Goal: Task Accomplishment & Management: Manage account settings

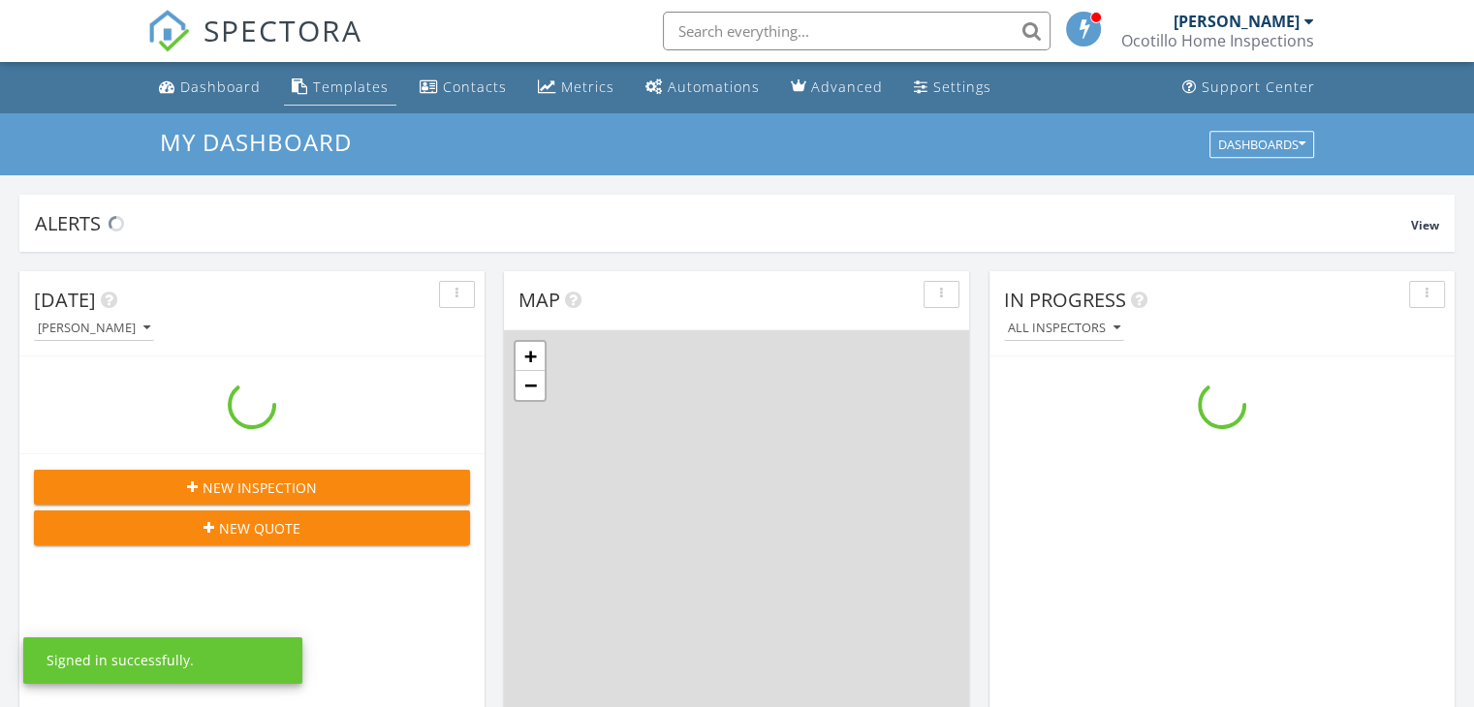
scroll to position [1793, 1504]
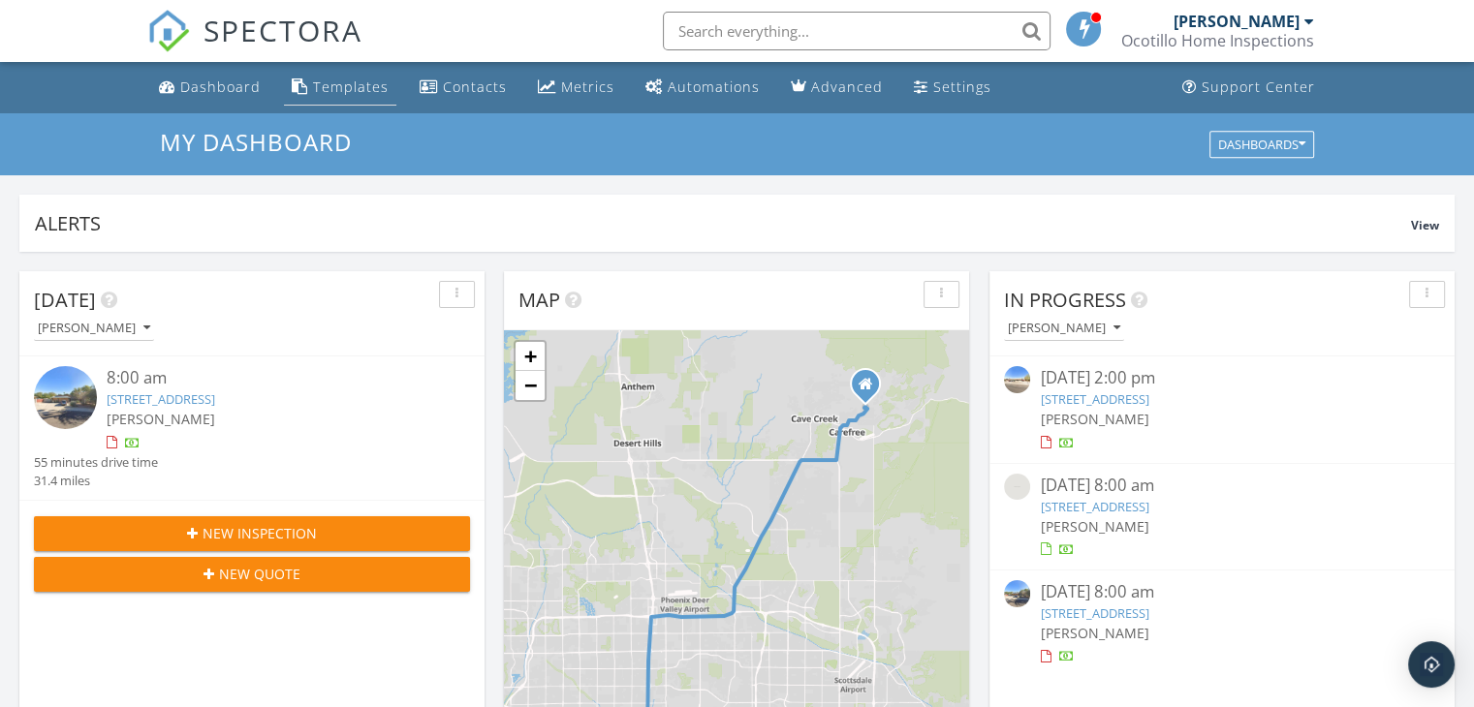
click at [341, 89] on div "Templates" at bounding box center [351, 87] width 76 height 18
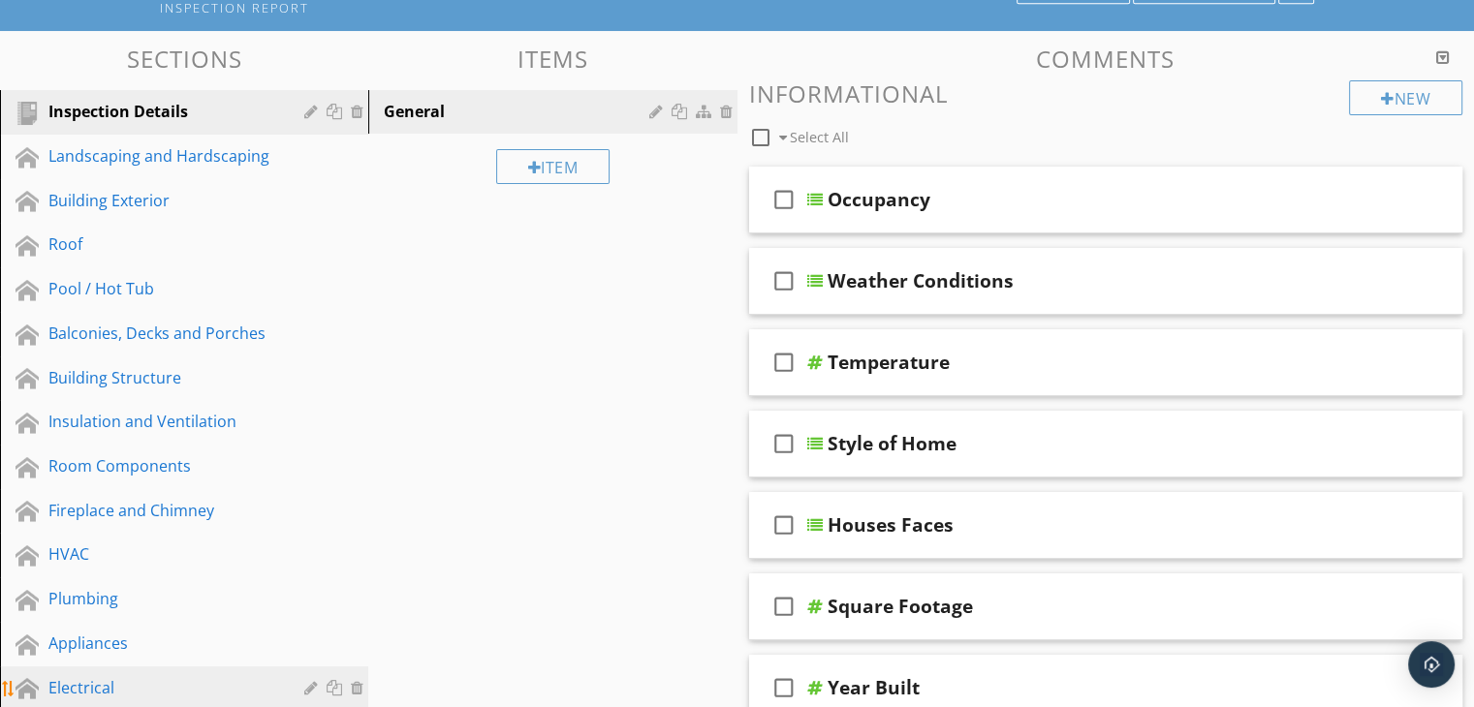
scroll to position [291, 0]
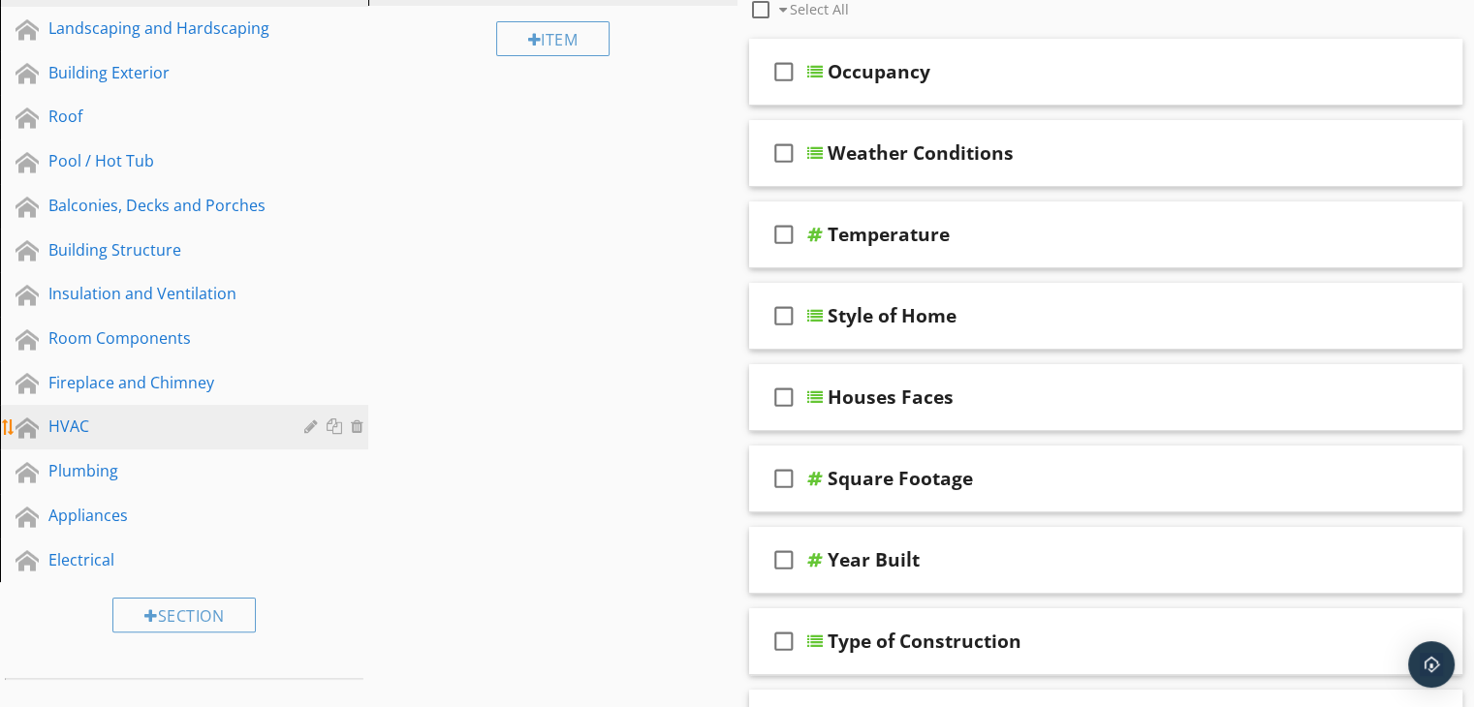
click at [131, 418] on div "HVAC" at bounding box center [162, 426] width 228 height 23
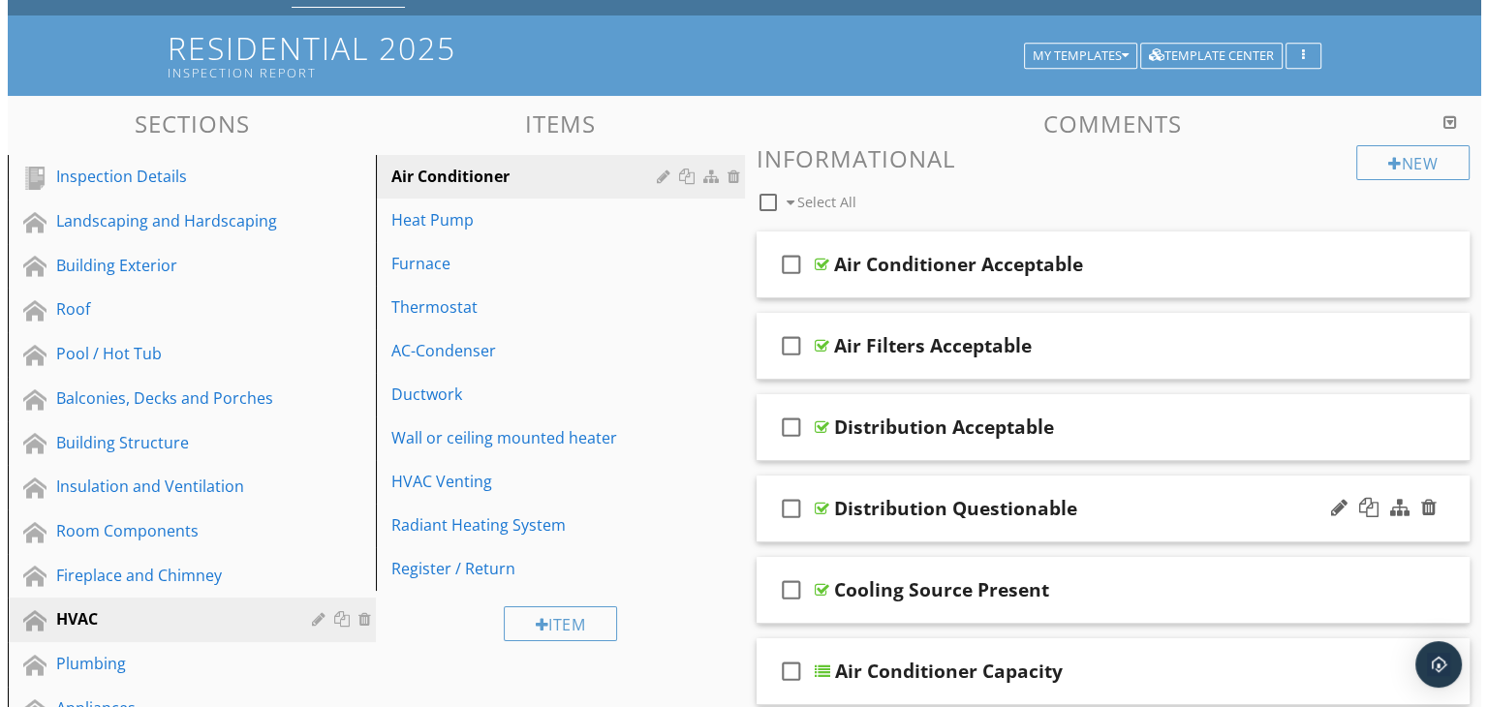
scroll to position [97, 0]
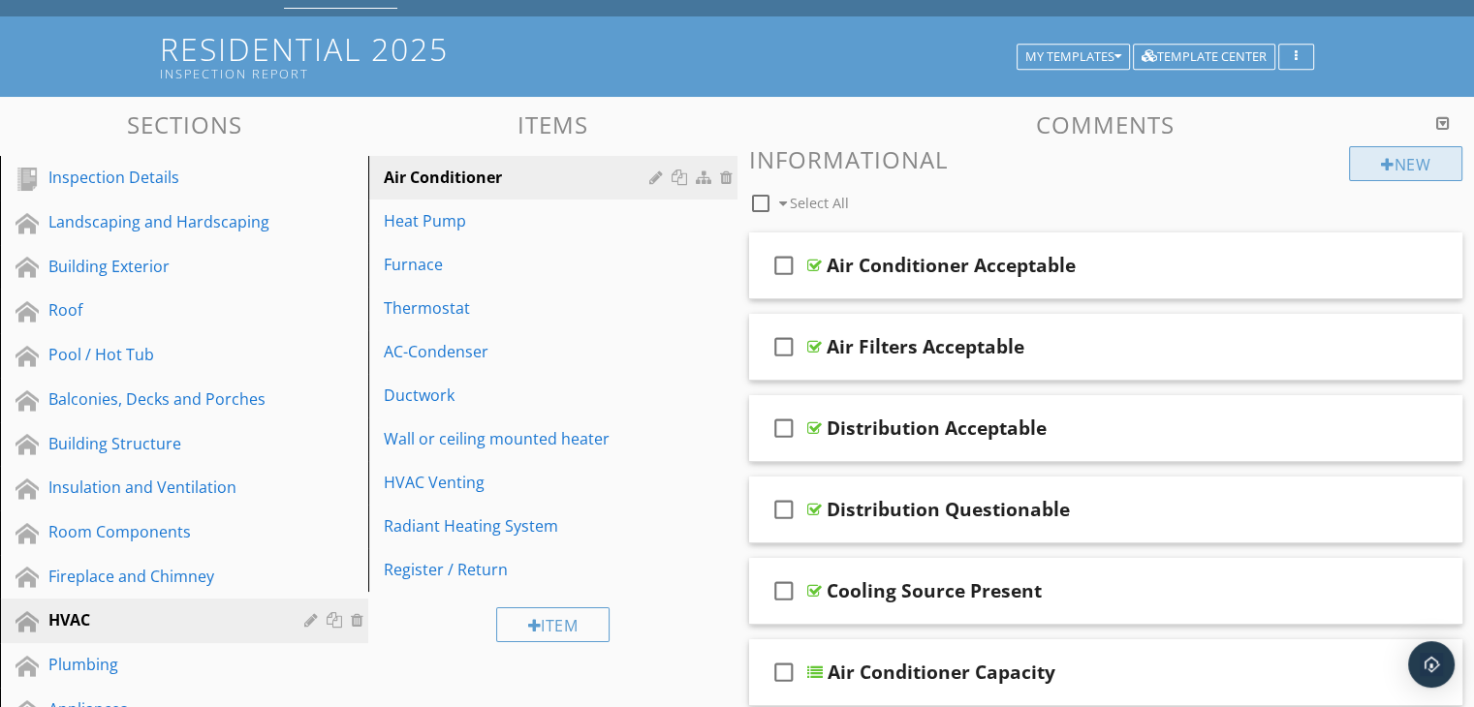
click at [1381, 163] on div at bounding box center [1388, 165] width 14 height 16
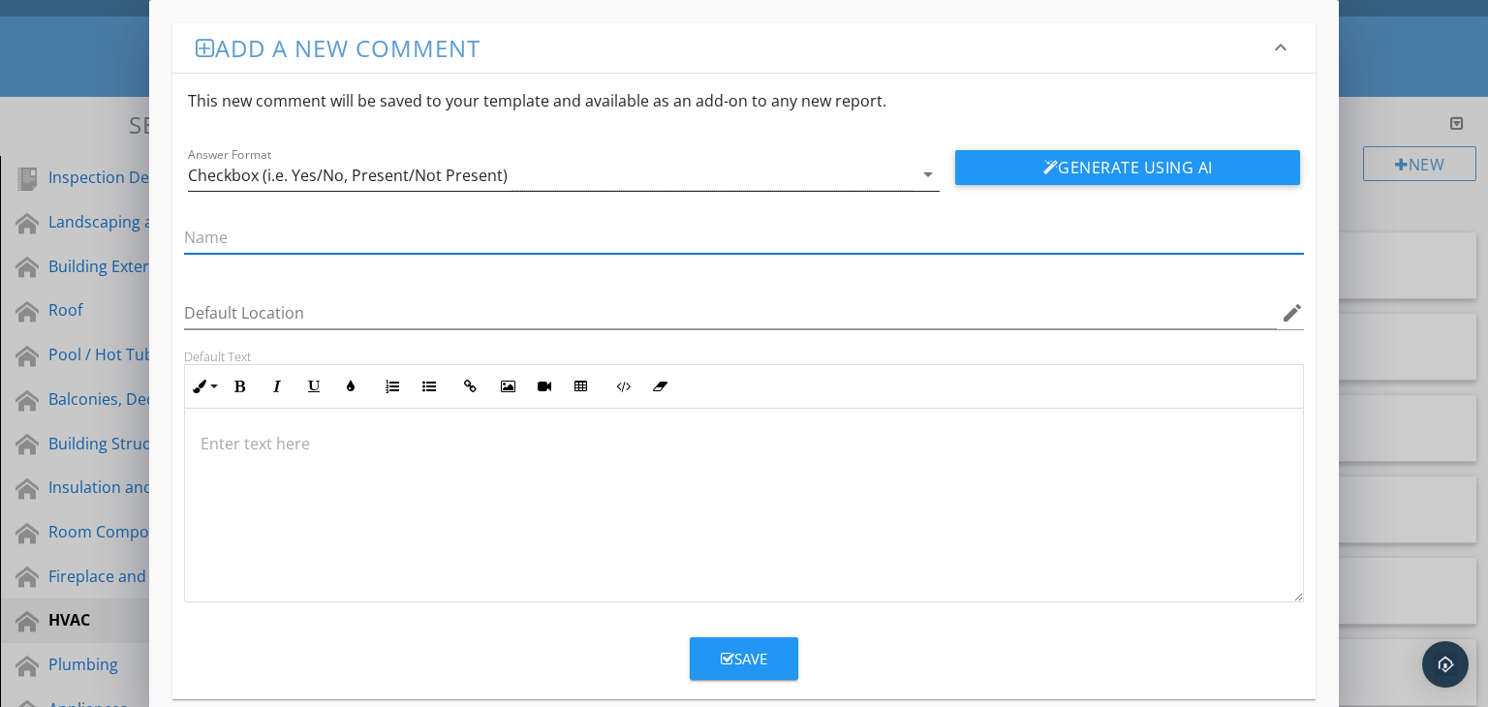
click at [922, 164] on icon "arrow_drop_down" at bounding box center [928, 174] width 23 height 23
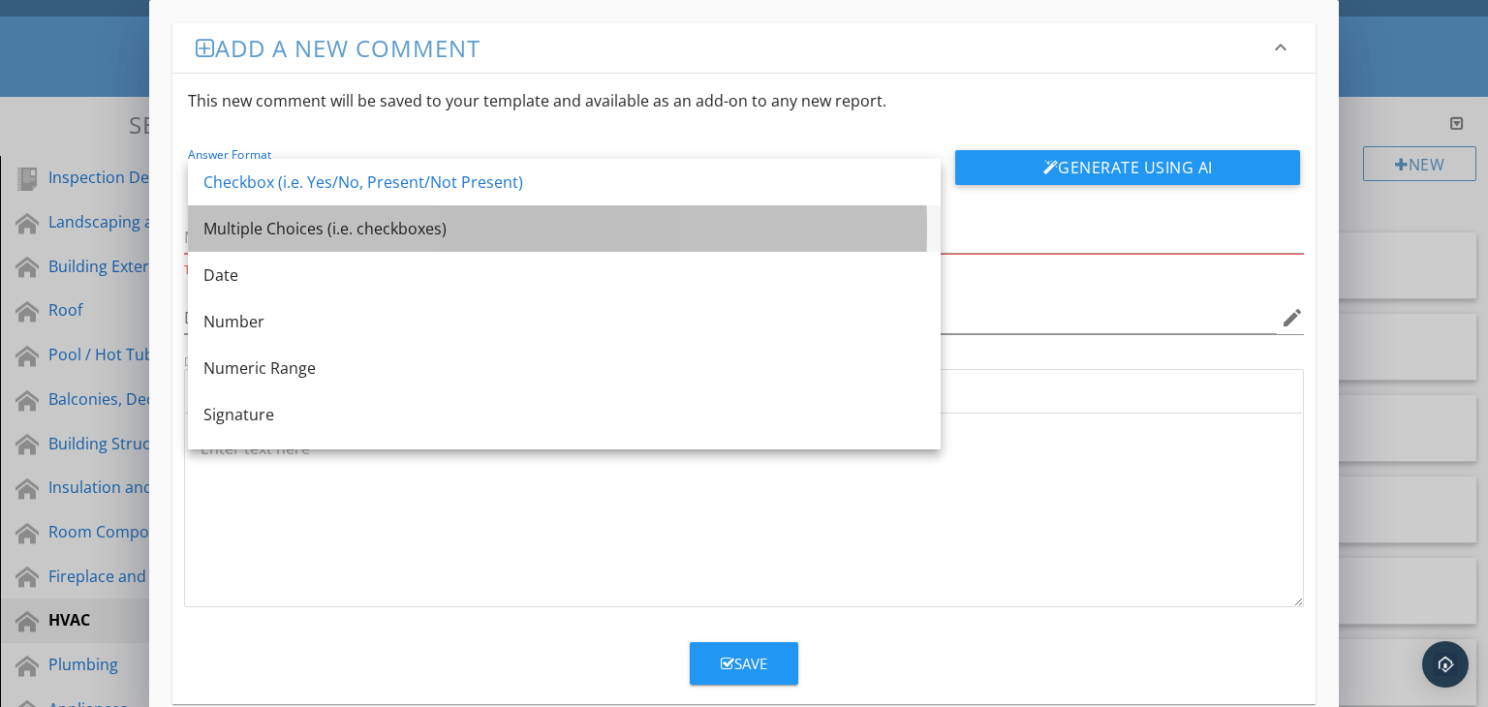
click at [628, 222] on div "Multiple Choices (i.e. checkboxes)" at bounding box center [564, 228] width 722 height 23
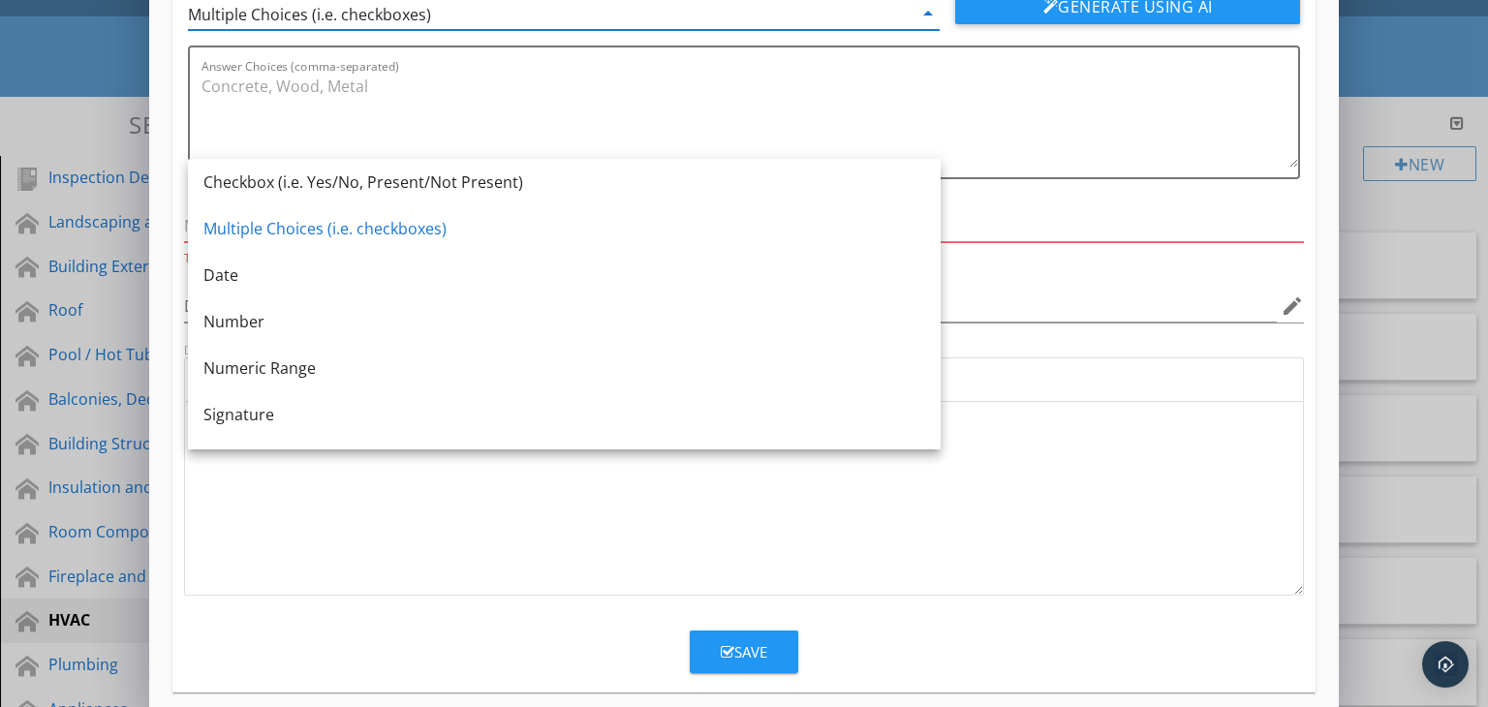
scroll to position [178, 0]
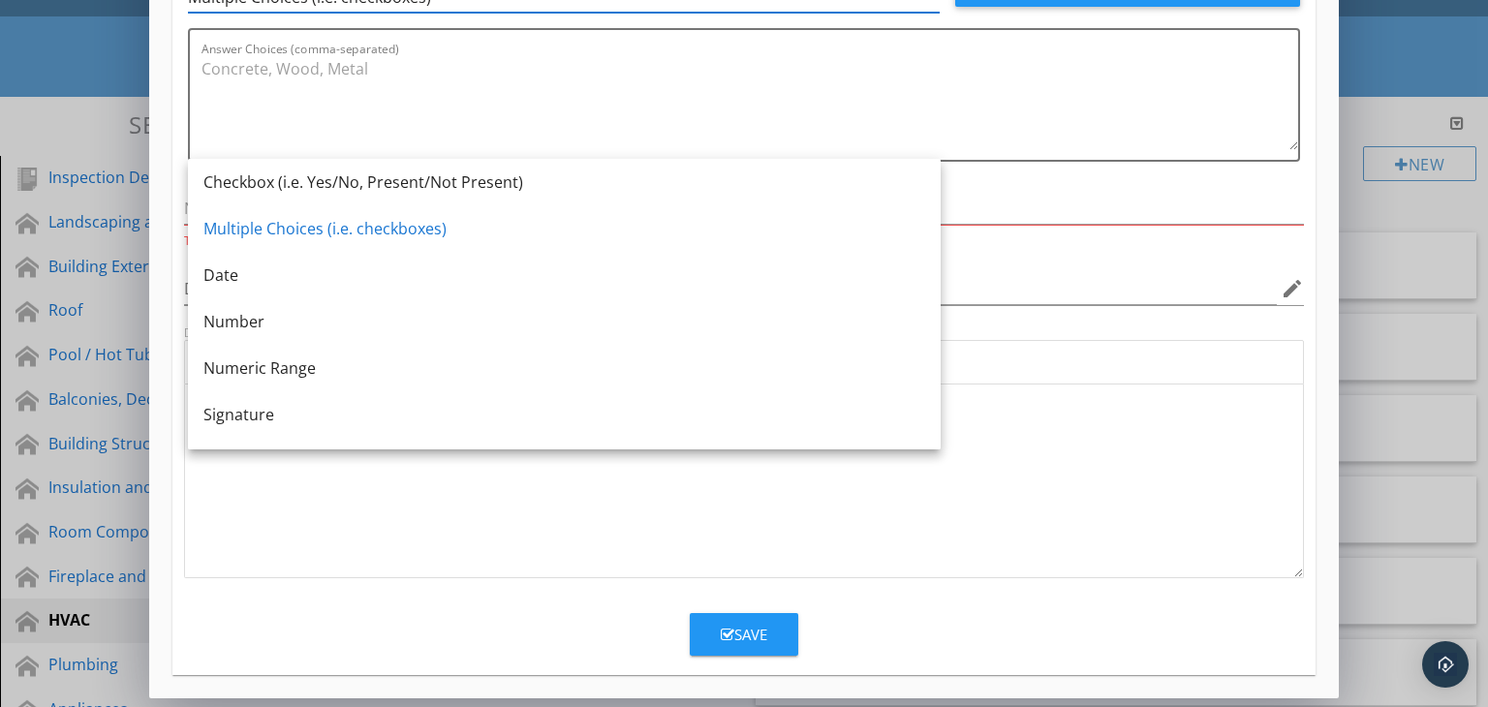
click at [513, 513] on div at bounding box center [744, 482] width 1119 height 194
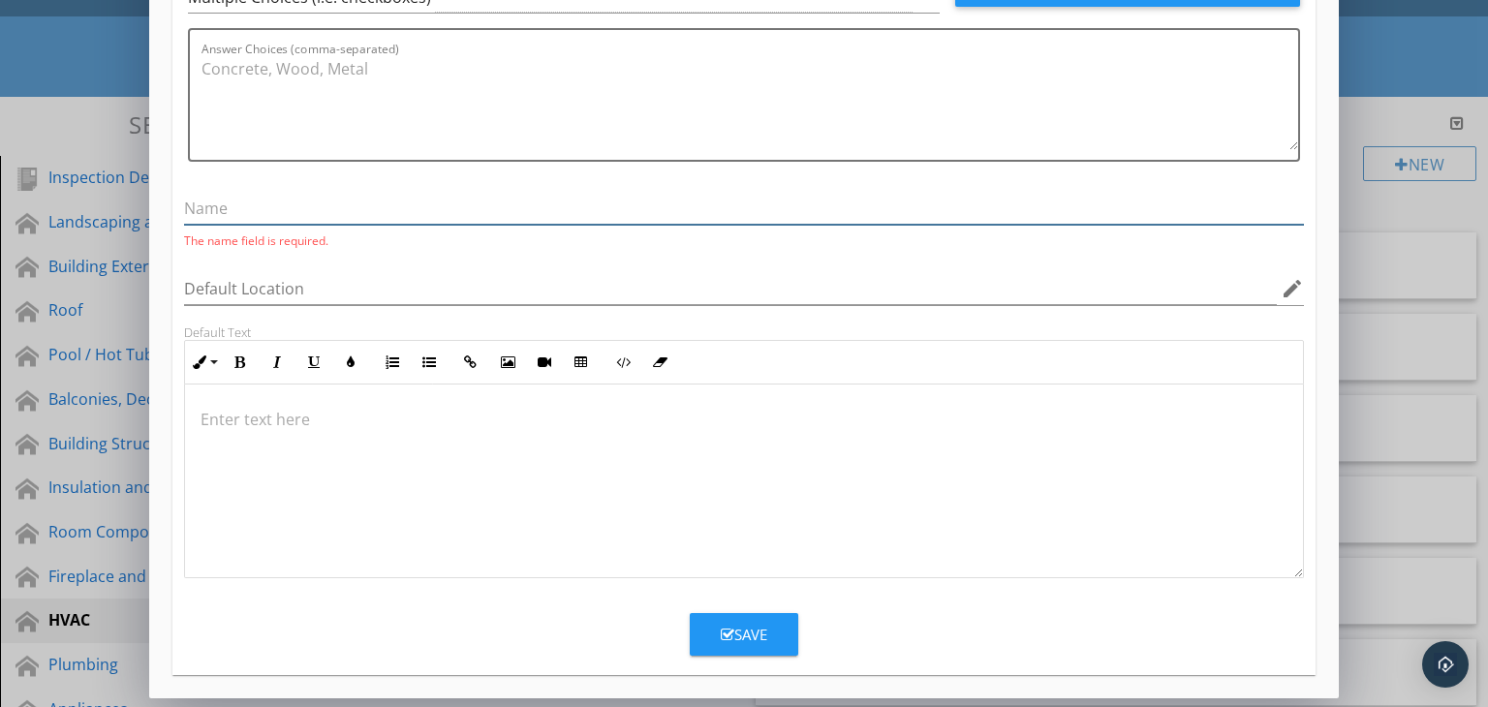
click at [298, 208] on input "text" at bounding box center [744, 209] width 1121 height 32
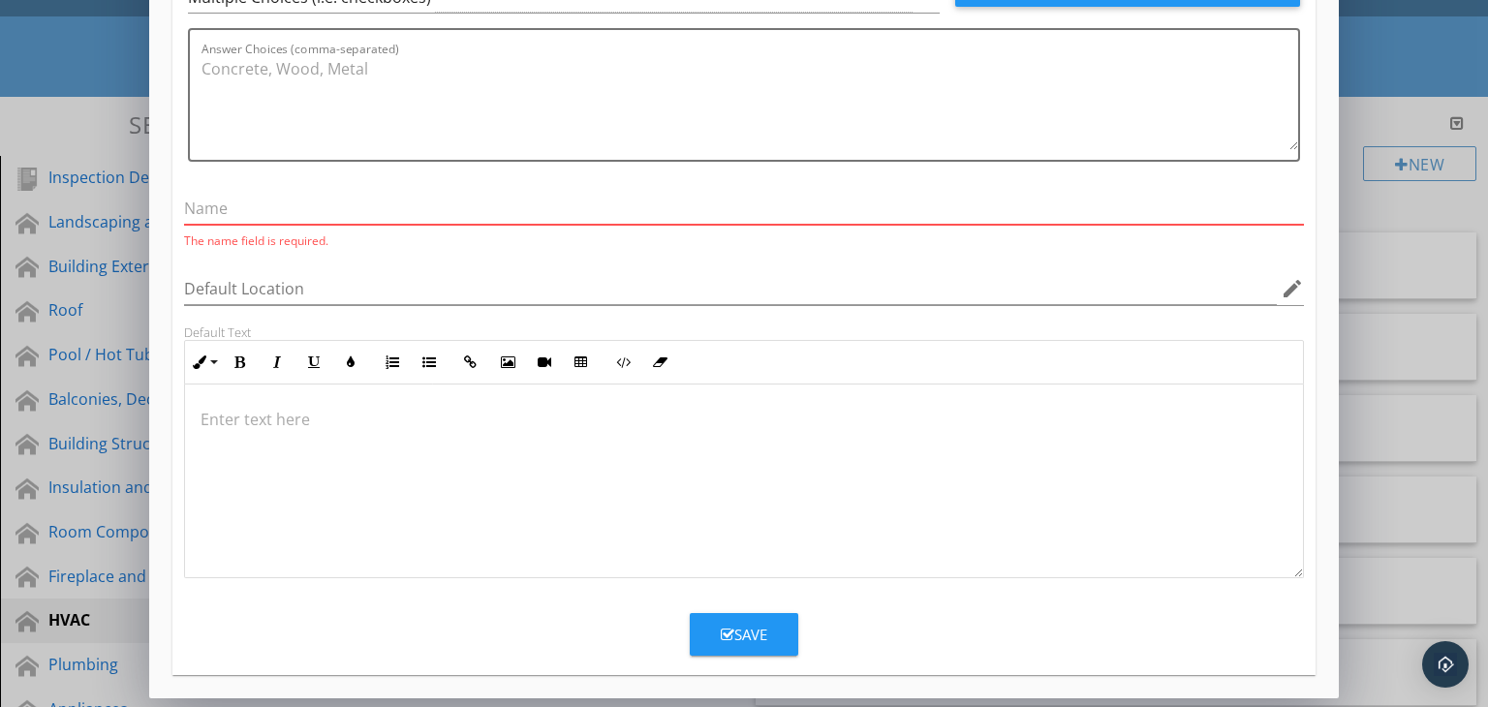
type input "D"
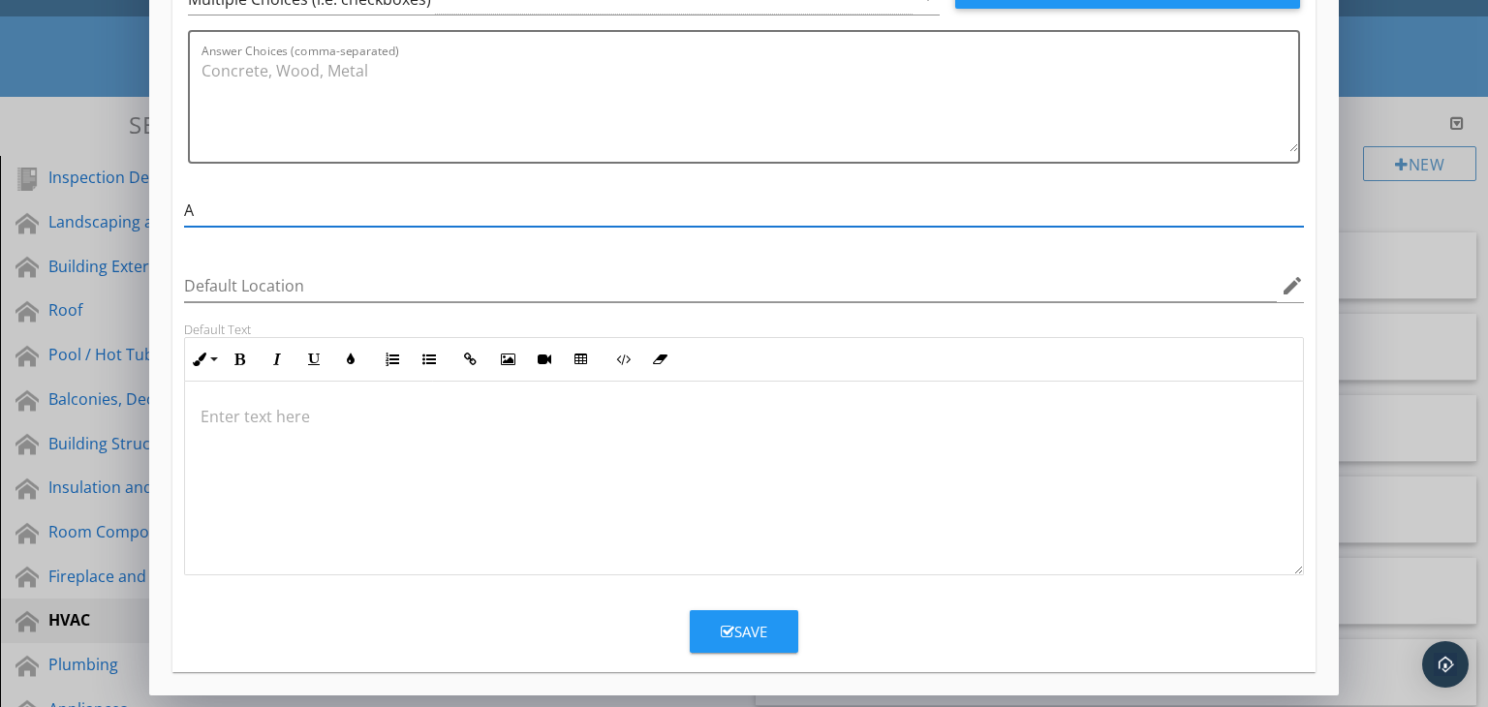
scroll to position [174, 0]
type input "Air Distribution Method"
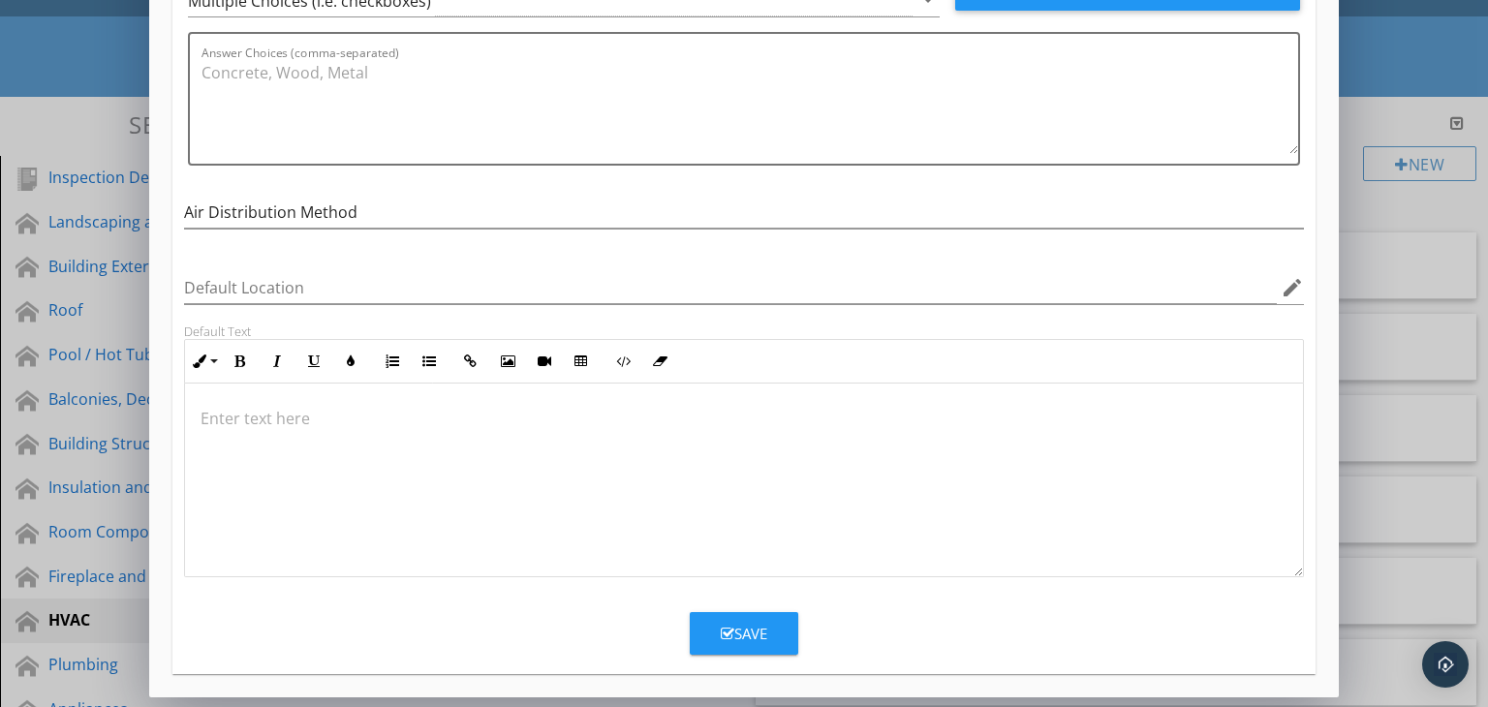
click at [318, 443] on div at bounding box center [744, 481] width 1119 height 194
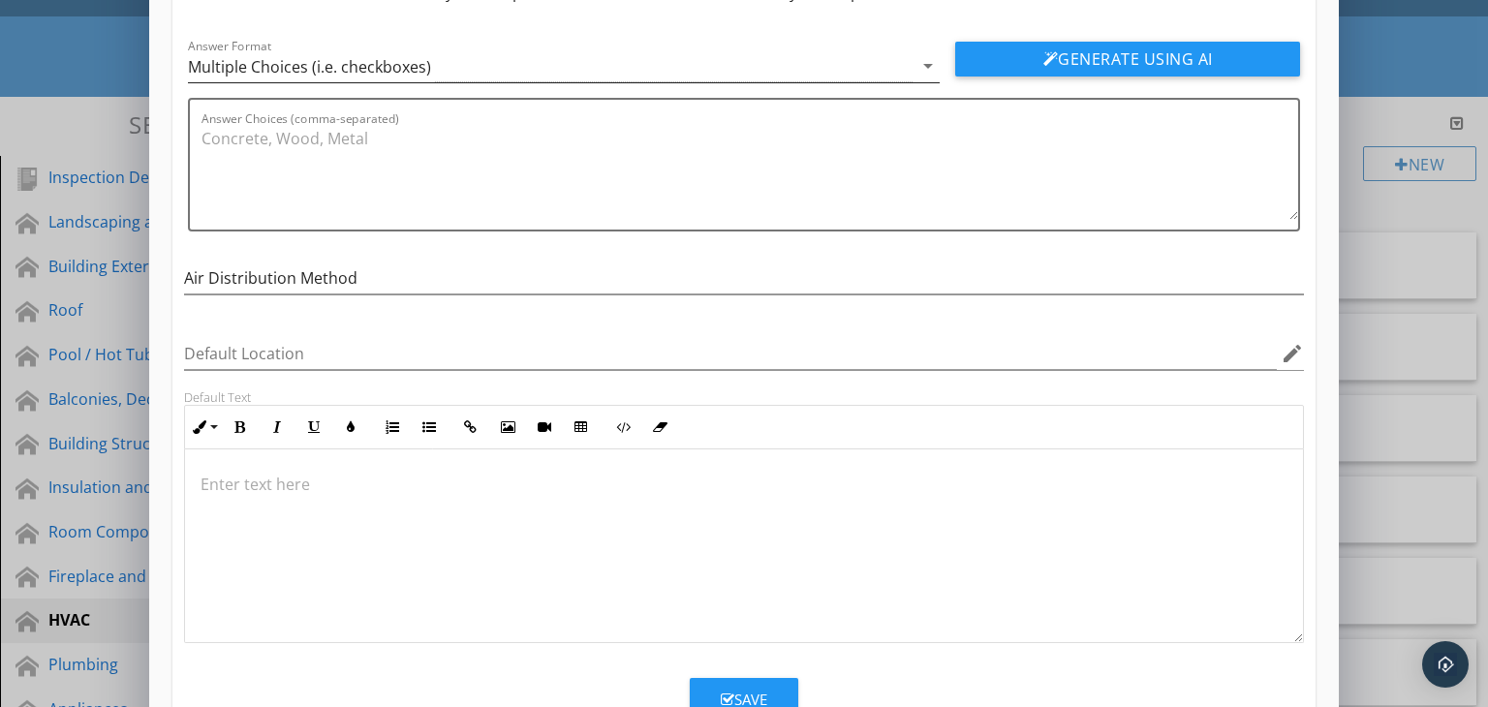
scroll to position [0, 0]
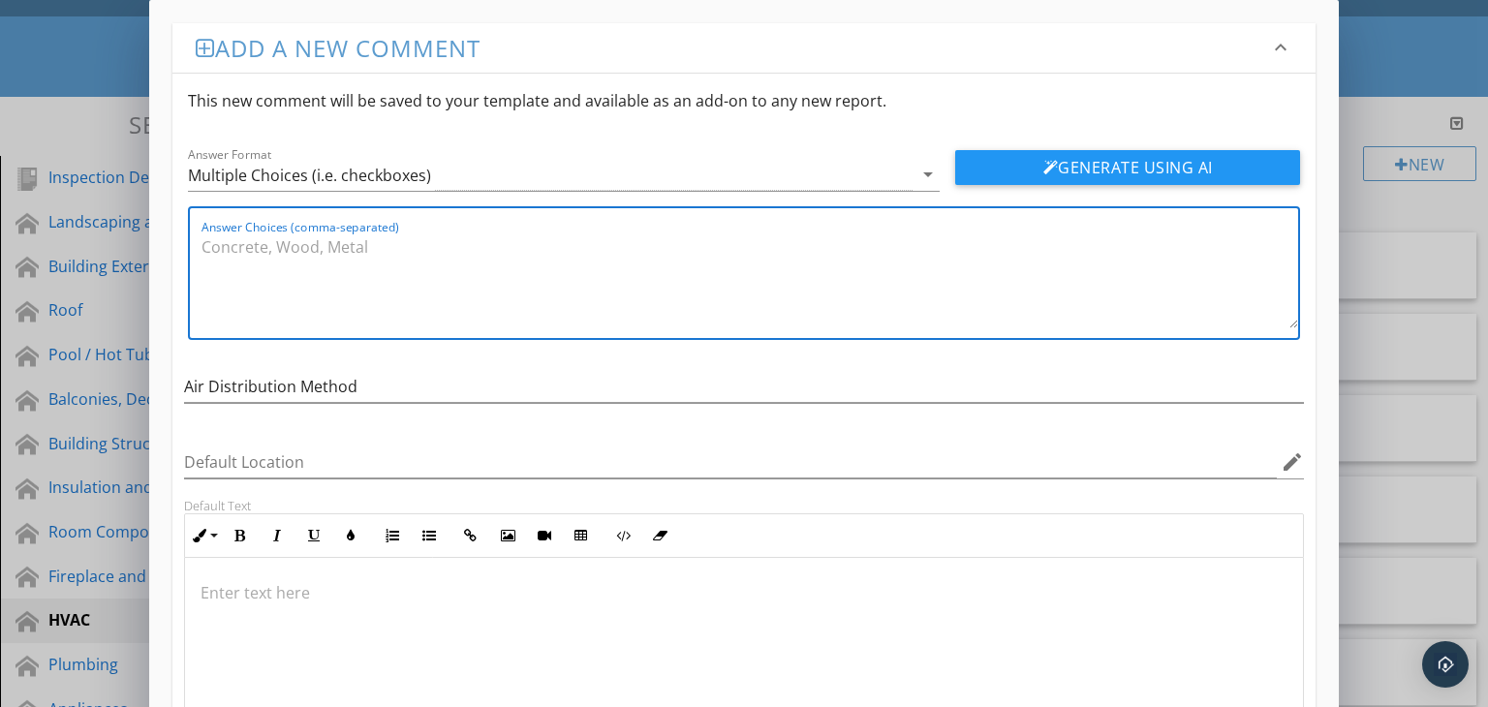
click at [239, 261] on textarea "Answer Choices (comma-separated)" at bounding box center [751, 280] width 1098 height 97
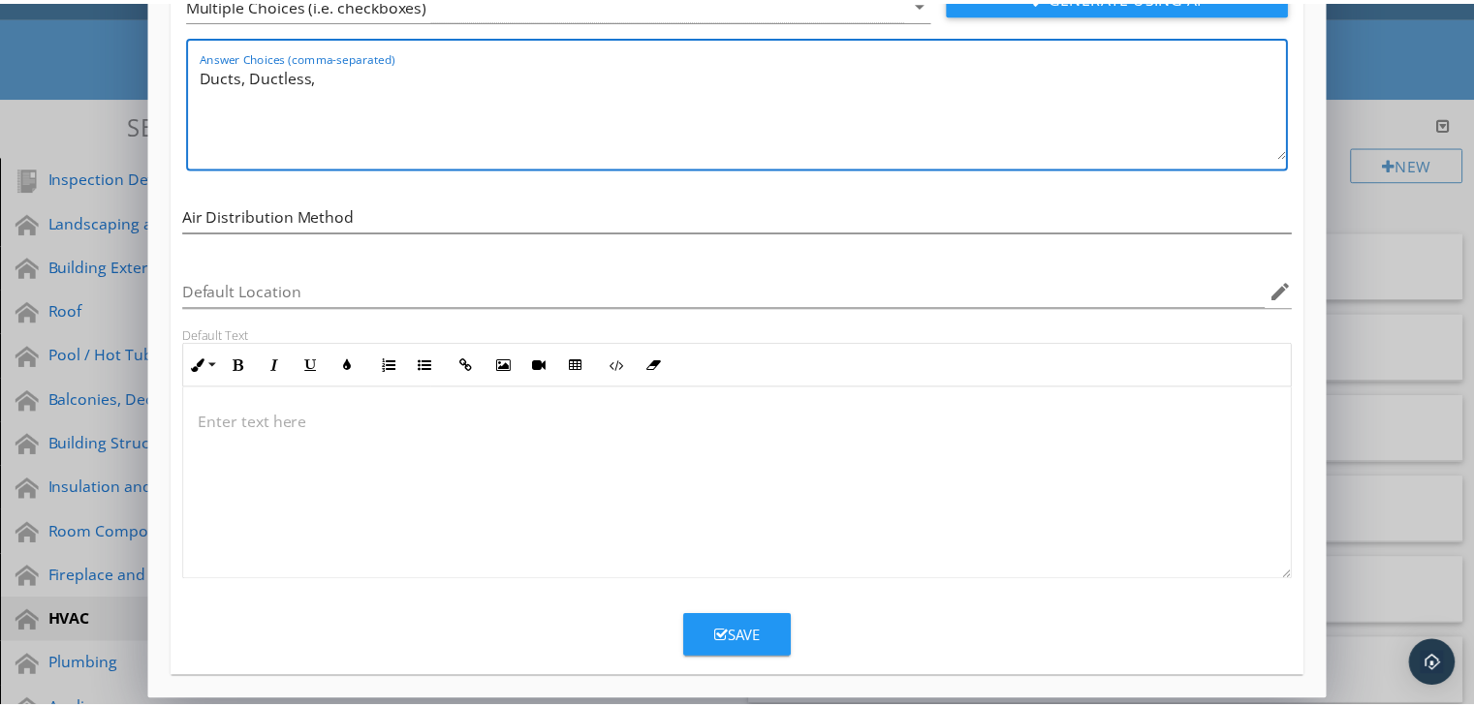
scroll to position [174, 0]
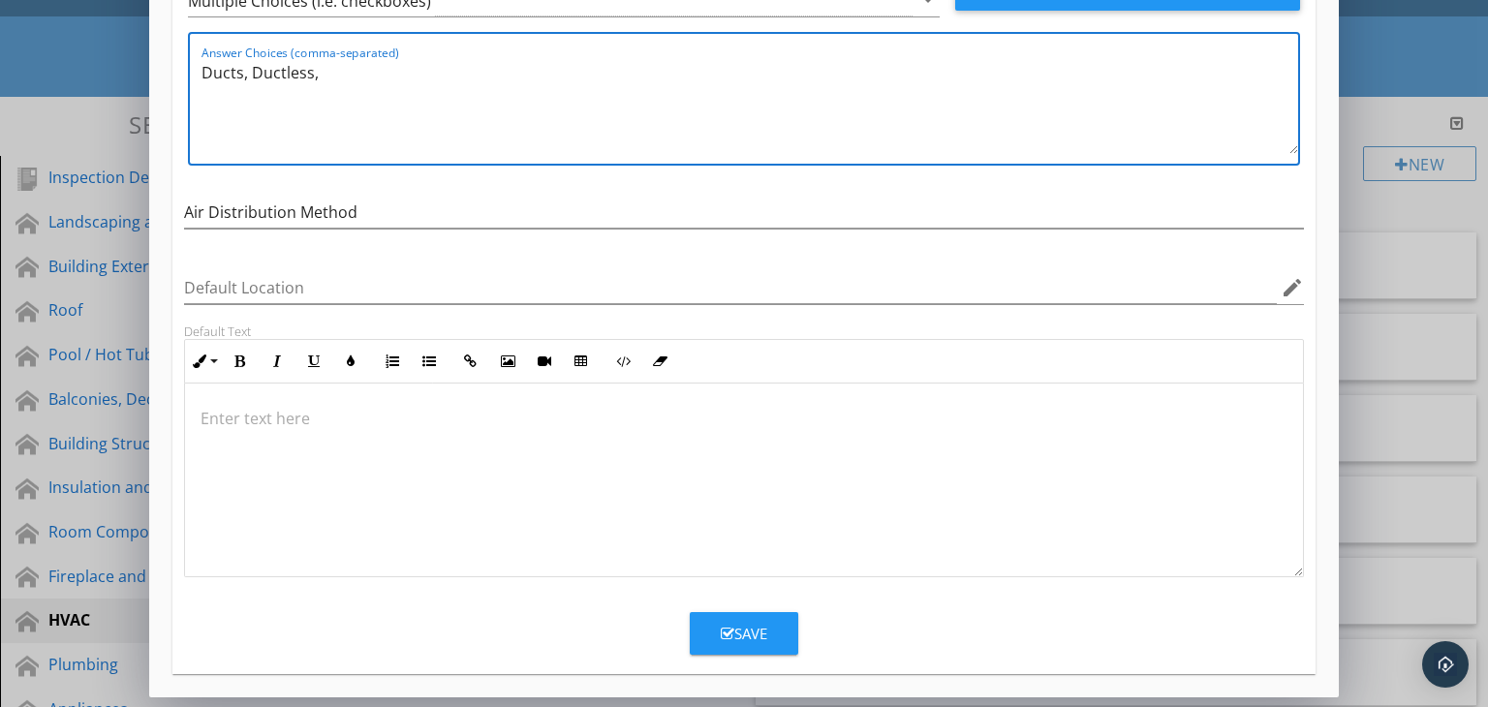
type textarea "Ducts, Ductless,"
click at [735, 624] on div "Save" at bounding box center [744, 634] width 47 height 22
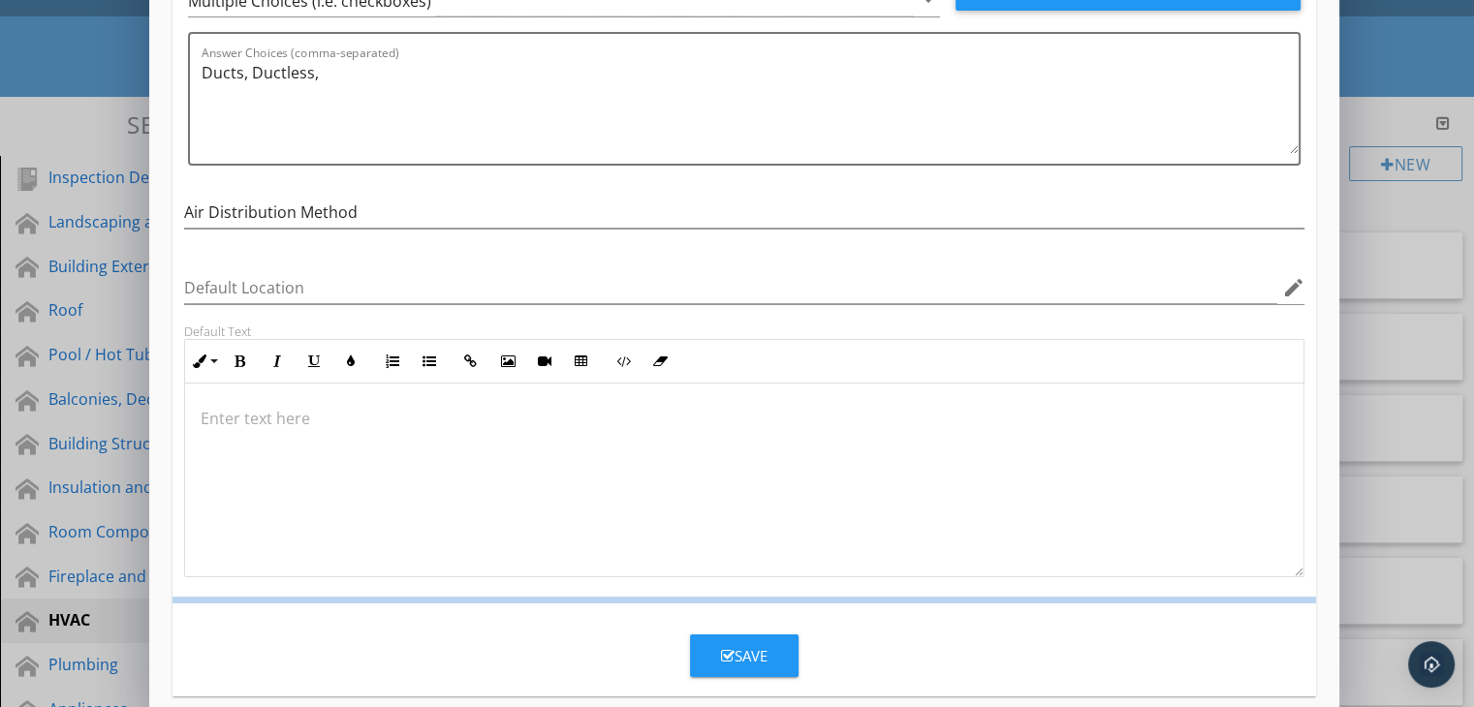
scroll to position [81, 0]
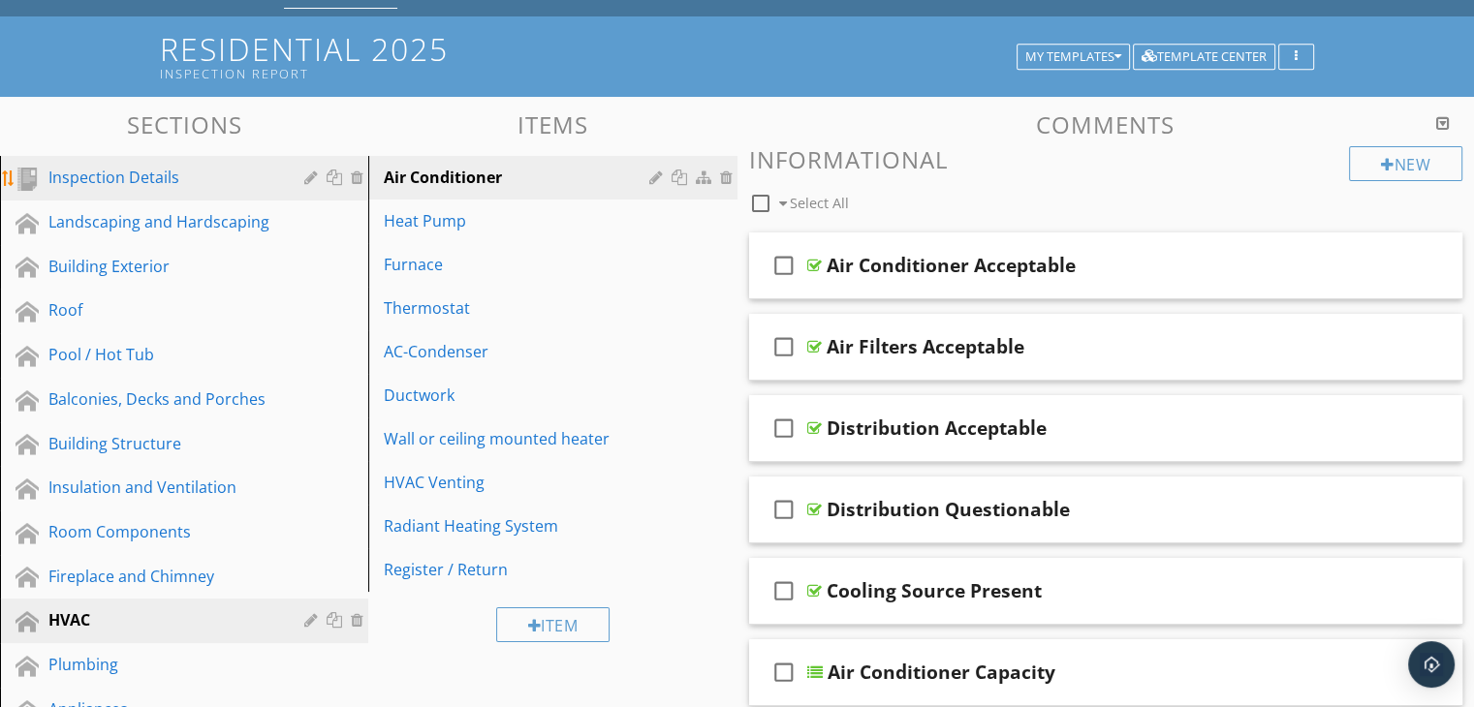
click at [95, 179] on div "Inspection Details" at bounding box center [162, 177] width 228 height 23
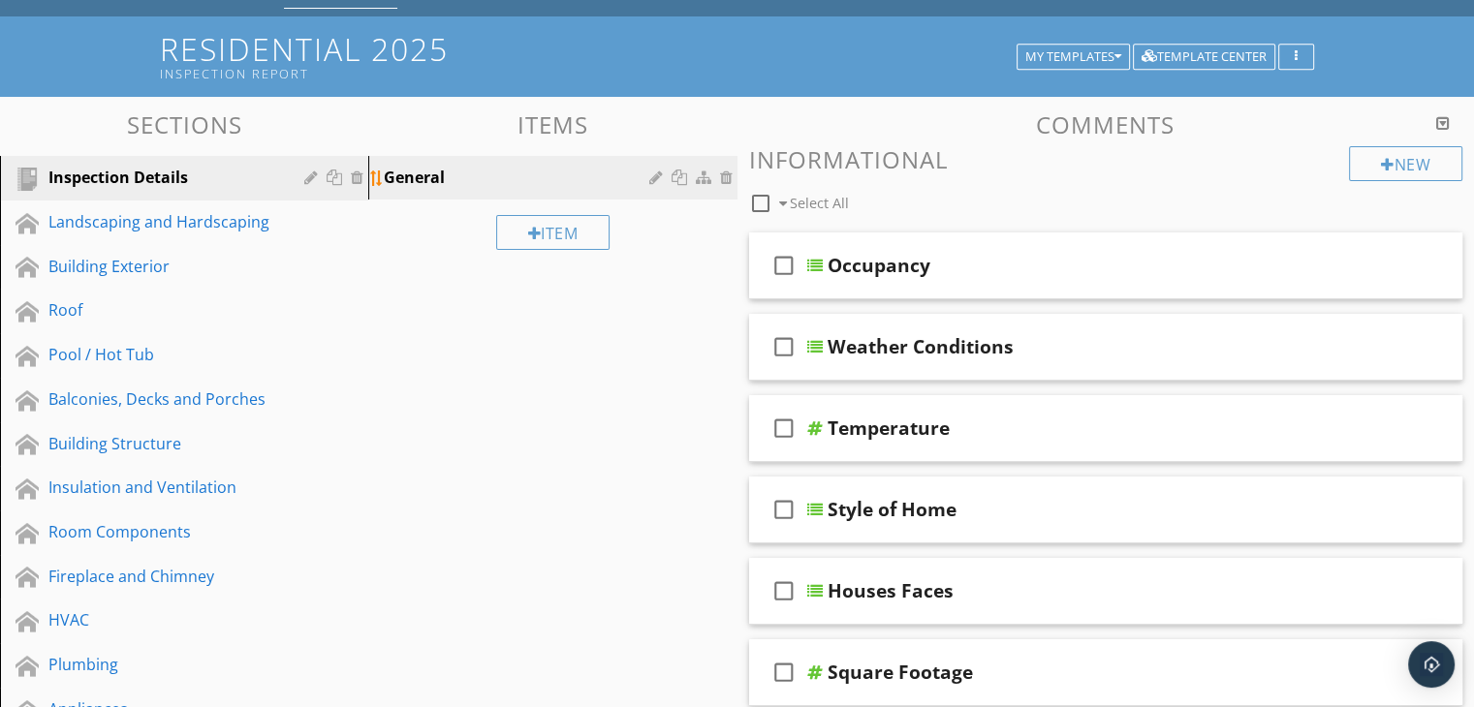
click at [407, 170] on div "General" at bounding box center [519, 177] width 270 height 23
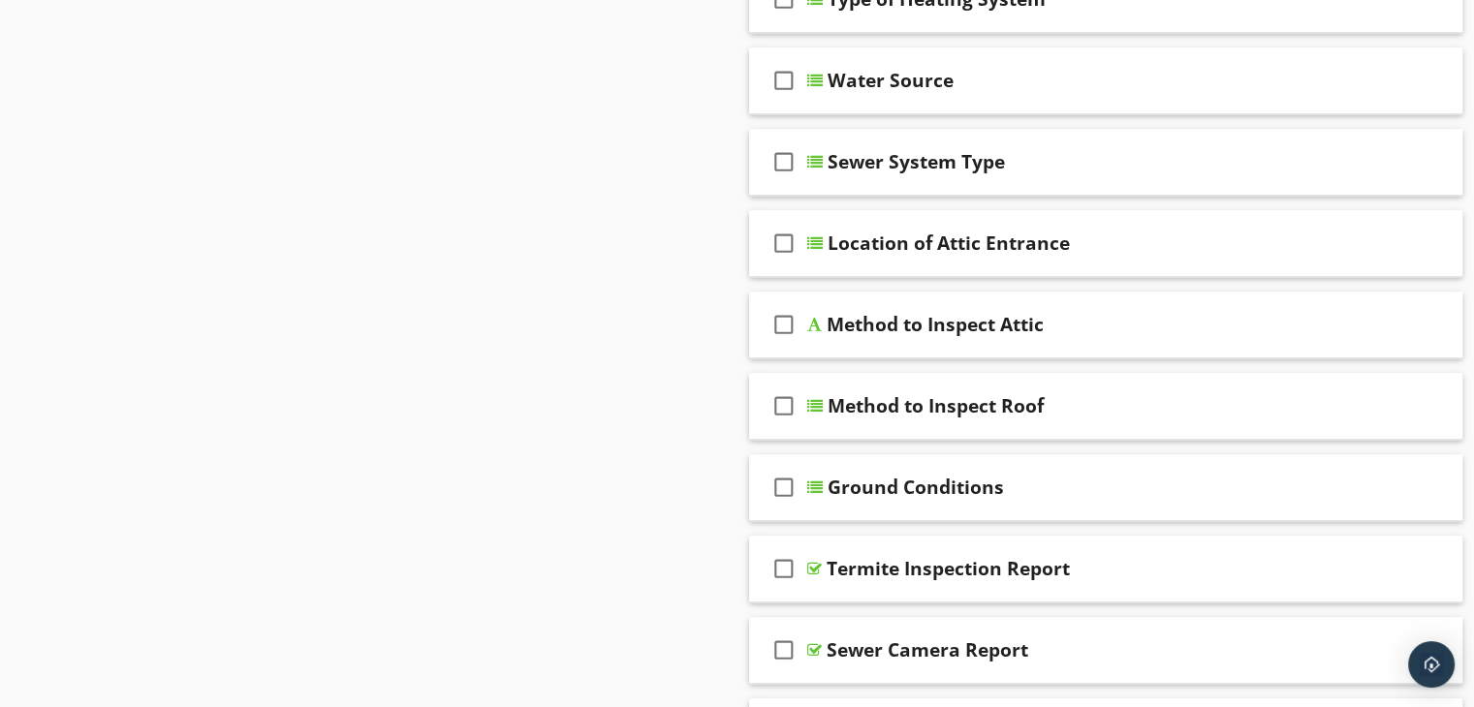
scroll to position [1260, 0]
click at [863, 259] on div "check_box_outline_blank Location of Attic Entrance" at bounding box center [1106, 242] width 714 height 67
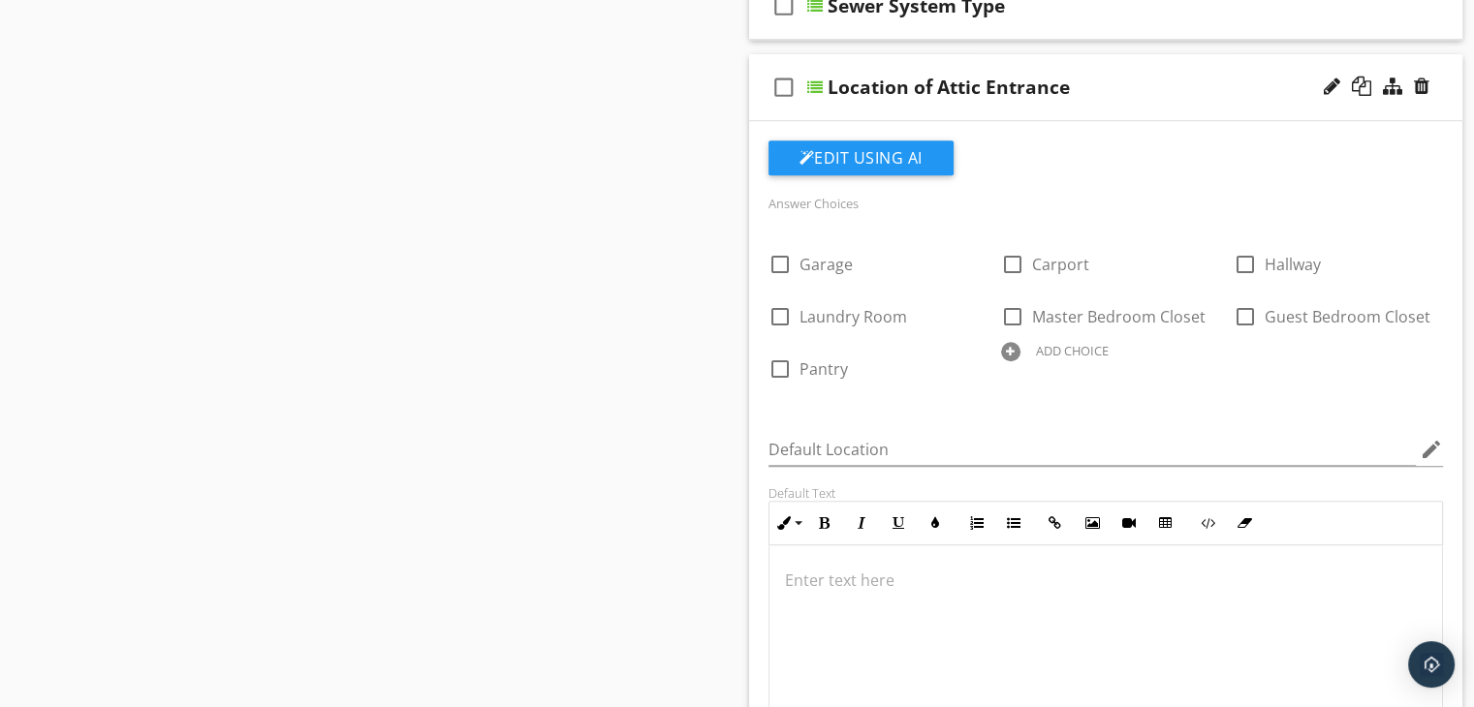
scroll to position [1453, 0]
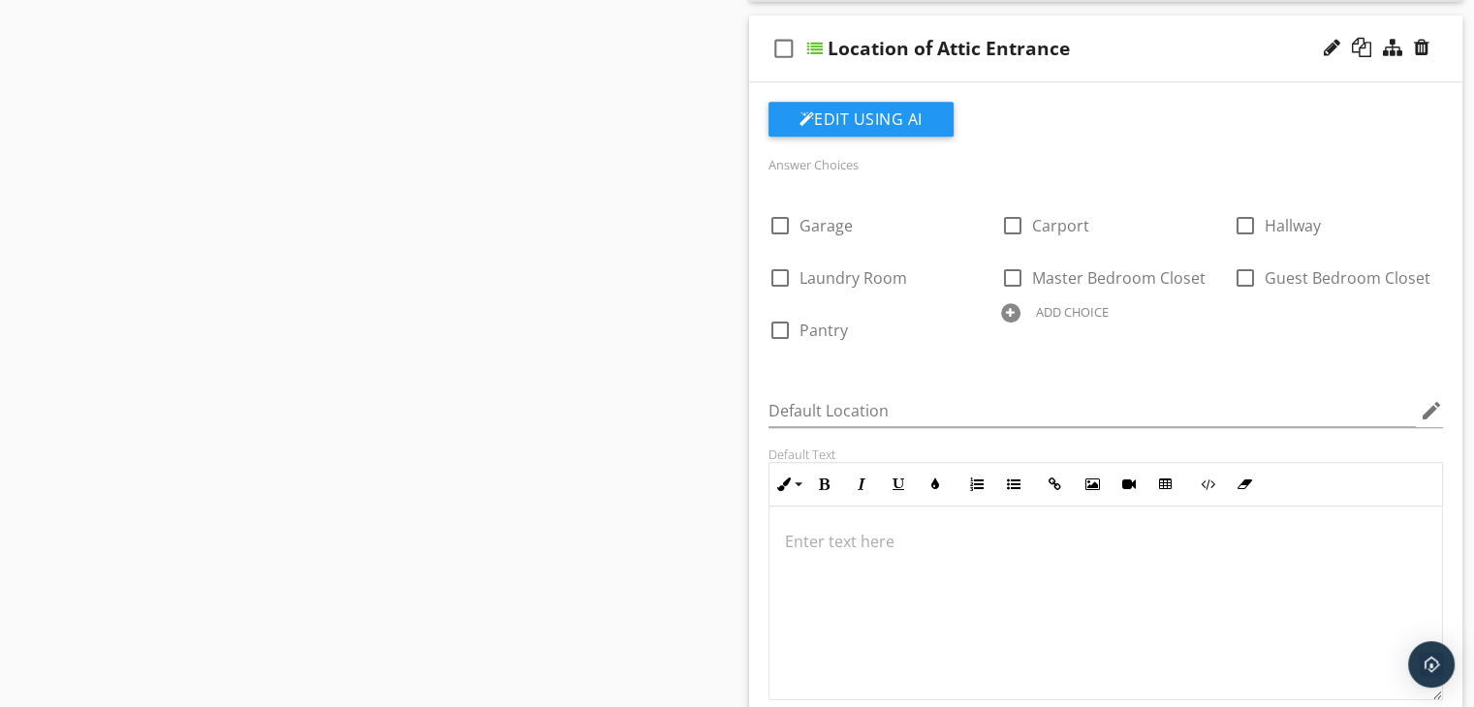
click at [640, 311] on div "Sections Inspection Details Landscaping and Hardscaping Building Exterior Roof …" at bounding box center [737, 380] width 1474 height 3281
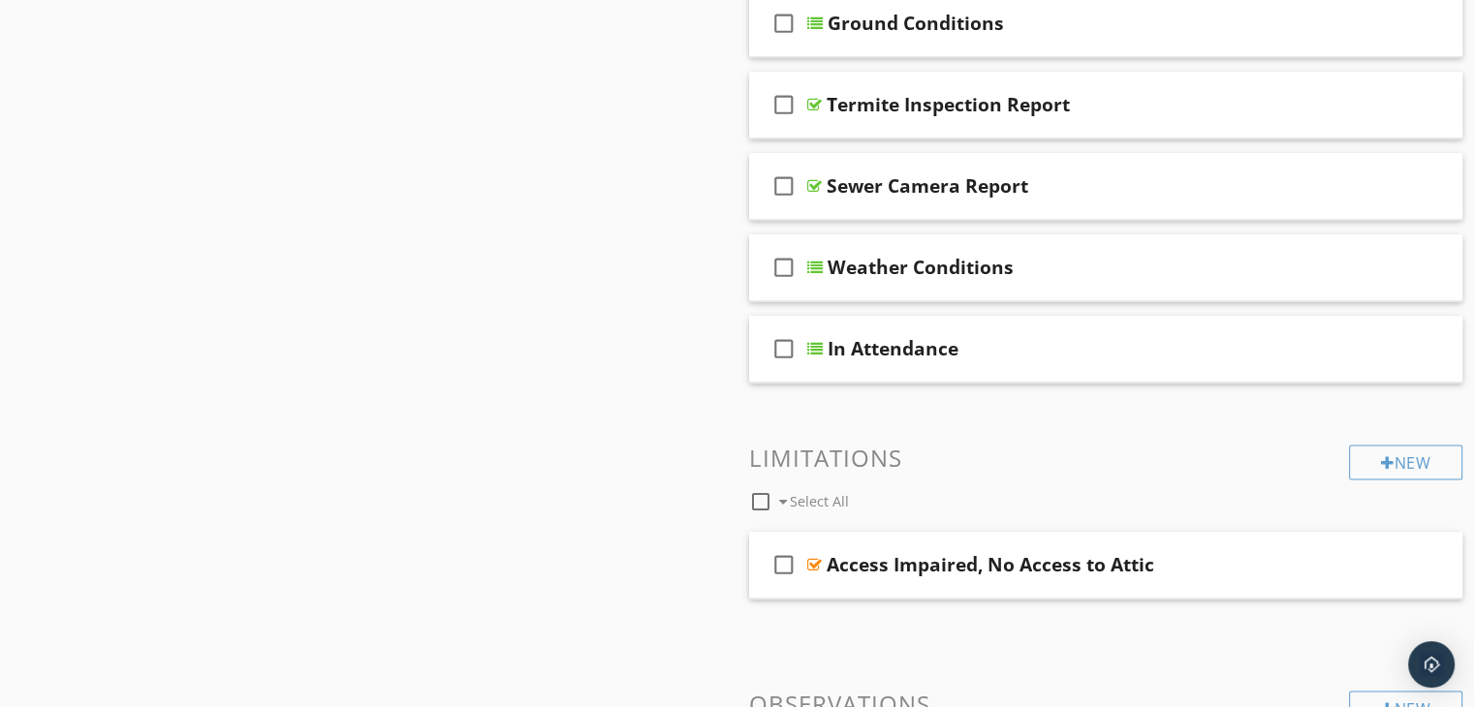
scroll to position [2782, 0]
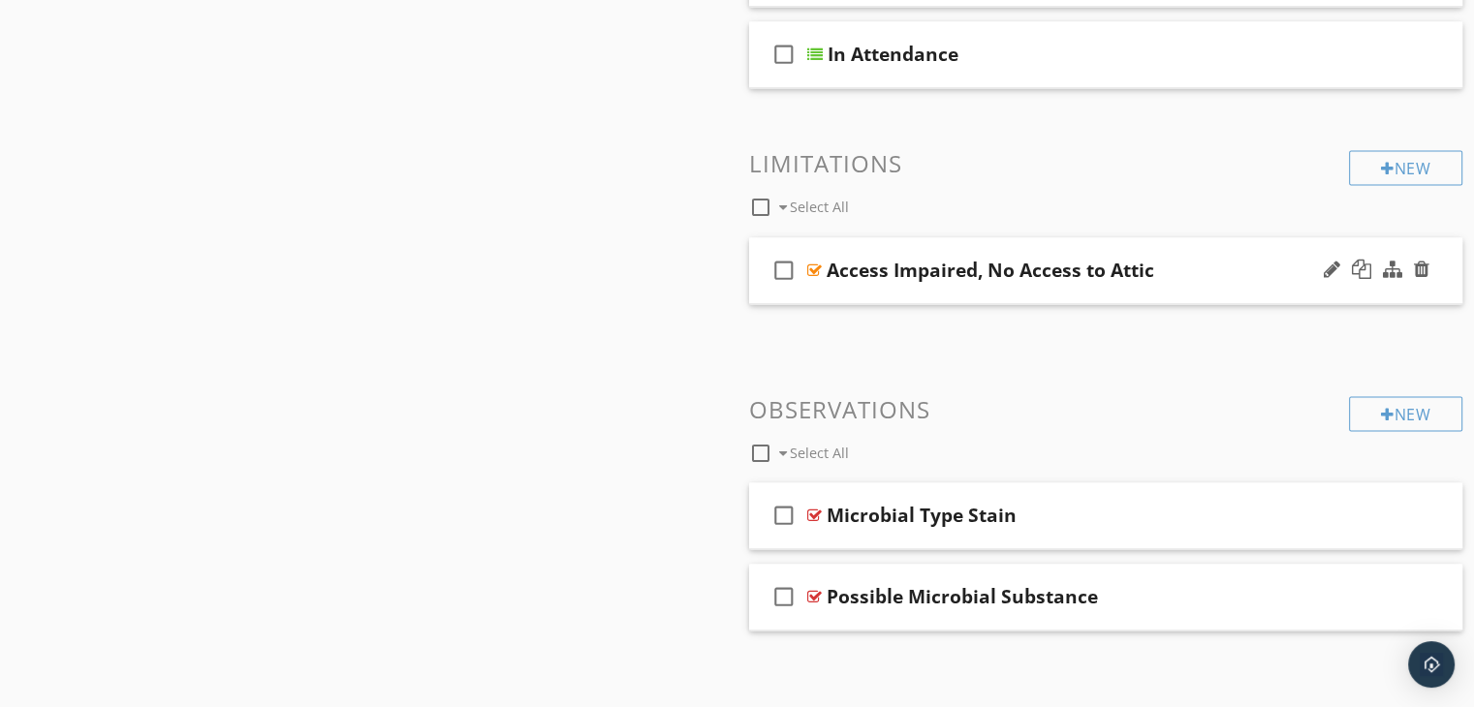
click at [985, 280] on div "check_box_outline_blank Access Impaired, No Access to Attic" at bounding box center [1106, 270] width 714 height 67
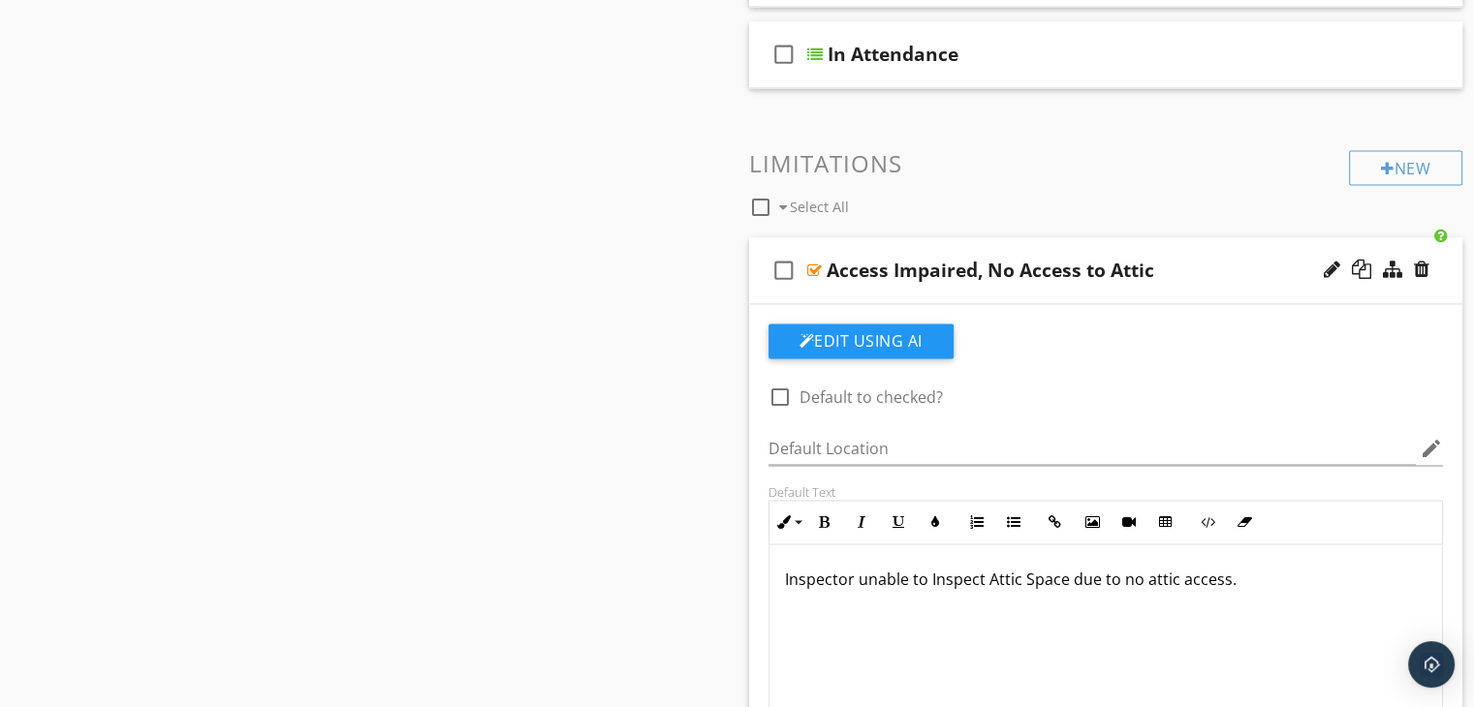
scroll to position [2975, 0]
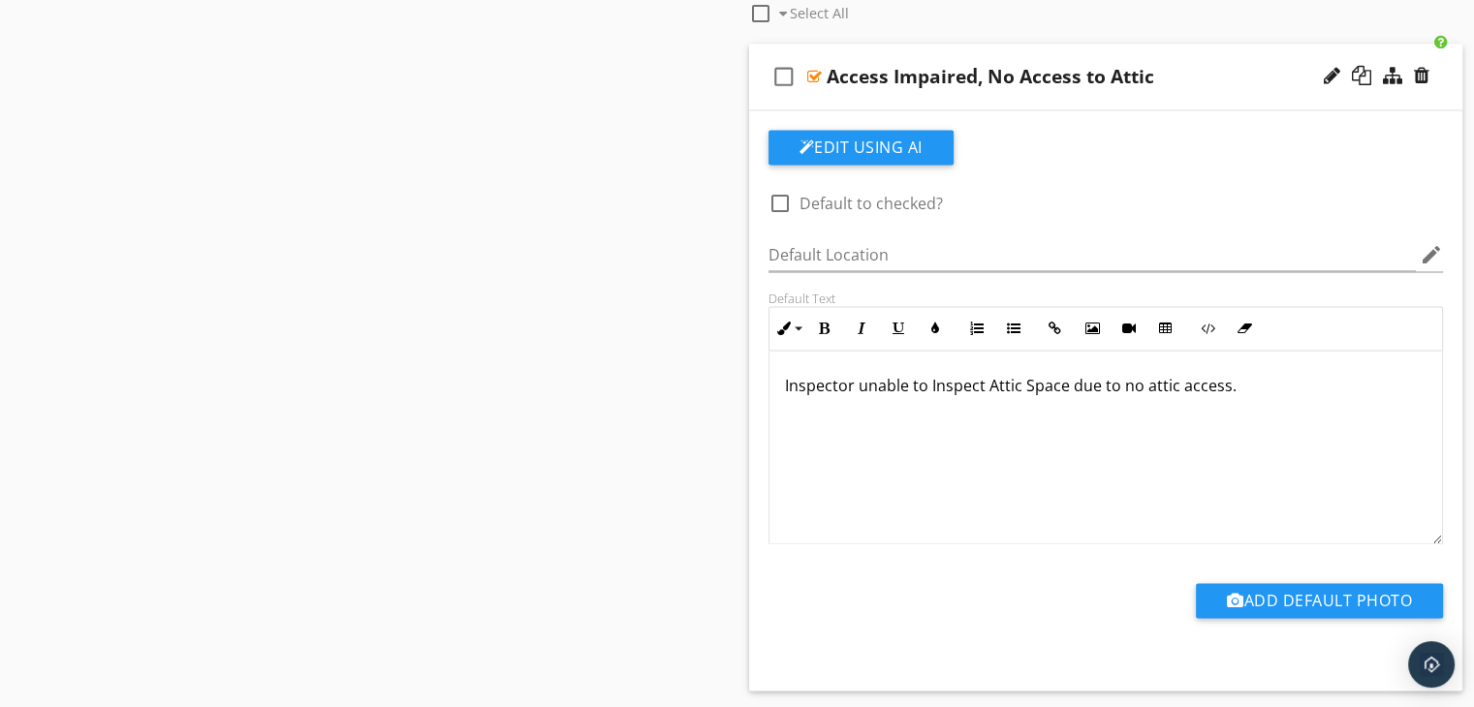
click at [996, 377] on p "Inspector unable to Inspect Attic Space due to no attic access." at bounding box center [1106, 385] width 642 height 23
click at [1032, 375] on p "Inspector unable to Inspect attic Space due to no attic access." at bounding box center [1106, 385] width 642 height 23
click at [1174, 378] on p "Inspector unable to Inspect attic space due to no attic access." at bounding box center [1106, 385] width 642 height 23
click at [936, 381] on p "Inspector unable to Inspect attic space due to no attic access." at bounding box center [1106, 385] width 642 height 23
click at [1097, 377] on p "Inspector unable to inspect attic space due to no attic access." at bounding box center [1106, 385] width 642 height 23
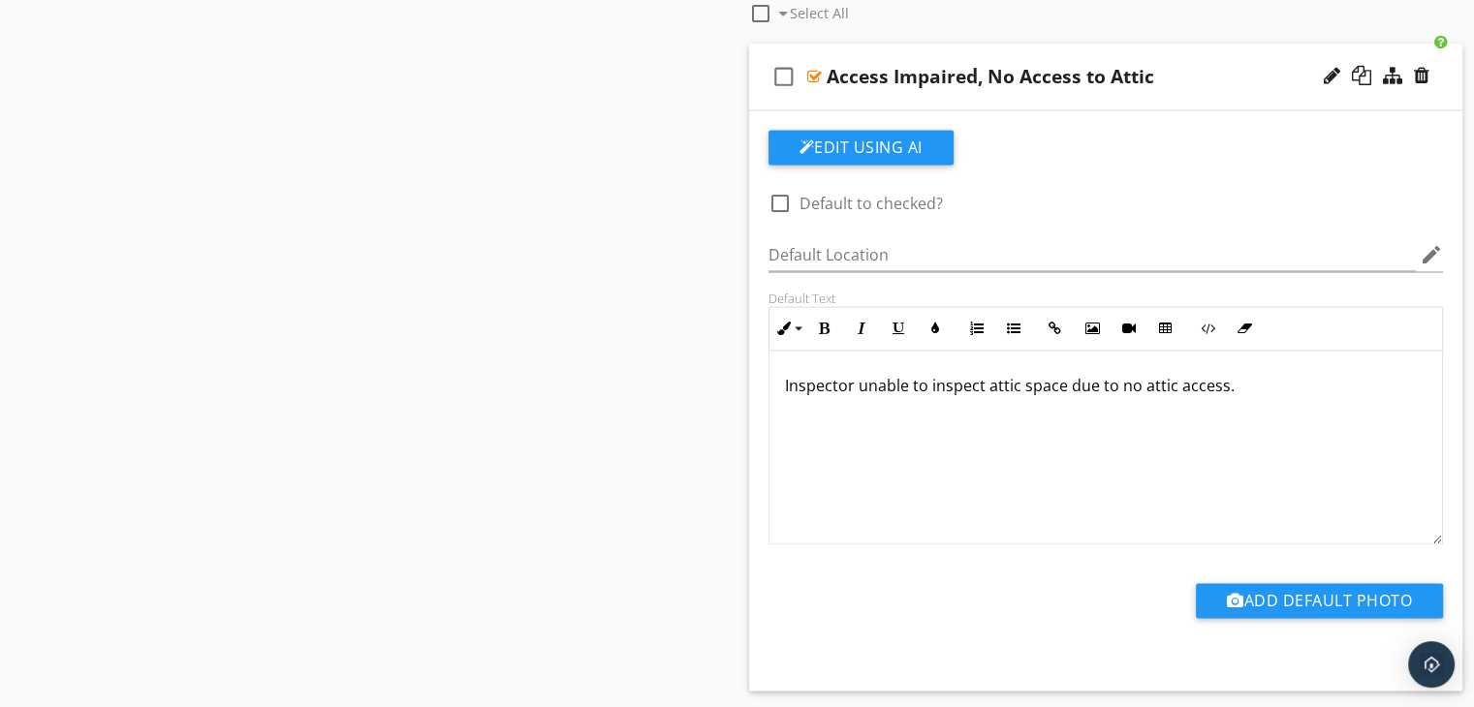
click at [1112, 379] on p "Inspector unable to inspect attic space due to no attic access." at bounding box center [1106, 385] width 642 height 23
click at [1271, 376] on p "Inspector unable to inspect attic space due to lack of no attic access." at bounding box center [1106, 385] width 642 height 23
click at [1183, 378] on p "Inspector unable to inspect attic space due to lack of no attic access hatch." at bounding box center [1106, 385] width 642 height 23
click at [1299, 378] on p "Inspector unable to inspect attic space due to lack of attic access hatch." at bounding box center [1106, 385] width 642 height 23
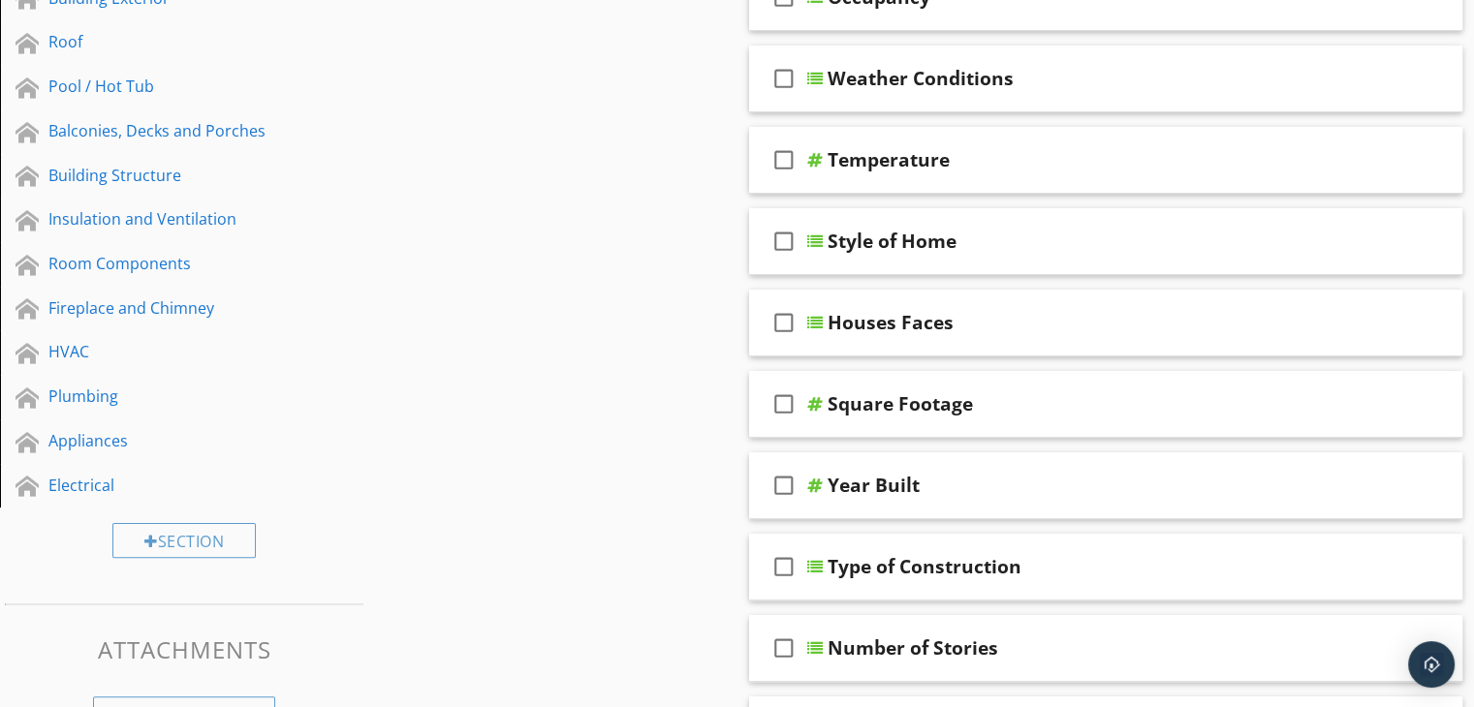
scroll to position [0, 0]
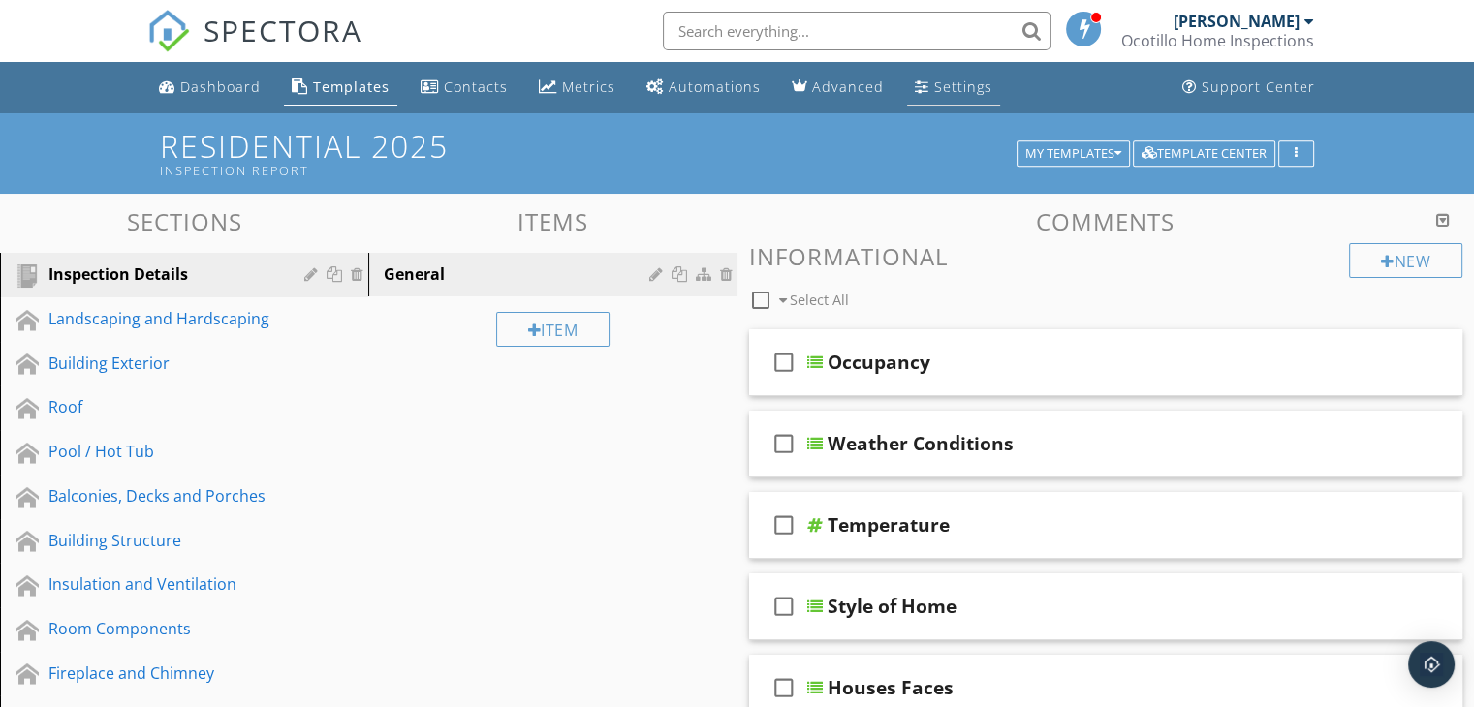
click at [934, 86] on div "Settings" at bounding box center [963, 87] width 58 height 18
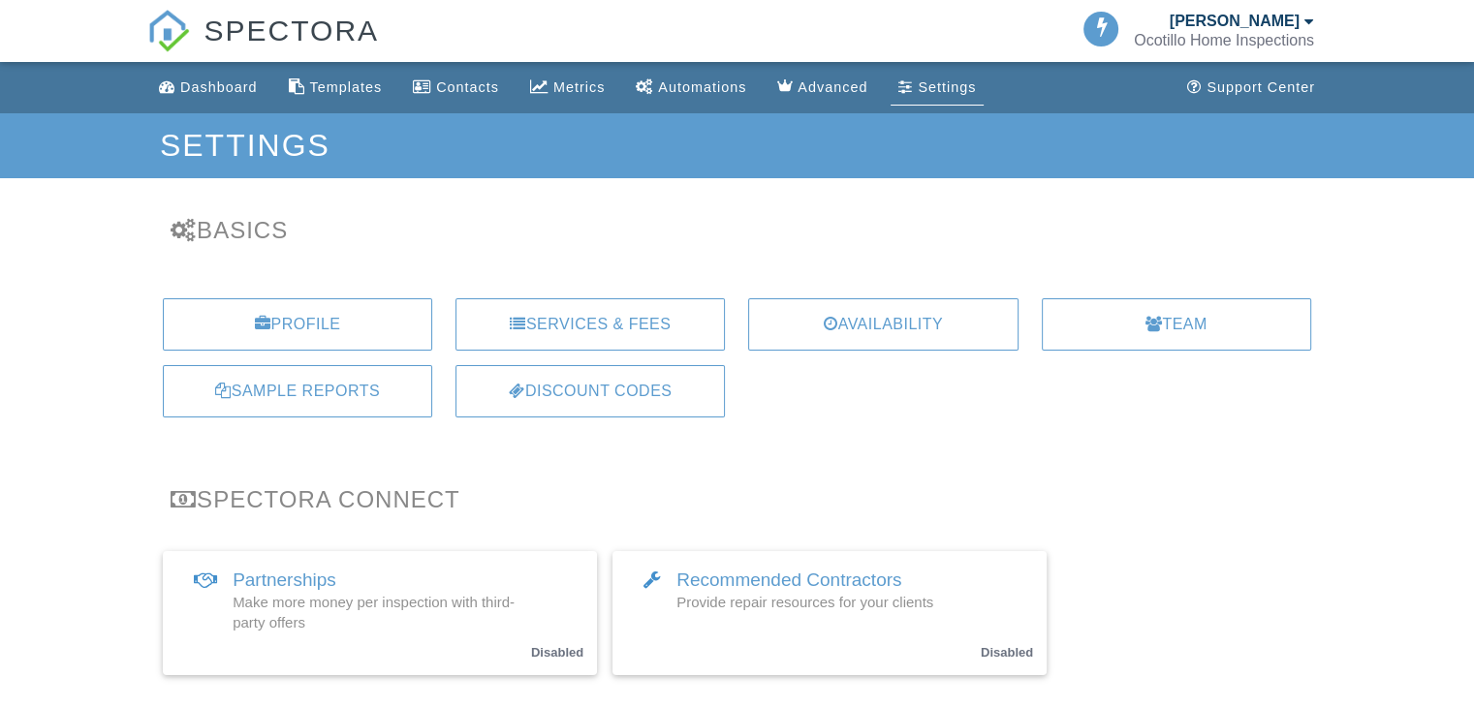
click at [612, 313] on div "Services & Fees" at bounding box center [589, 324] width 269 height 52
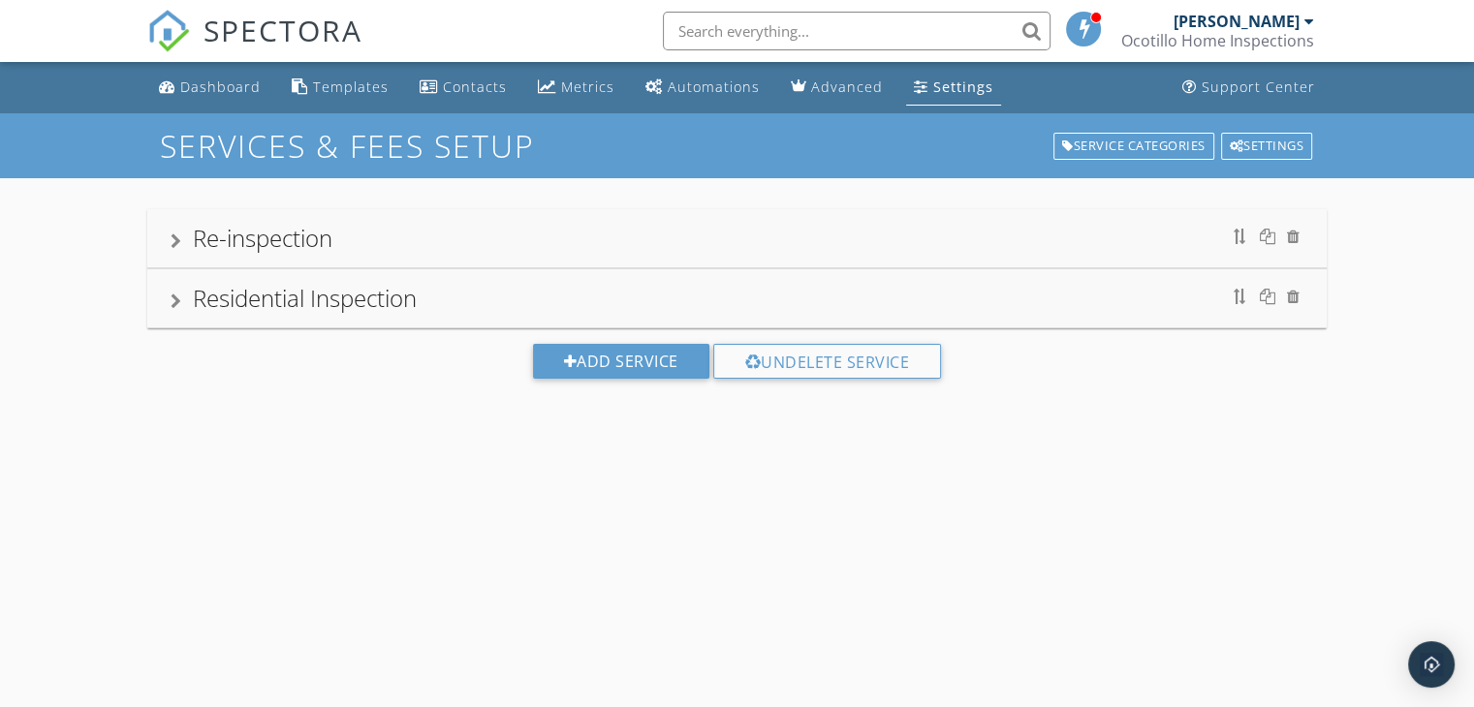
click at [937, 82] on div "Settings" at bounding box center [963, 87] width 60 height 18
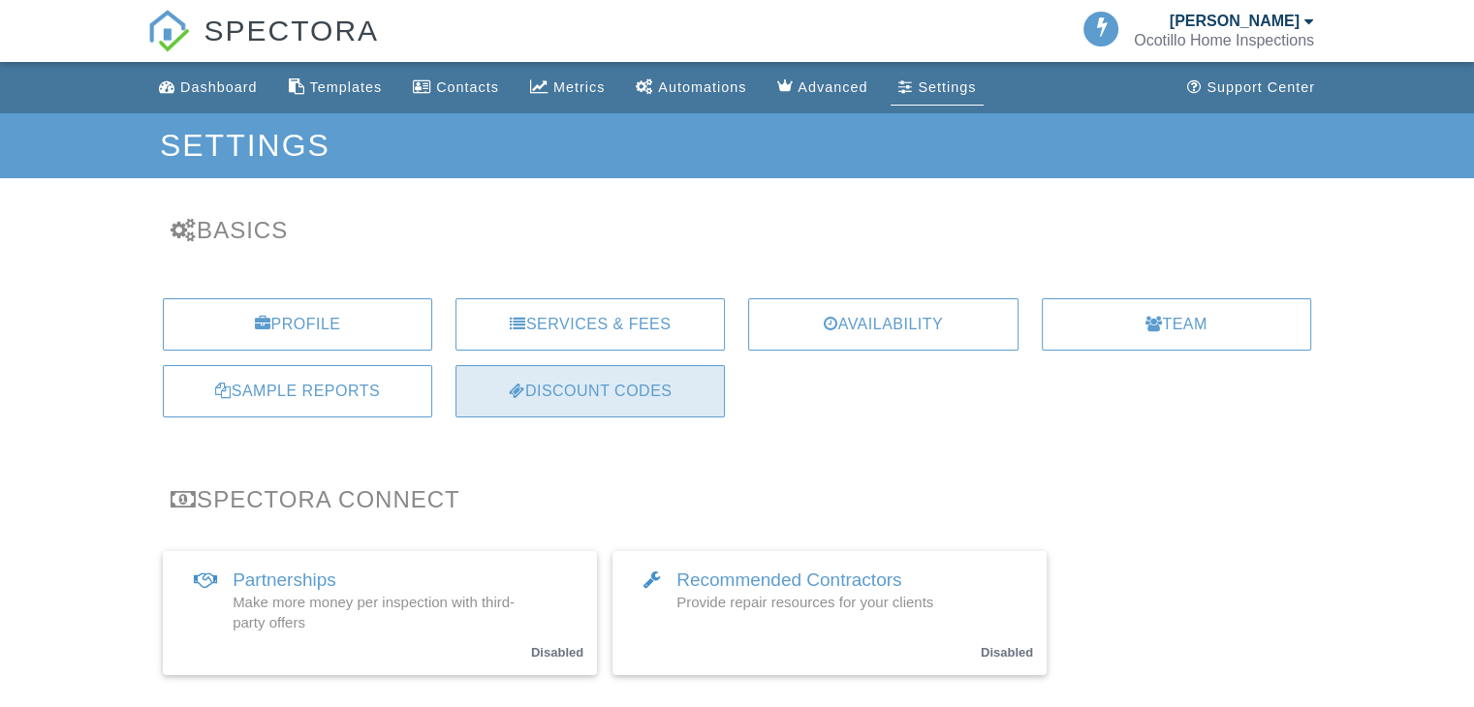
click at [605, 382] on div "Discount Codes" at bounding box center [589, 391] width 269 height 52
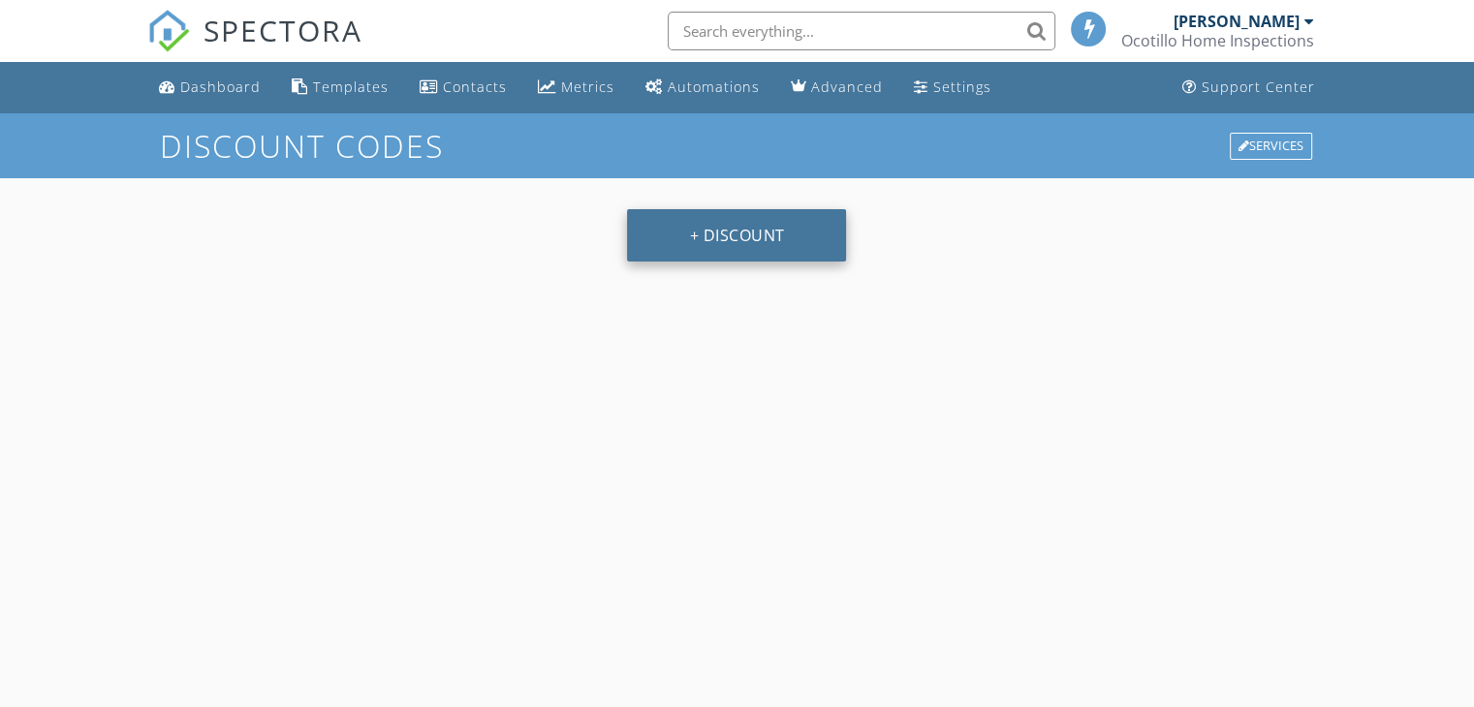
click at [695, 236] on button "+ Discount" at bounding box center [736, 235] width 219 height 52
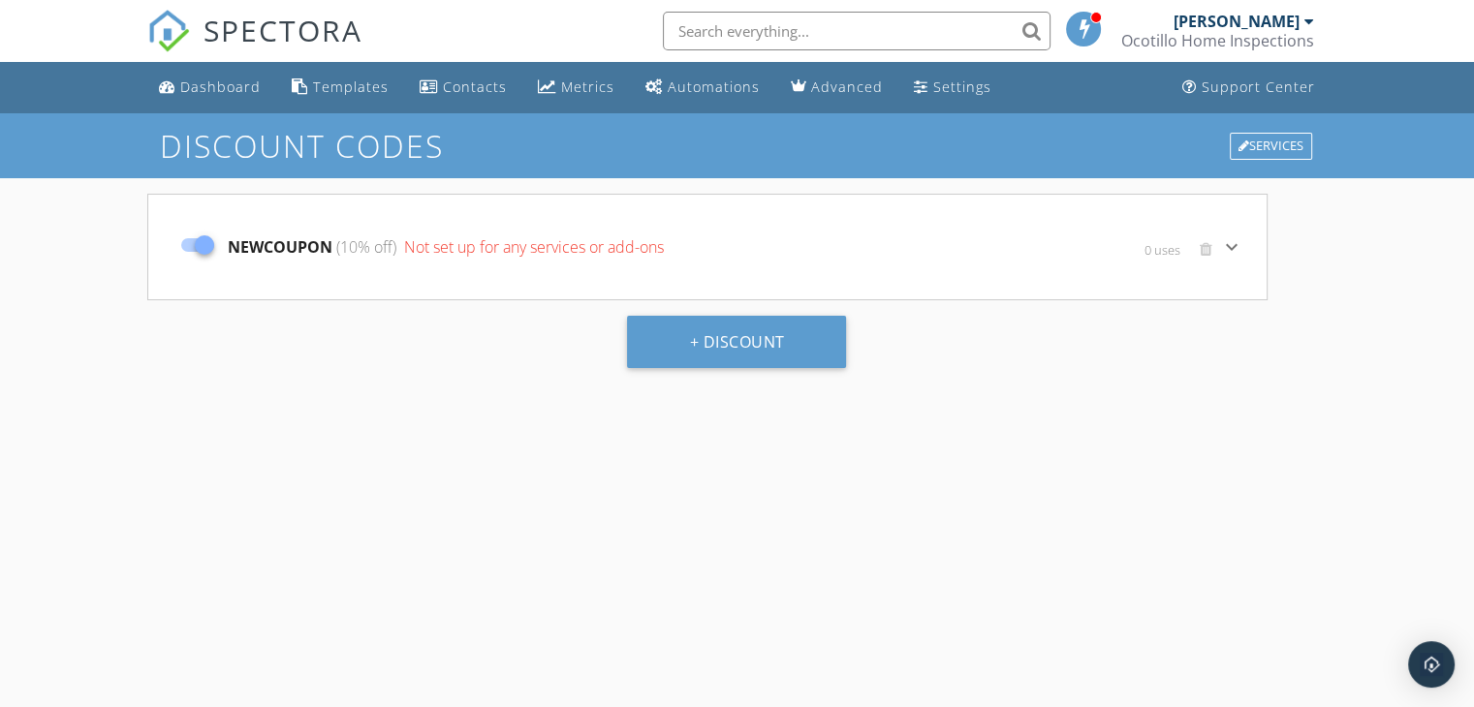
click at [1231, 248] on icon "keyboard_arrow_down" at bounding box center [1231, 246] width 23 height 23
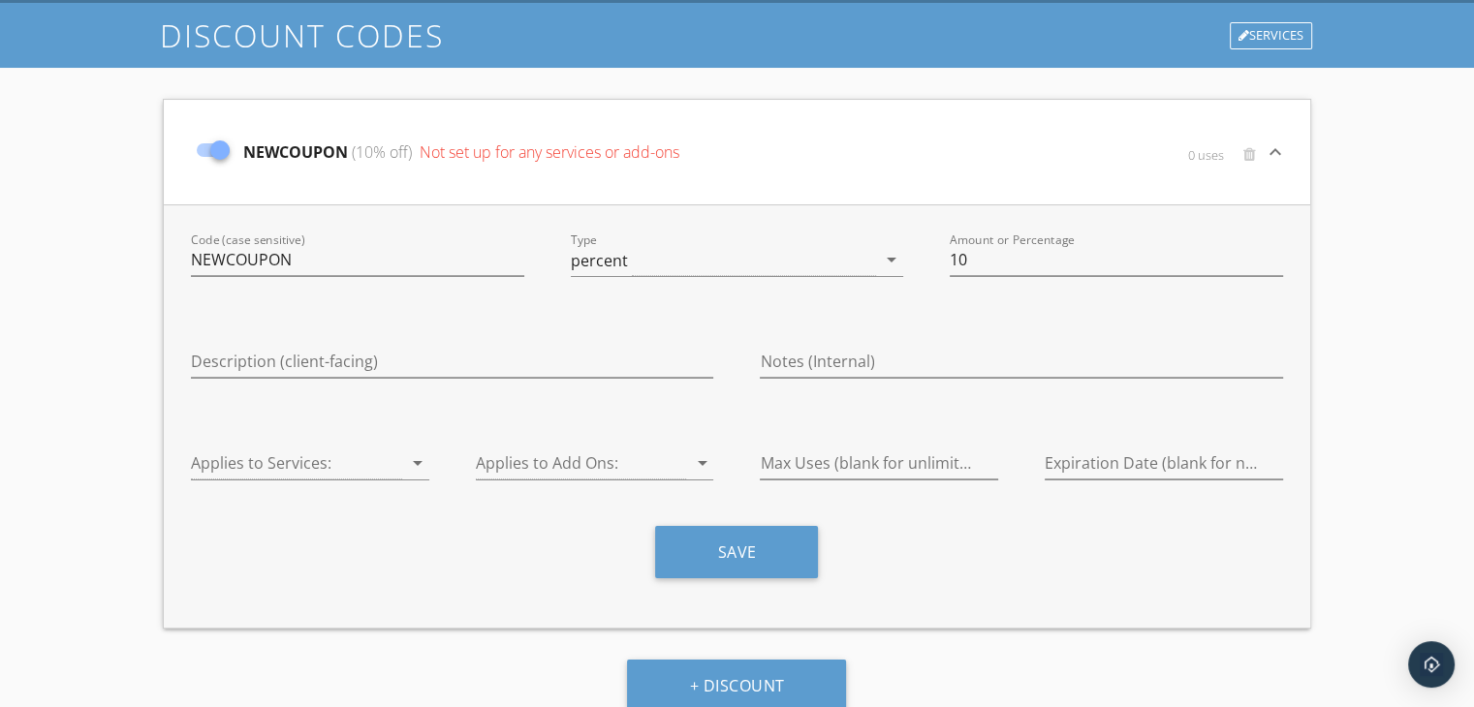
scroll to position [129, 0]
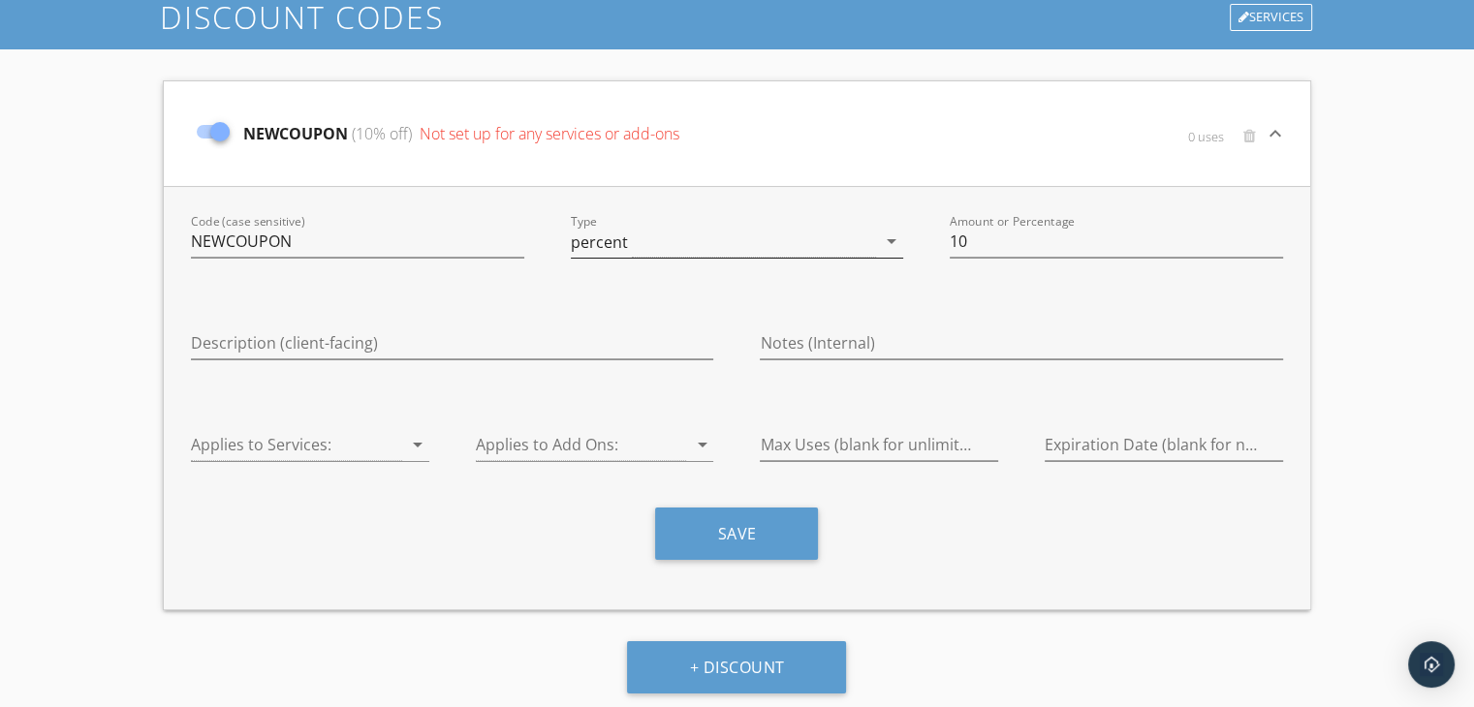
click at [897, 234] on icon "arrow_drop_down" at bounding box center [891, 241] width 23 height 23
click at [736, 257] on div "amount" at bounding box center [737, 257] width 302 height 23
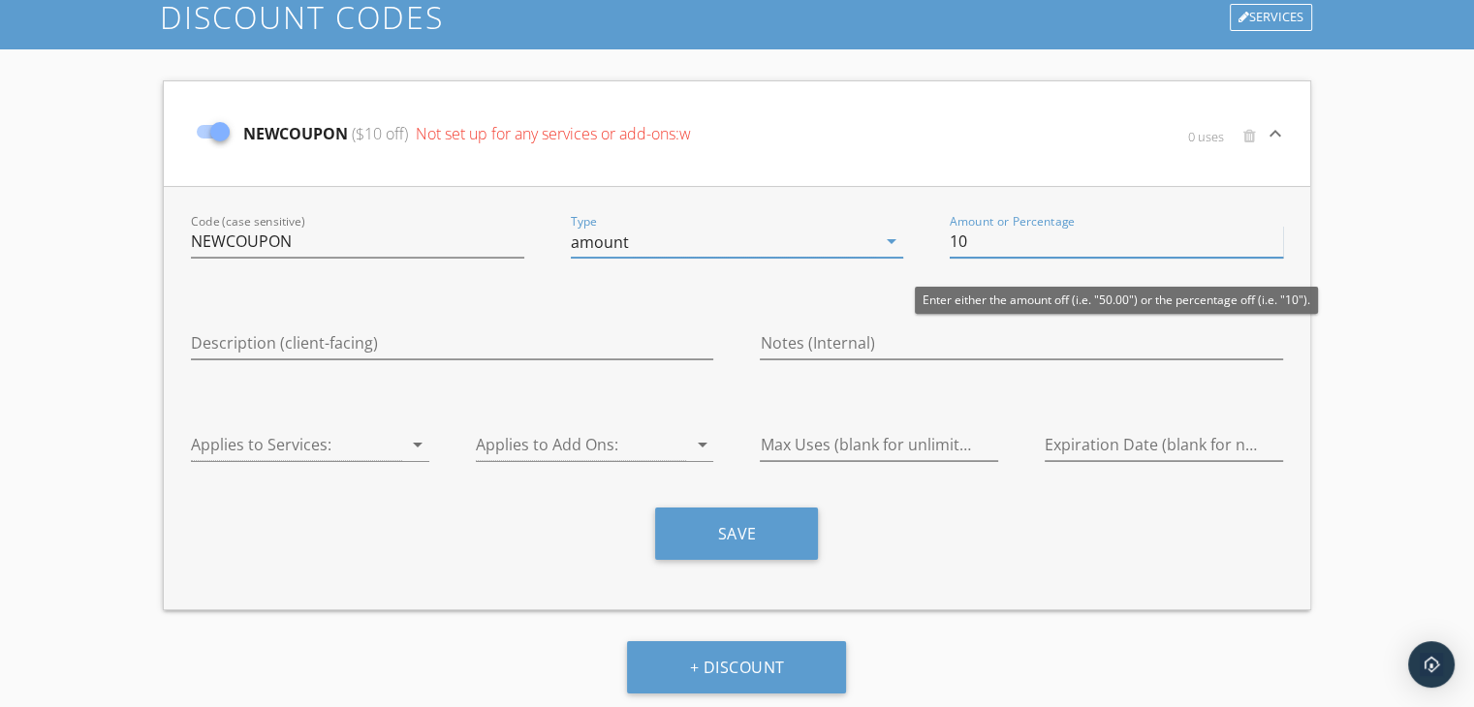
click at [1030, 241] on input "10" at bounding box center [1116, 242] width 333 height 32
type input "1"
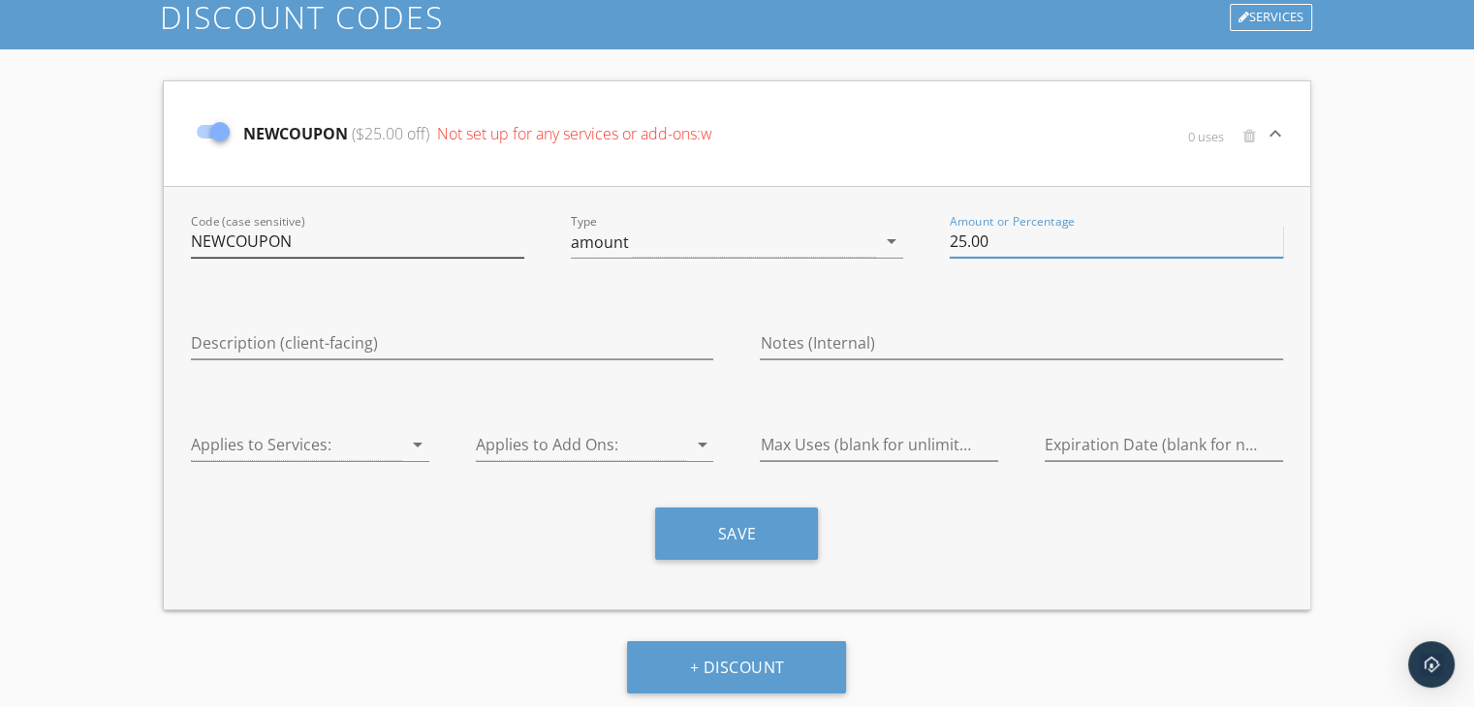
type input "25.00"
click at [314, 240] on input "NEWCOUPON" at bounding box center [357, 242] width 333 height 32
type input "N"
type input "Realtor"
click at [771, 346] on input "Notes (Internal)" at bounding box center [1021, 343] width 522 height 32
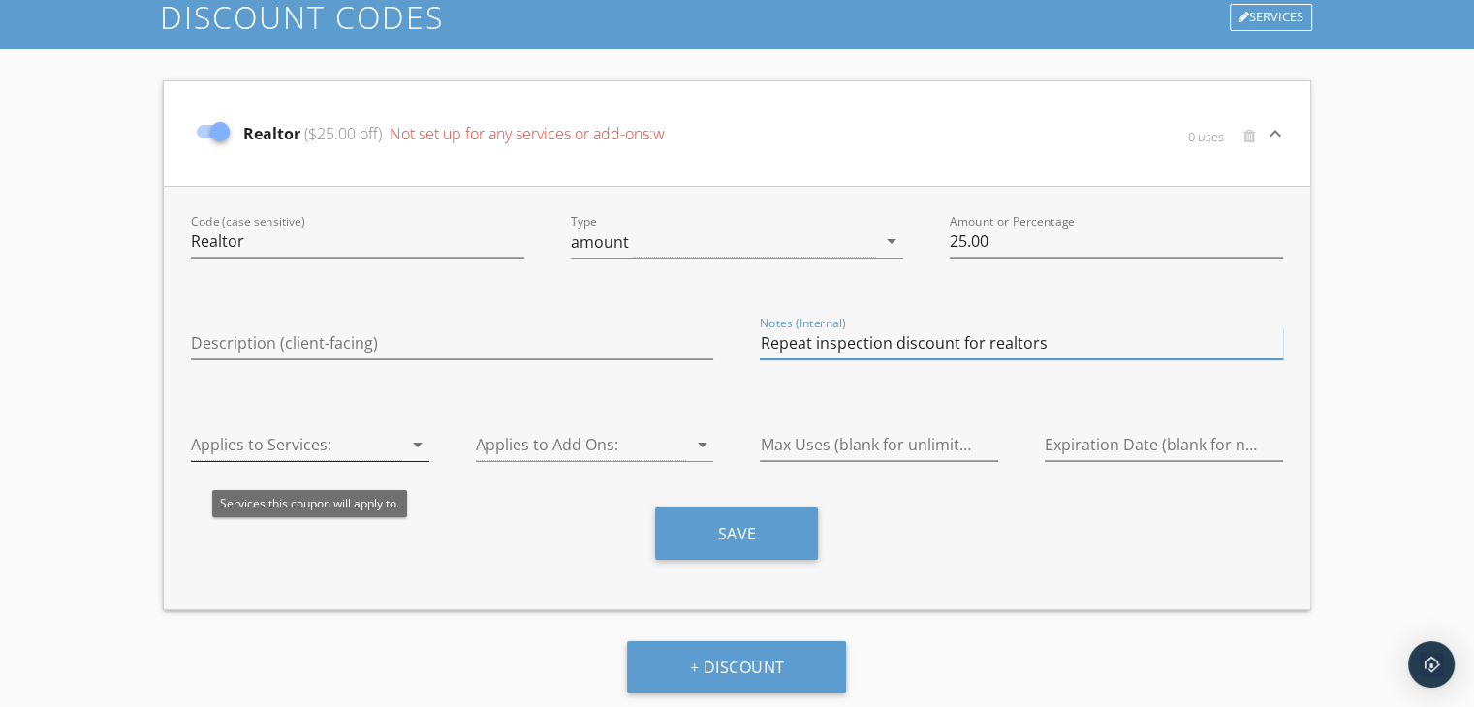
type input "Repeat inspection discount for realtors"
click at [410, 442] on icon "arrow_drop_down" at bounding box center [417, 444] width 23 height 23
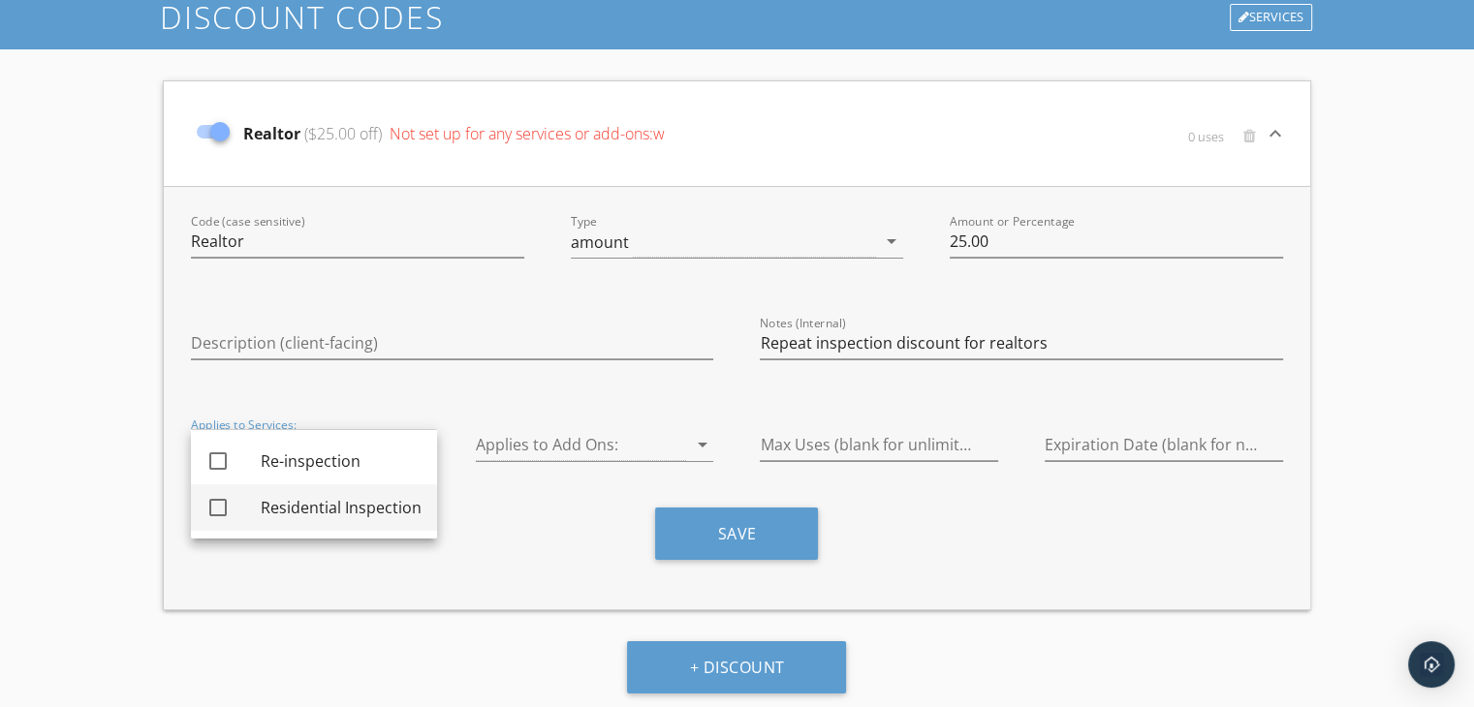
click at [217, 506] on div at bounding box center [218, 507] width 33 height 33
checkbox input "true"
click at [428, 394] on div "Code (case sensitive) Realtor Type amount arrow_drop_down Amount or Percentage …" at bounding box center [737, 397] width 1146 height 423
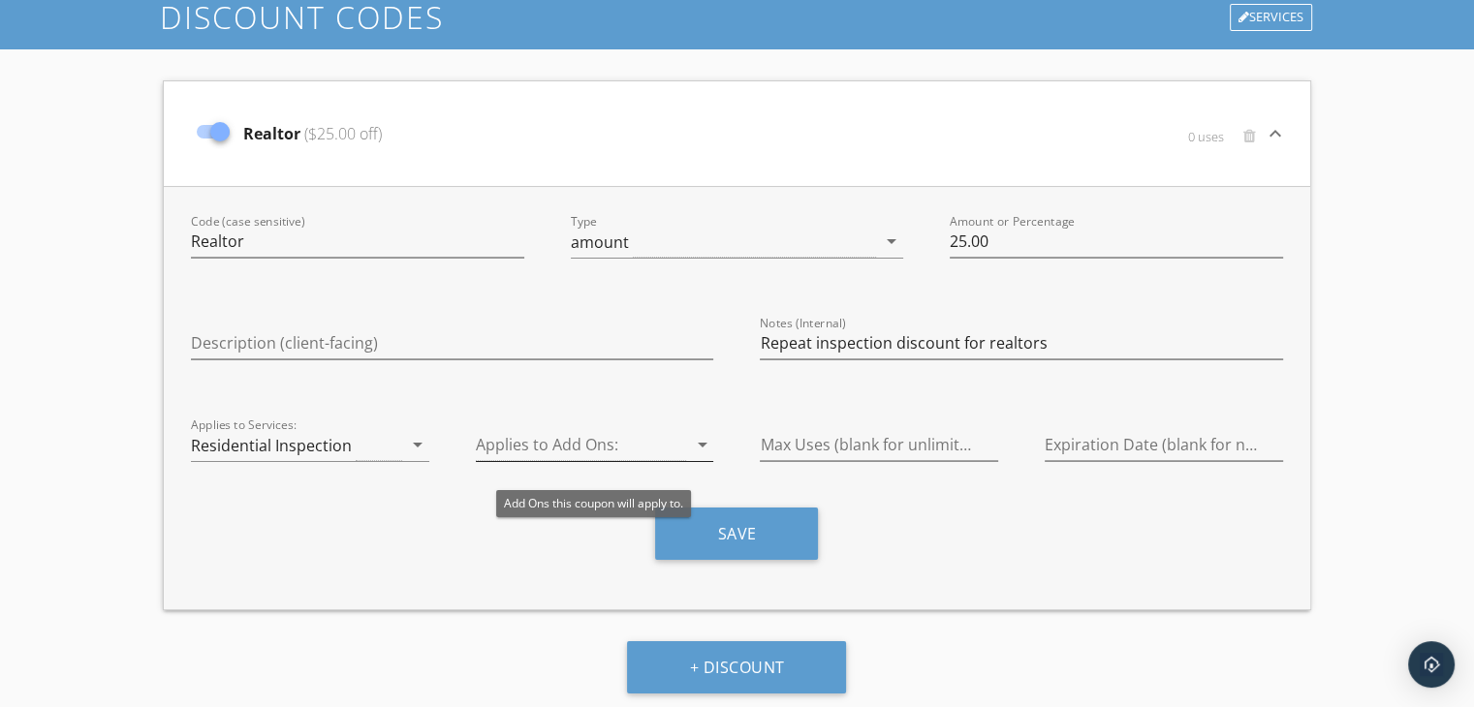
click at [699, 446] on icon "arrow_drop_down" at bounding box center [701, 444] width 23 height 23
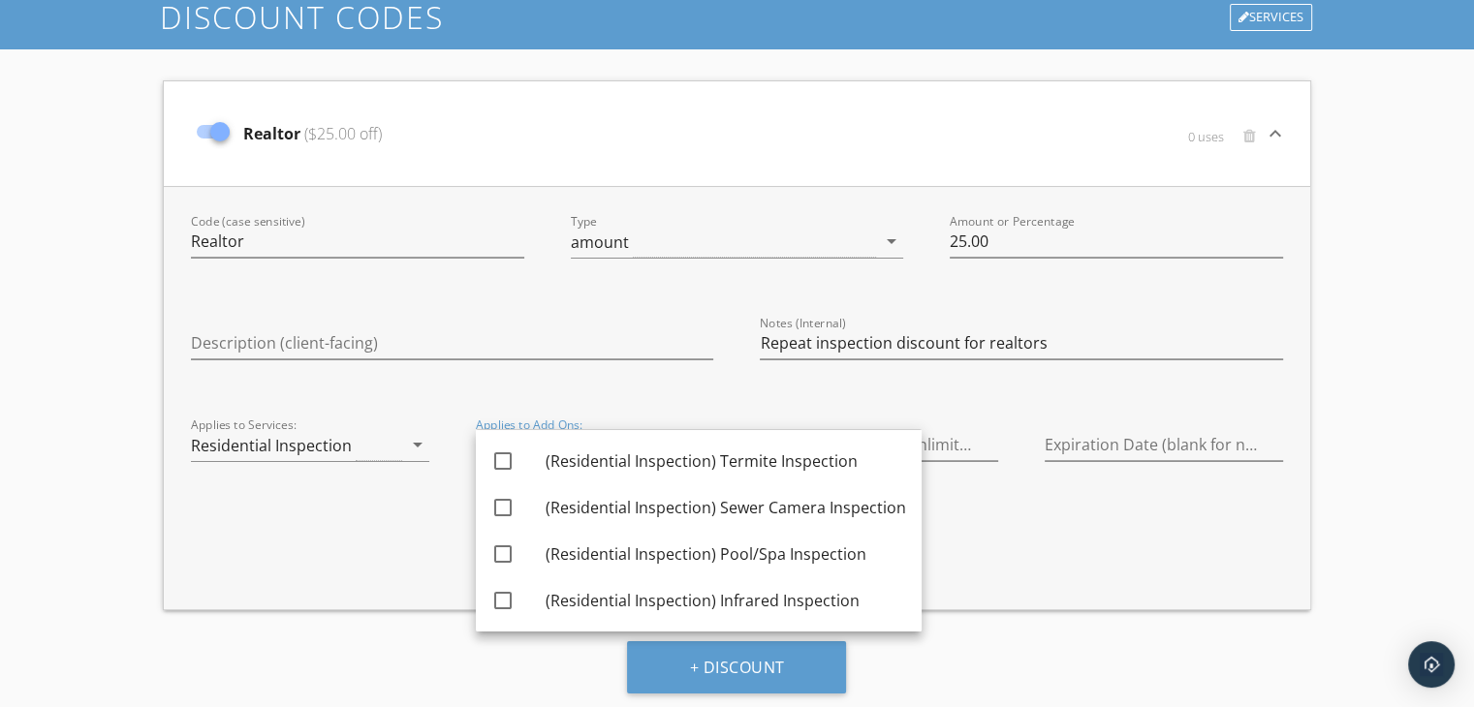
click at [588, 391] on div "Code (case sensitive) Realtor Type amount arrow_drop_down Amount or Percentage …" at bounding box center [737, 397] width 1146 height 423
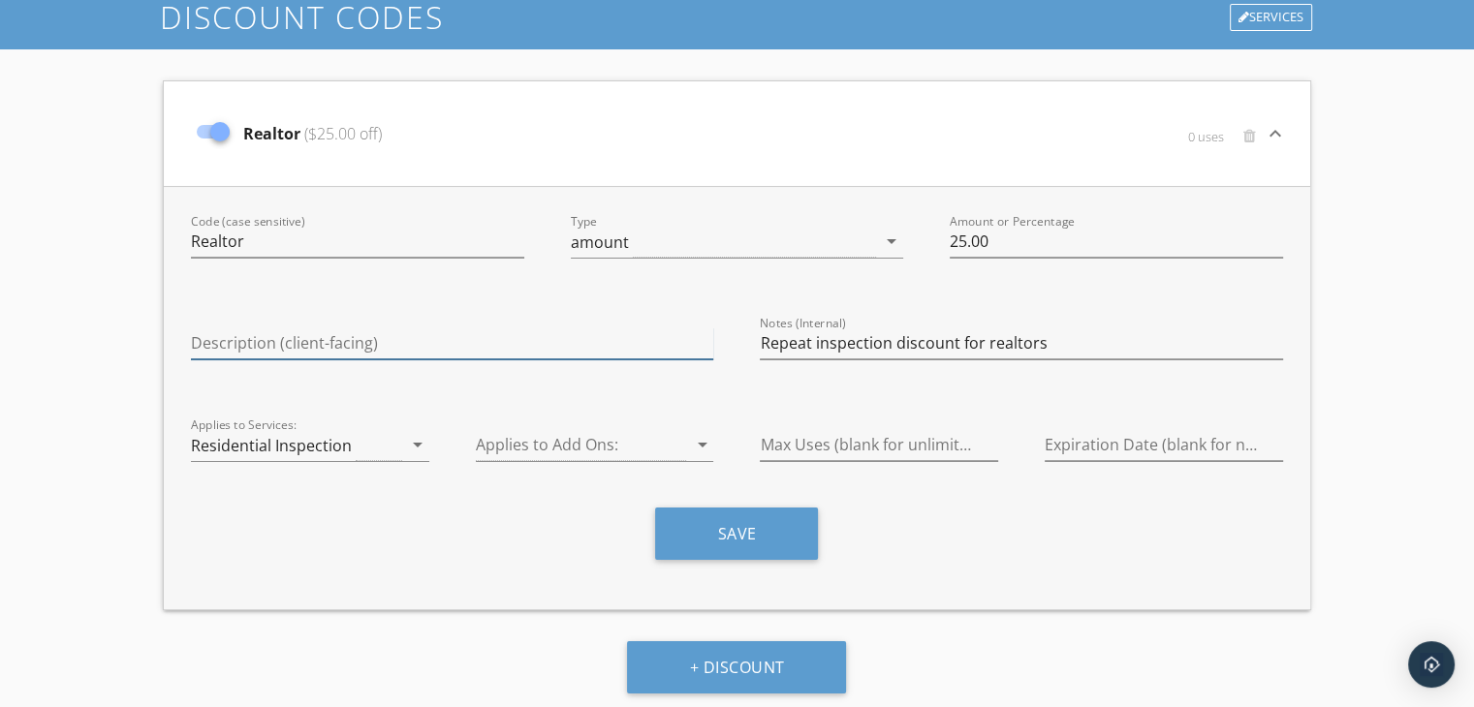
click at [211, 347] on input "Description (client-facing)" at bounding box center [452, 343] width 522 height 32
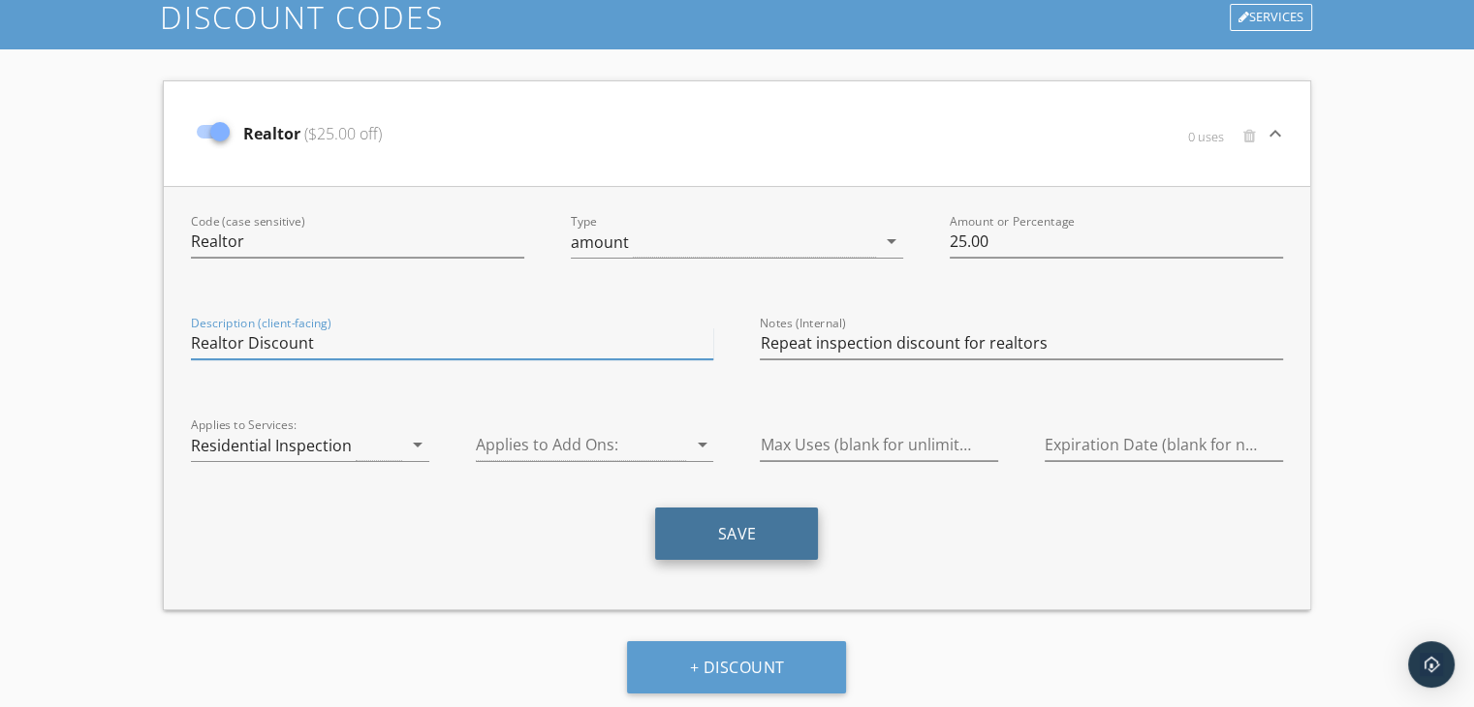
type input "Realtor Discount"
click at [713, 529] on button "Save" at bounding box center [736, 534] width 163 height 52
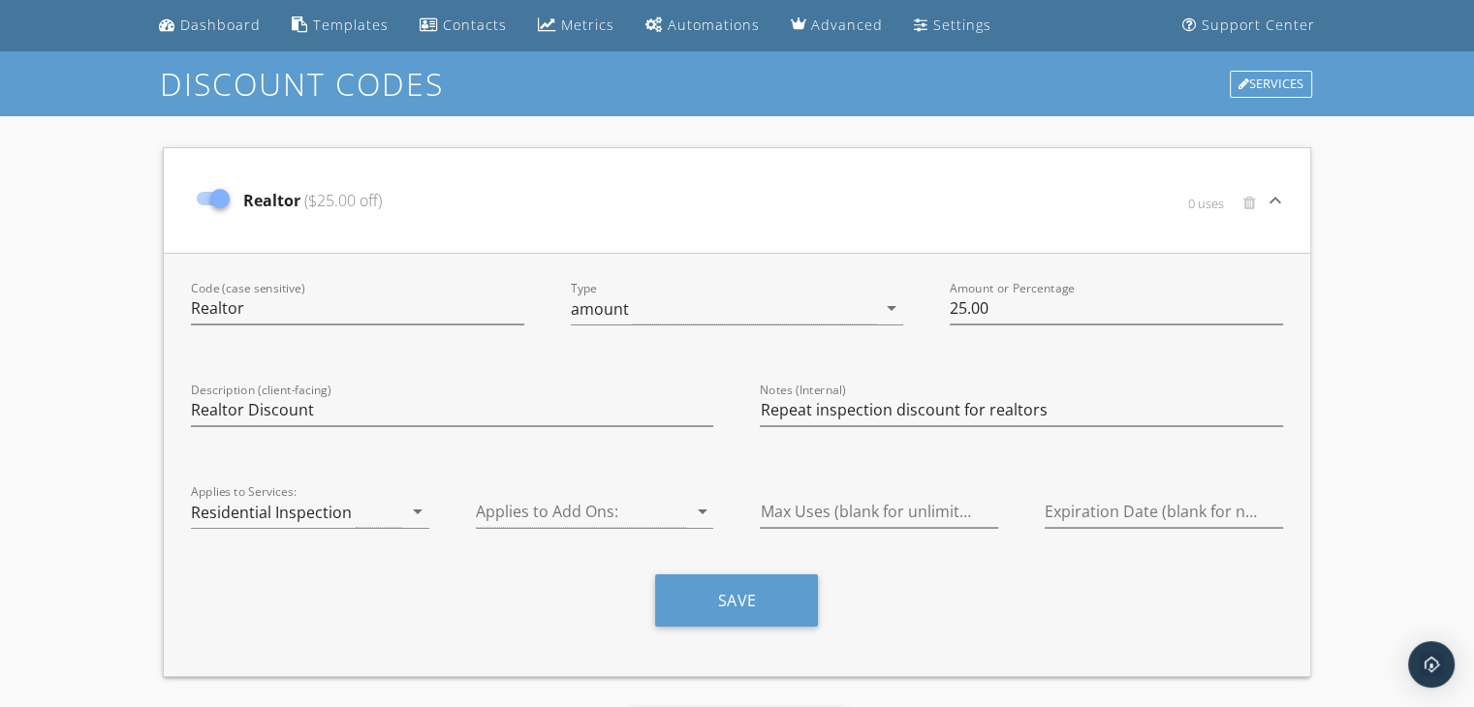
scroll to position [0, 0]
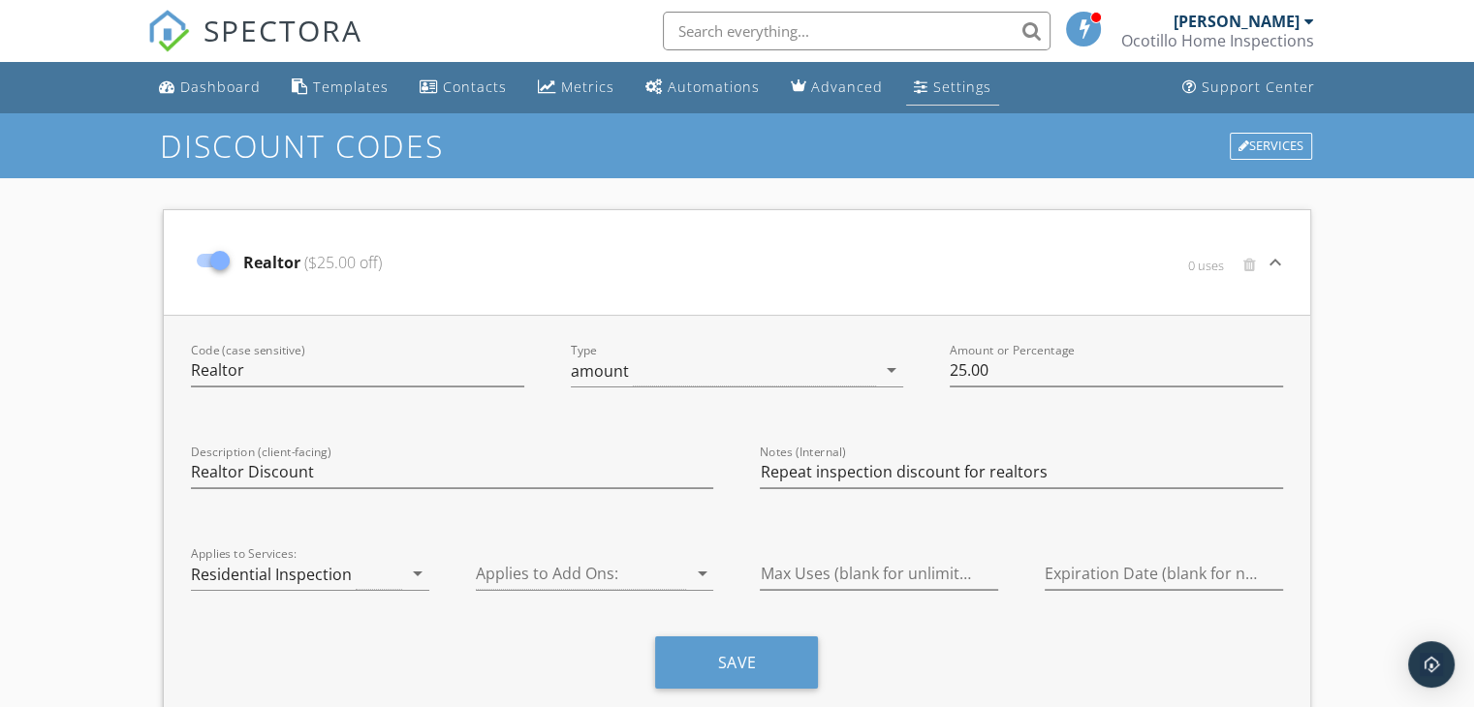
click at [942, 81] on div "Settings" at bounding box center [962, 87] width 58 height 18
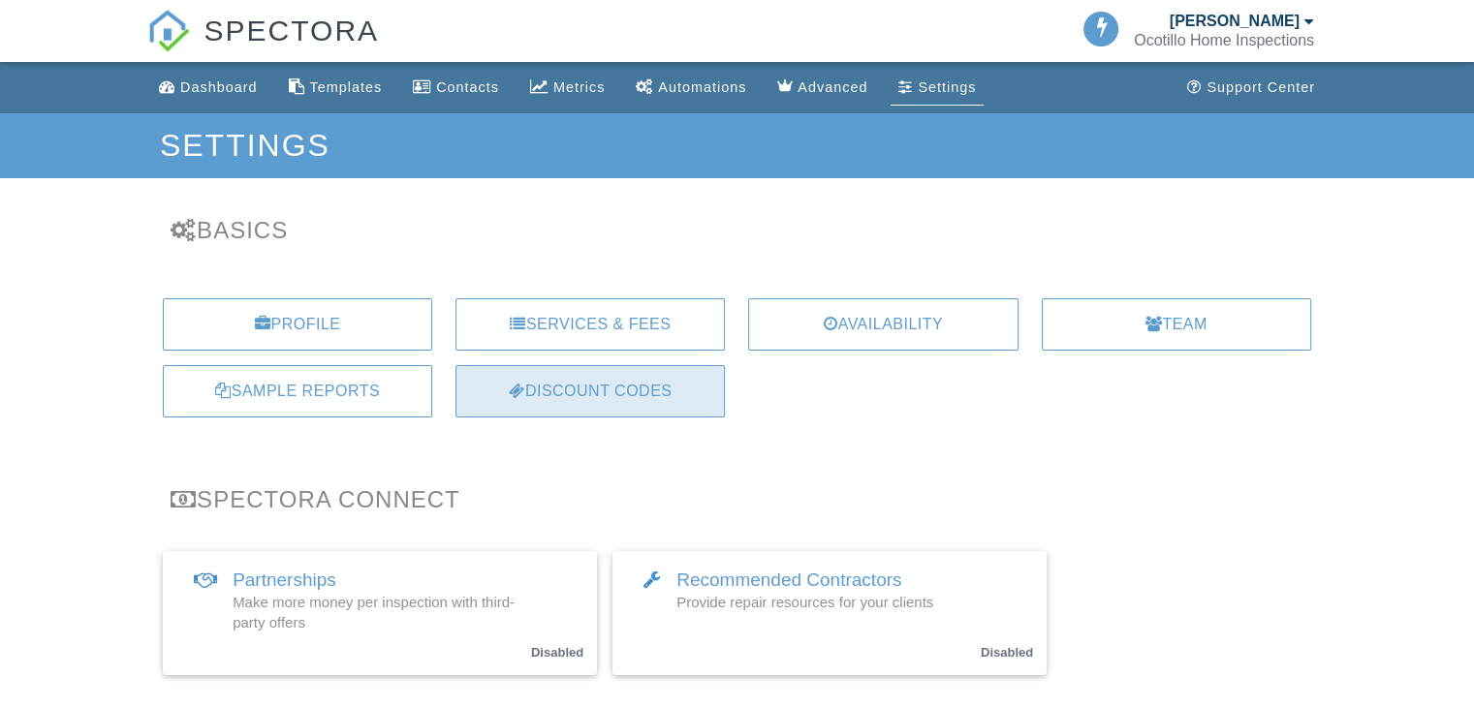
click at [561, 387] on div "Discount Codes" at bounding box center [589, 391] width 269 height 52
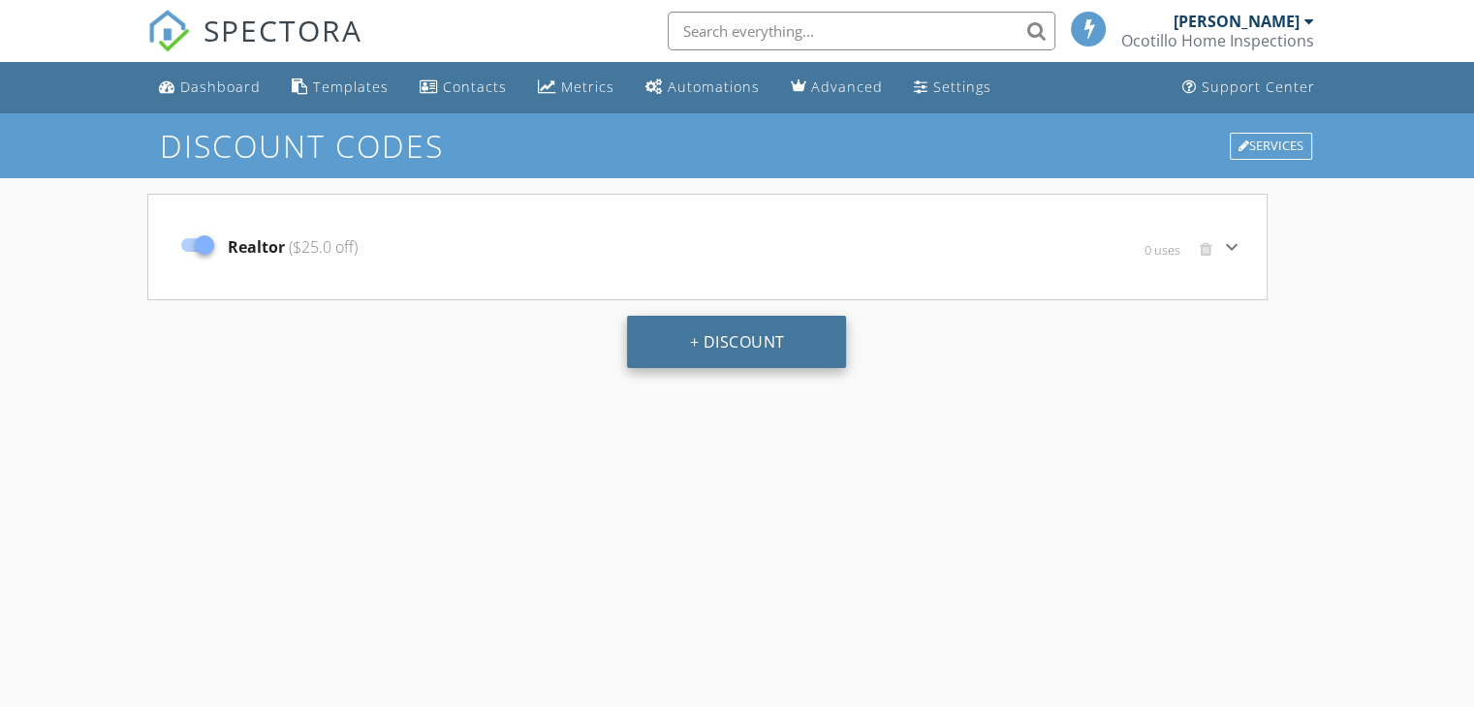
click at [744, 227] on div "Realtor ($25.0 off)" at bounding box center [520, 246] width 699 height 81
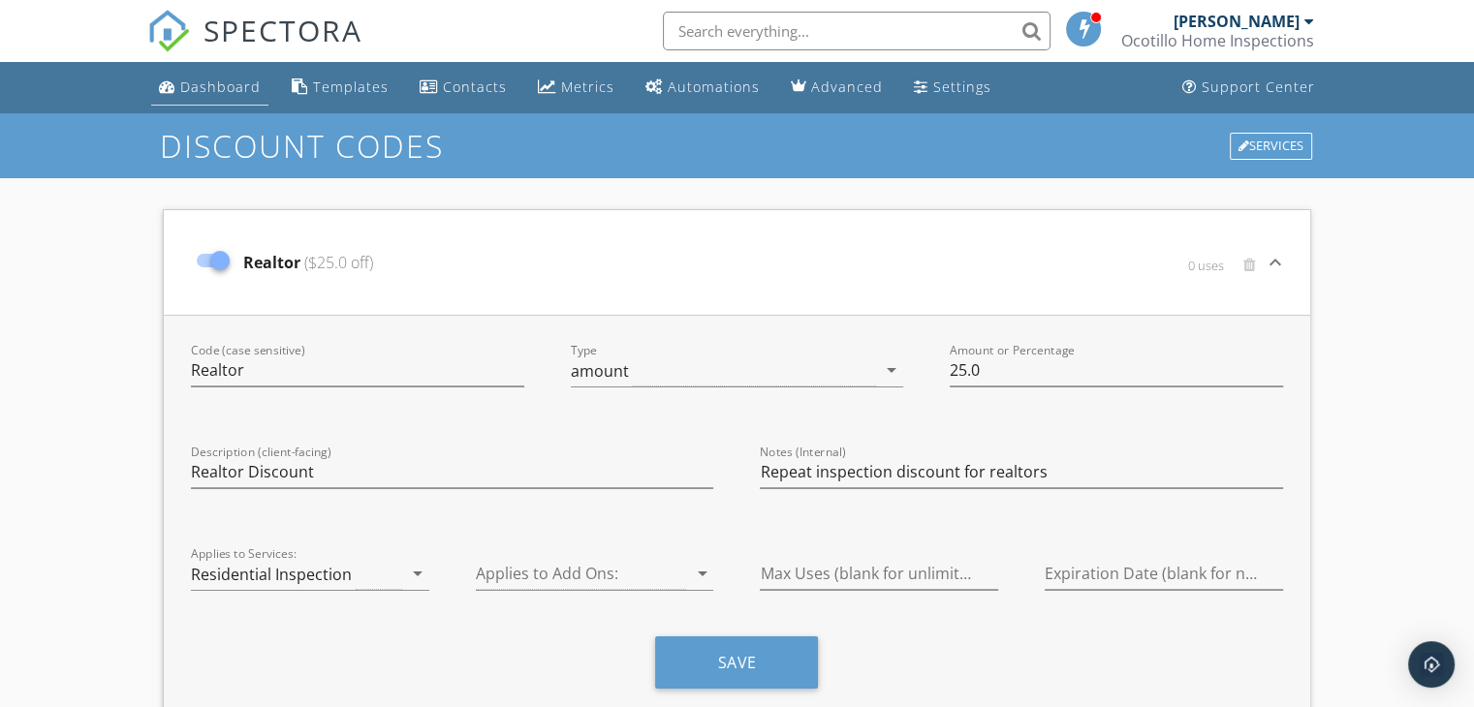
click at [227, 81] on div "Dashboard" at bounding box center [220, 87] width 80 height 18
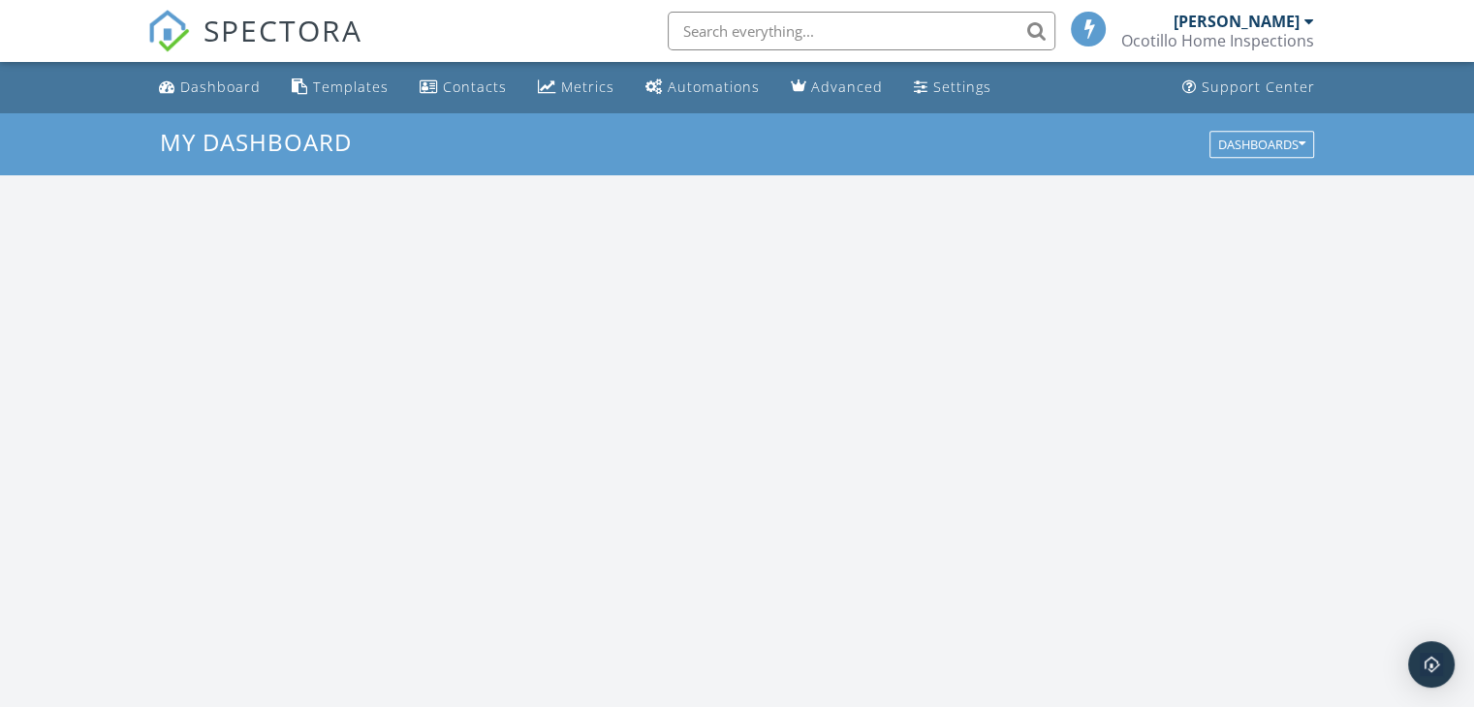
scroll to position [1793, 1504]
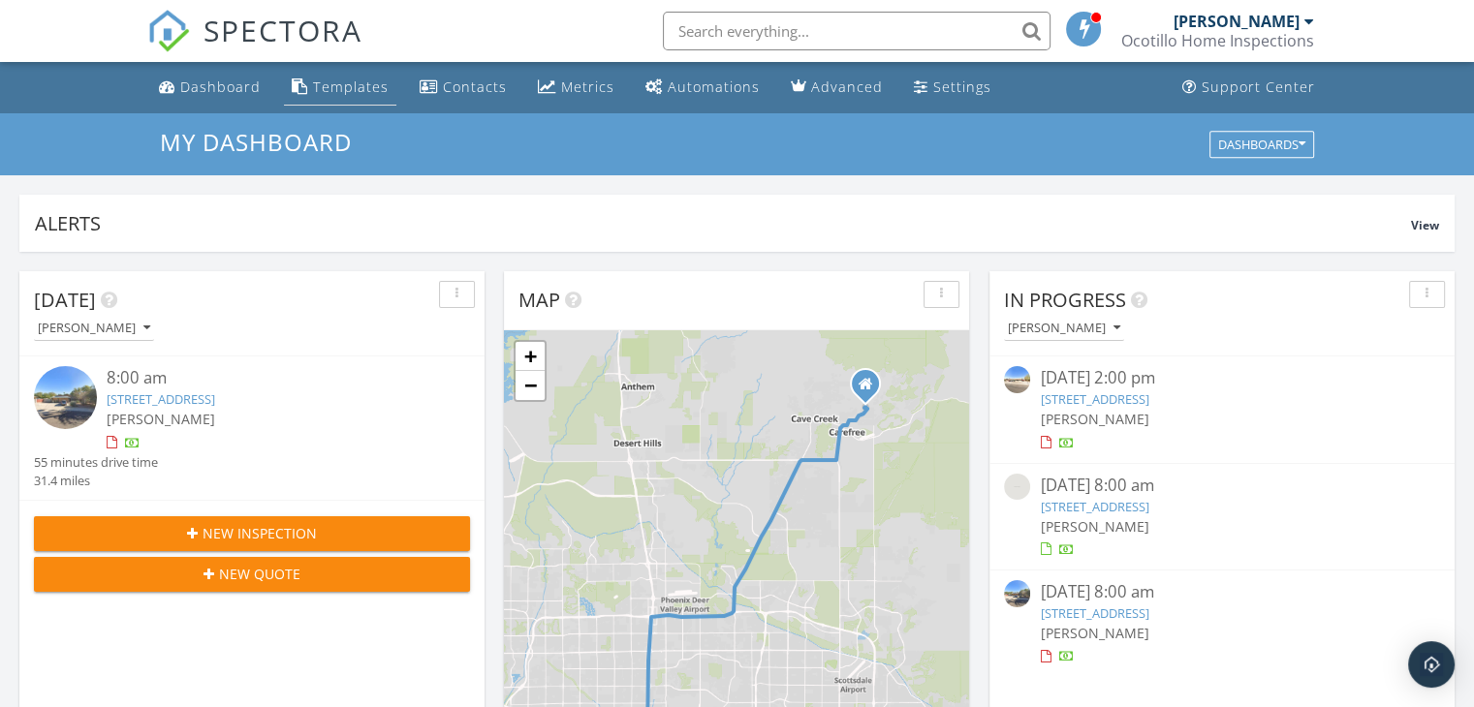
click at [357, 86] on div "Templates" at bounding box center [351, 87] width 76 height 18
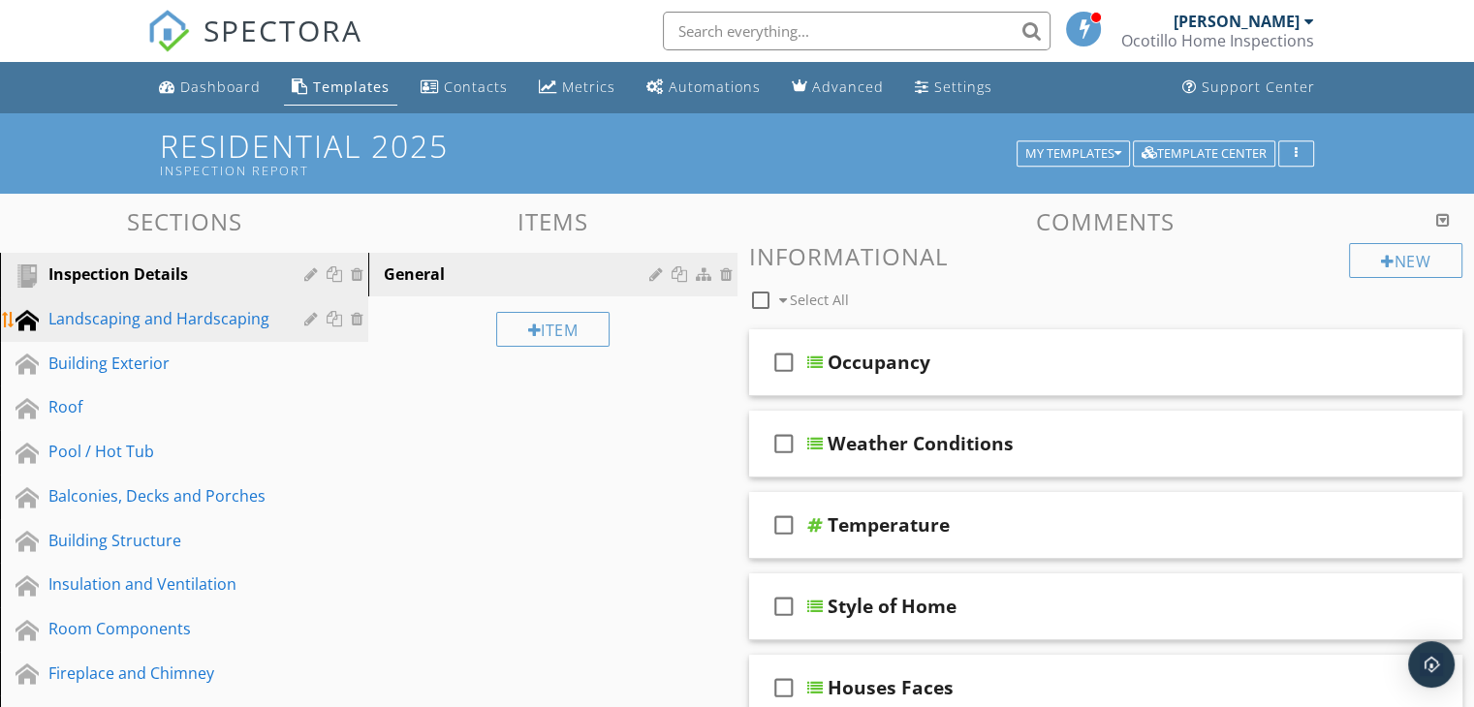
click at [23, 322] on div at bounding box center [27, 320] width 23 height 23
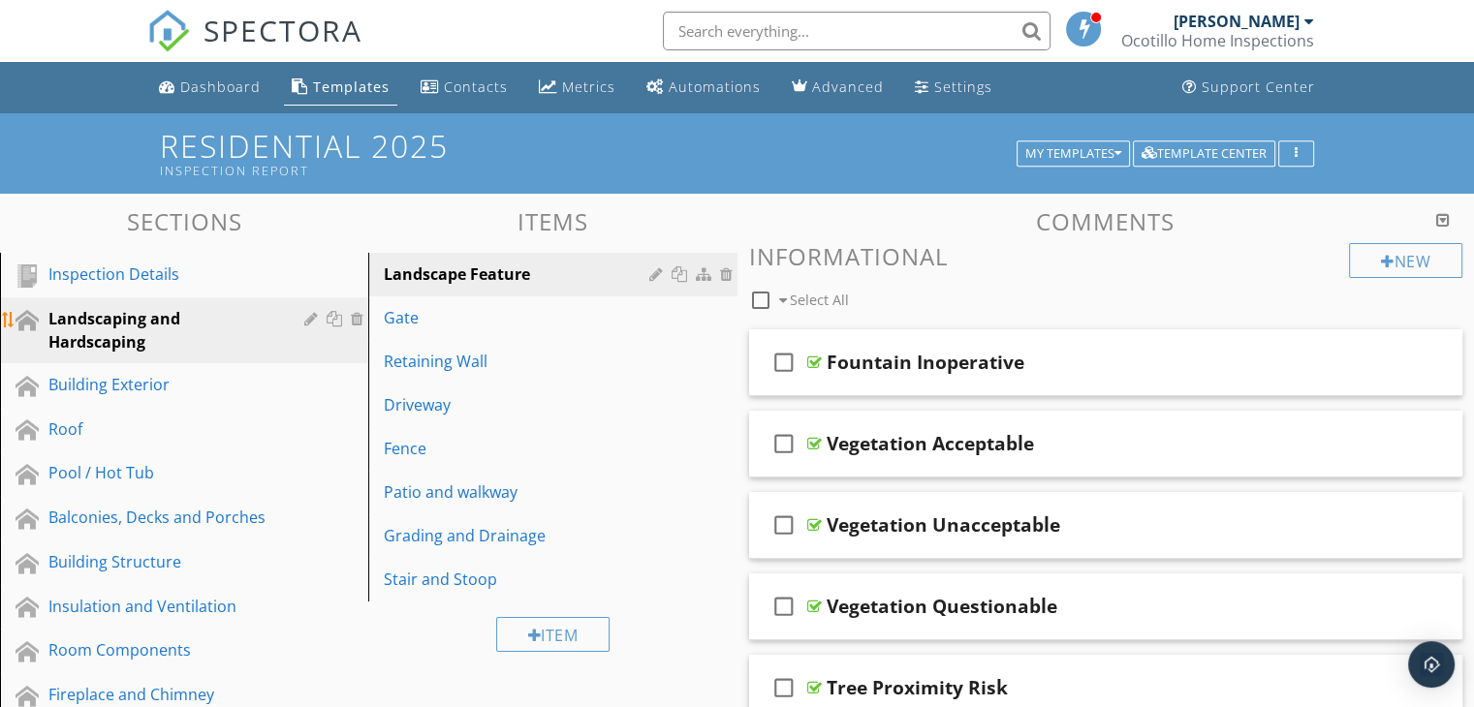
click at [311, 315] on div at bounding box center [313, 319] width 18 height 16
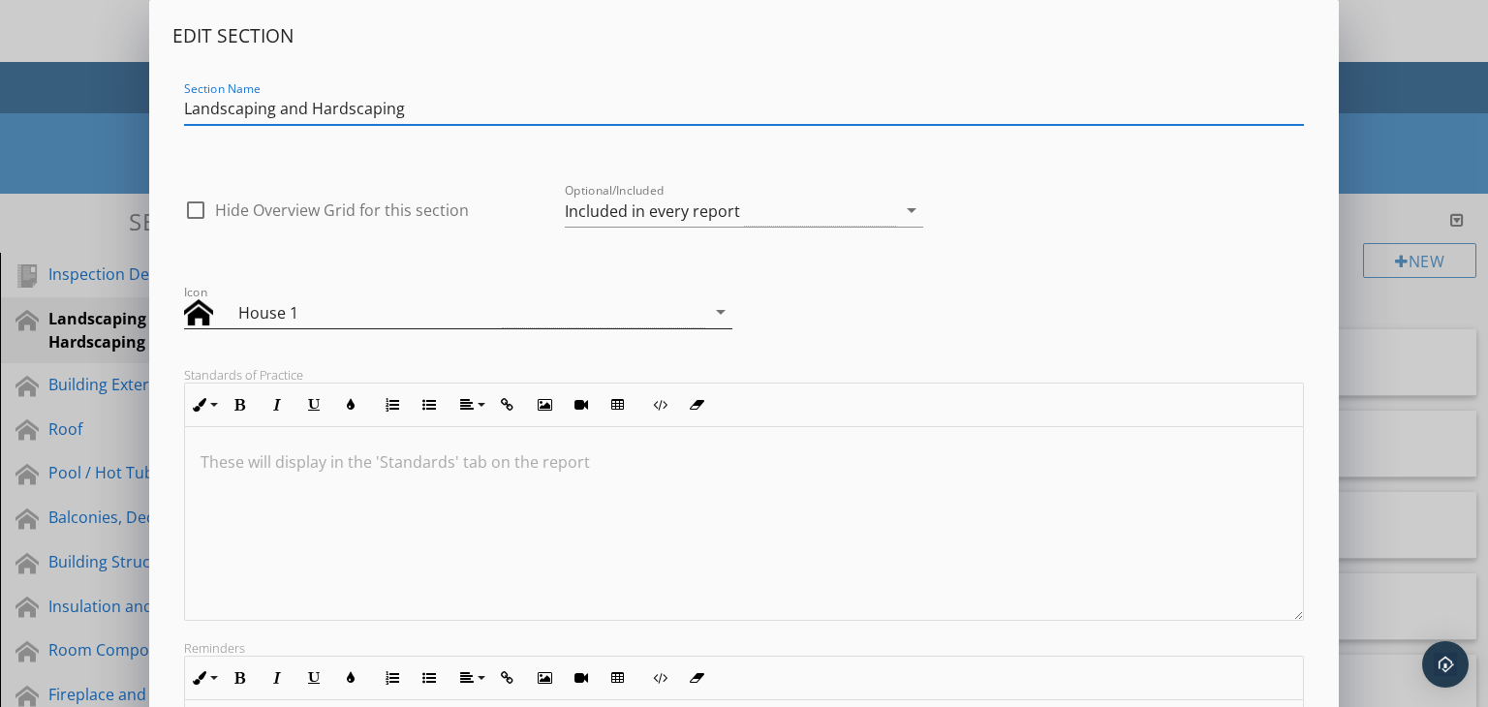
click at [717, 306] on icon "arrow_drop_down" at bounding box center [720, 311] width 23 height 23
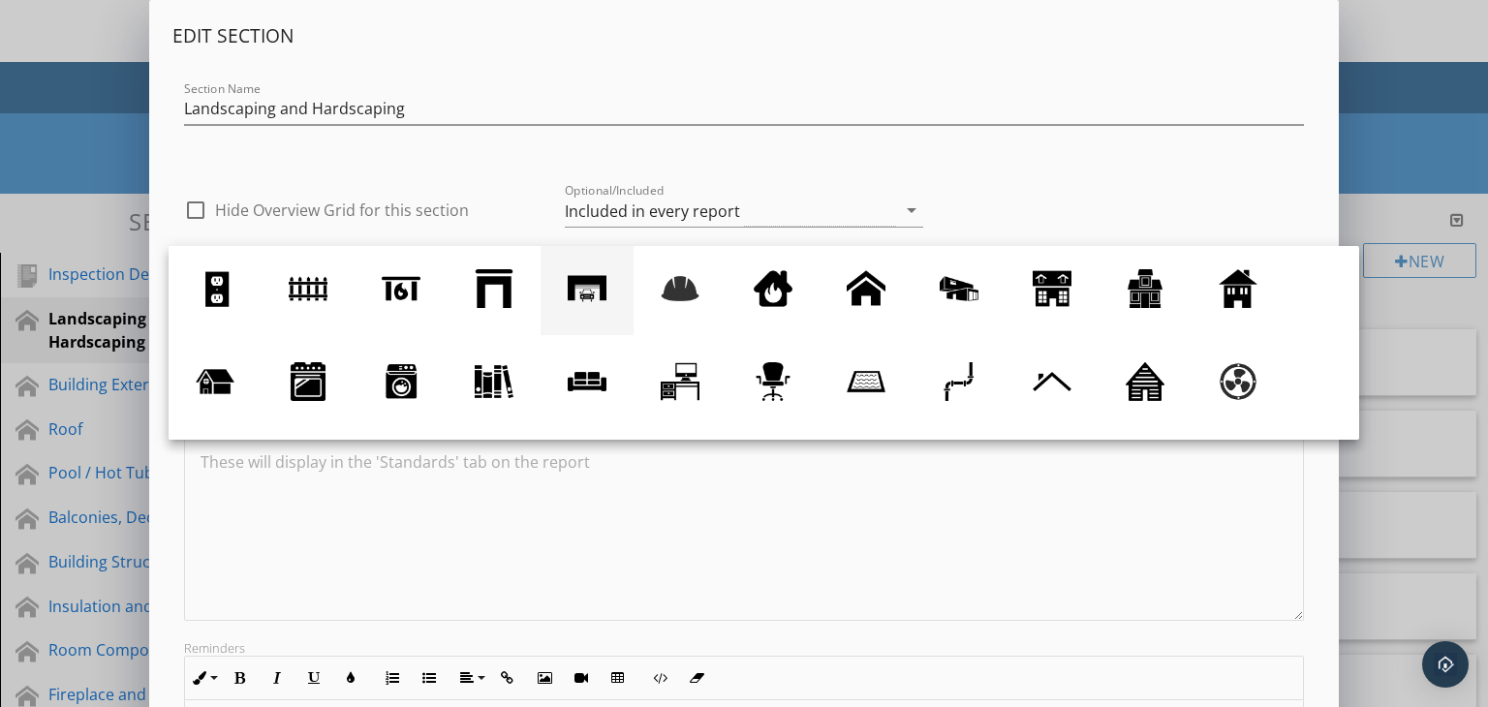
scroll to position [178, 0]
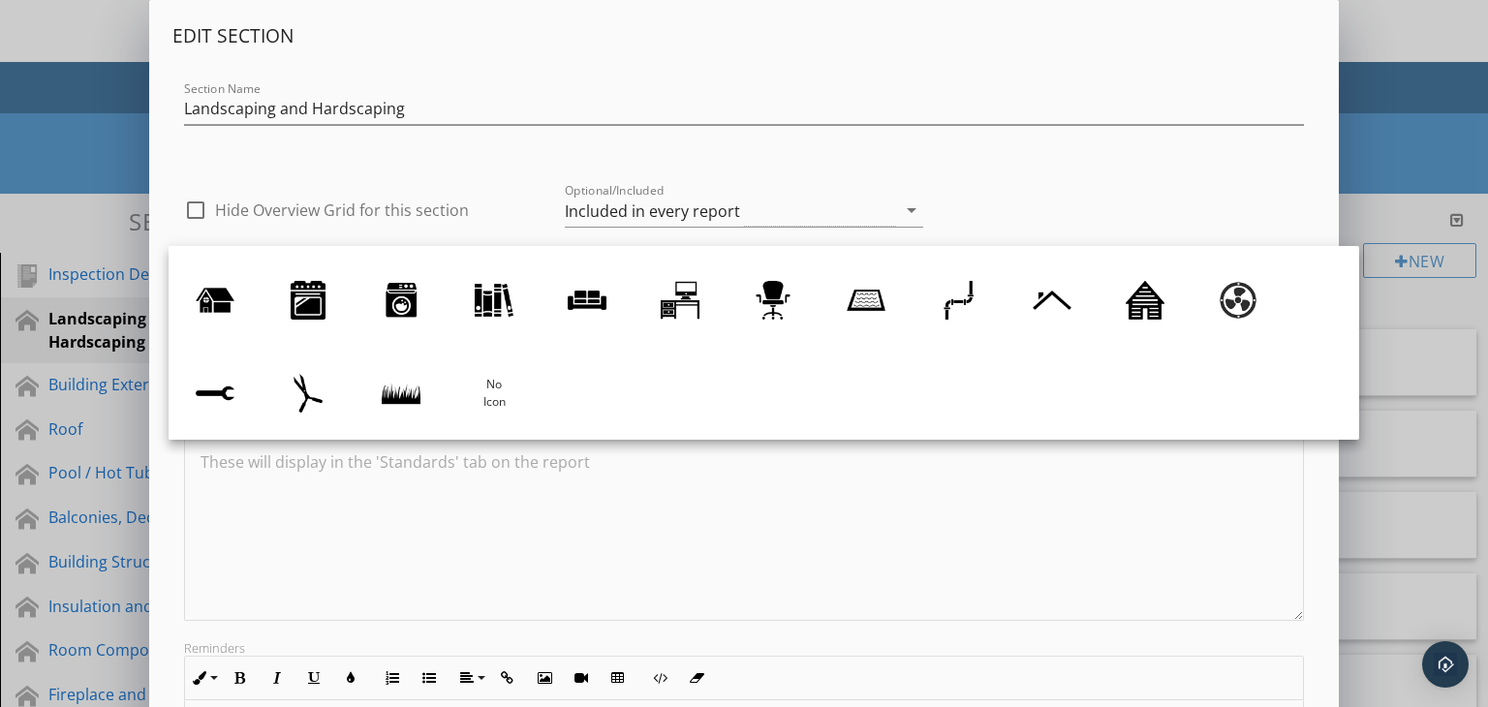
click at [410, 390] on div at bounding box center [401, 393] width 39 height 39
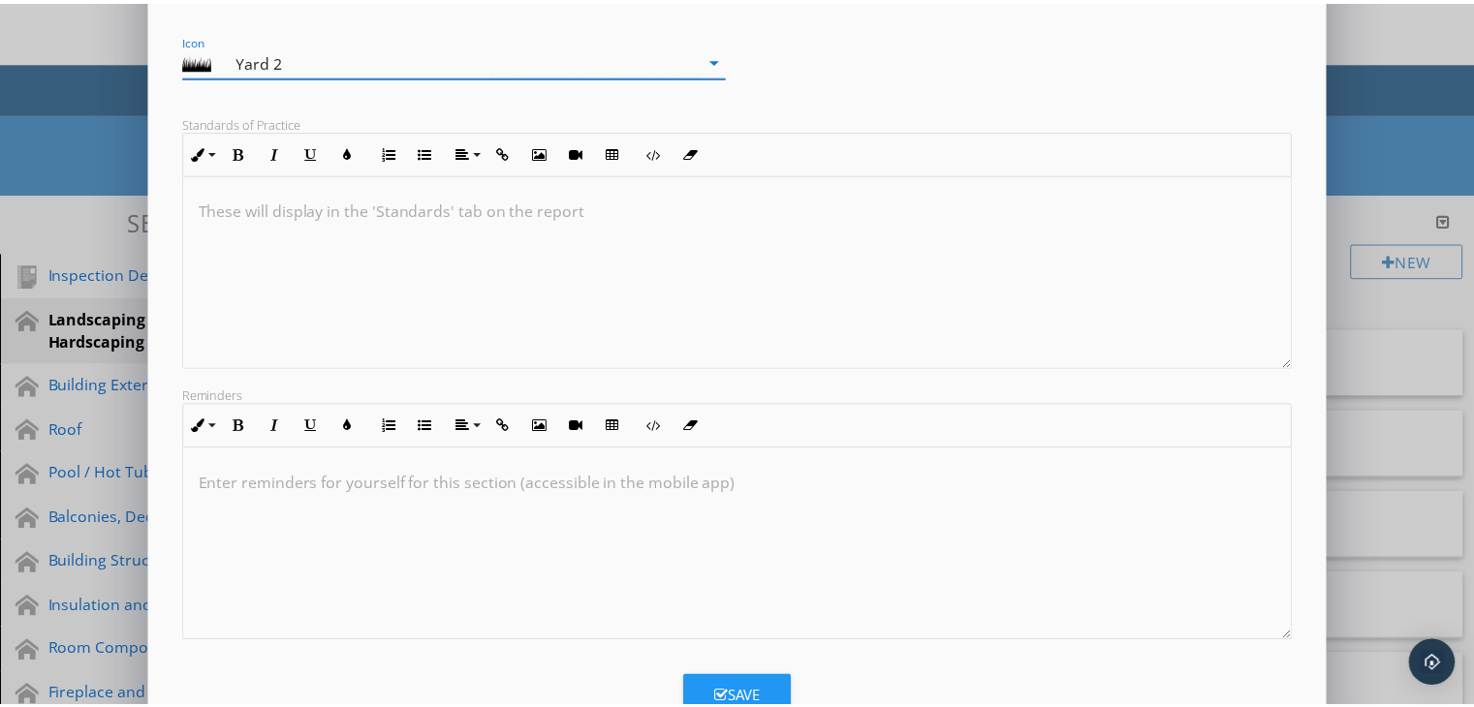
scroll to position [318, 0]
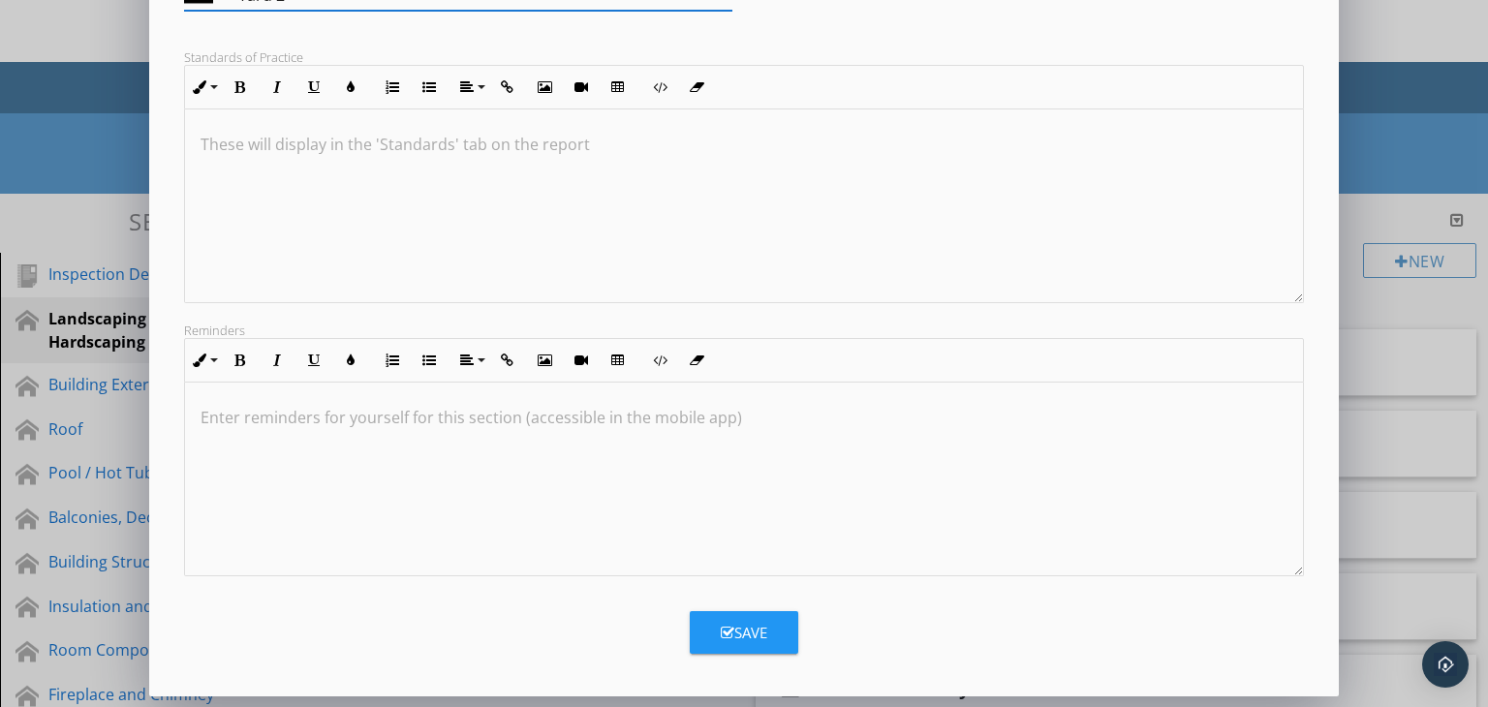
click at [722, 619] on button "Save" at bounding box center [744, 632] width 109 height 43
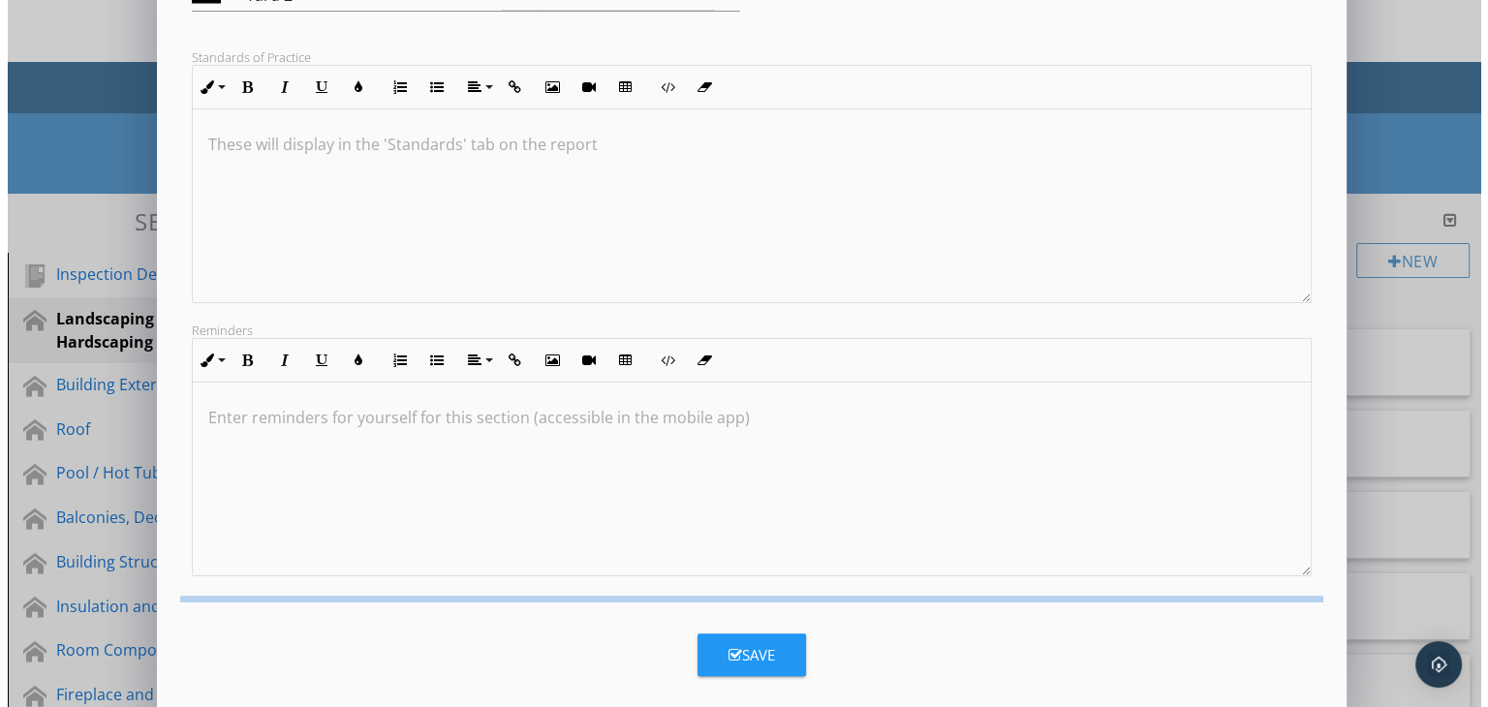
scroll to position [109, 0]
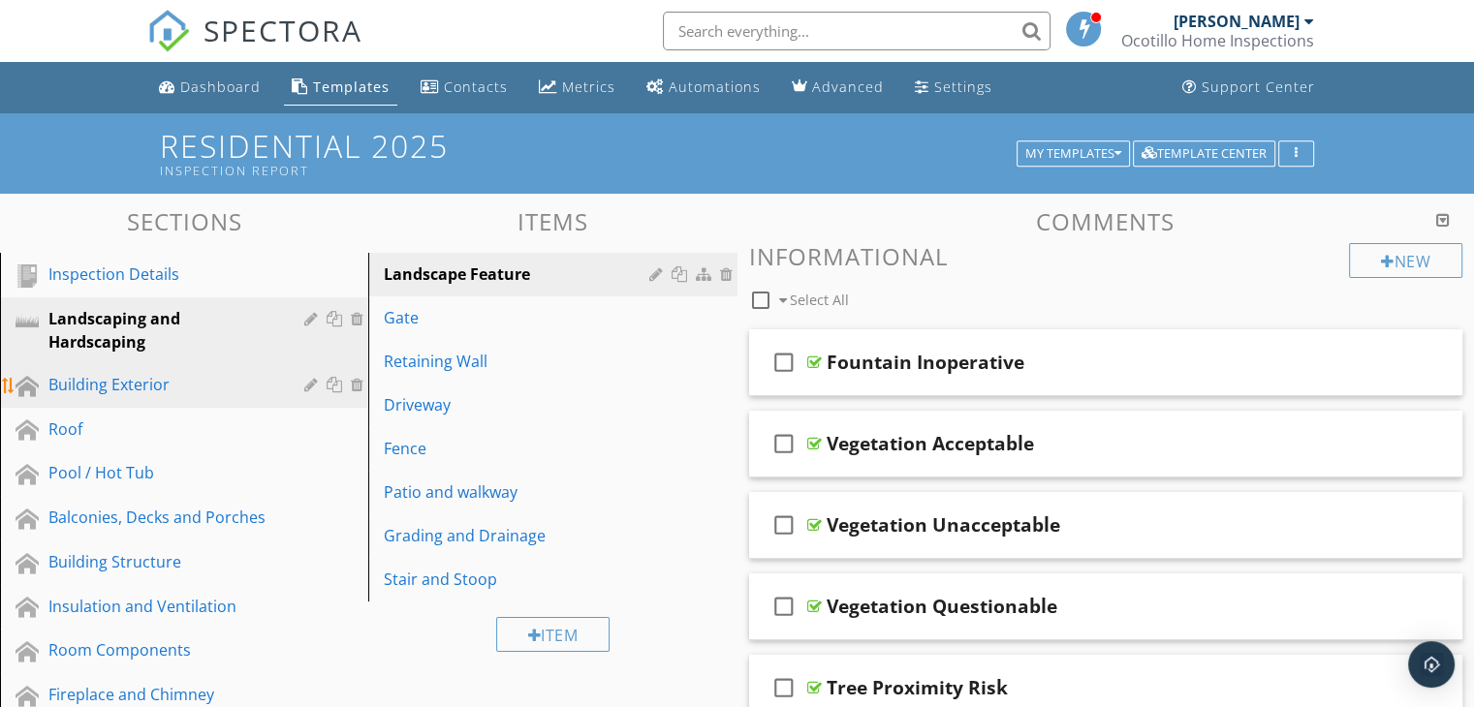
click at [305, 377] on div at bounding box center [313, 385] width 18 height 16
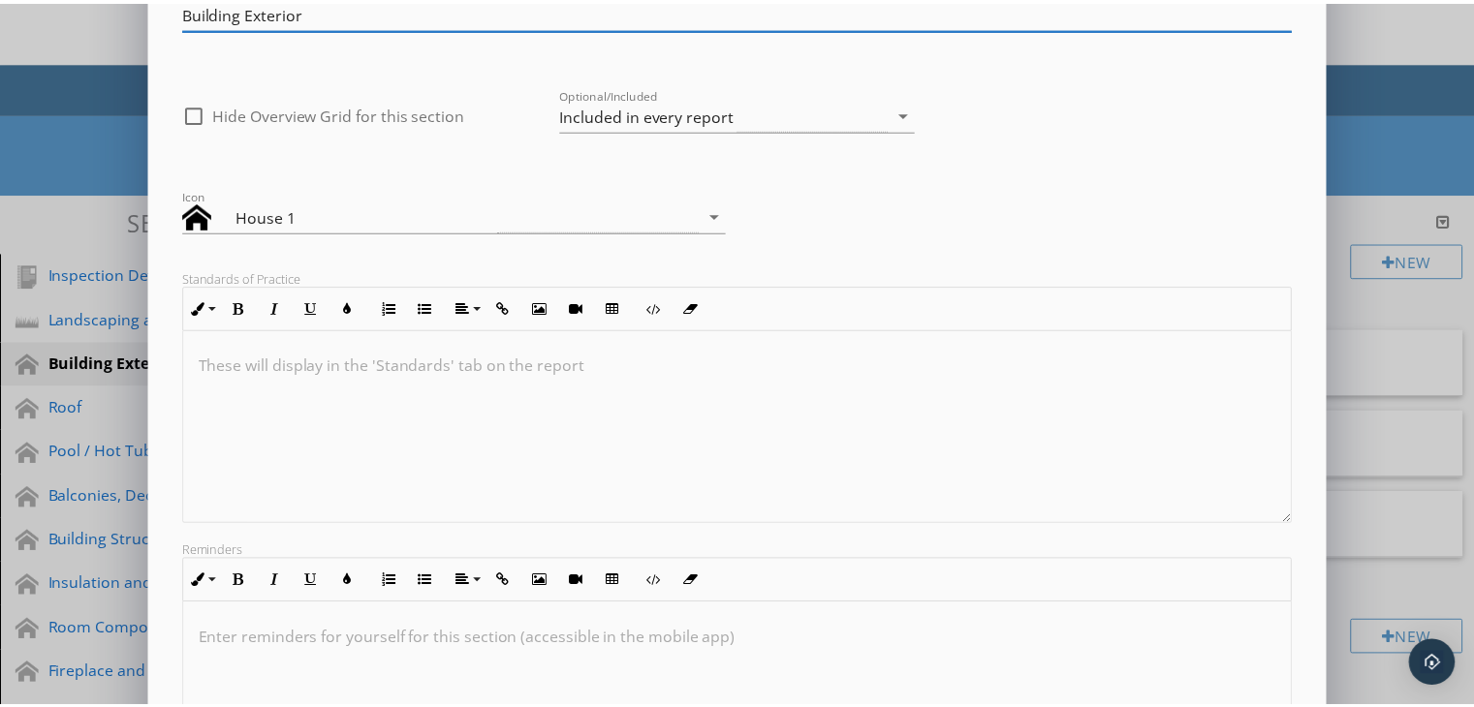
scroll to position [318, 0]
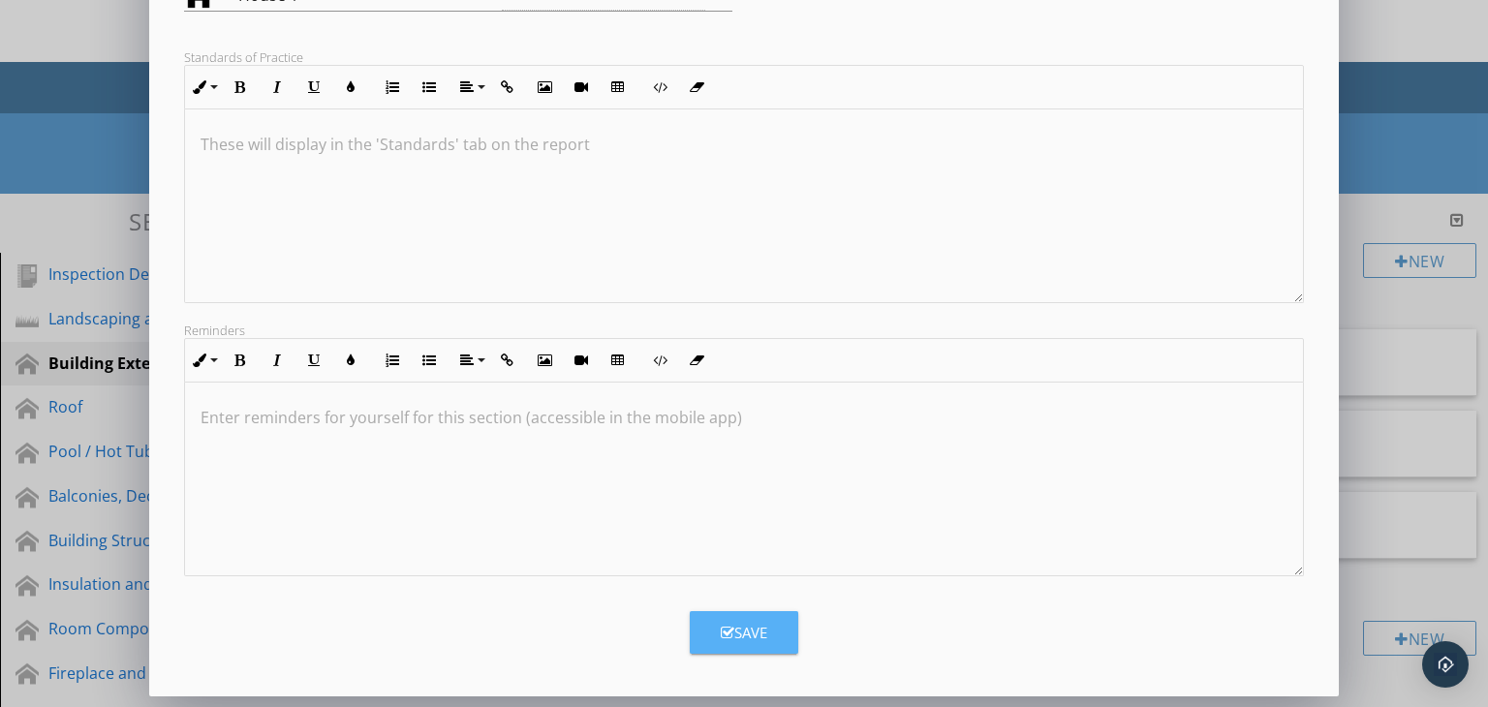
click at [744, 619] on button "Save" at bounding box center [744, 632] width 109 height 43
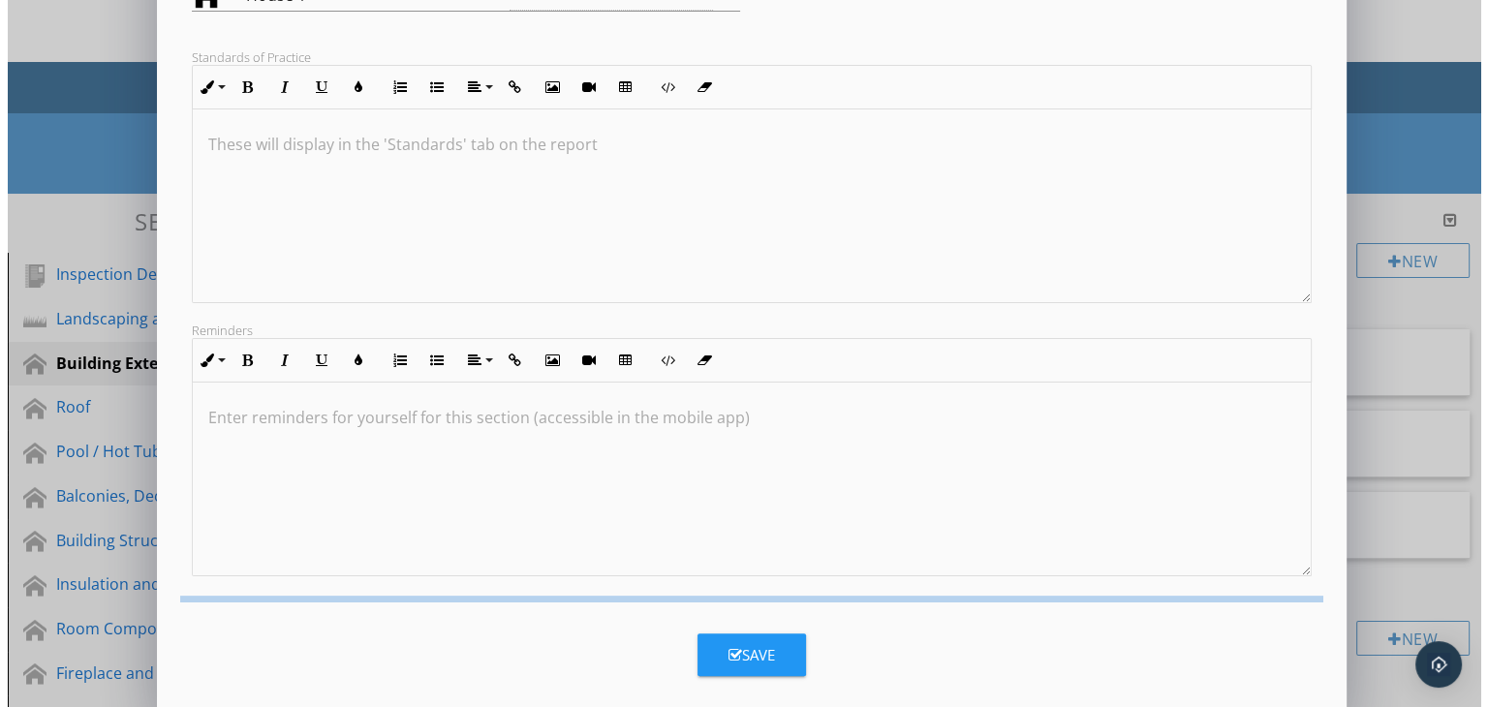
scroll to position [109, 0]
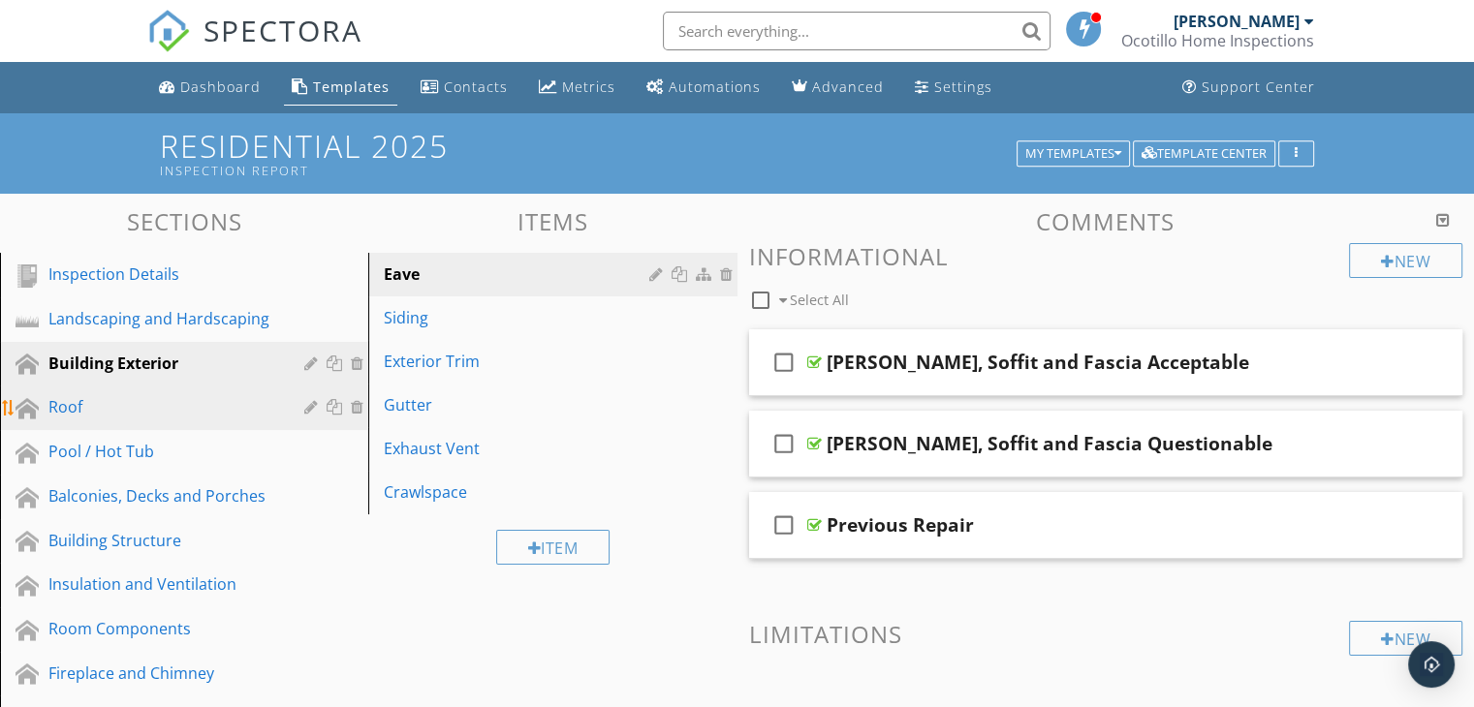
click at [305, 402] on div at bounding box center [313, 407] width 18 height 16
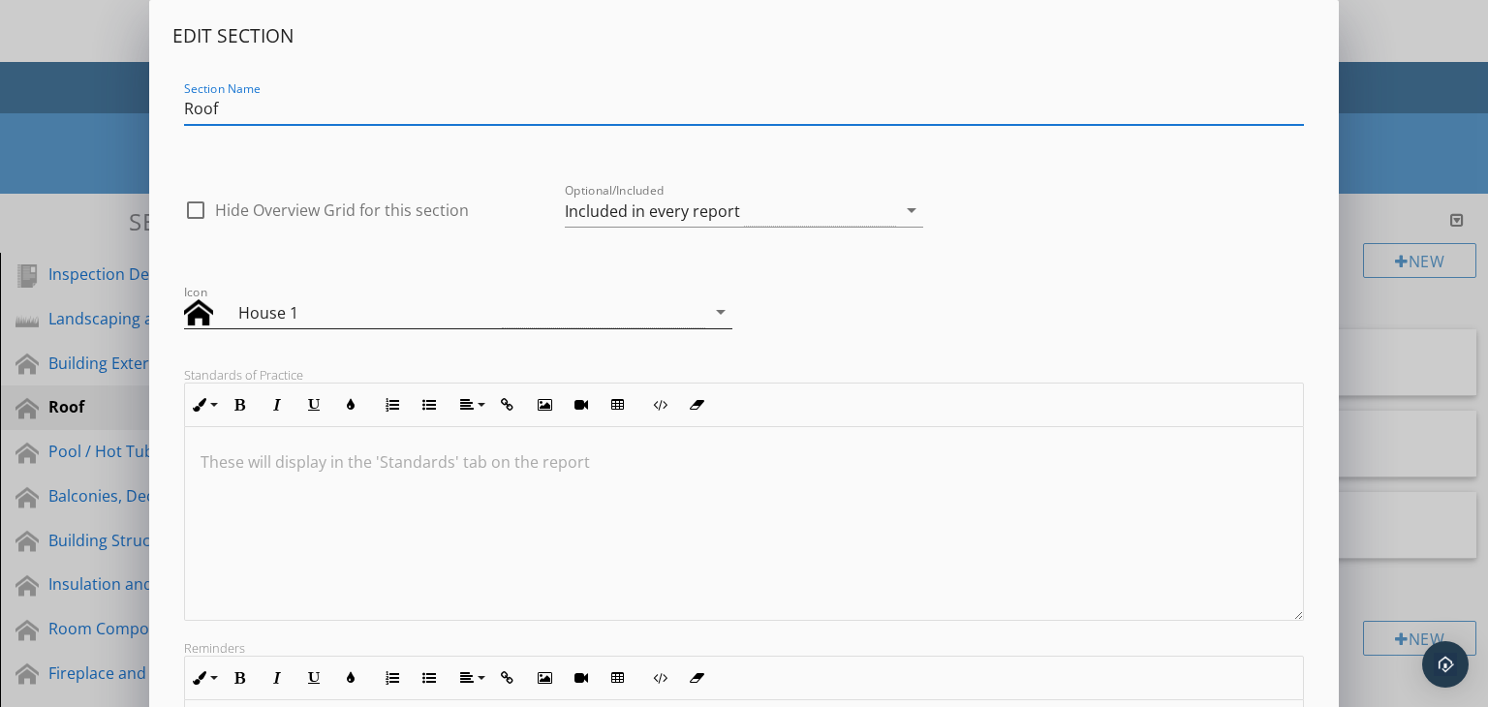
click at [710, 309] on icon "arrow_drop_down" at bounding box center [720, 311] width 23 height 23
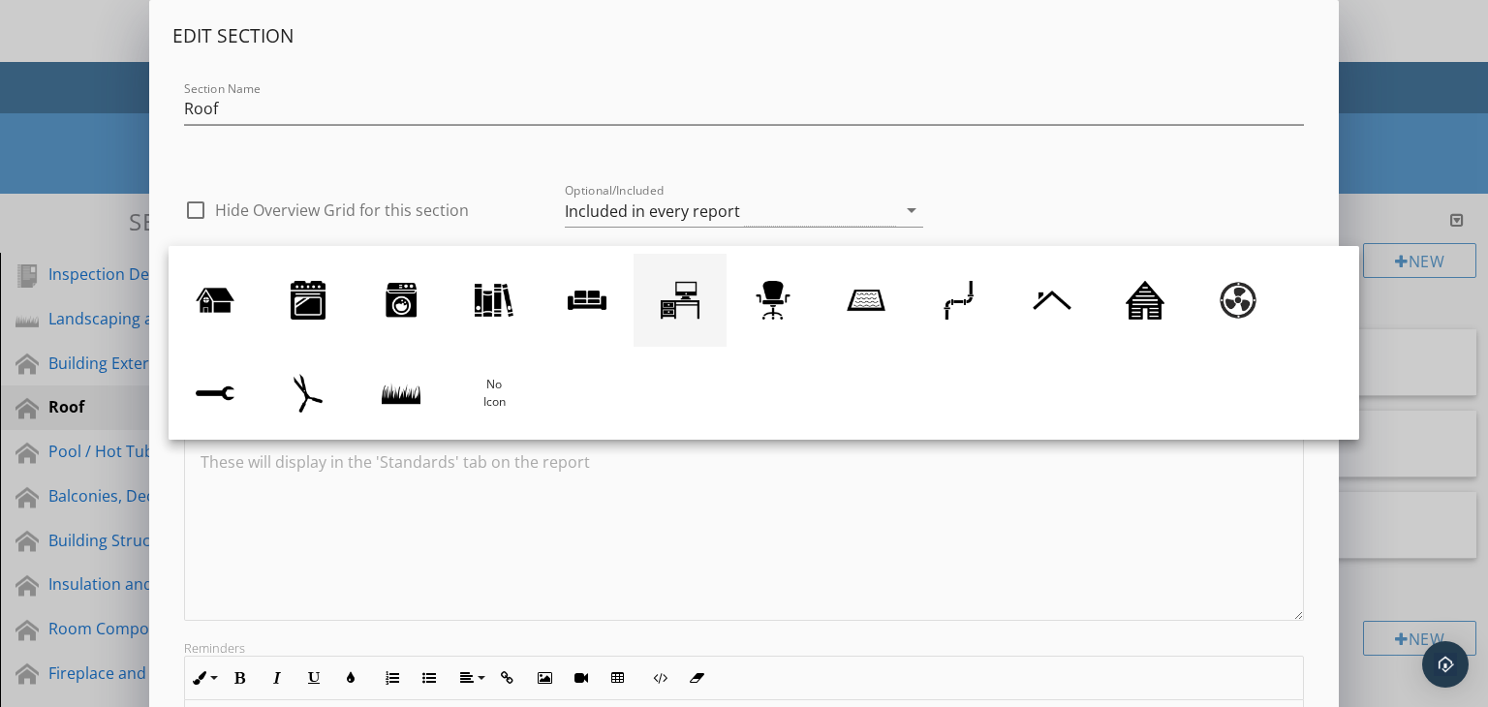
scroll to position [81, 0]
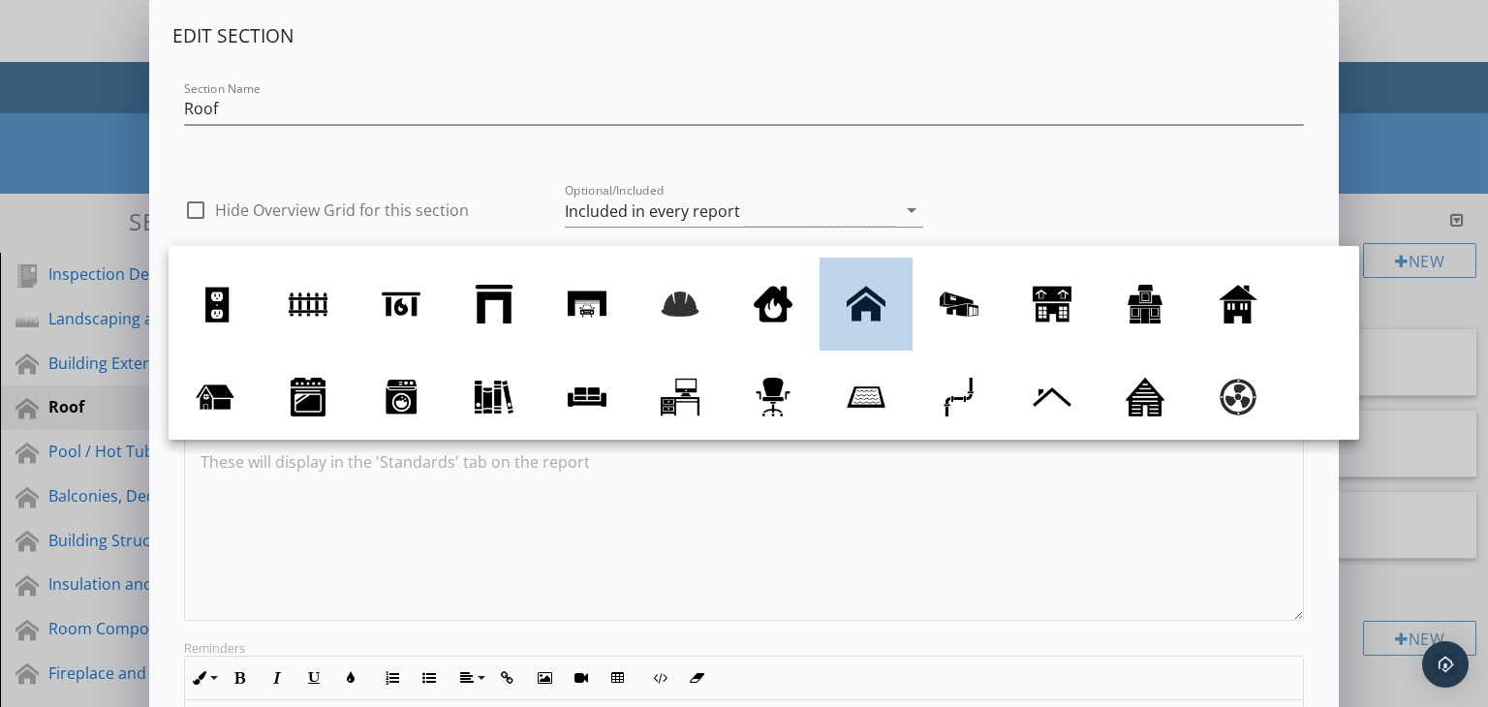
click at [861, 319] on div at bounding box center [866, 304] width 39 height 39
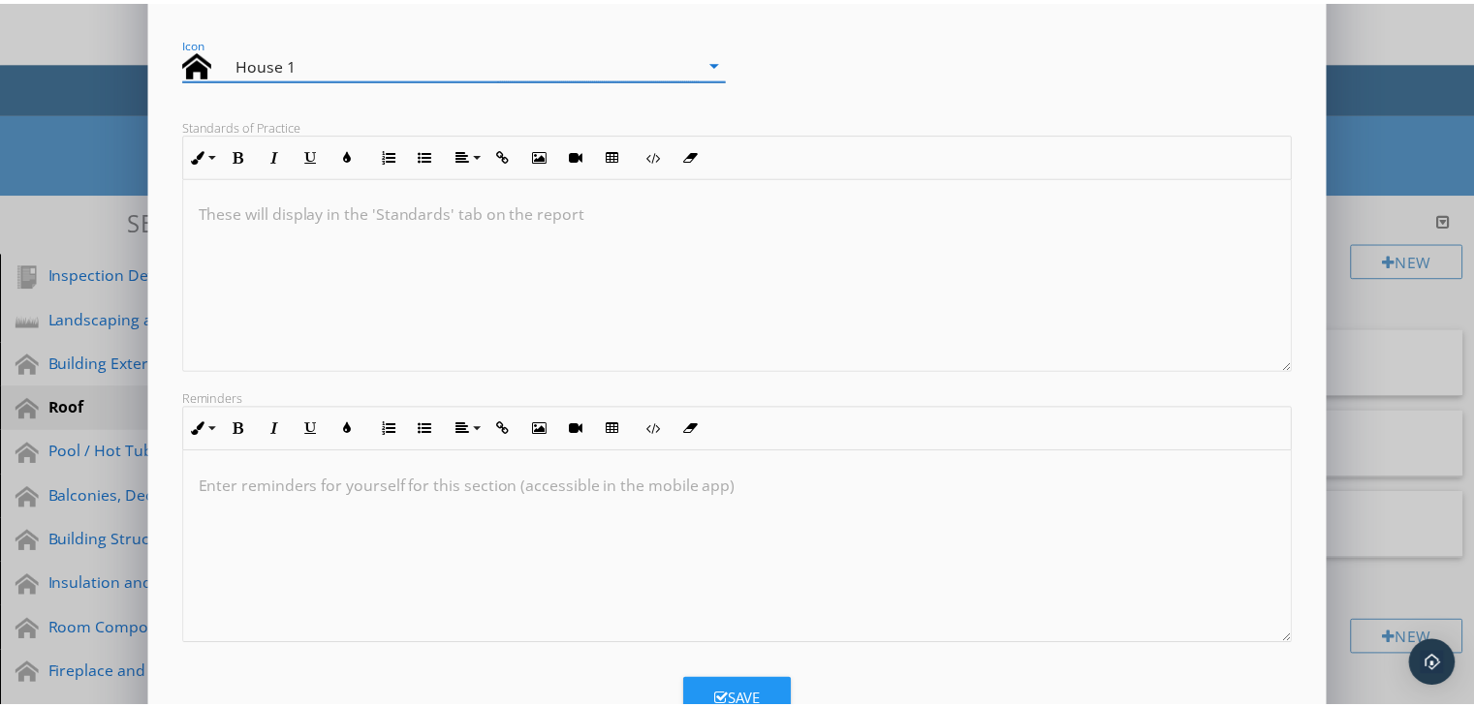
scroll to position [318, 0]
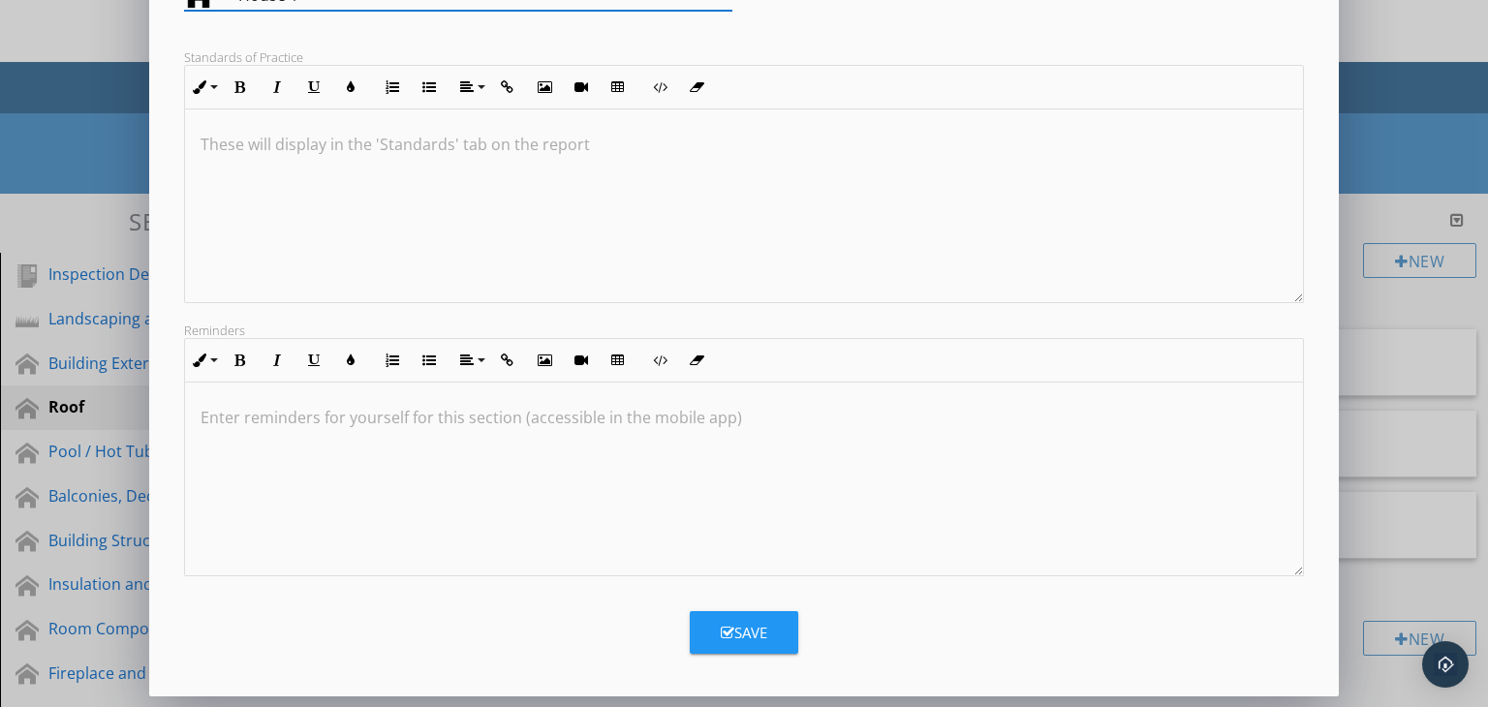
click at [735, 623] on div "Save" at bounding box center [744, 633] width 47 height 22
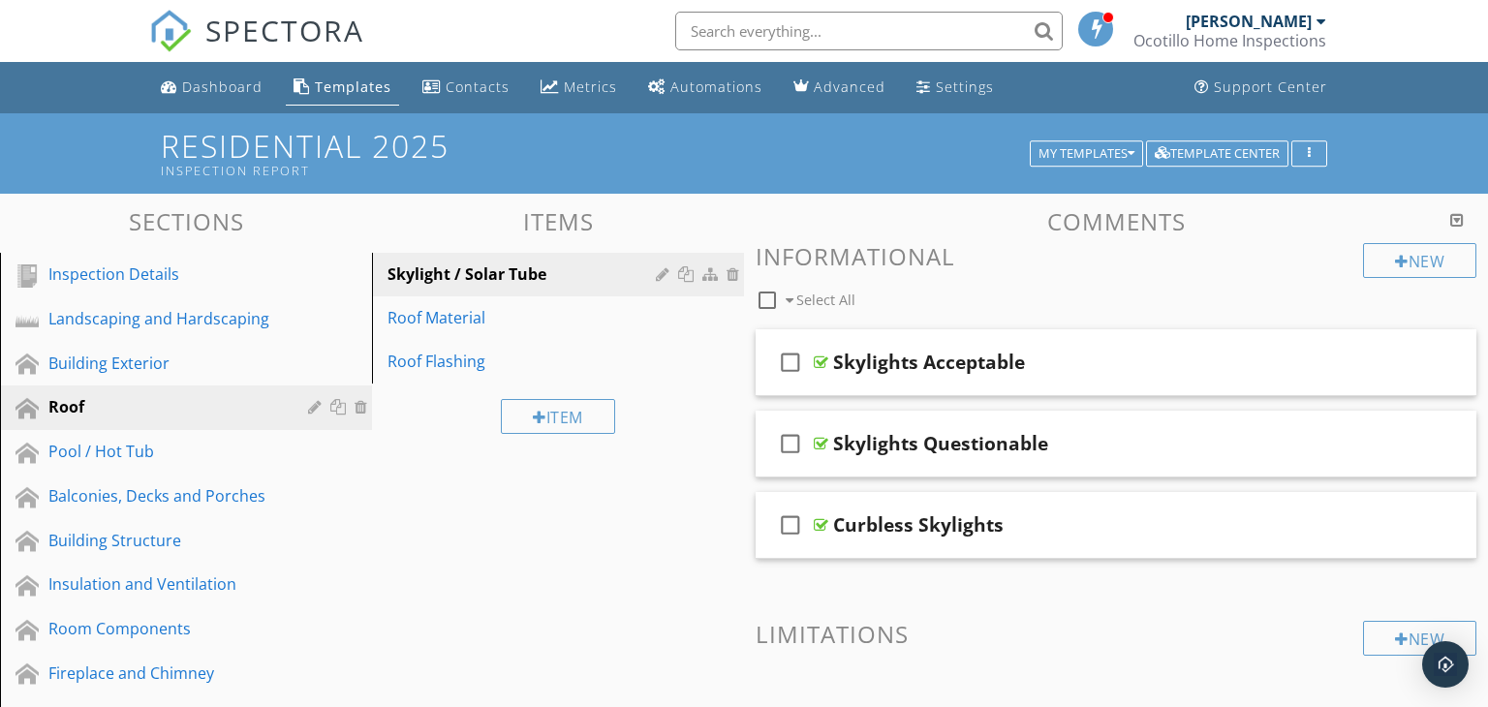
scroll to position [109, 0]
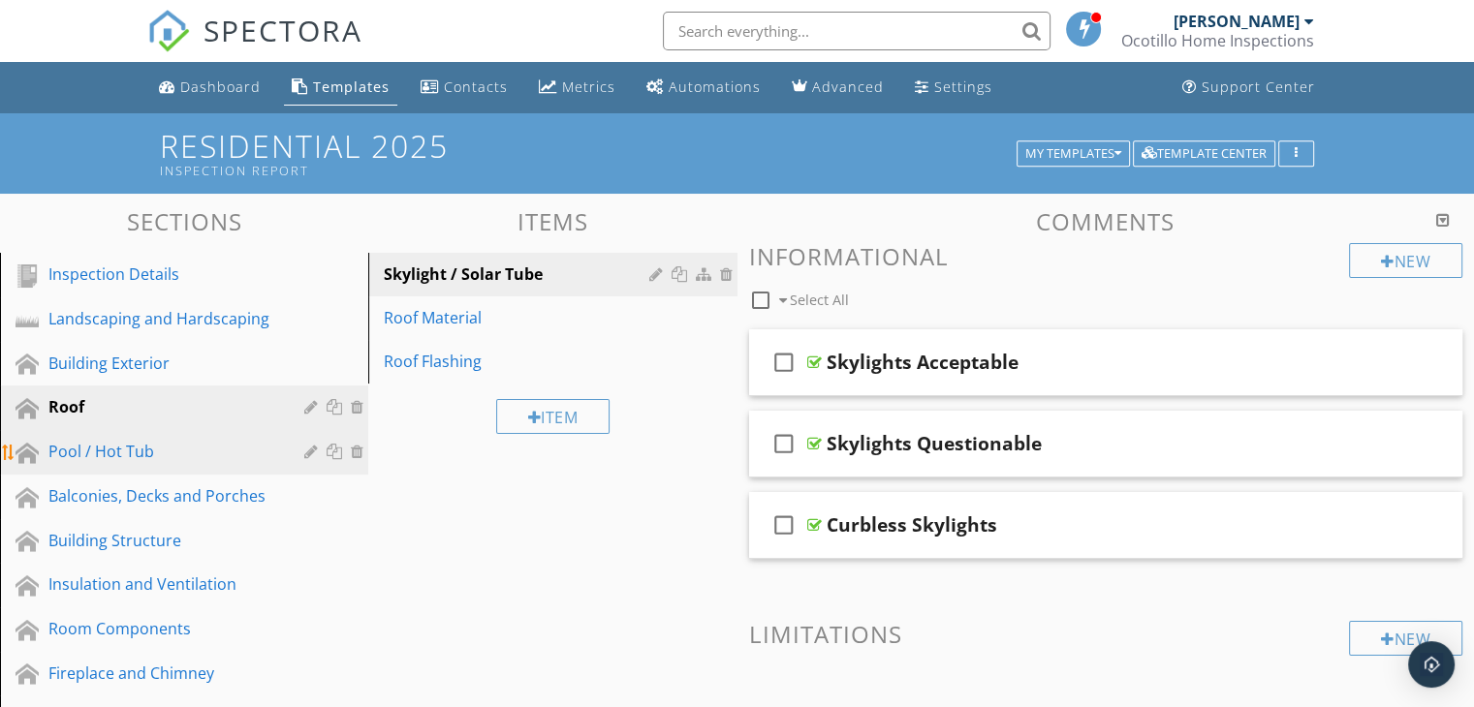
click at [307, 445] on div at bounding box center [313, 452] width 18 height 16
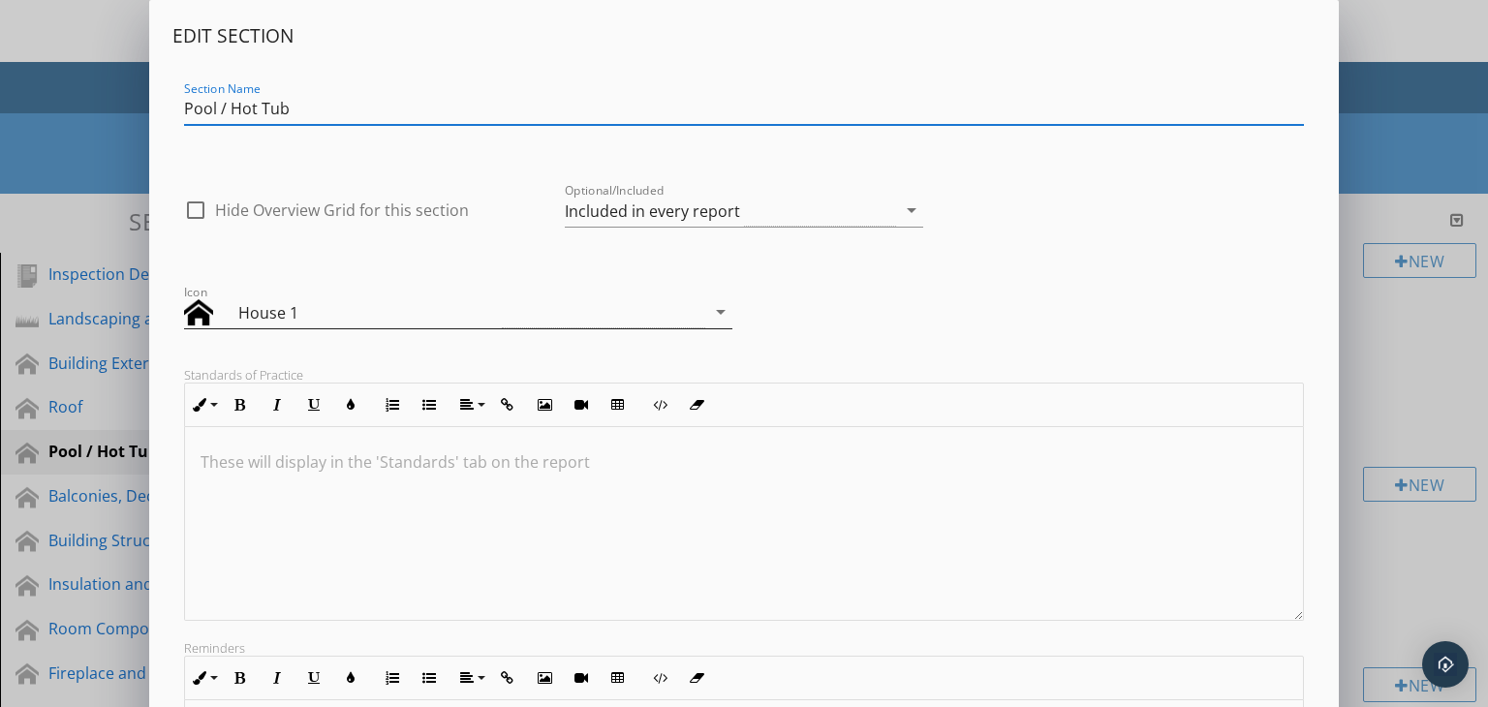
click at [710, 308] on icon "arrow_drop_down" at bounding box center [720, 311] width 23 height 23
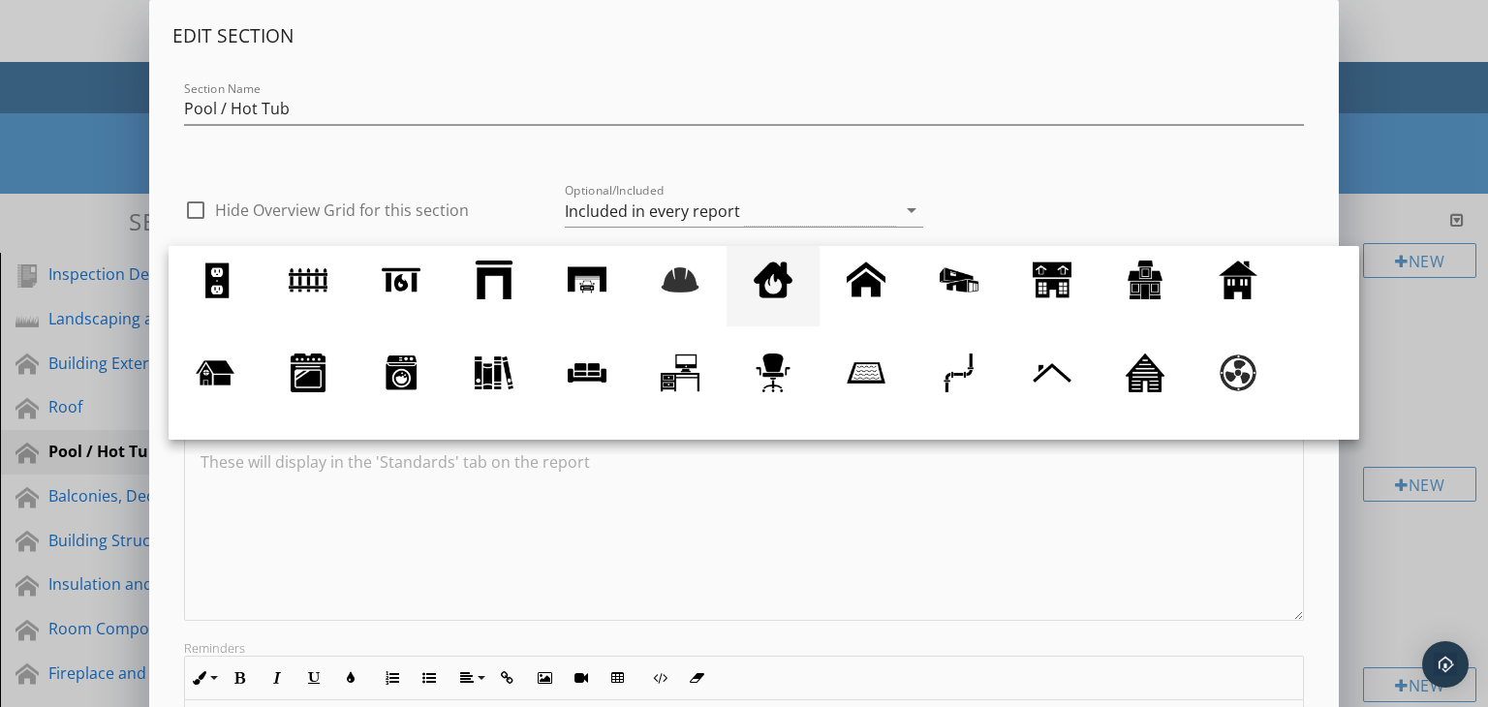
scroll to position [140, 0]
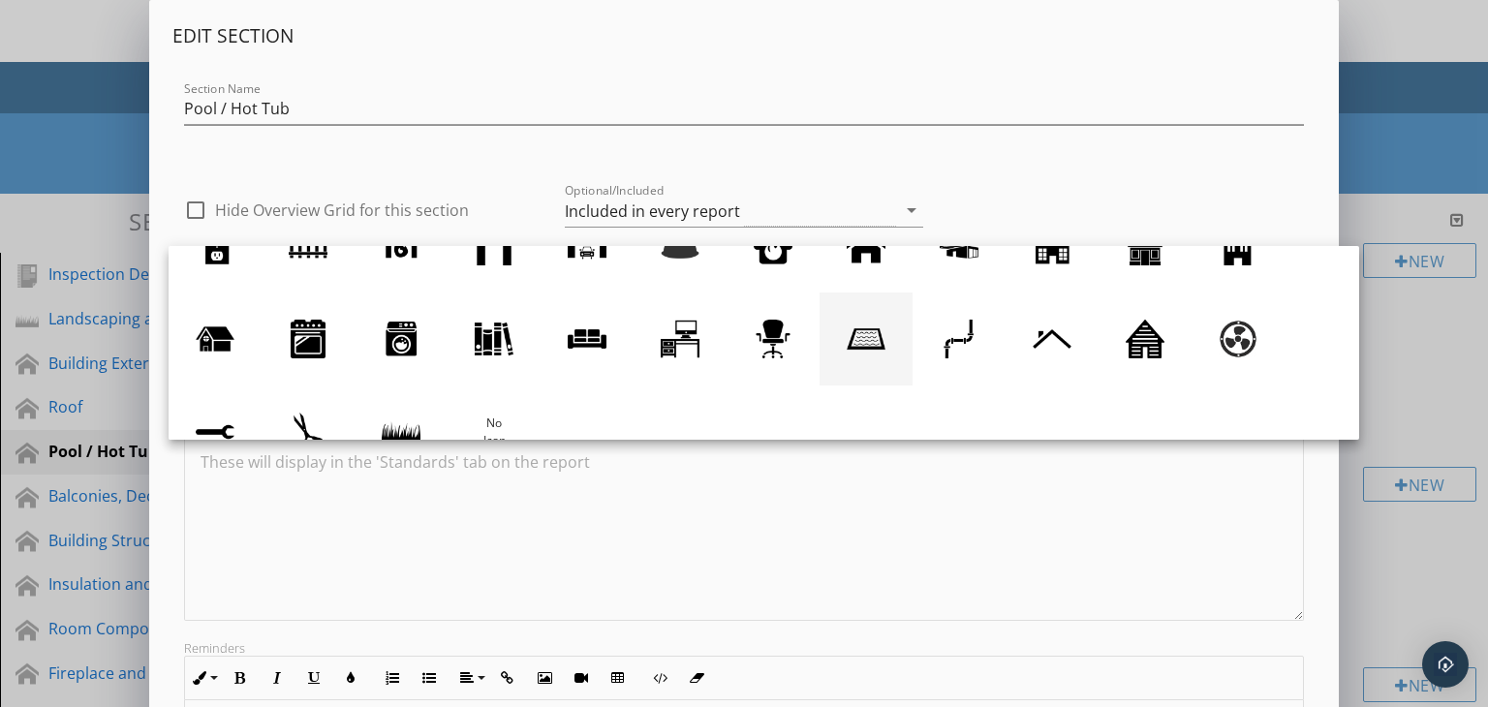
click at [864, 341] on div at bounding box center [866, 339] width 39 height 39
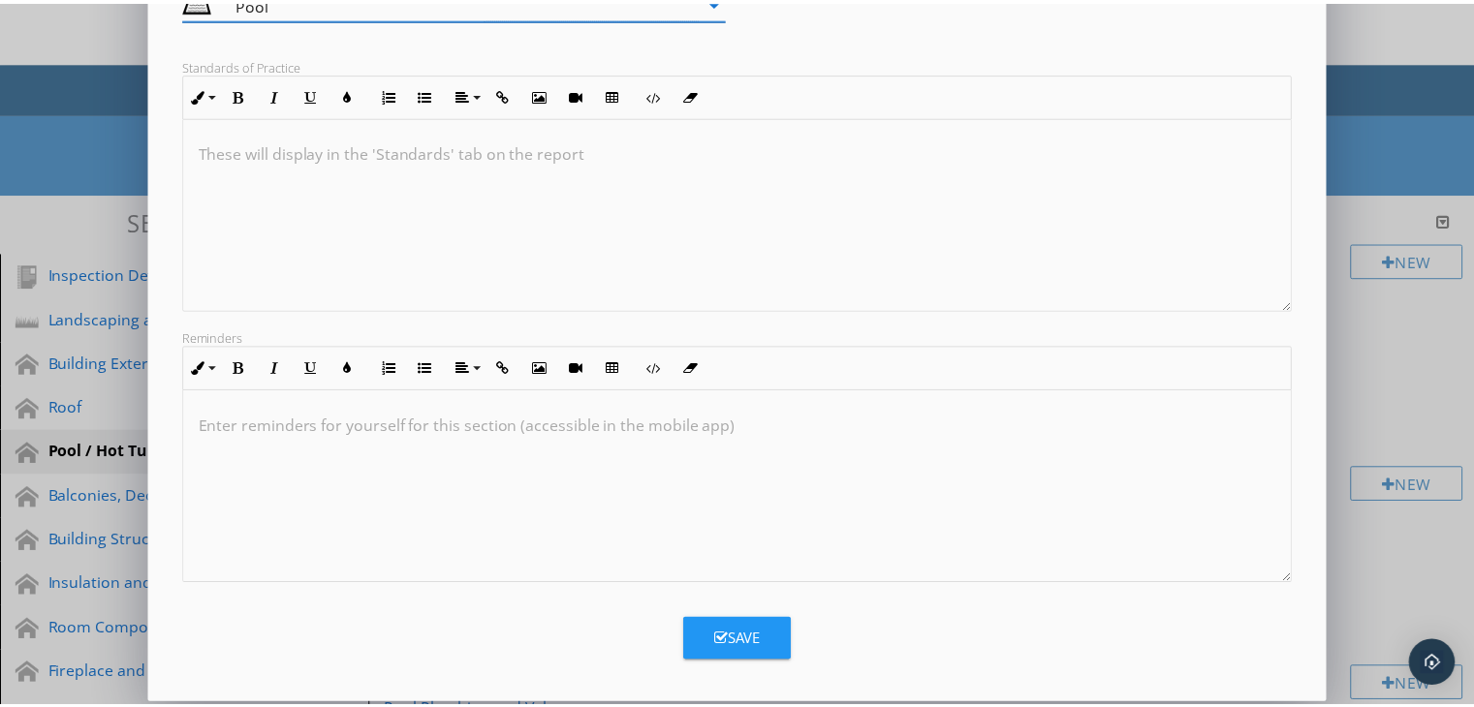
scroll to position [318, 0]
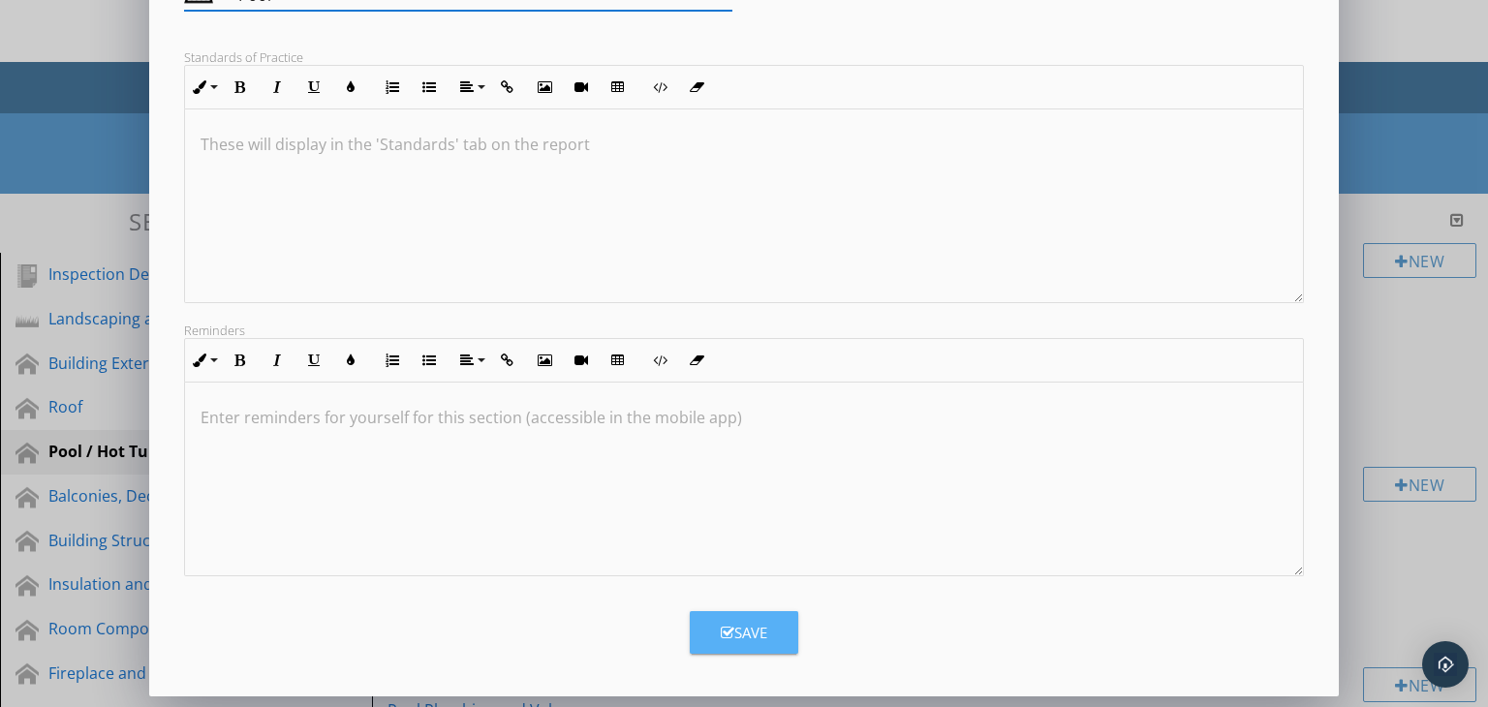
click at [718, 621] on button "Save" at bounding box center [744, 632] width 109 height 43
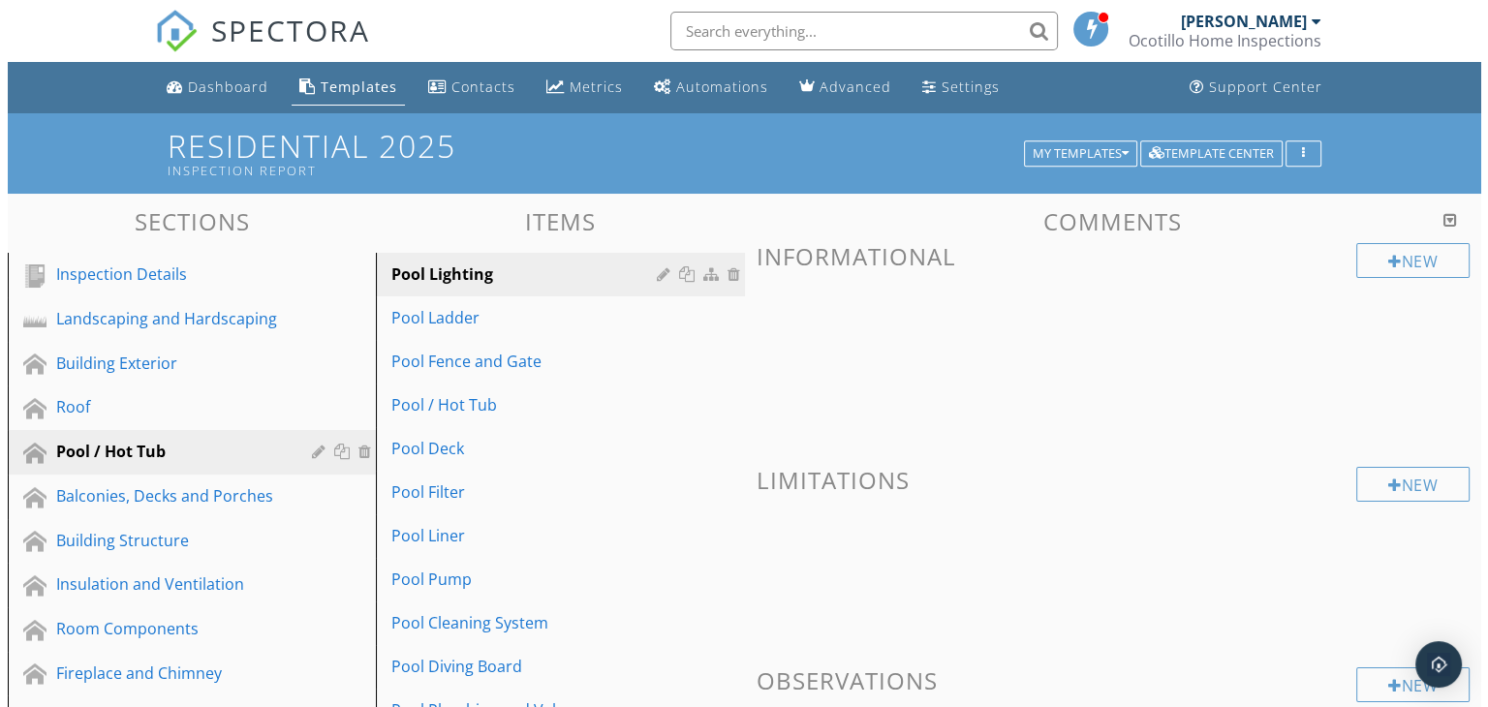
scroll to position [109, 0]
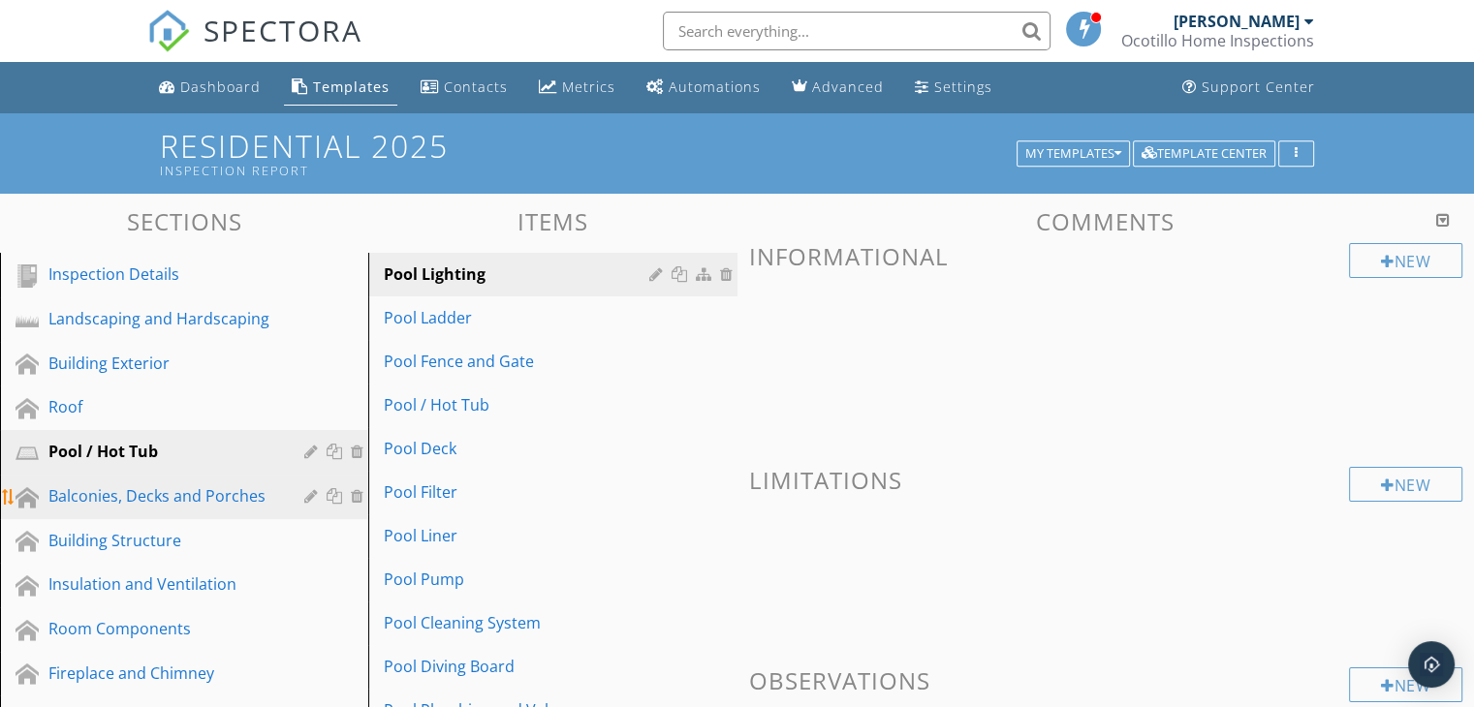
click at [305, 493] on div at bounding box center [313, 496] width 18 height 16
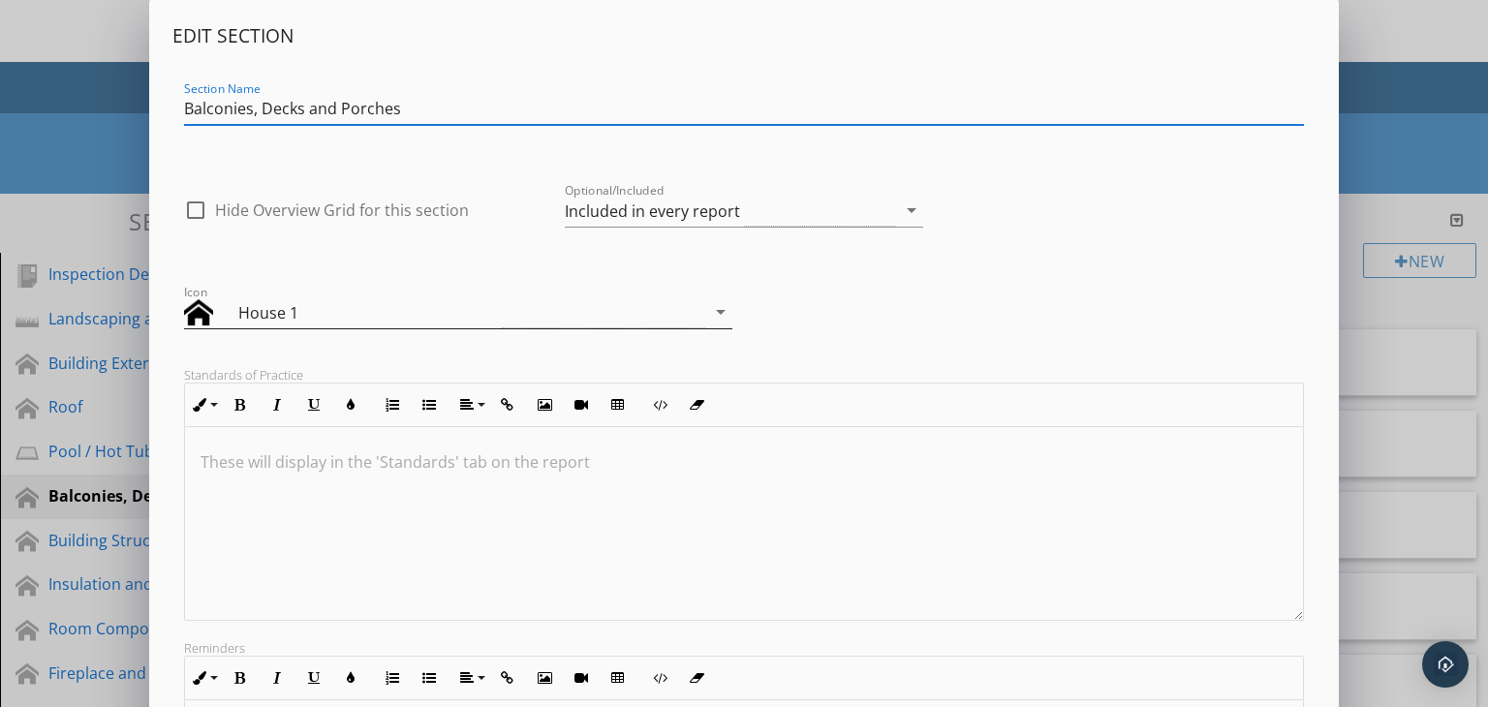
click at [721, 307] on icon "arrow_drop_down" at bounding box center [720, 311] width 23 height 23
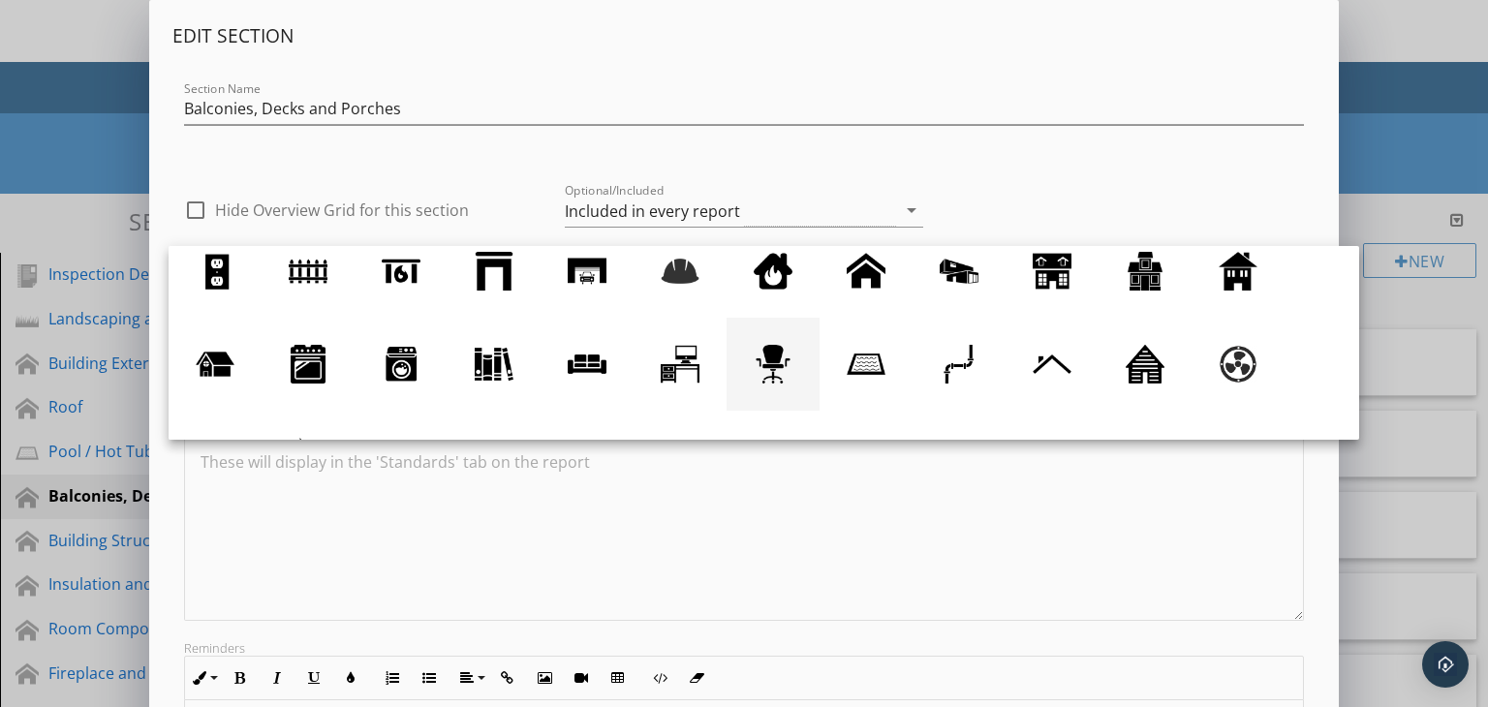
scroll to position [81, 0]
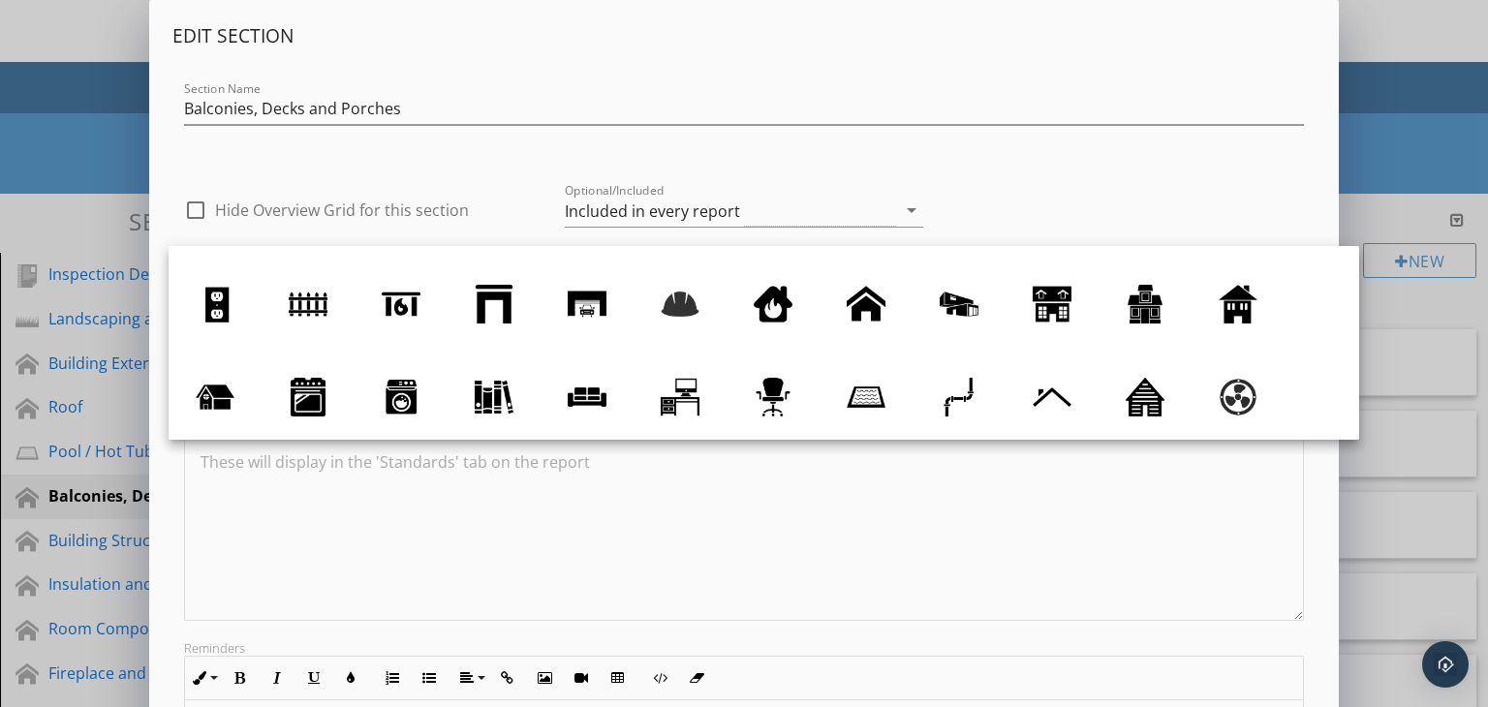
click at [1030, 189] on div "check_box_outline_blank Hide Overview Grid for this section Optional/Included I…" at bounding box center [744, 205] width 1144 height 82
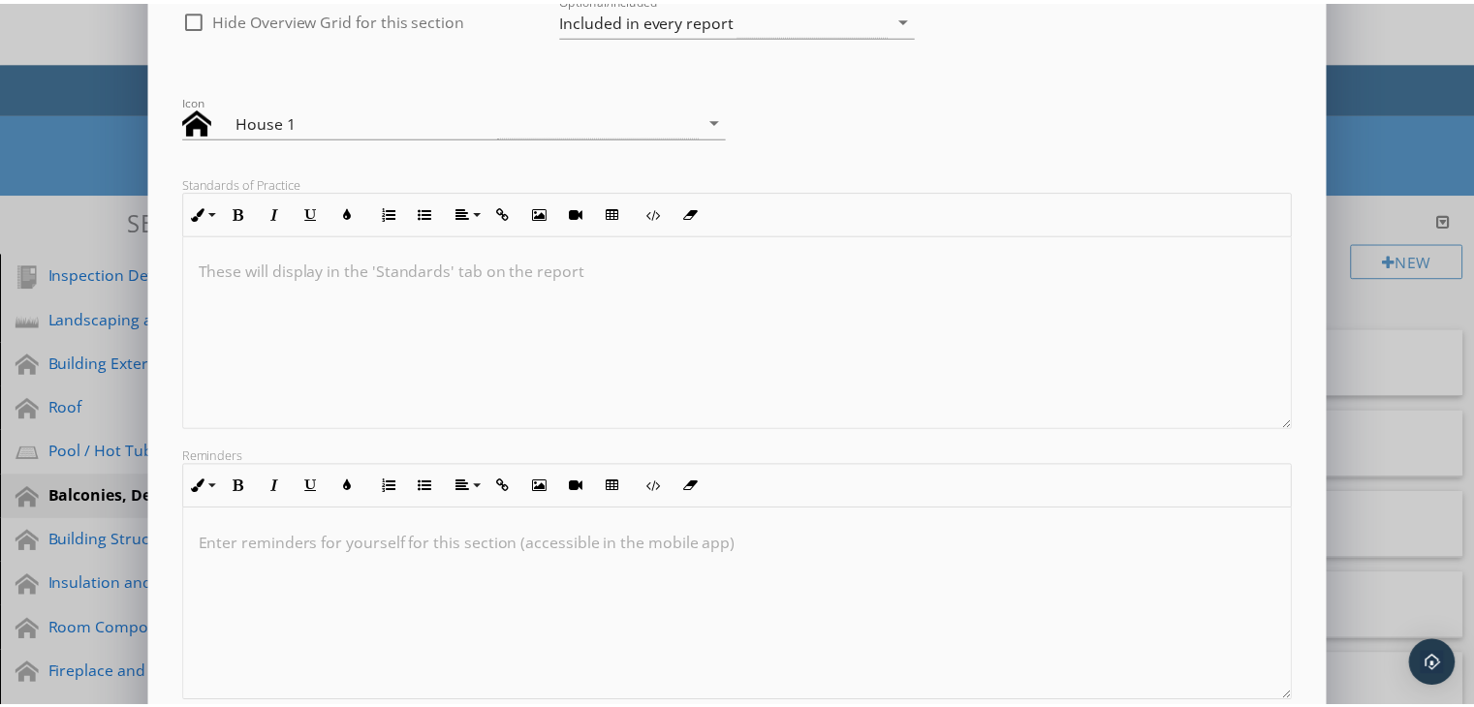
scroll to position [291, 0]
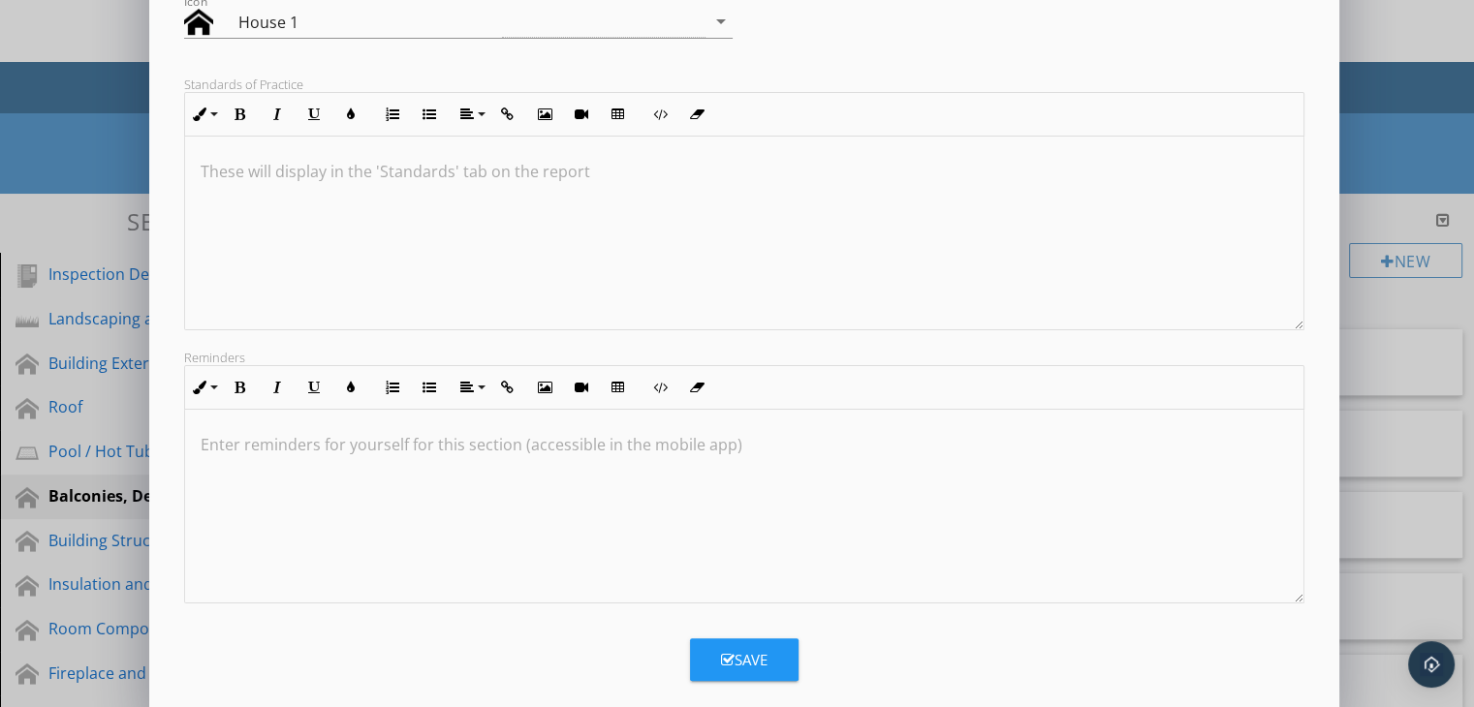
click at [1406, 445] on div "Edit Section Section Name Balconies, Decks and Porches check_box_outline_blank …" at bounding box center [737, 222] width 1474 height 1026
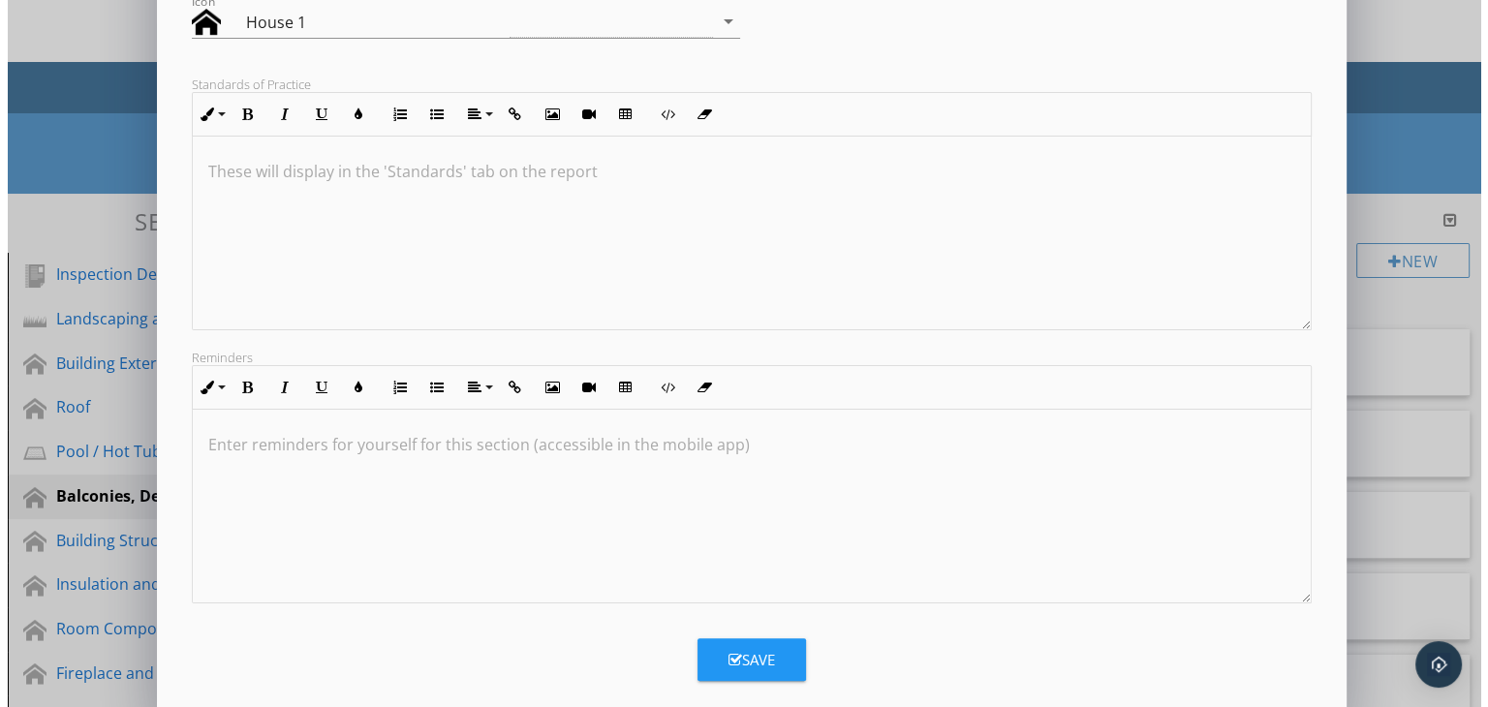
scroll to position [0, 0]
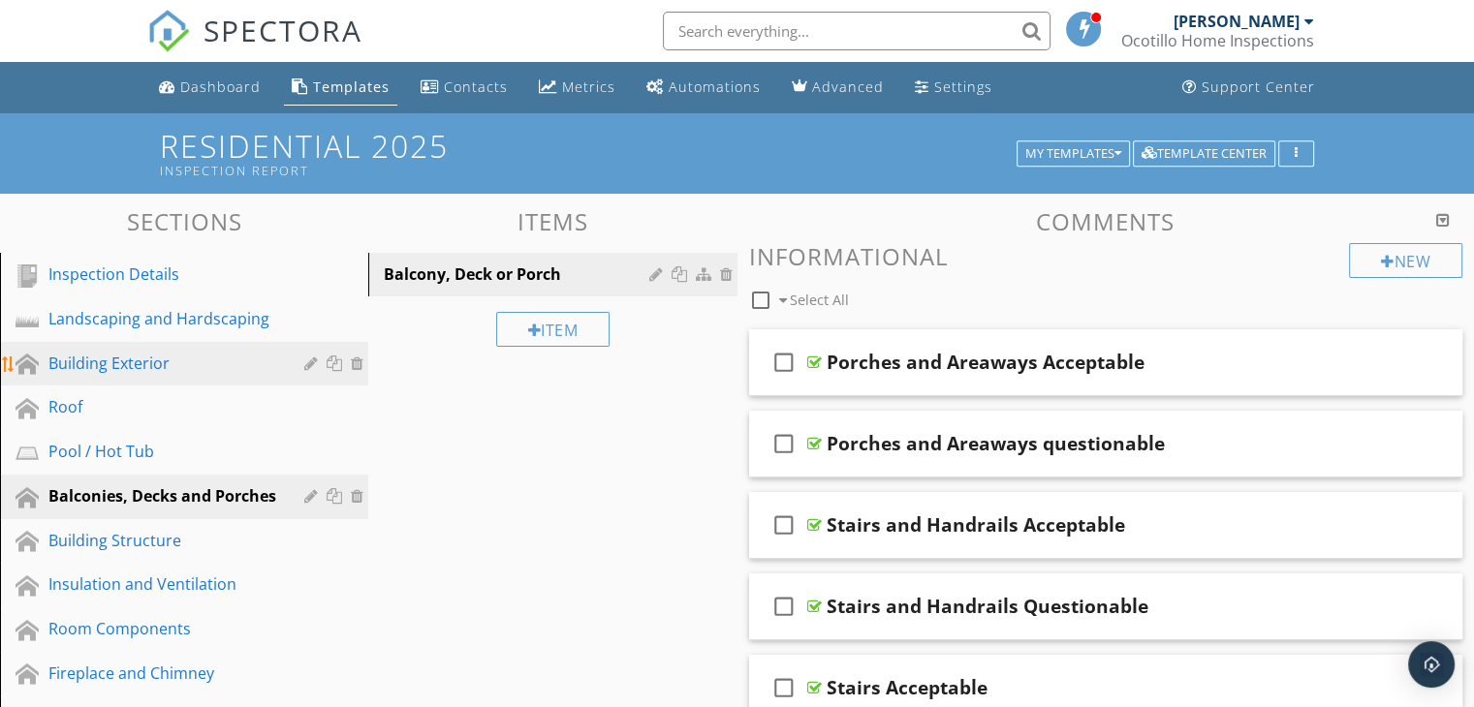
click at [309, 363] on div at bounding box center [313, 364] width 18 height 16
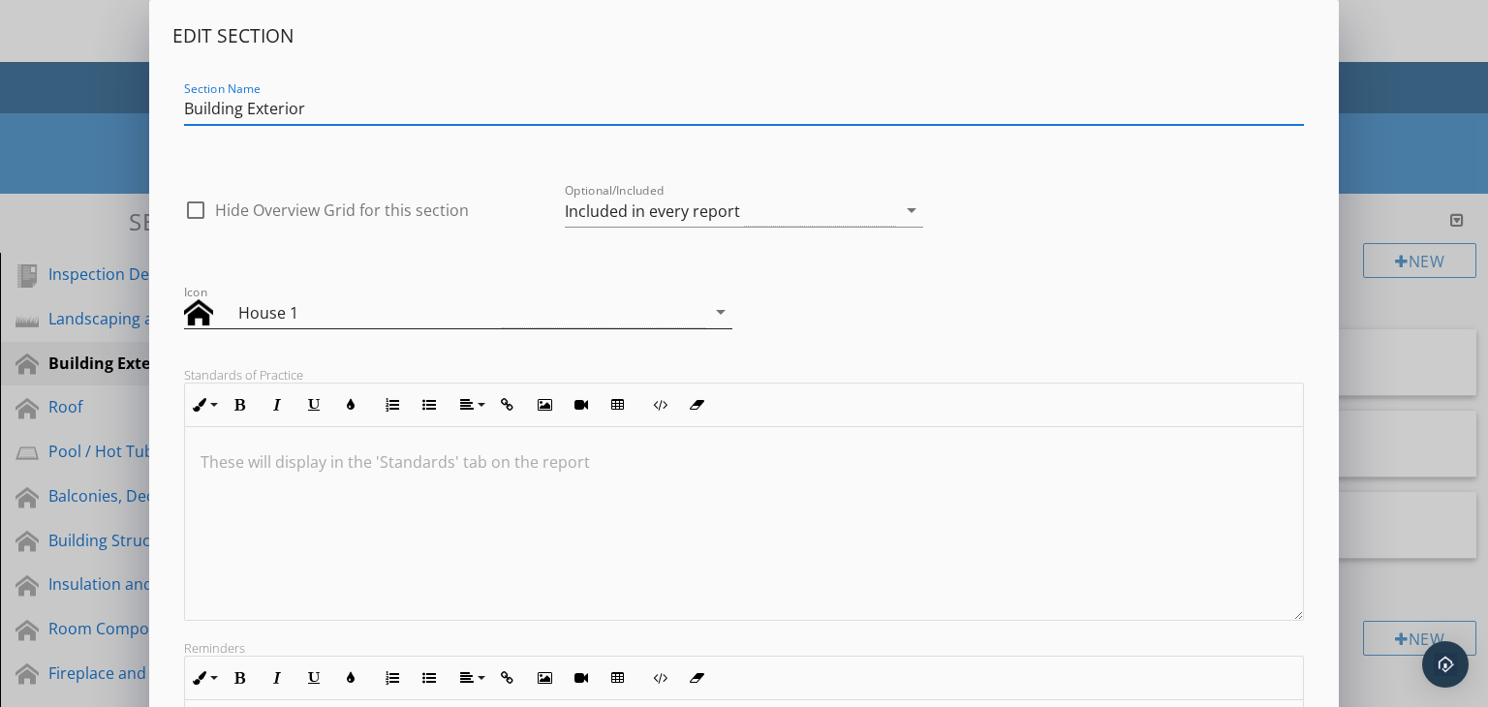
click at [714, 311] on icon "arrow_drop_down" at bounding box center [720, 311] width 23 height 23
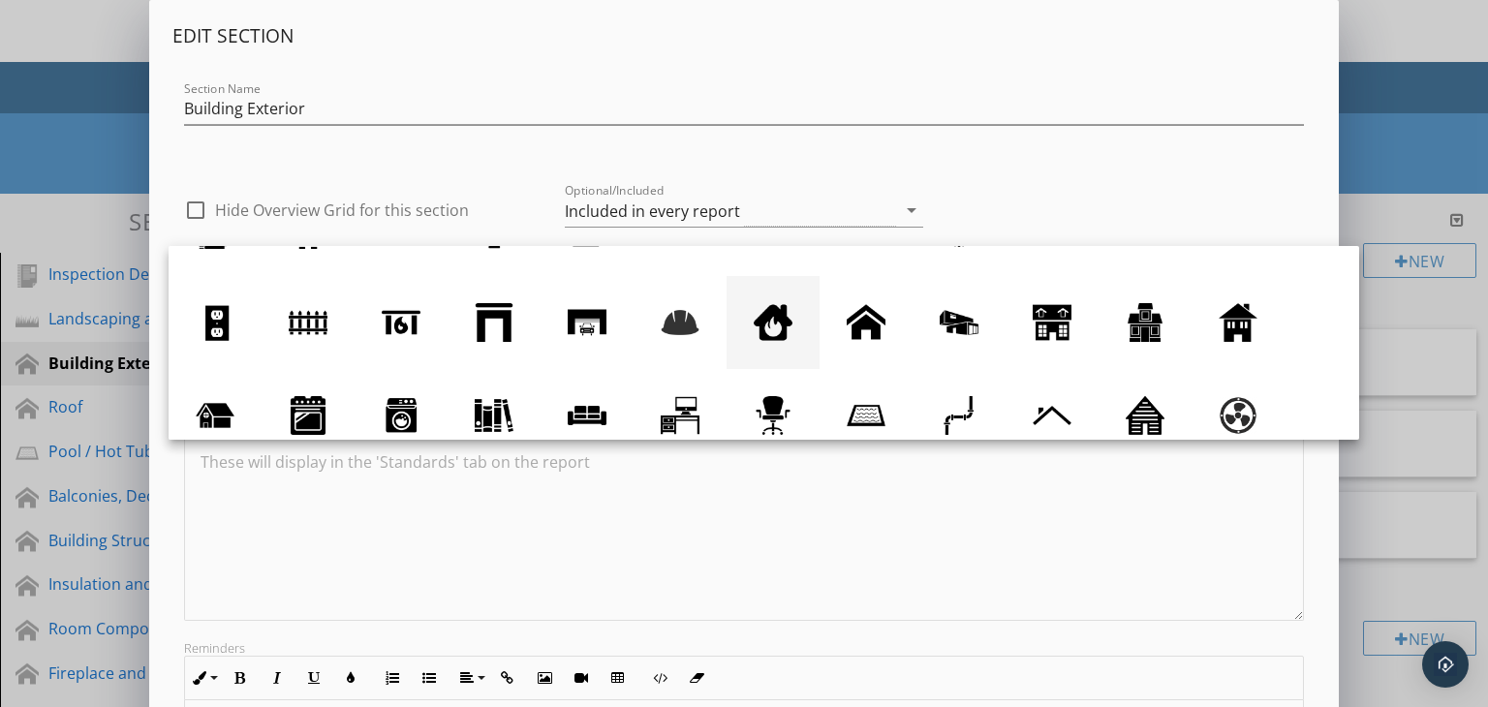
scroll to position [97, 0]
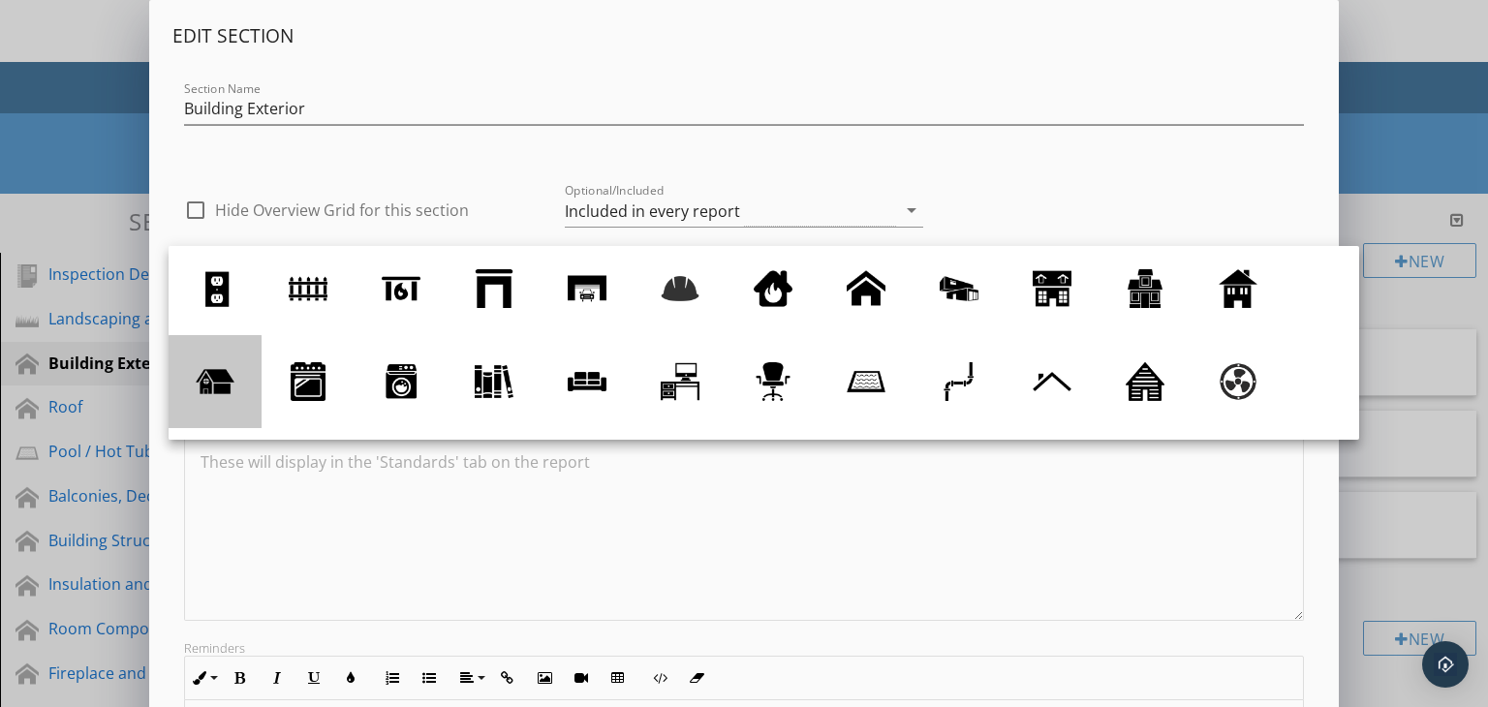
click at [227, 381] on div at bounding box center [215, 381] width 39 height 39
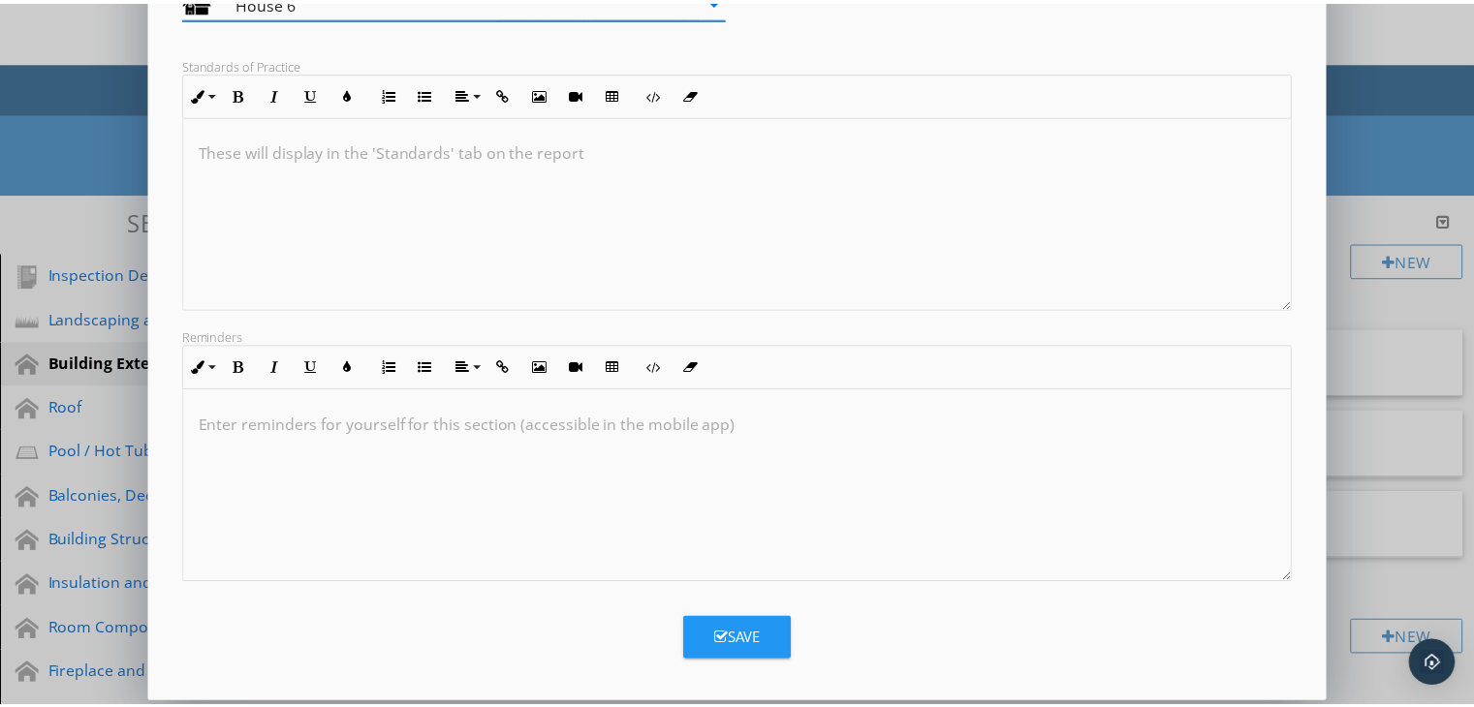
scroll to position [318, 0]
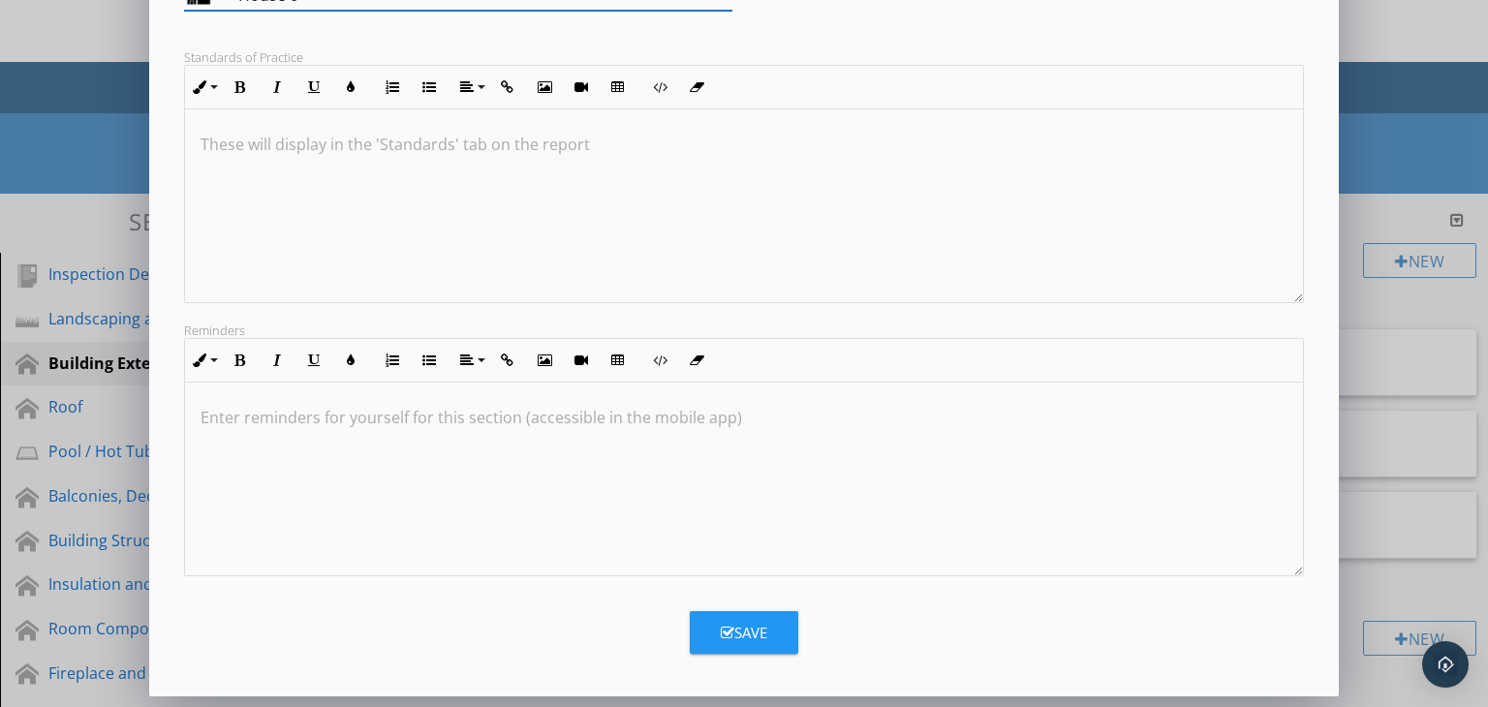
click at [730, 627] on icon "button" at bounding box center [728, 633] width 14 height 15
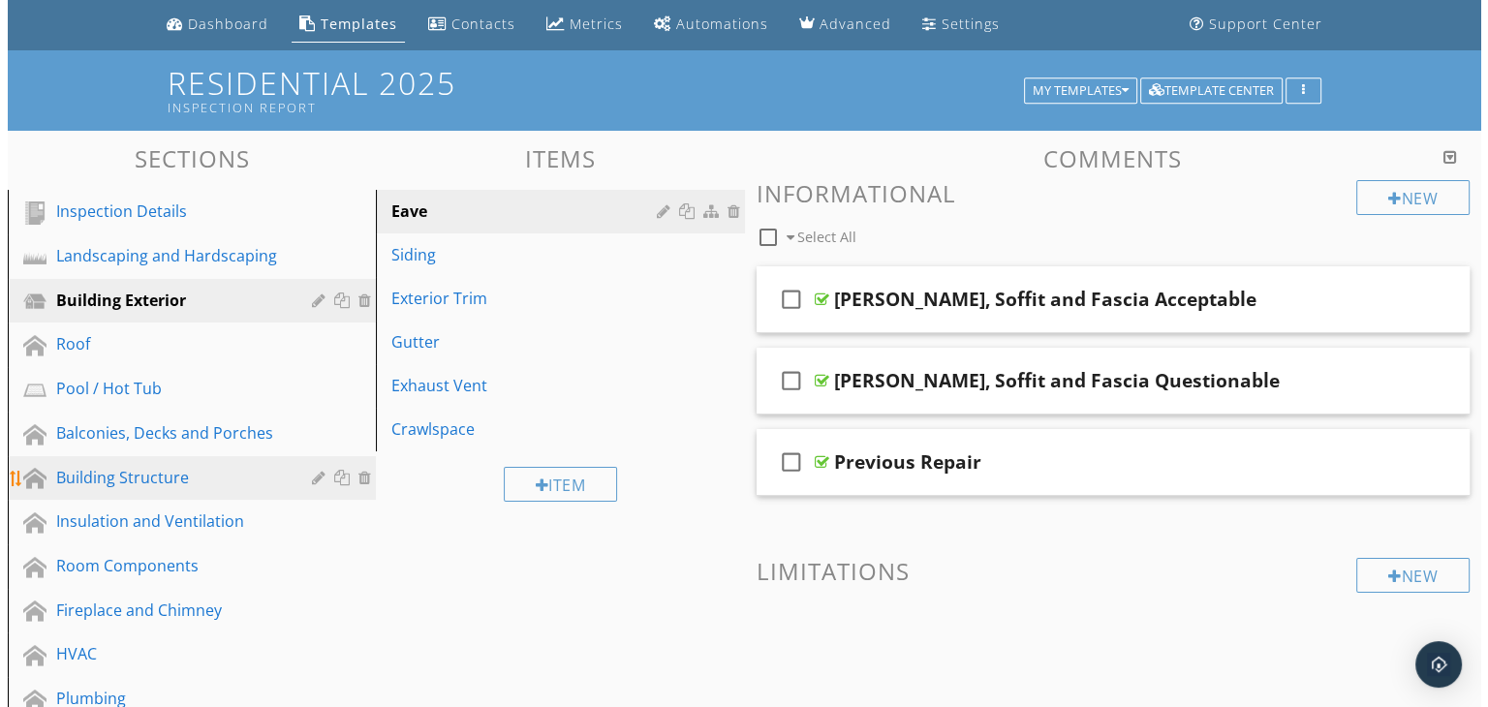
scroll to position [97, 0]
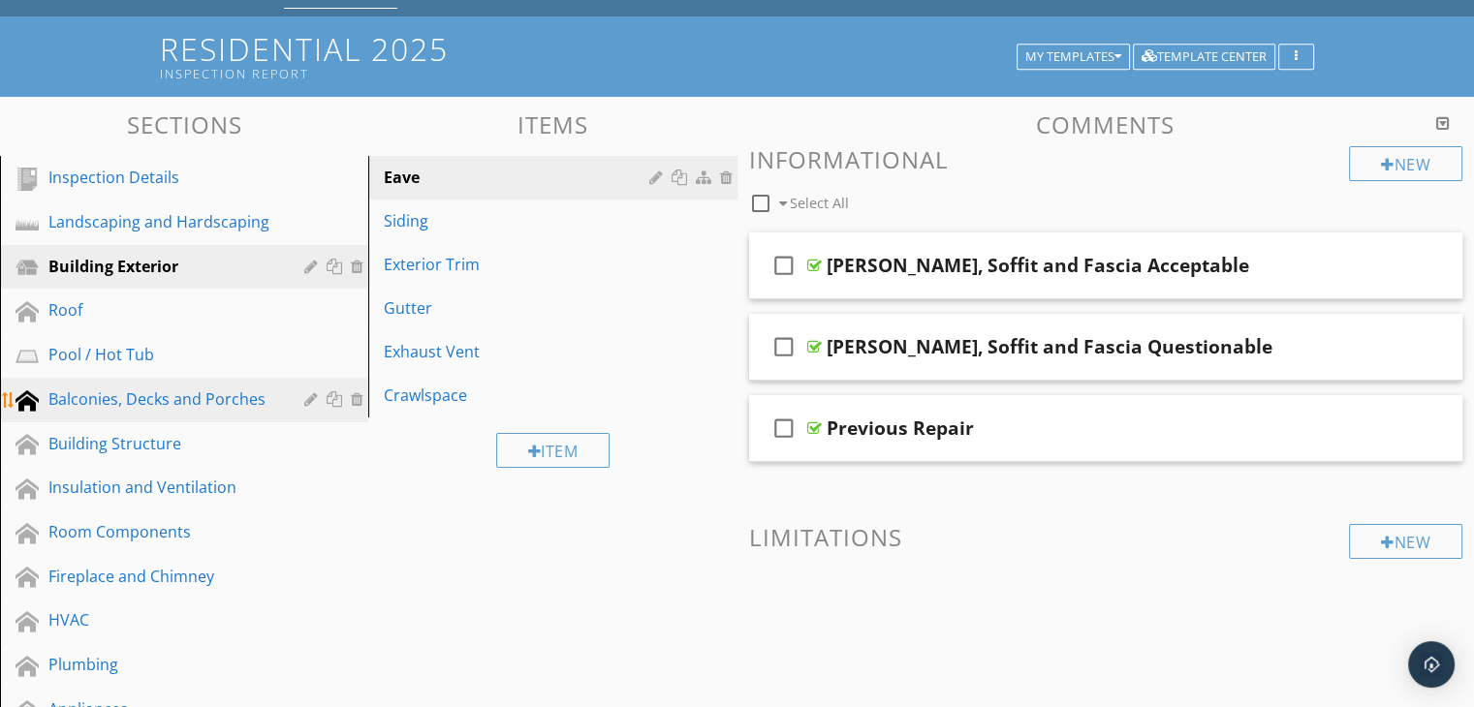
click at [30, 401] on div at bounding box center [27, 400] width 23 height 23
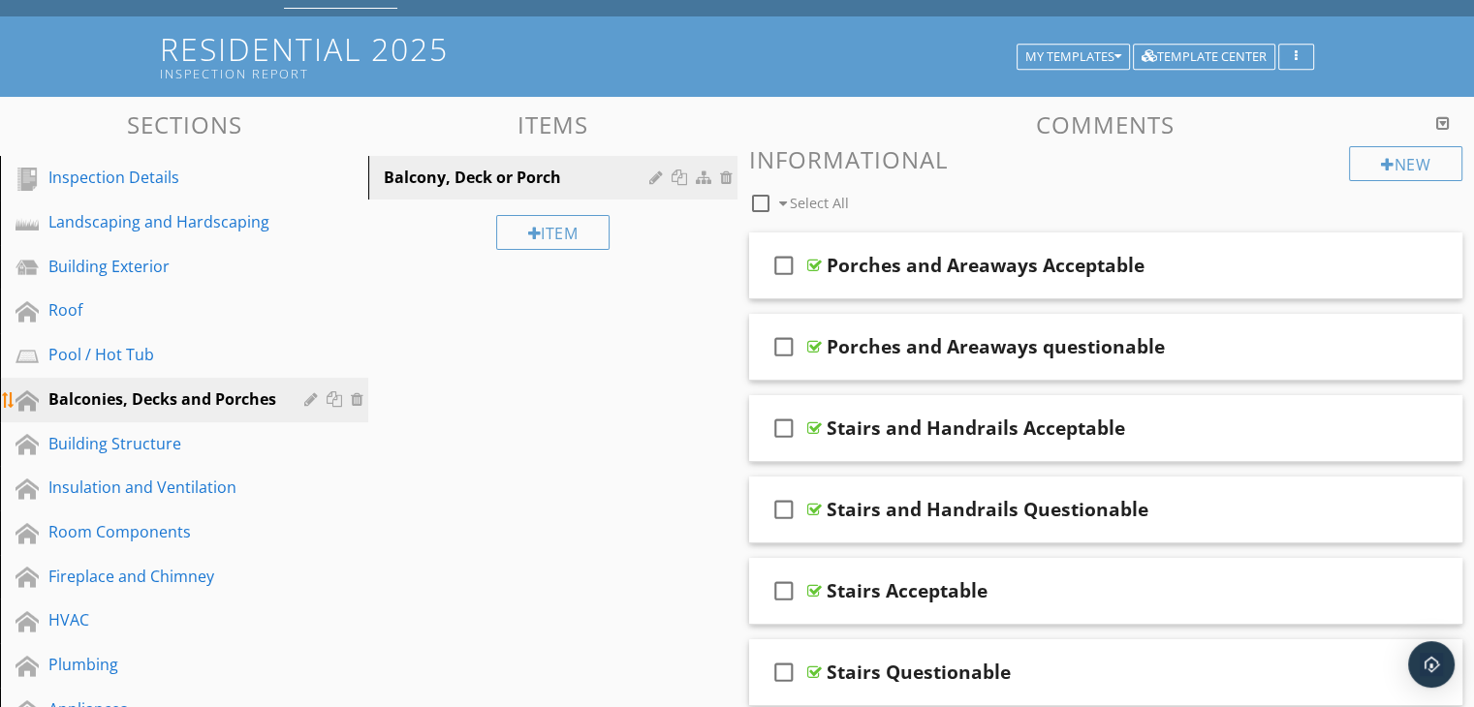
click at [309, 399] on div at bounding box center [313, 399] width 18 height 16
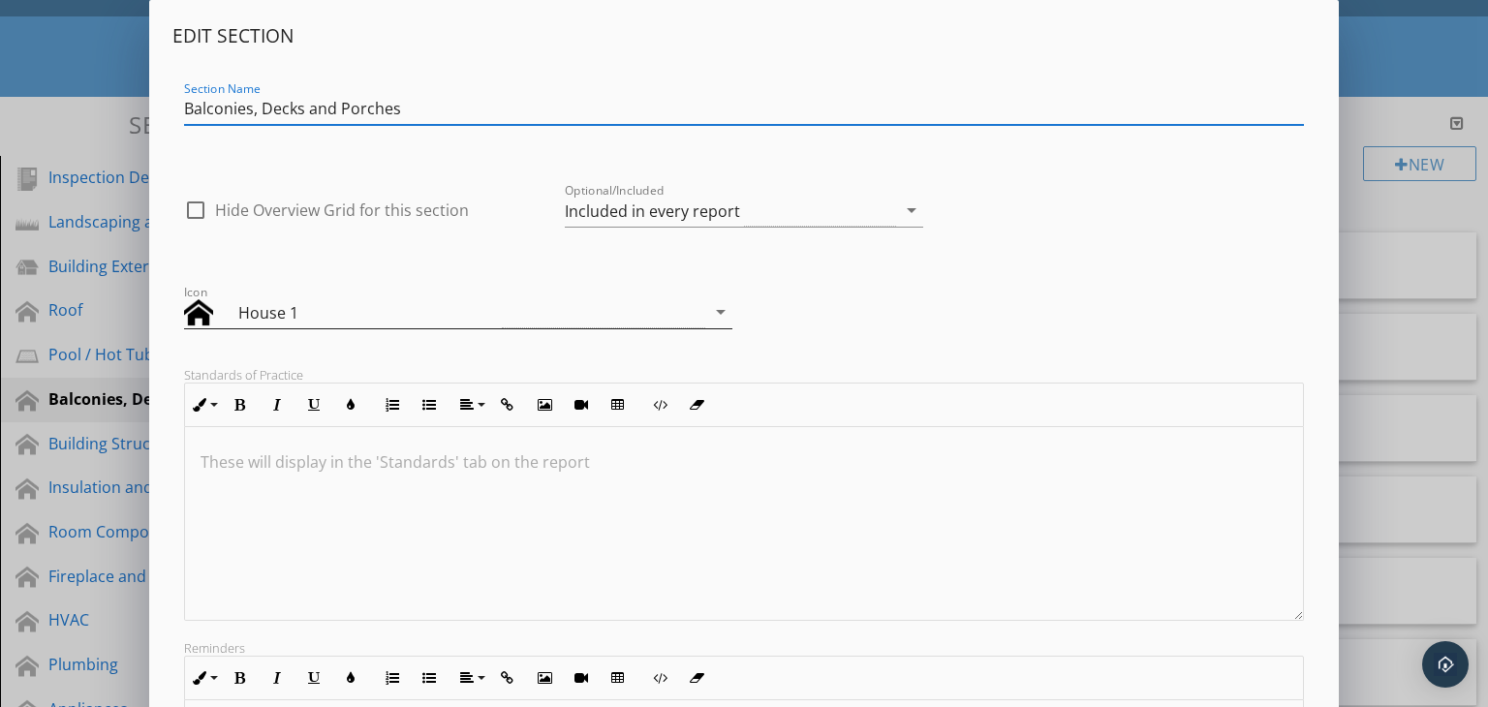
click at [720, 314] on icon "arrow_drop_down" at bounding box center [720, 311] width 23 height 23
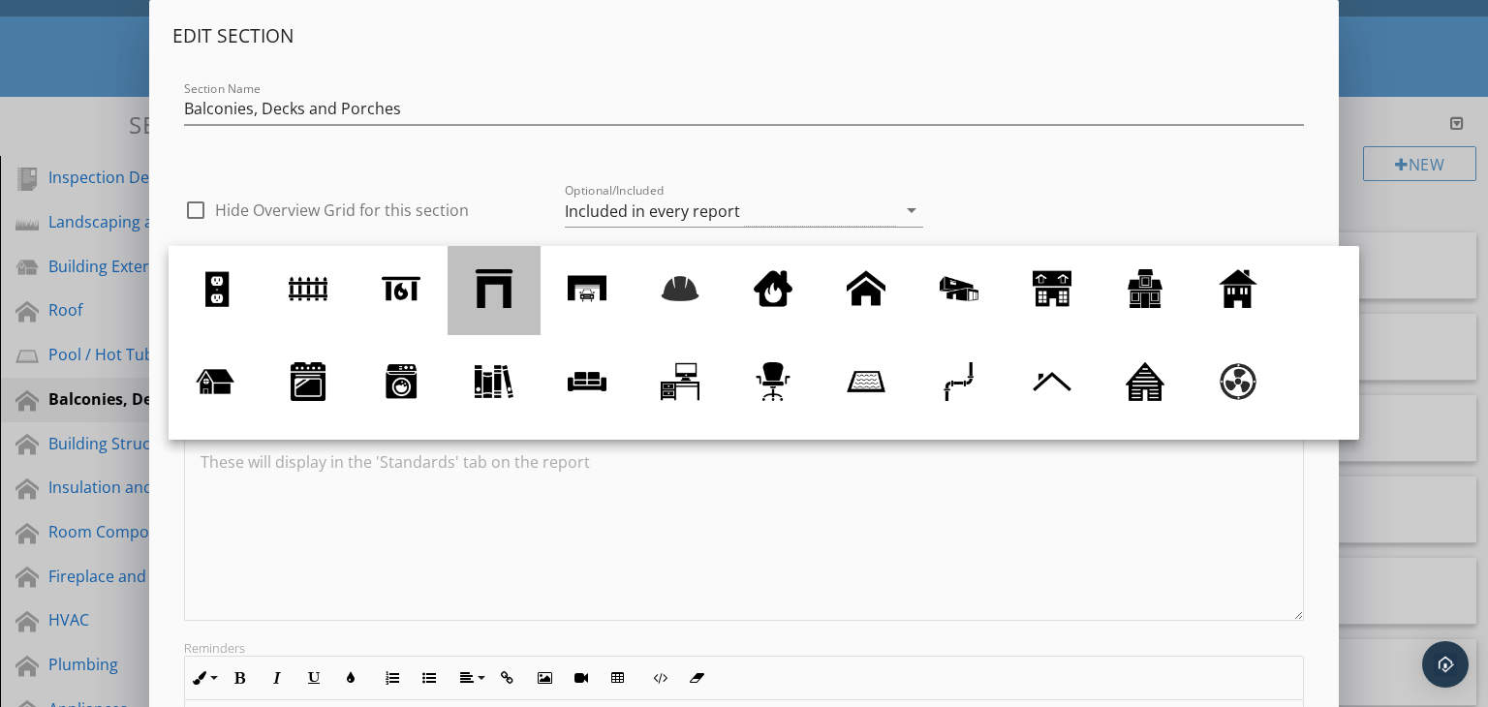
click at [493, 297] on div at bounding box center [494, 288] width 39 height 39
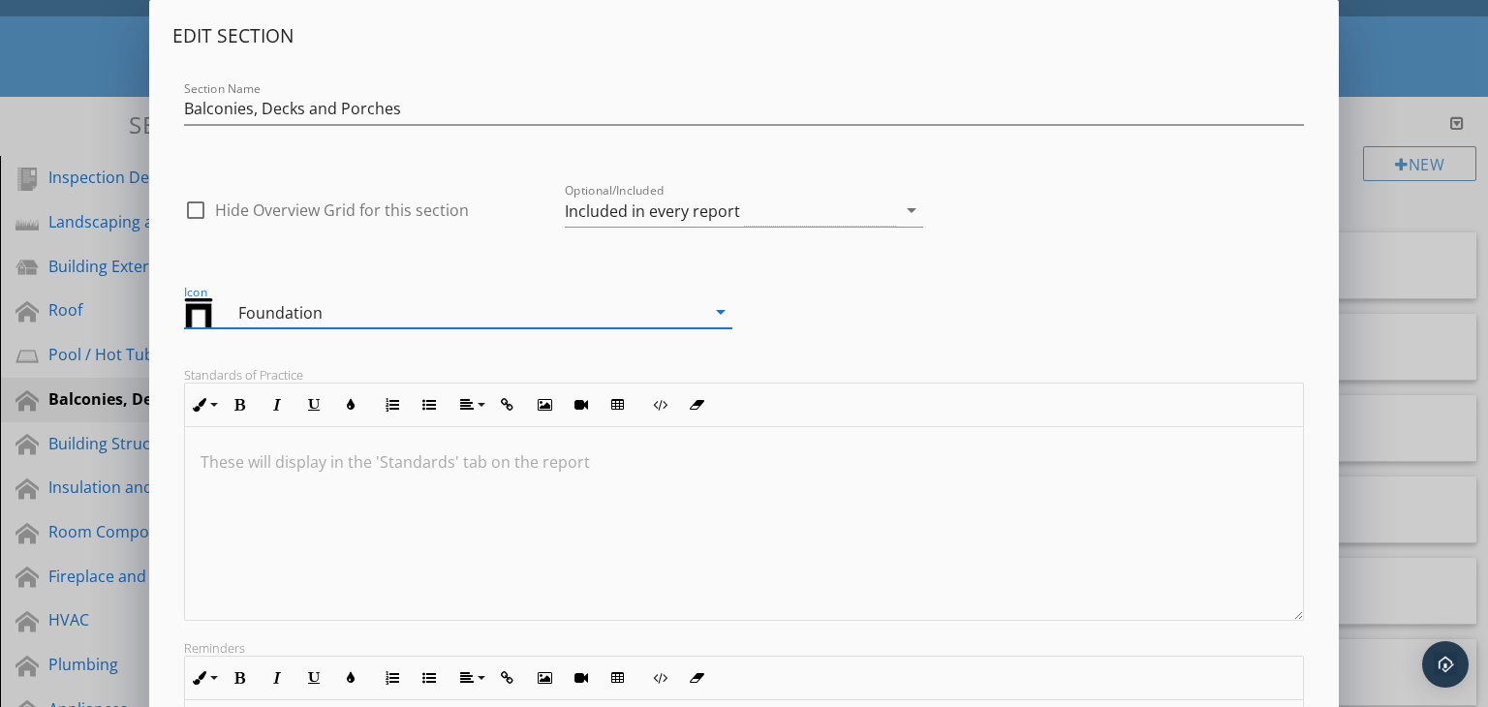
click at [714, 308] on icon "arrow_drop_down" at bounding box center [720, 311] width 23 height 23
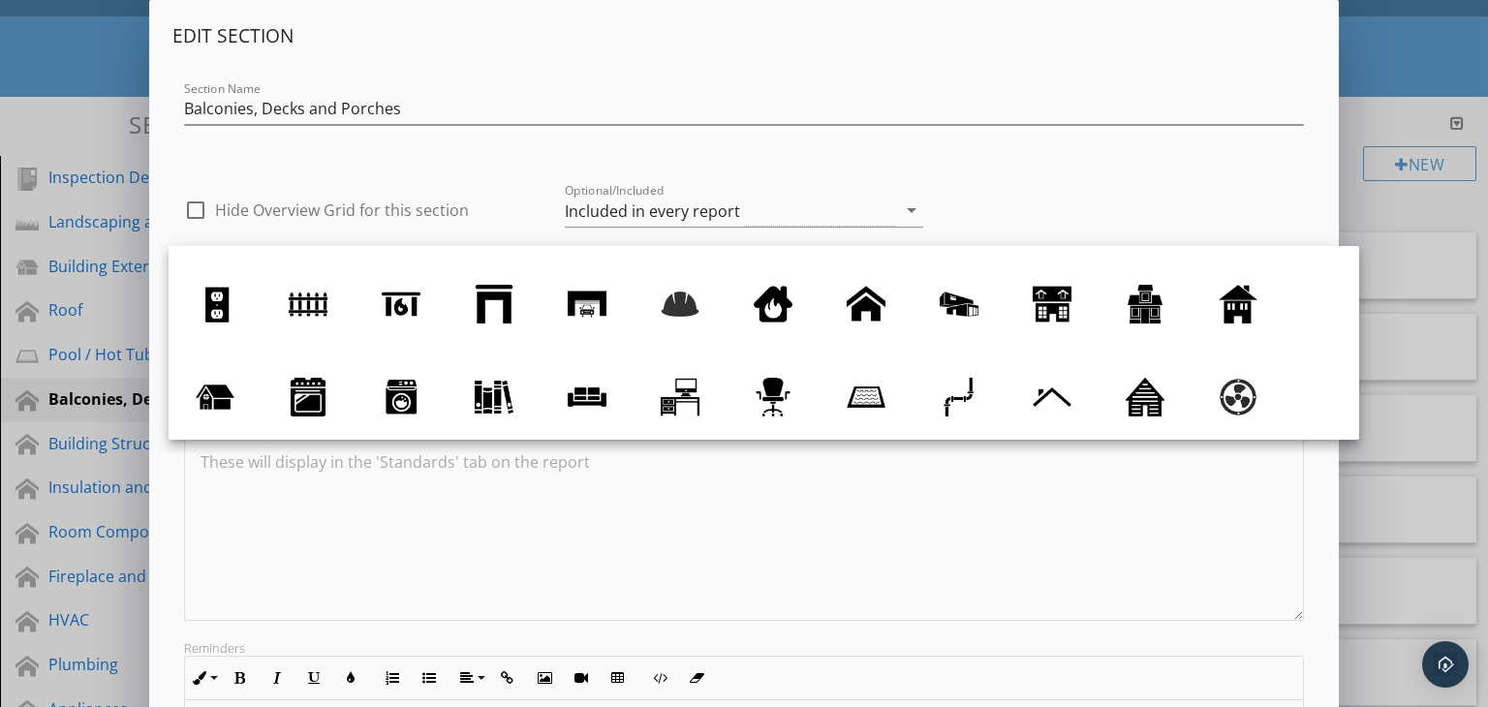
scroll to position [0, 0]
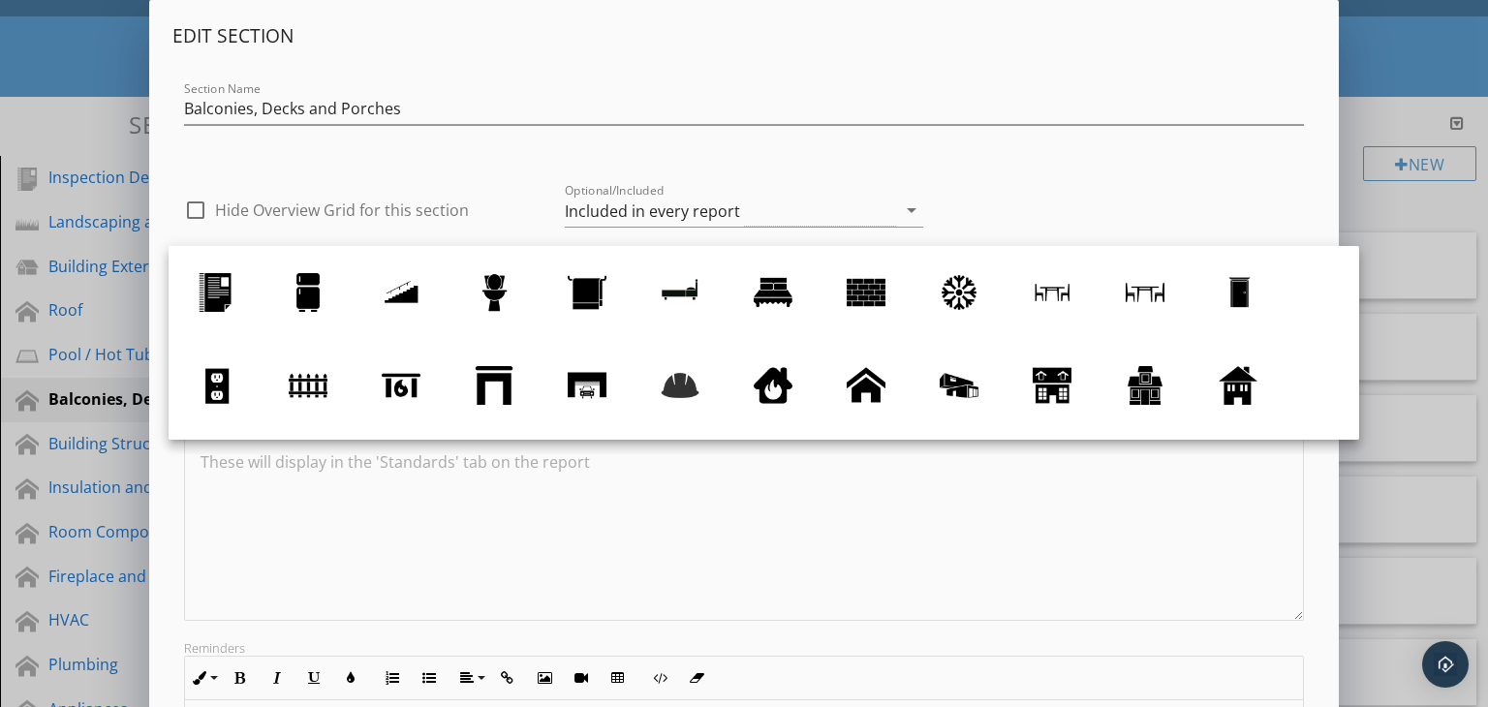
click at [1425, 253] on div "Edit Section Section Name Balconies, Decks and Porches check_box_outline_blank …" at bounding box center [744, 513] width 1488 height 1026
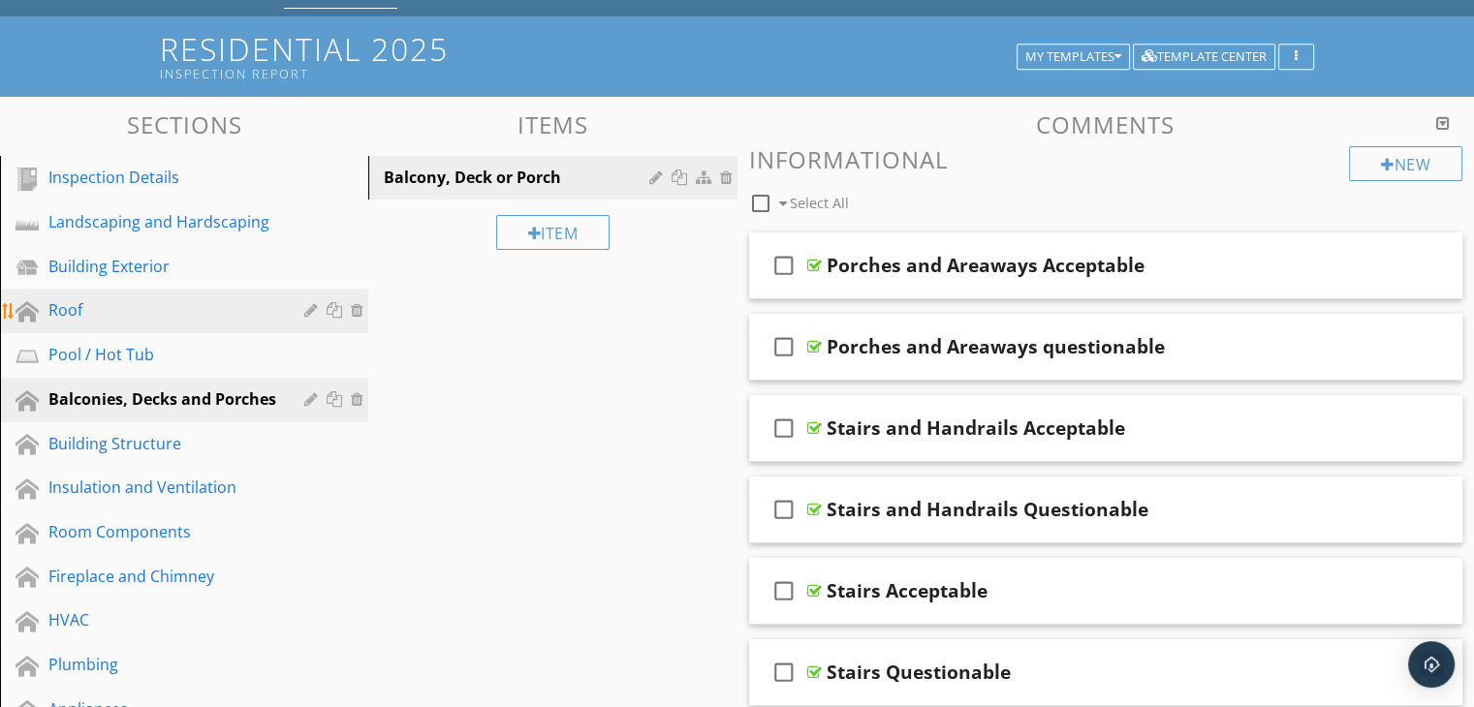
click at [91, 312] on div "Roof" at bounding box center [162, 309] width 228 height 23
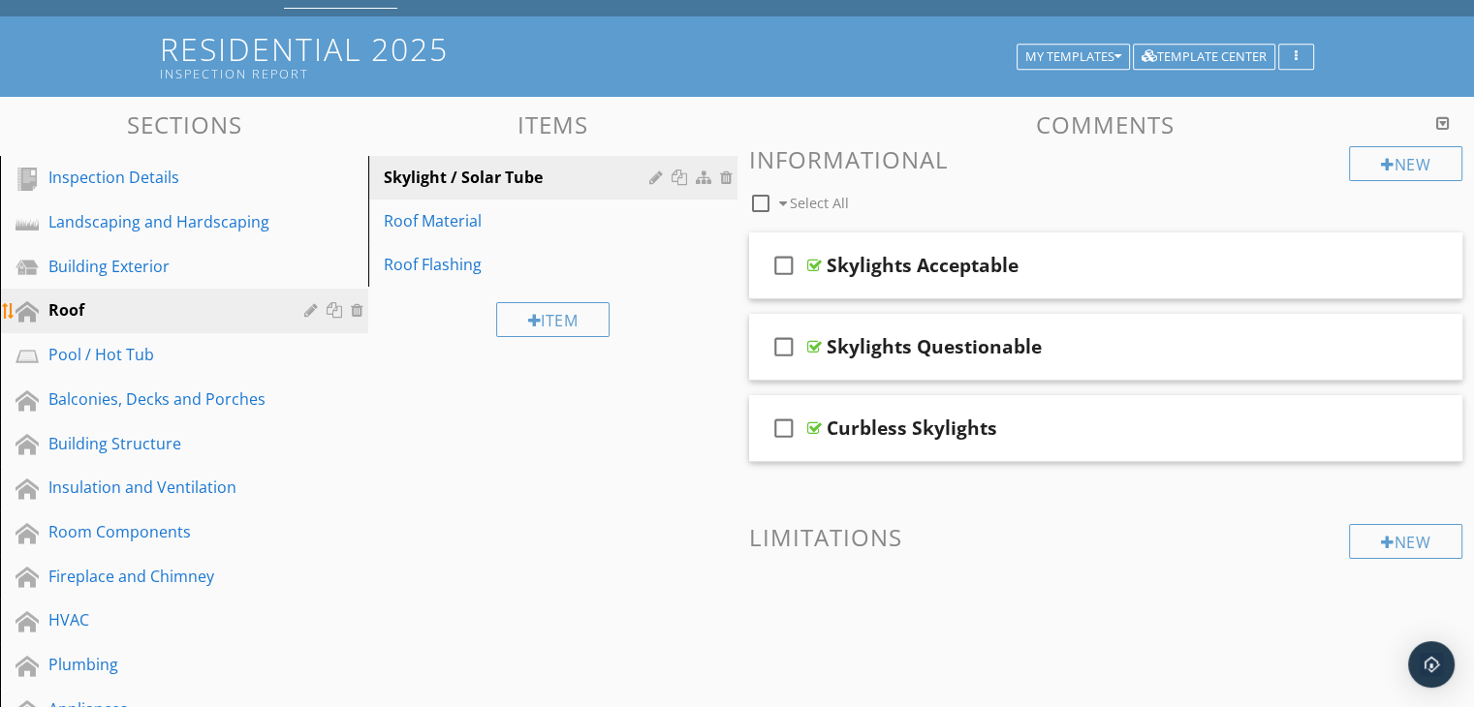
click at [311, 305] on div at bounding box center [313, 310] width 18 height 16
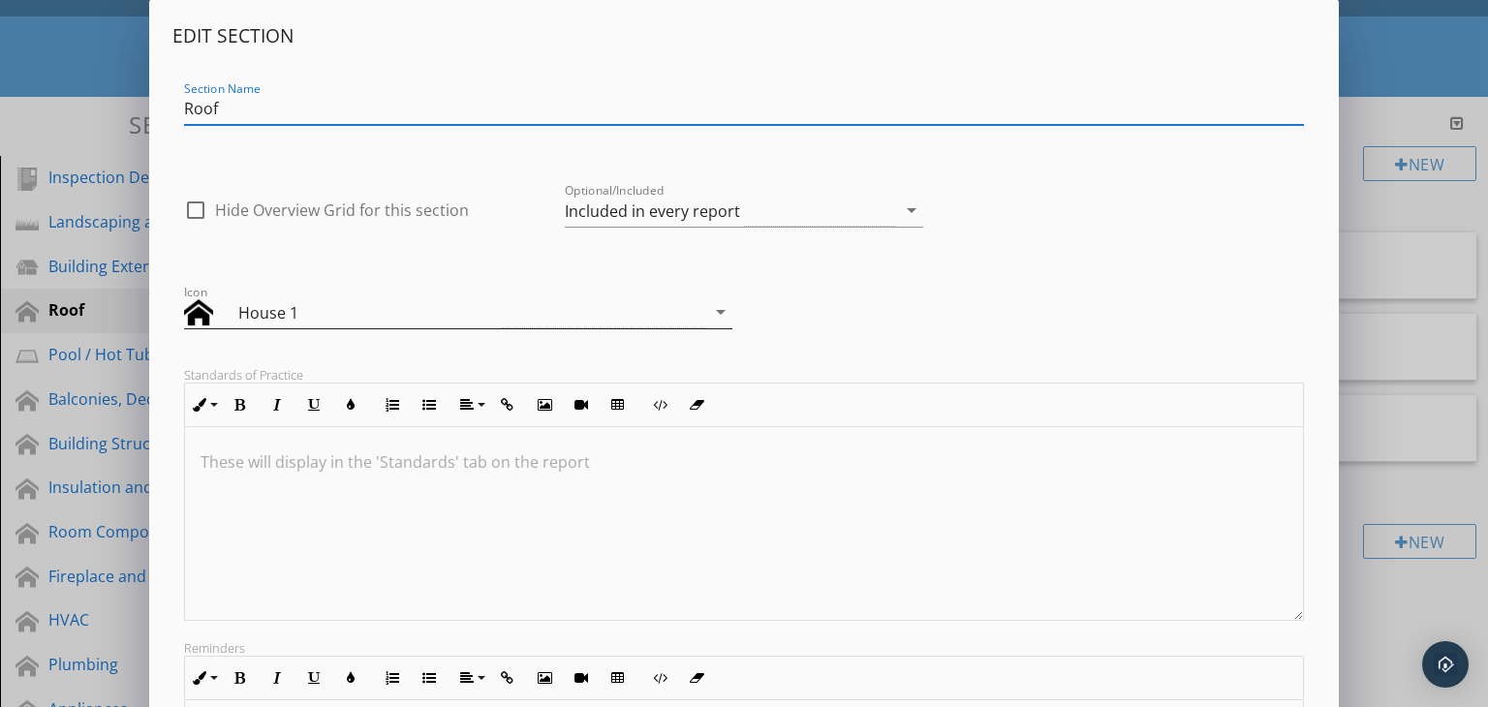
click at [722, 313] on icon "arrow_drop_down" at bounding box center [720, 311] width 23 height 23
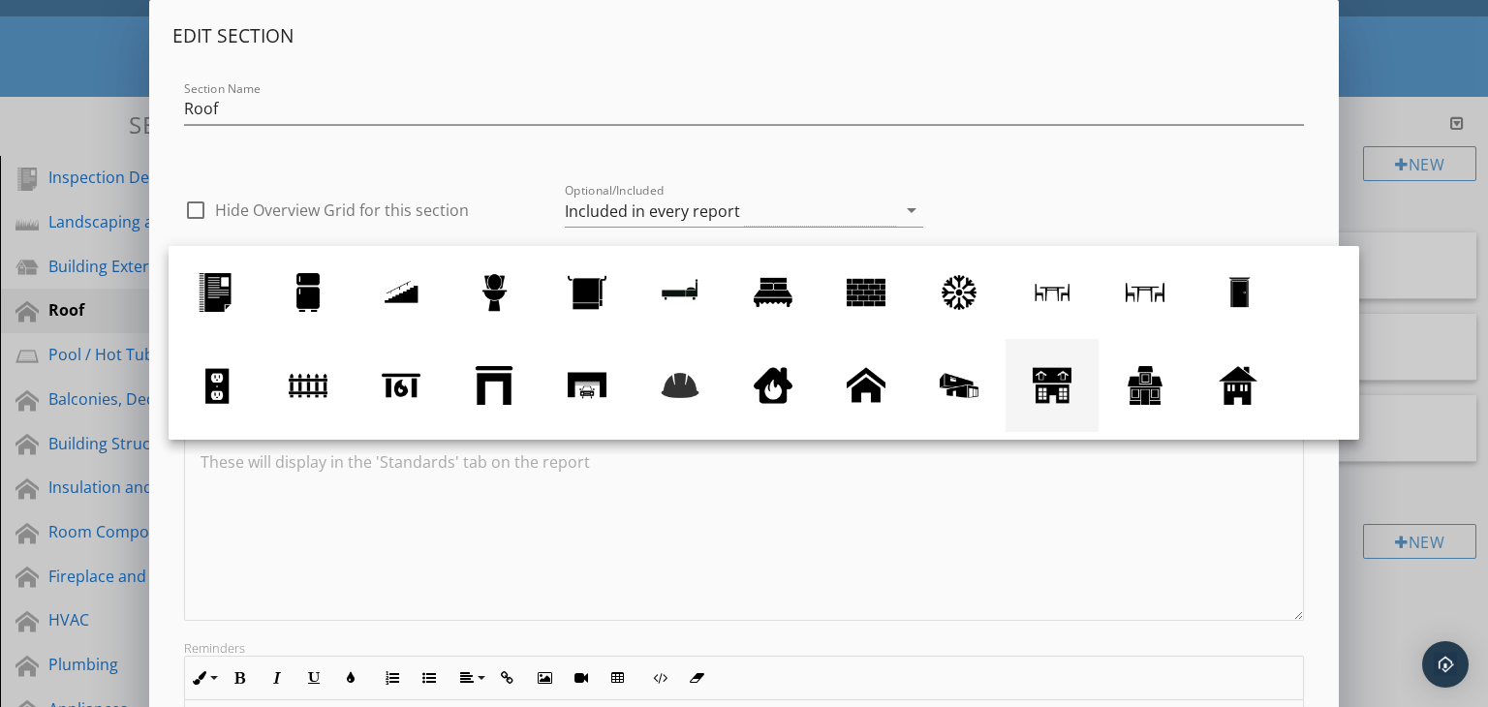
click at [1063, 386] on div at bounding box center [1052, 385] width 39 height 39
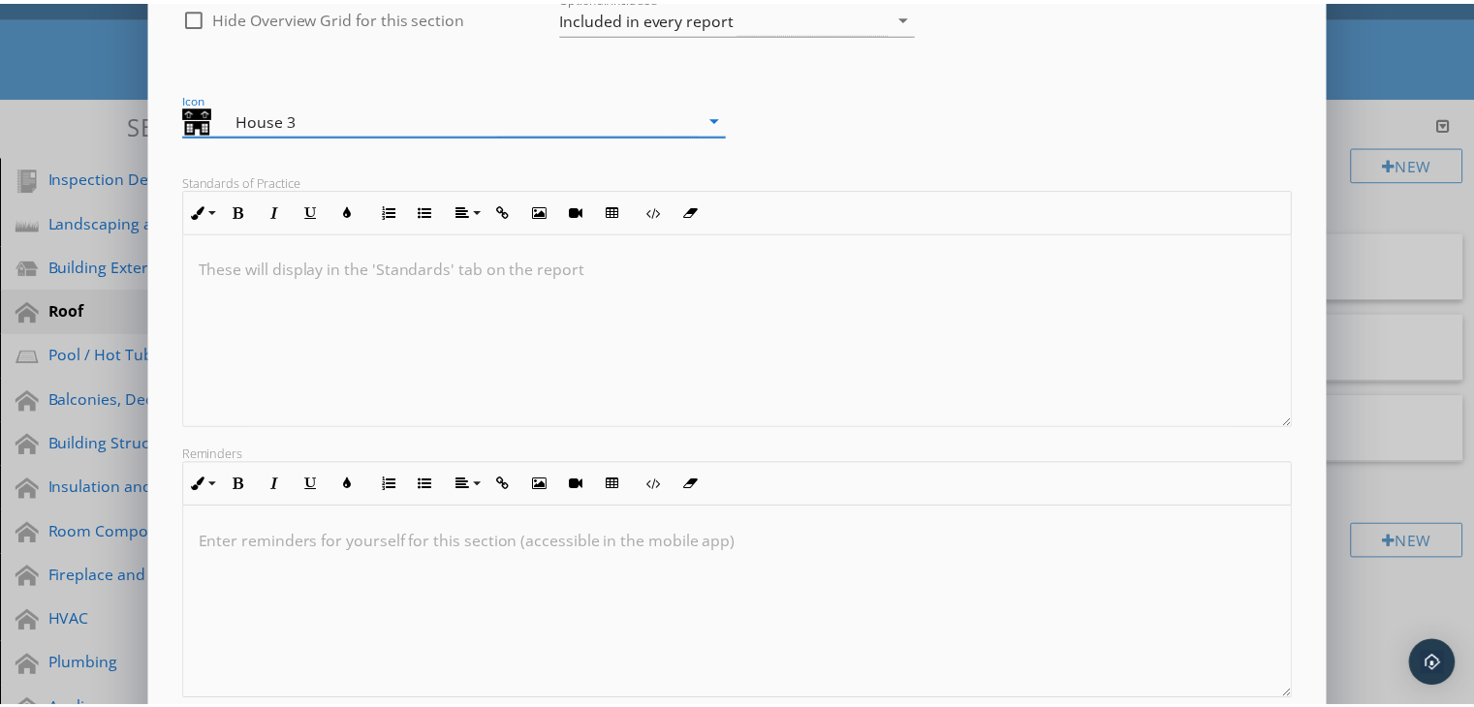
scroll to position [318, 0]
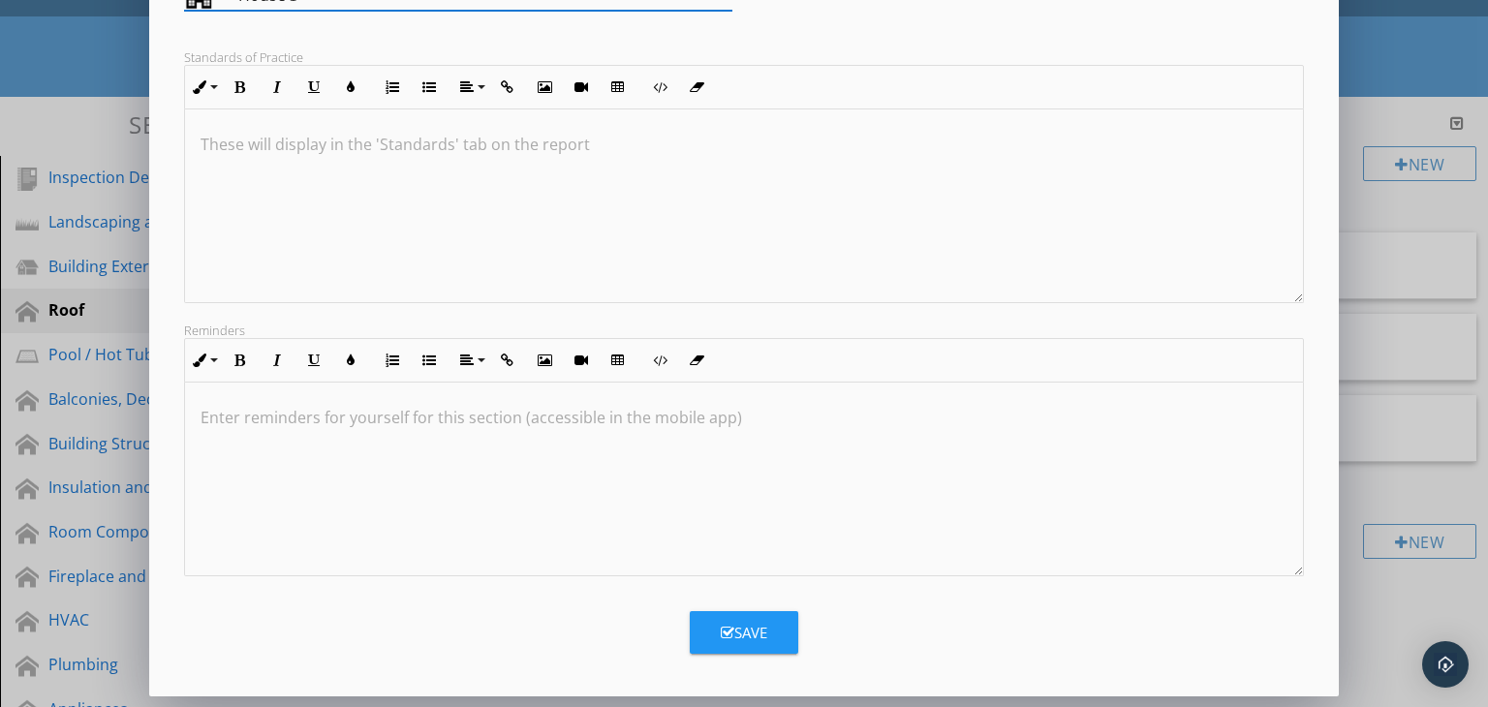
click at [748, 622] on div "Save" at bounding box center [744, 633] width 47 height 22
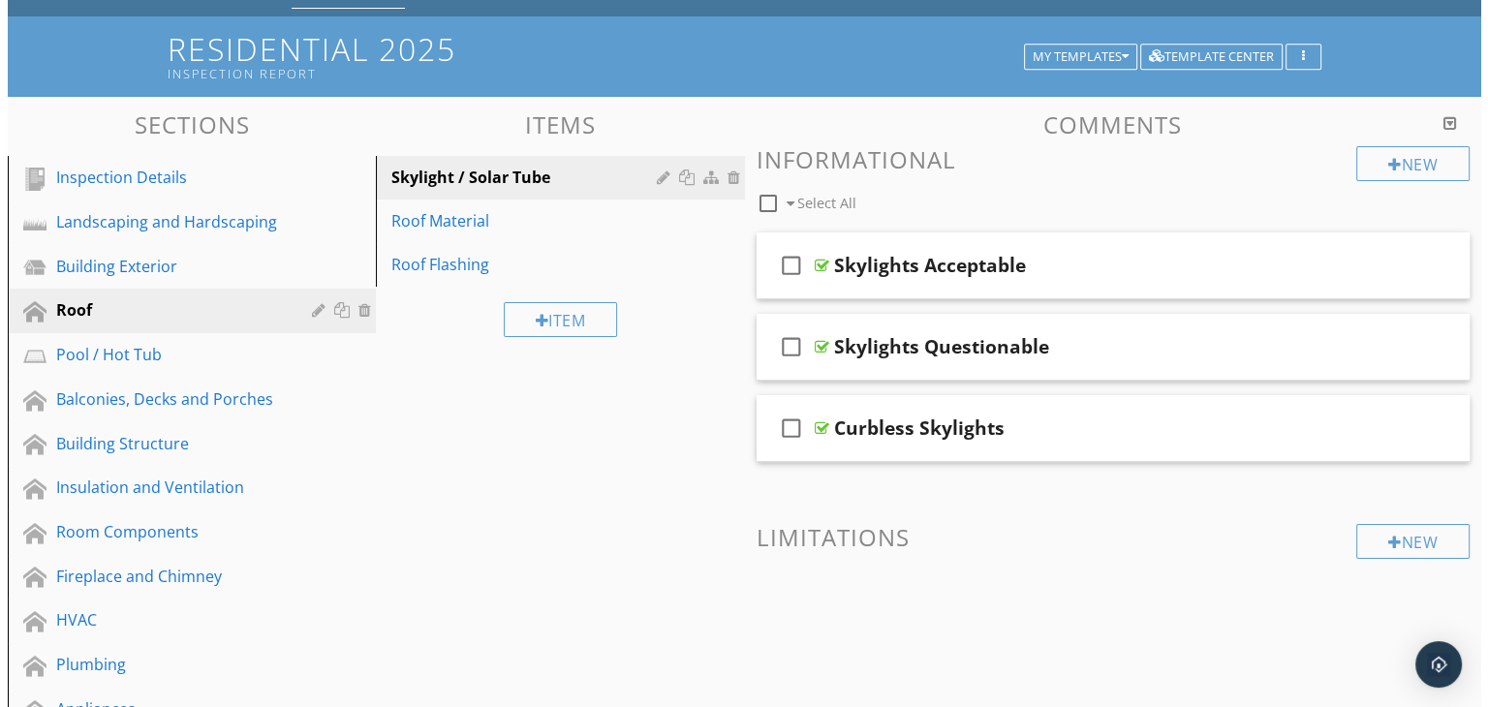
scroll to position [109, 0]
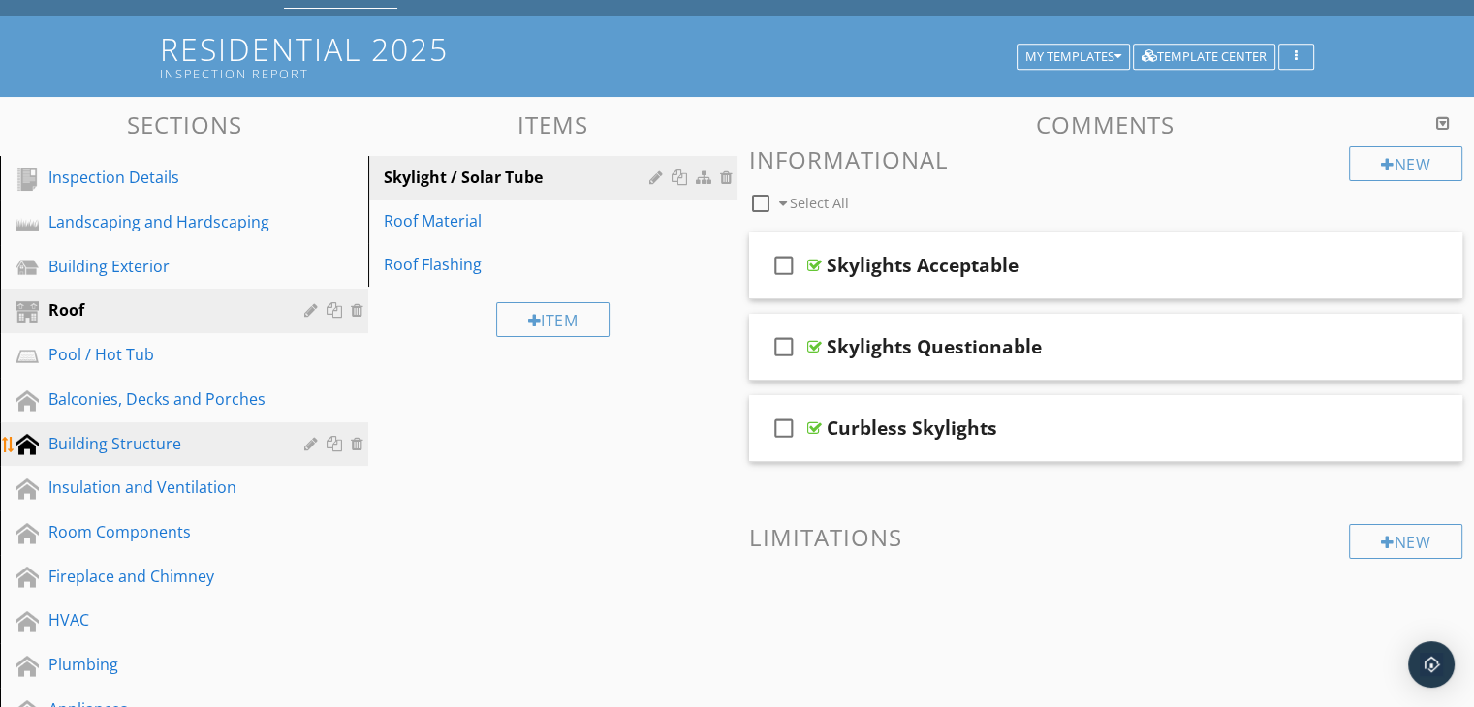
click at [30, 444] on div at bounding box center [27, 444] width 23 height 23
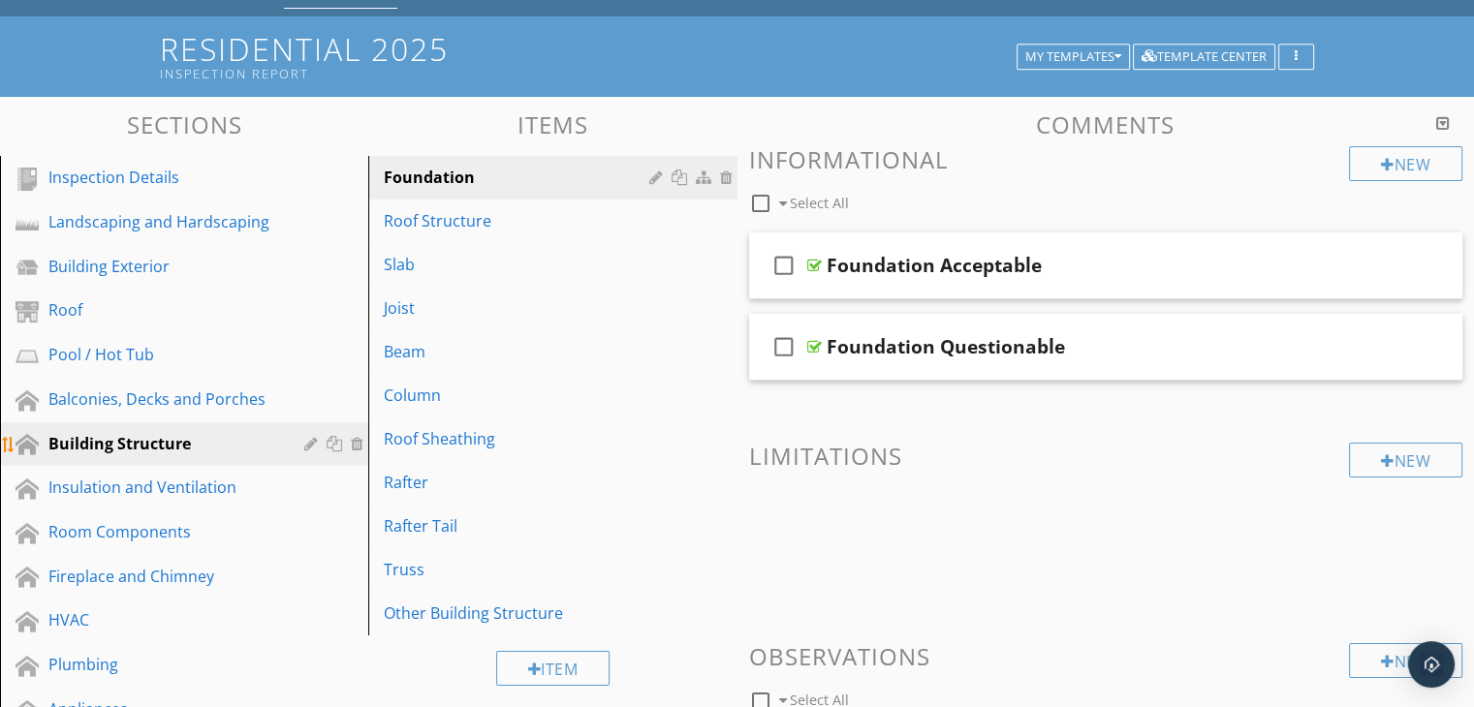
click at [312, 446] on div at bounding box center [313, 444] width 18 height 16
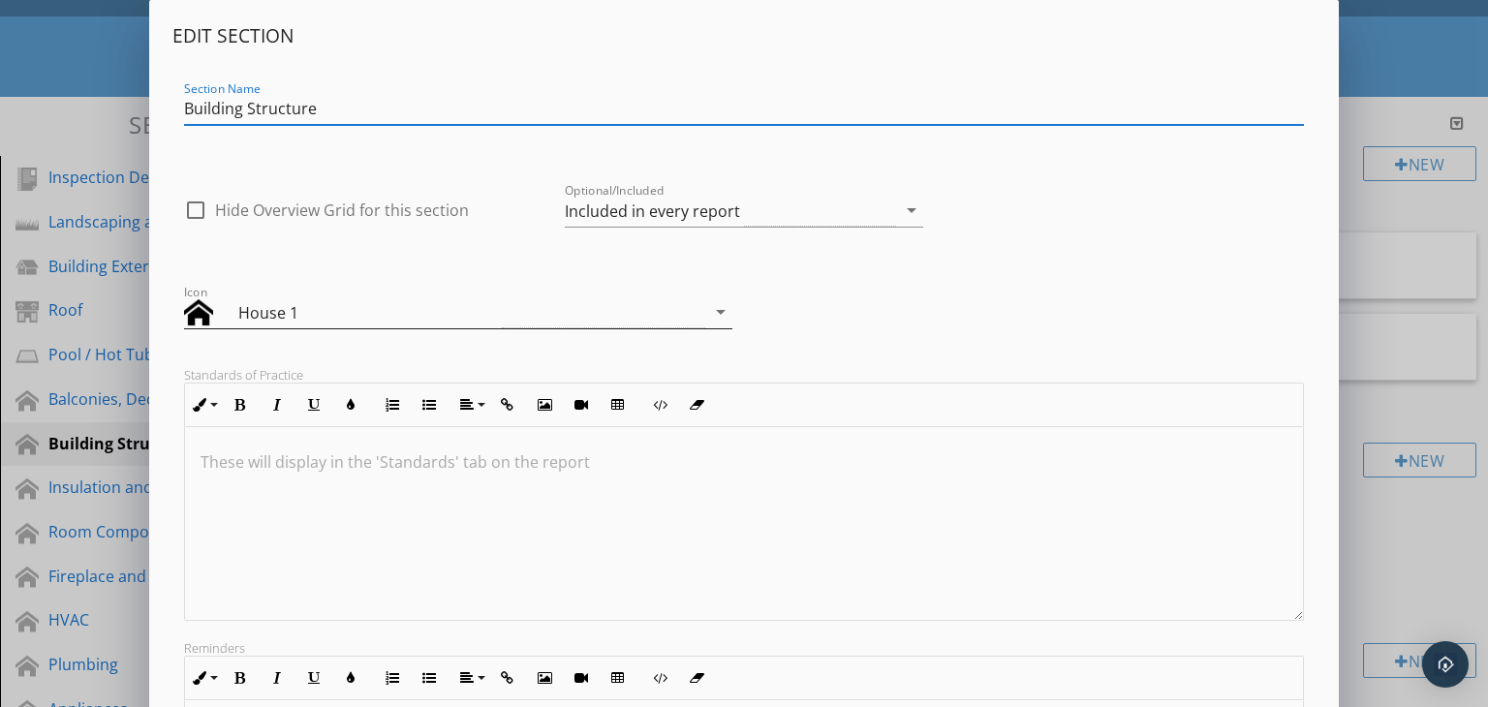
click at [723, 310] on icon "arrow_drop_down" at bounding box center [720, 311] width 23 height 23
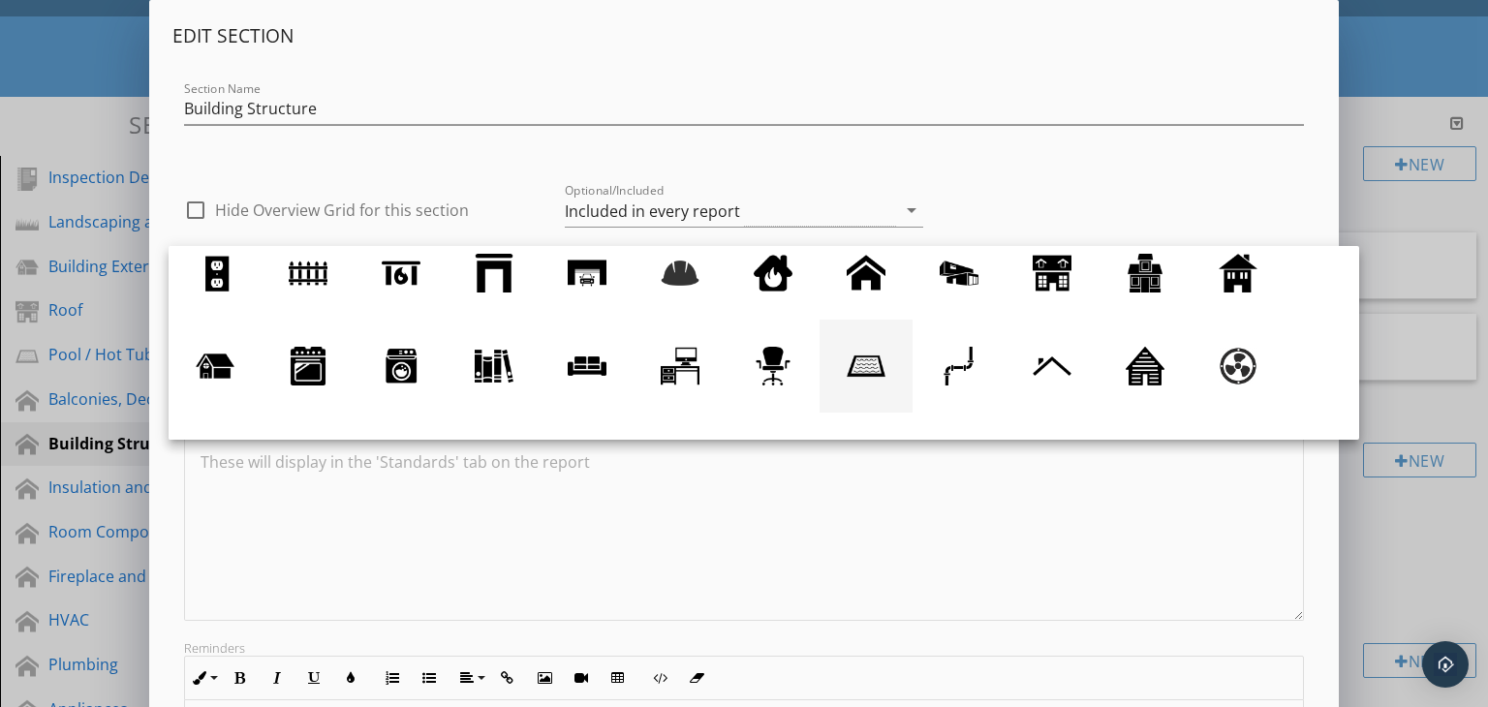
scroll to position [81, 0]
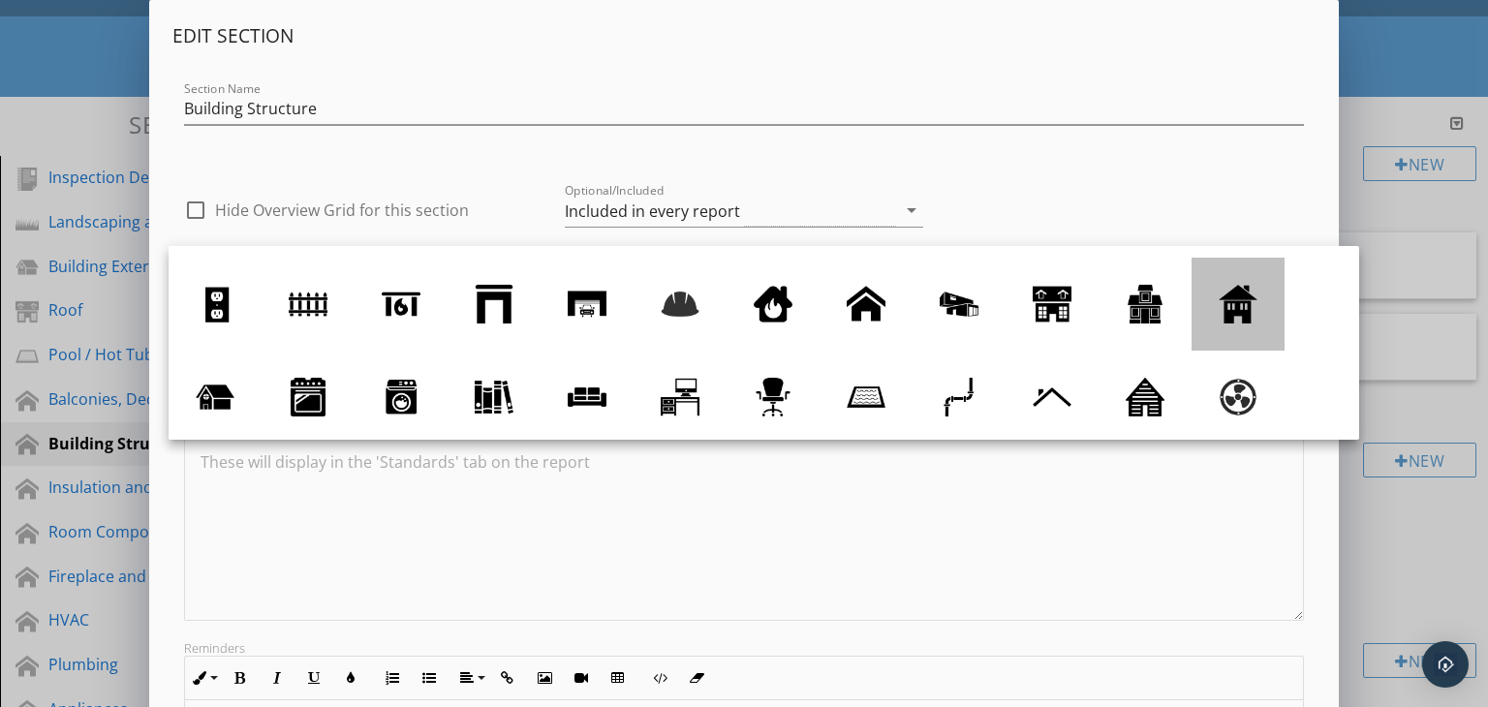
click at [1242, 317] on div at bounding box center [1238, 304] width 39 height 39
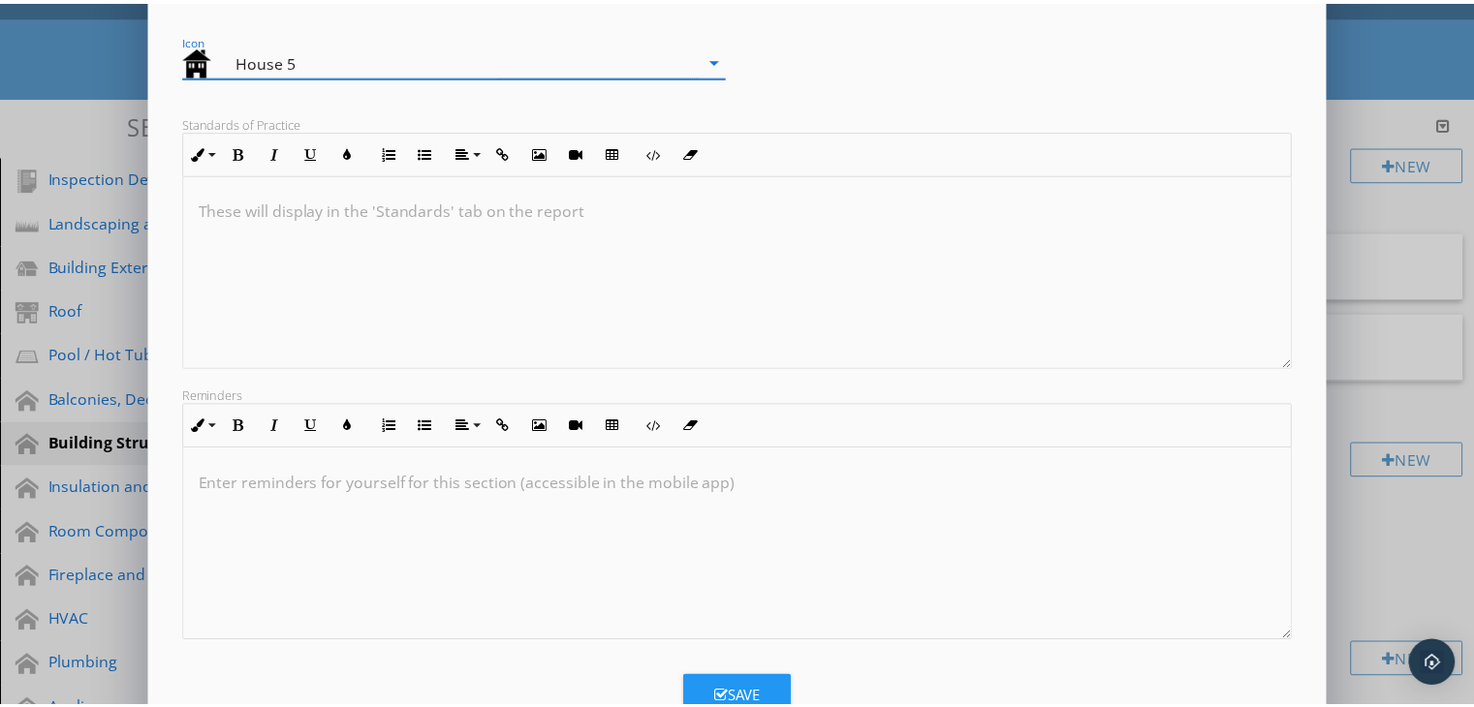
scroll to position [318, 0]
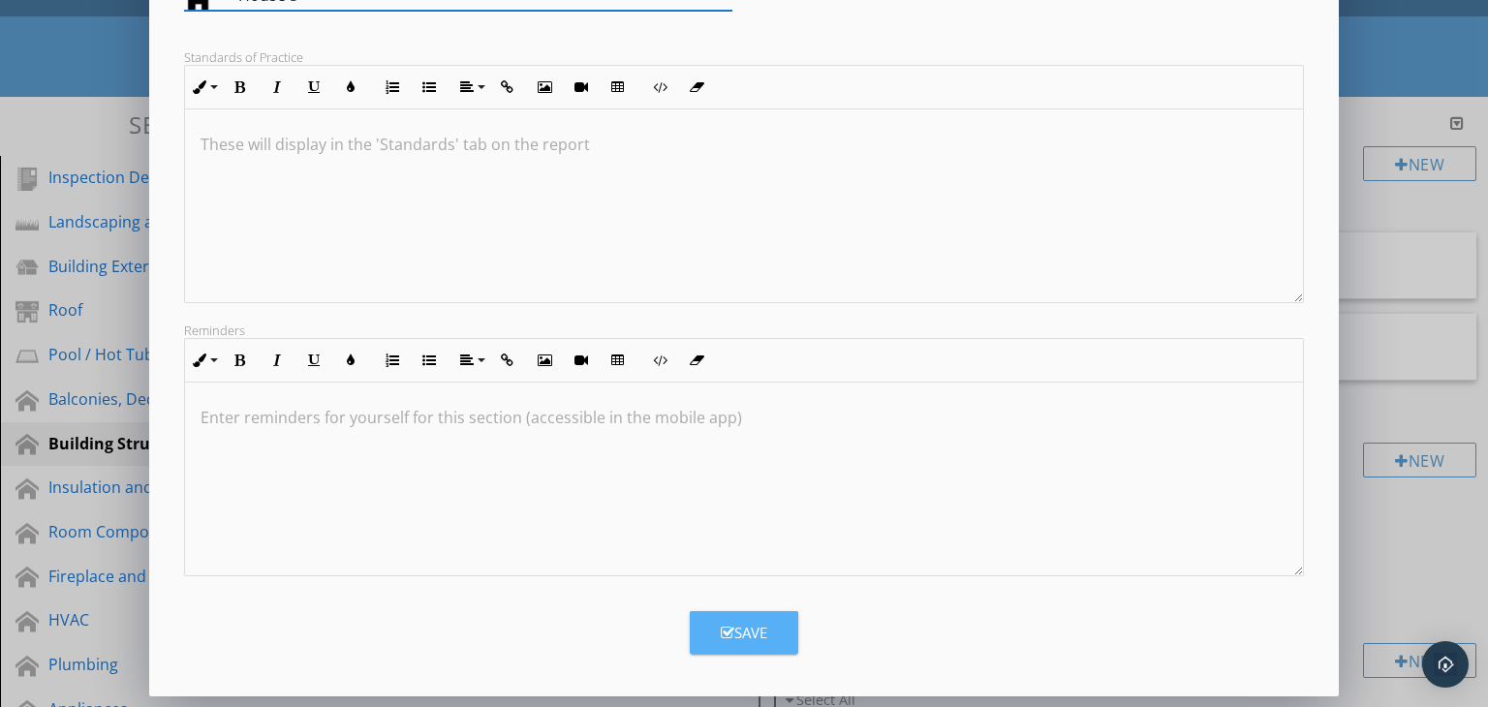
click at [740, 617] on button "Save" at bounding box center [744, 632] width 109 height 43
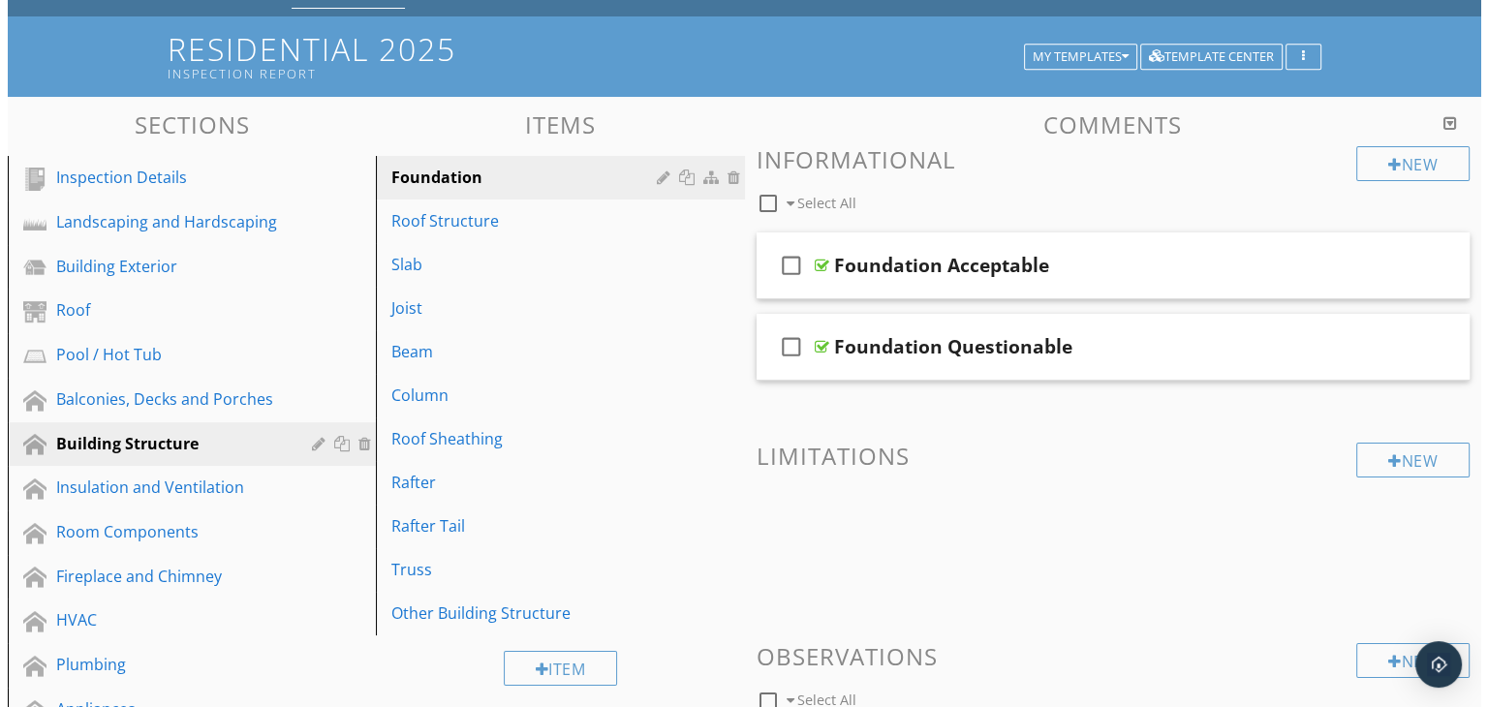
scroll to position [109, 0]
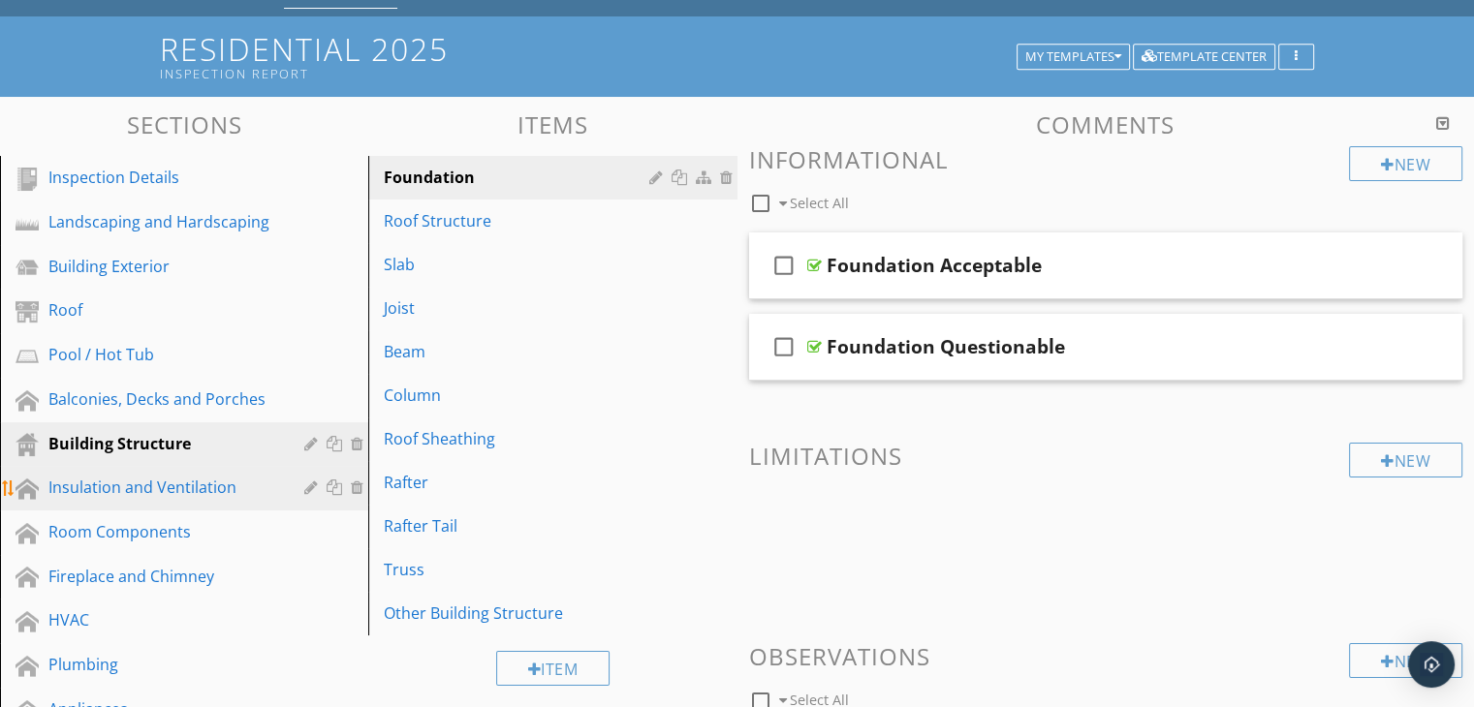
click at [306, 482] on div at bounding box center [313, 488] width 18 height 16
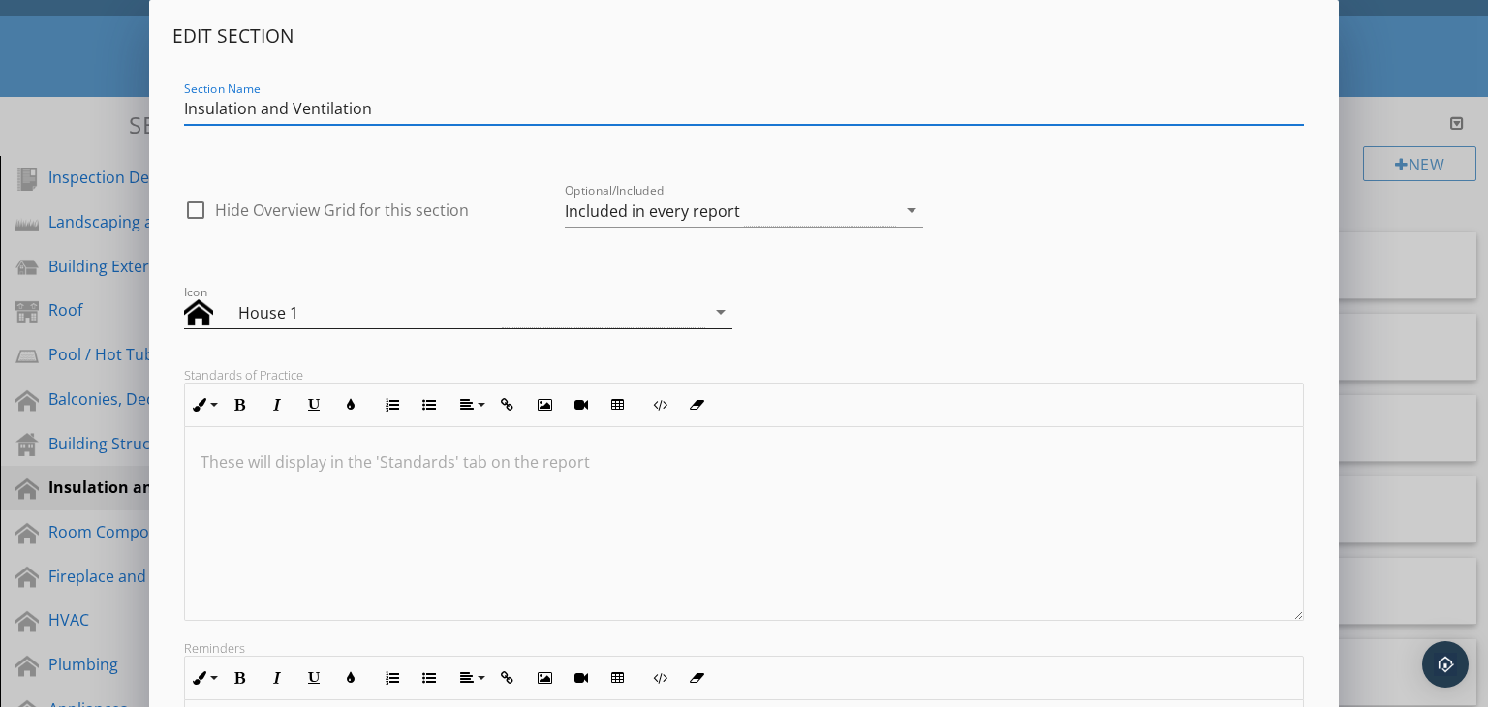
click at [723, 309] on icon "arrow_drop_down" at bounding box center [720, 311] width 23 height 23
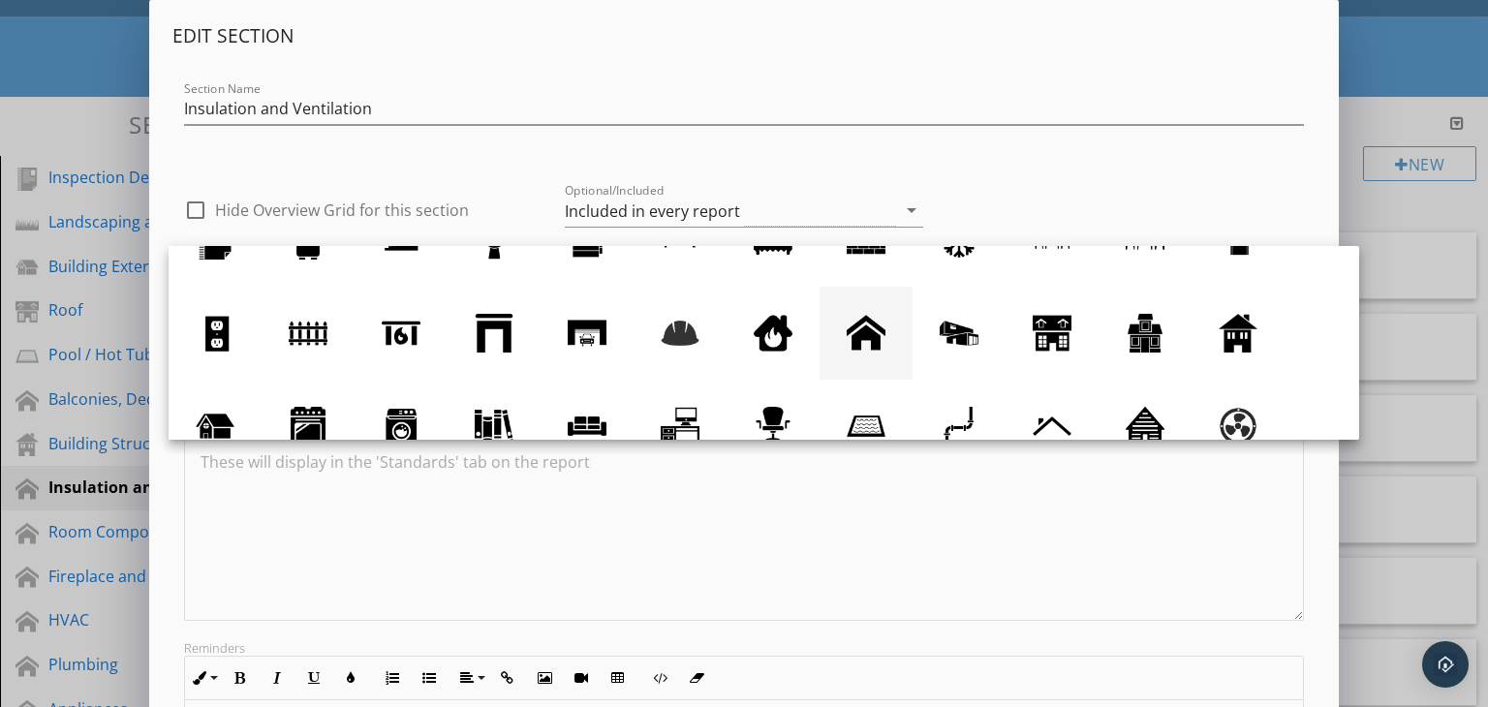
scroll to position [97, 0]
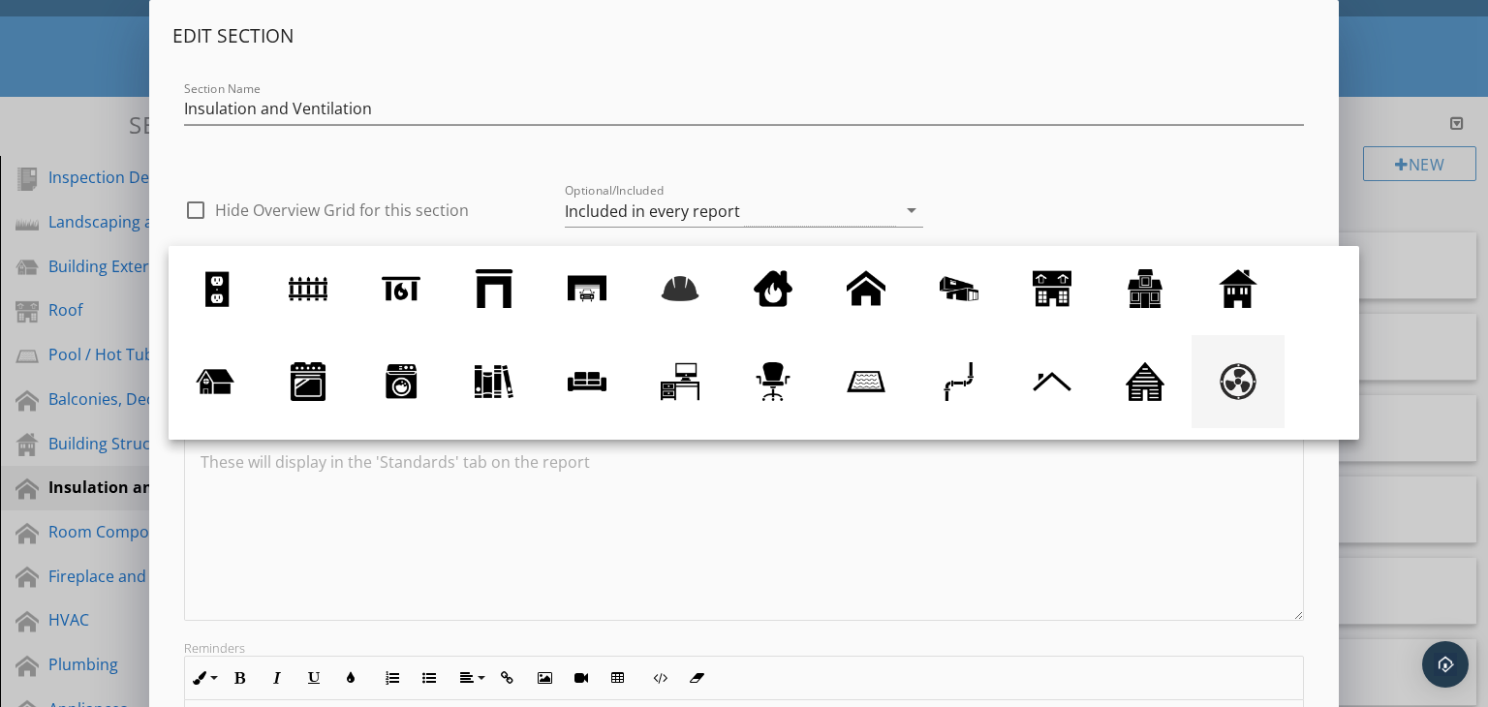
click at [1231, 373] on div at bounding box center [1238, 381] width 39 height 39
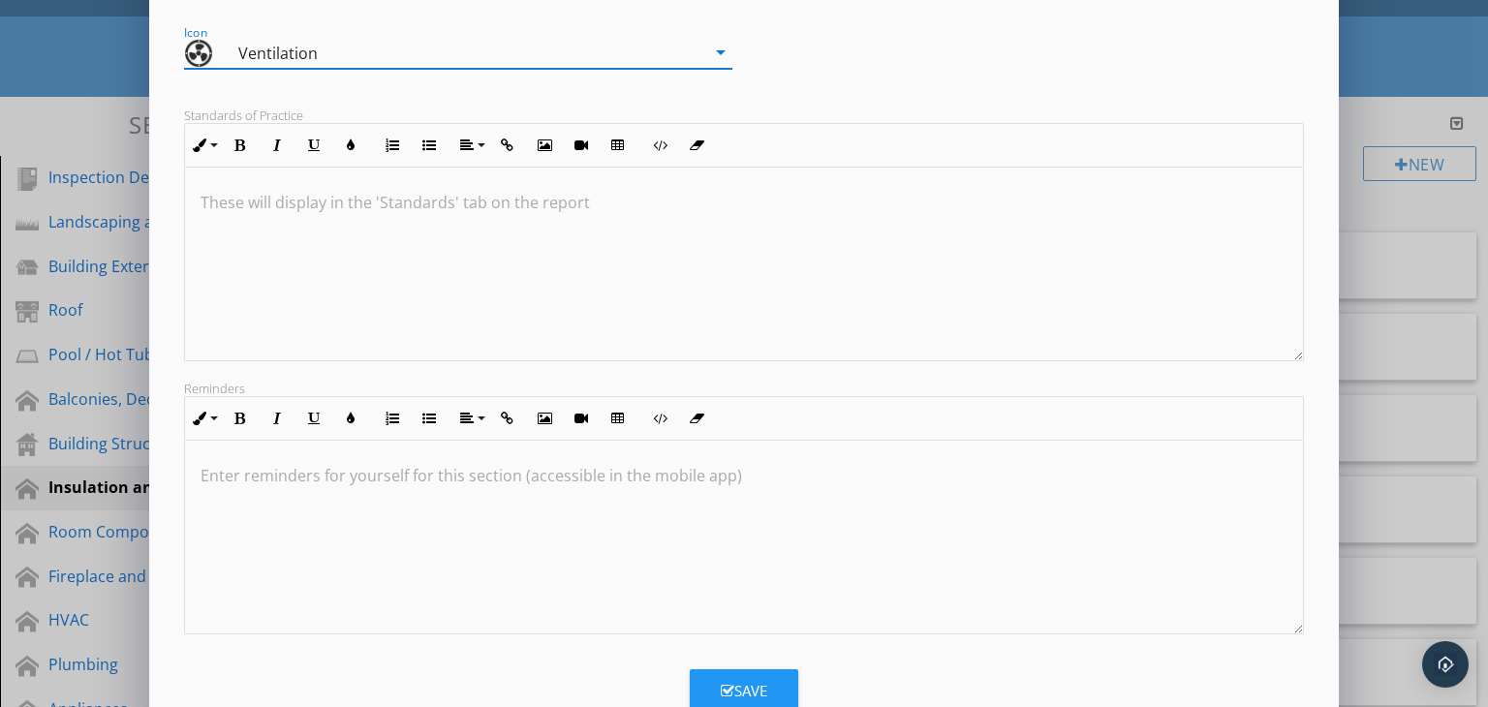
scroll to position [318, 0]
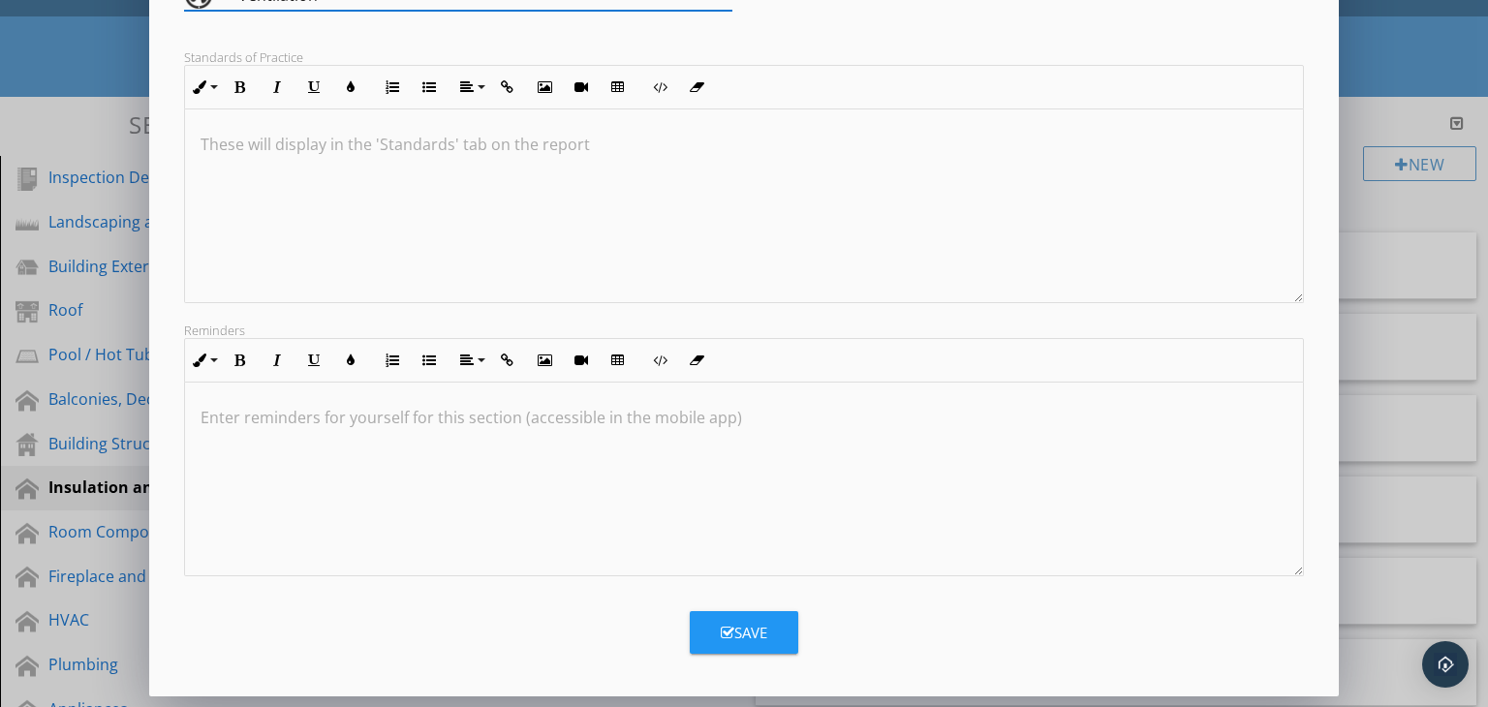
click at [731, 622] on div "Save" at bounding box center [744, 633] width 47 height 22
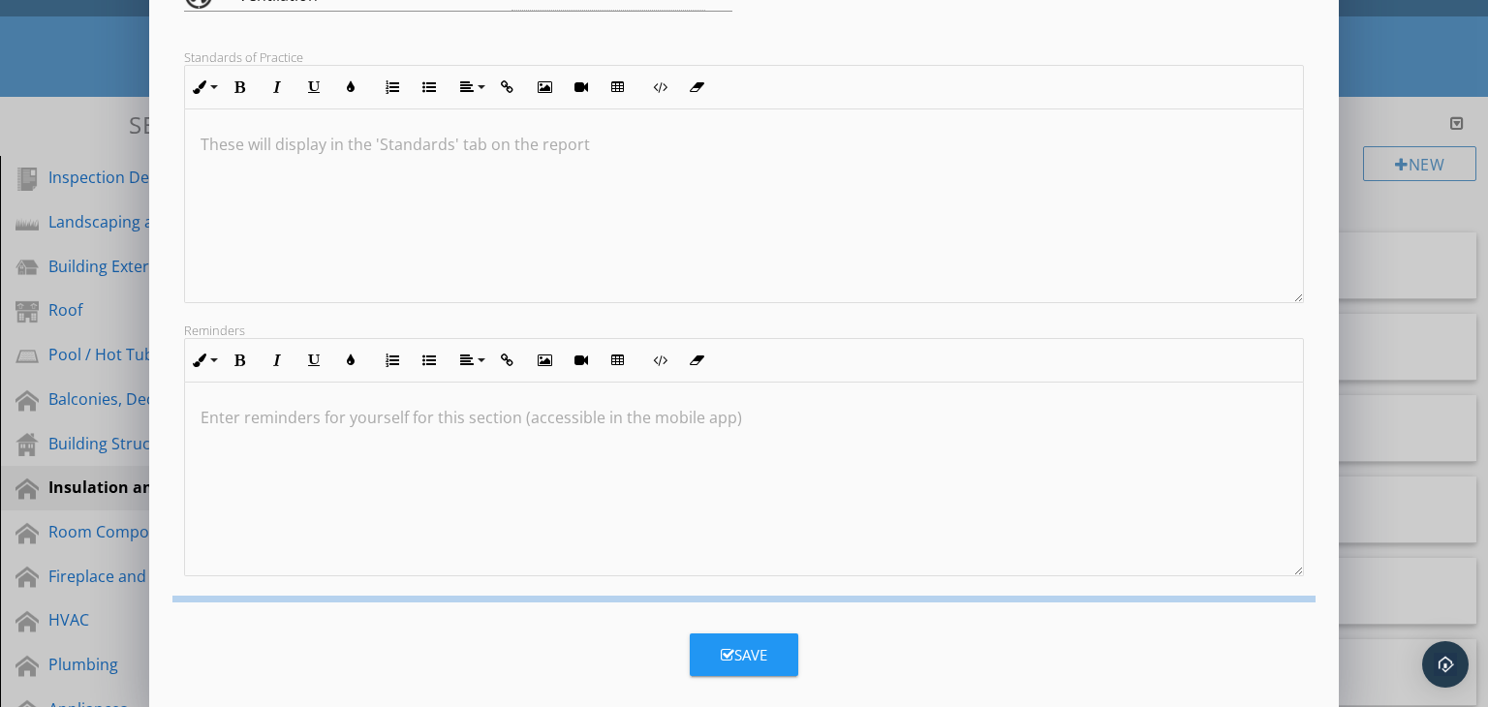
scroll to position [109, 0]
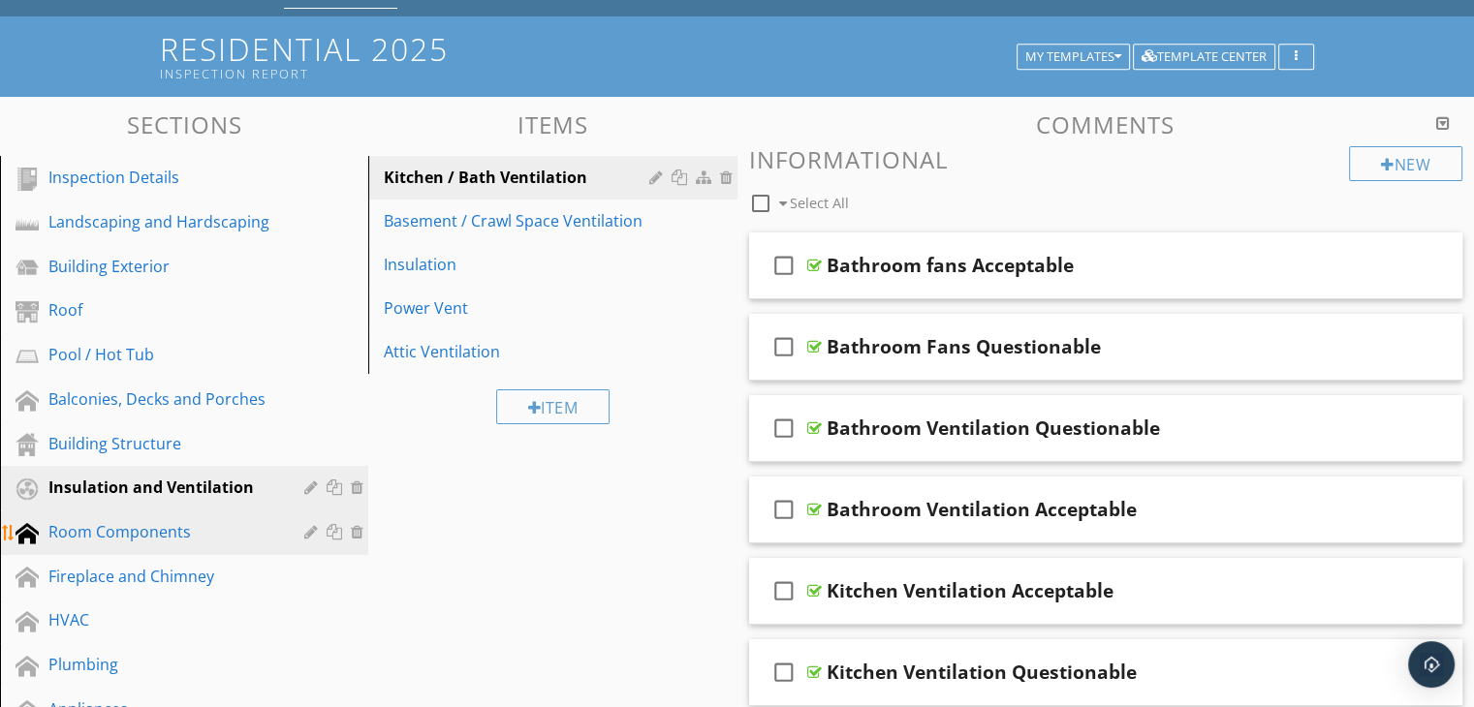
click at [29, 530] on div at bounding box center [27, 533] width 23 height 23
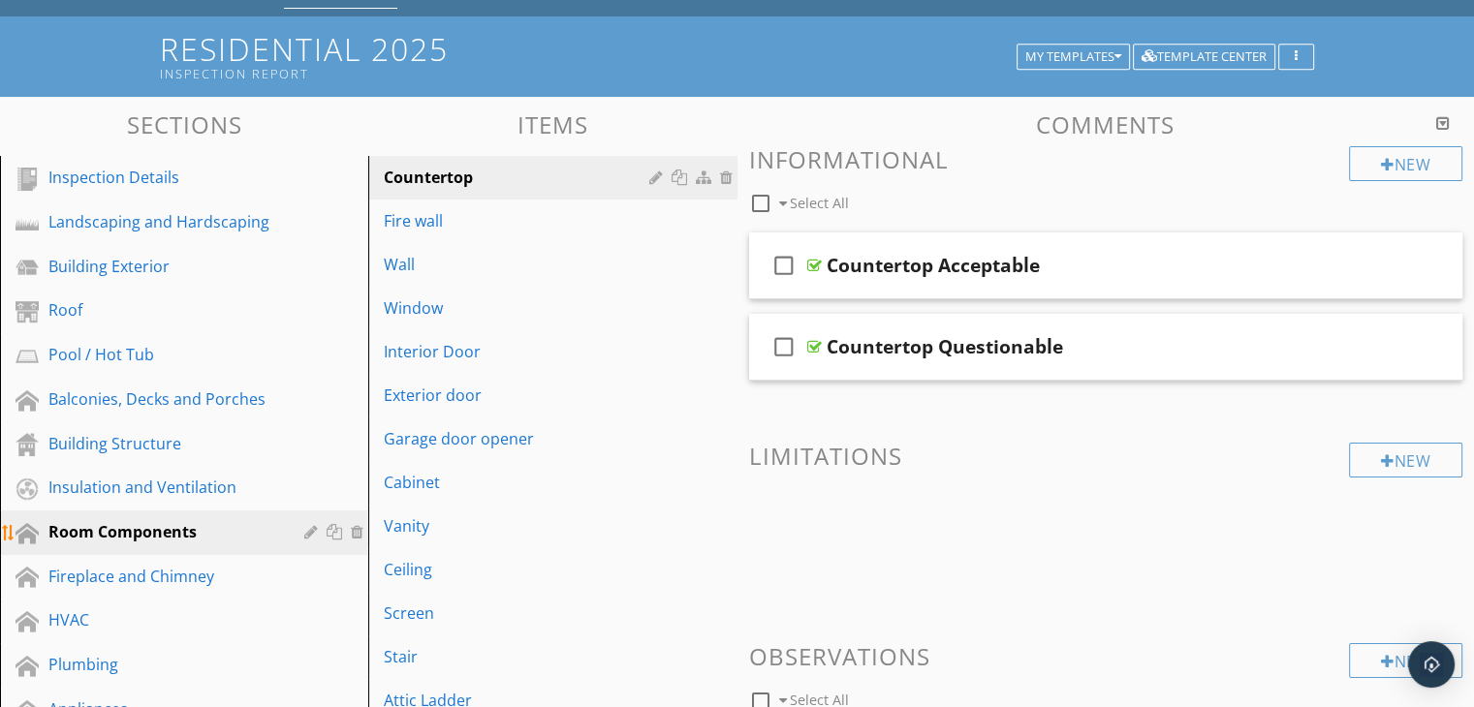
click at [312, 527] on div at bounding box center [313, 532] width 18 height 16
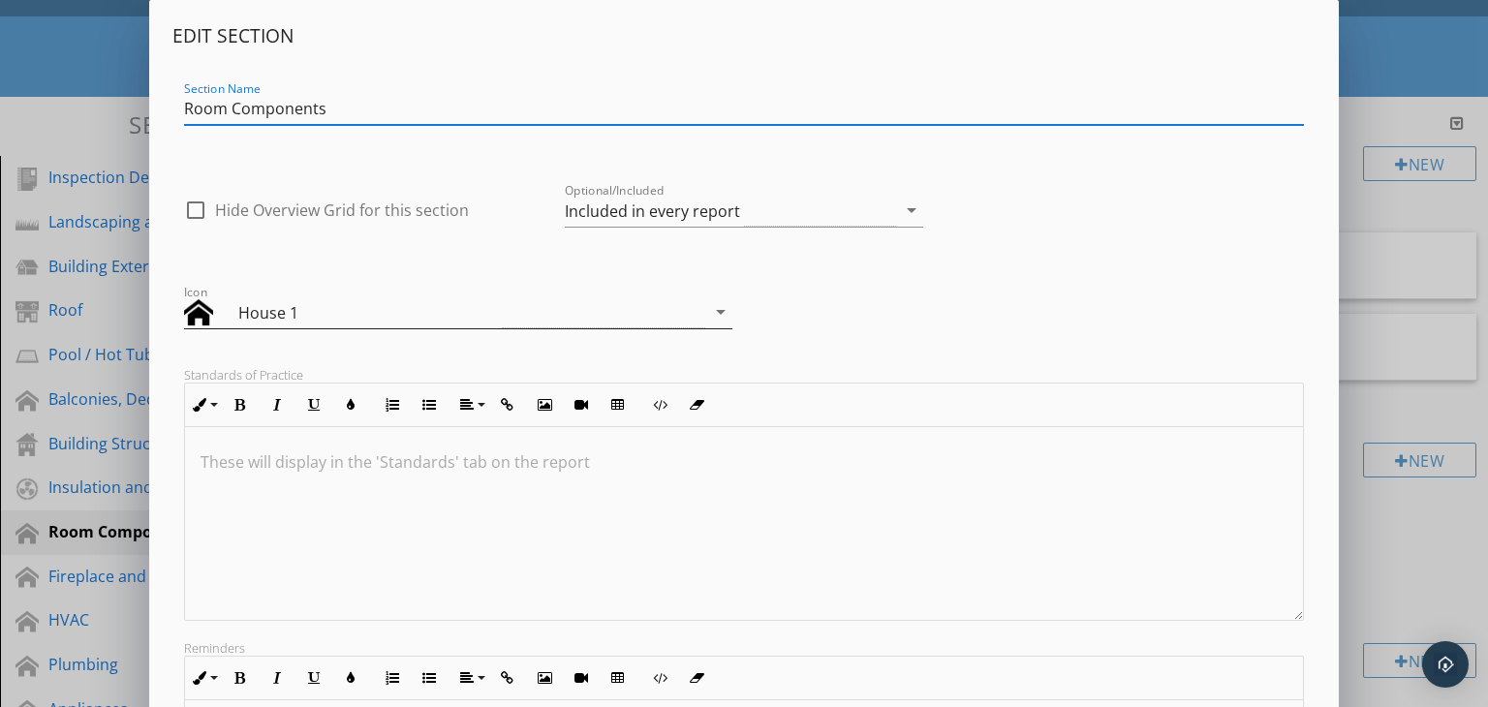
click at [715, 307] on icon "arrow_drop_down" at bounding box center [720, 311] width 23 height 23
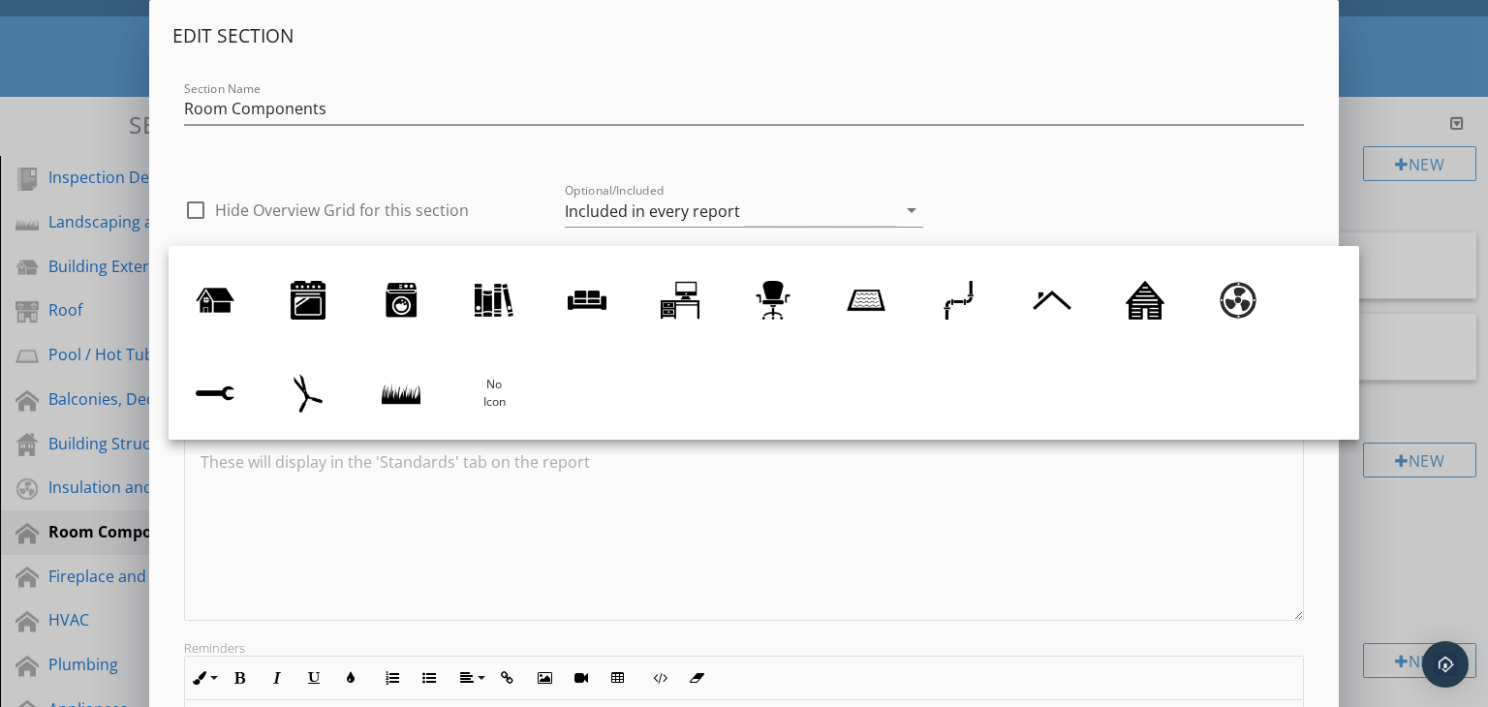
scroll to position [81, 0]
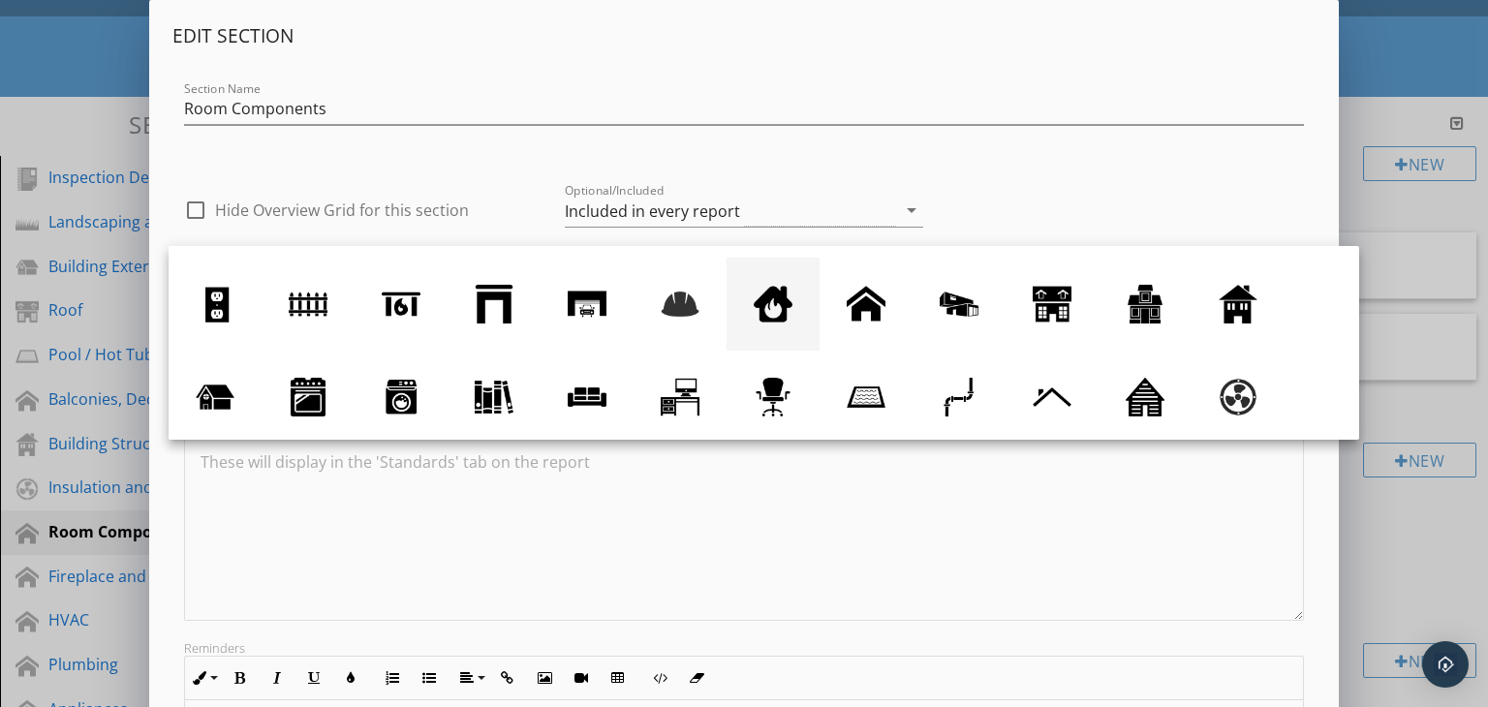
click at [779, 310] on div at bounding box center [773, 304] width 39 height 39
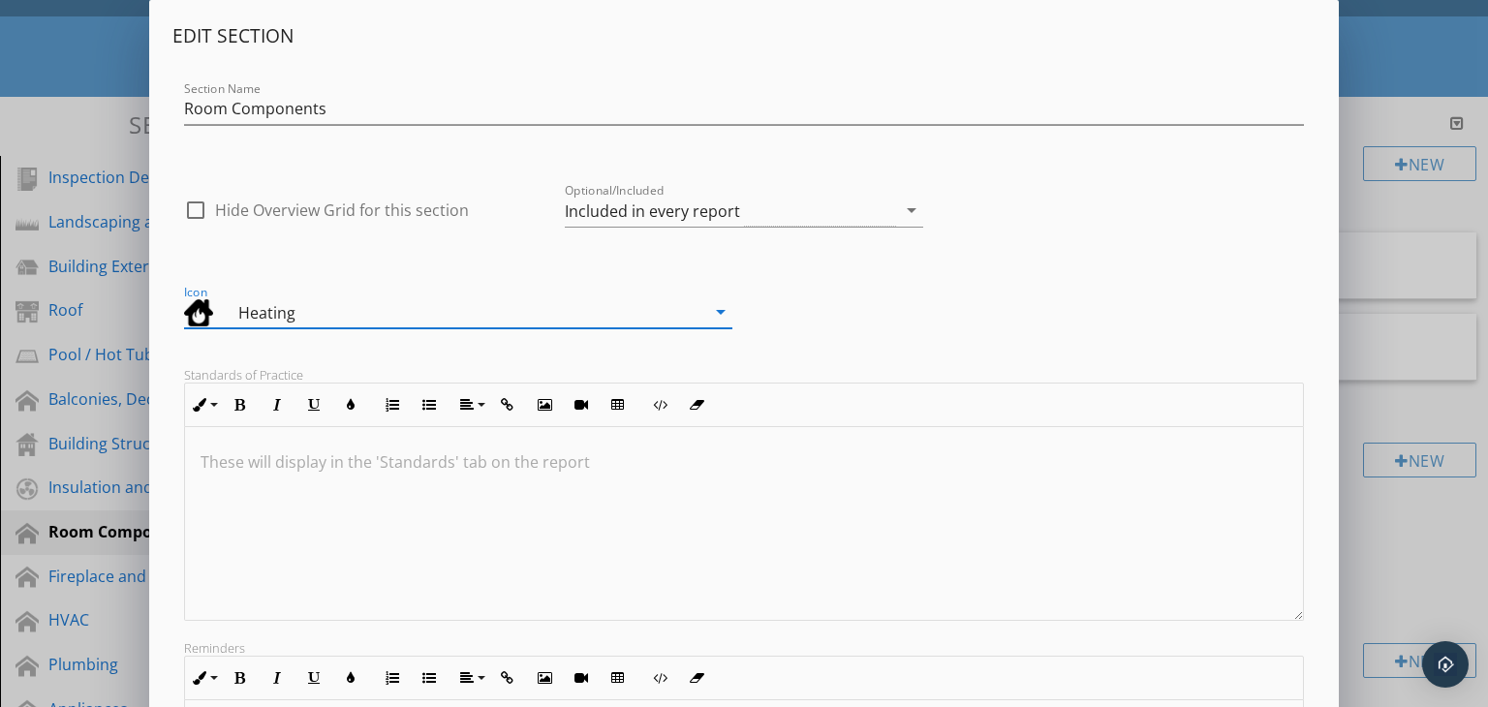
click at [722, 313] on icon "arrow_drop_down" at bounding box center [720, 311] width 23 height 23
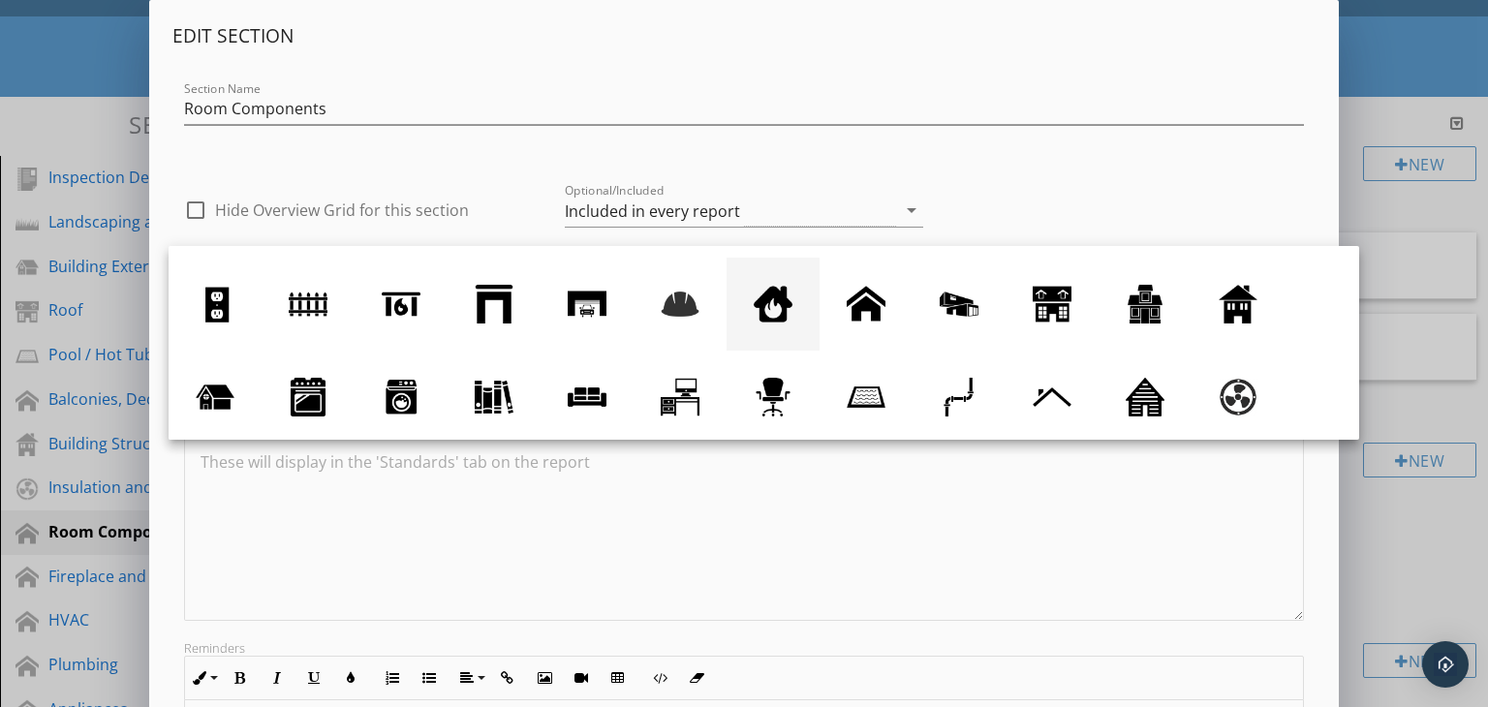
scroll to position [43, 0]
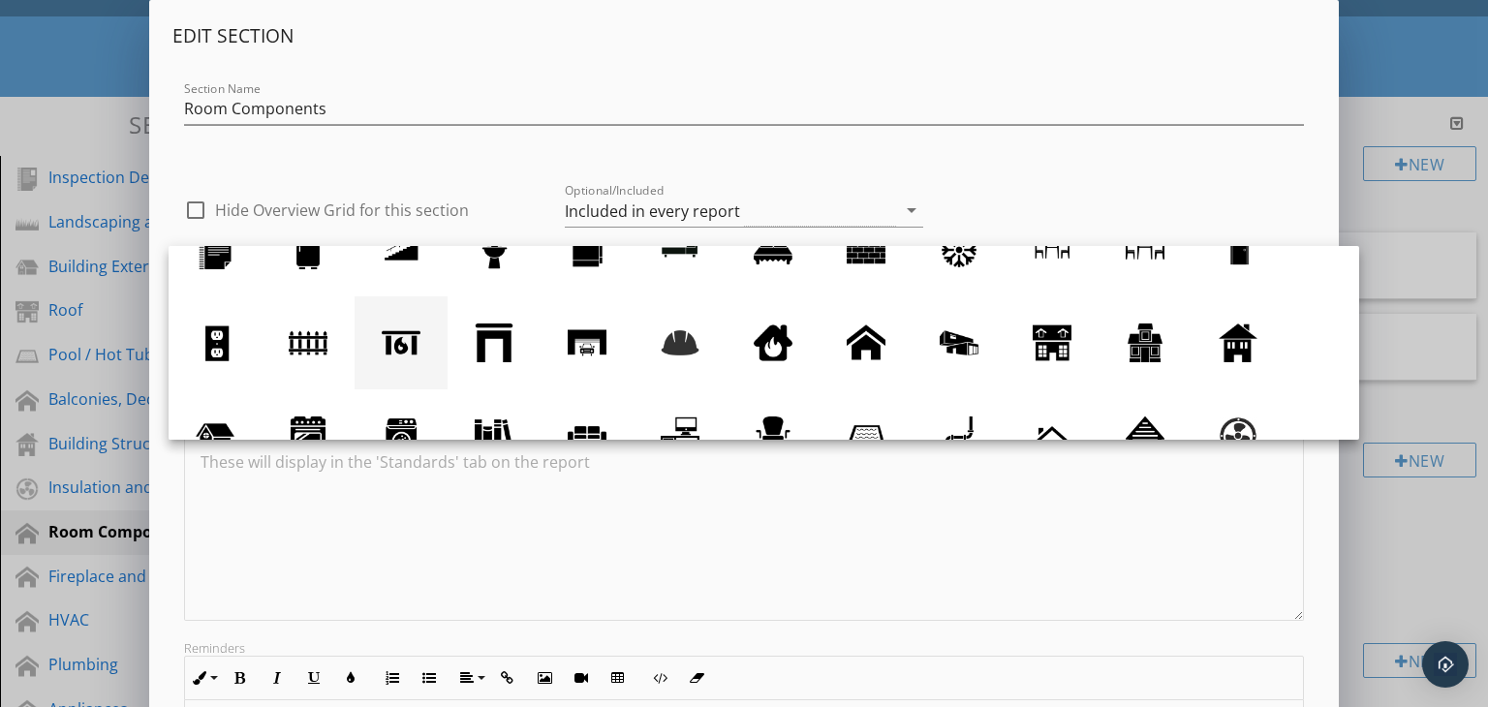
click at [398, 342] on div at bounding box center [401, 343] width 39 height 39
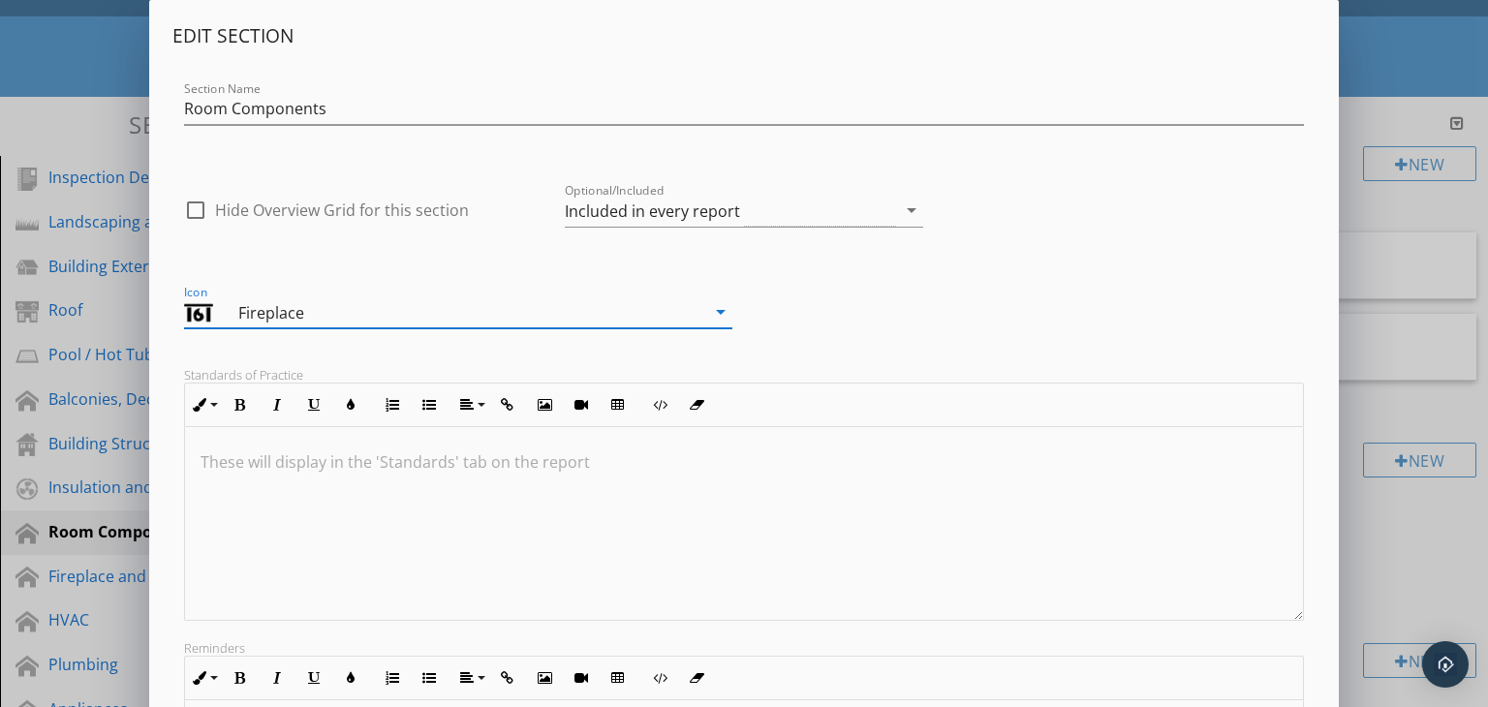
click at [713, 305] on icon "arrow_drop_down" at bounding box center [720, 311] width 23 height 23
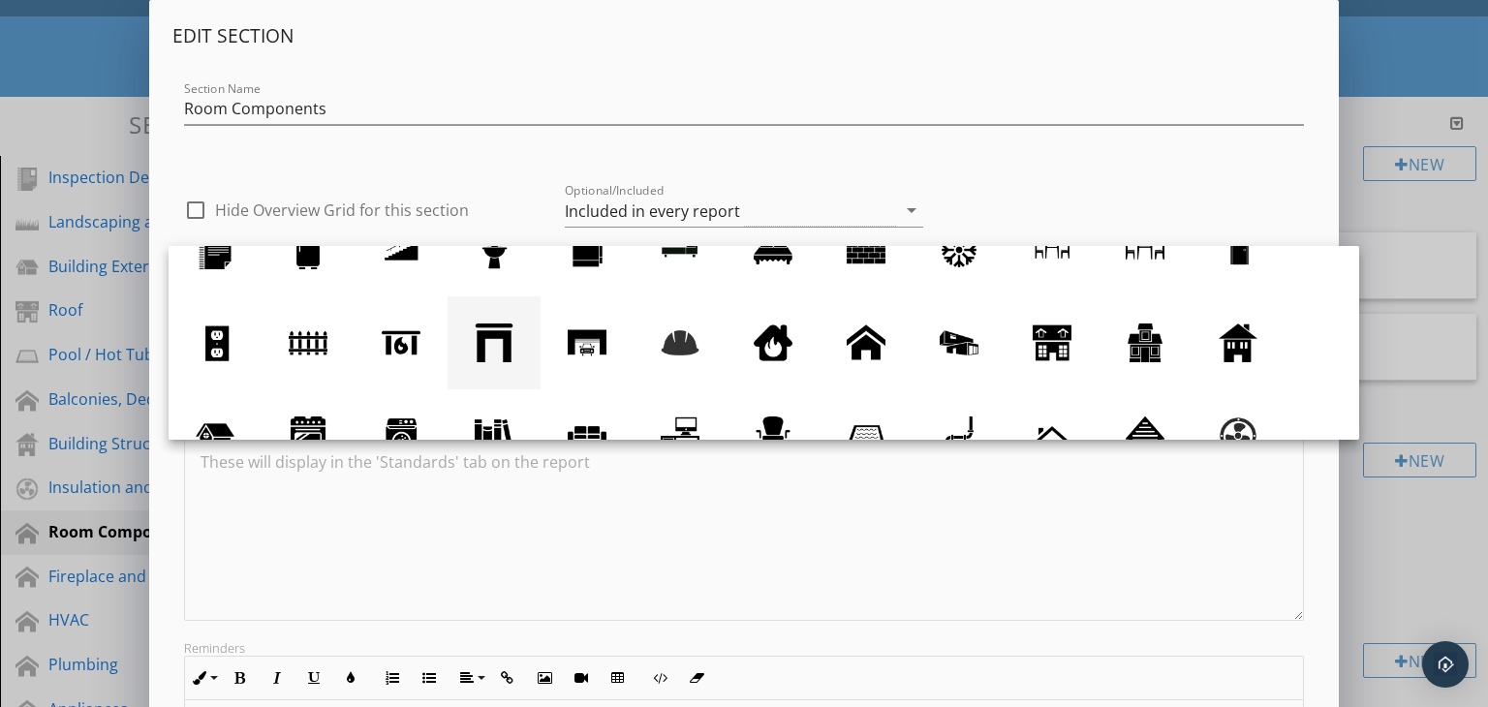
scroll to position [0, 0]
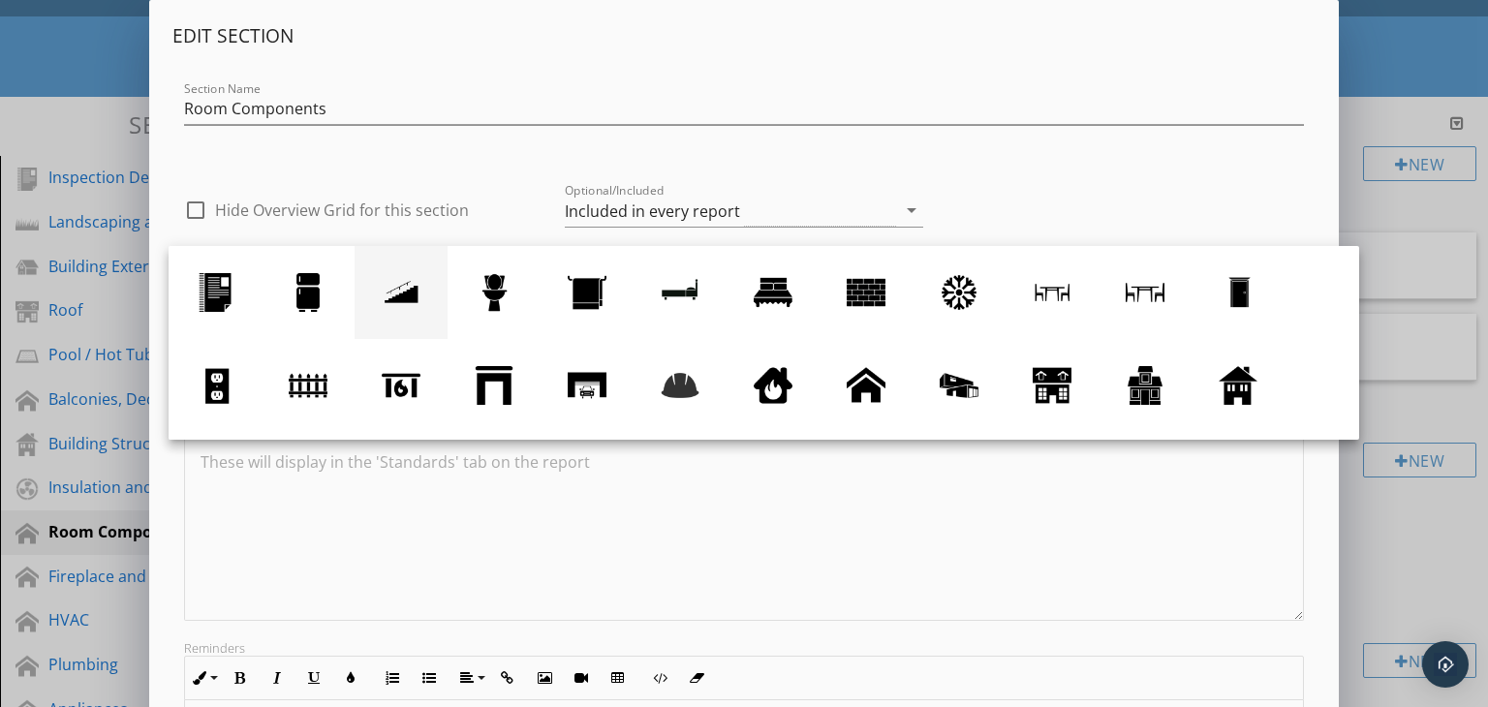
click at [409, 288] on div at bounding box center [401, 292] width 39 height 39
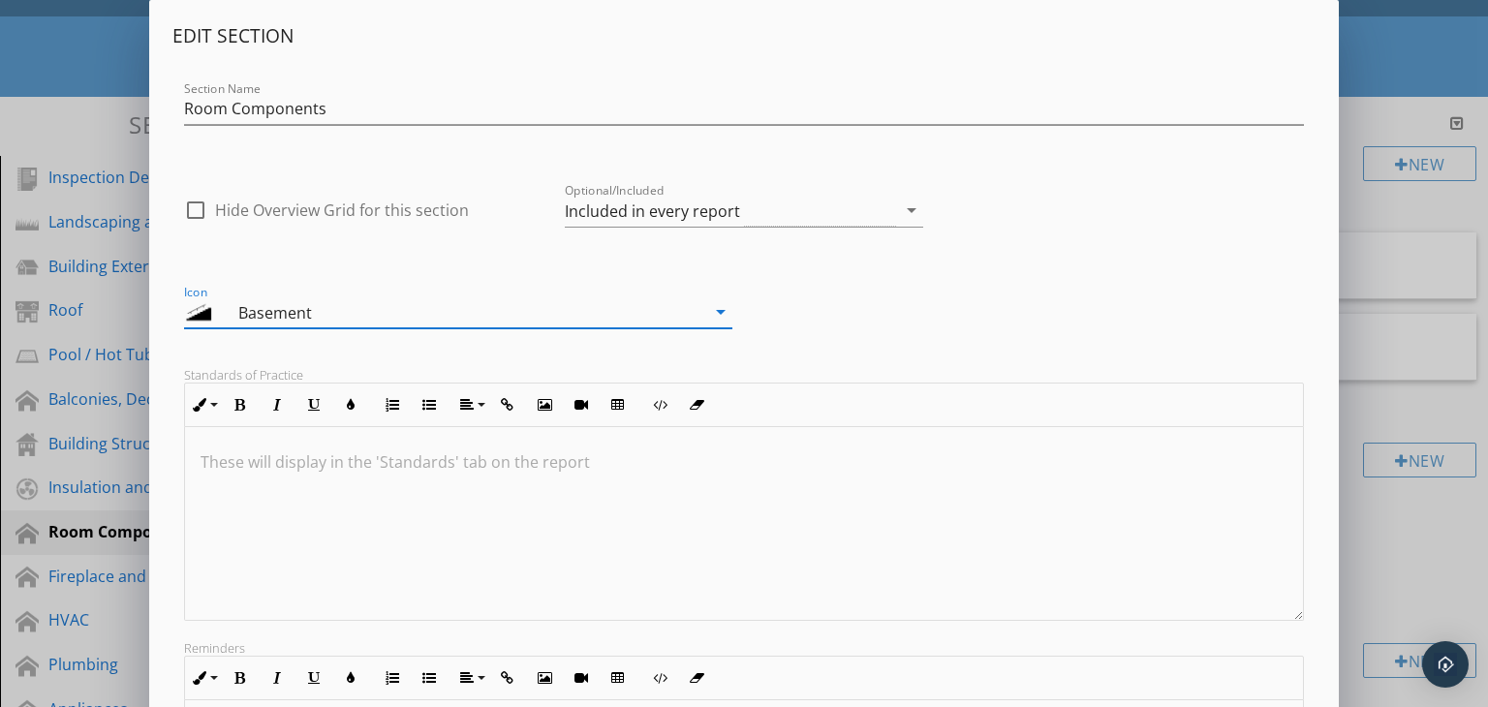
click at [717, 302] on icon "arrow_drop_down" at bounding box center [720, 311] width 23 height 23
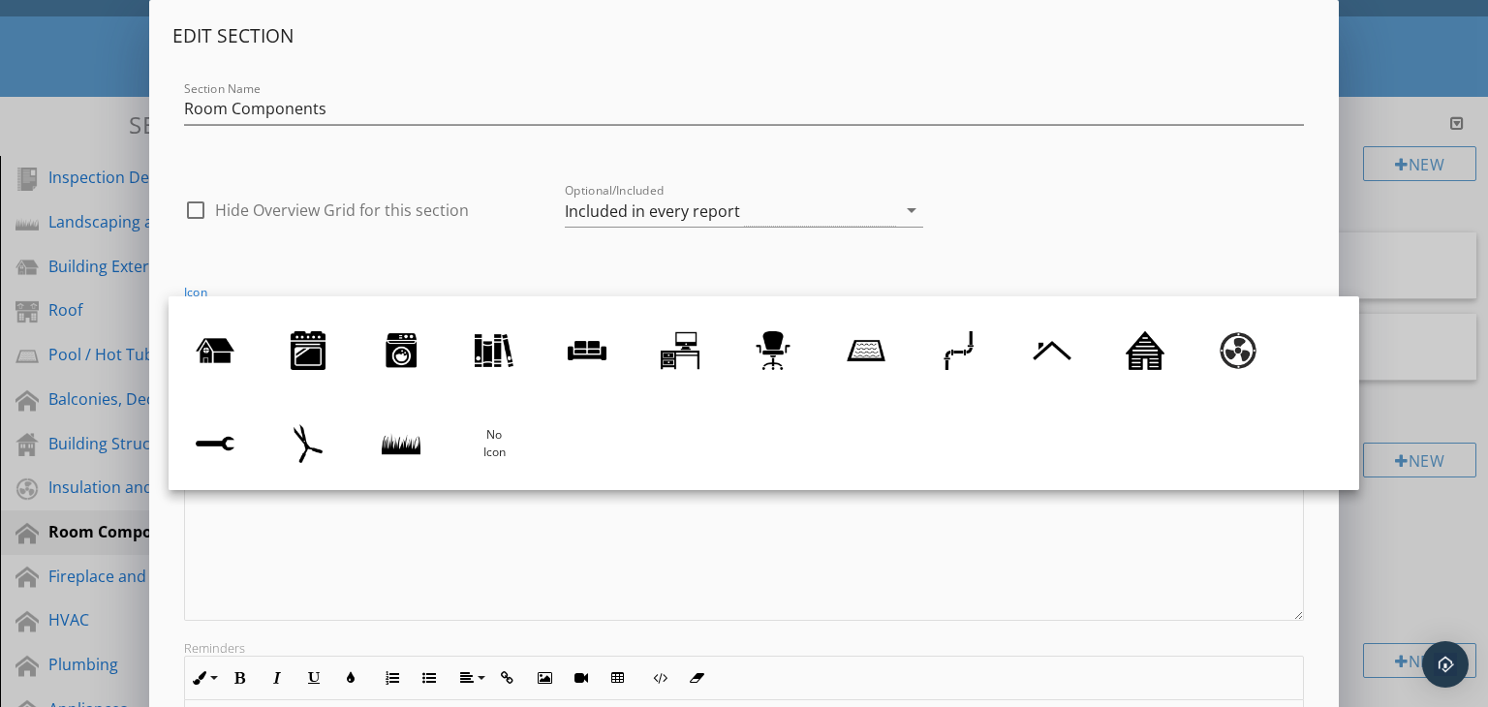
scroll to position [81, 0]
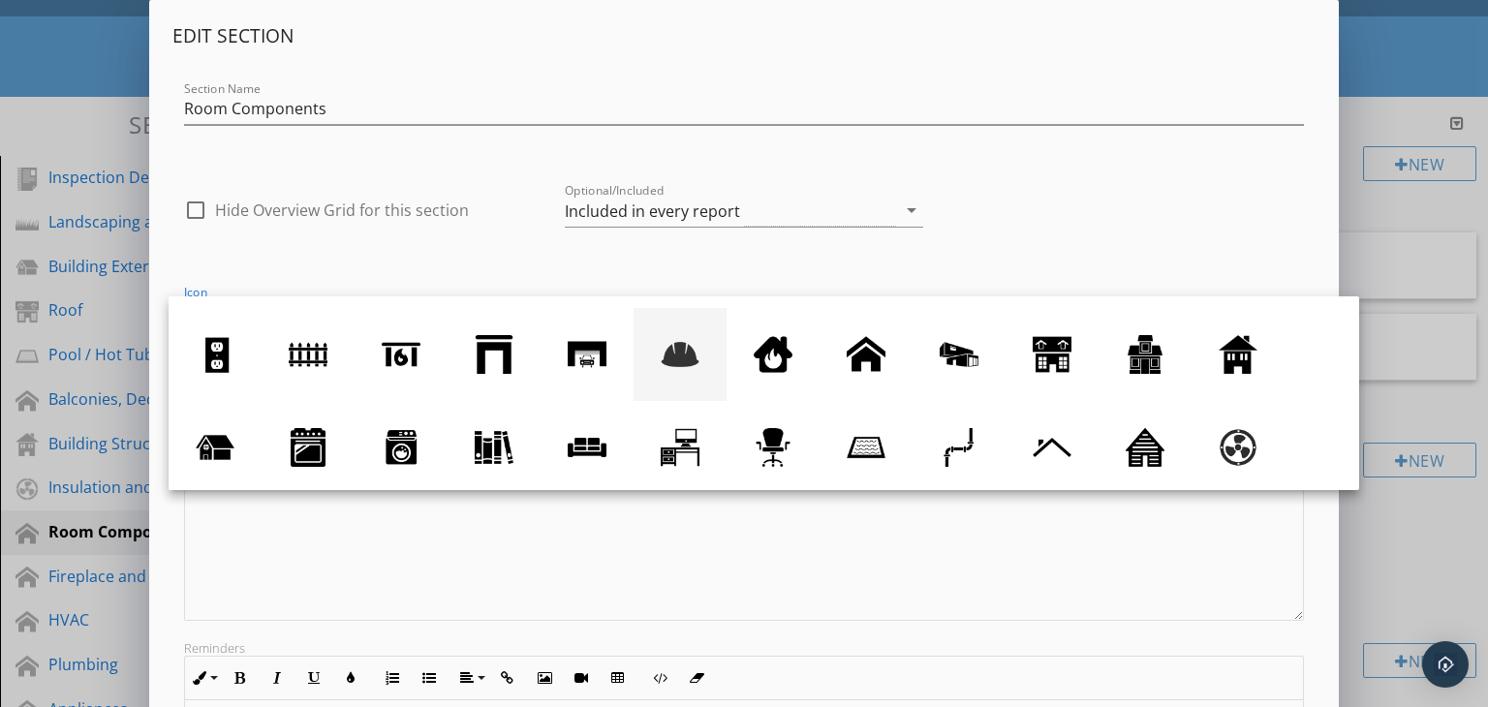
click at [686, 361] on div at bounding box center [680, 354] width 39 height 39
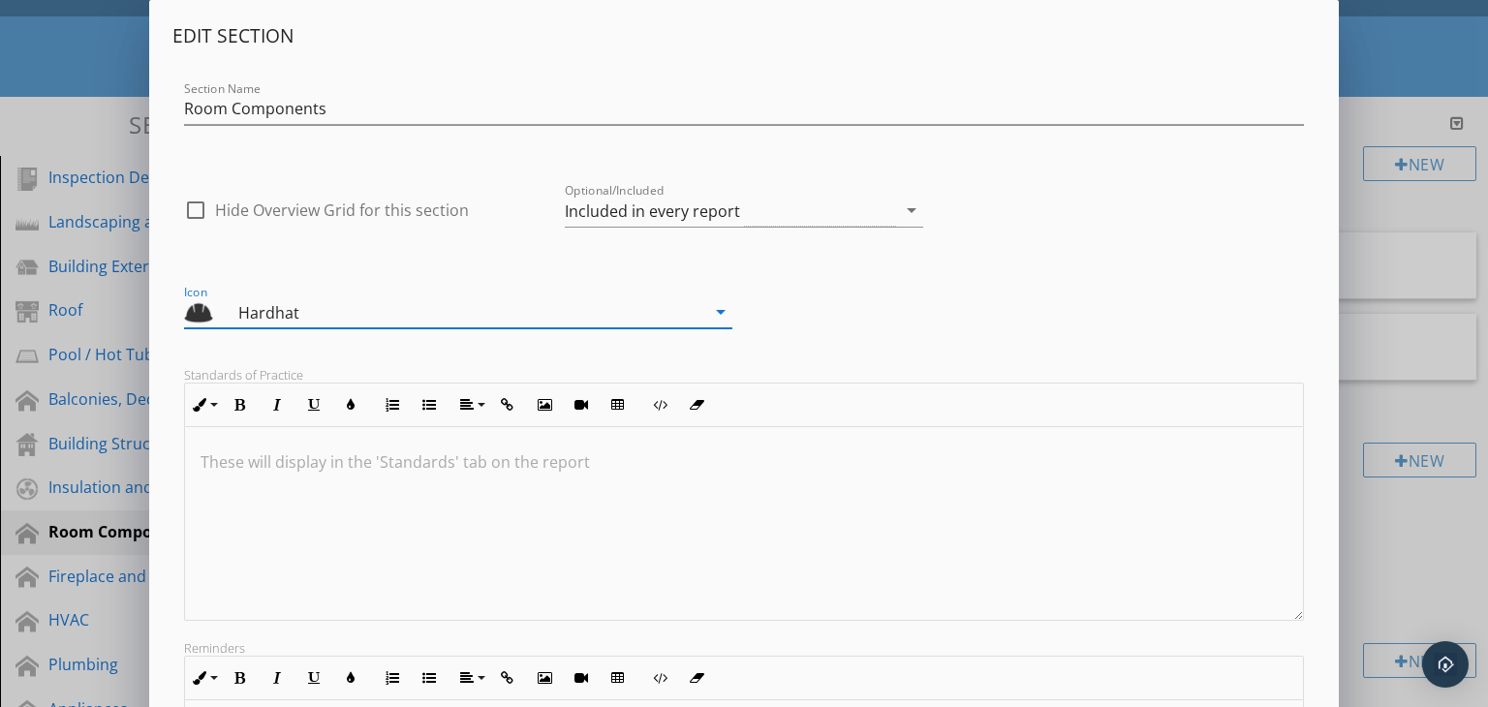
click at [721, 314] on icon "arrow_drop_down" at bounding box center [720, 311] width 23 height 23
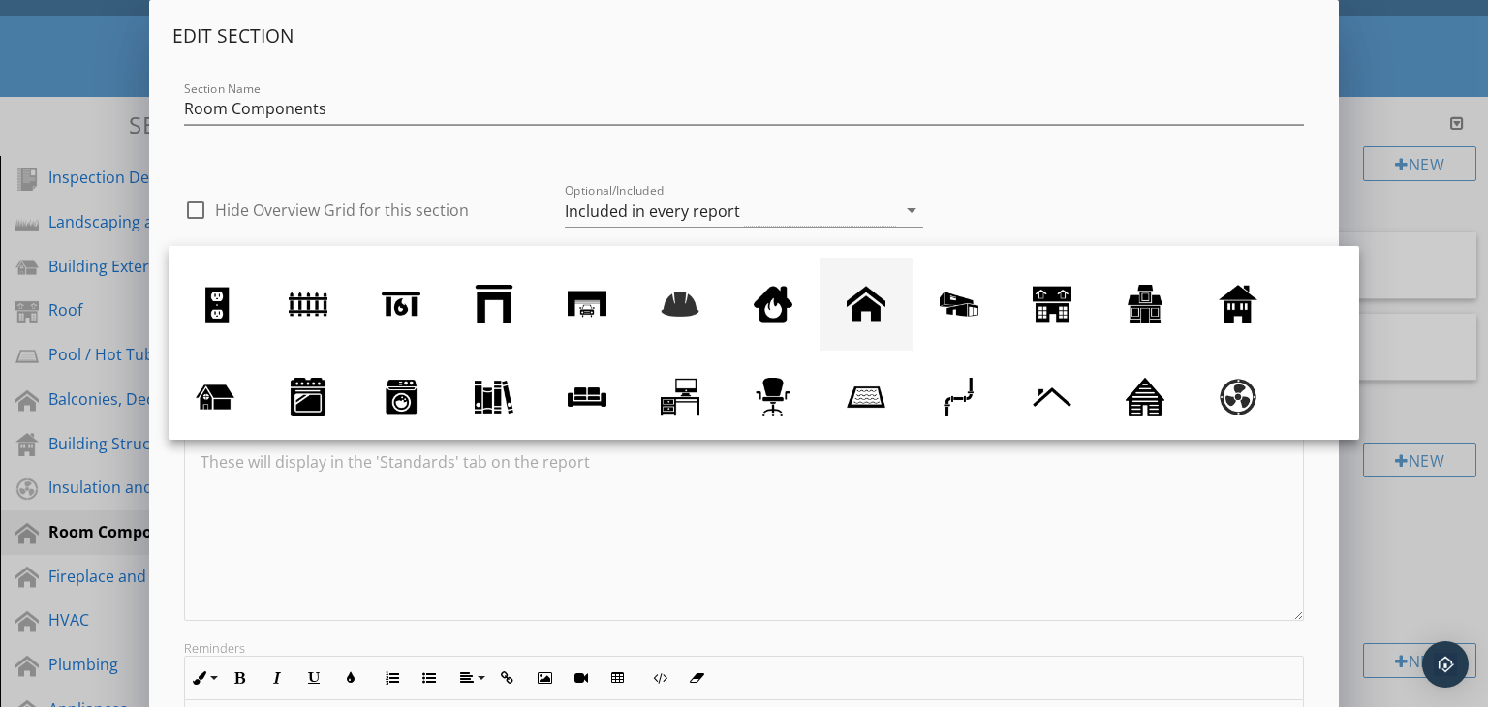
scroll to position [43, 0]
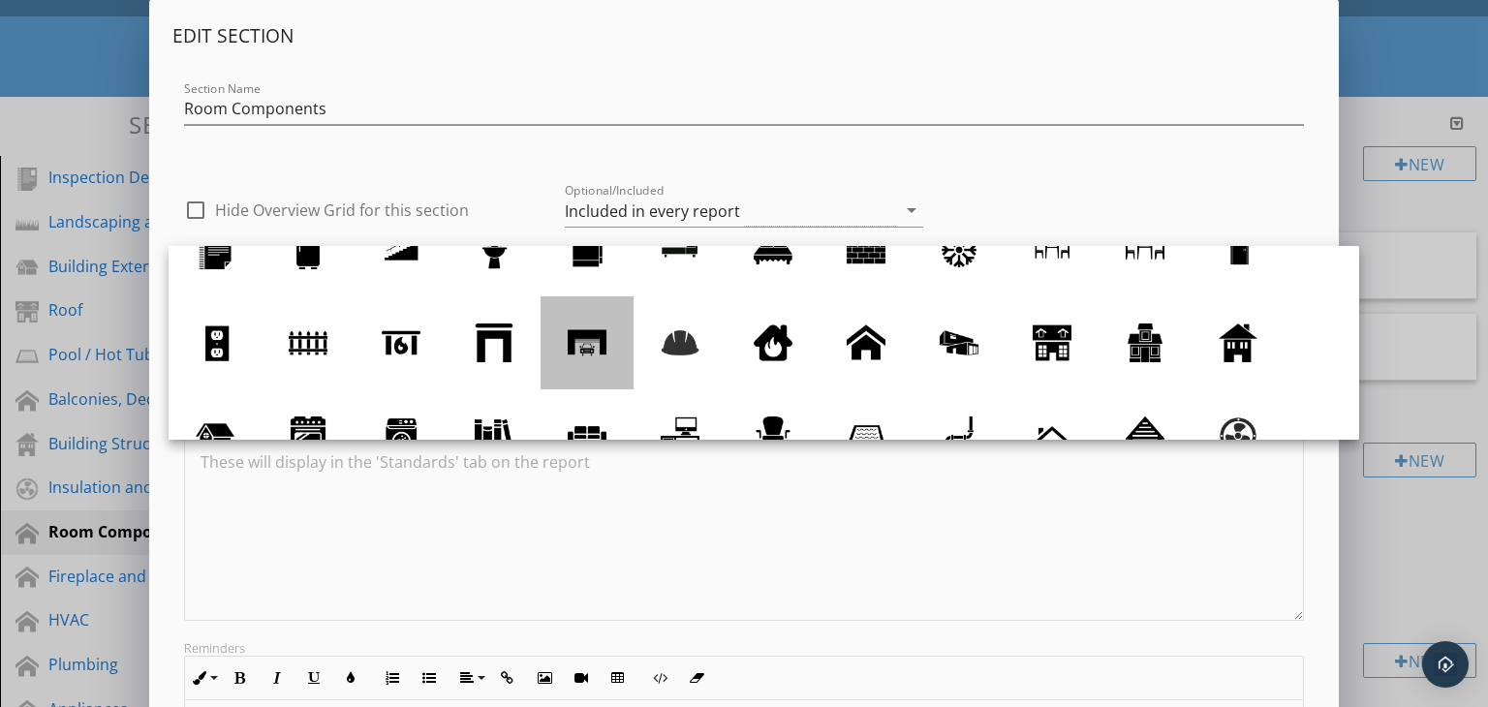
click at [589, 346] on div at bounding box center [587, 343] width 39 height 39
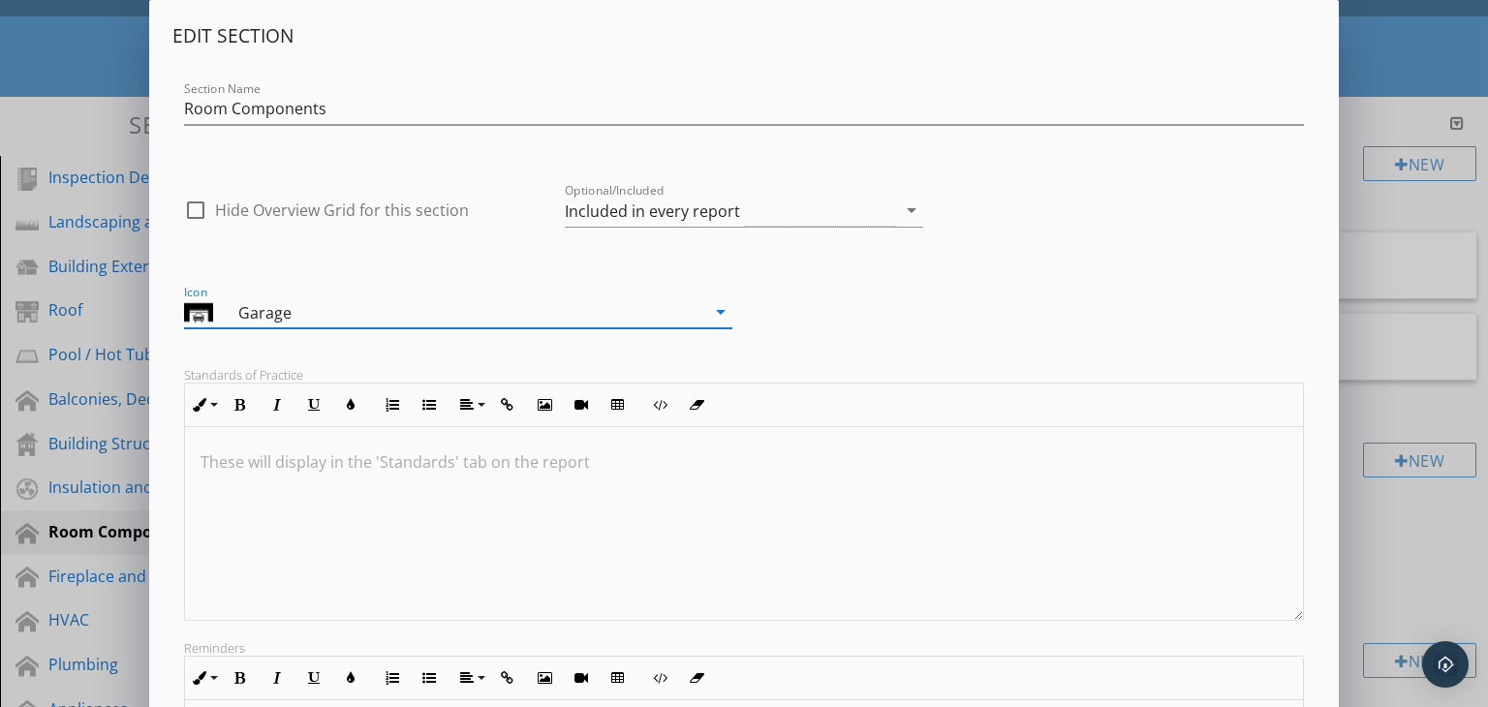
click at [715, 309] on icon "arrow_drop_down" at bounding box center [720, 311] width 23 height 23
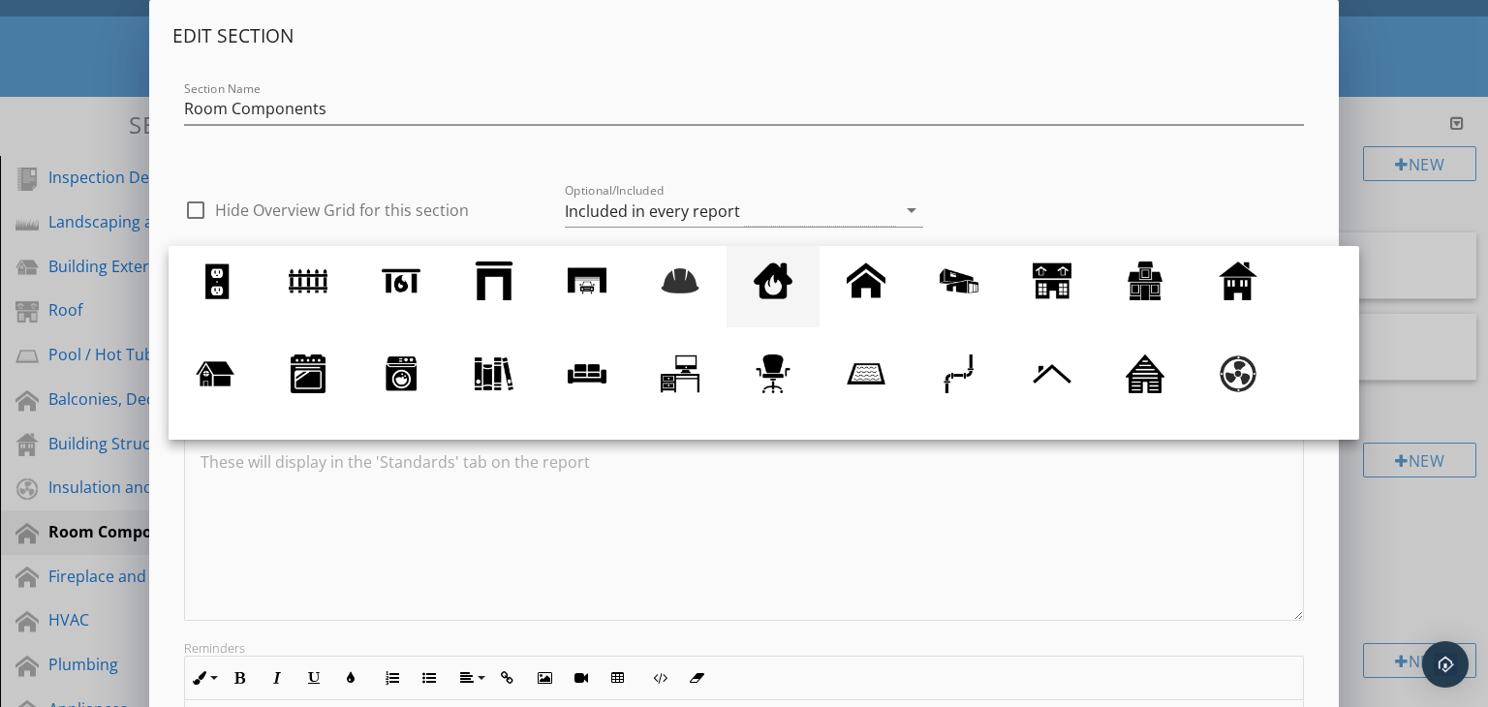
scroll to position [140, 0]
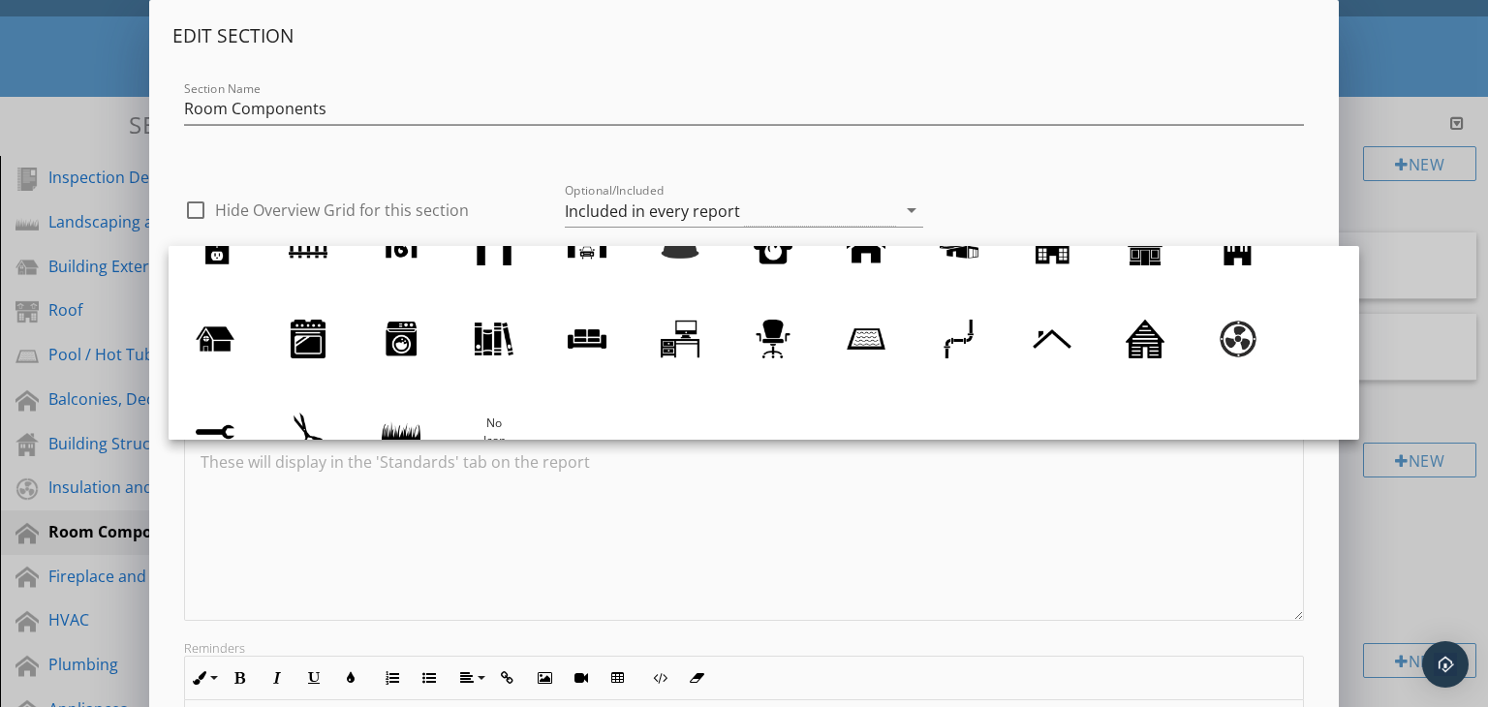
click at [1055, 167] on div "check_box_outline_blank Hide Overview Grid for this section Optional/Included I…" at bounding box center [744, 205] width 1144 height 82
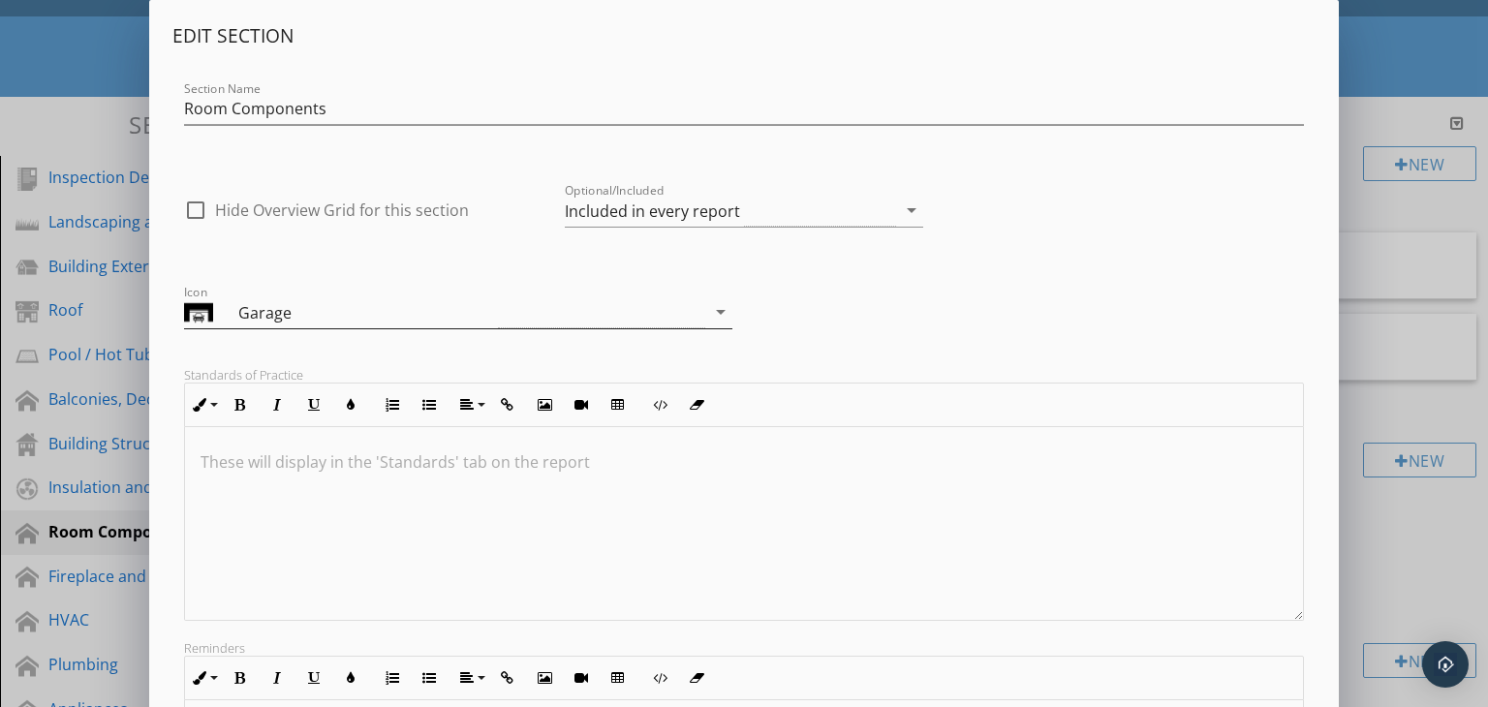
click at [725, 314] on icon "arrow_drop_down" at bounding box center [720, 311] width 23 height 23
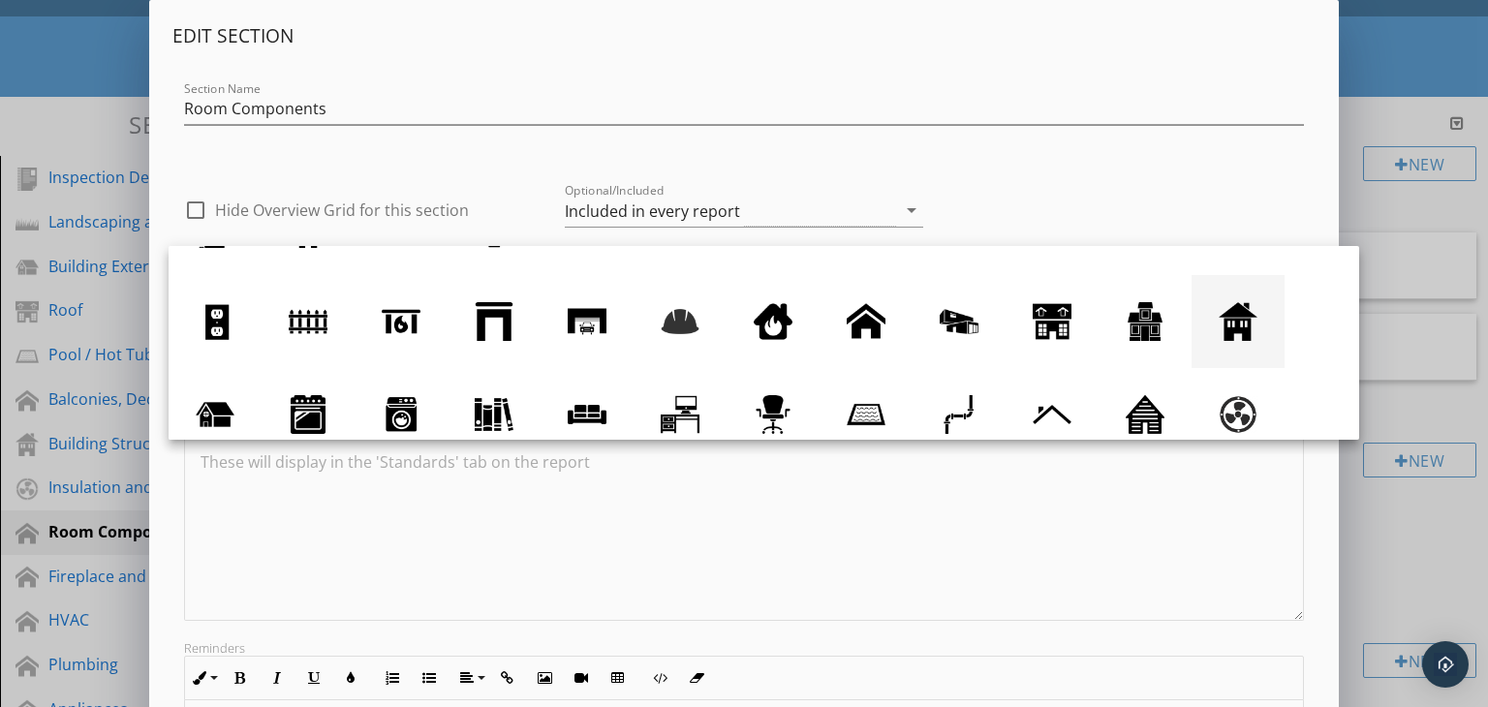
scroll to position [97, 0]
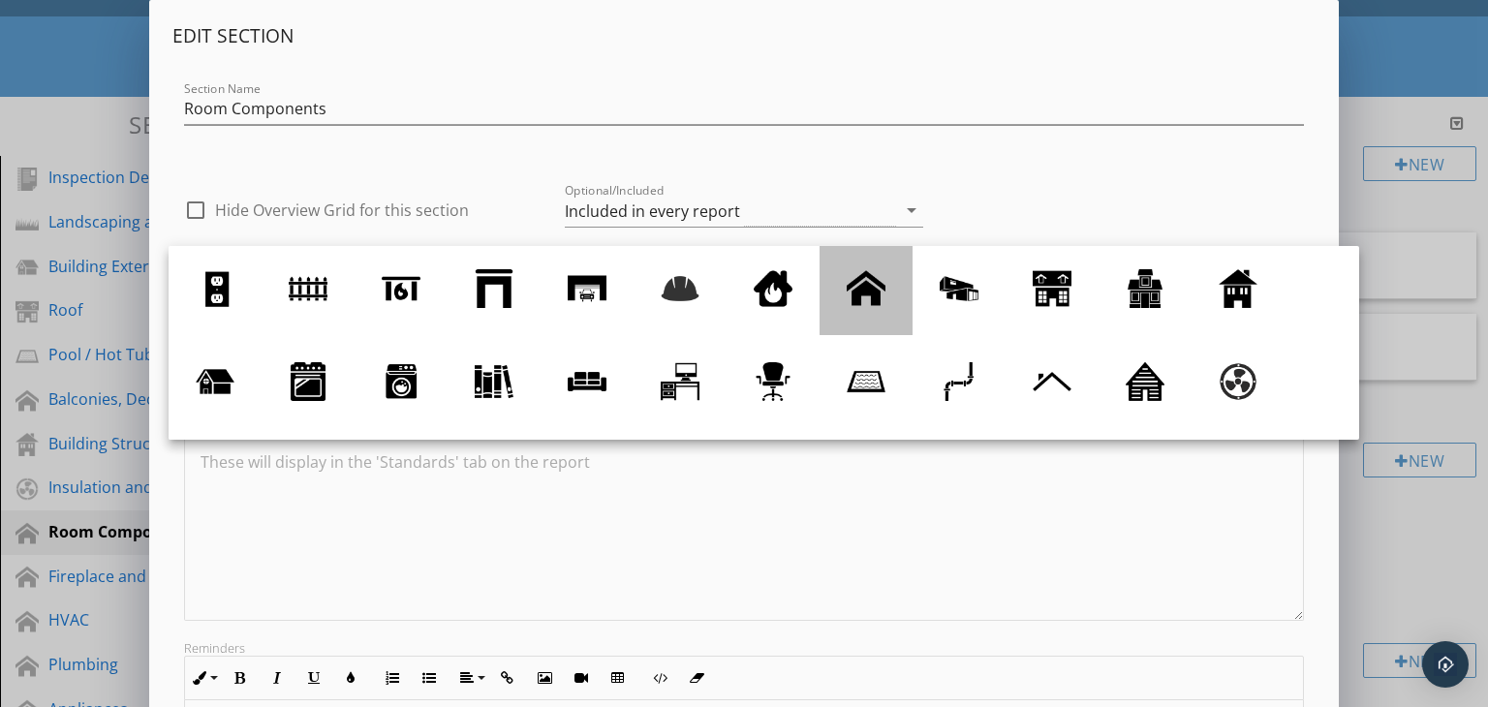
click at [872, 298] on div at bounding box center [866, 288] width 39 height 39
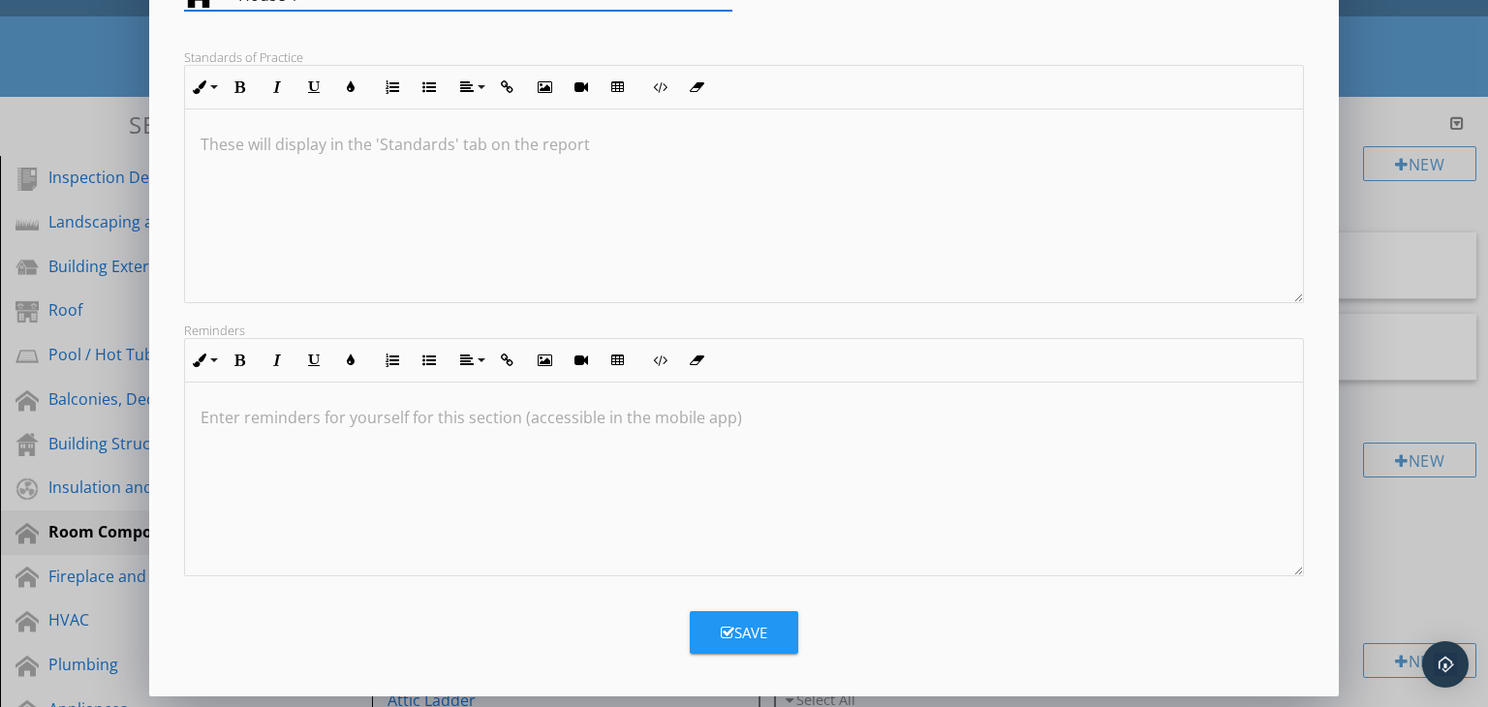
scroll to position [0, 0]
click at [764, 624] on div "Save" at bounding box center [744, 633] width 47 height 22
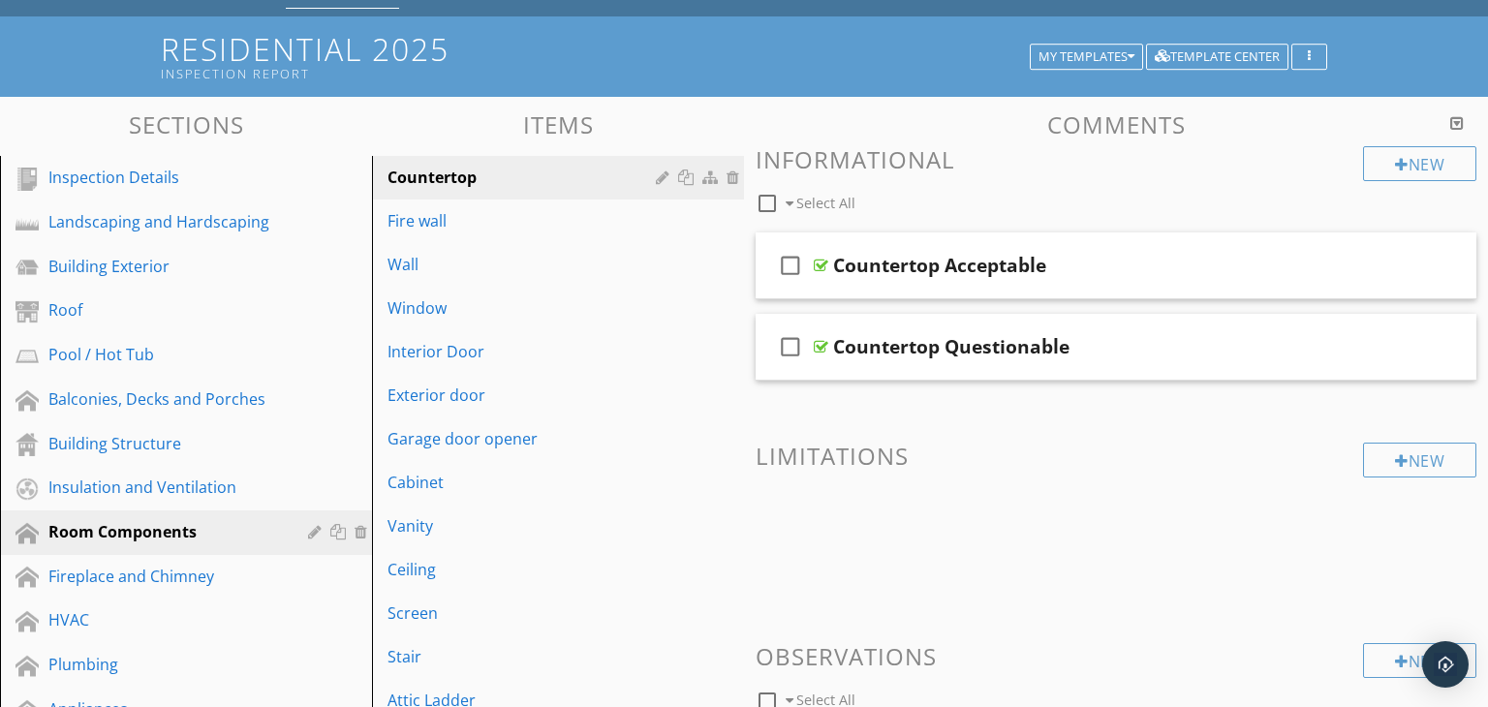
scroll to position [109, 0]
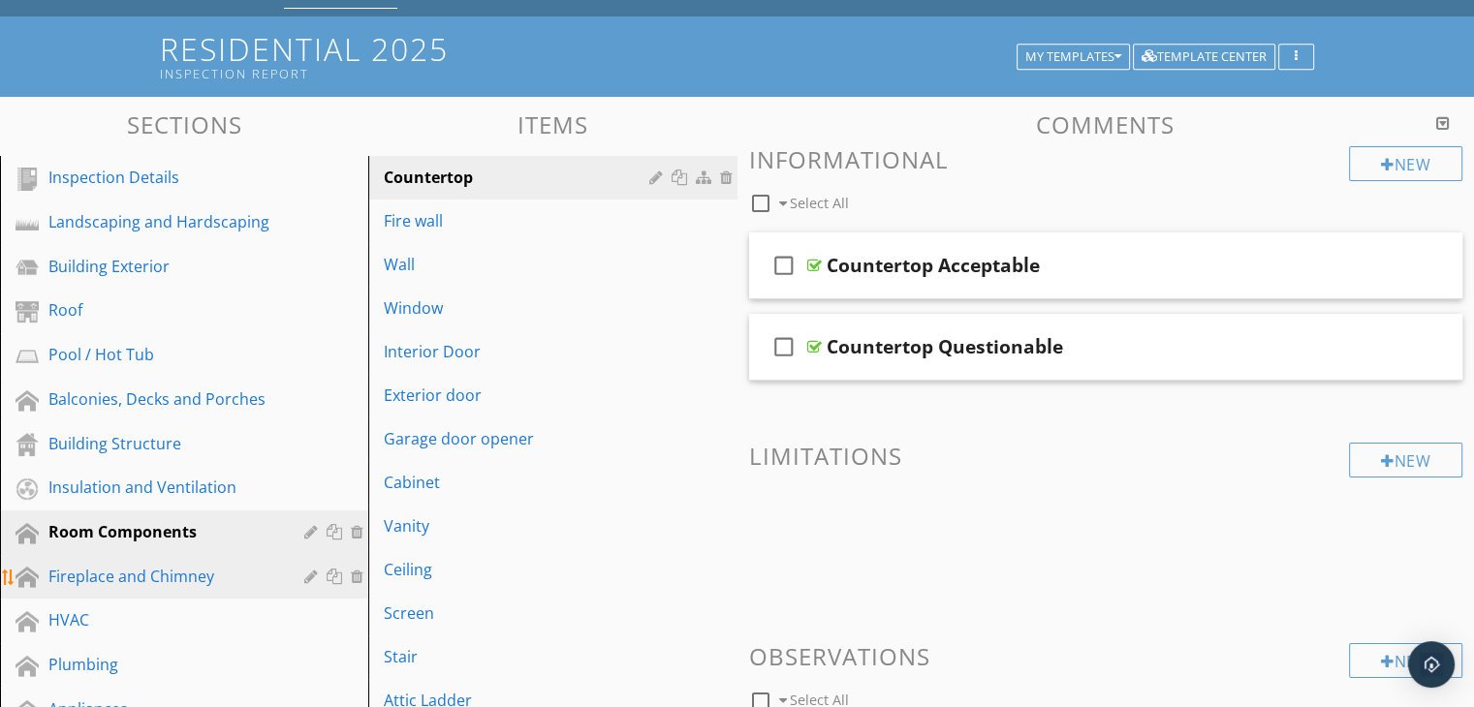
click at [308, 571] on div at bounding box center [313, 577] width 18 height 16
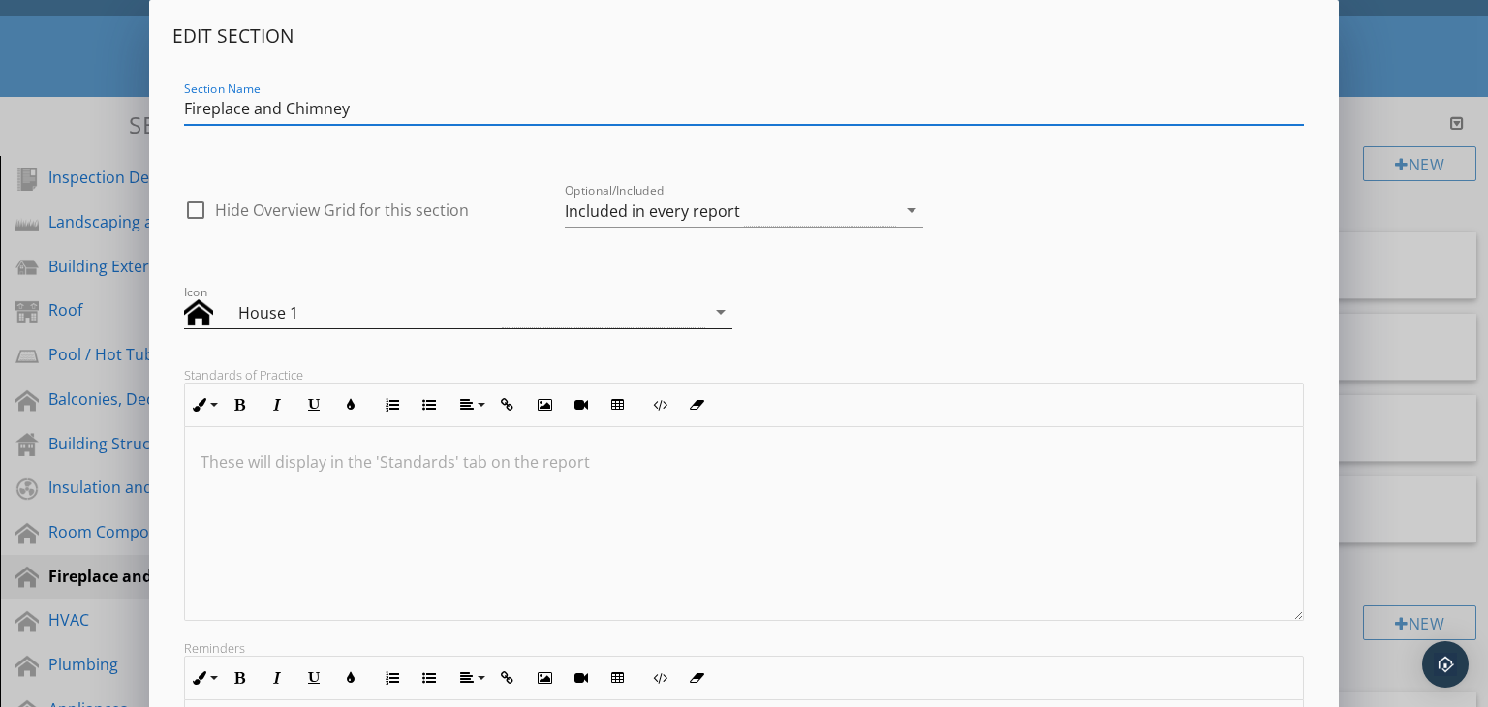
click at [717, 303] on icon "arrow_drop_down" at bounding box center [720, 311] width 23 height 23
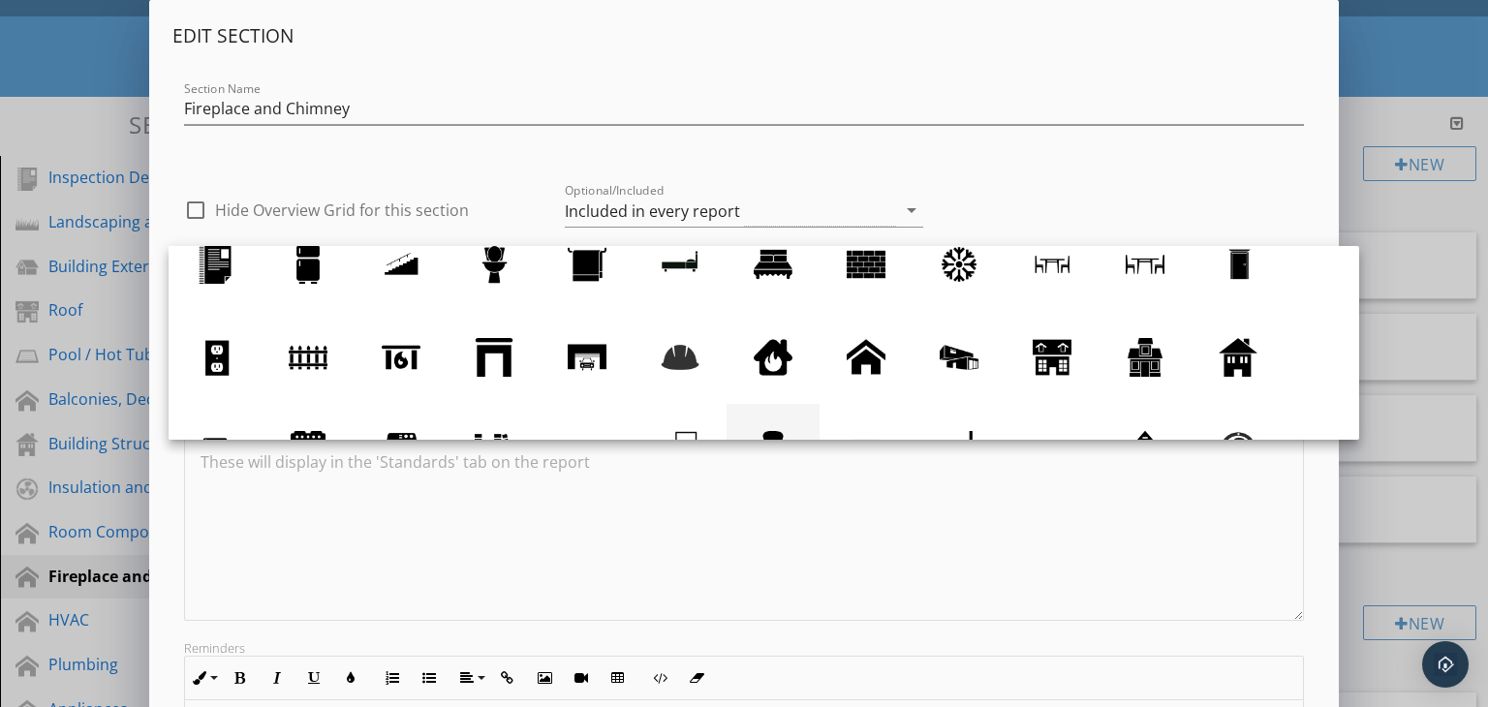
scroll to position [0, 0]
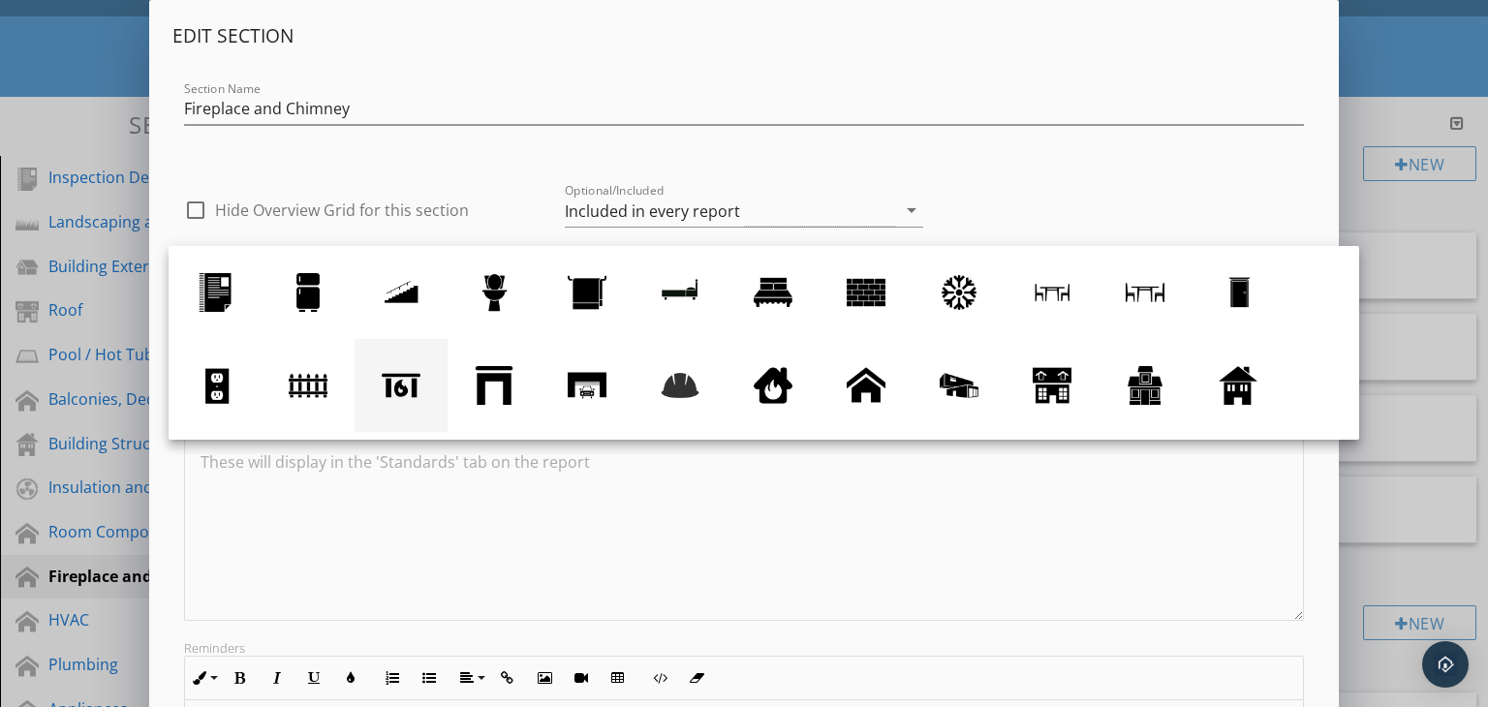
click at [404, 387] on div at bounding box center [401, 385] width 39 height 39
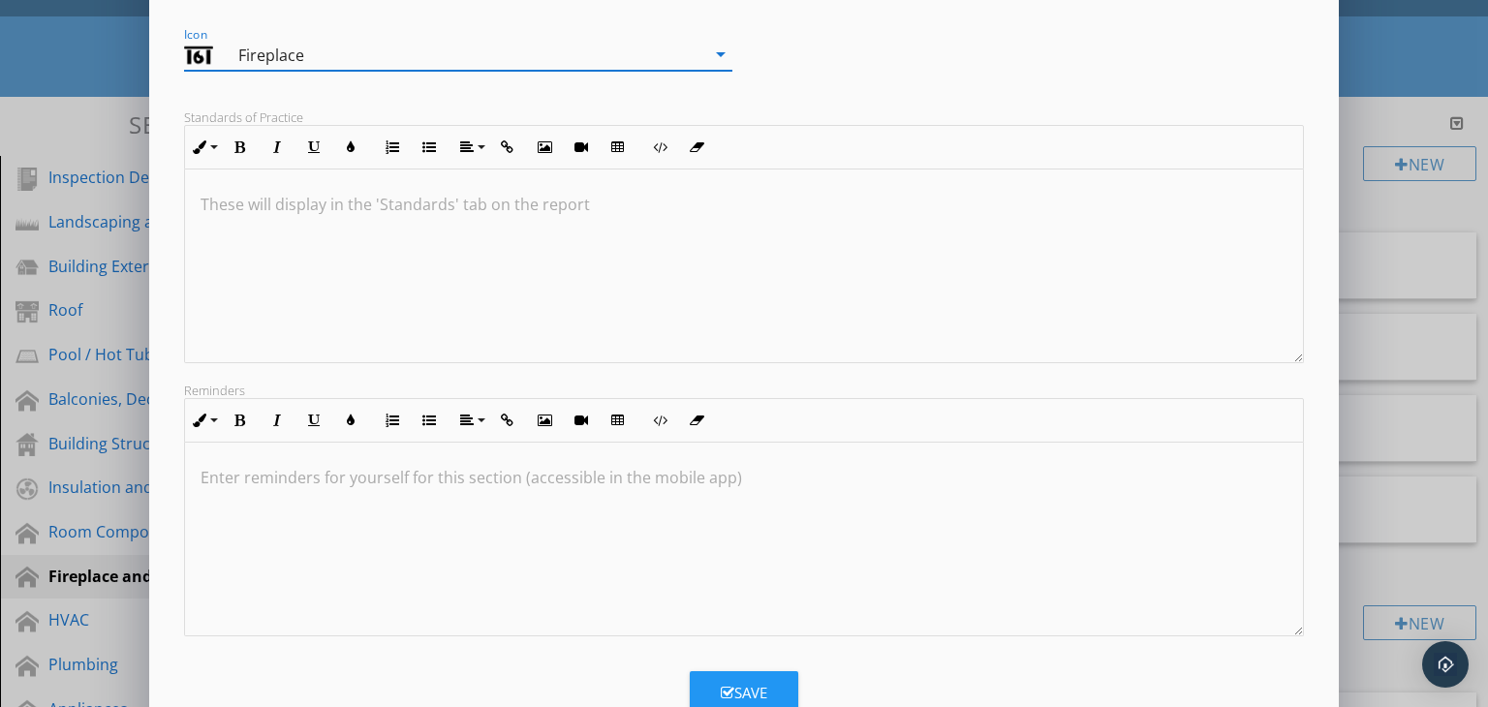
scroll to position [318, 0]
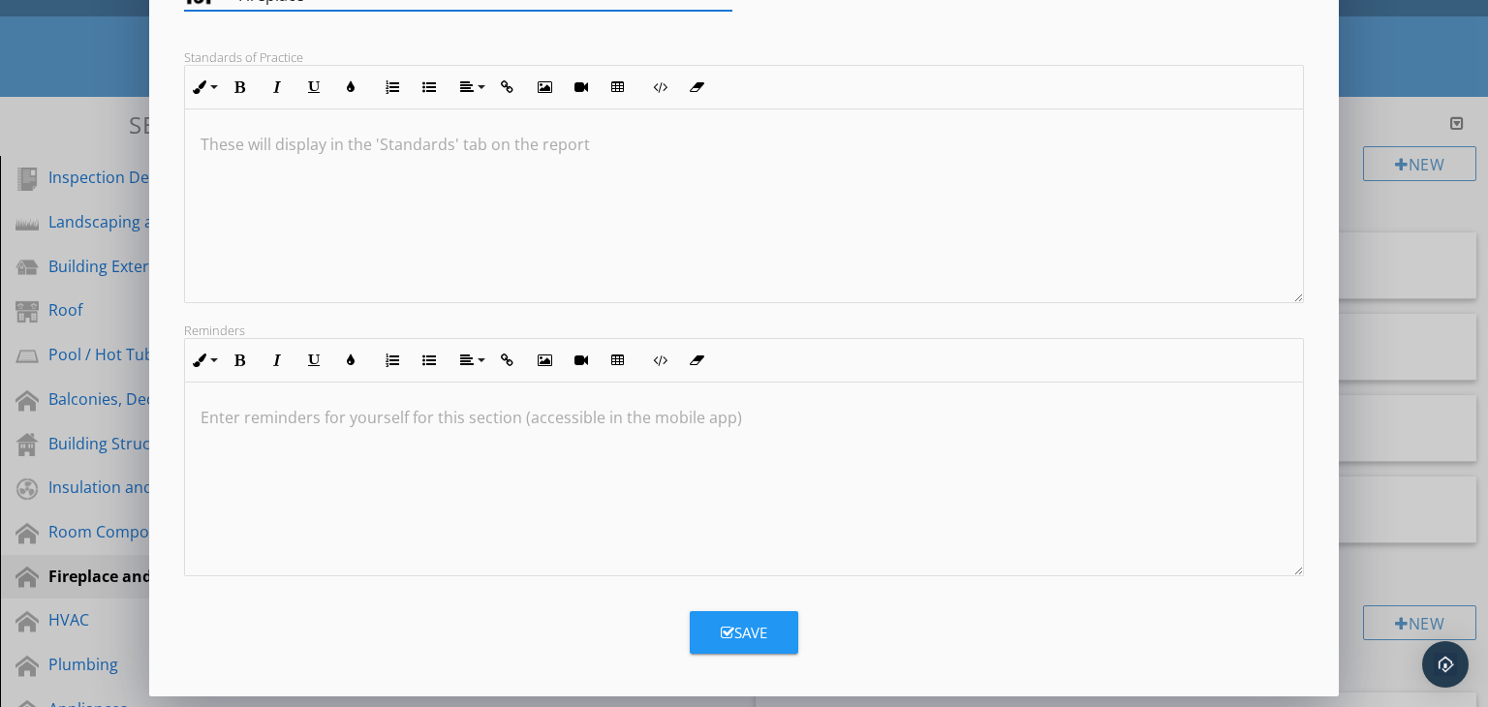
click at [740, 618] on button "Save" at bounding box center [744, 632] width 109 height 43
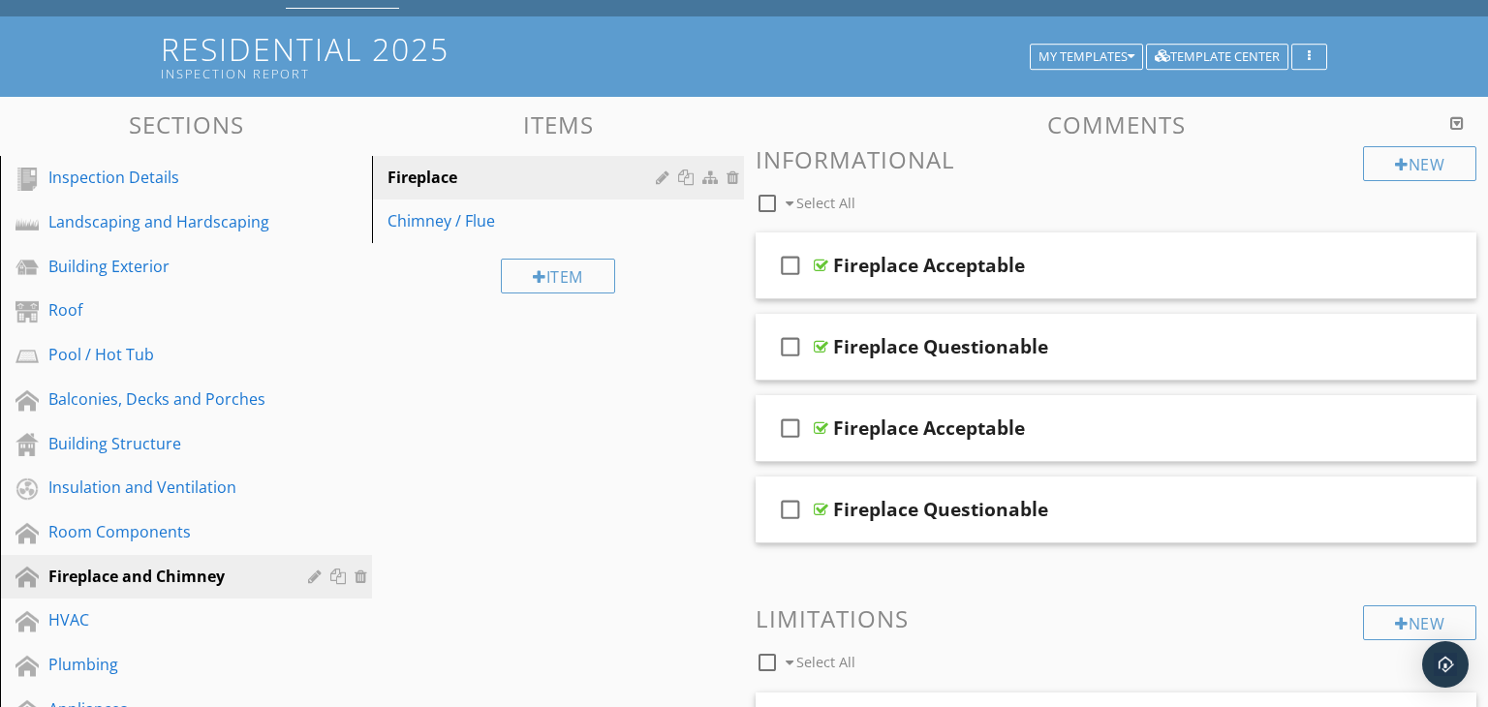
scroll to position [109, 0]
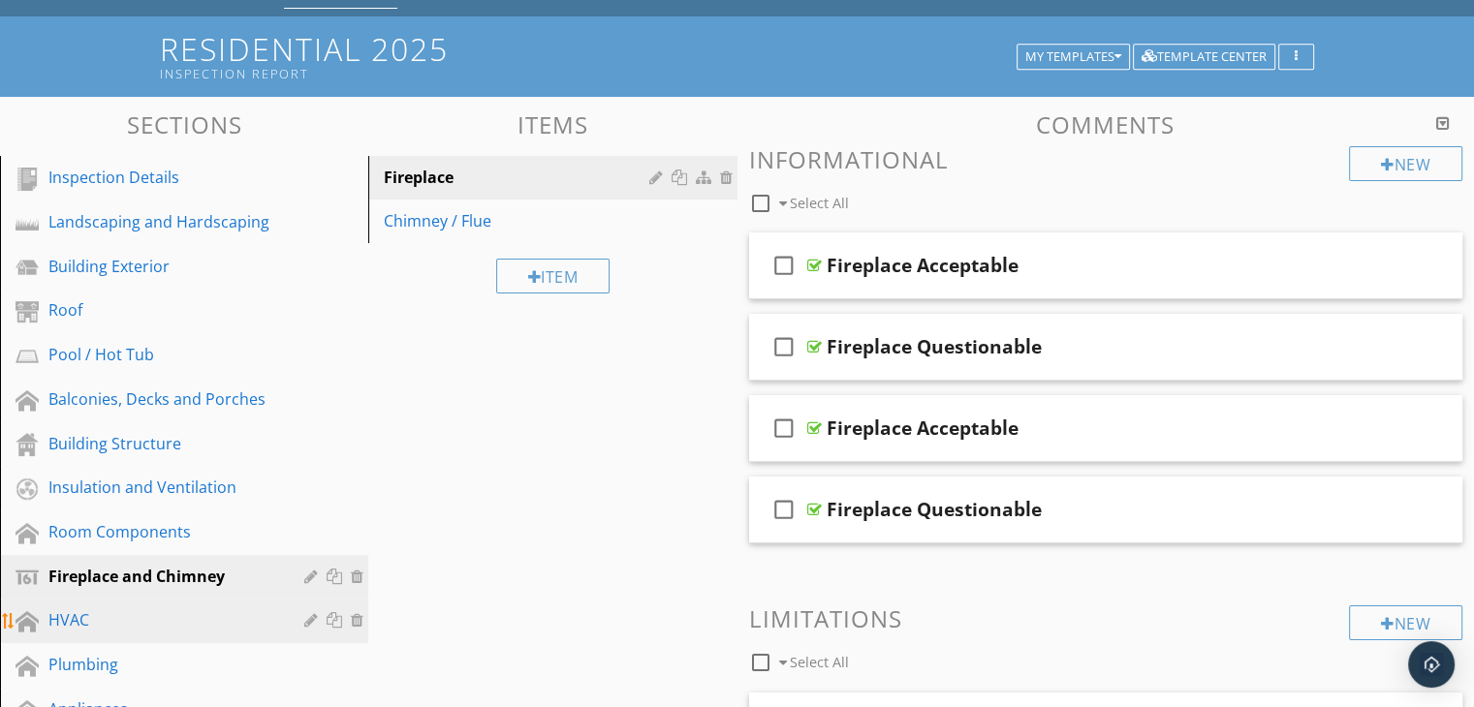
click at [302, 619] on div "HVAC" at bounding box center [198, 620] width 300 height 25
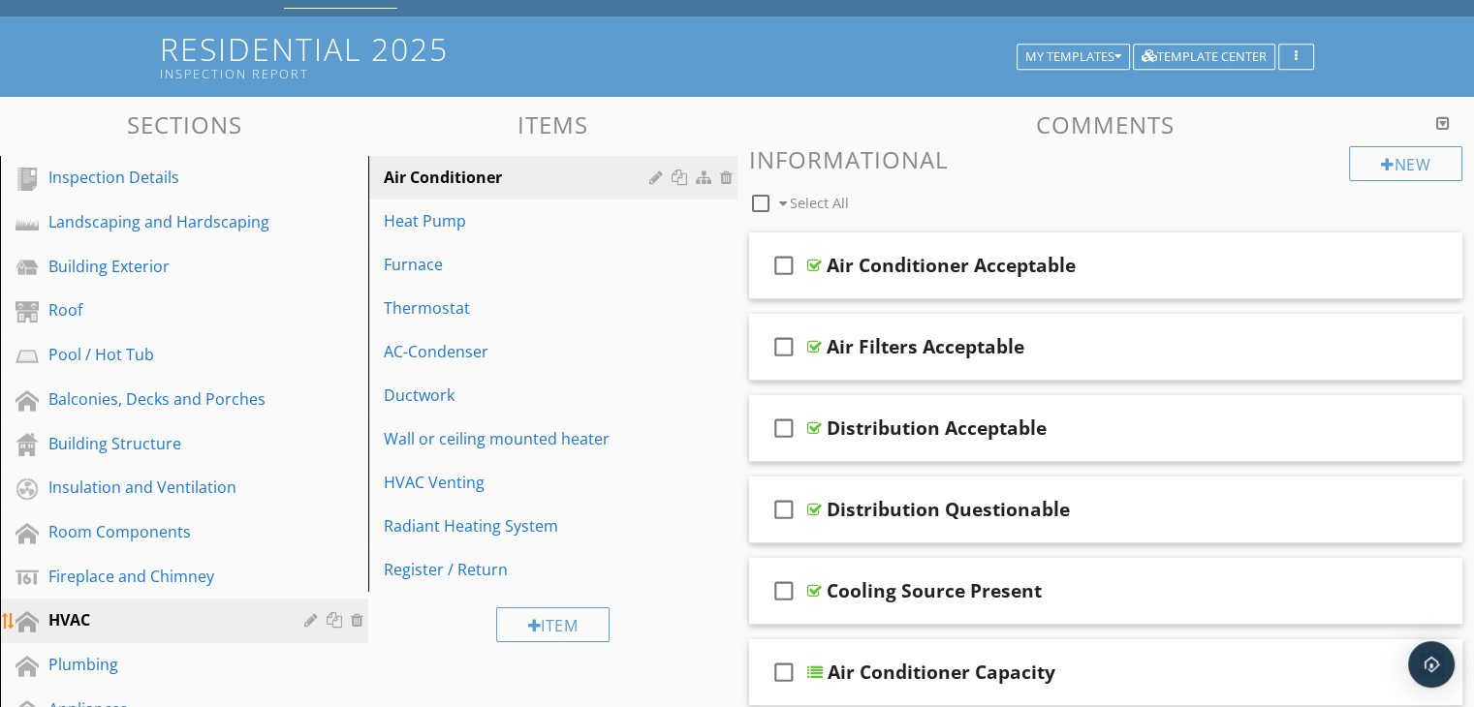
click at [313, 612] on div at bounding box center [313, 620] width 18 height 16
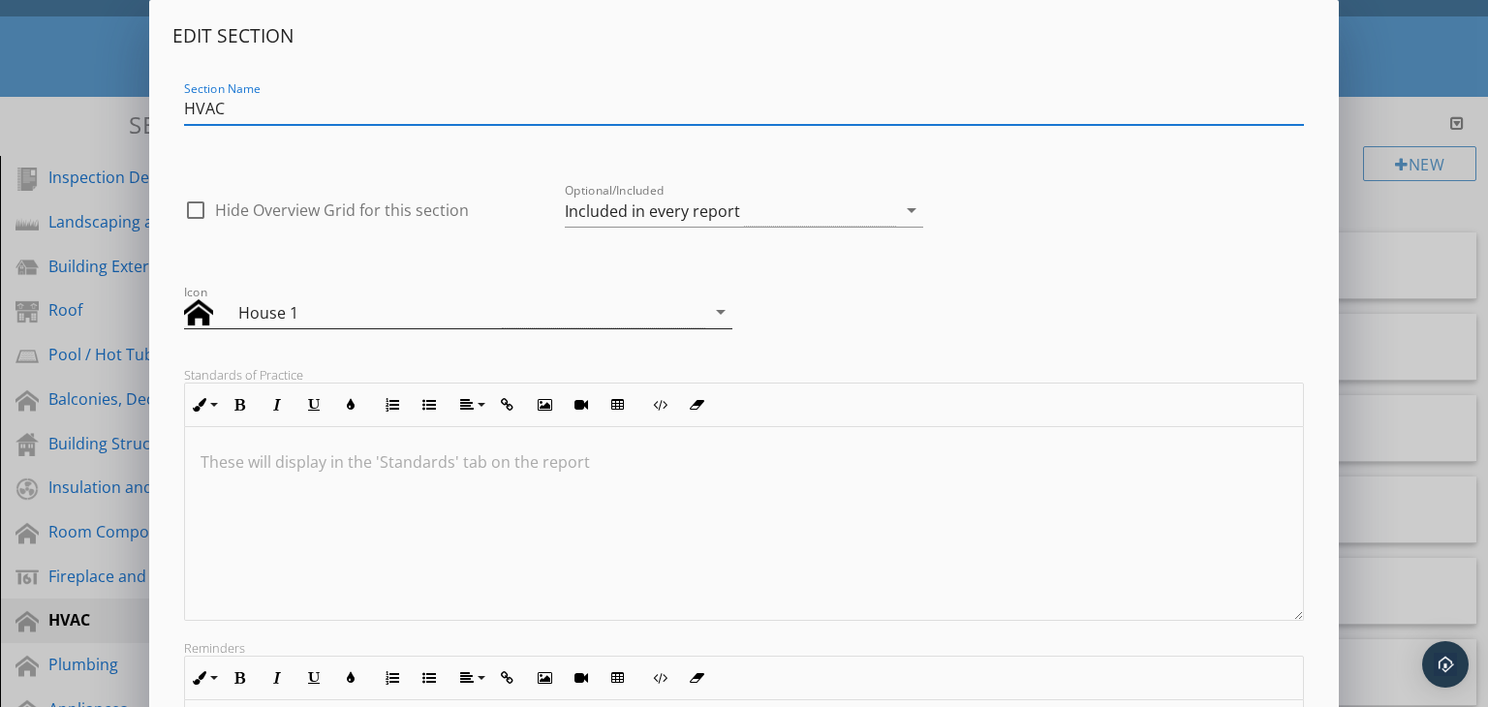
click at [720, 317] on icon "arrow_drop_down" at bounding box center [720, 311] width 23 height 23
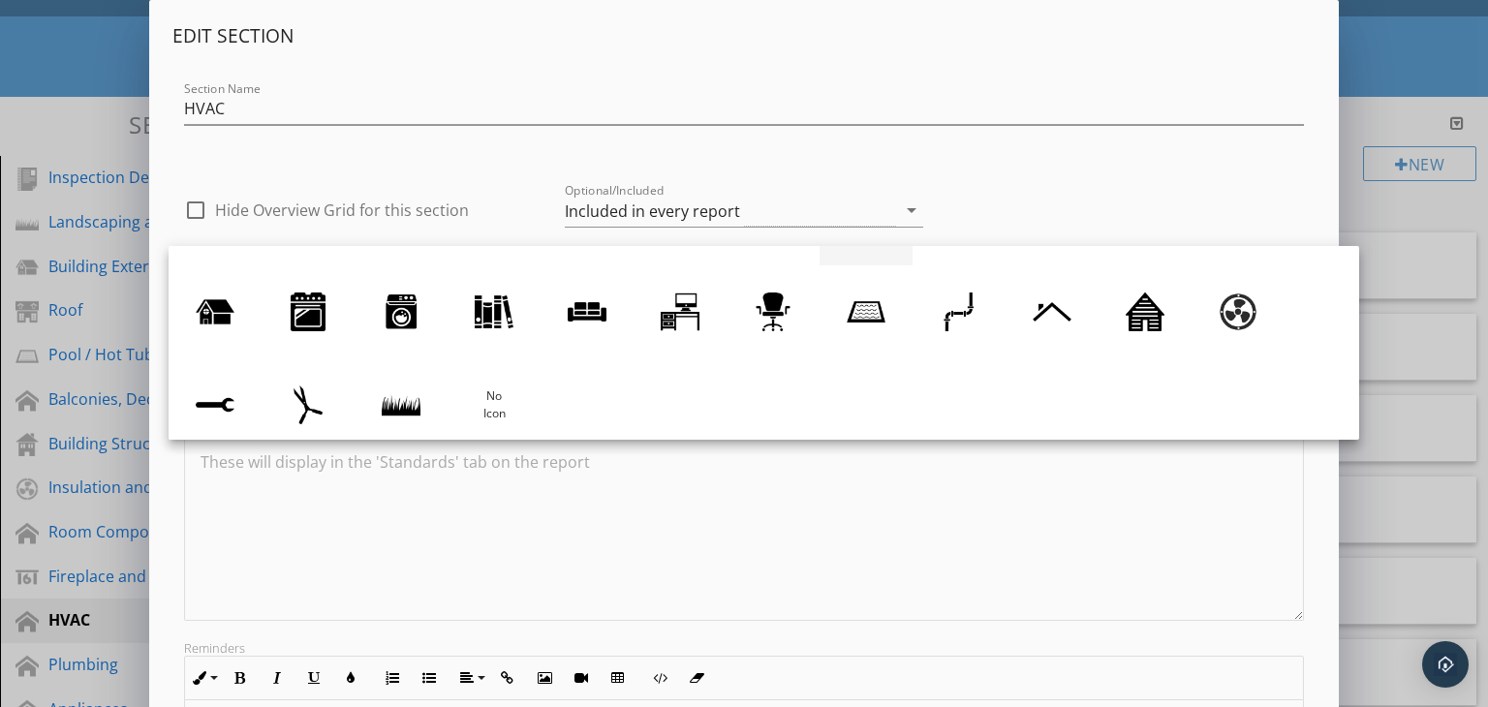
scroll to position [178, 0]
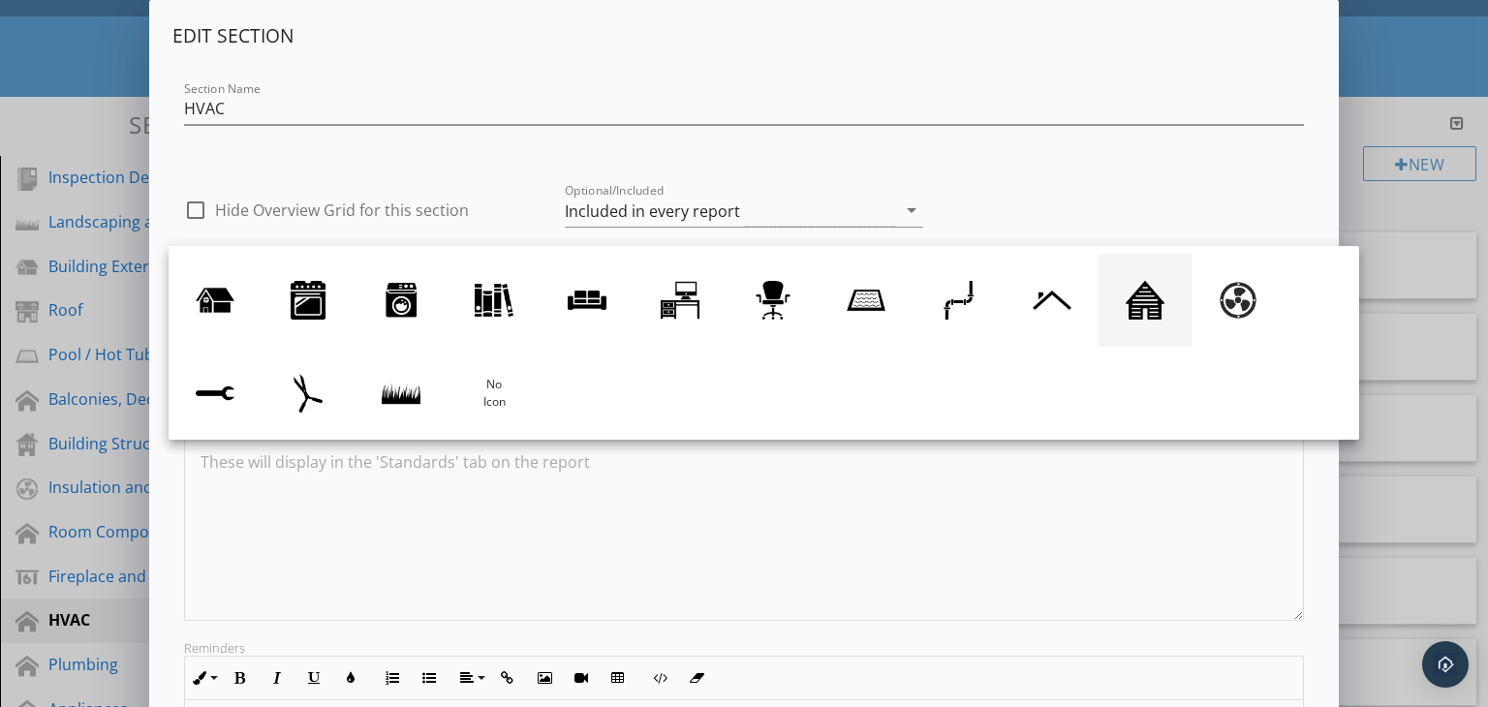
click at [1133, 308] on div at bounding box center [1145, 300] width 39 height 39
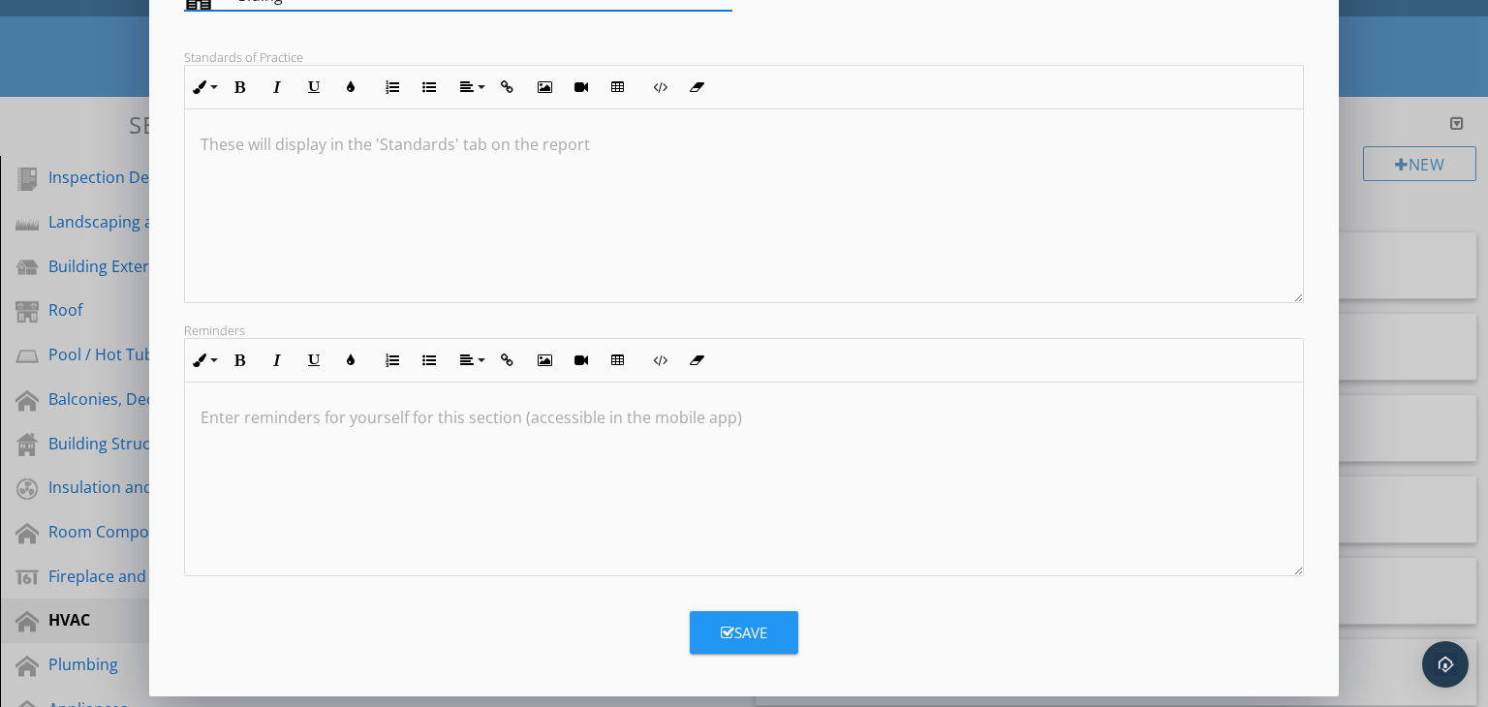
scroll to position [0, 0]
click at [747, 627] on div "Save" at bounding box center [744, 633] width 47 height 22
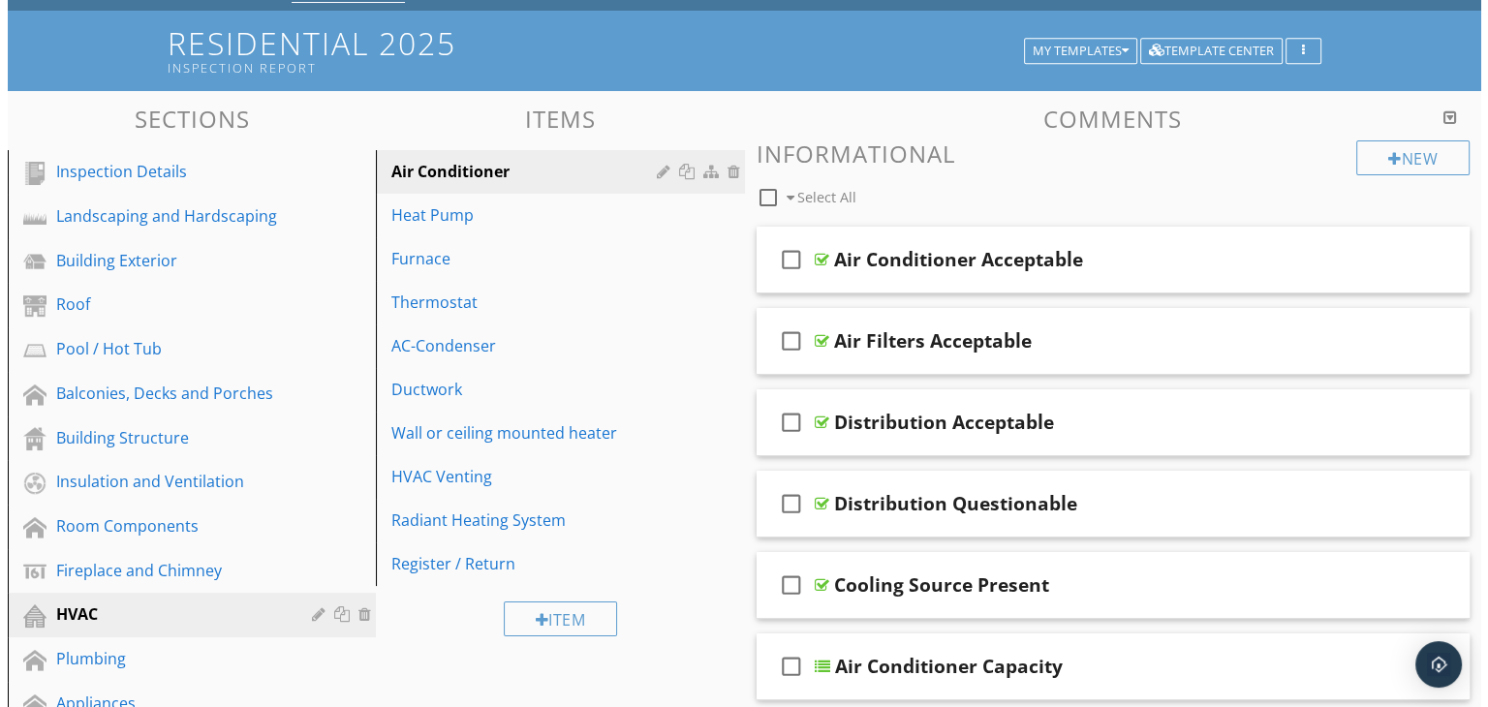
scroll to position [291, 0]
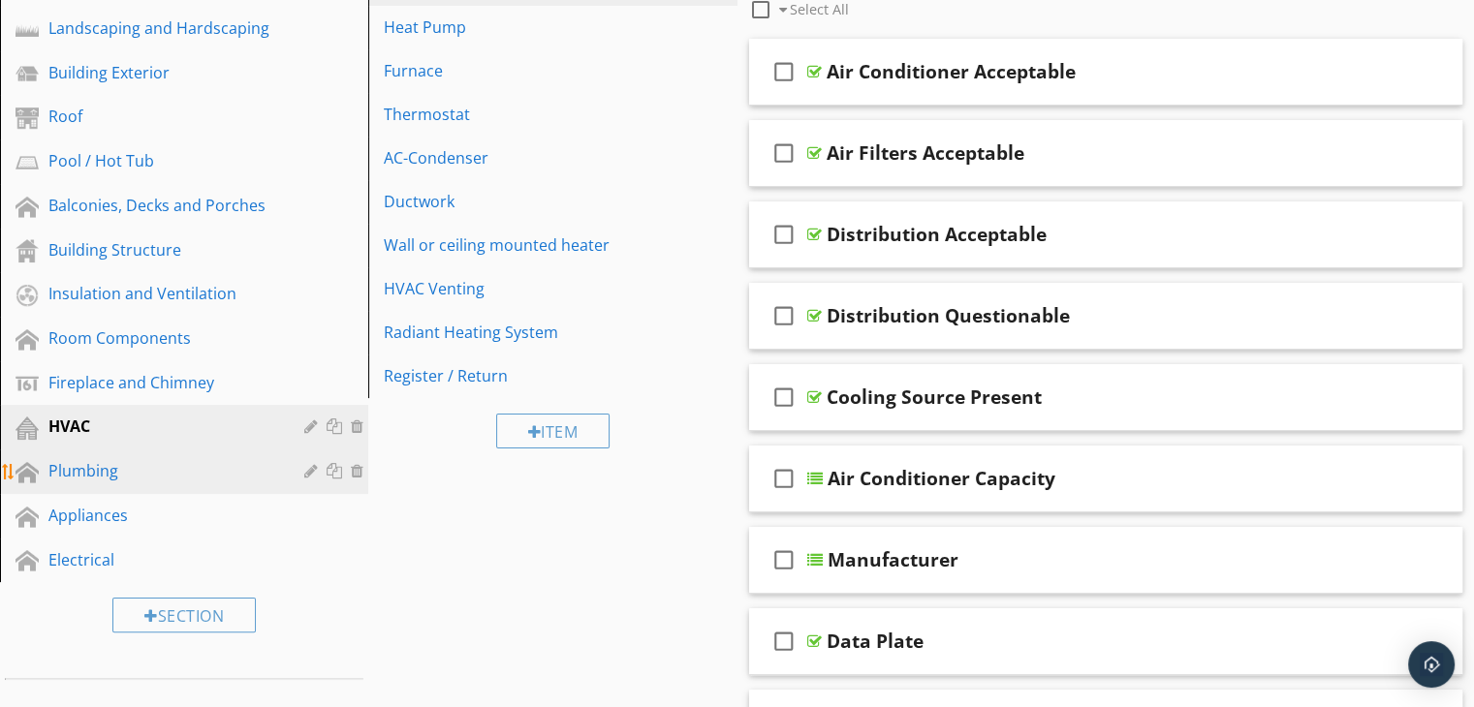
click at [310, 463] on div at bounding box center [313, 471] width 18 height 16
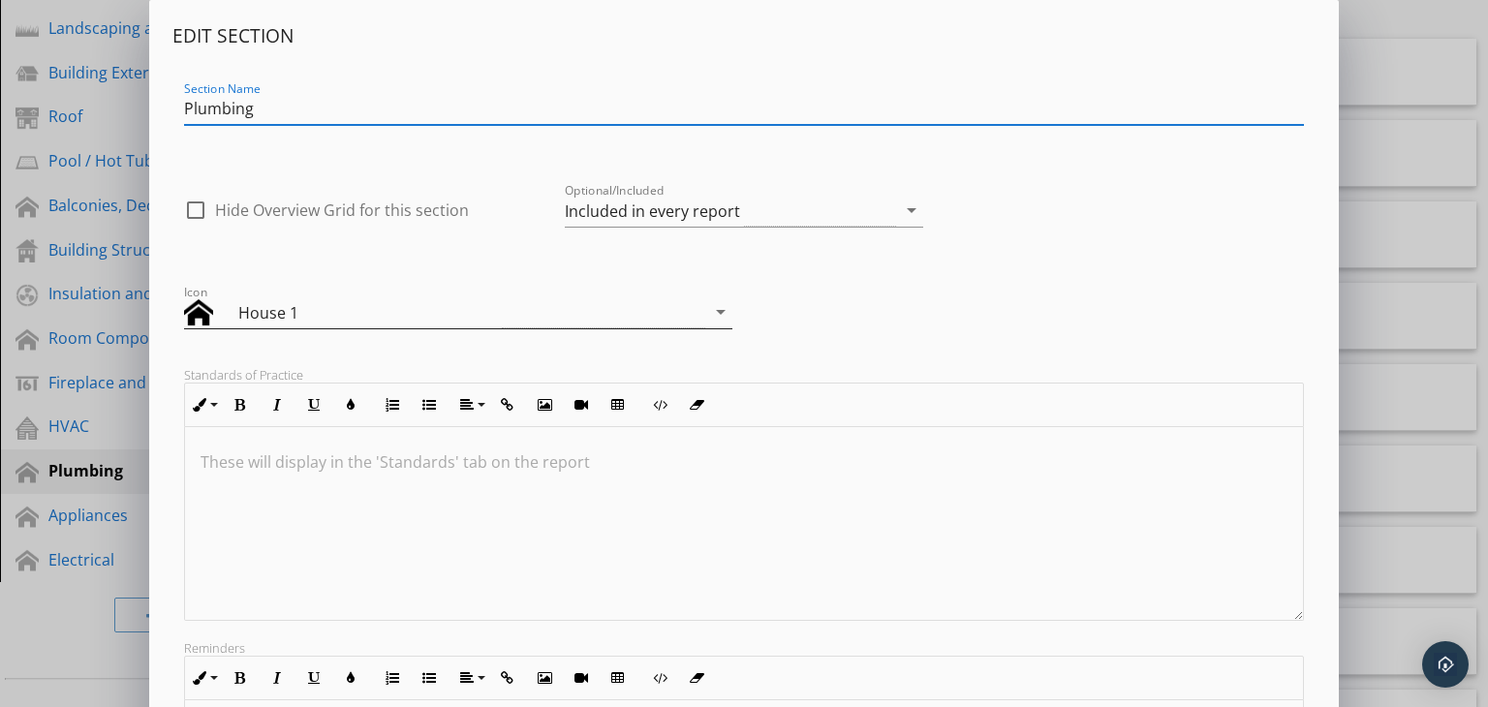
click at [721, 316] on icon "arrow_drop_down" at bounding box center [720, 311] width 23 height 23
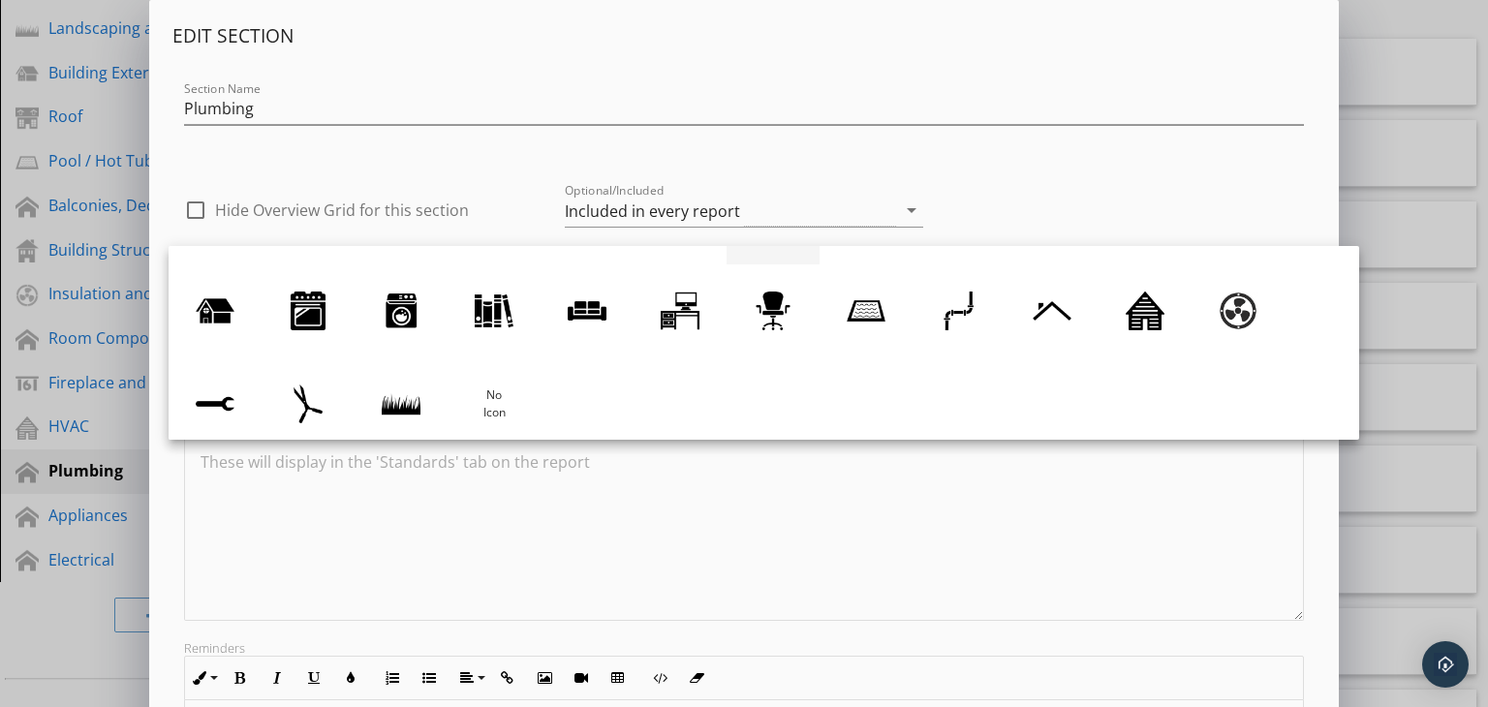
scroll to position [178, 0]
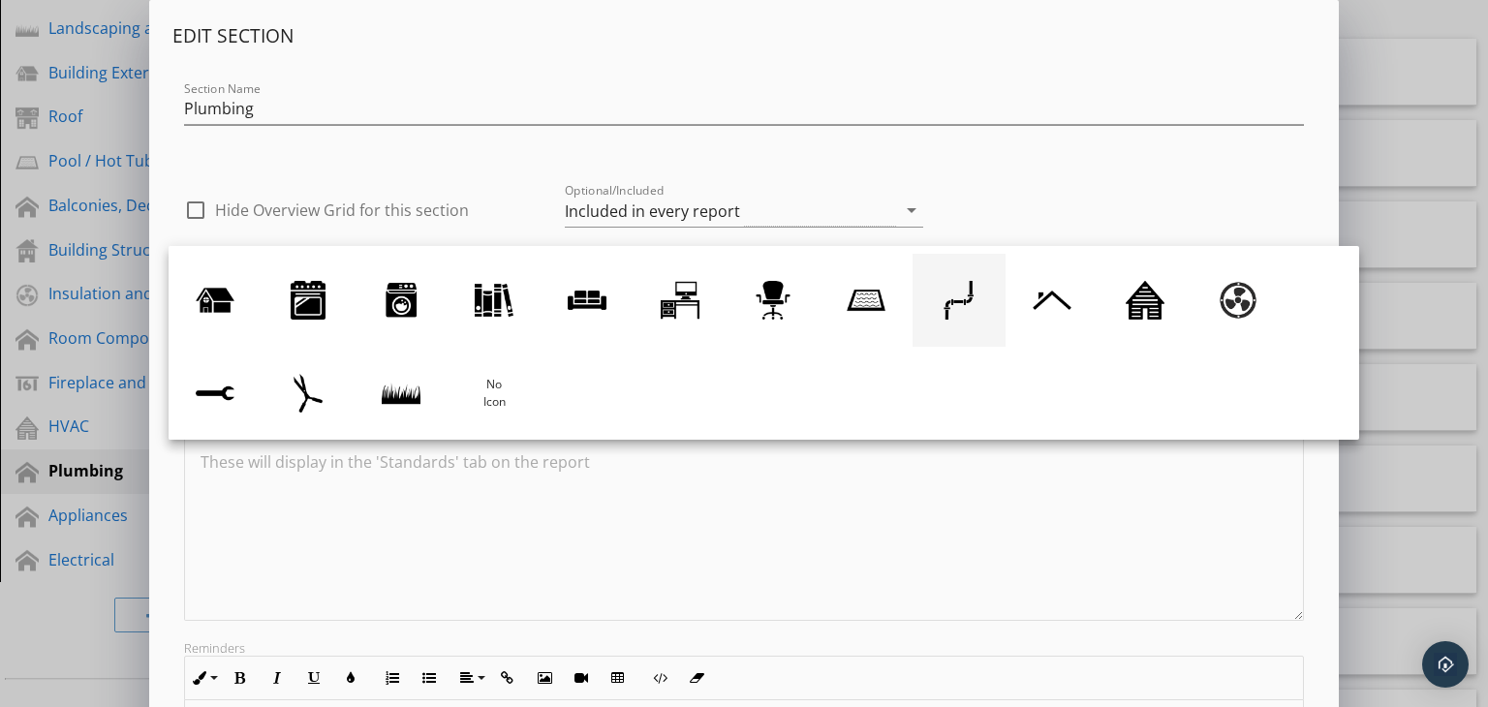
click at [944, 303] on div at bounding box center [959, 300] width 39 height 39
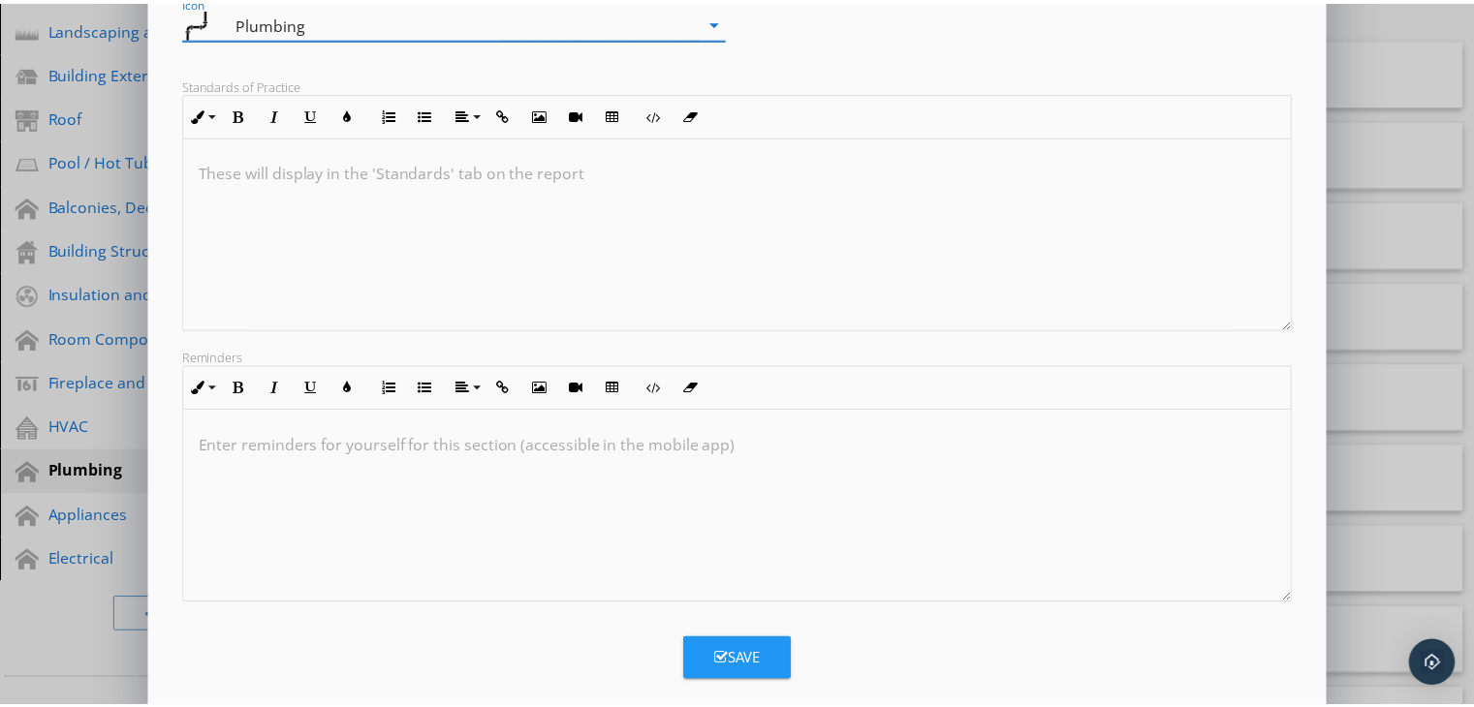
scroll to position [0, 0]
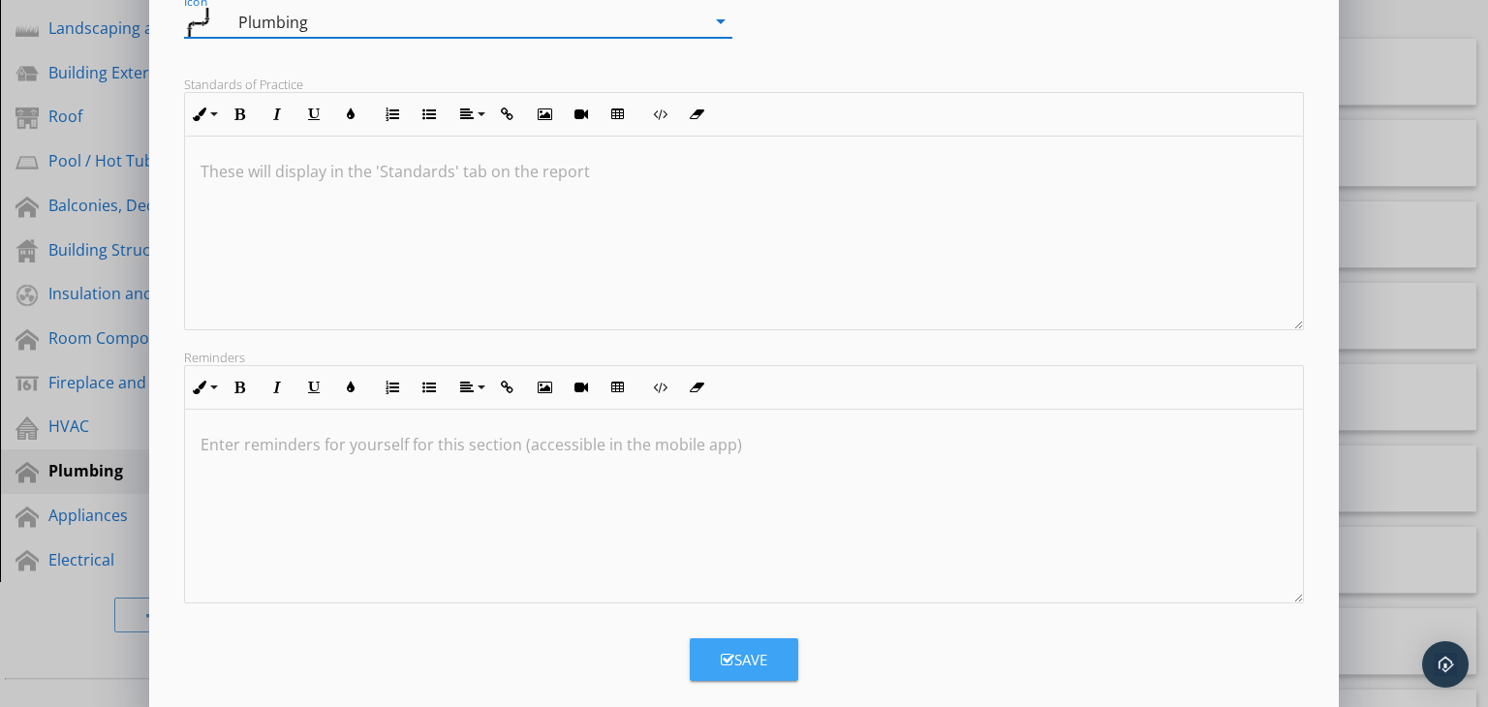
click at [741, 644] on button "Save" at bounding box center [744, 660] width 109 height 43
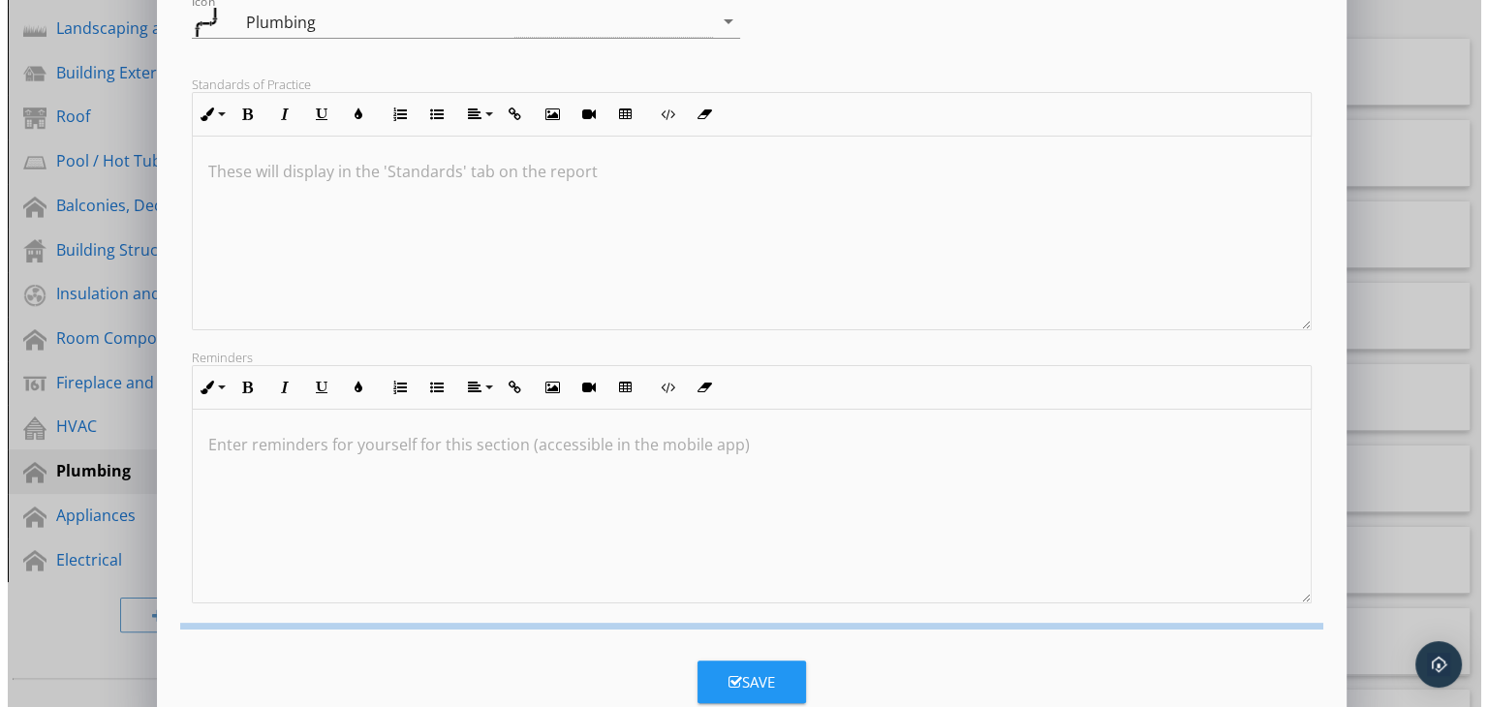
scroll to position [109, 0]
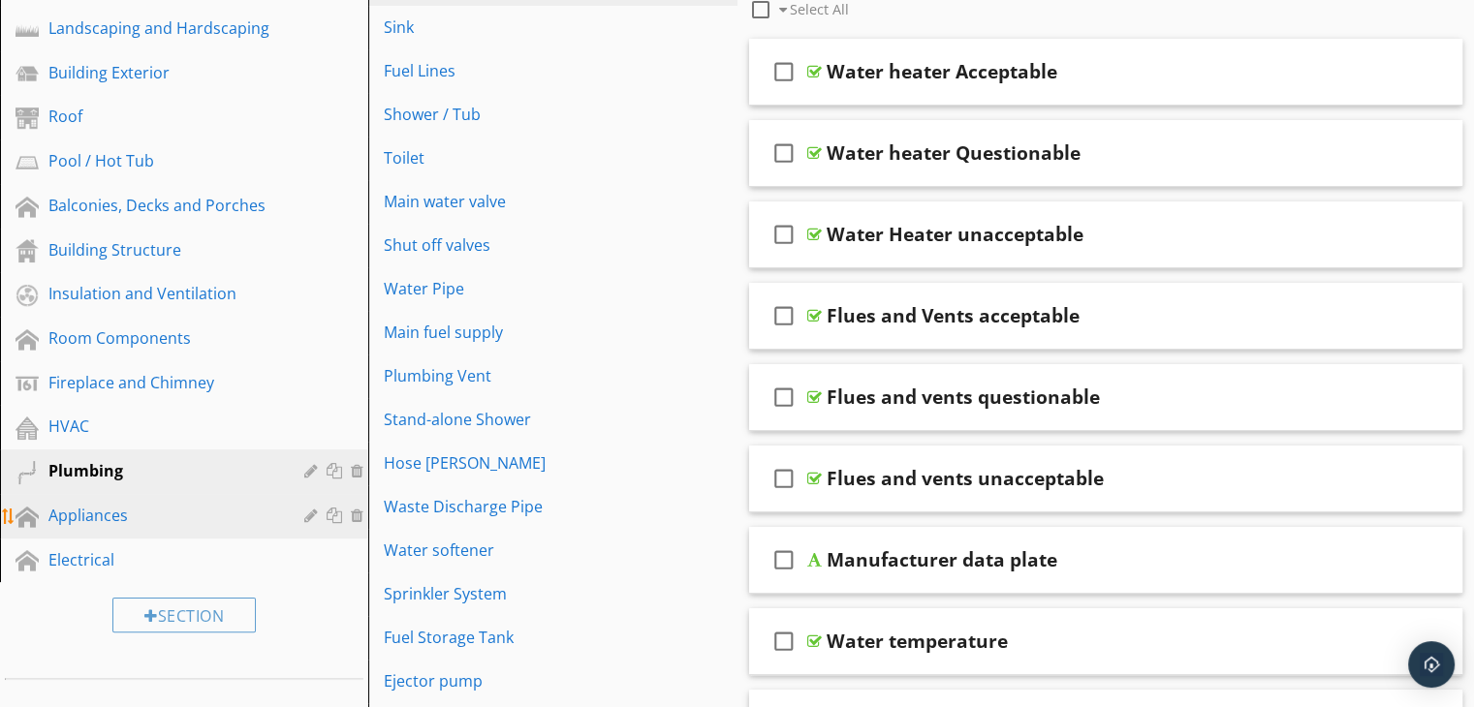
click at [307, 509] on div at bounding box center [313, 516] width 18 height 16
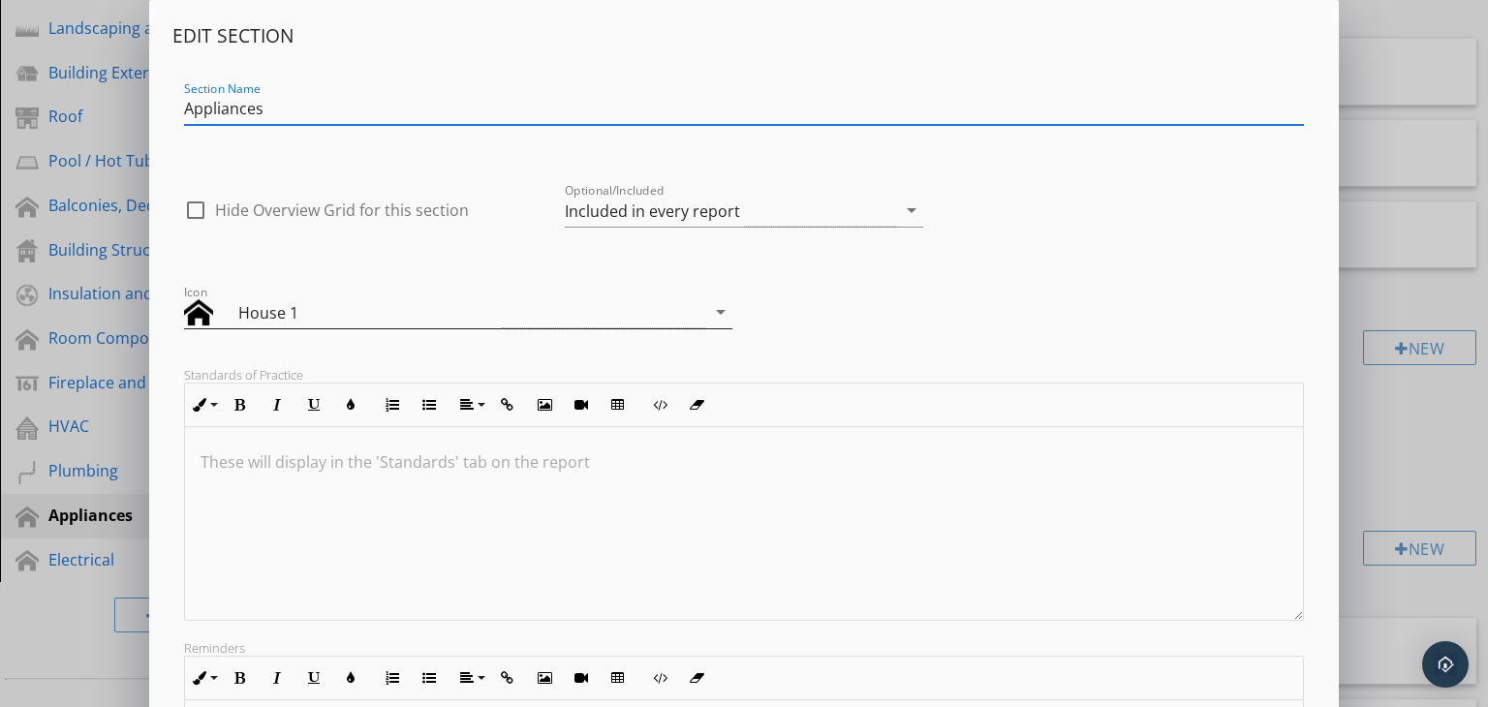
click at [719, 307] on icon "arrow_drop_down" at bounding box center [720, 311] width 23 height 23
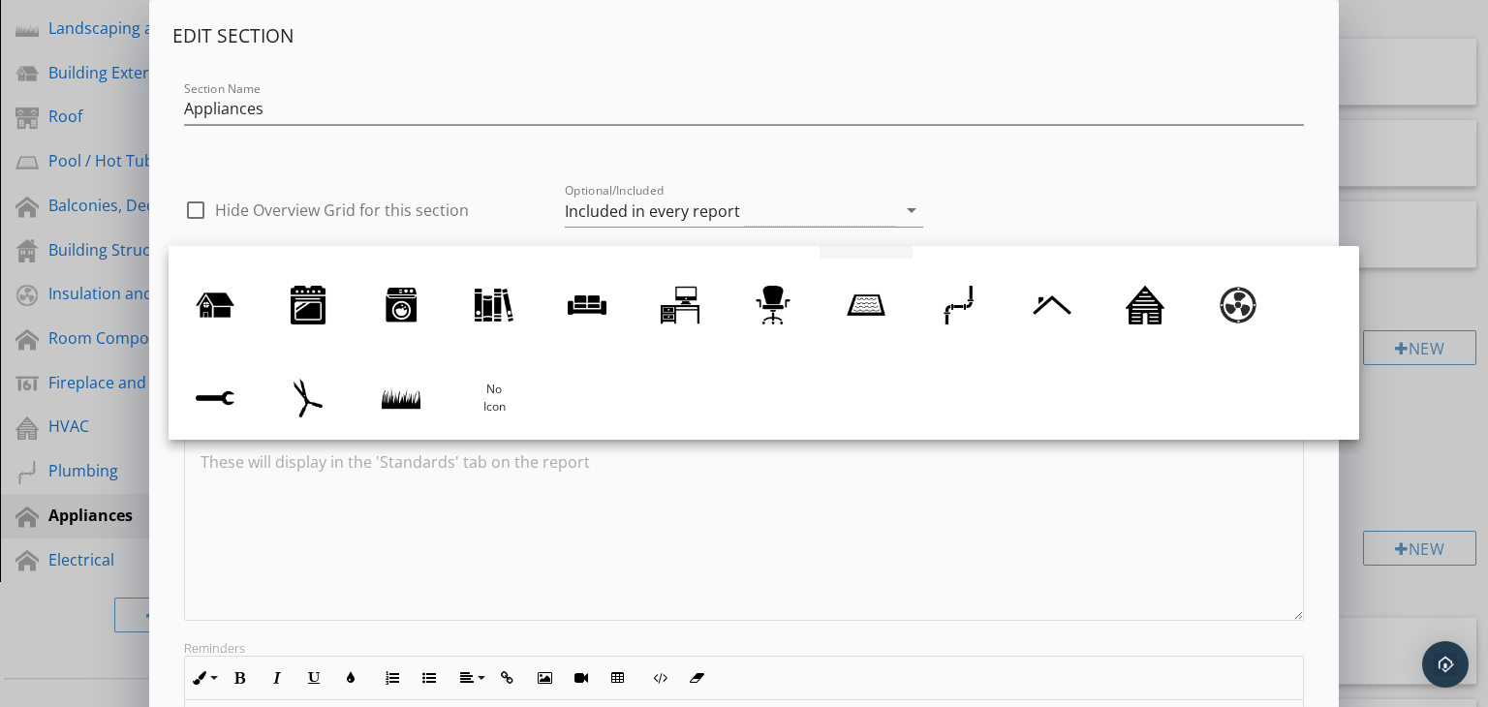
scroll to position [178, 0]
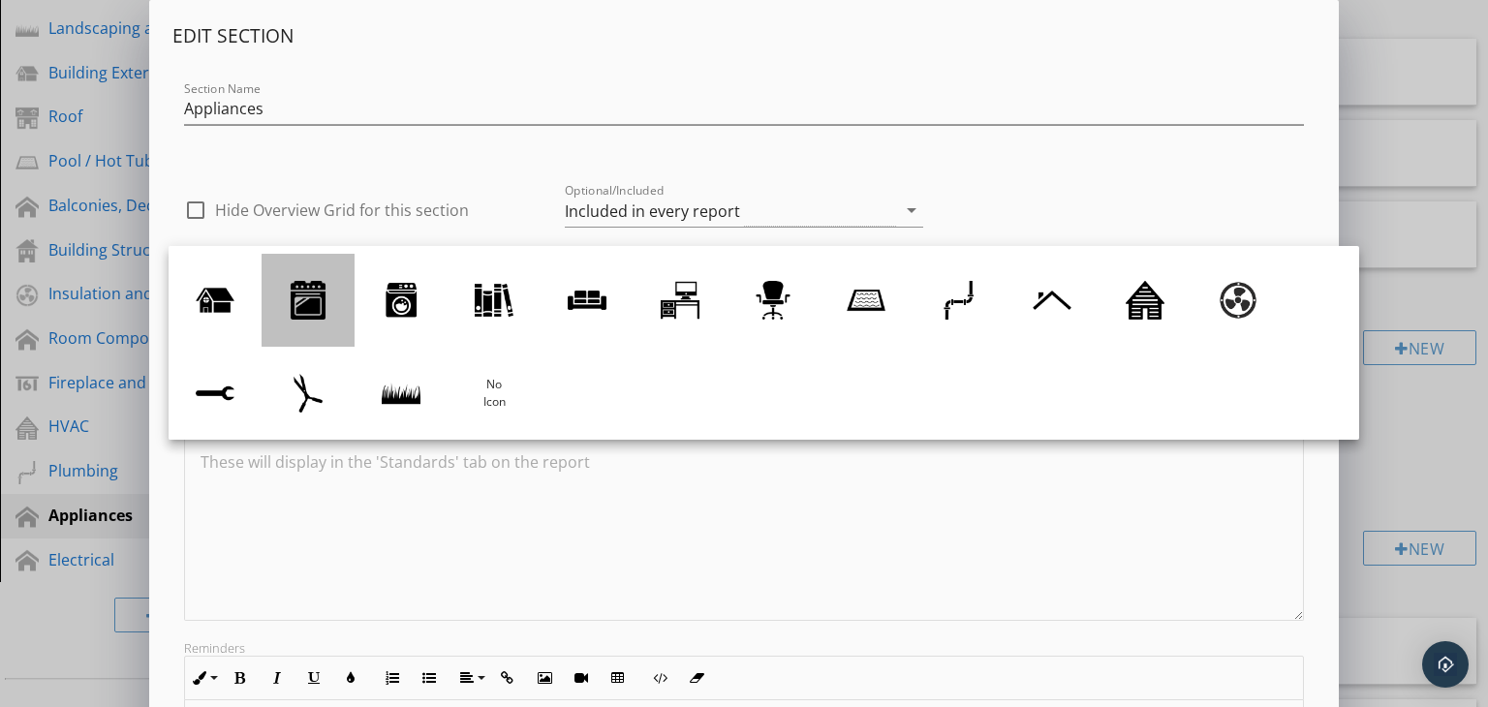
click at [320, 299] on div at bounding box center [308, 300] width 39 height 39
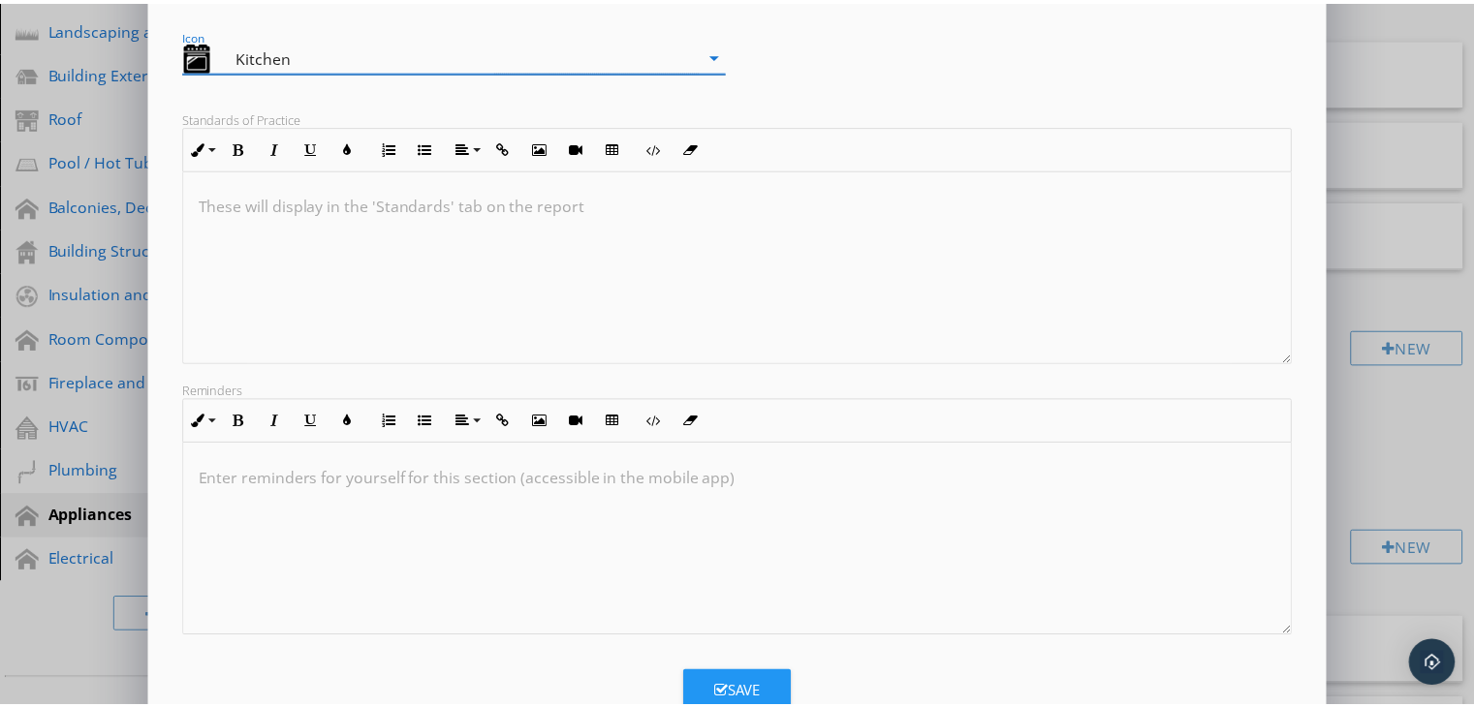
scroll to position [291, 0]
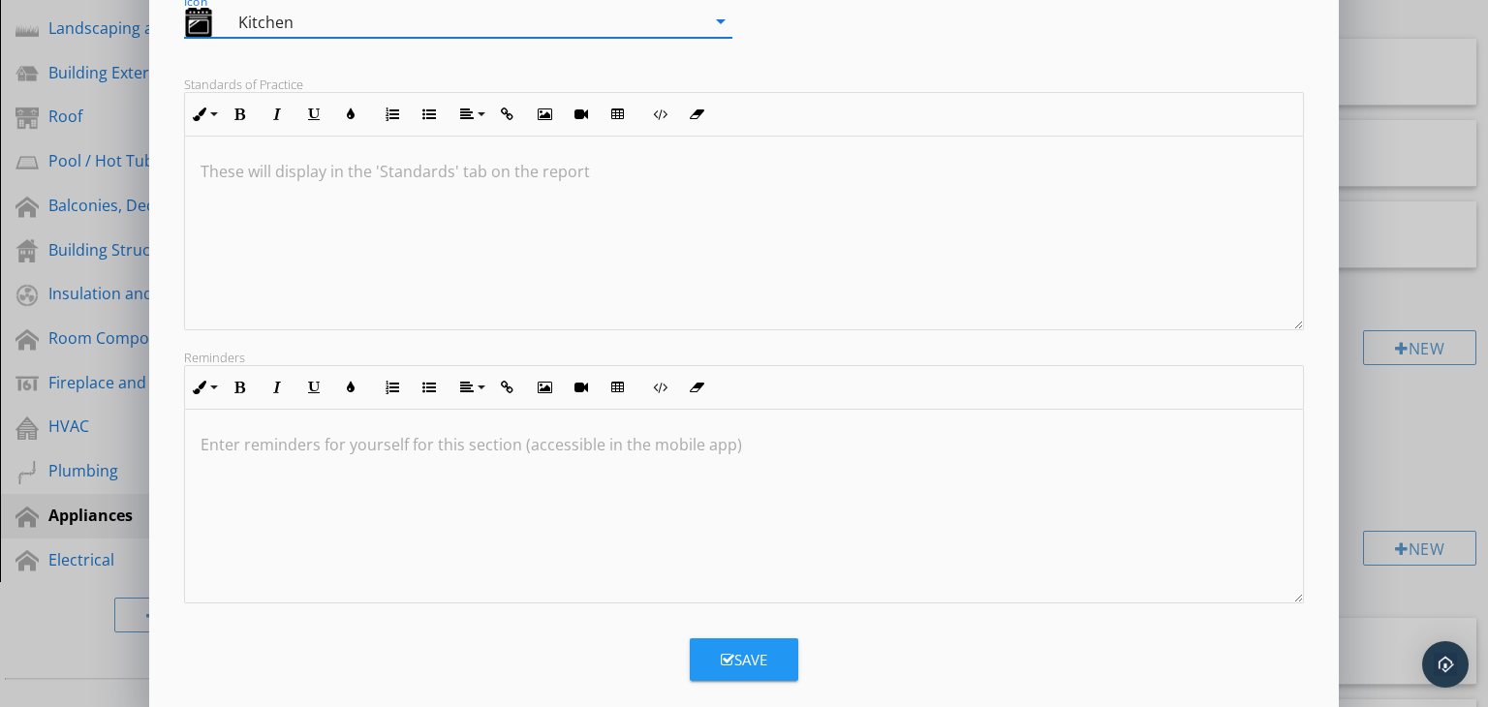
click at [732, 656] on div "Save" at bounding box center [744, 660] width 47 height 22
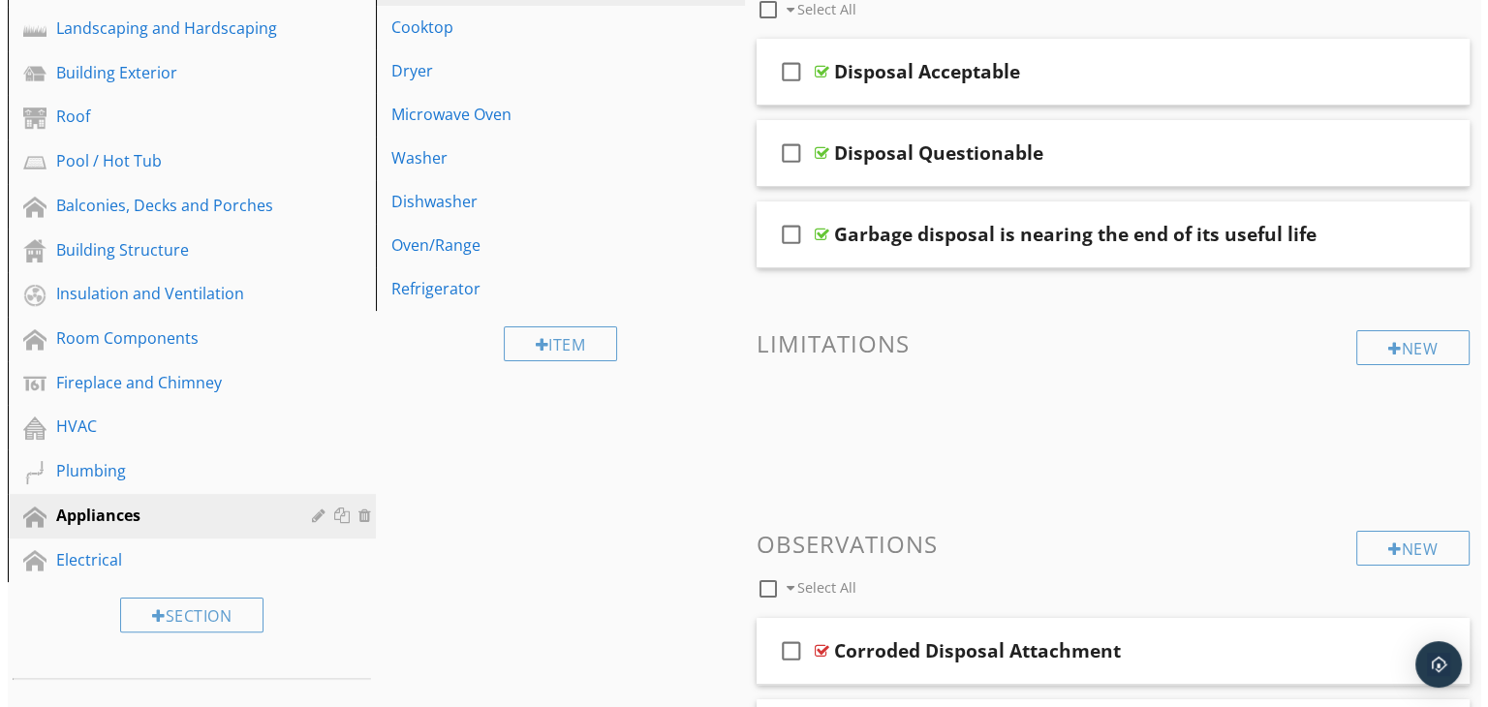
scroll to position [109, 0]
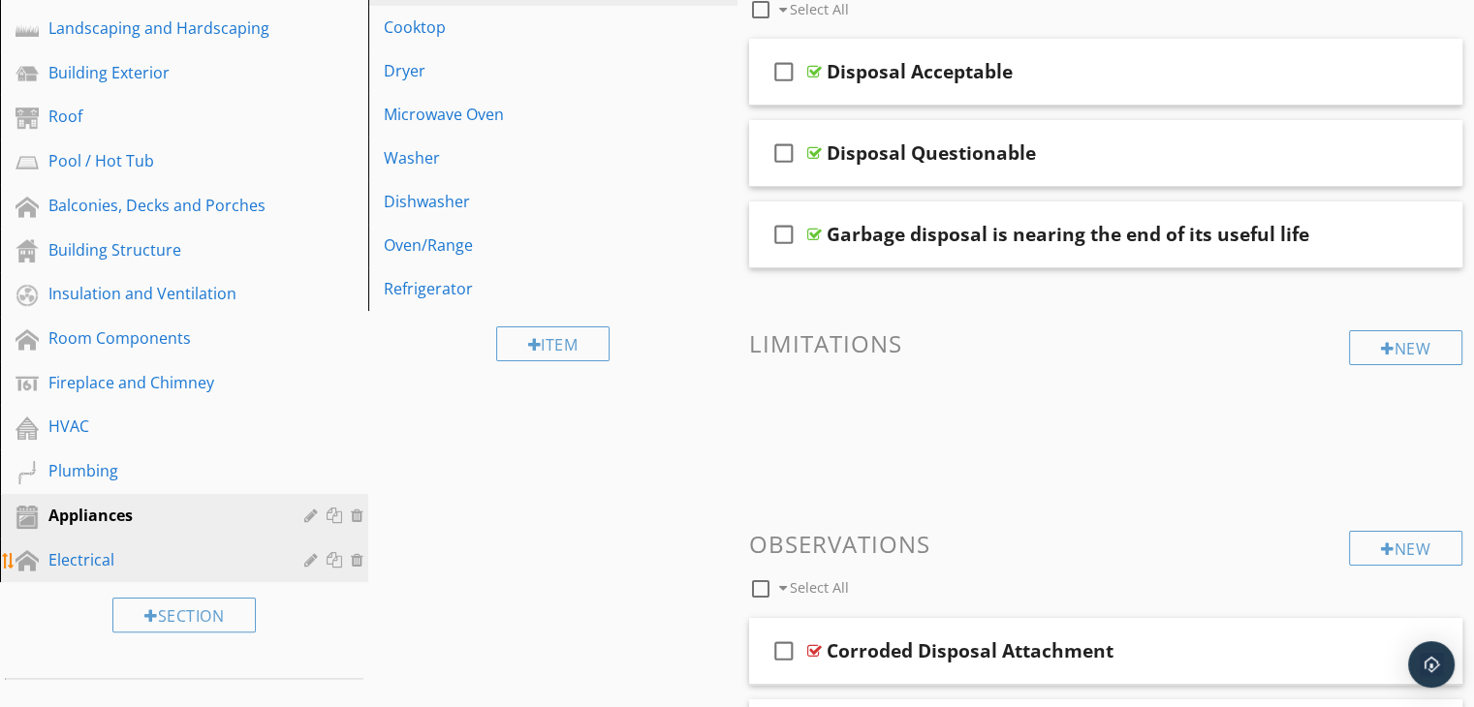
click at [305, 555] on div at bounding box center [313, 560] width 18 height 16
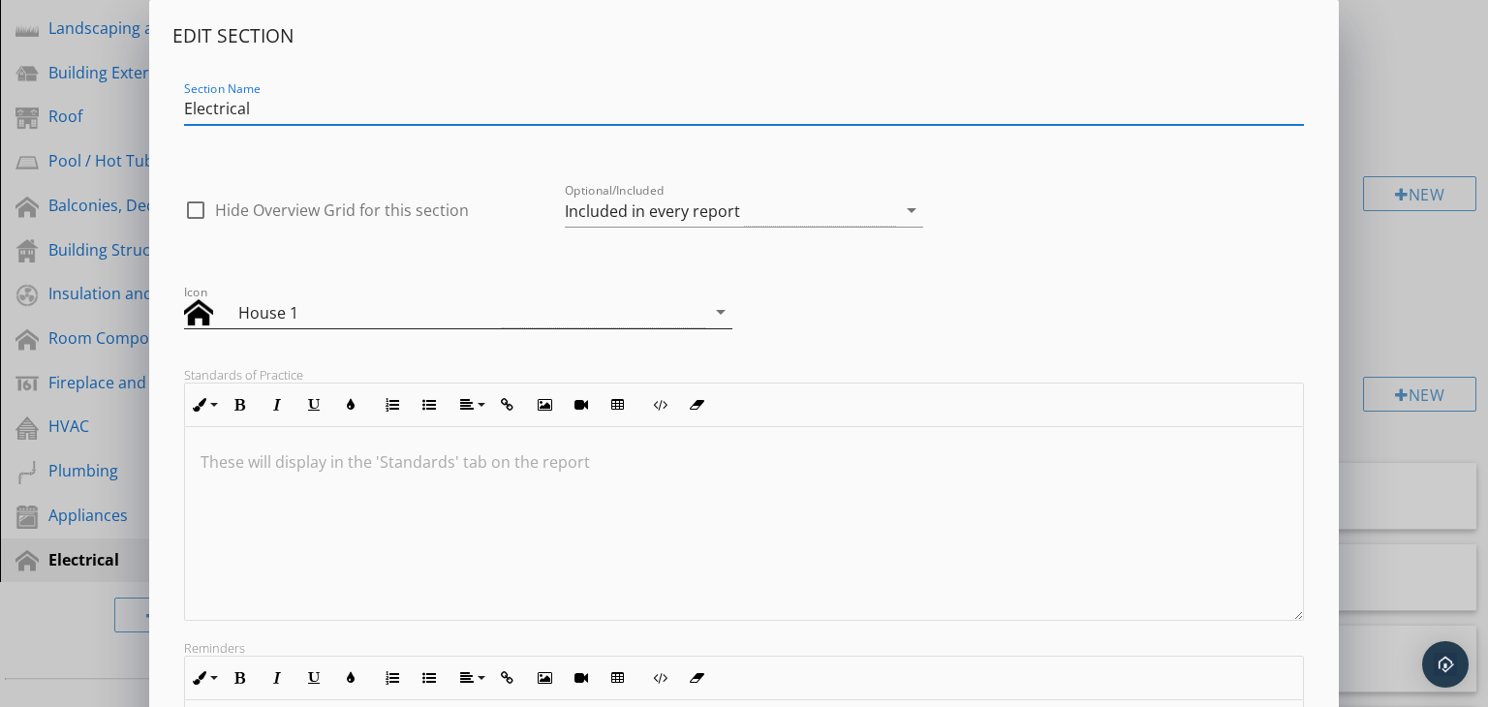
click at [722, 310] on icon "arrow_drop_down" at bounding box center [720, 311] width 23 height 23
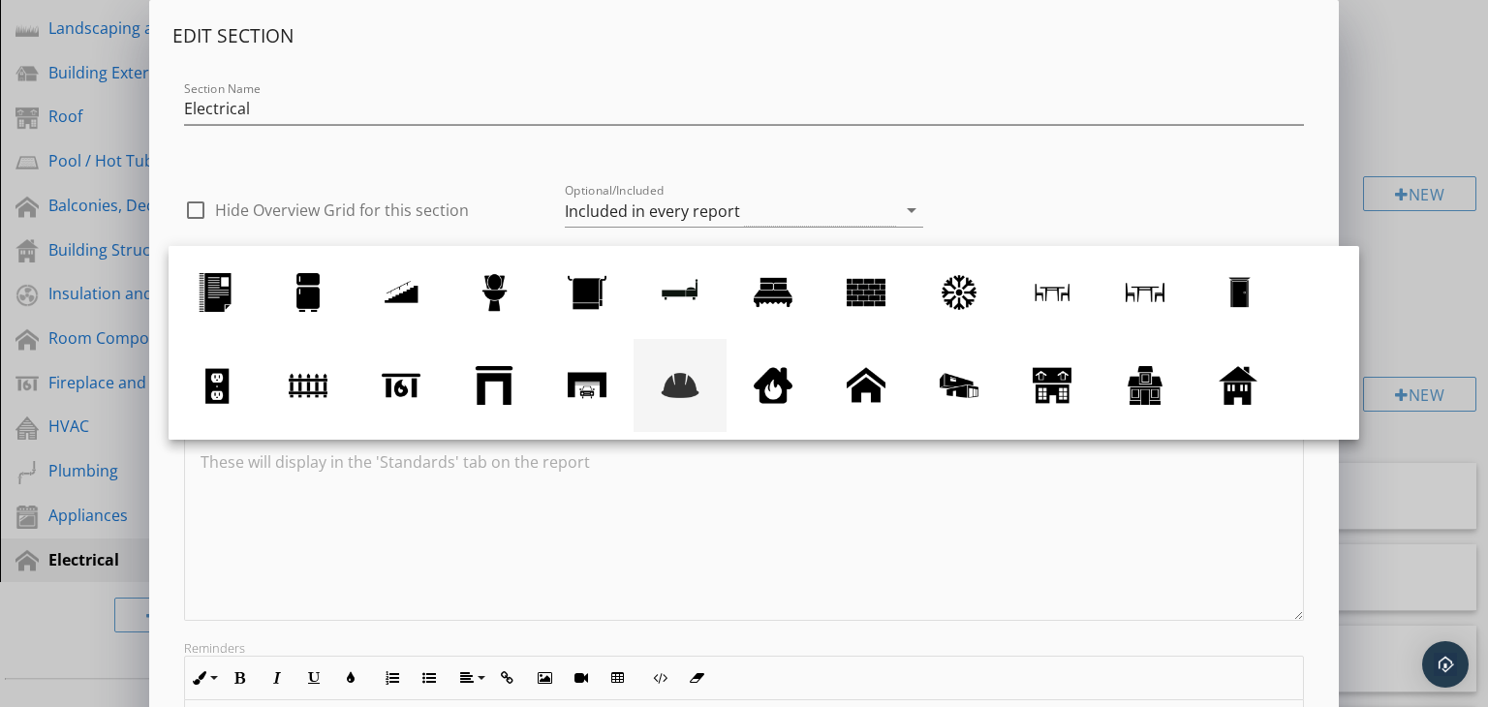
scroll to position [43, 0]
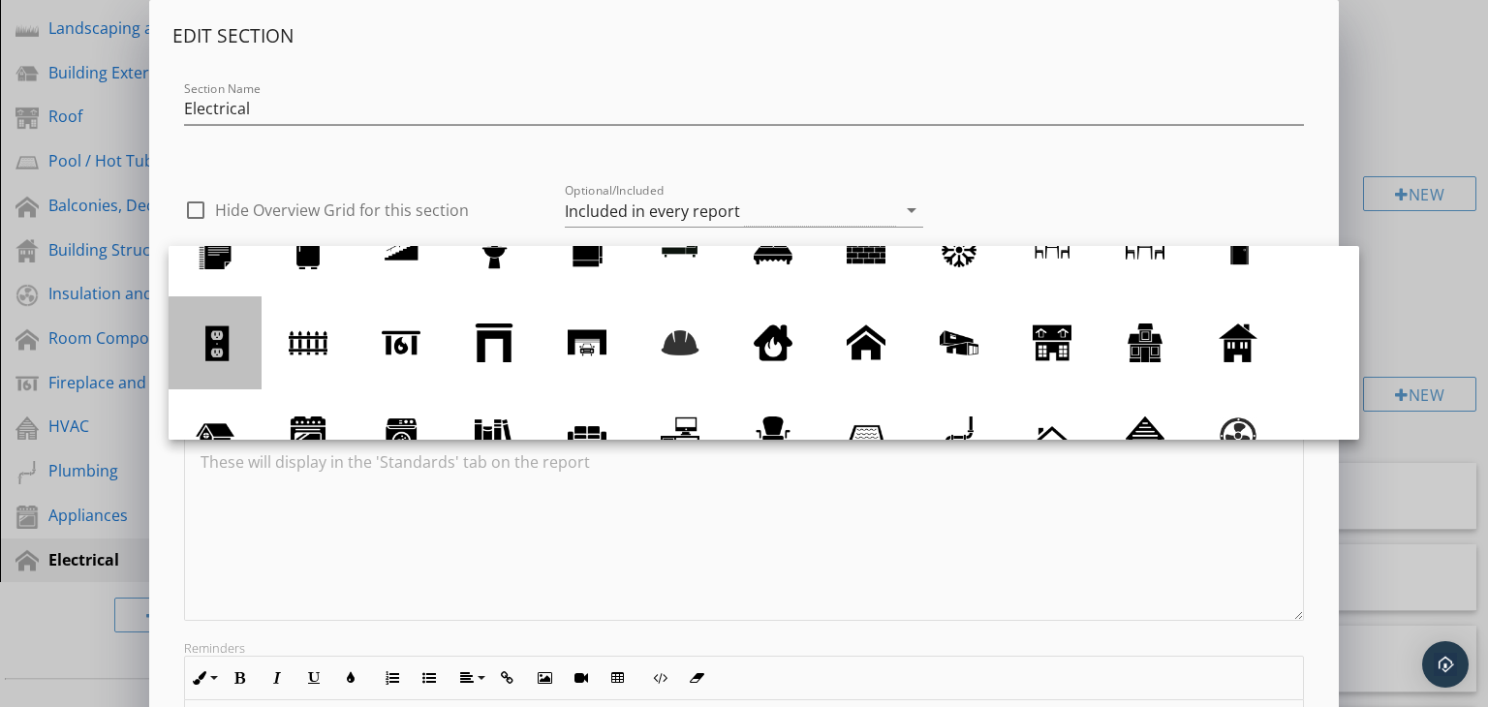
click at [213, 347] on div at bounding box center [215, 343] width 39 height 39
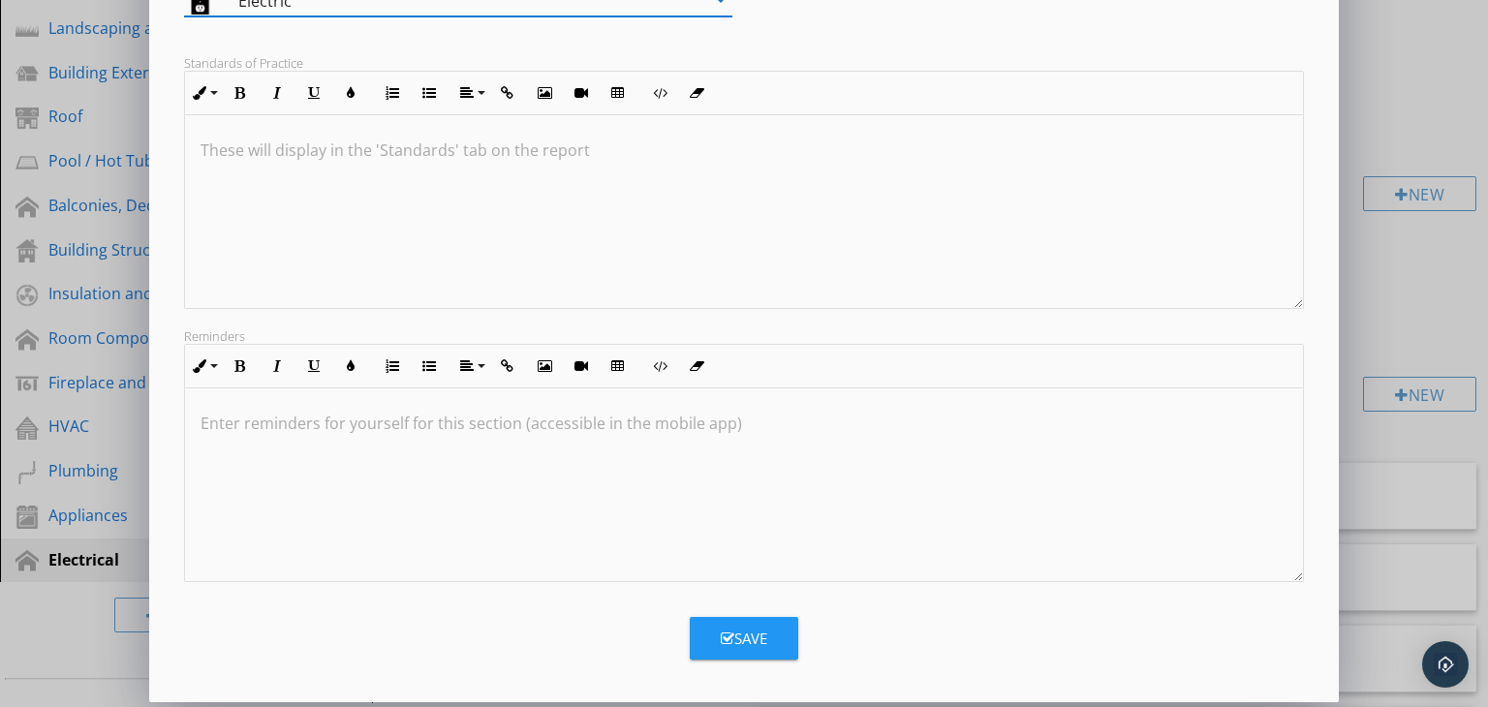
scroll to position [318, 0]
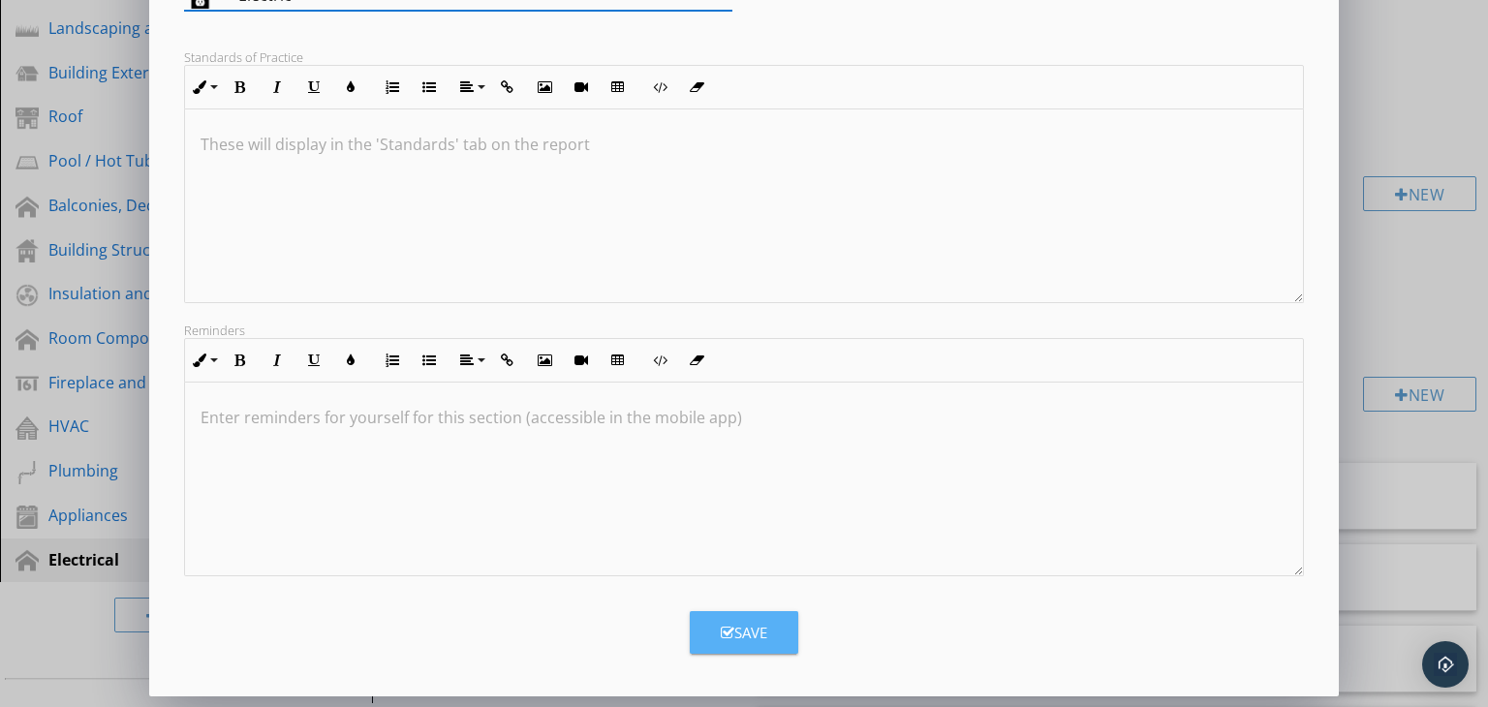
click at [735, 625] on div "Save" at bounding box center [744, 633] width 47 height 22
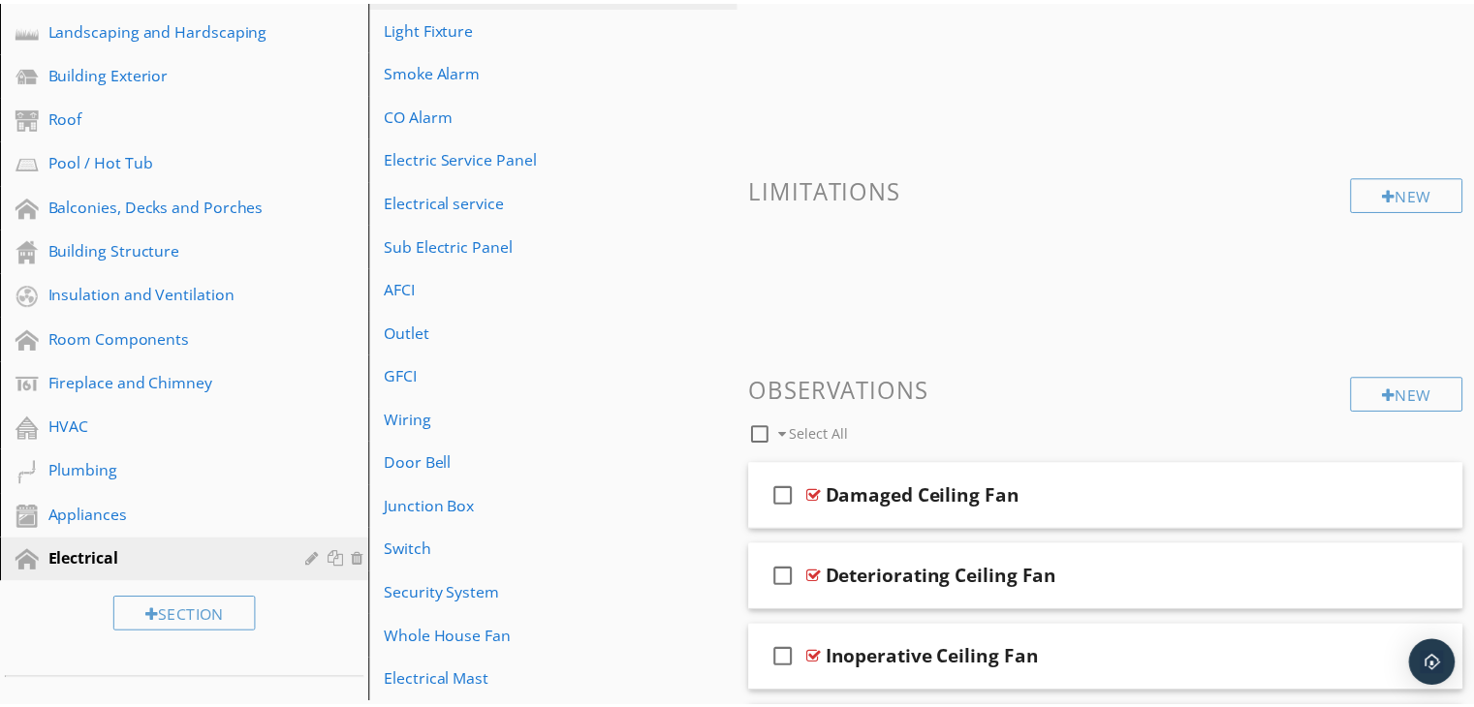
scroll to position [109, 0]
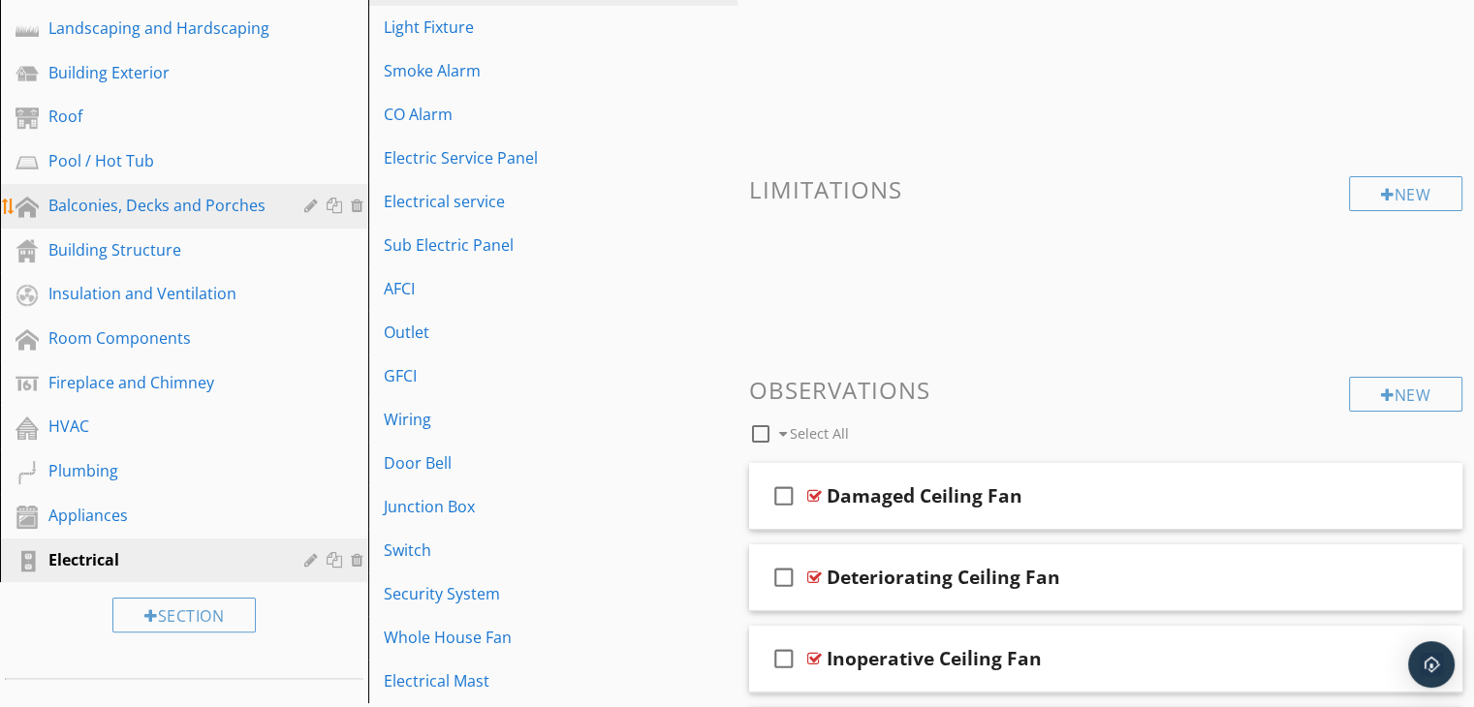
click at [152, 210] on div "Balconies, Decks and Porches" at bounding box center [162, 205] width 228 height 23
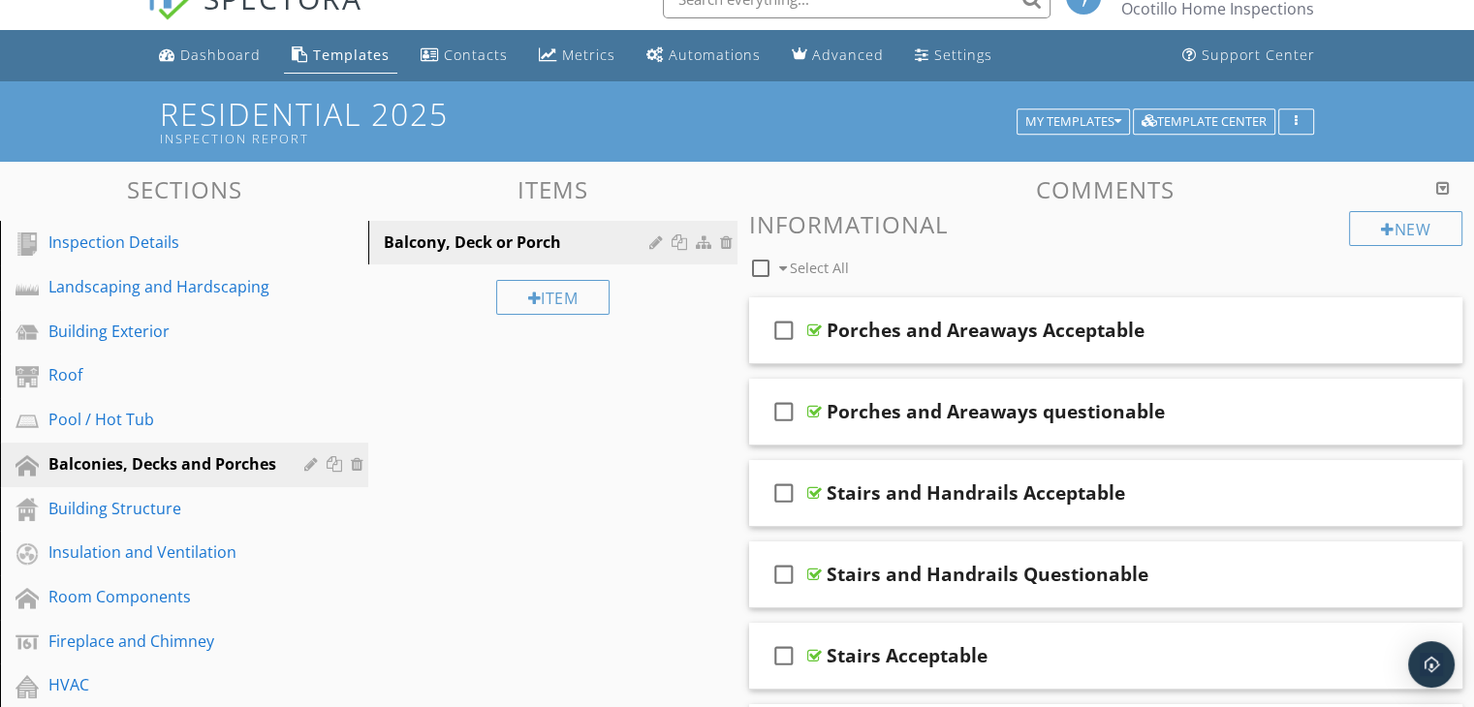
scroll to position [0, 0]
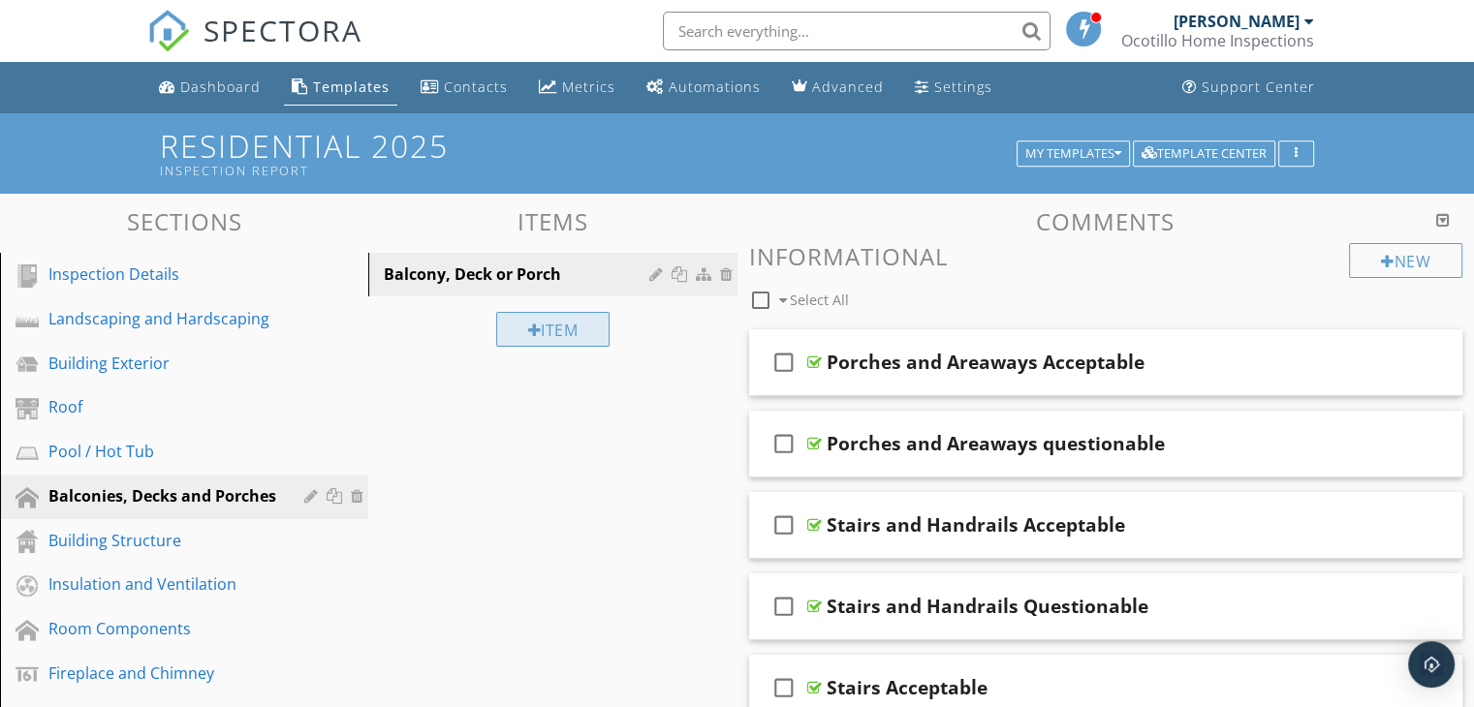
click at [555, 327] on div "Item" at bounding box center [553, 329] width 114 height 35
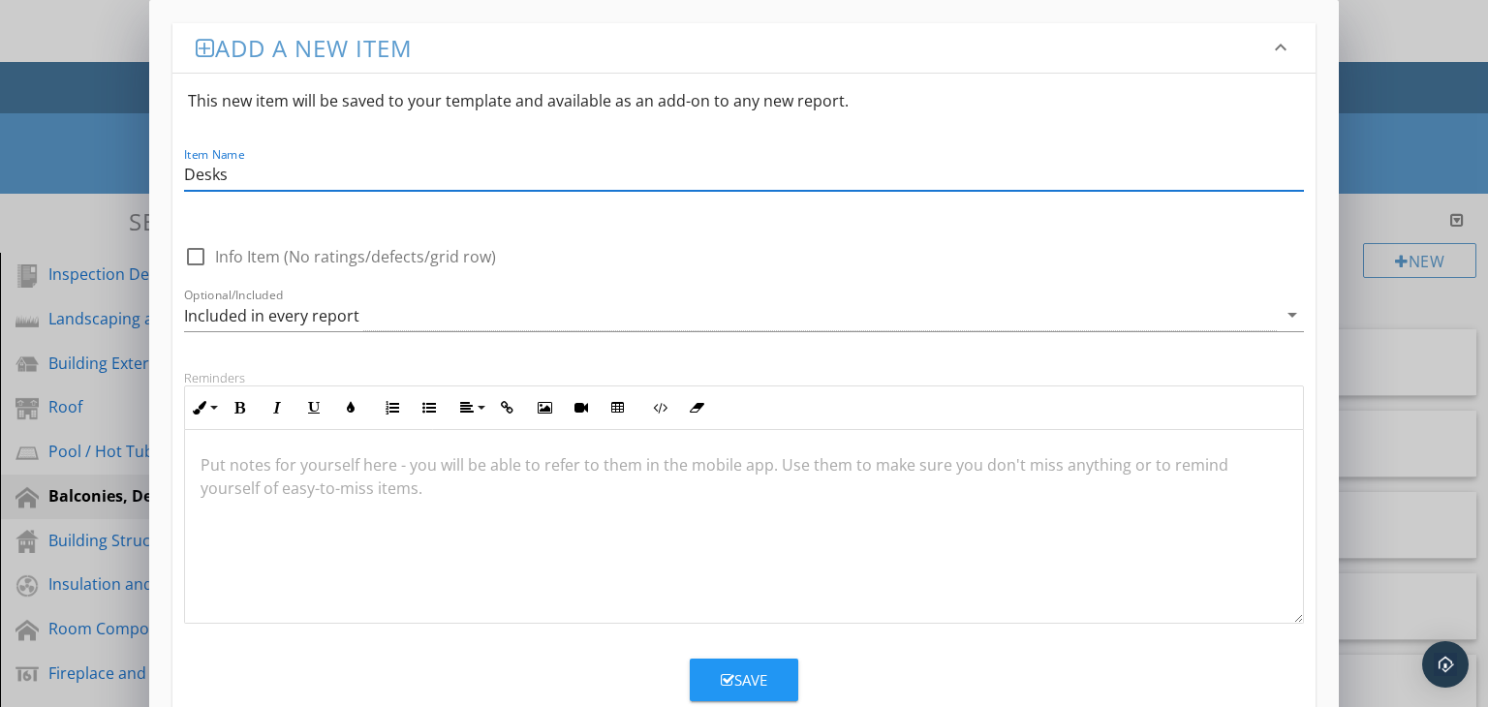
type input "Desks"
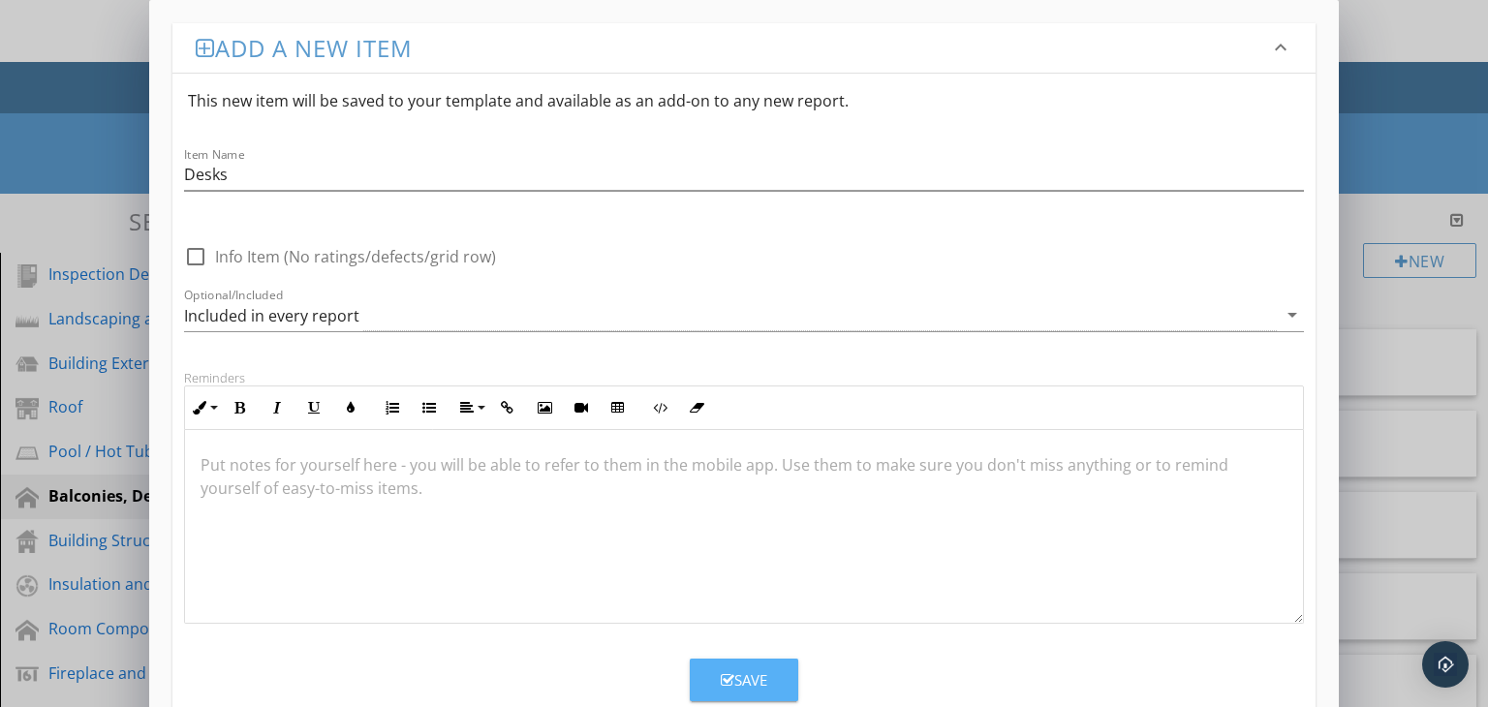
click at [746, 679] on div "Save" at bounding box center [744, 681] width 47 height 22
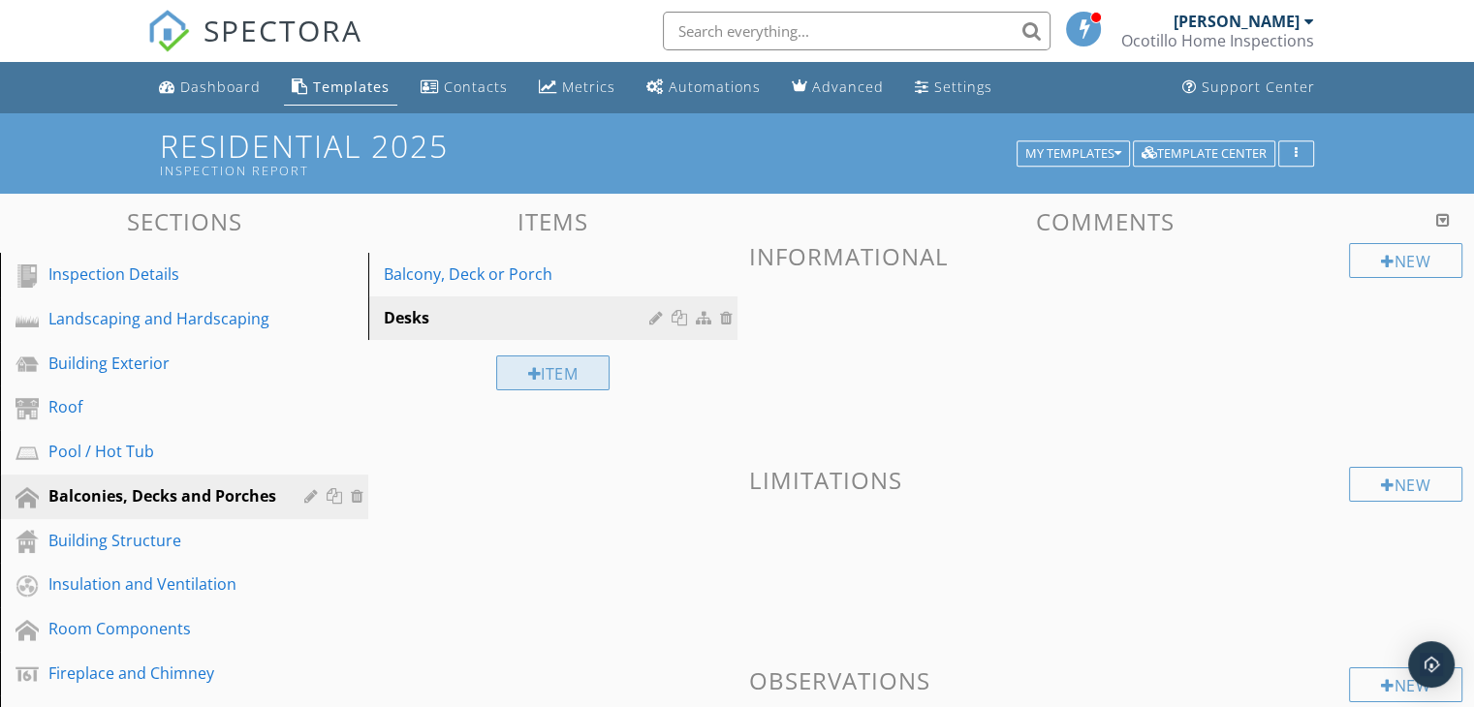
click at [561, 369] on div "Item" at bounding box center [553, 373] width 114 height 35
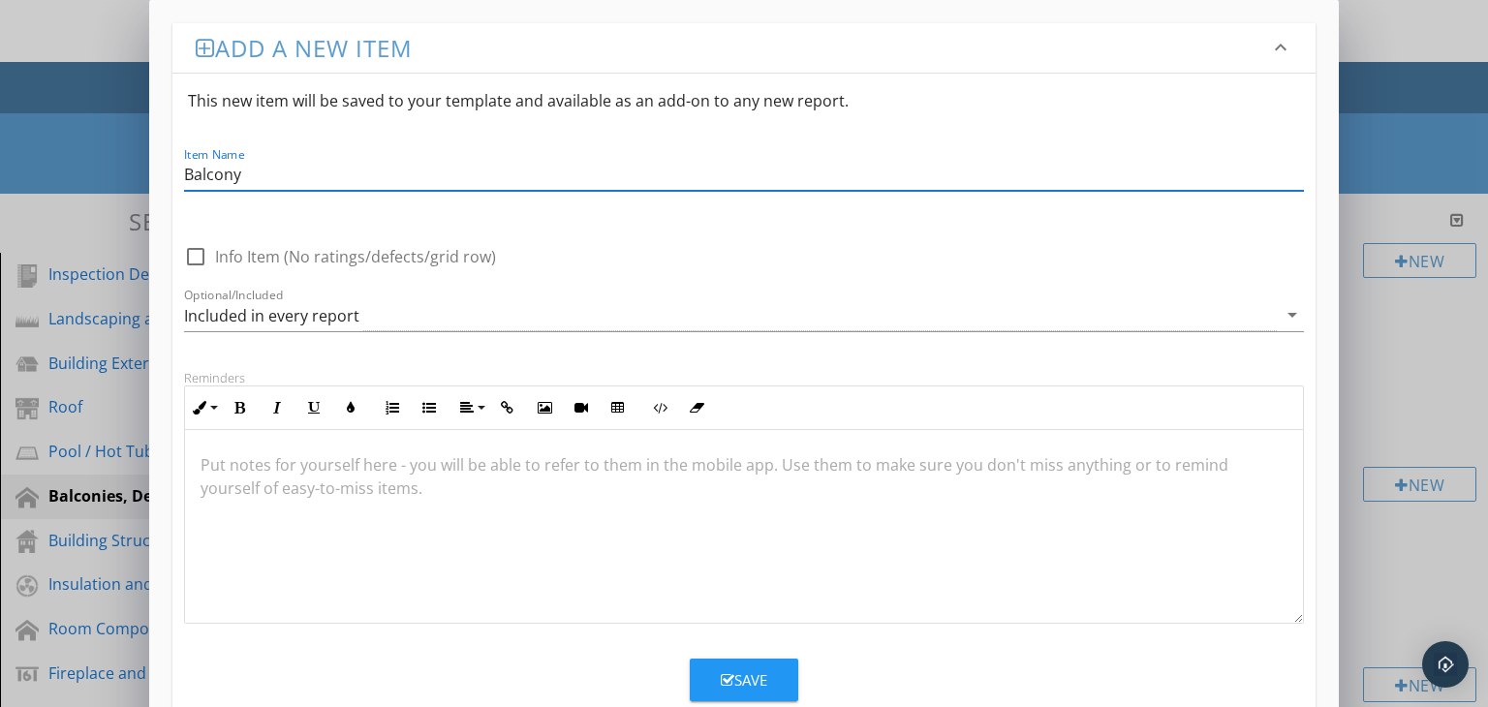
type input "Balcony"
click at [748, 670] on div "Save" at bounding box center [744, 681] width 47 height 22
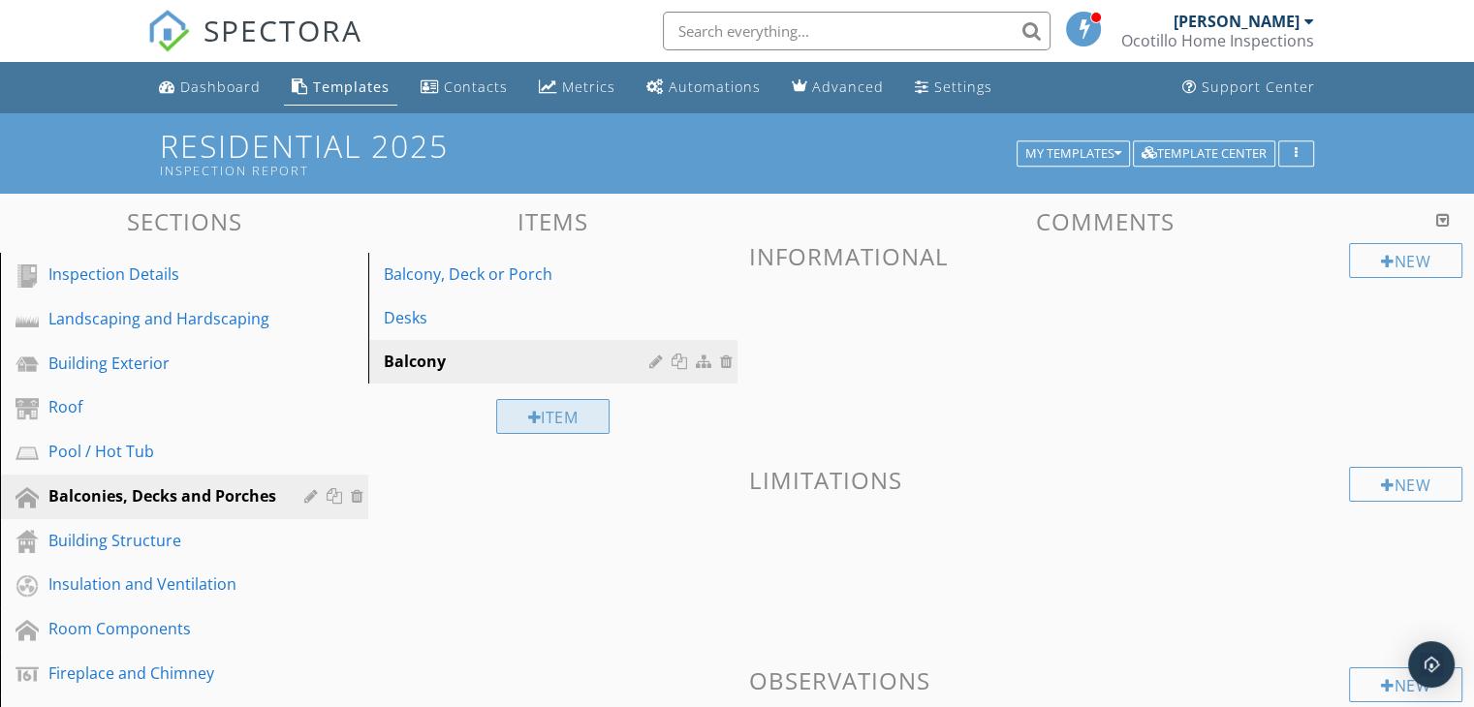
click at [561, 418] on div "Item" at bounding box center [553, 416] width 114 height 35
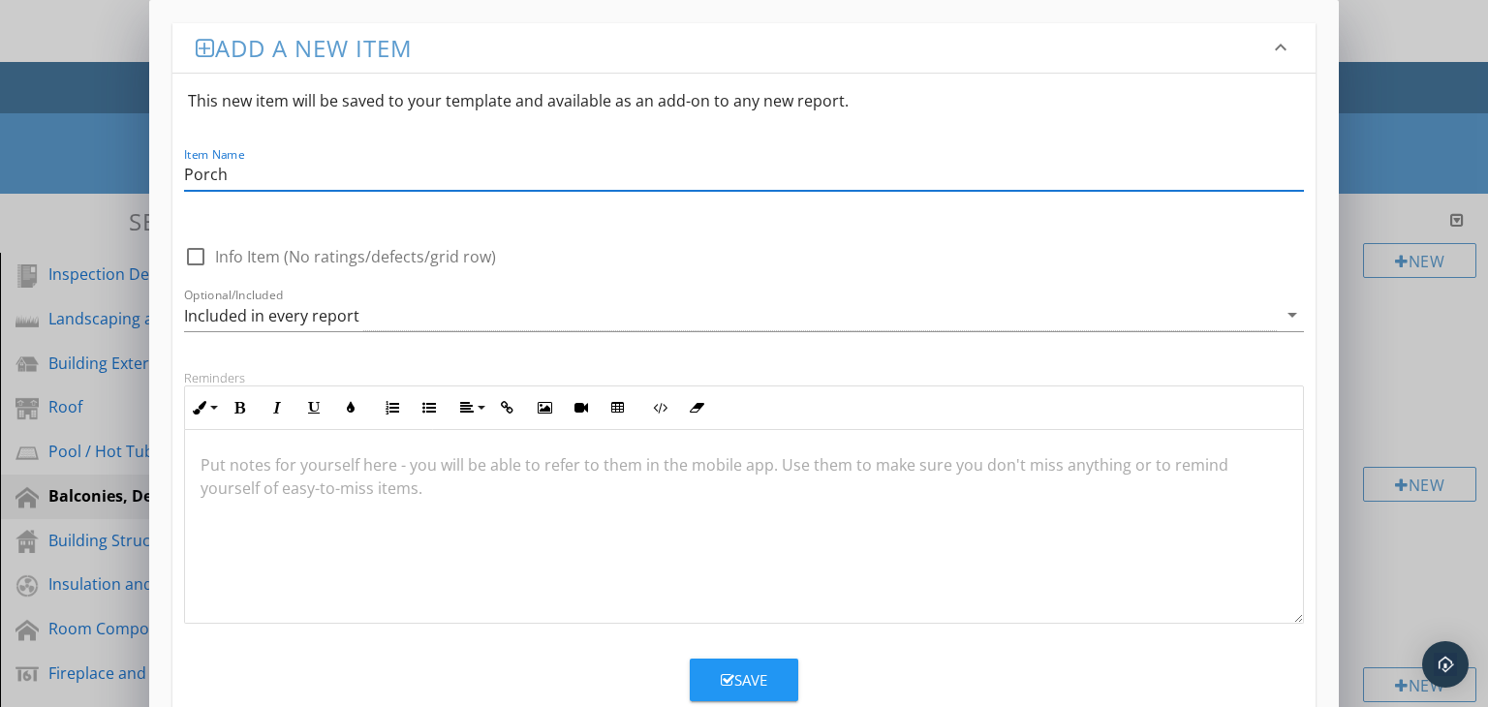
type input "Porch"
click at [750, 683] on div "Save" at bounding box center [744, 681] width 47 height 22
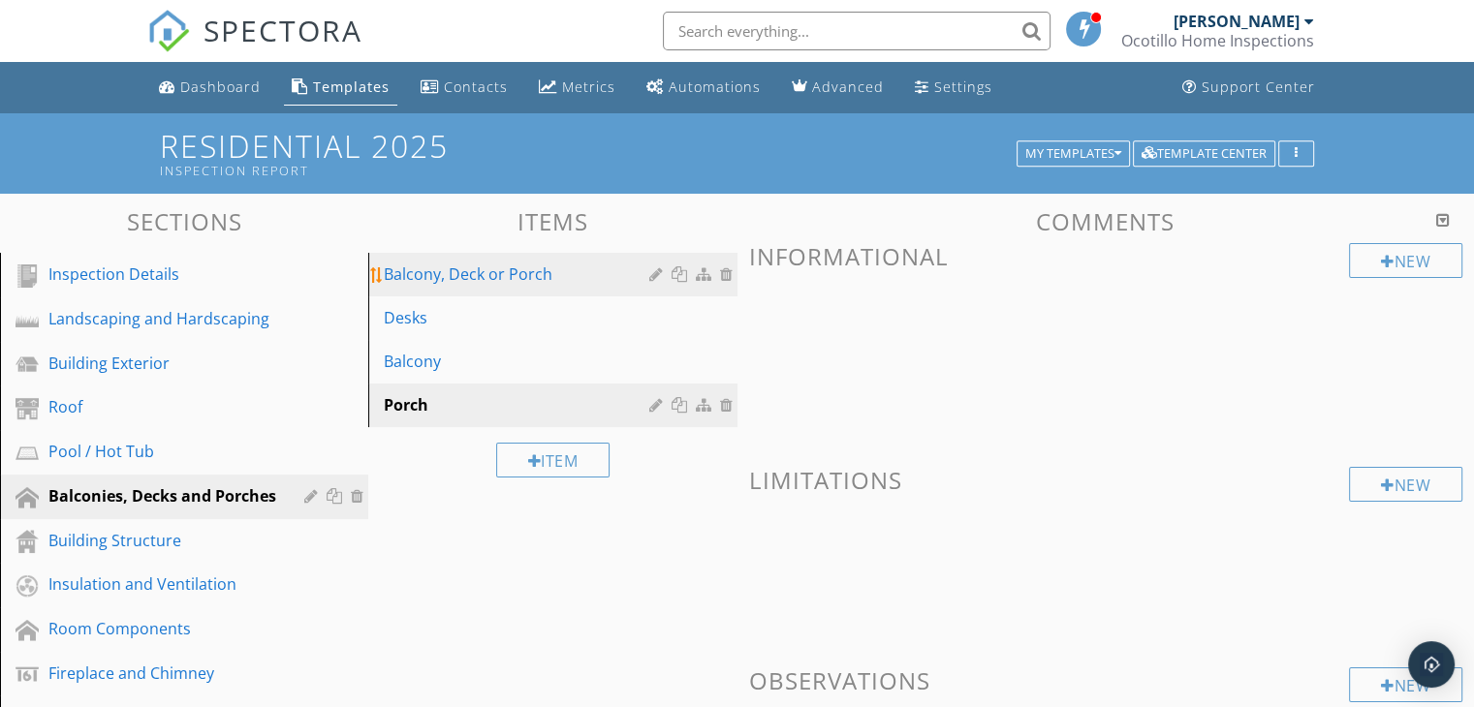
click at [587, 268] on div "Balcony, Deck or Porch" at bounding box center [519, 274] width 270 height 23
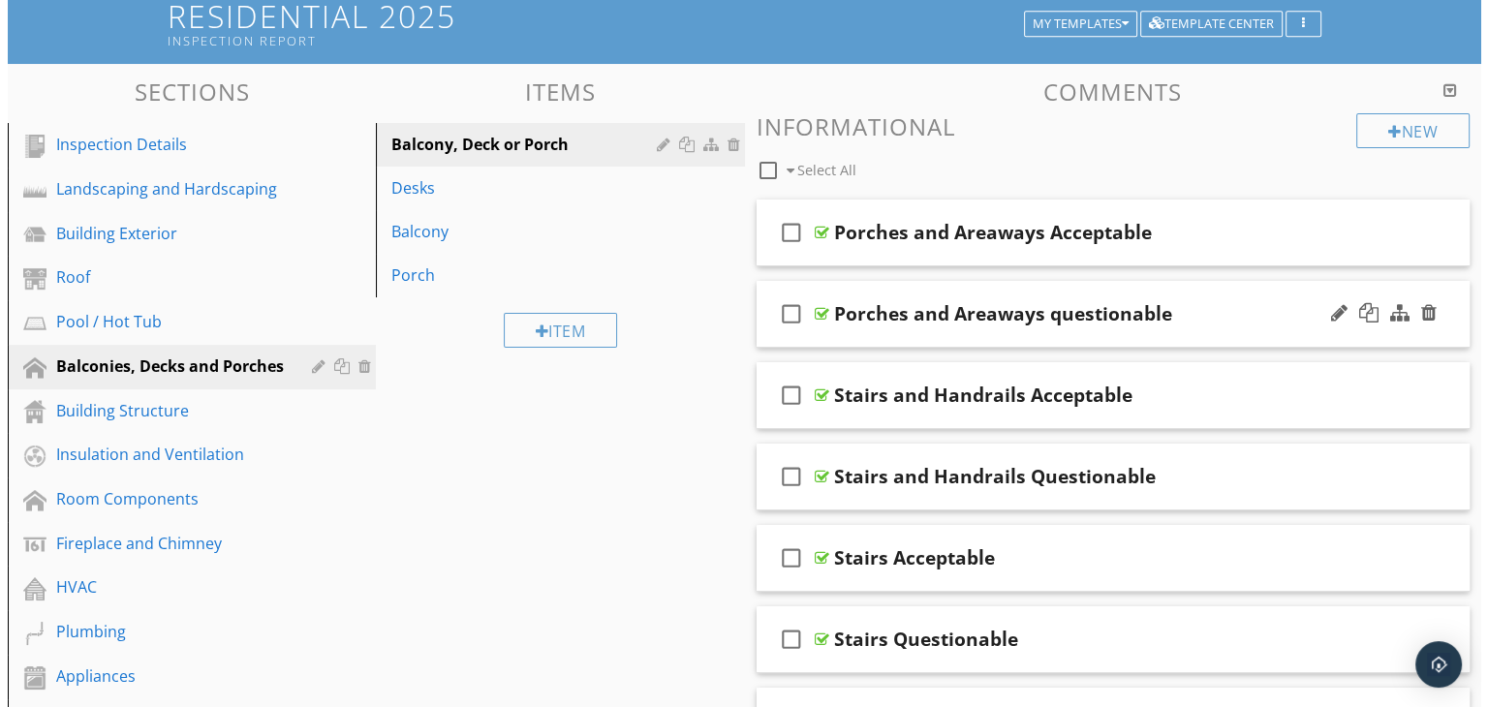
scroll to position [97, 0]
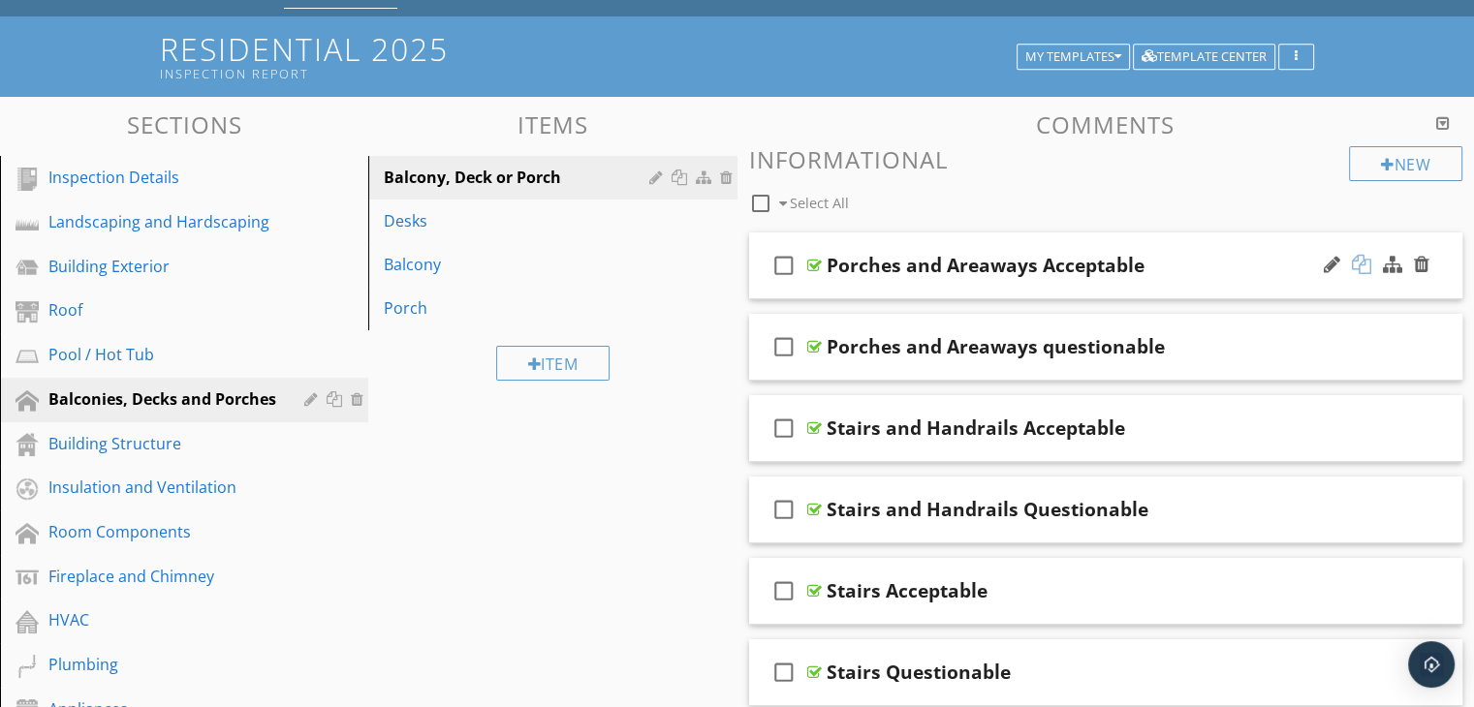
click at [1358, 263] on div at bounding box center [1361, 264] width 19 height 19
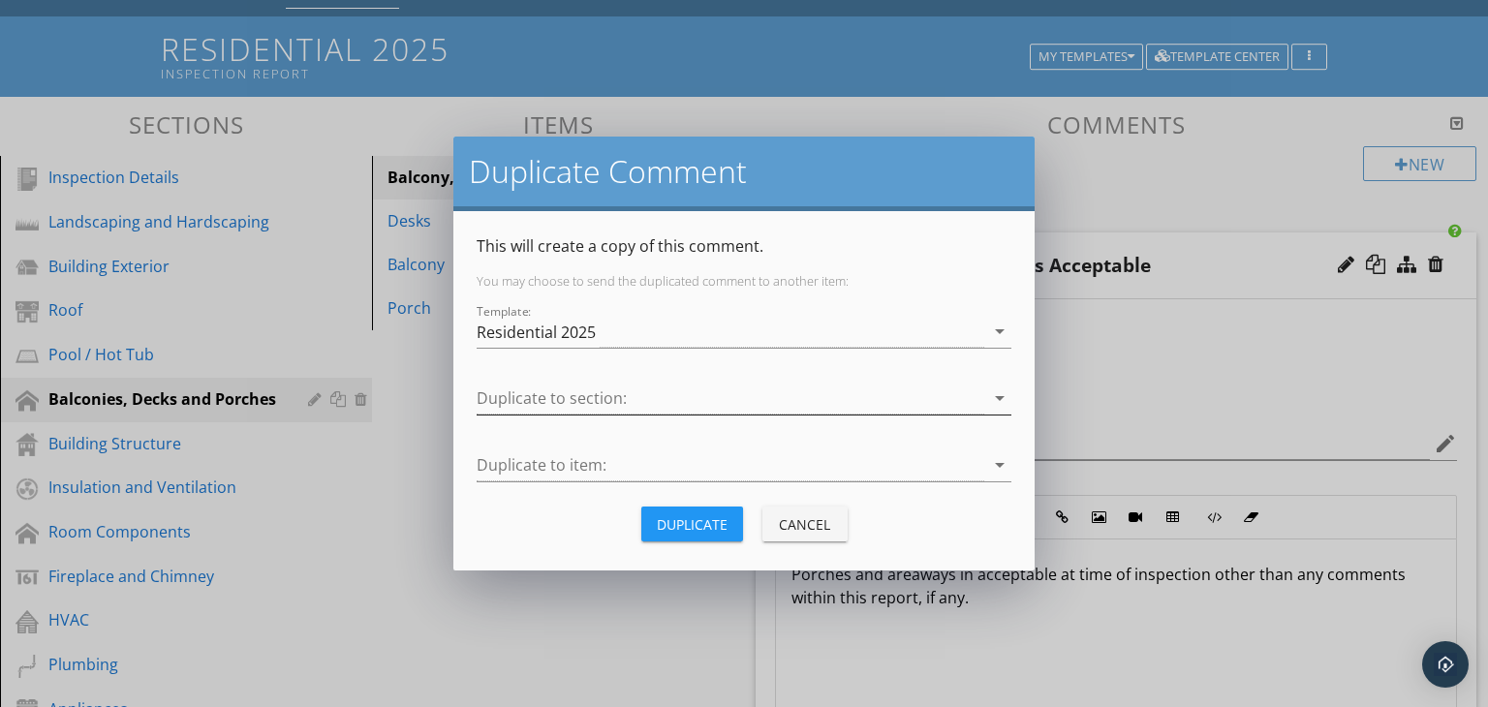
click at [534, 388] on div at bounding box center [731, 399] width 508 height 32
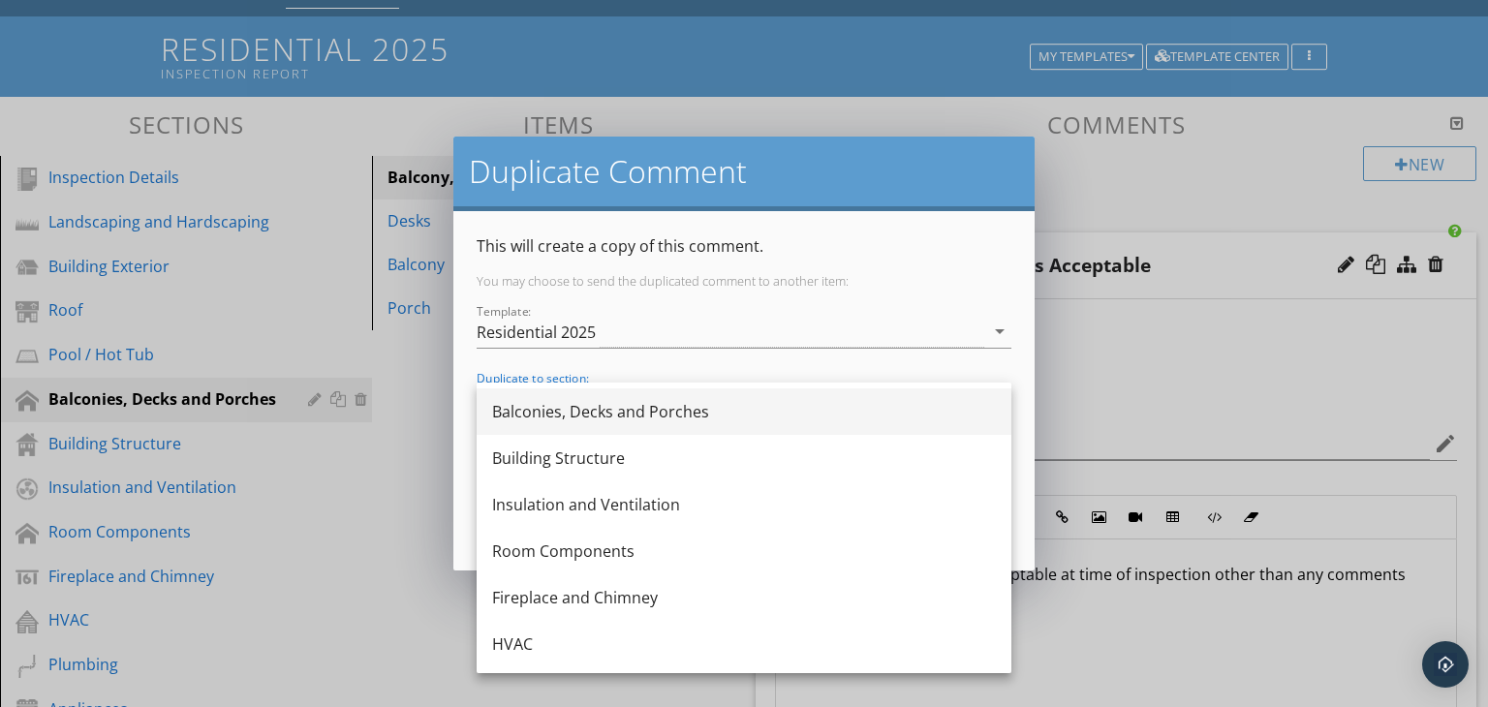
scroll to position [194, 0]
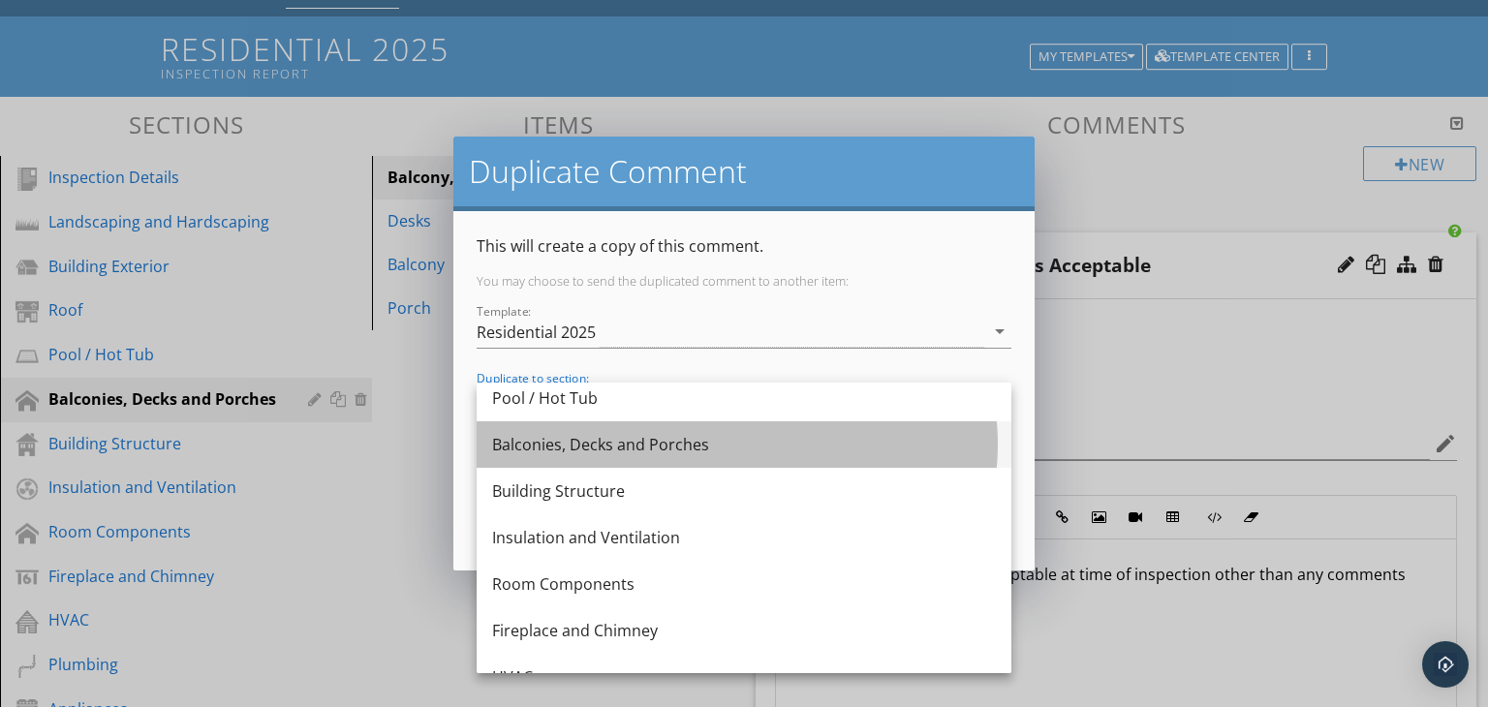
click at [550, 444] on div "Balconies, Decks and Porches" at bounding box center [744, 444] width 504 height 23
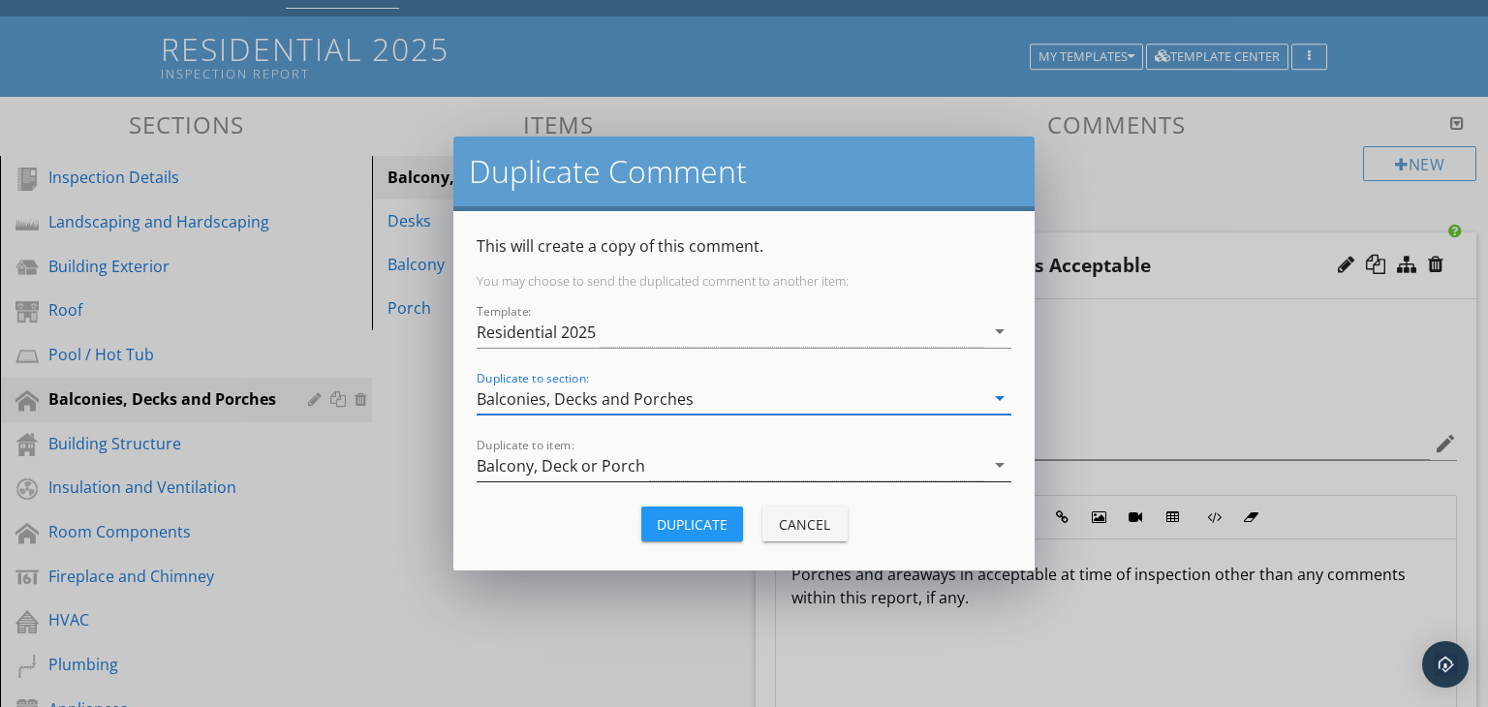
click at [743, 465] on div "Balcony, Deck or Porch" at bounding box center [731, 466] width 508 height 32
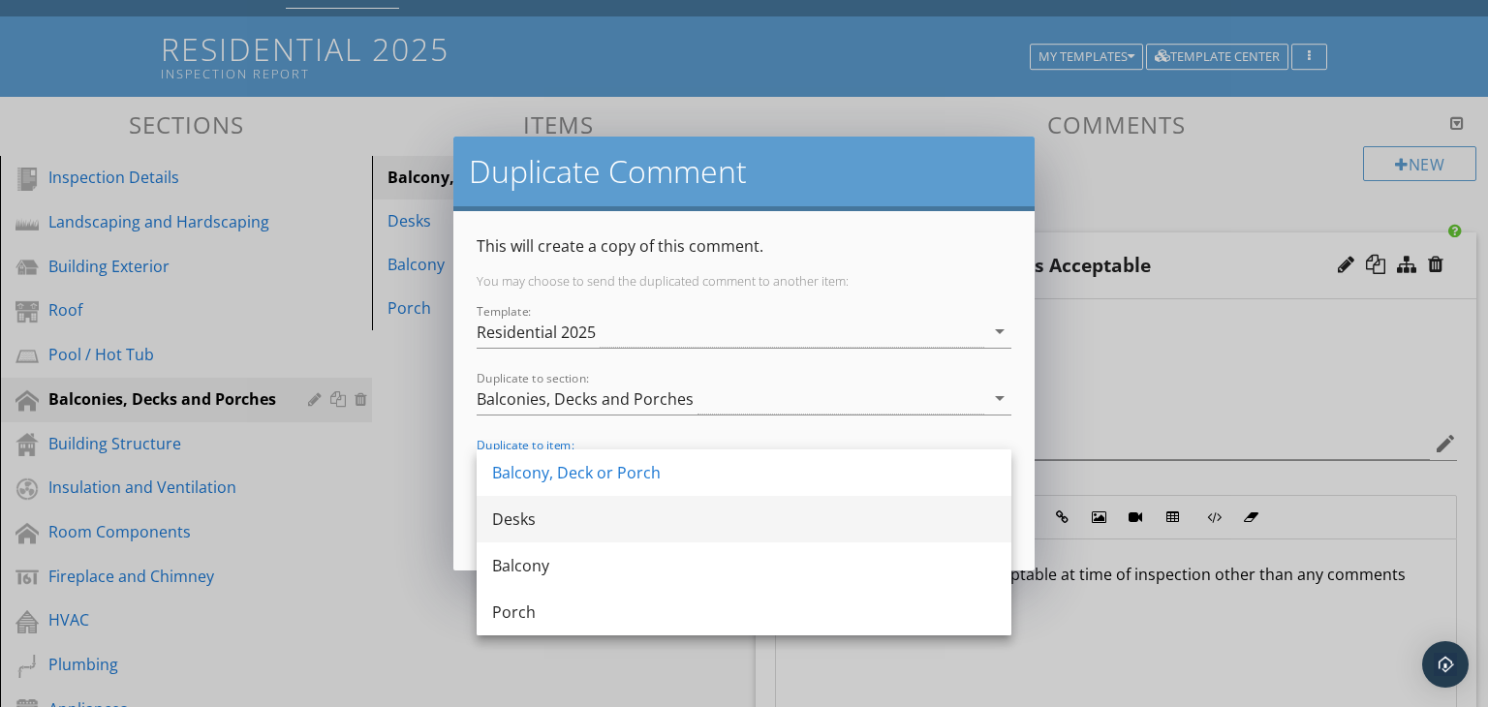
click at [542, 521] on div "Desks" at bounding box center [744, 519] width 504 height 23
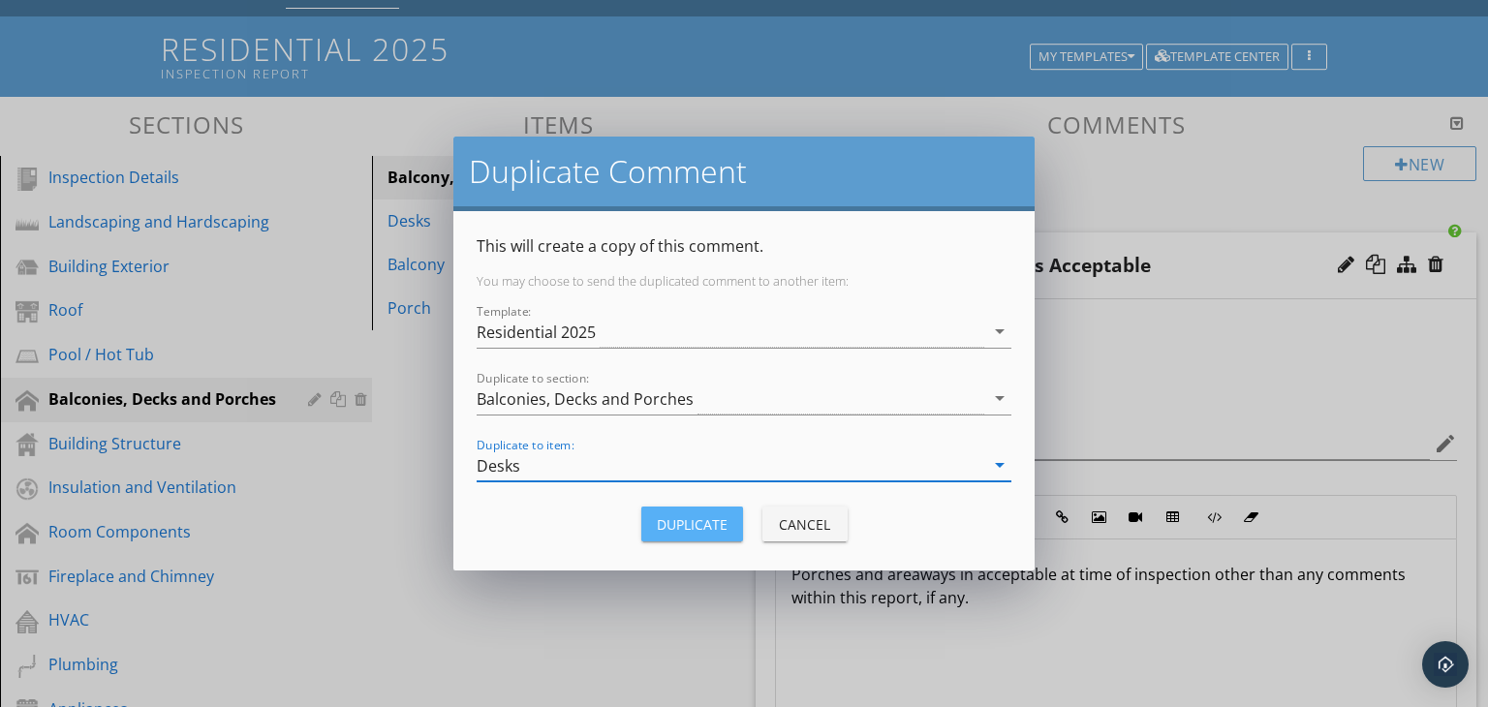
click at [690, 525] on div "Duplicate" at bounding box center [692, 524] width 71 height 20
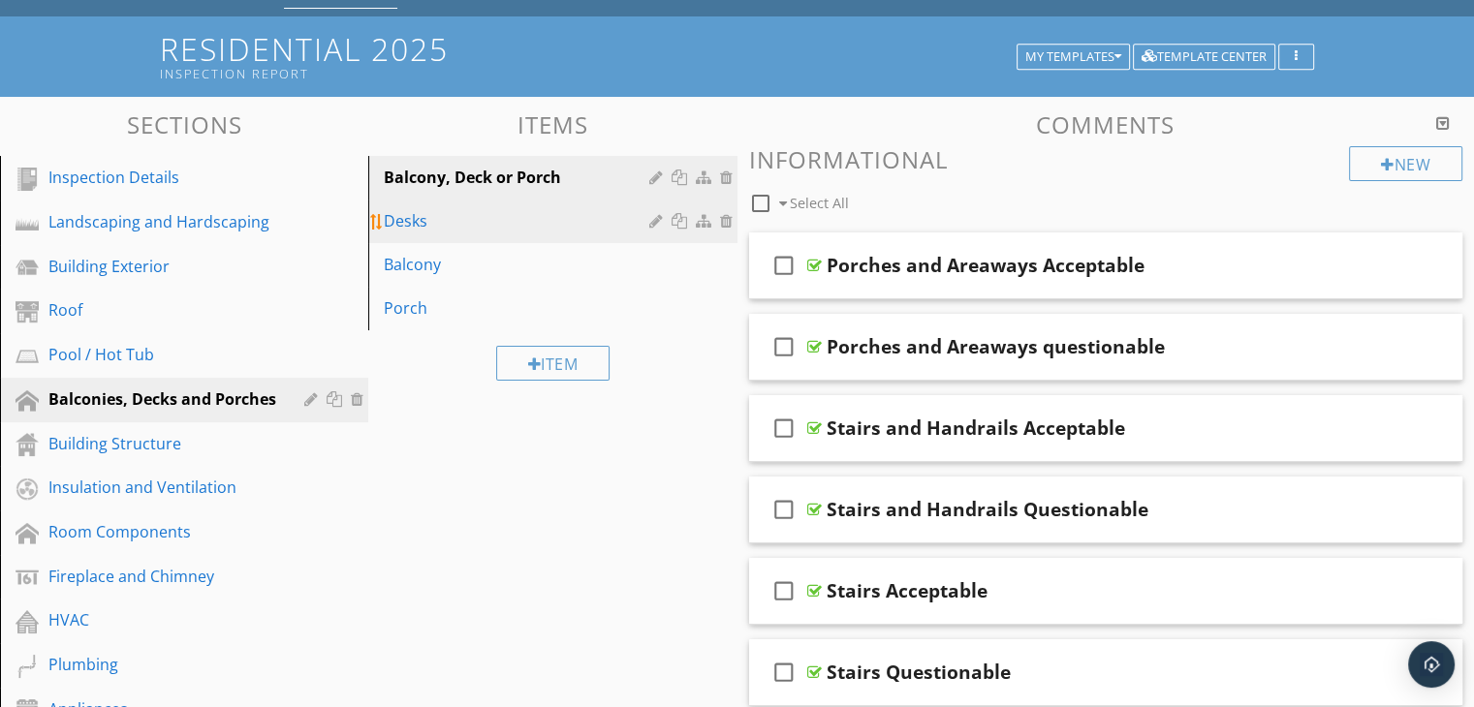
click at [532, 223] on div "Desks" at bounding box center [519, 220] width 270 height 23
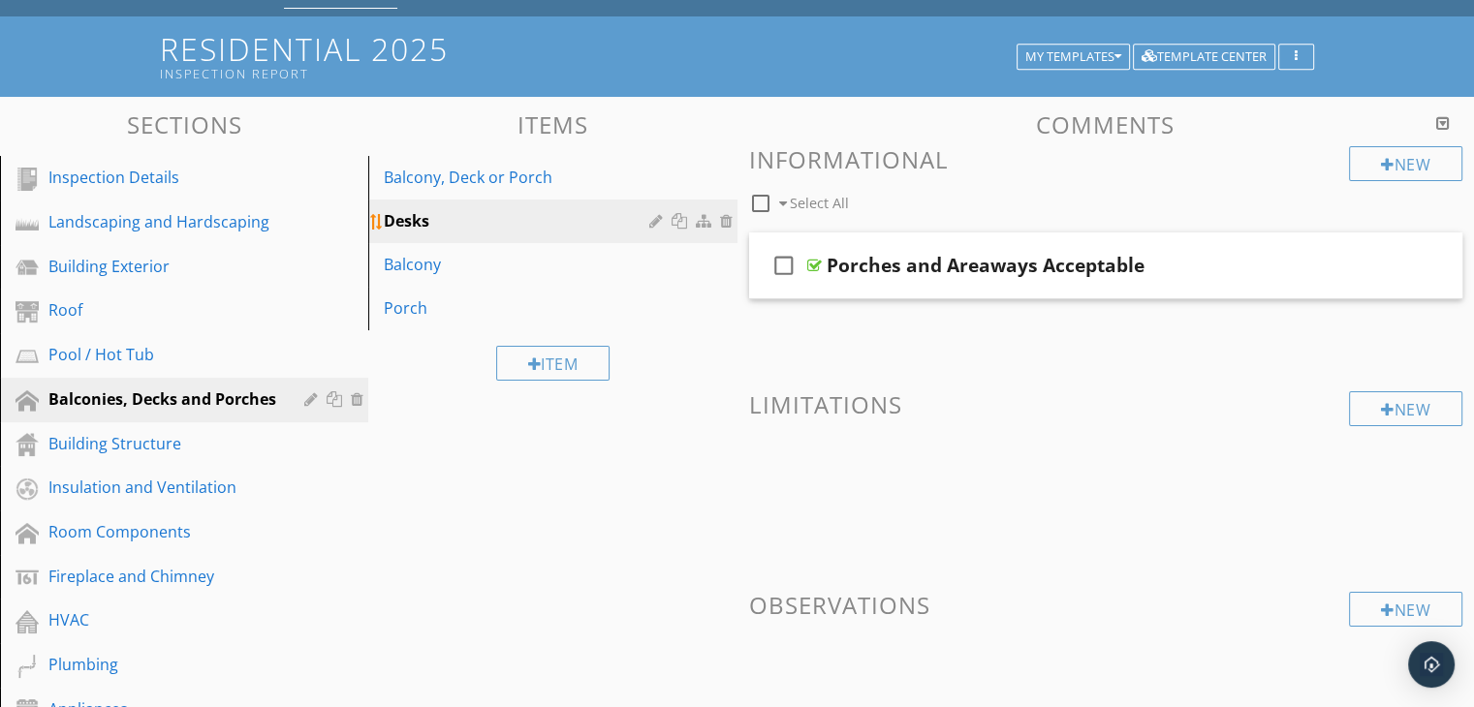
click at [656, 214] on div at bounding box center [658, 221] width 18 height 16
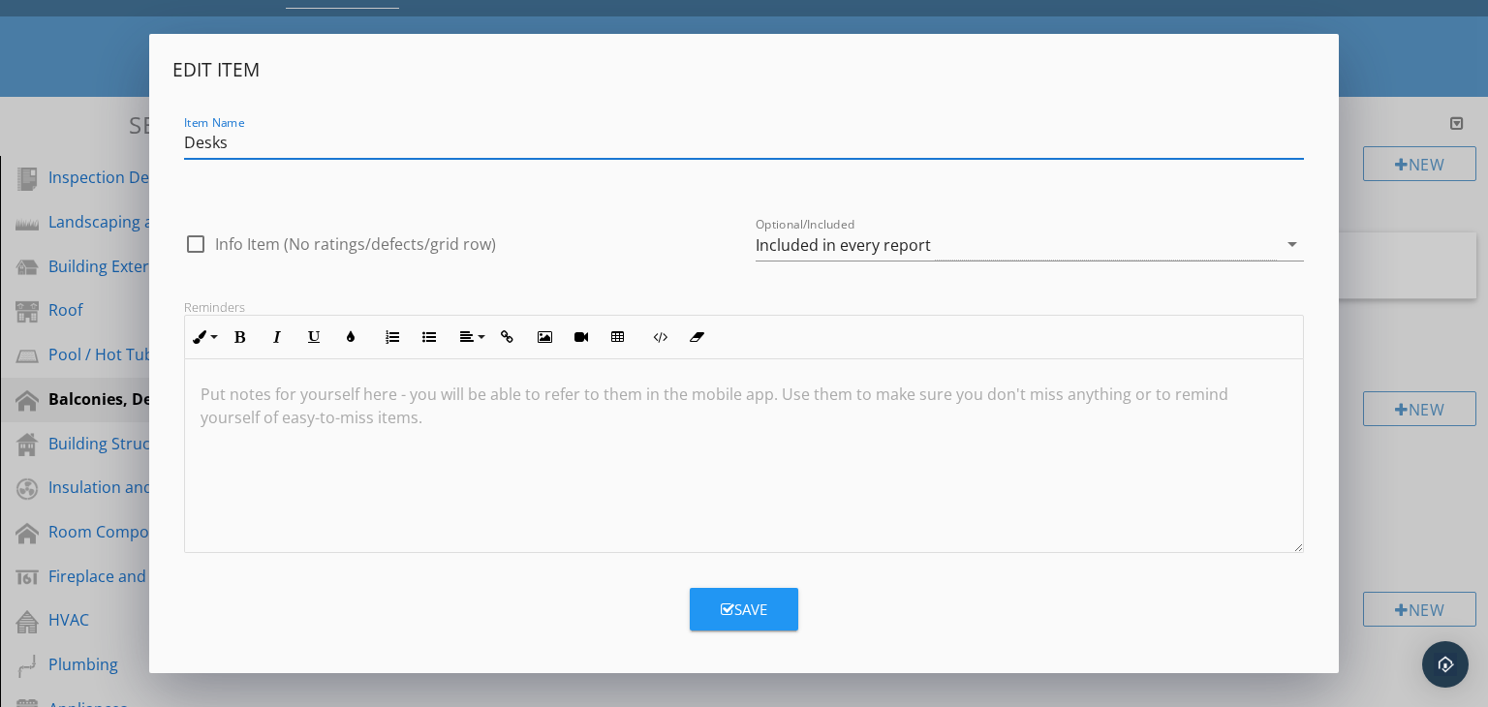
click at [213, 142] on input "Desks" at bounding box center [744, 143] width 1121 height 32
type input "Decks"
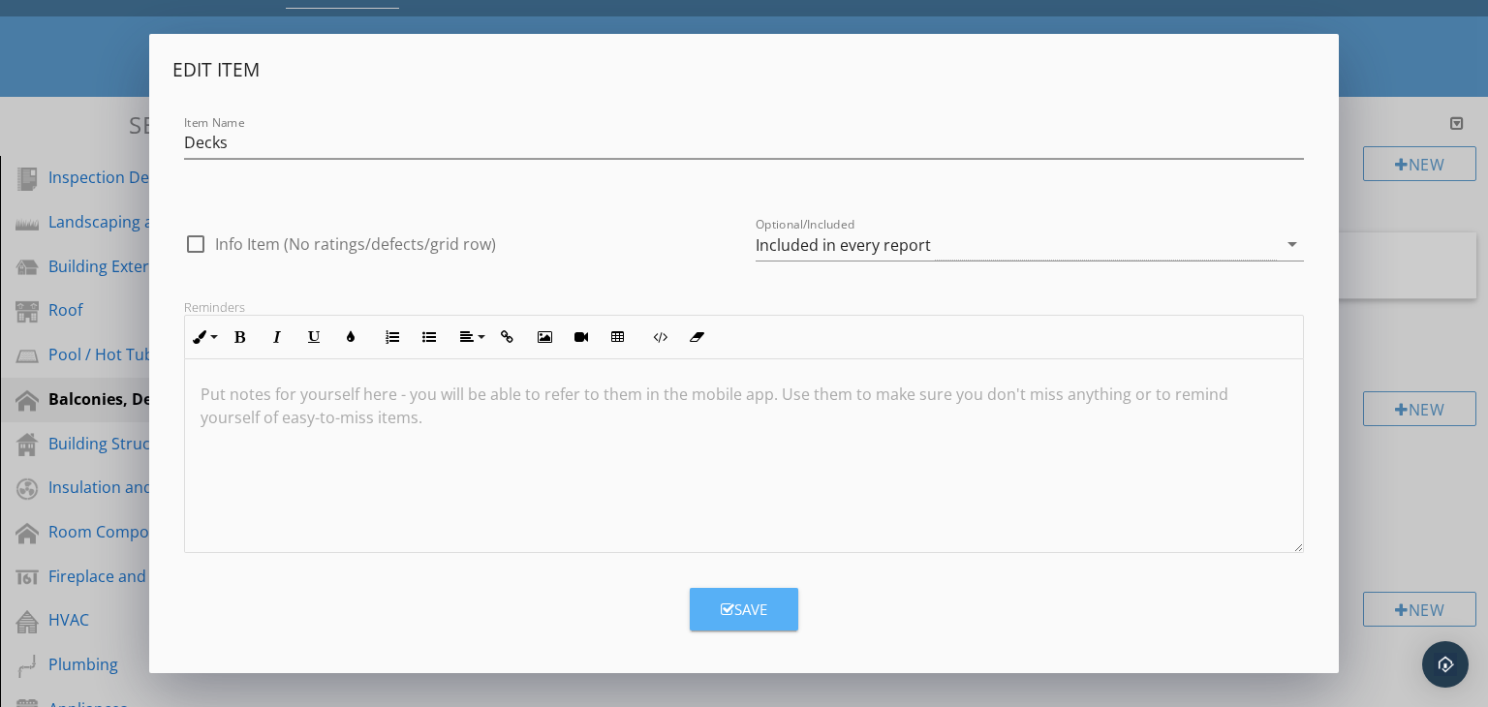
click at [748, 606] on div "Save" at bounding box center [744, 610] width 47 height 22
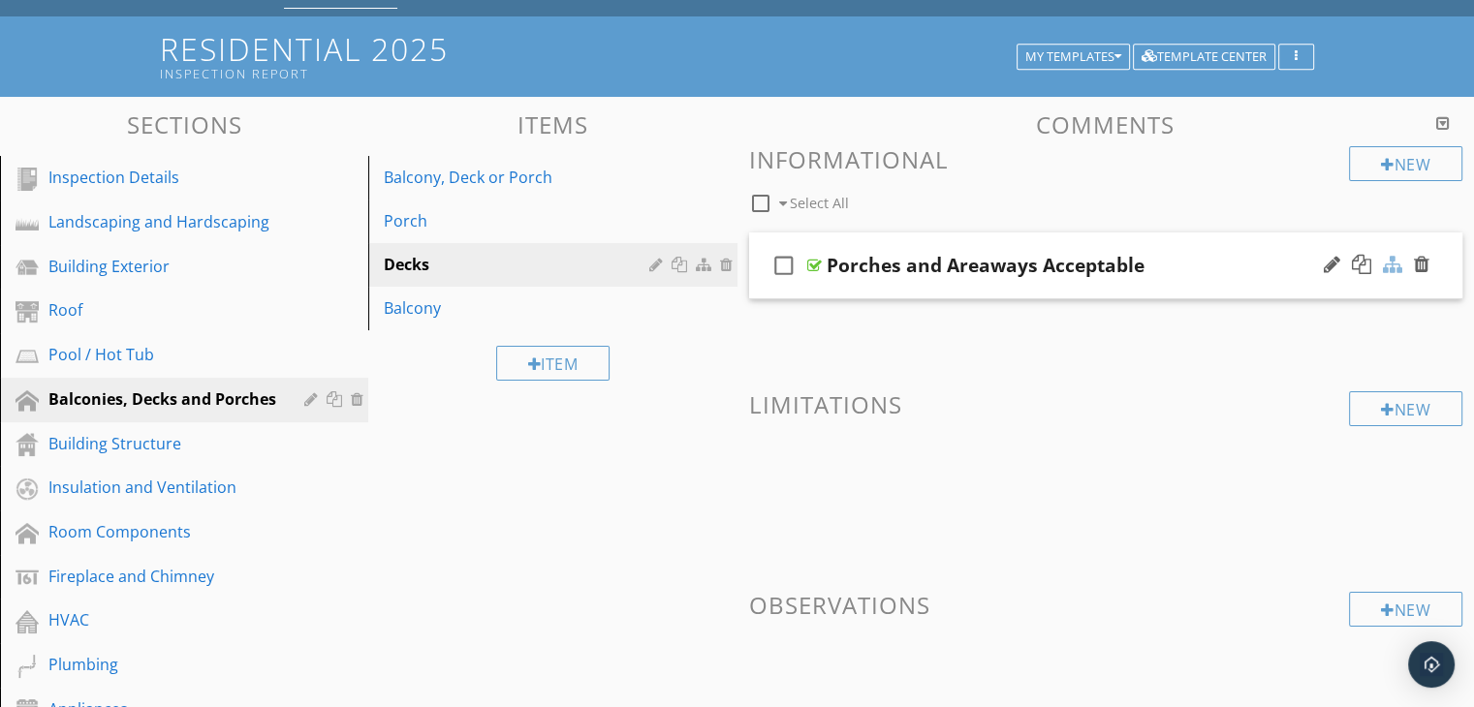
click at [1388, 261] on div at bounding box center [1392, 264] width 19 height 19
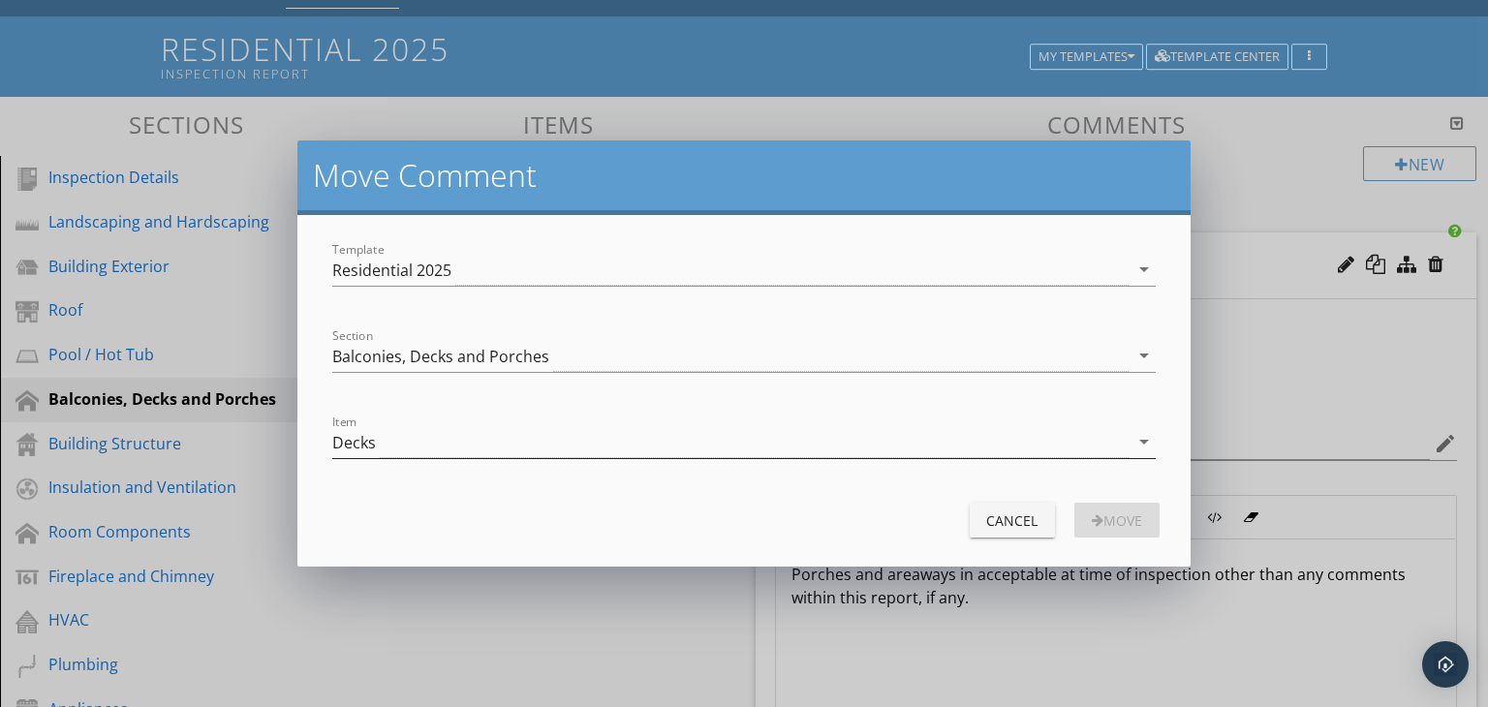
click at [603, 443] on div "Decks" at bounding box center [730, 442] width 796 height 32
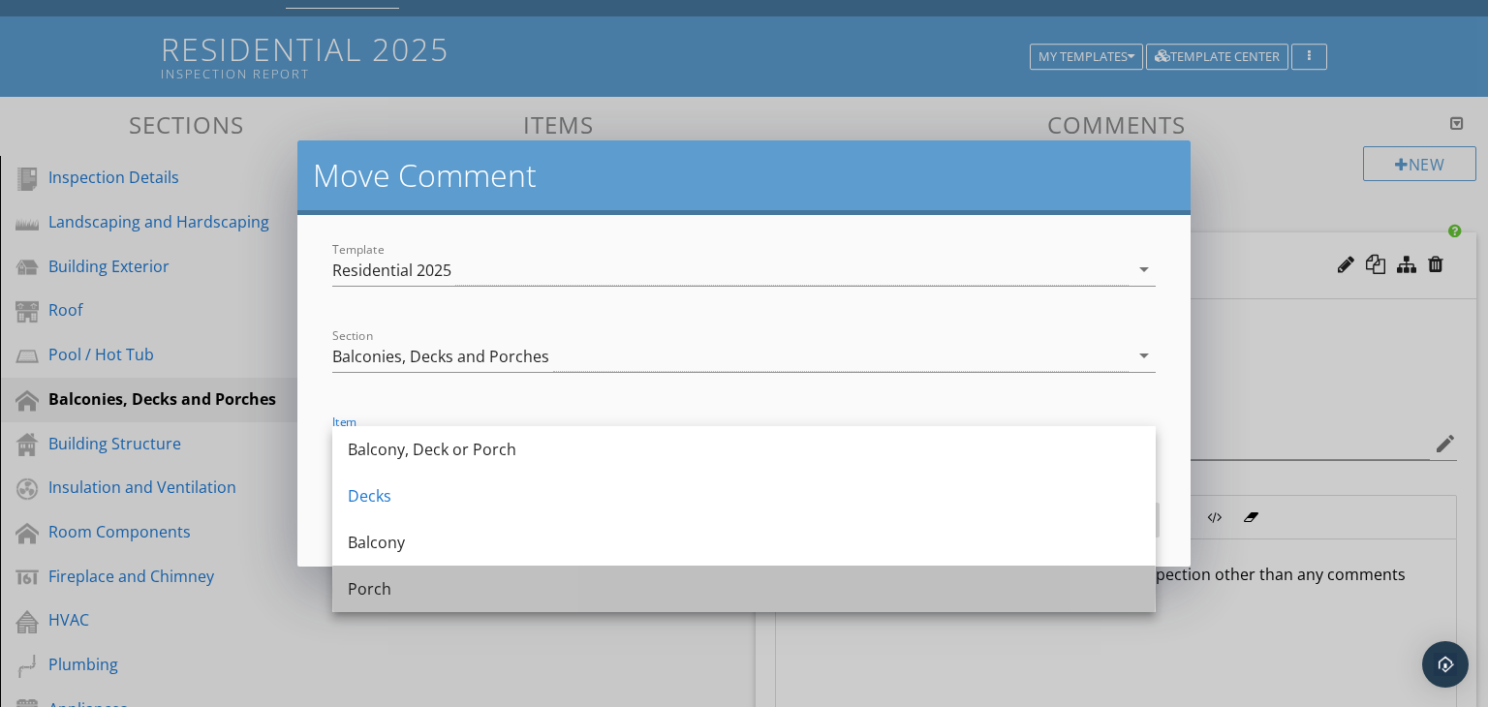
click at [430, 585] on div "Porch" at bounding box center [744, 588] width 793 height 23
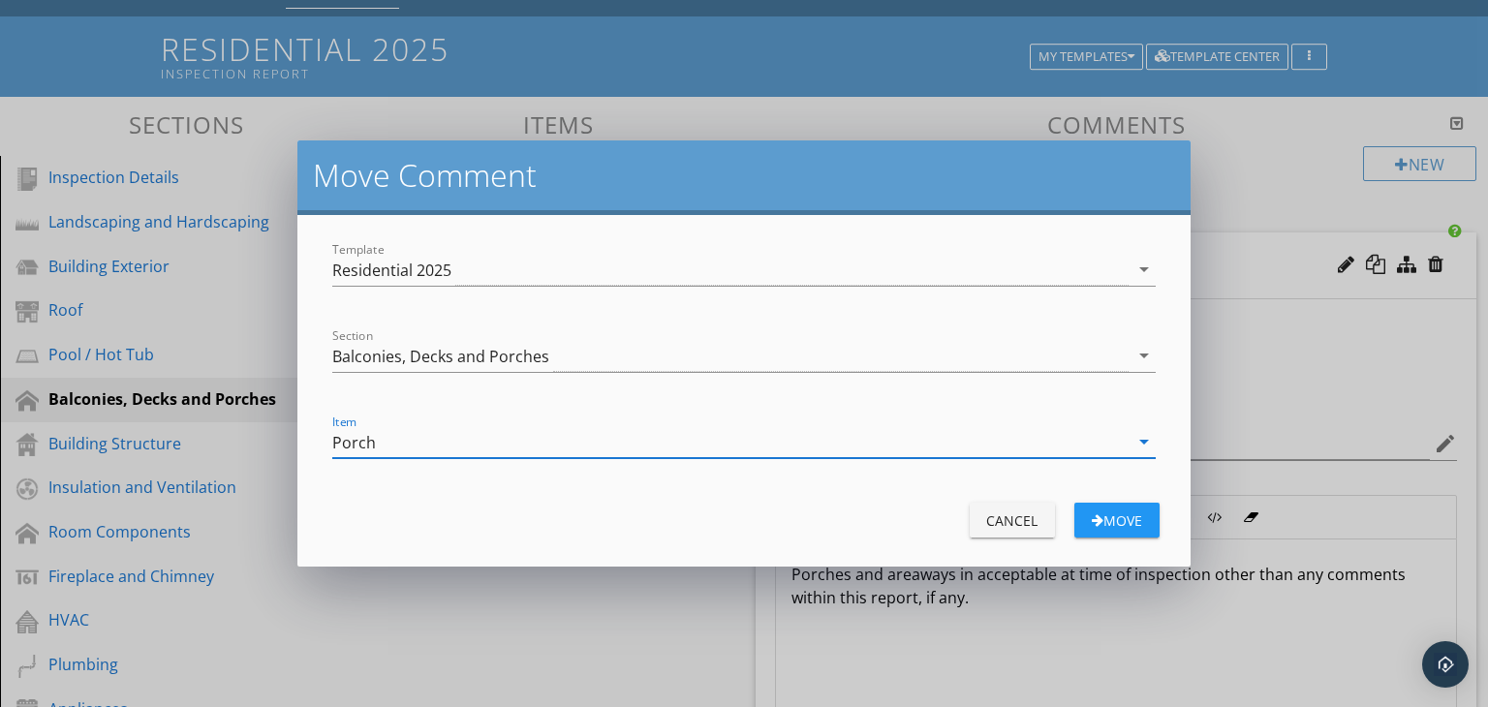
click at [1128, 523] on div "Move" at bounding box center [1117, 521] width 54 height 20
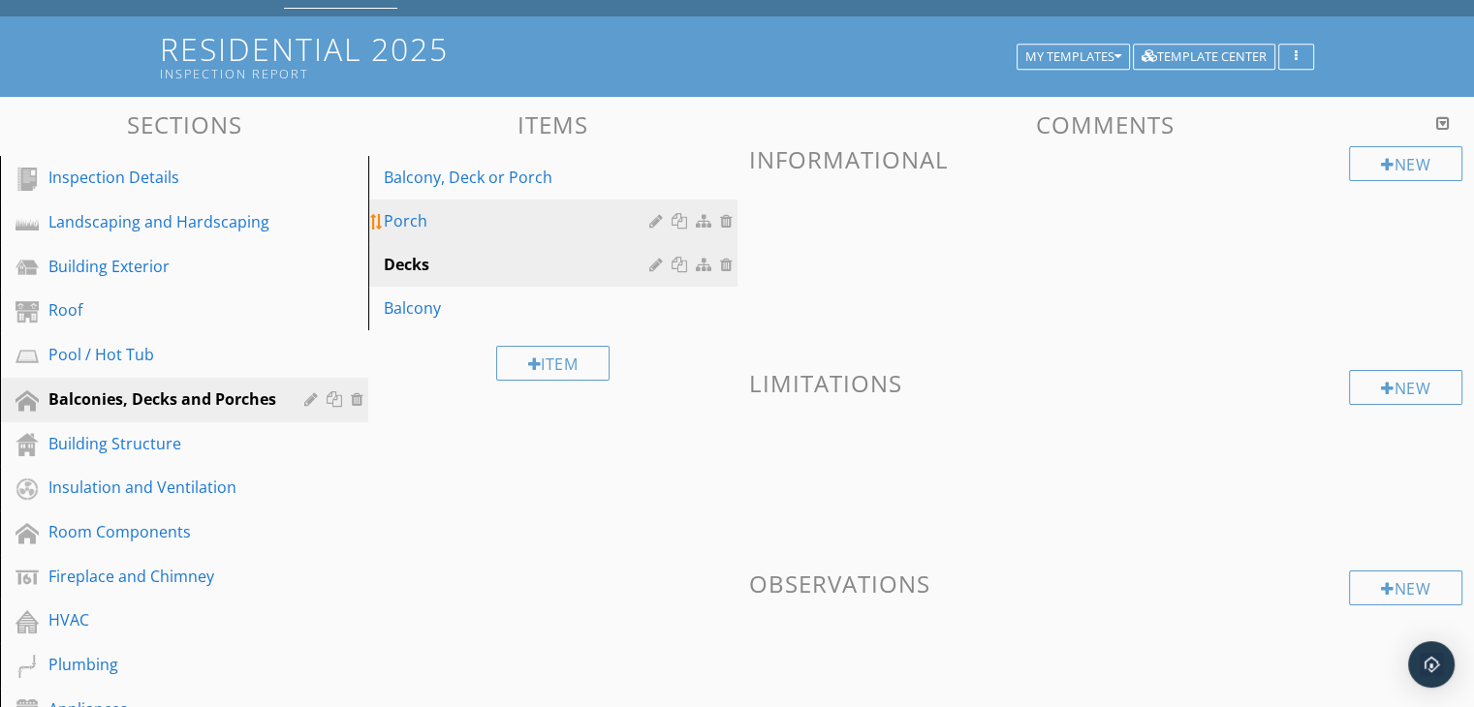
click at [518, 223] on div "Porch" at bounding box center [519, 220] width 270 height 23
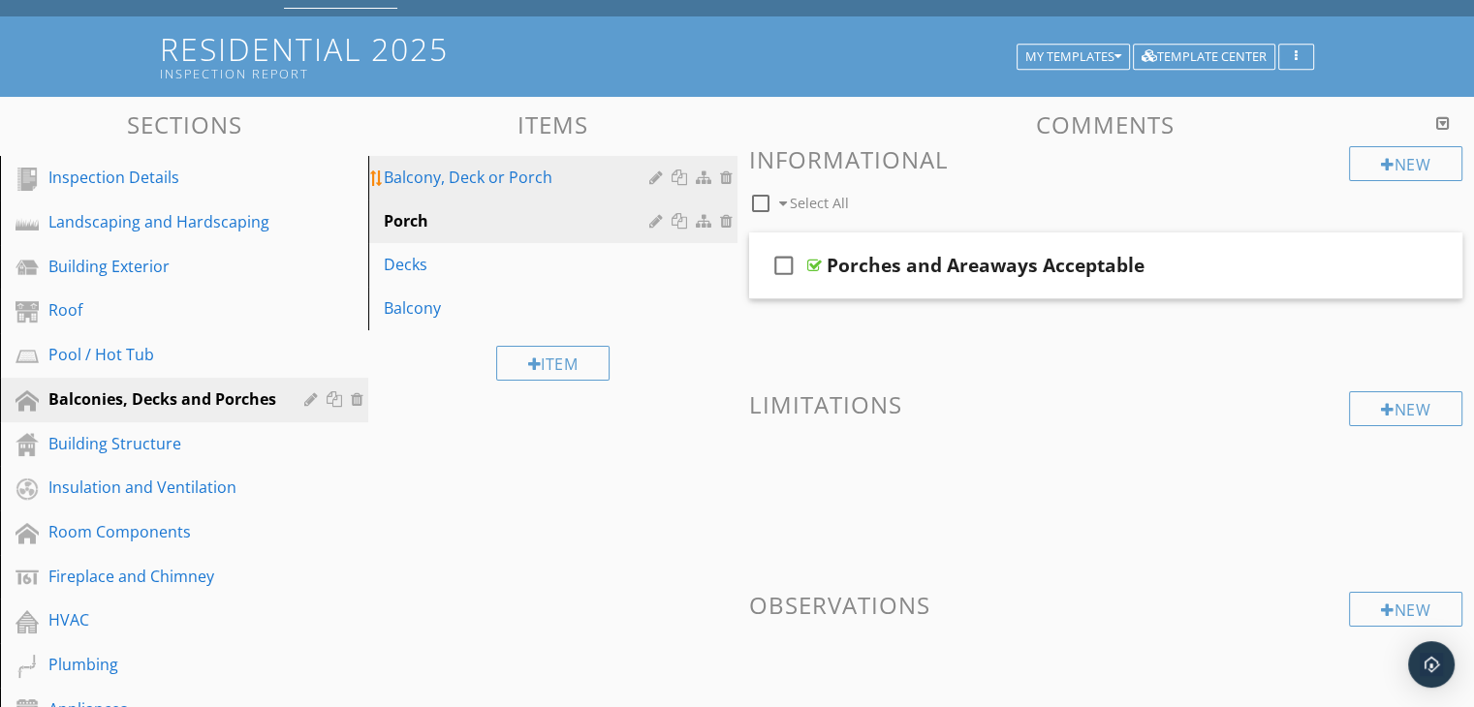
click at [536, 170] on div "Balcony, Deck or Porch" at bounding box center [519, 177] width 270 height 23
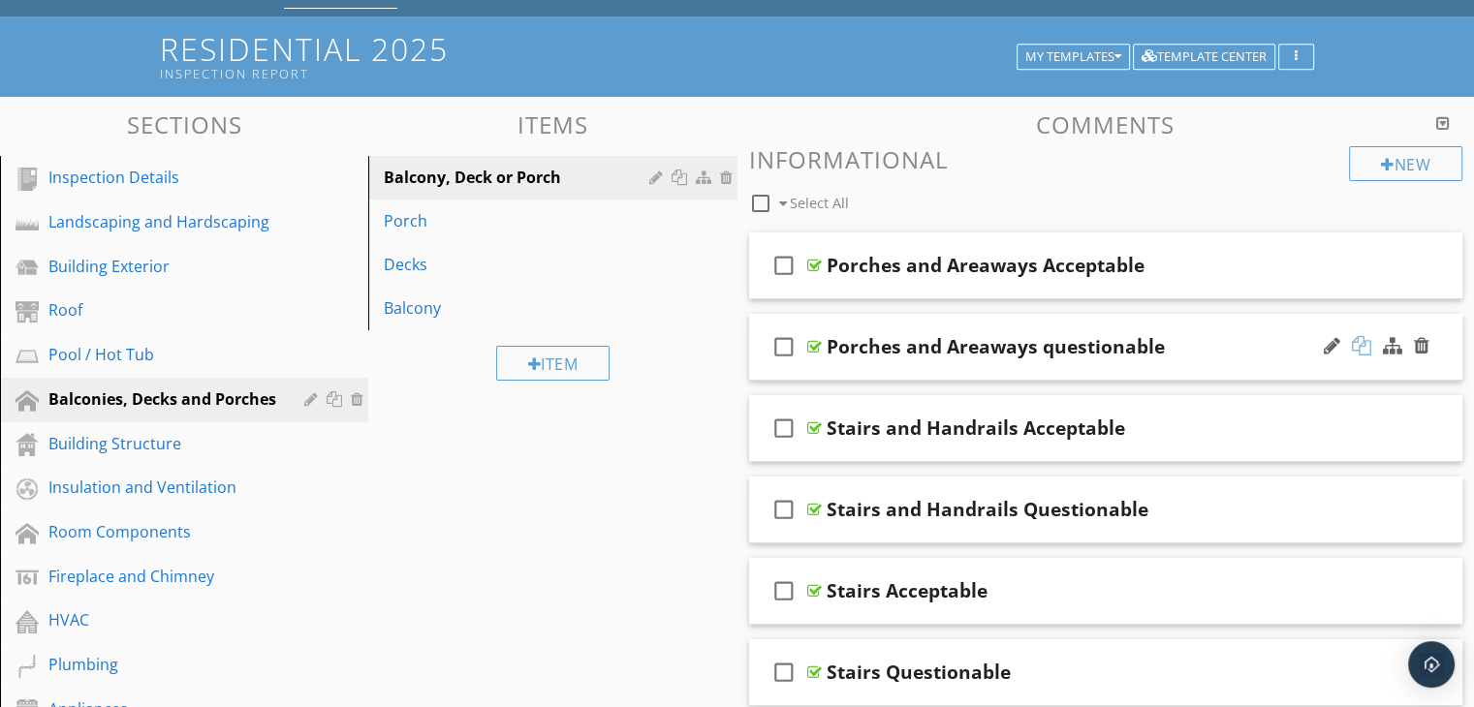
click at [1360, 346] on div at bounding box center [1361, 345] width 19 height 19
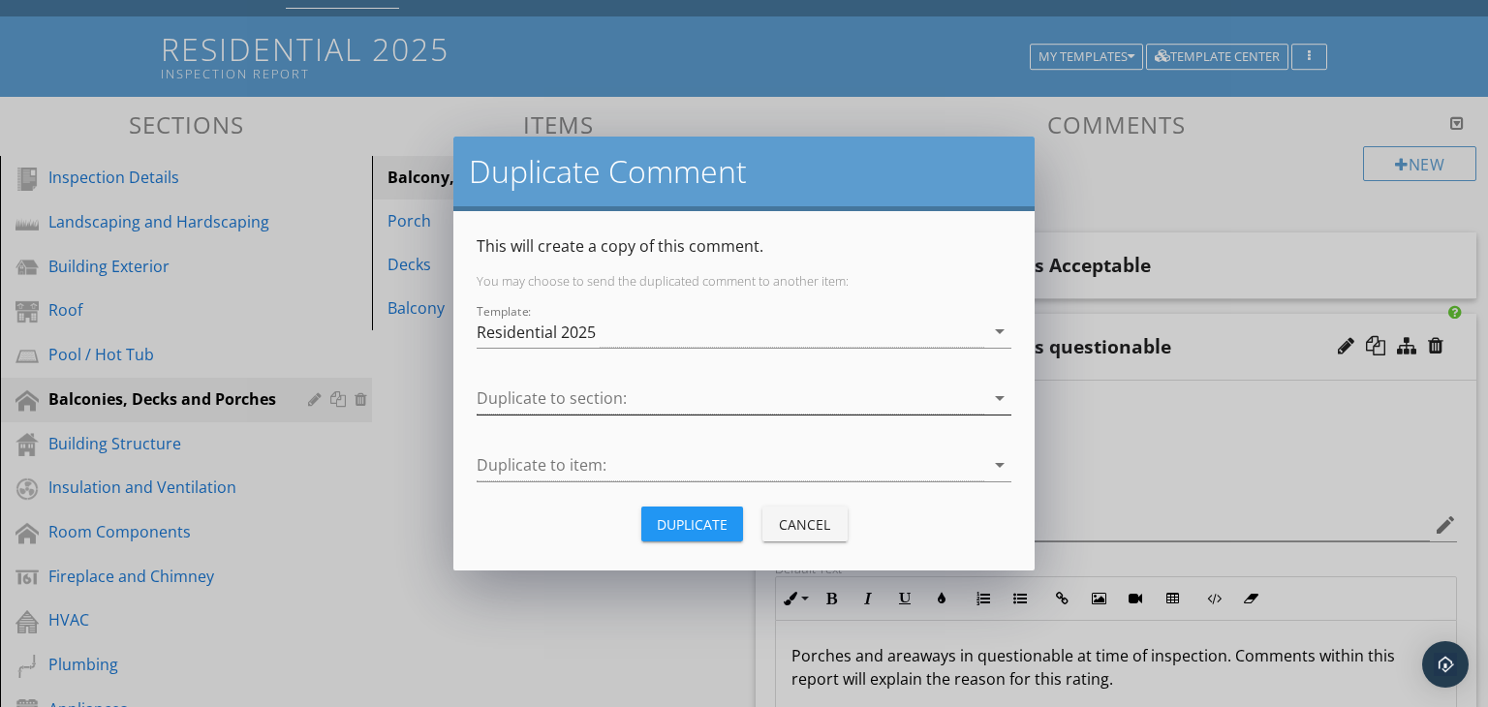
click at [663, 402] on div at bounding box center [731, 399] width 508 height 32
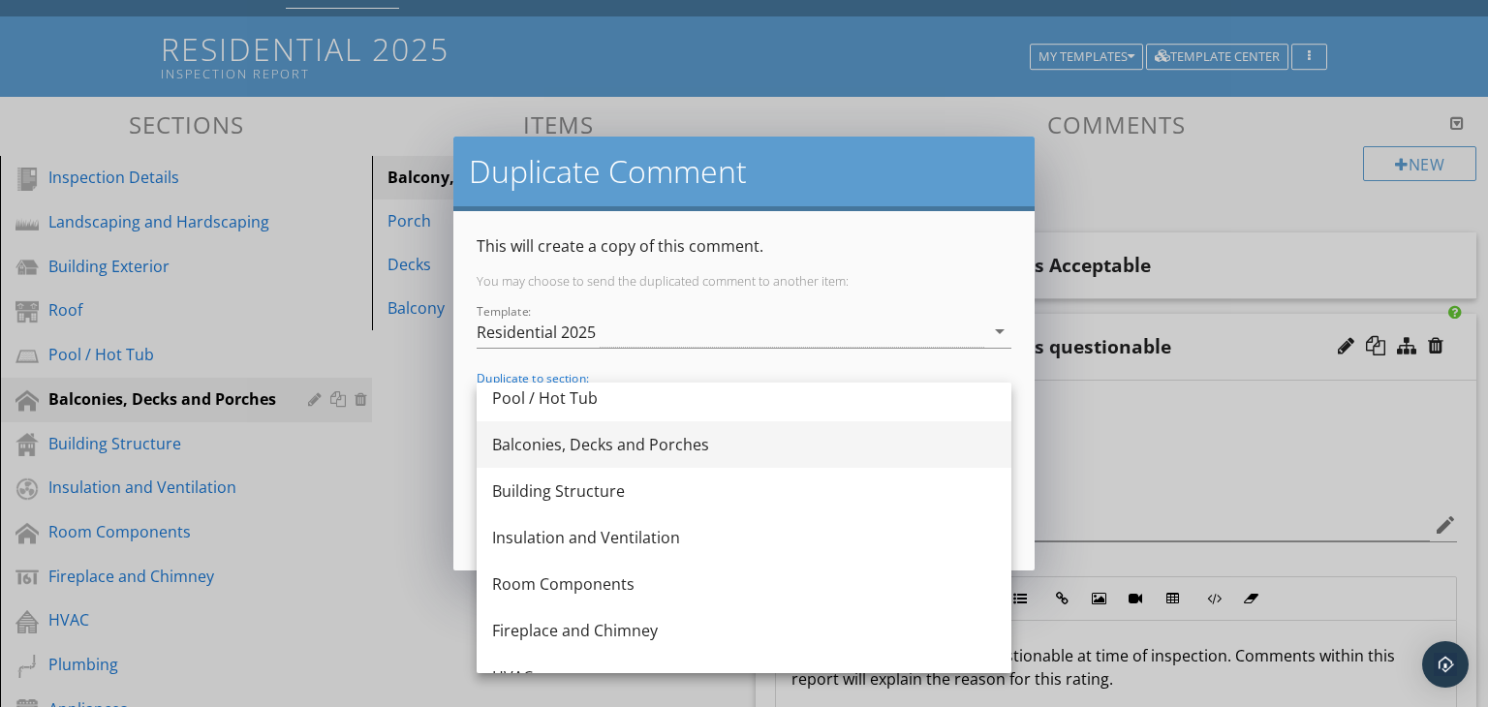
click at [584, 449] on div "Balconies, Decks and Porches" at bounding box center [744, 444] width 504 height 23
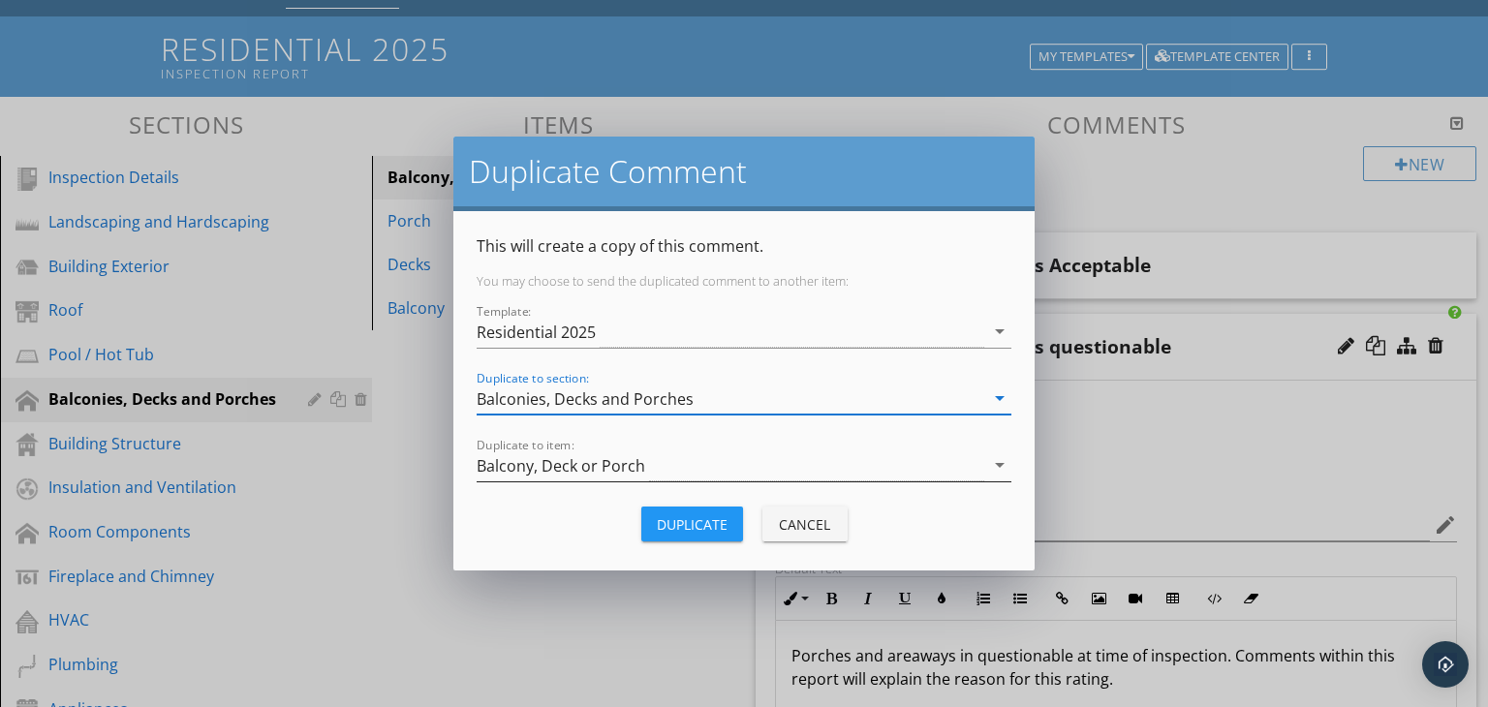
click at [700, 462] on div "Balcony, Deck or Porch" at bounding box center [731, 466] width 508 height 32
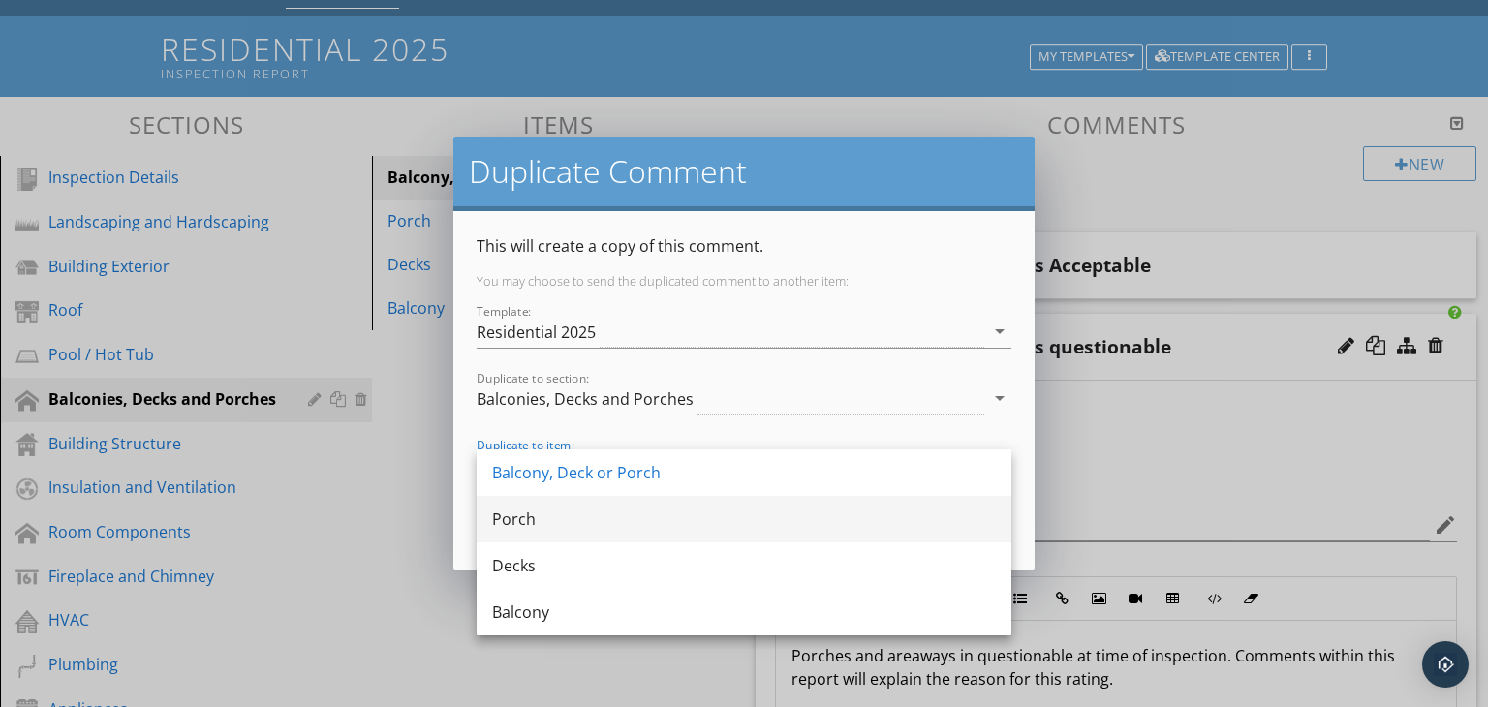
click at [542, 513] on div "Porch" at bounding box center [744, 519] width 504 height 23
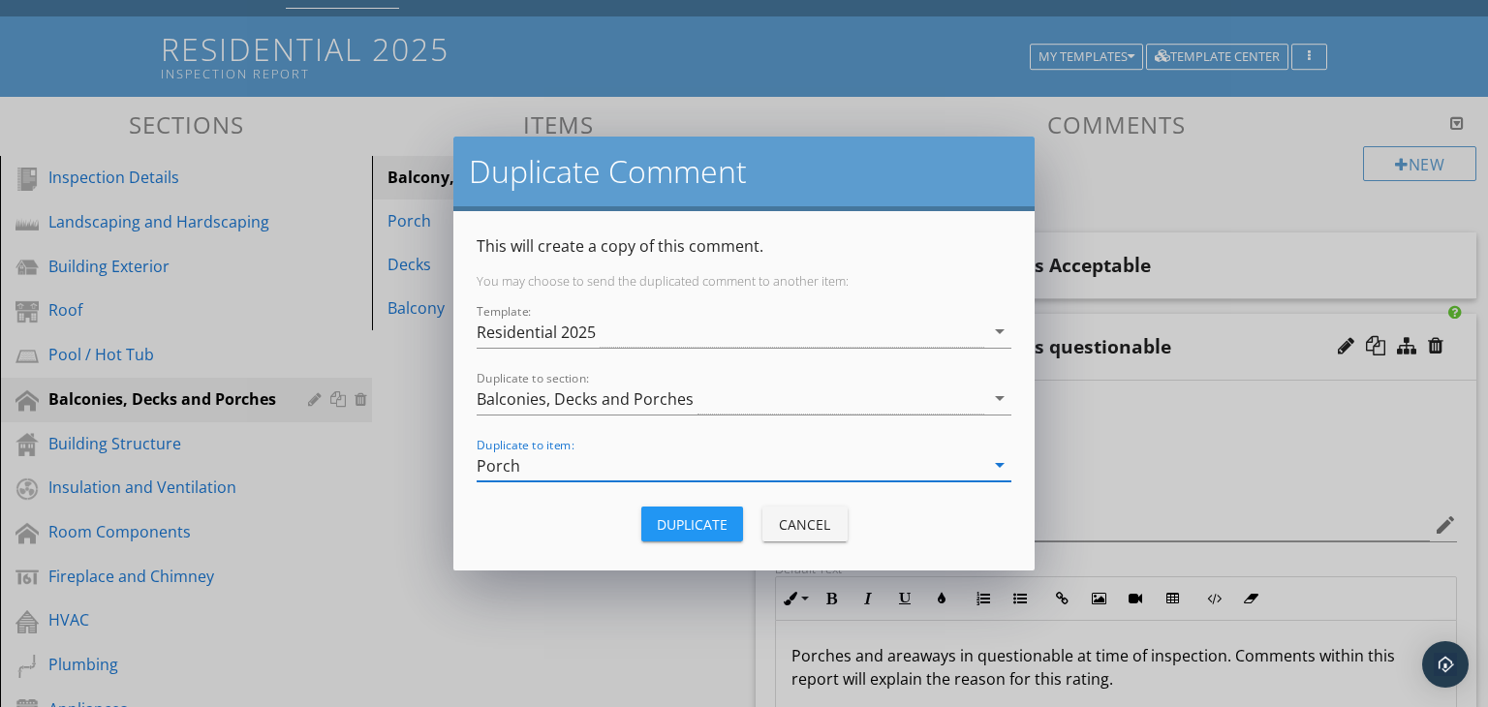
click at [696, 509] on button "Duplicate" at bounding box center [692, 524] width 102 height 35
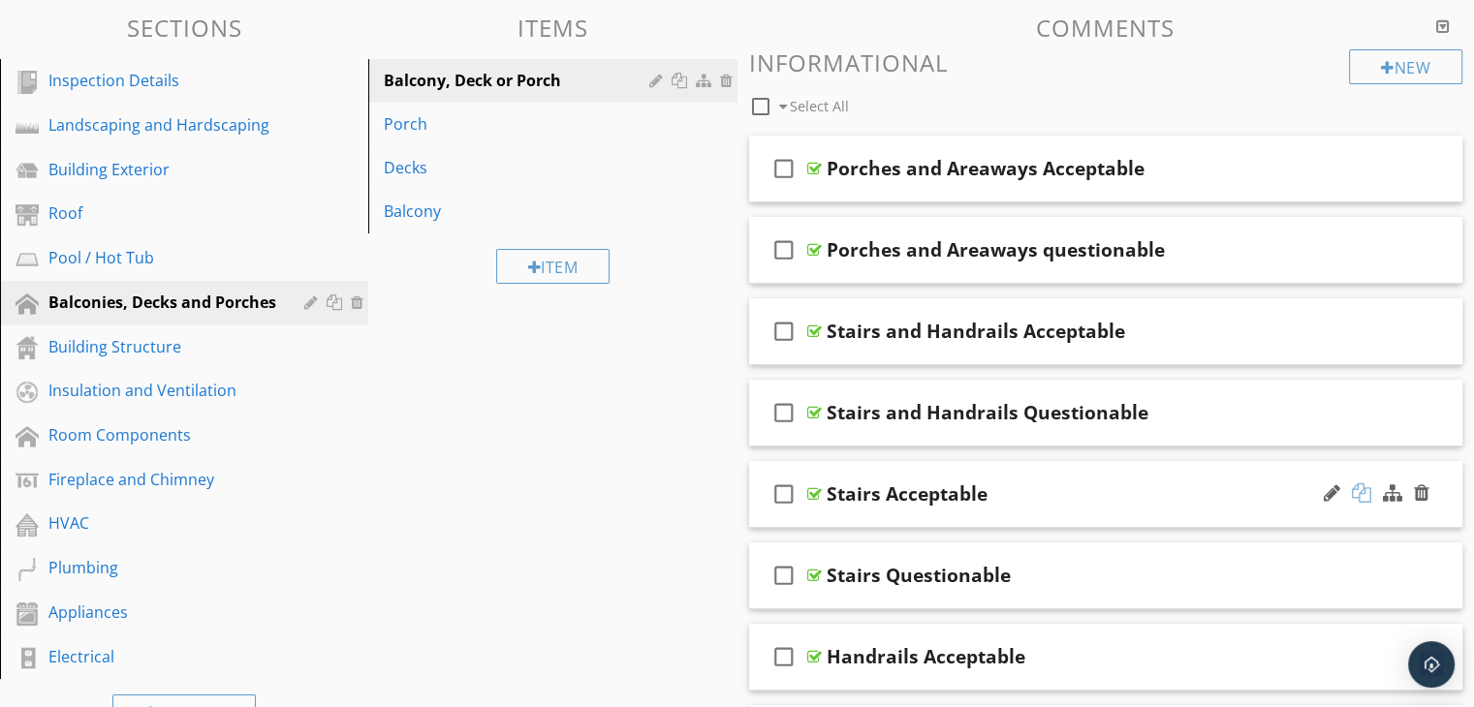
click at [1364, 492] on div at bounding box center [1361, 492] width 19 height 19
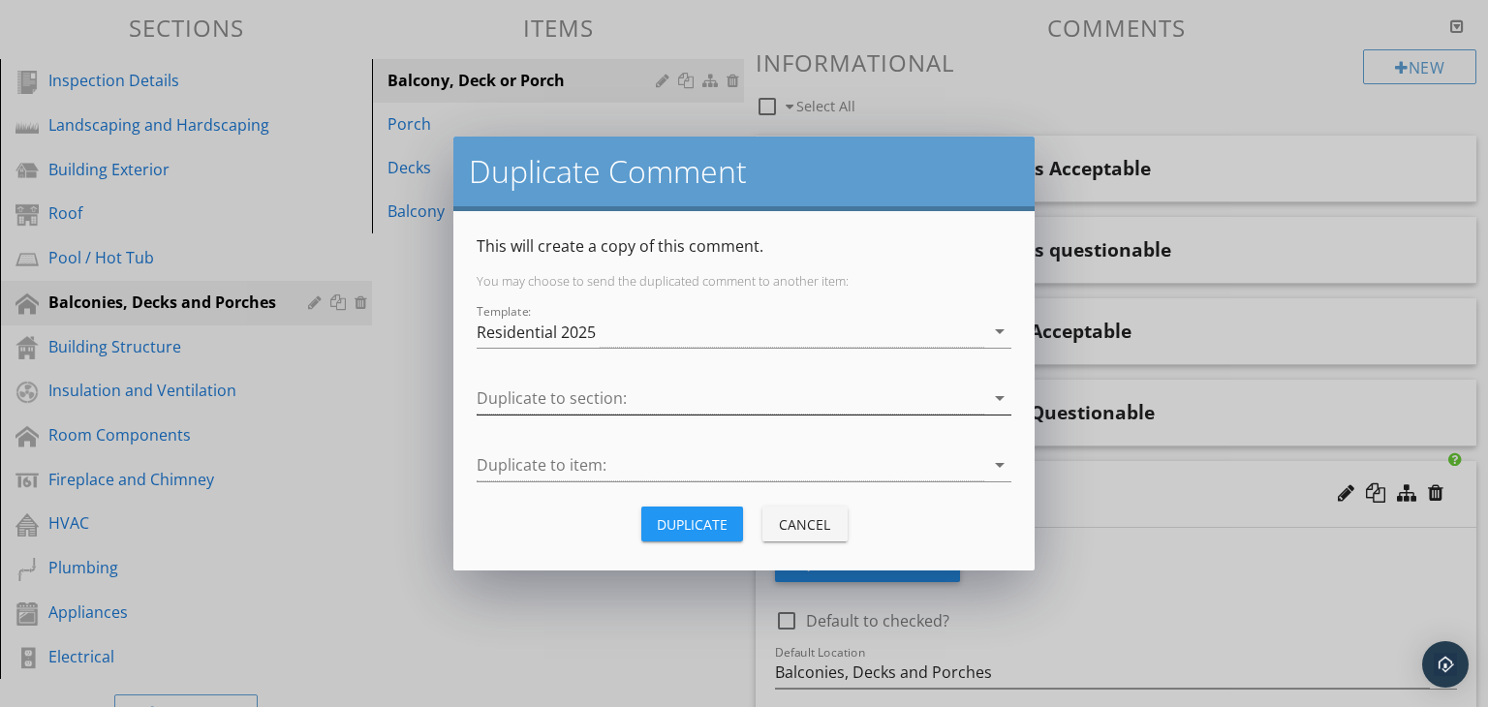
click at [637, 398] on div at bounding box center [731, 399] width 508 height 32
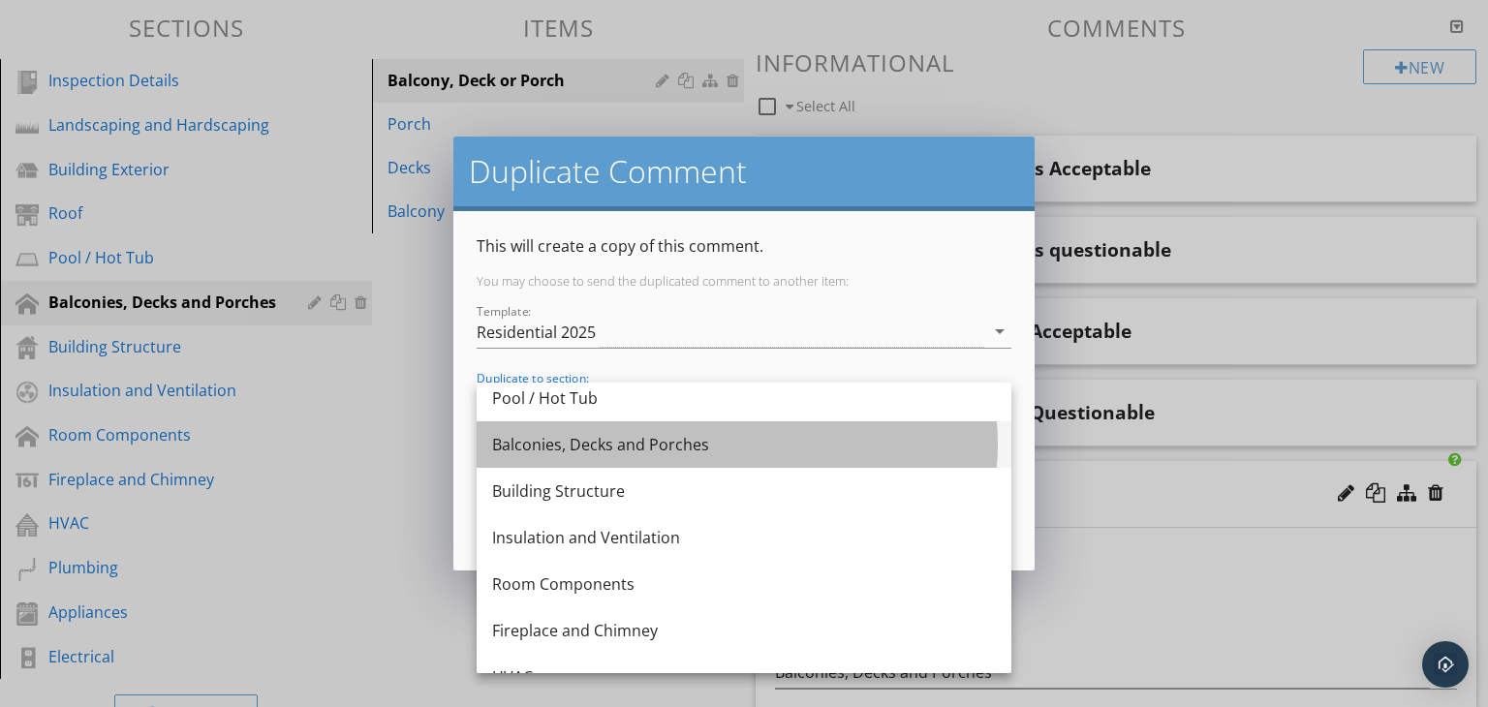
click at [582, 447] on div "Balconies, Decks and Porches" at bounding box center [744, 444] width 504 height 23
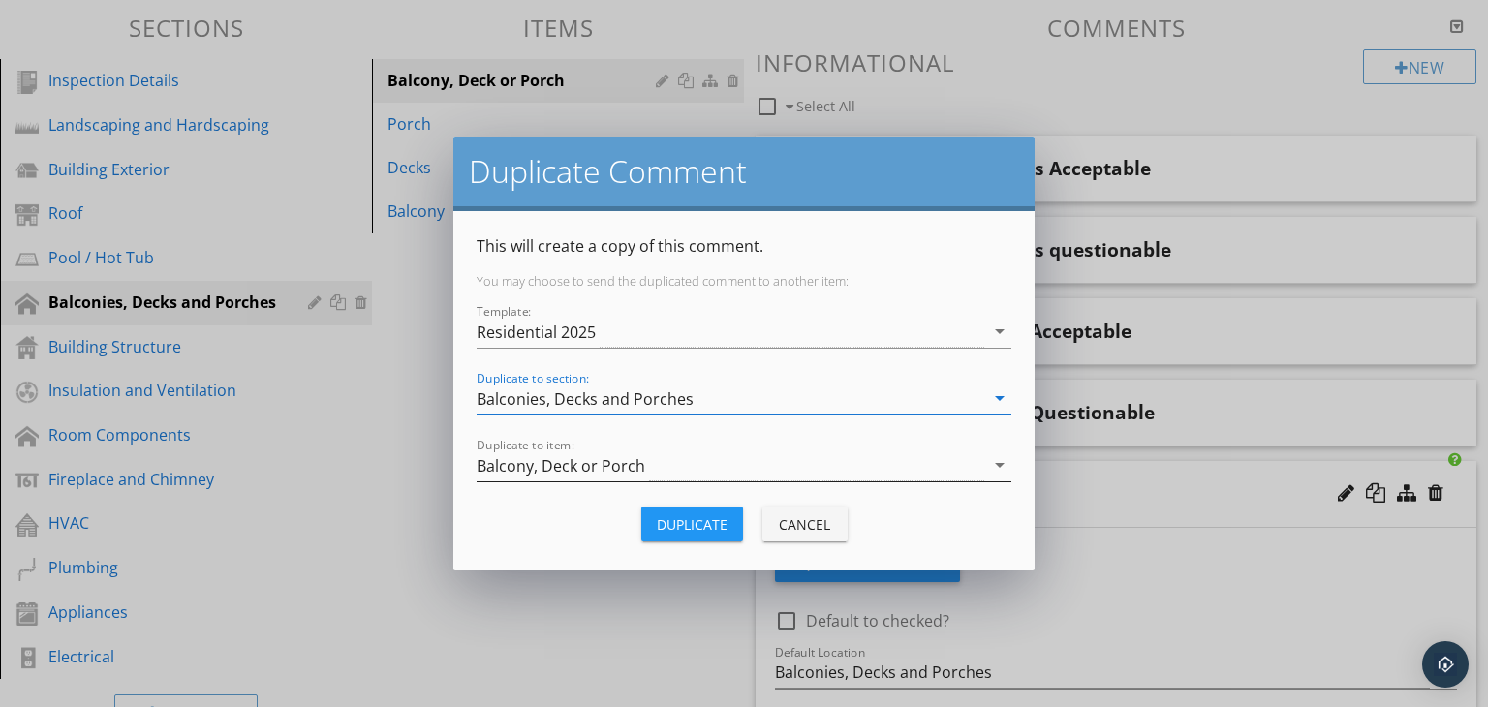
click at [682, 468] on div "Balcony, Deck or Porch" at bounding box center [731, 466] width 508 height 32
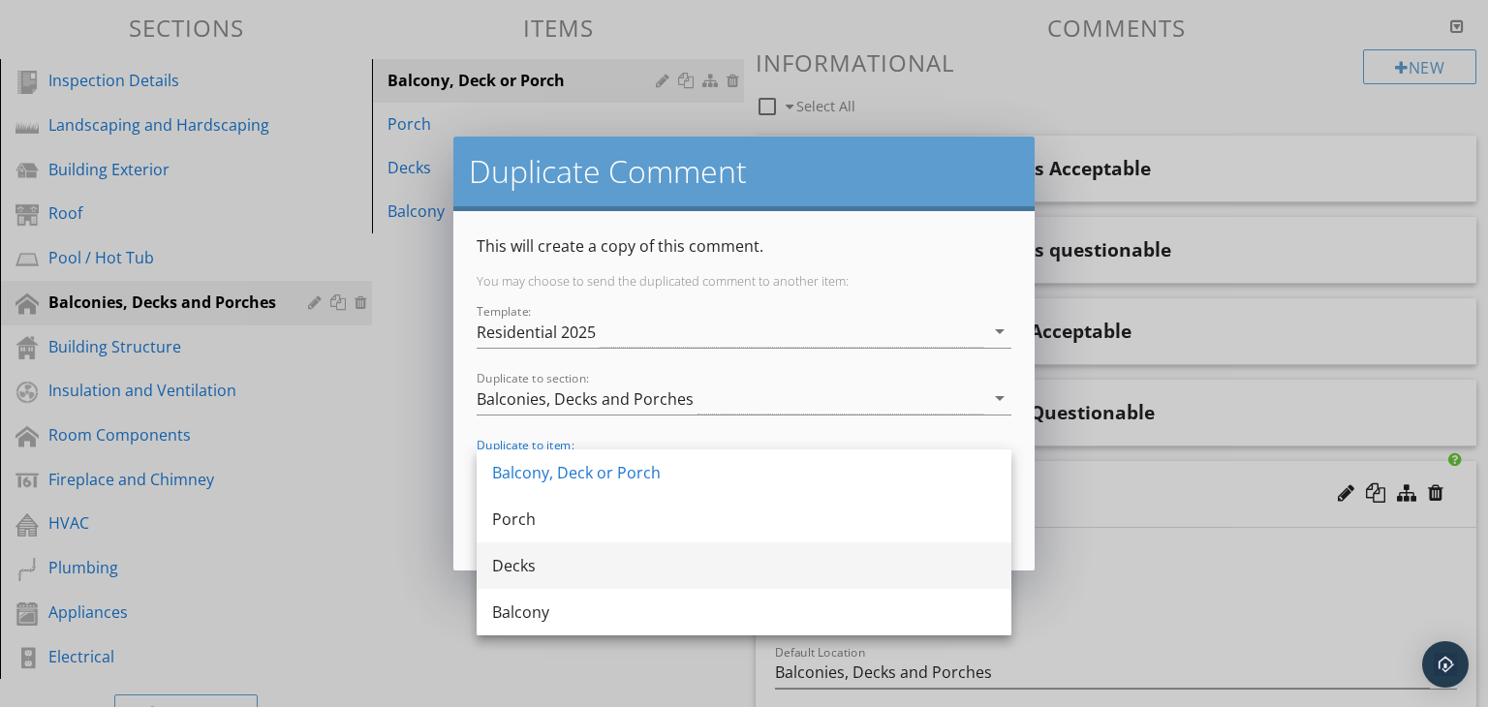
click at [557, 564] on div "Decks" at bounding box center [744, 565] width 504 height 23
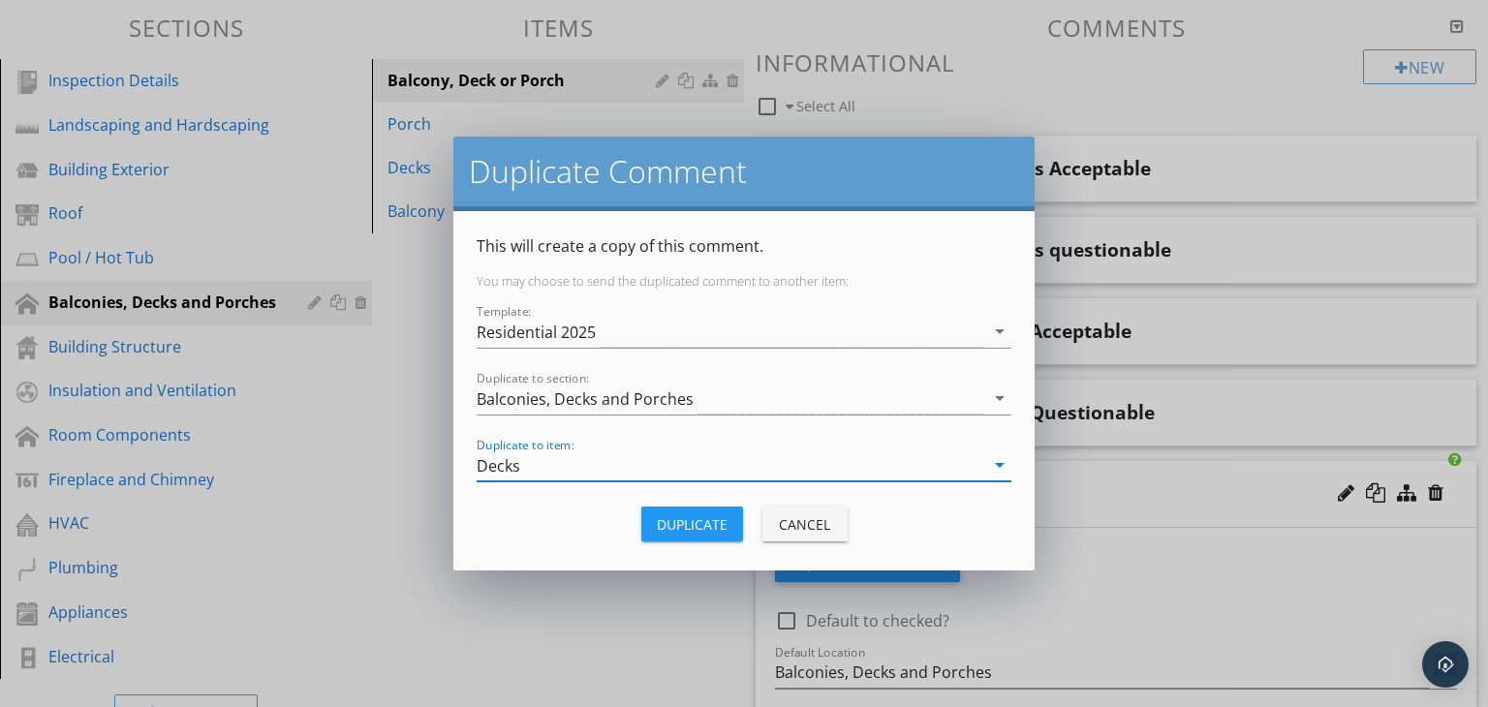
click at [690, 517] on div "Duplicate" at bounding box center [692, 524] width 71 height 20
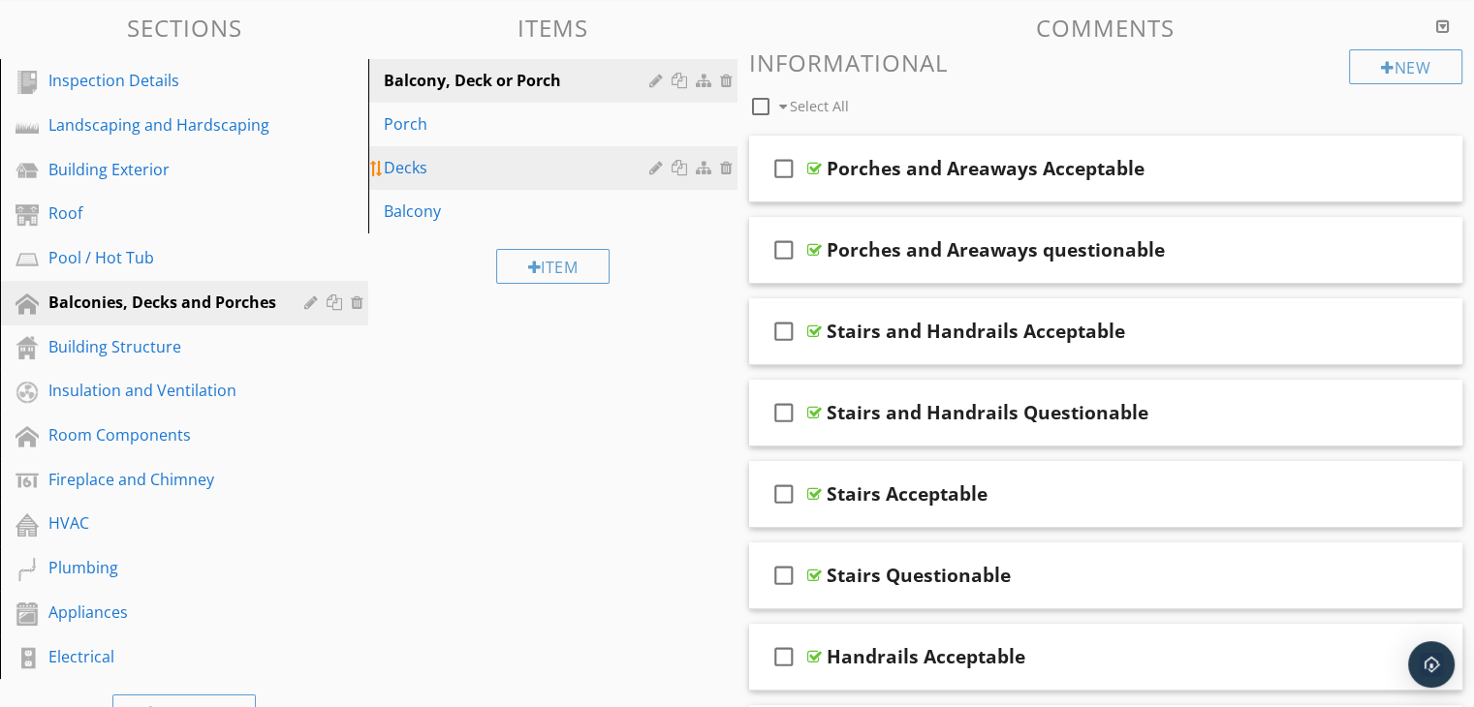
click at [647, 164] on div "Decks" at bounding box center [519, 167] width 270 height 23
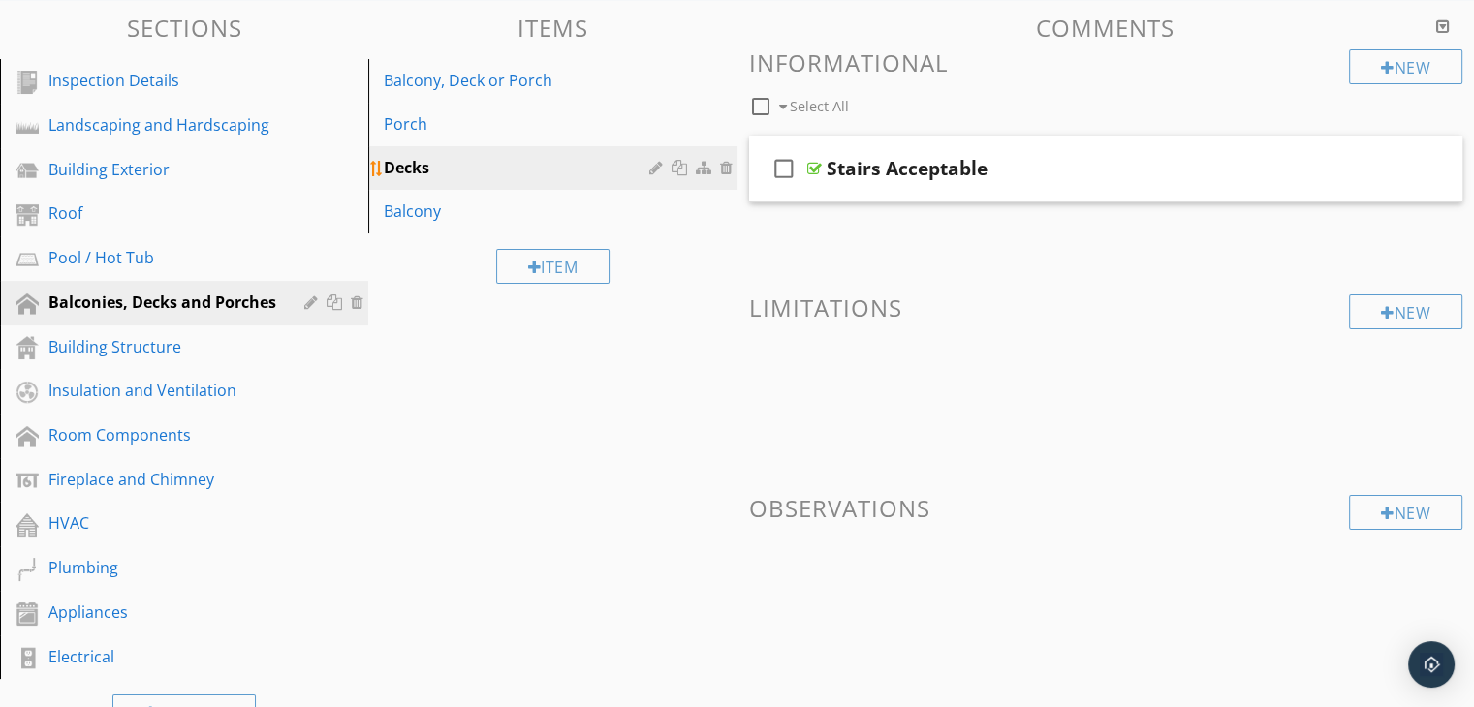
click at [655, 164] on div at bounding box center [658, 168] width 18 height 16
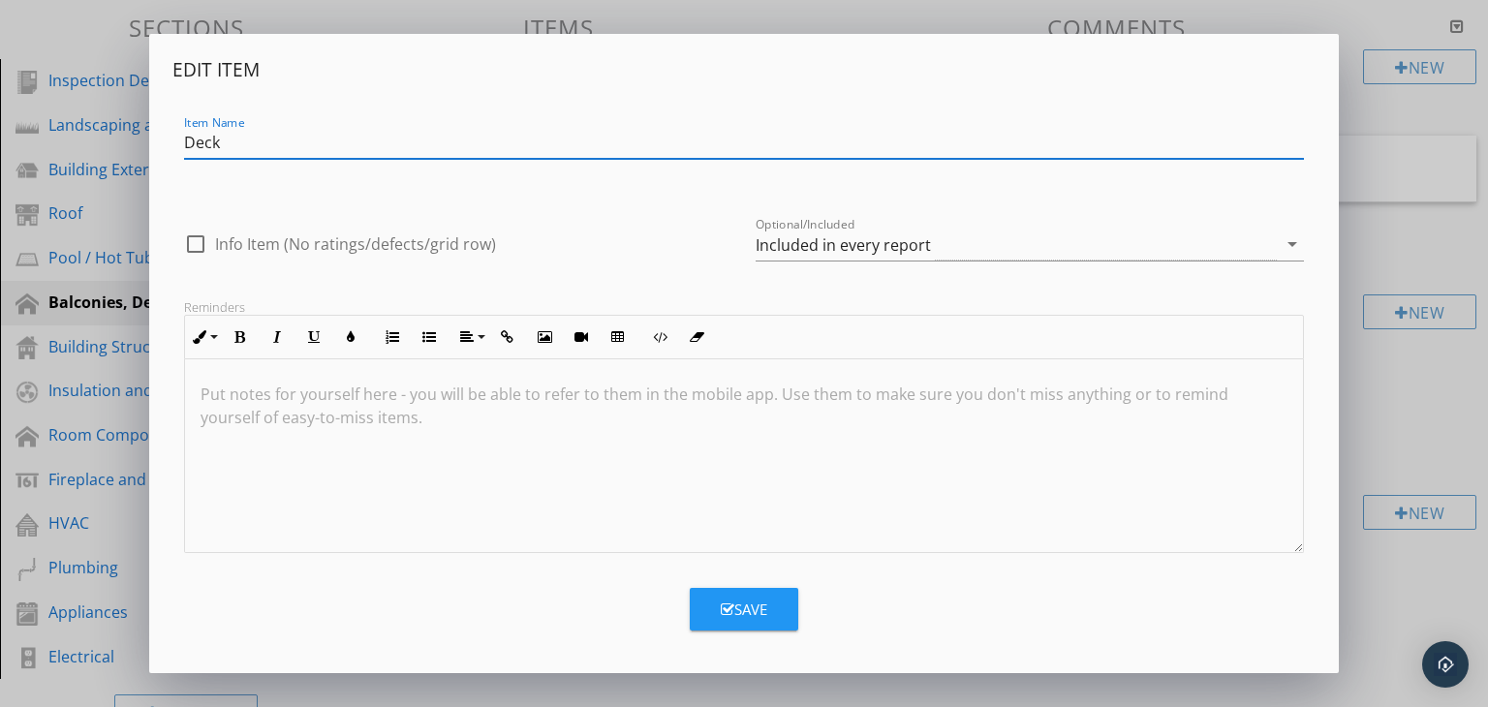
type input "Deck"
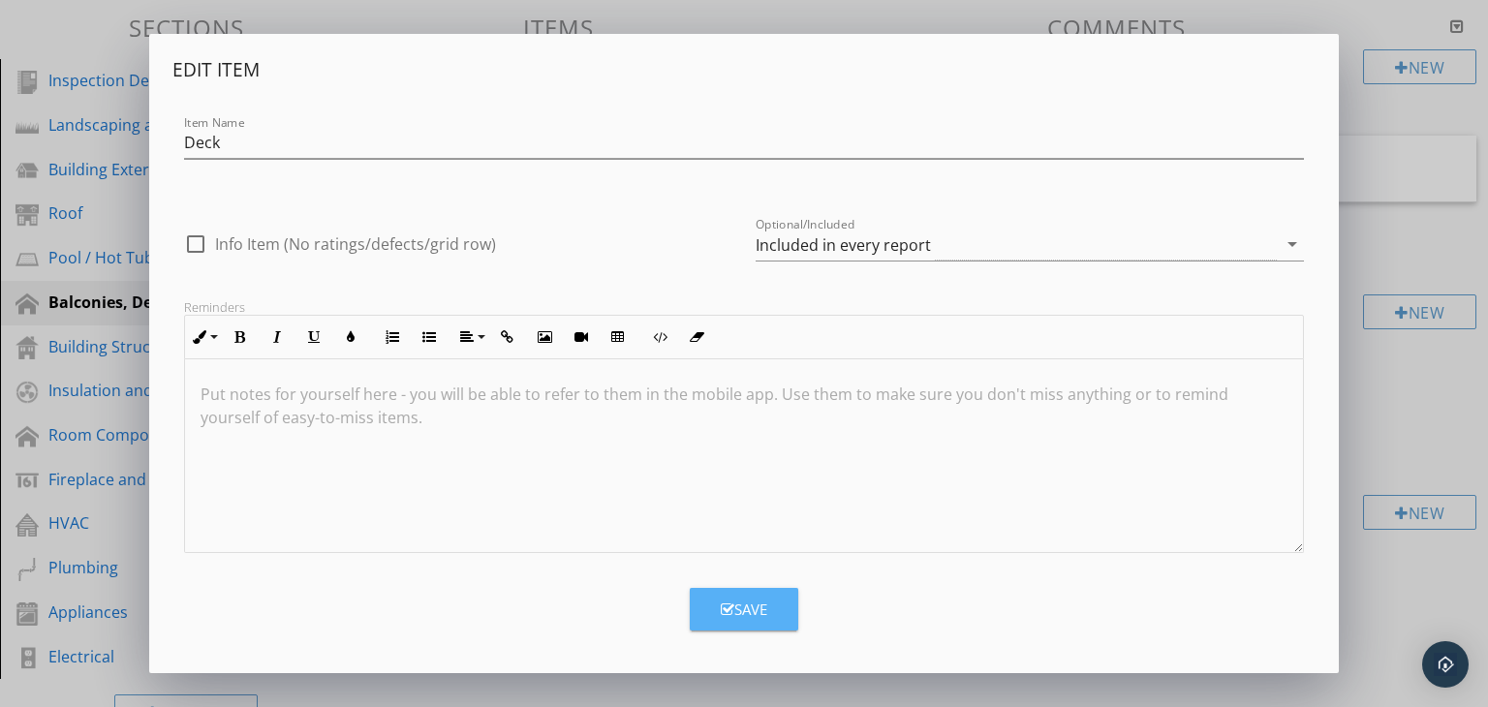
click at [760, 608] on div "Save" at bounding box center [744, 610] width 47 height 22
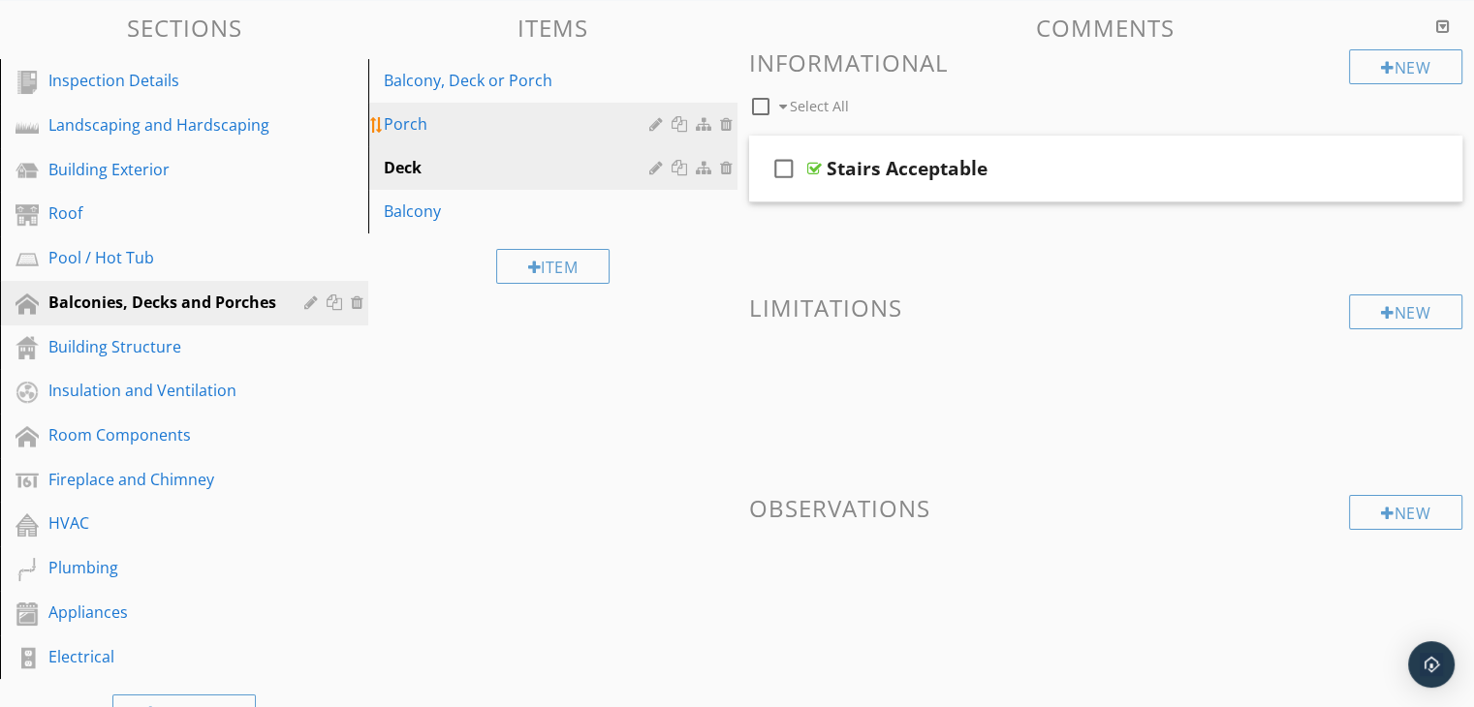
click at [445, 133] on div "Porch" at bounding box center [519, 123] width 270 height 23
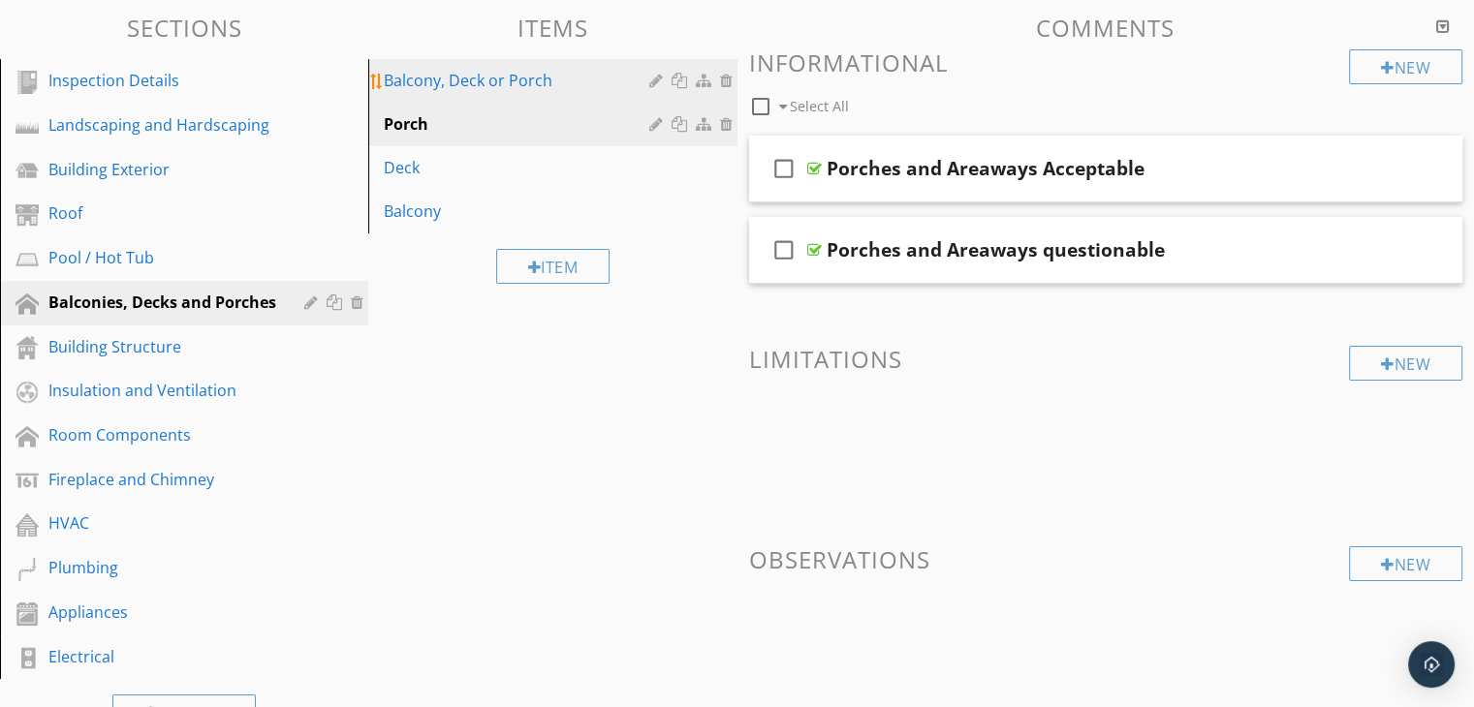
click at [465, 86] on div "Balcony, Deck or Porch" at bounding box center [519, 80] width 270 height 23
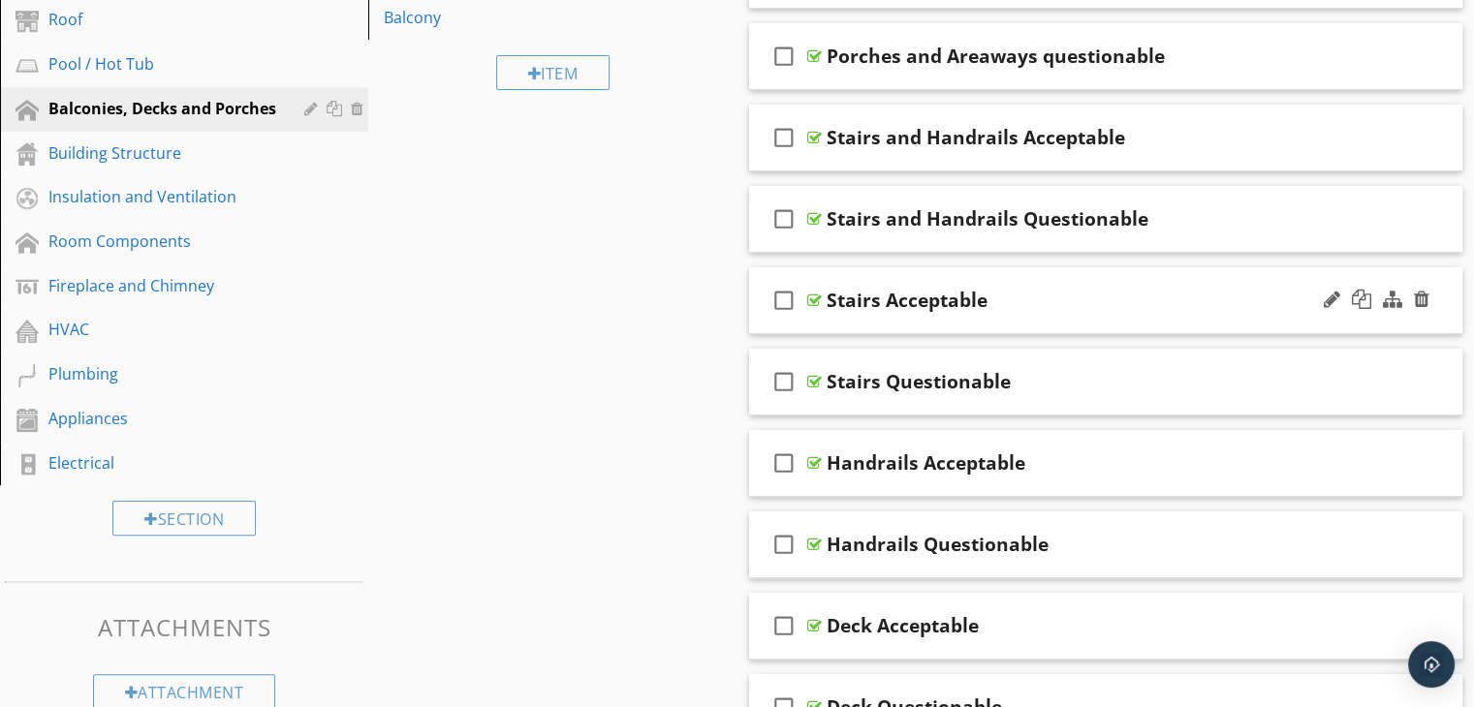
scroll to position [291, 0]
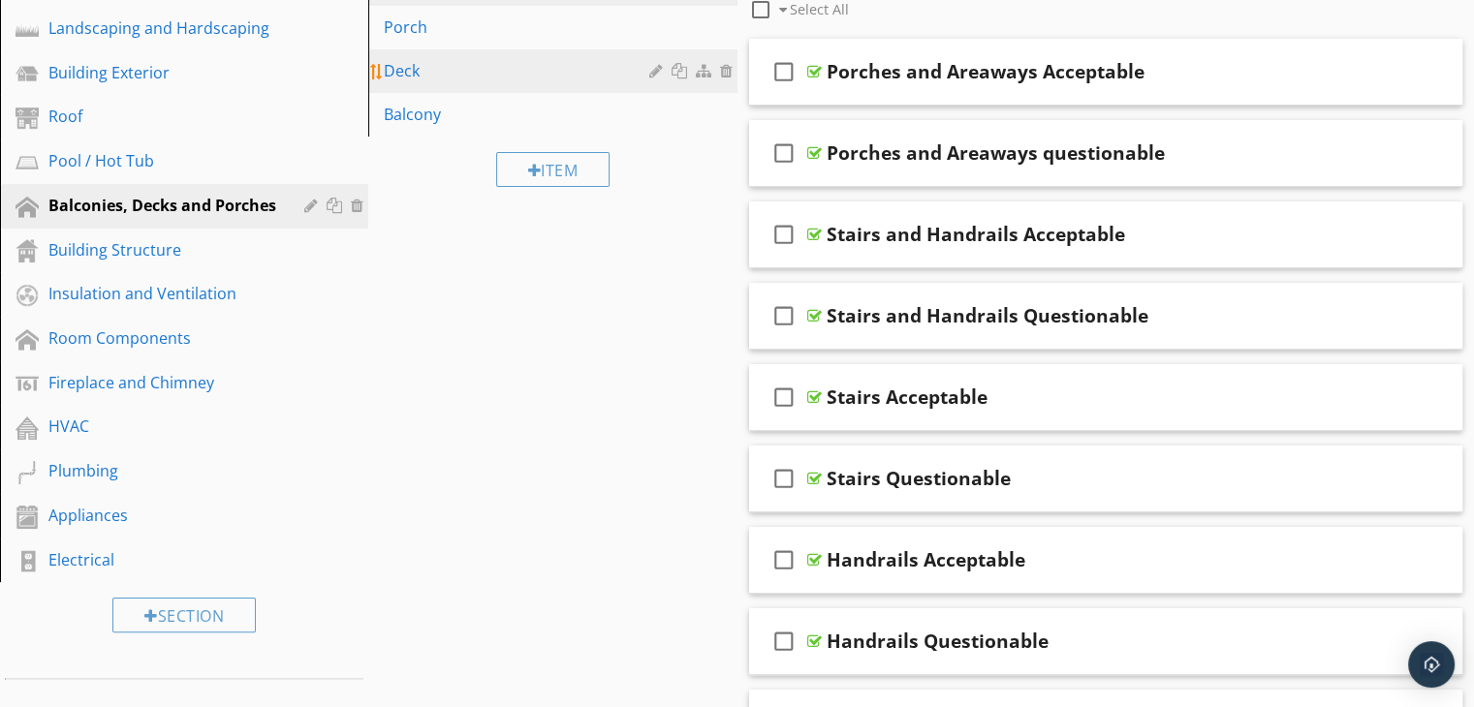
click at [501, 63] on div "Deck" at bounding box center [519, 70] width 270 height 23
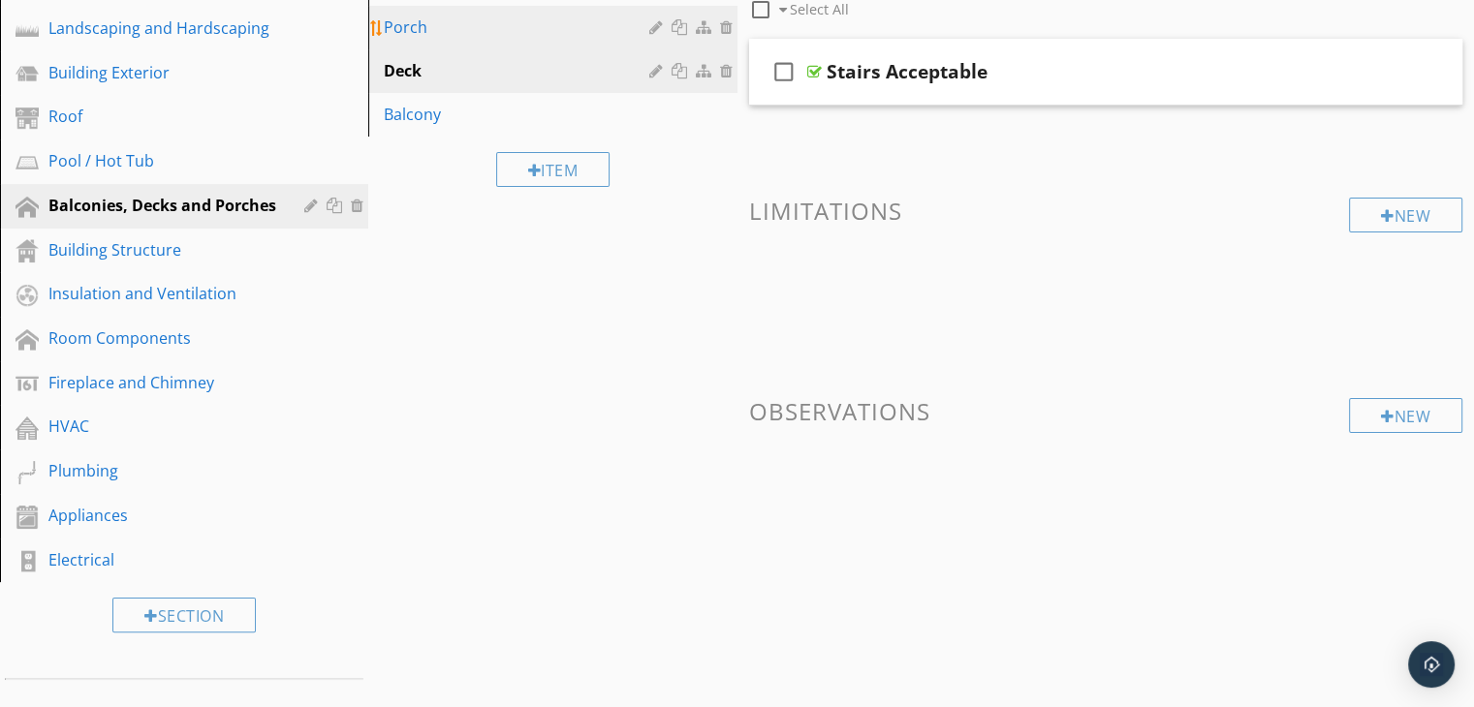
scroll to position [194, 0]
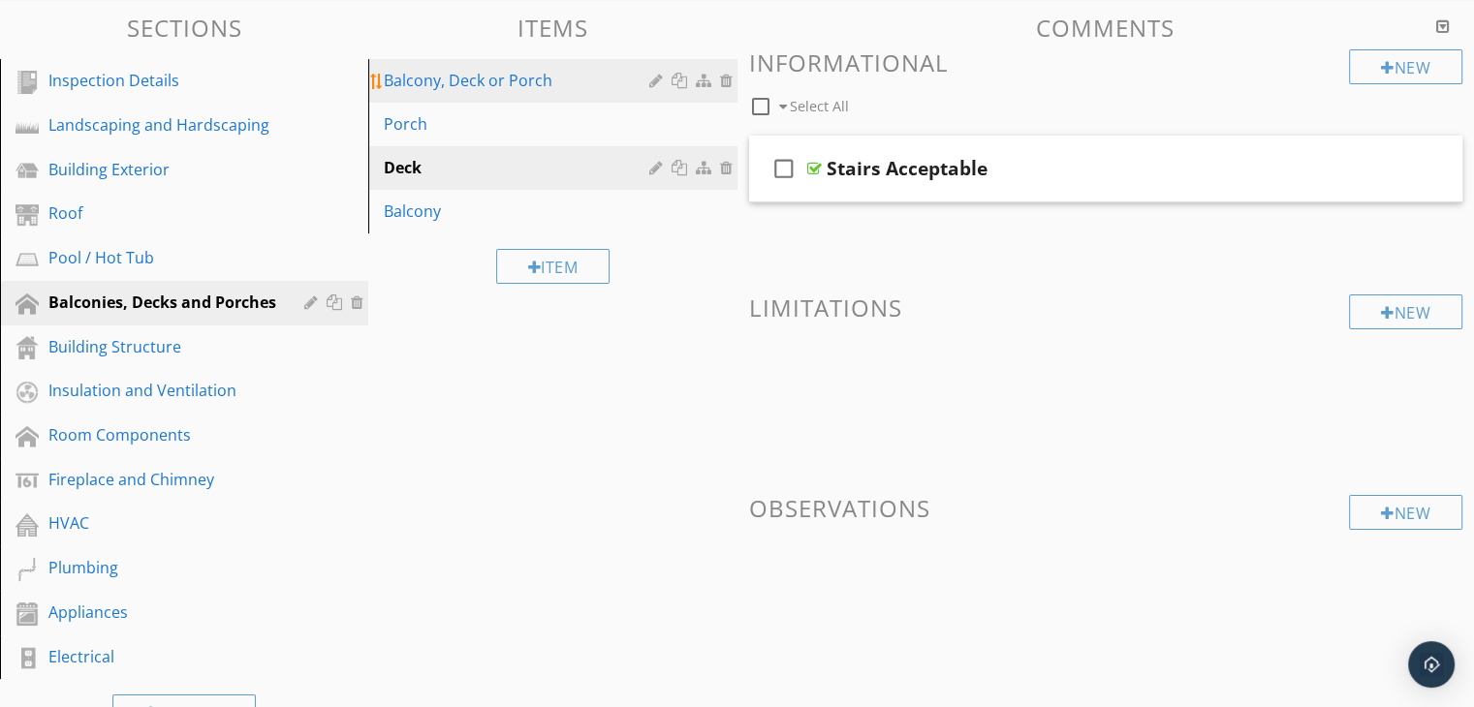
click at [492, 76] on div "Balcony, Deck or Porch" at bounding box center [519, 80] width 270 height 23
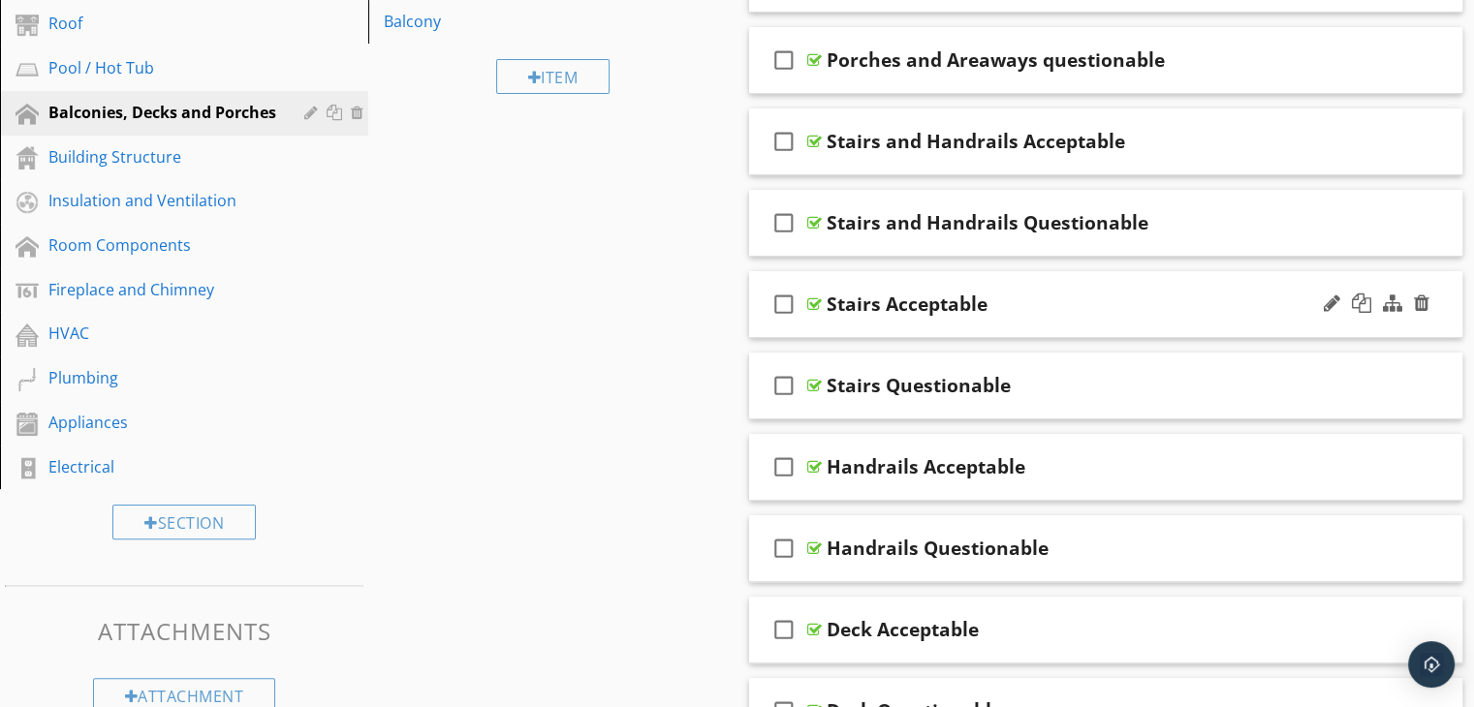
scroll to position [388, 0]
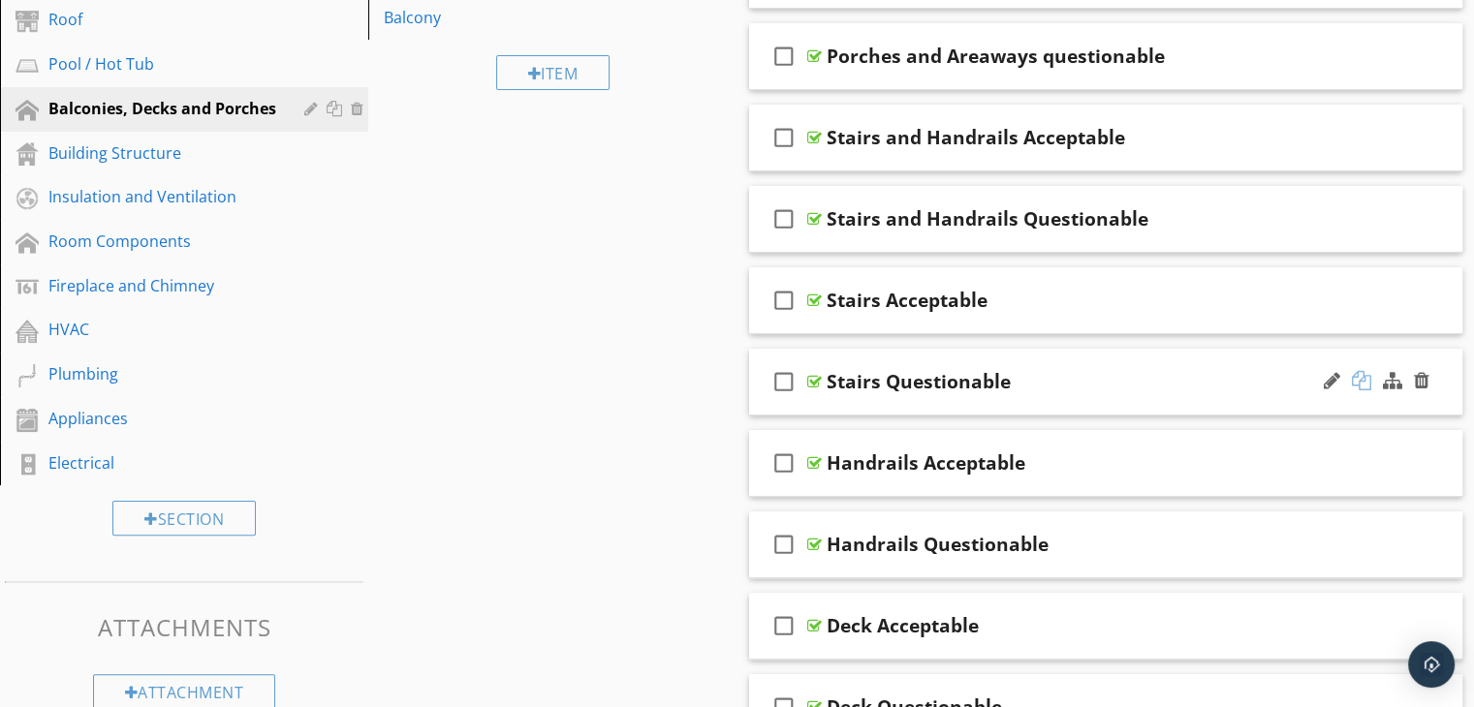
click at [1358, 377] on div at bounding box center [1361, 380] width 19 height 19
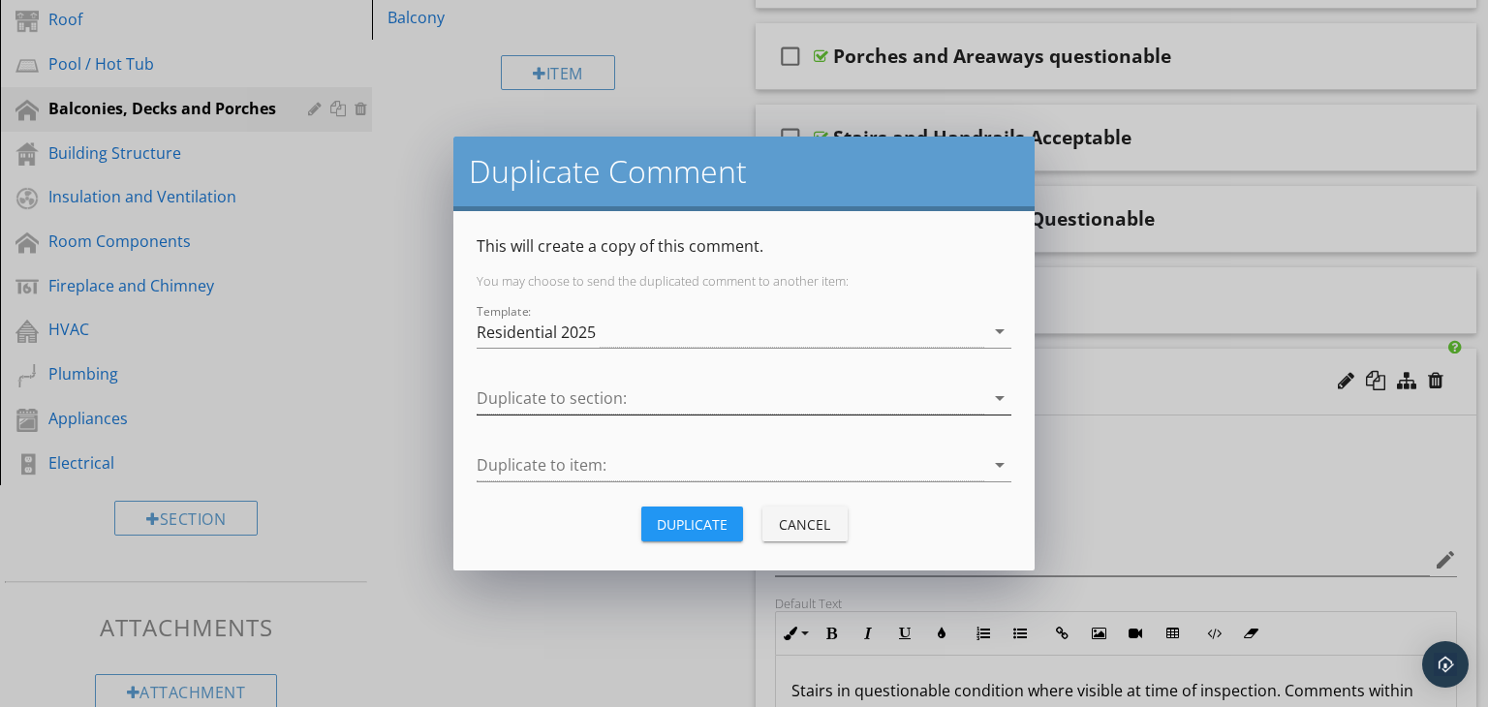
click at [597, 404] on div at bounding box center [731, 399] width 508 height 32
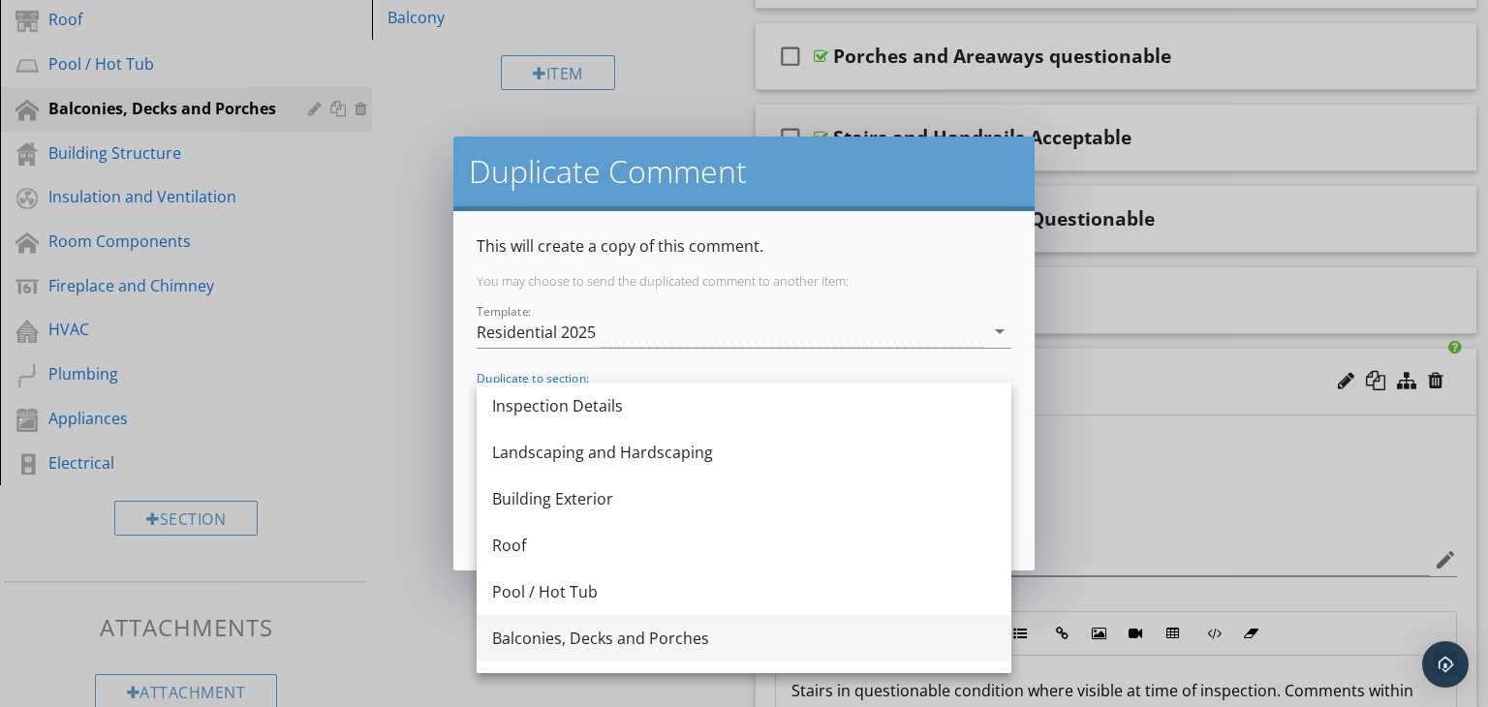
click at [605, 644] on div "Balconies, Decks and Porches" at bounding box center [744, 638] width 504 height 23
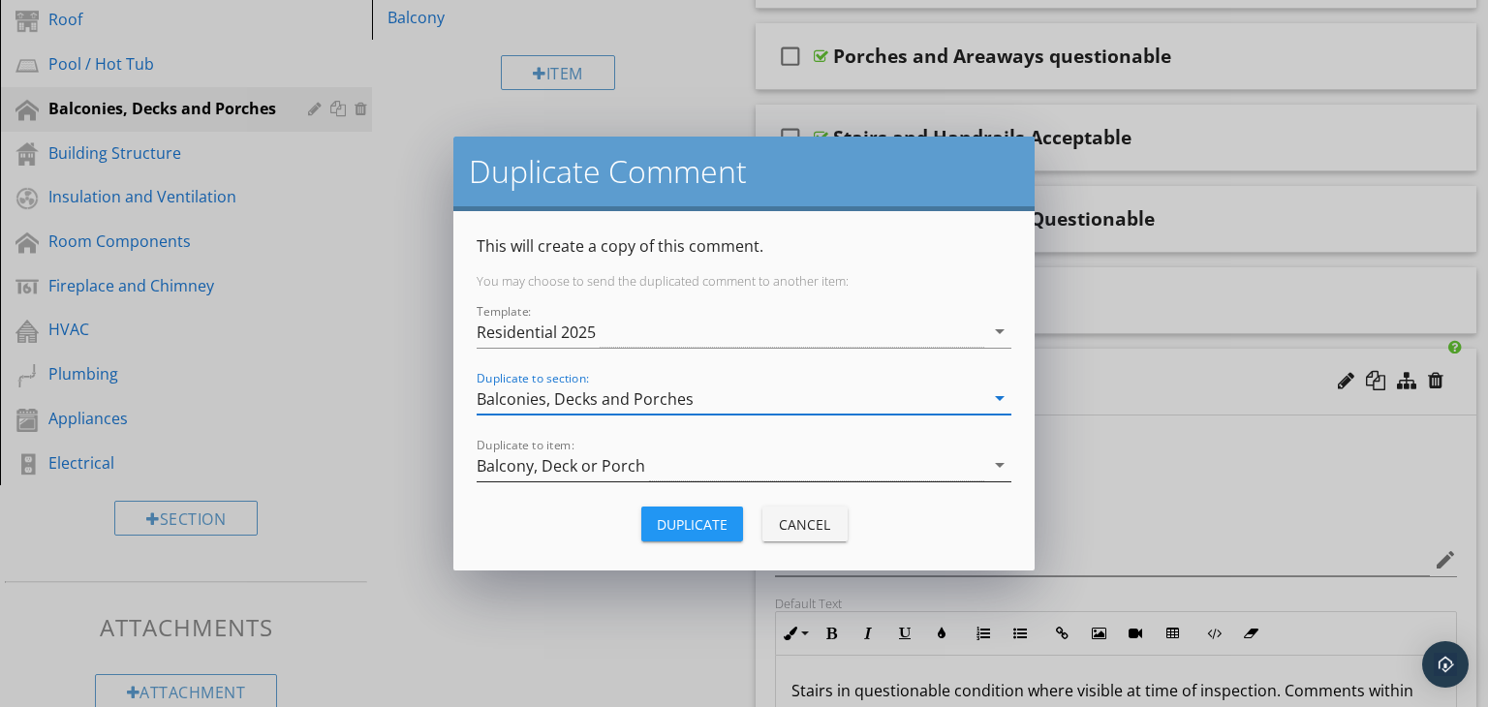
click at [694, 461] on div "Balcony, Deck or Porch" at bounding box center [731, 466] width 508 height 32
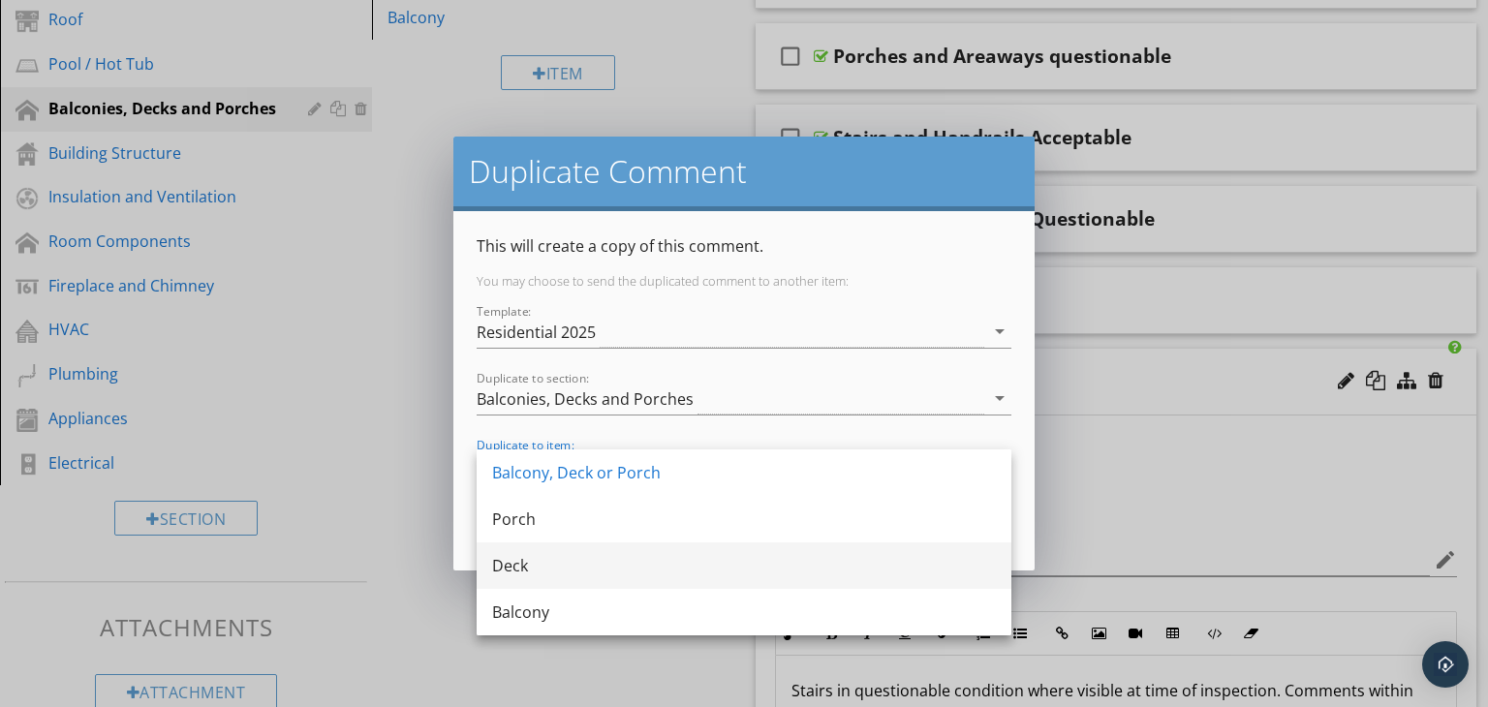
click at [563, 563] on div "Deck" at bounding box center [744, 565] width 504 height 23
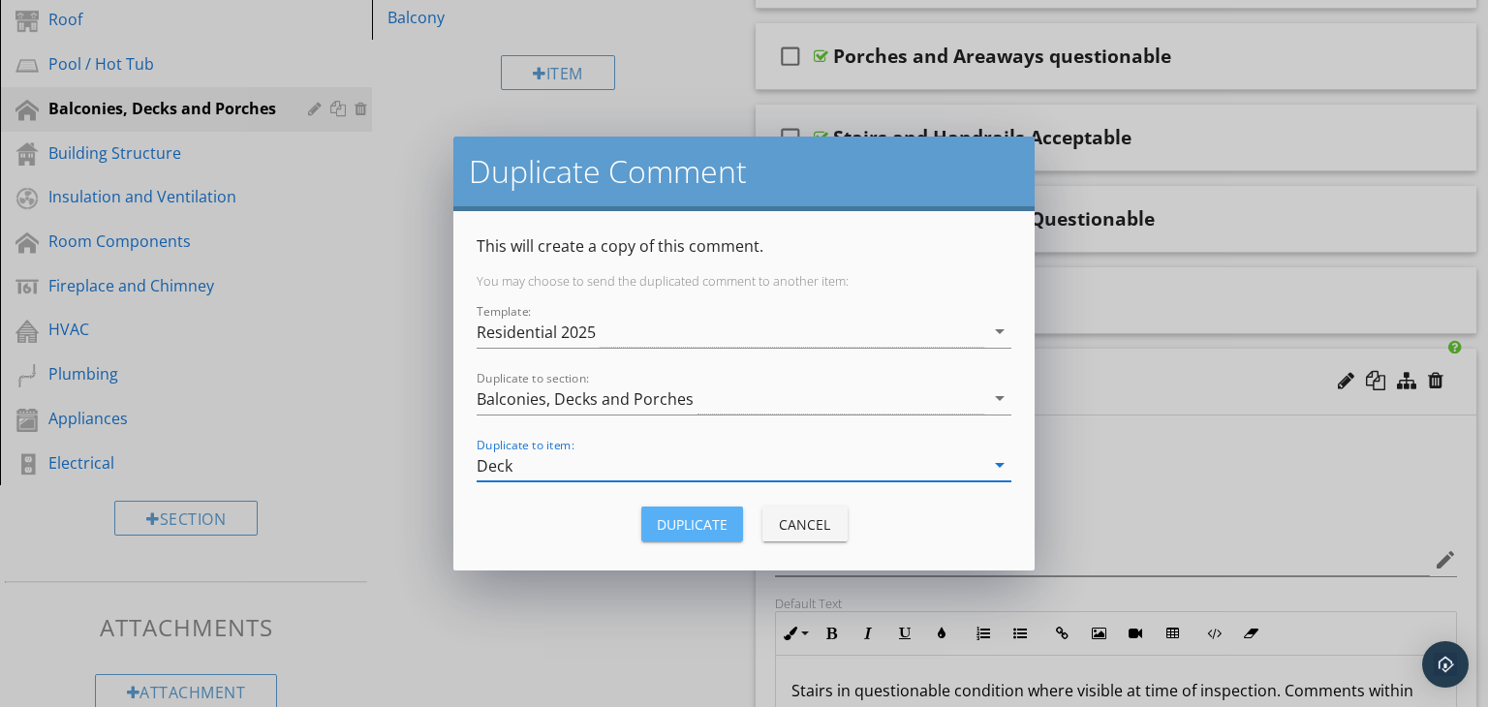
click at [687, 514] on div "Duplicate" at bounding box center [692, 524] width 71 height 20
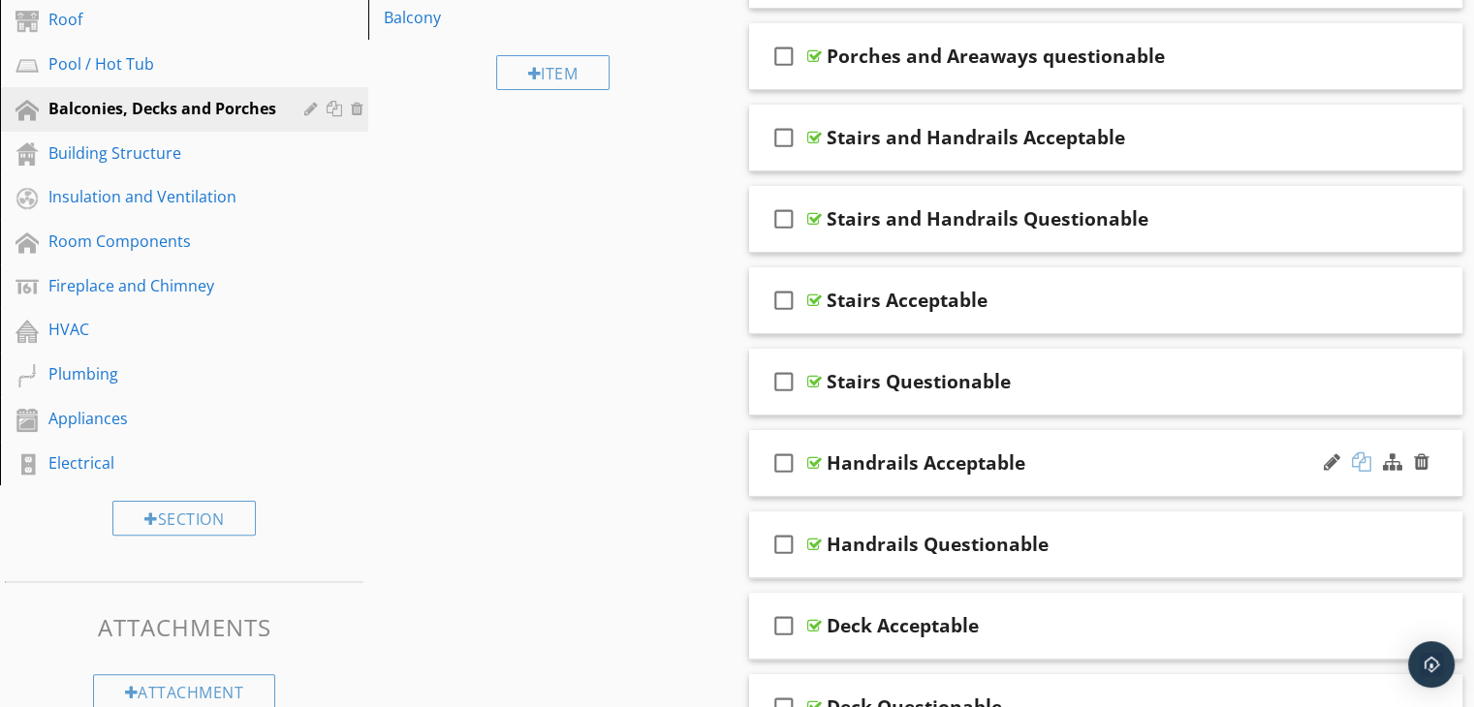
click at [1362, 458] on div at bounding box center [1361, 461] width 19 height 19
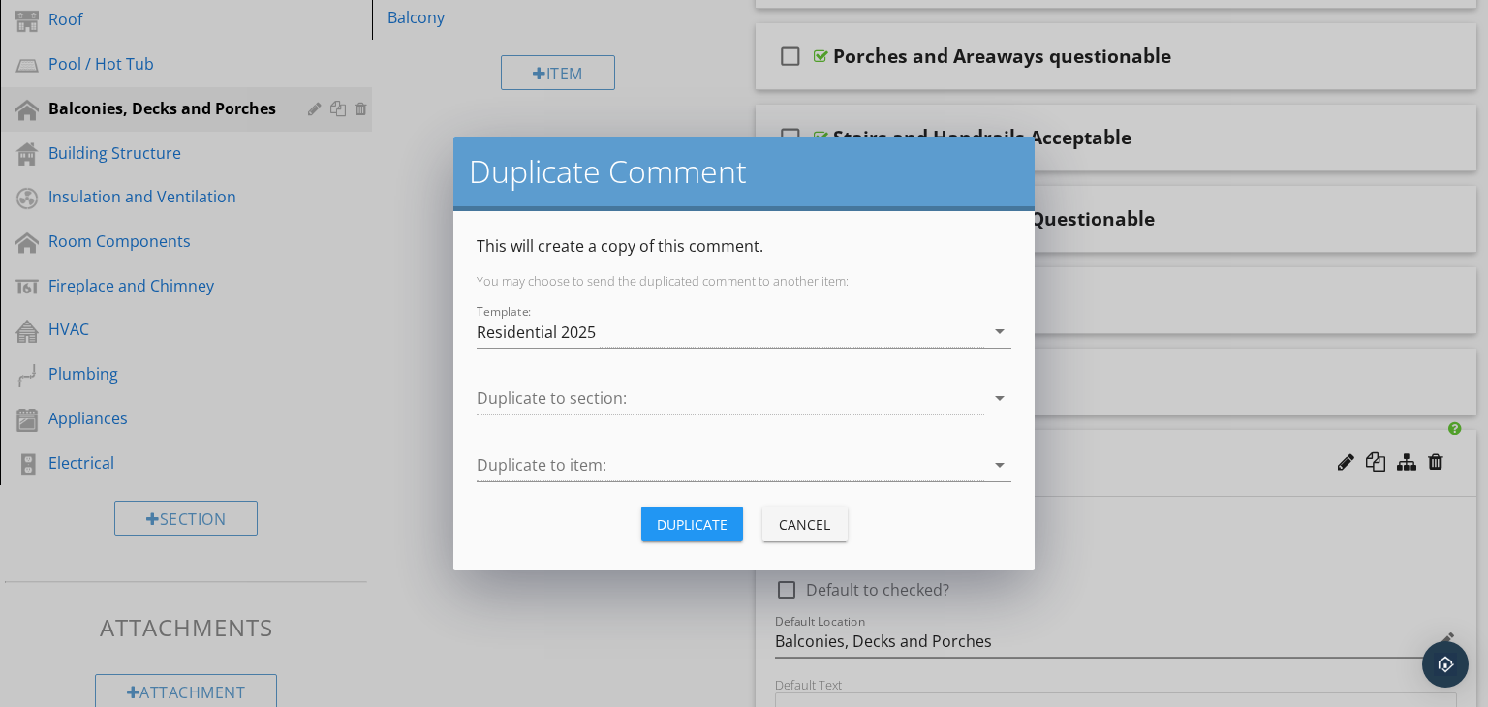
click at [653, 397] on div at bounding box center [731, 399] width 508 height 32
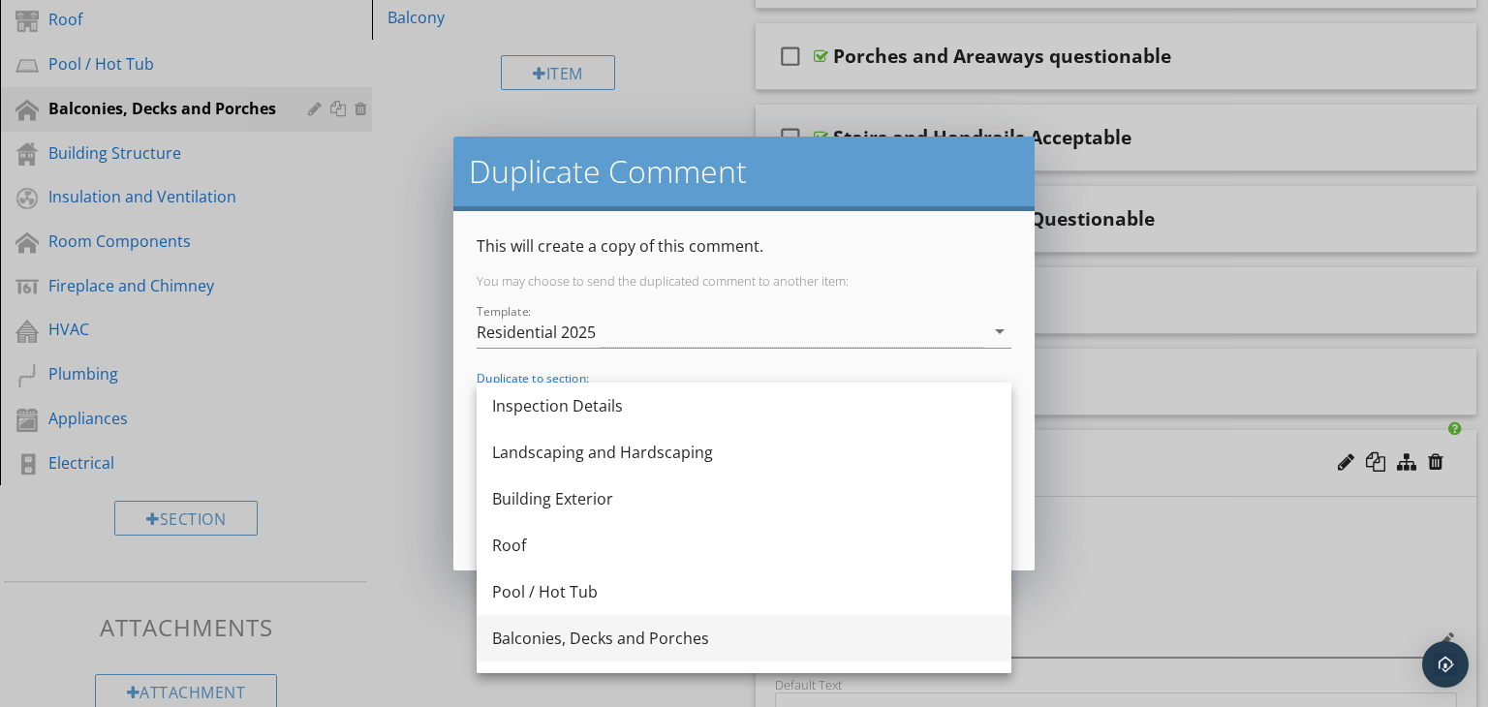
click at [620, 638] on div "Balconies, Decks and Porches" at bounding box center [744, 638] width 504 height 23
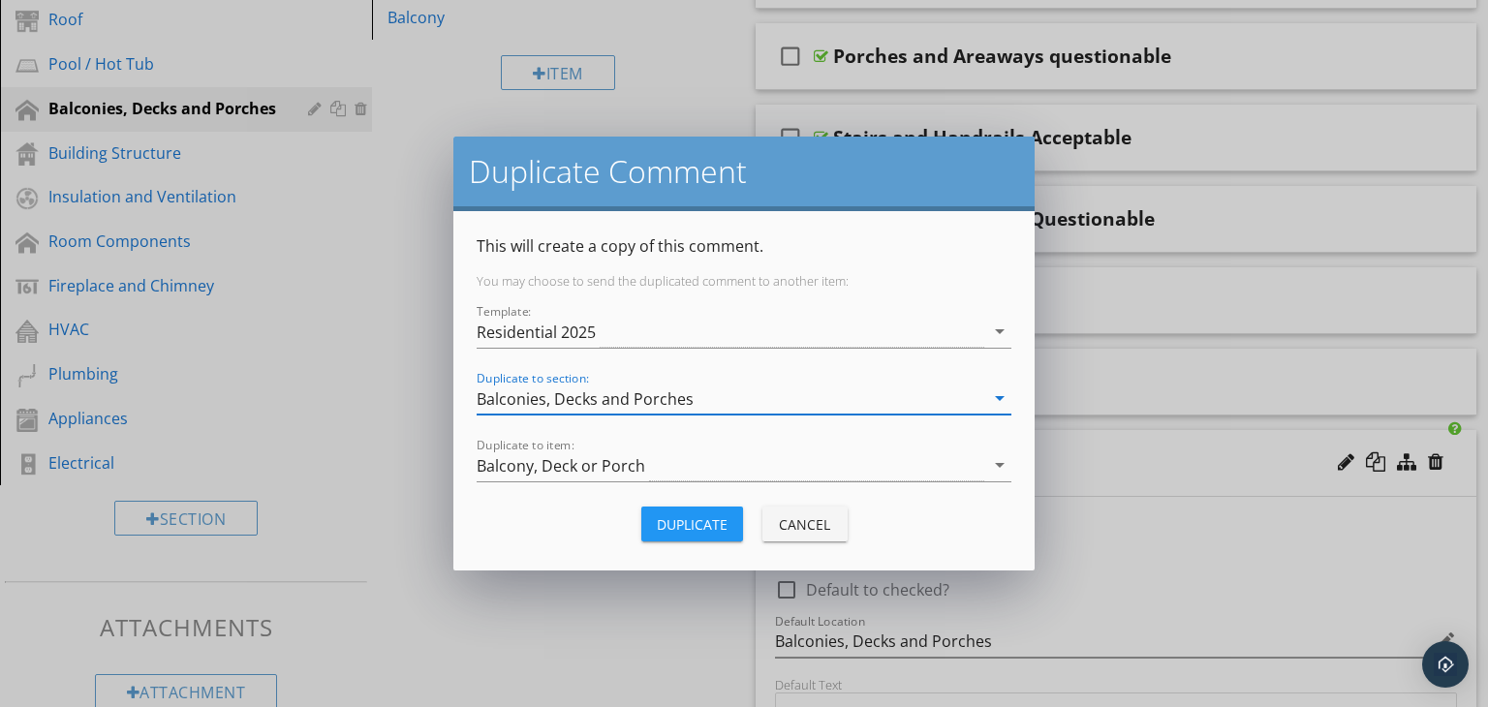
click at [679, 466] on div "Balcony, Deck or Porch" at bounding box center [731, 466] width 508 height 32
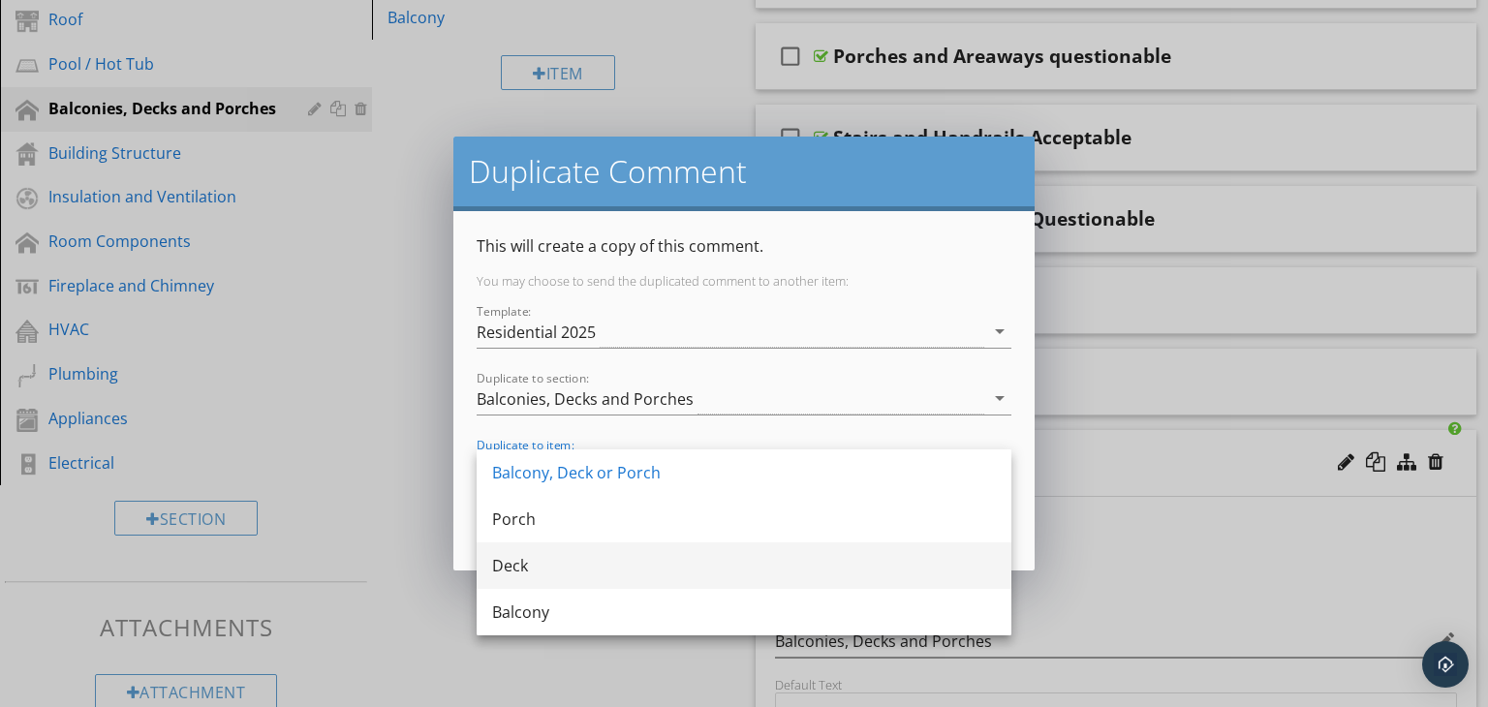
click at [568, 575] on div "Deck" at bounding box center [744, 565] width 504 height 23
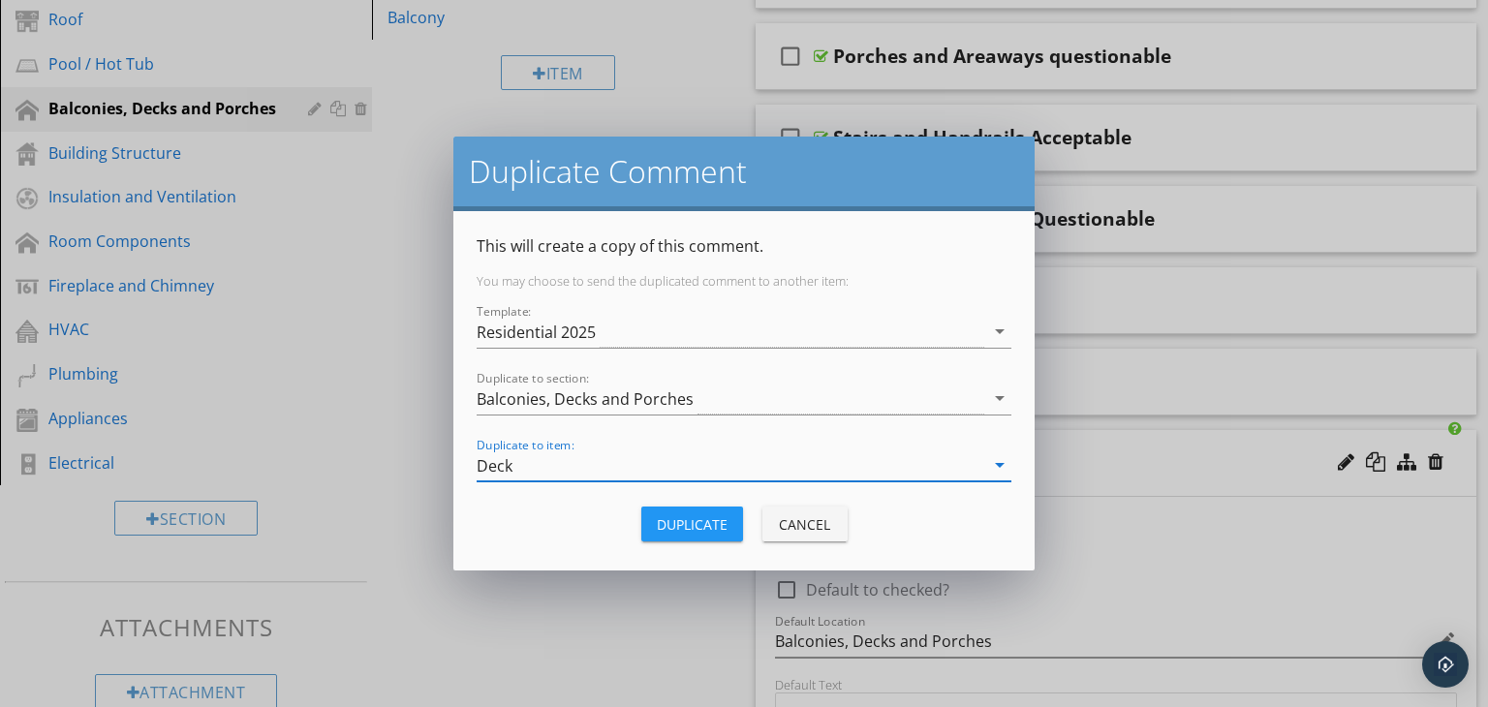
click at [709, 512] on button "Duplicate" at bounding box center [692, 524] width 102 height 35
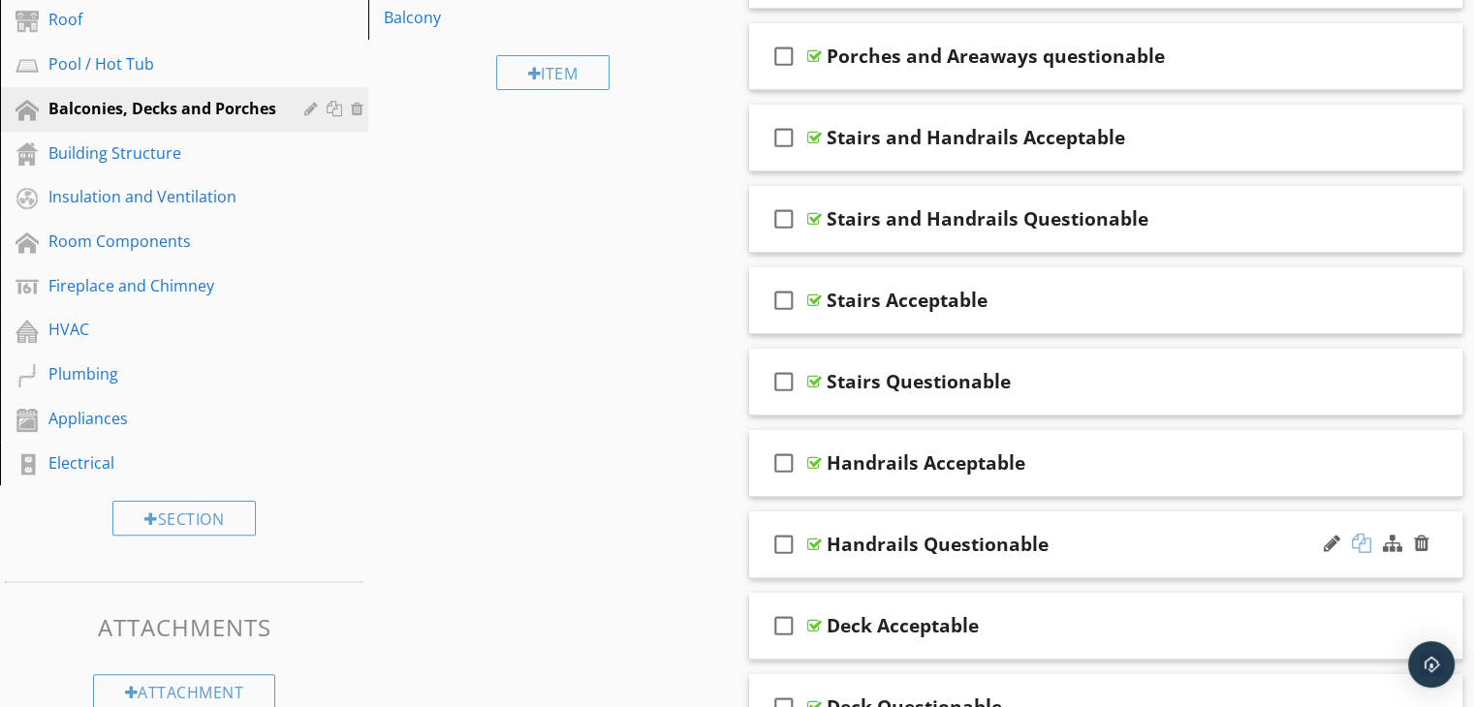
click at [1358, 540] on div at bounding box center [1361, 543] width 19 height 19
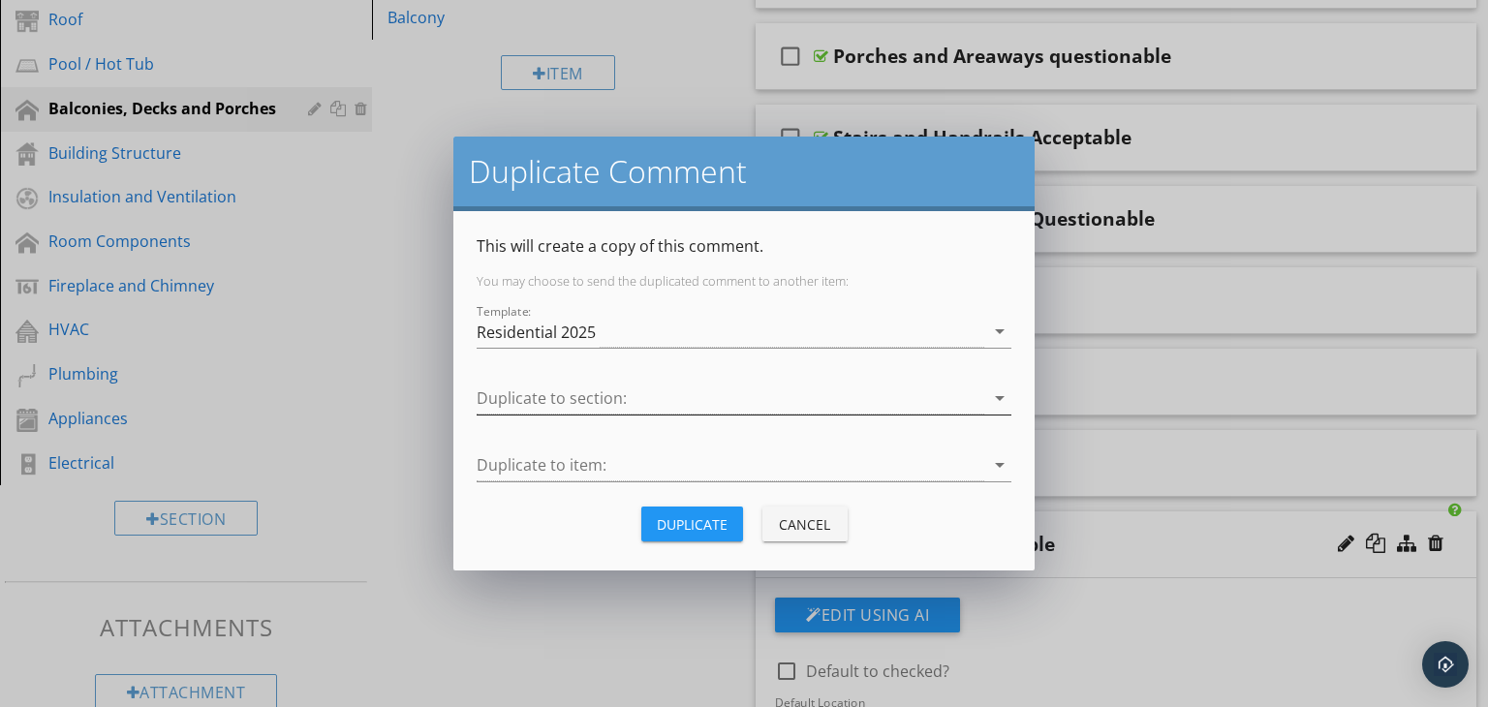
click at [664, 398] on div at bounding box center [731, 399] width 508 height 32
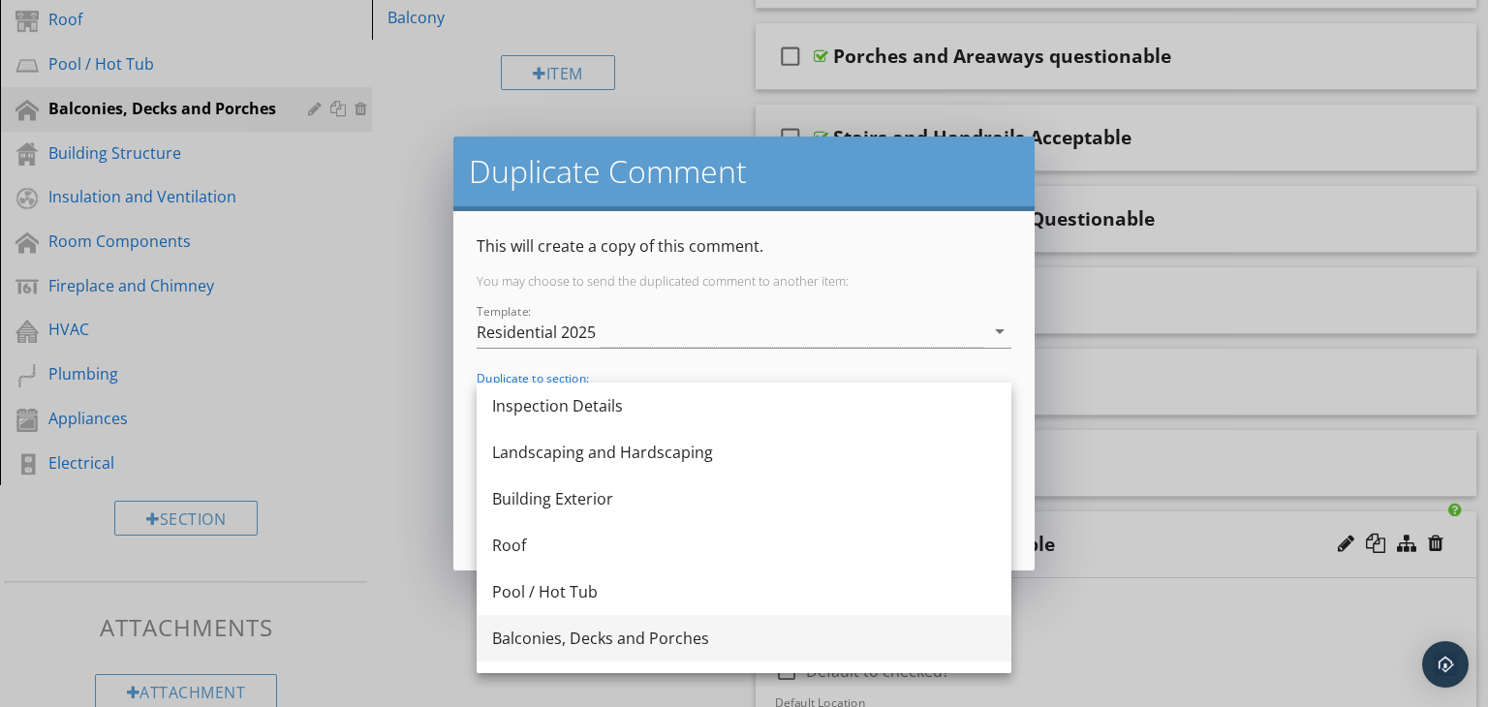
click at [620, 631] on div "Balconies, Decks and Porches" at bounding box center [744, 638] width 504 height 23
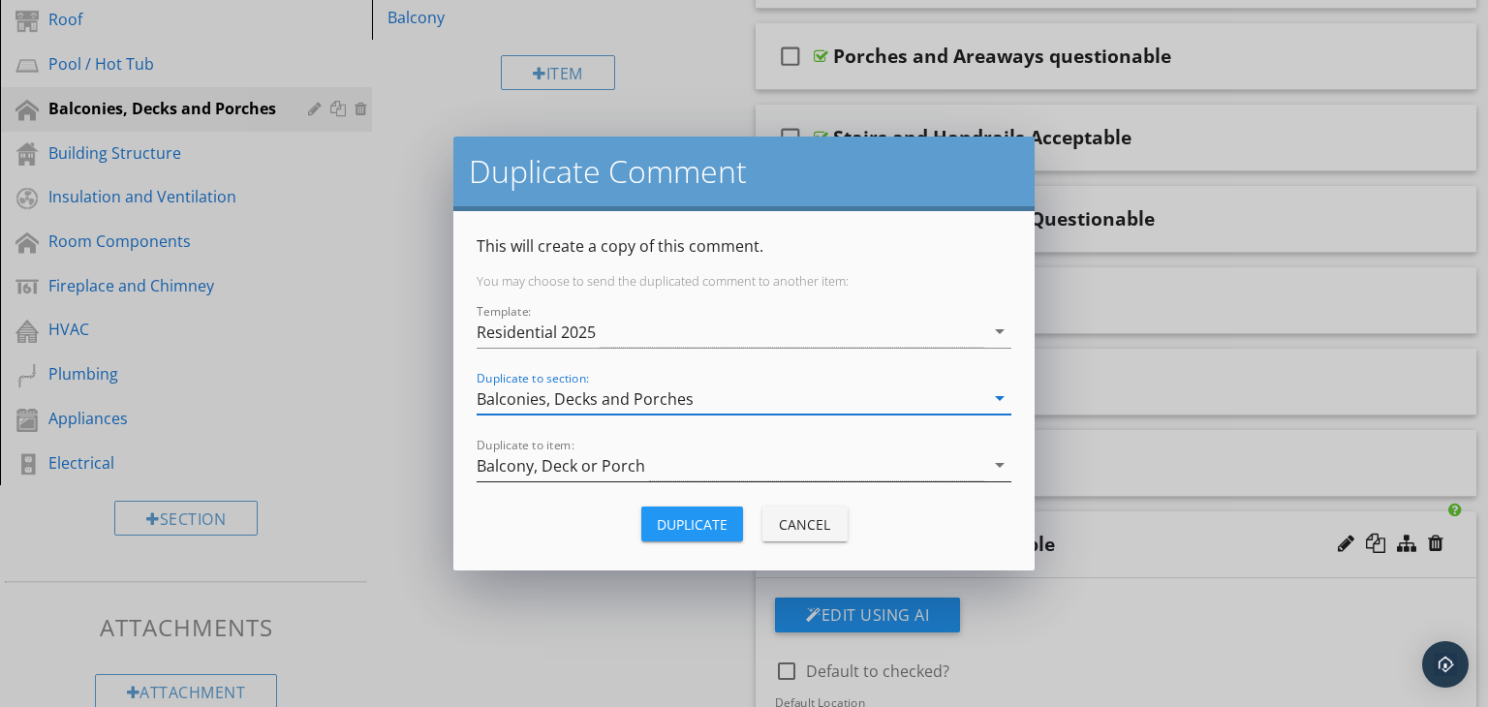
click at [672, 473] on div "Balcony, Deck or Porch" at bounding box center [731, 466] width 508 height 32
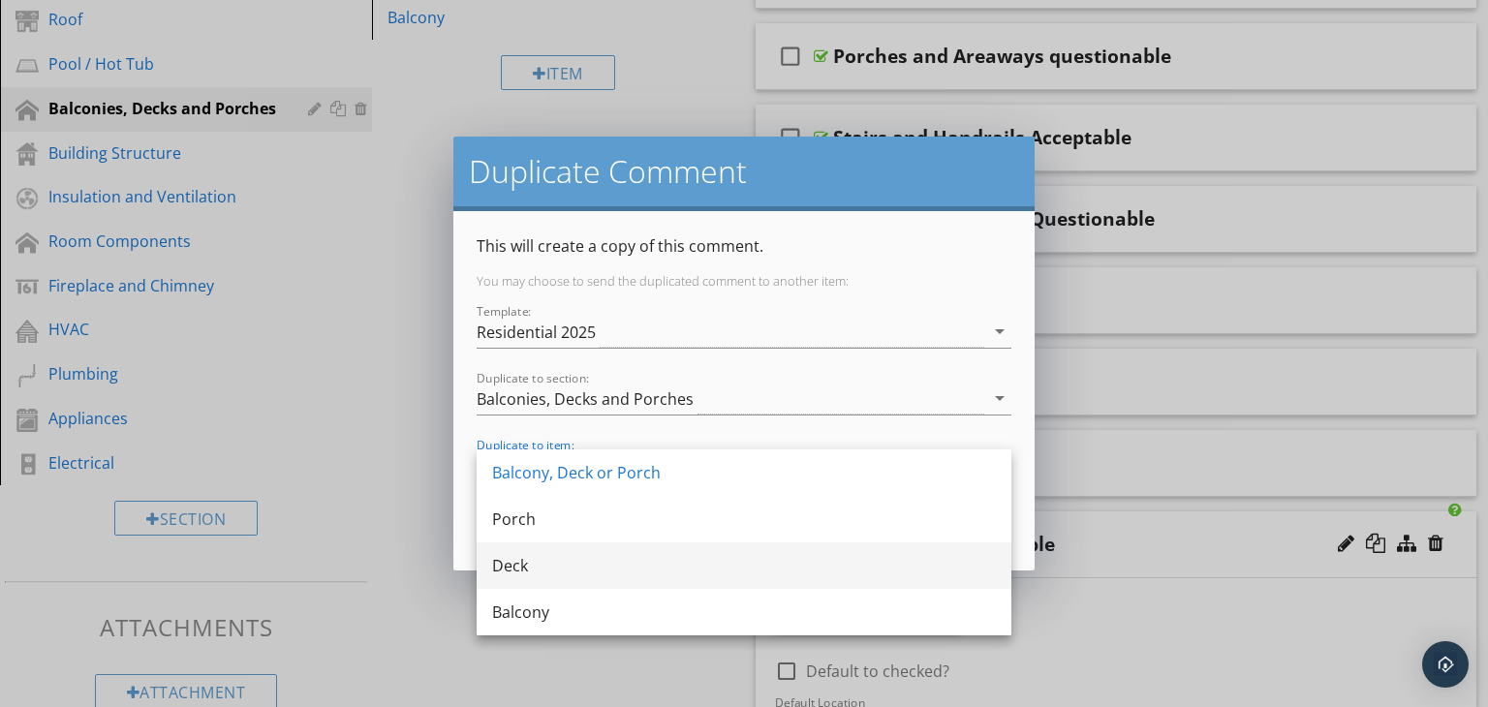
click at [539, 561] on div "Deck" at bounding box center [744, 565] width 504 height 23
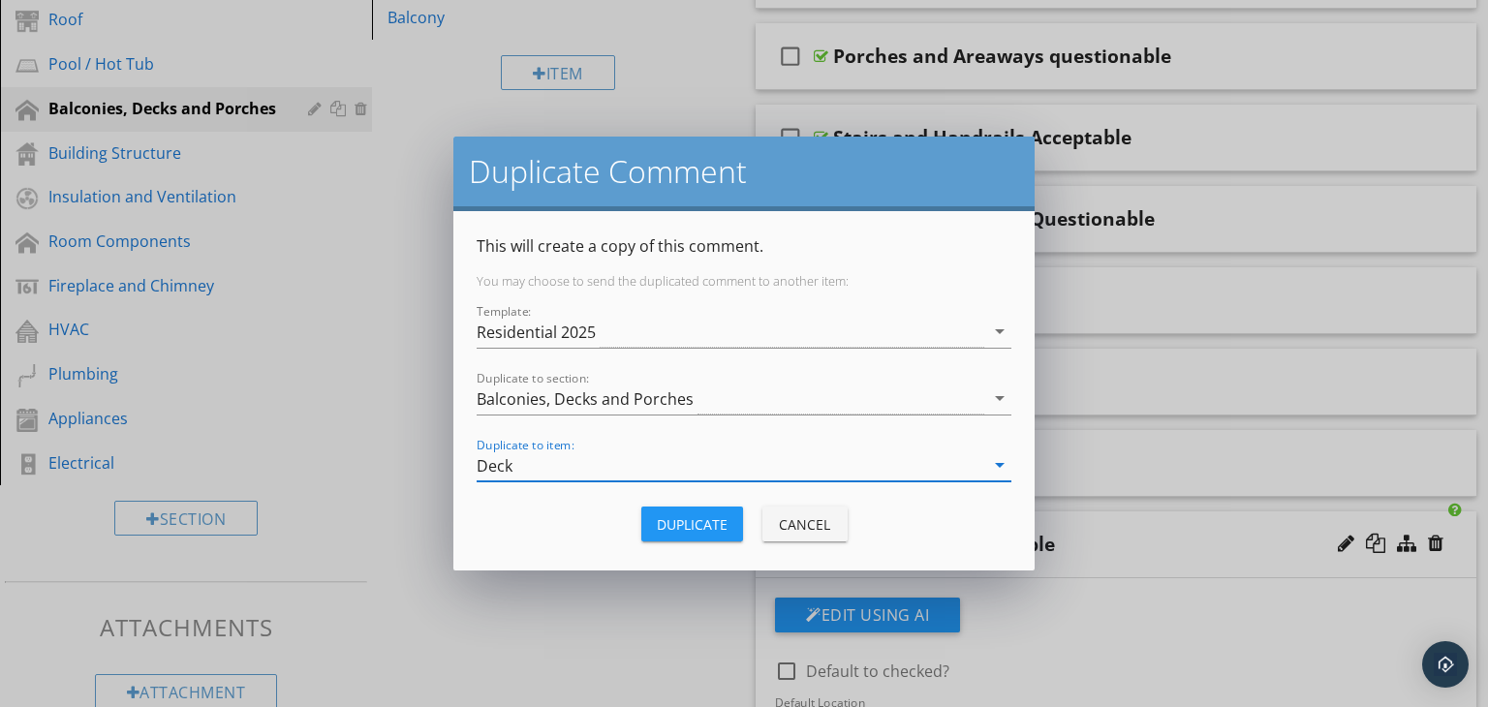
click at [719, 518] on div "Duplicate" at bounding box center [692, 524] width 71 height 20
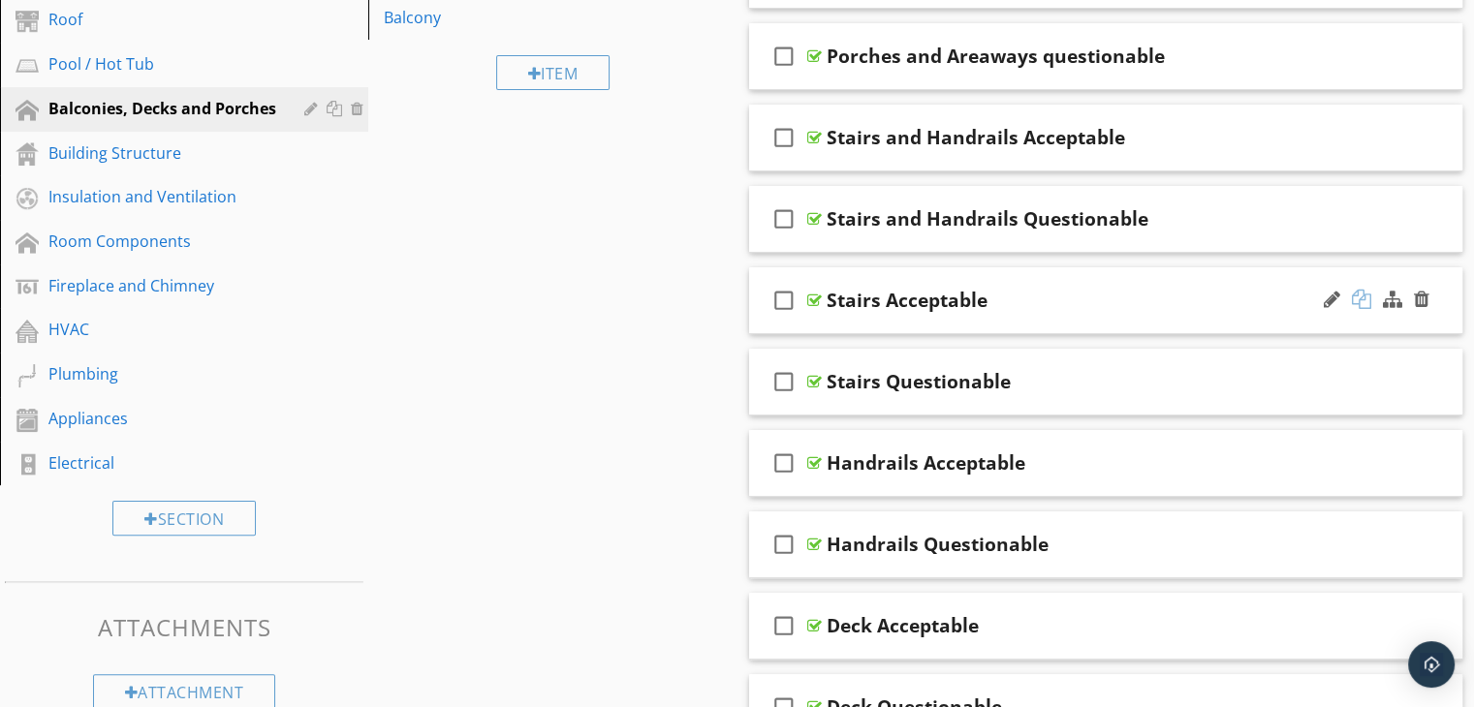
click at [1357, 296] on div at bounding box center [1361, 299] width 19 height 19
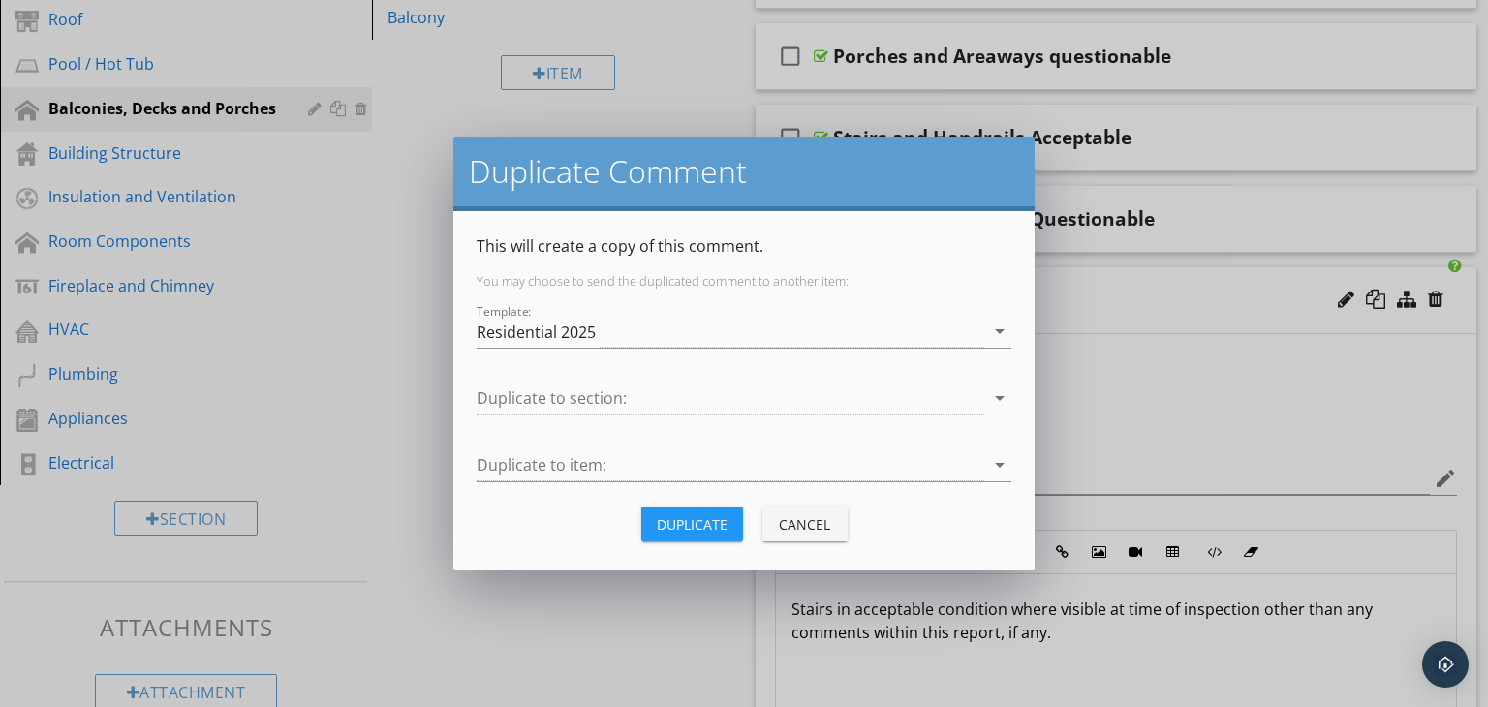
click at [672, 400] on div at bounding box center [731, 399] width 508 height 32
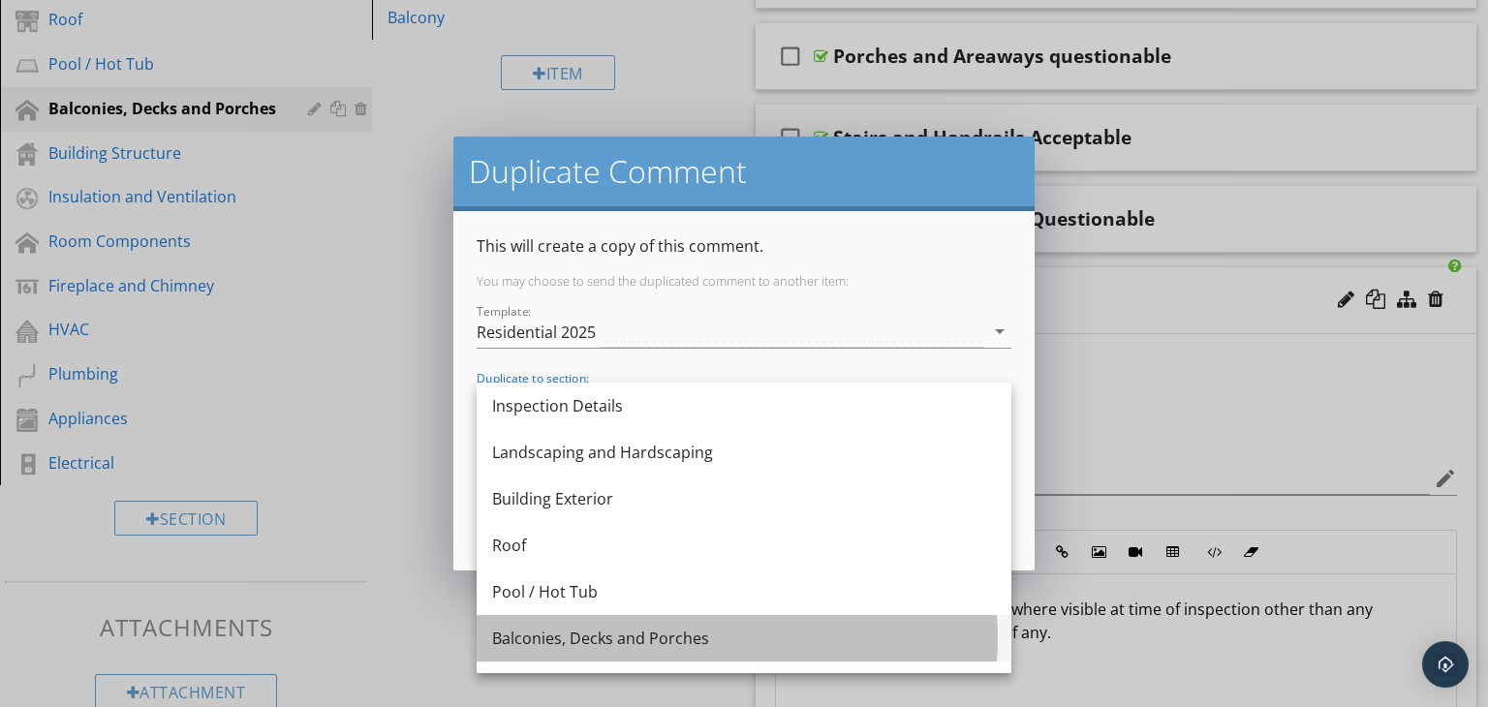
click at [585, 629] on div "Balconies, Decks and Porches" at bounding box center [744, 638] width 504 height 23
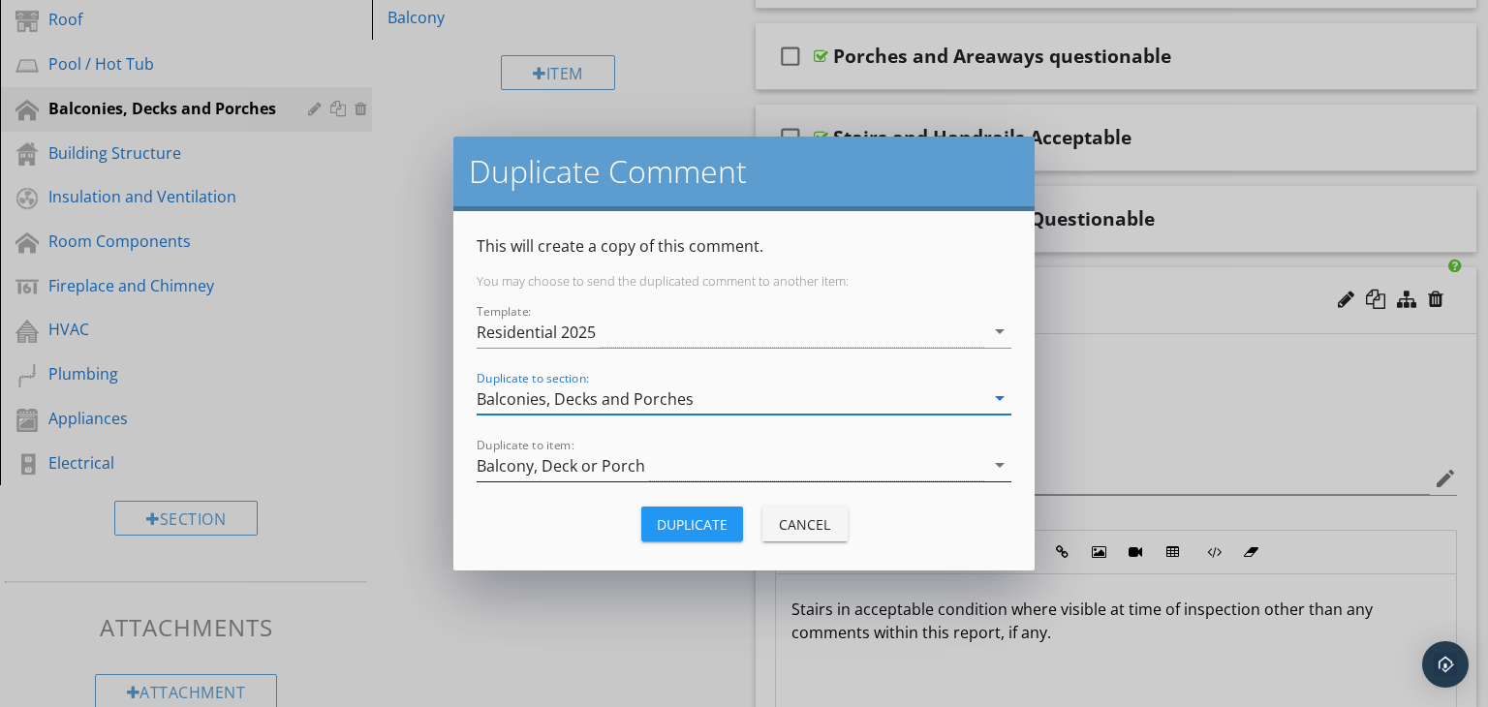
click at [705, 459] on div "Balcony, Deck or Porch" at bounding box center [731, 466] width 508 height 32
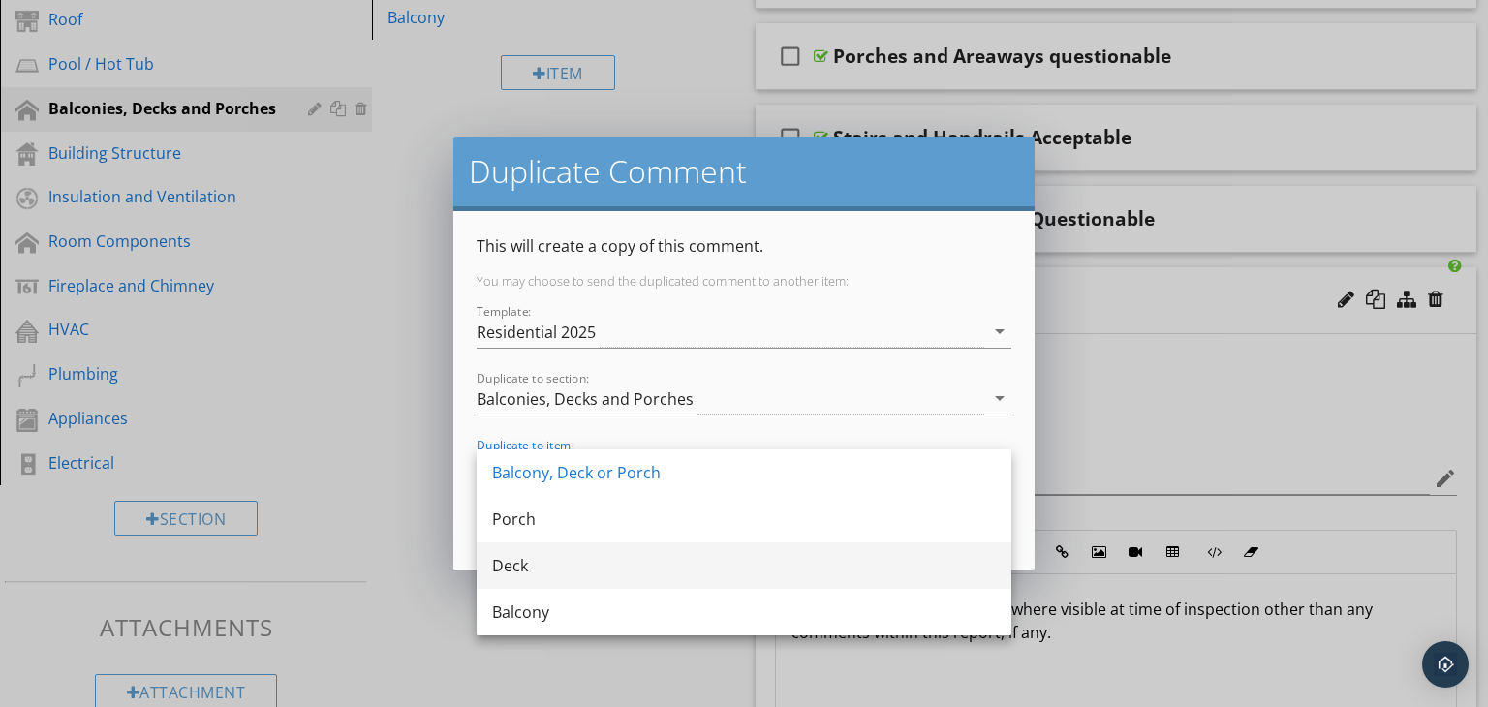
click at [539, 559] on div "Deck" at bounding box center [744, 565] width 504 height 23
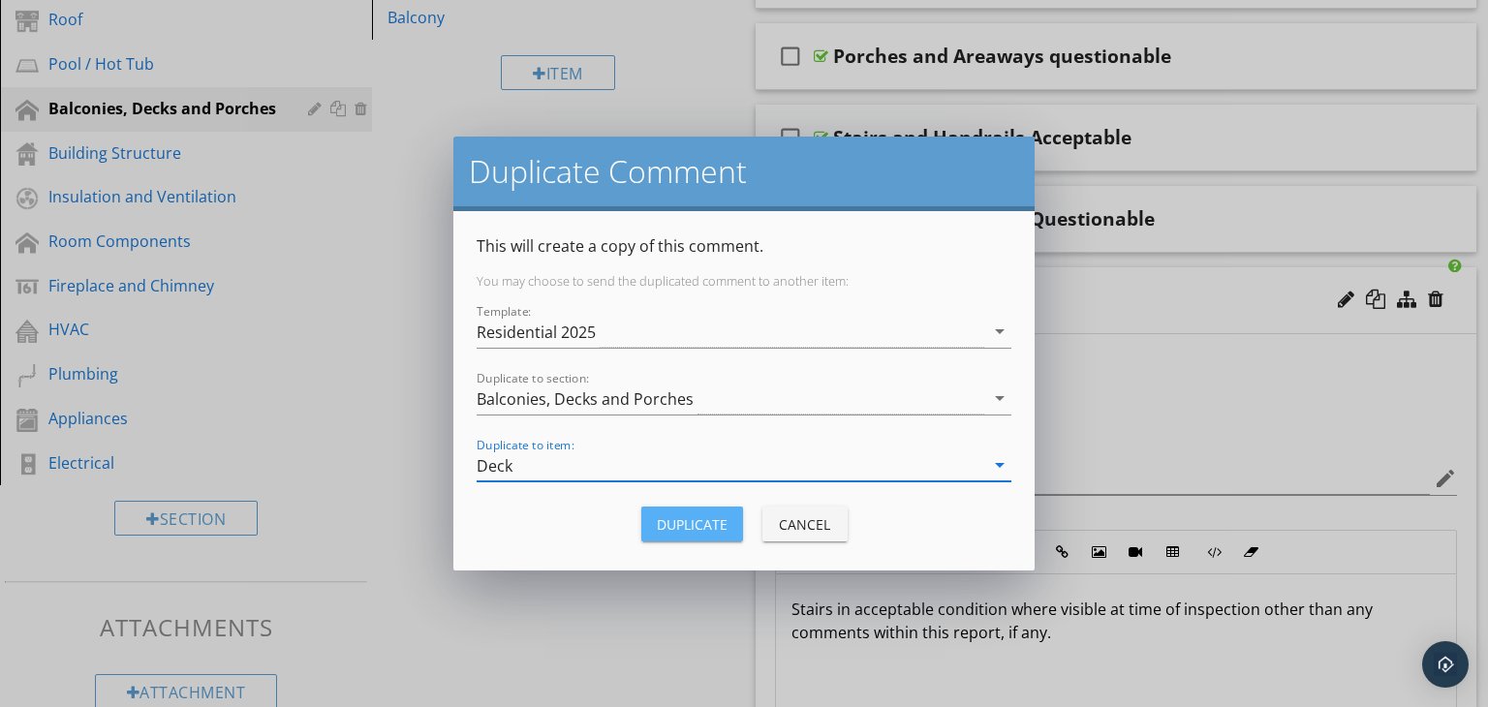
click at [719, 517] on div "Duplicate" at bounding box center [692, 524] width 71 height 20
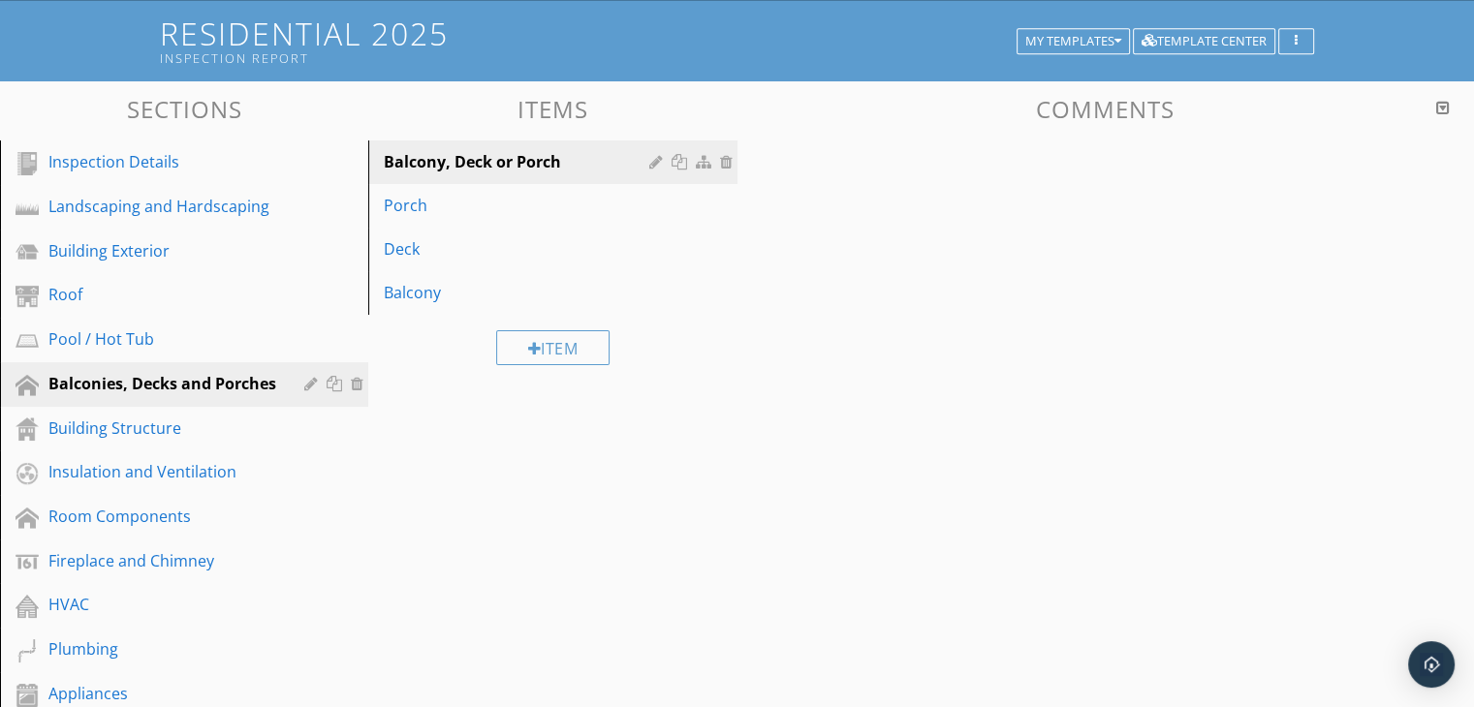
scroll to position [0, 0]
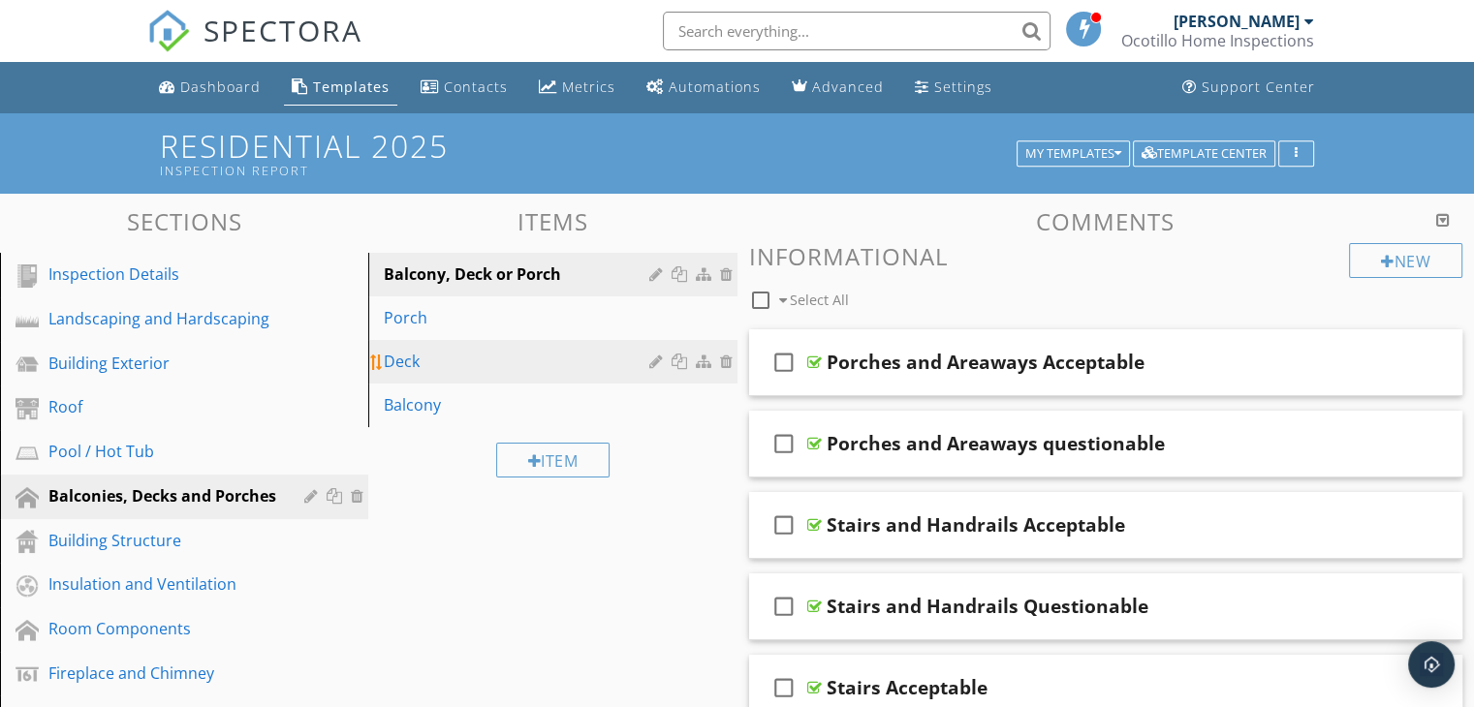
click at [471, 354] on div "Deck" at bounding box center [519, 361] width 270 height 23
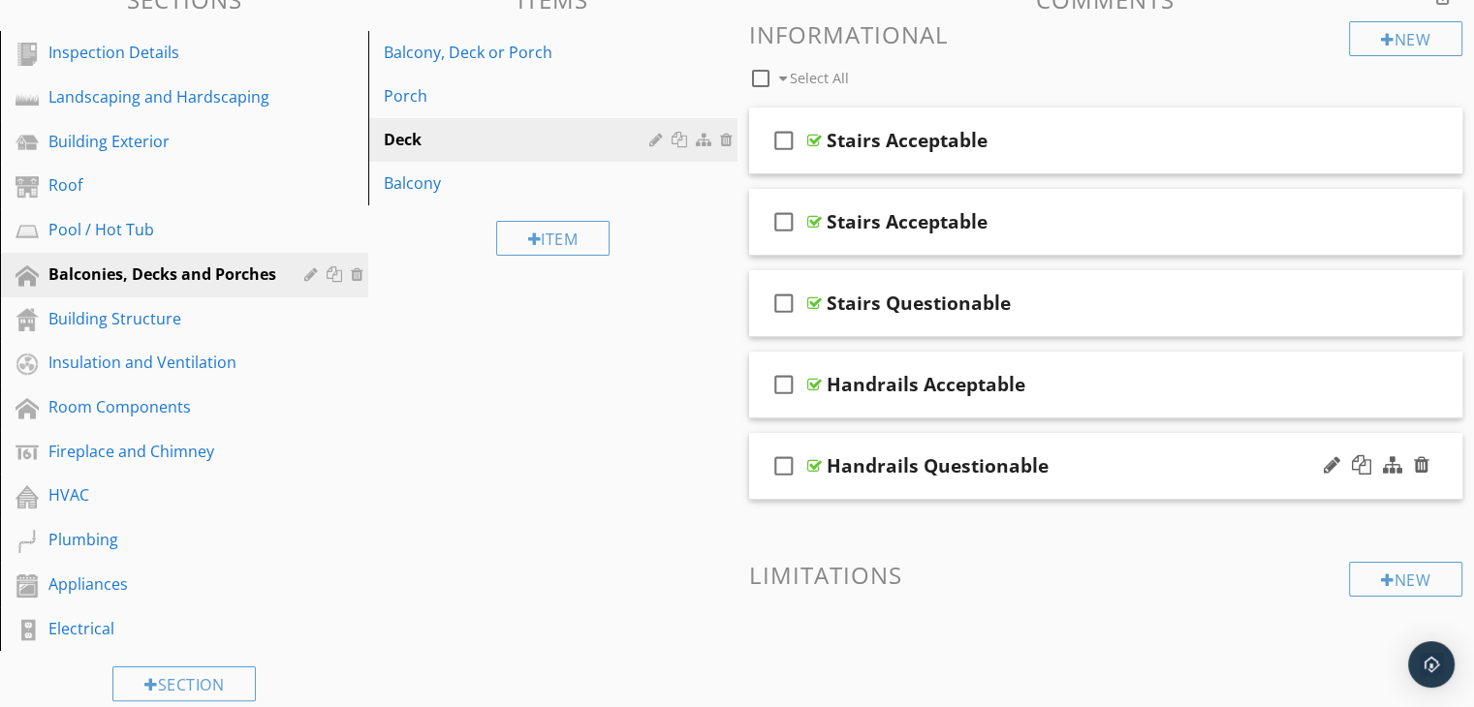
scroll to position [194, 0]
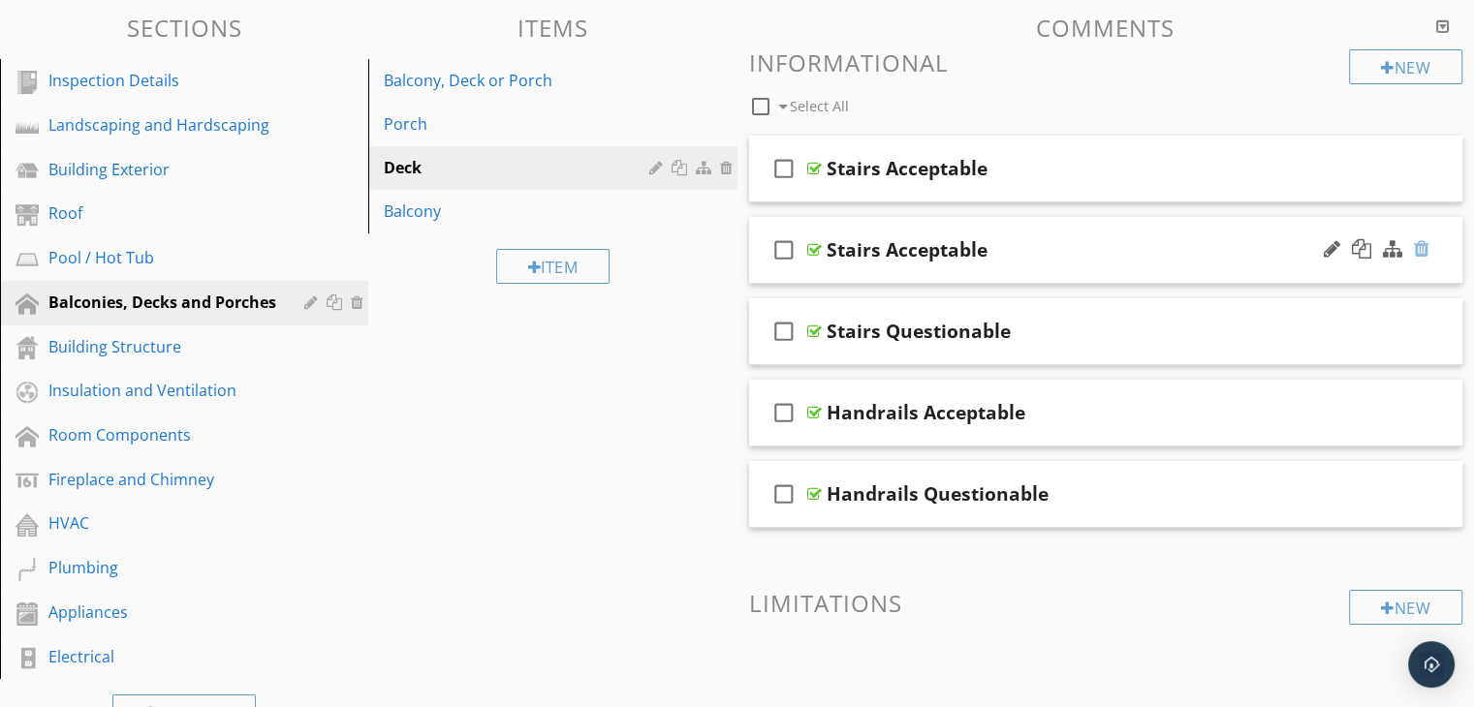
click at [1418, 248] on div at bounding box center [1422, 248] width 16 height 19
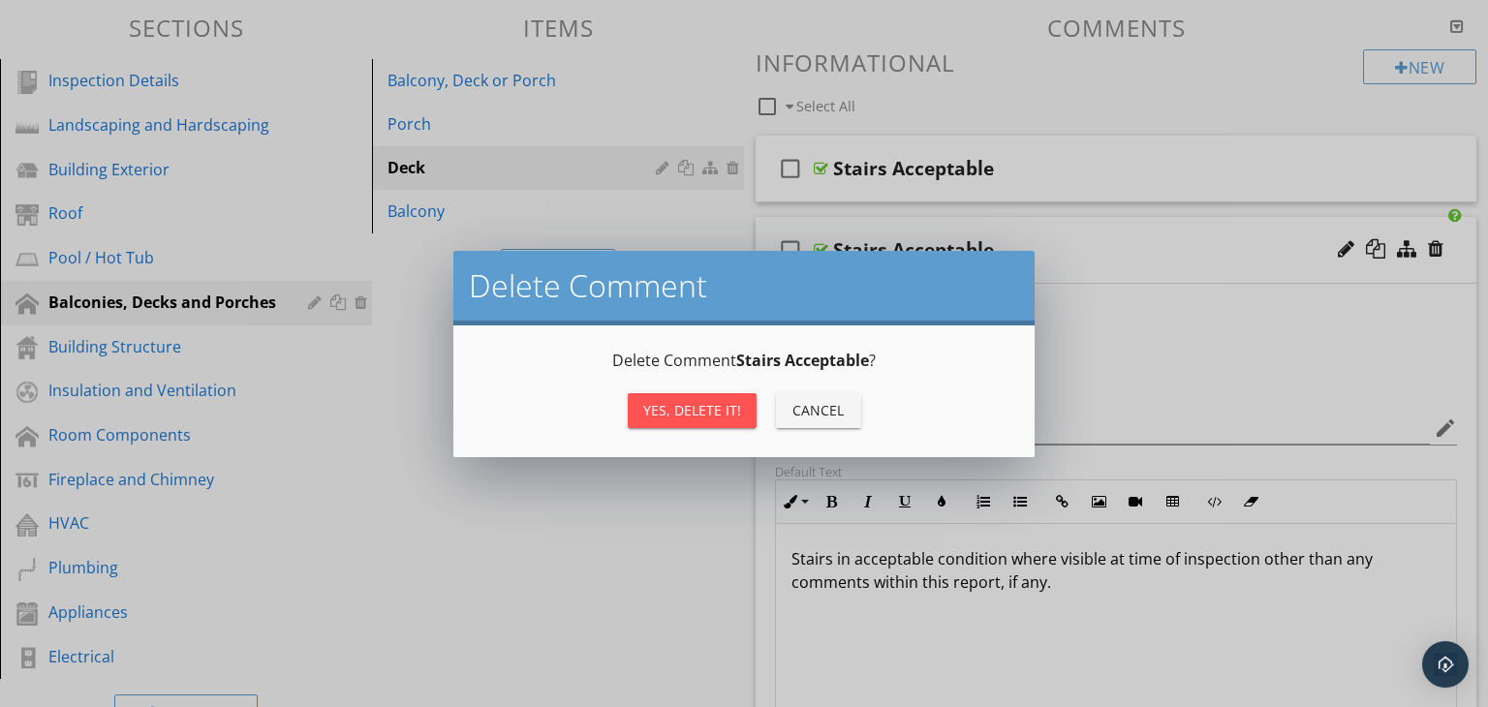
click at [693, 405] on div "Yes, Delete it!" at bounding box center [692, 410] width 98 height 20
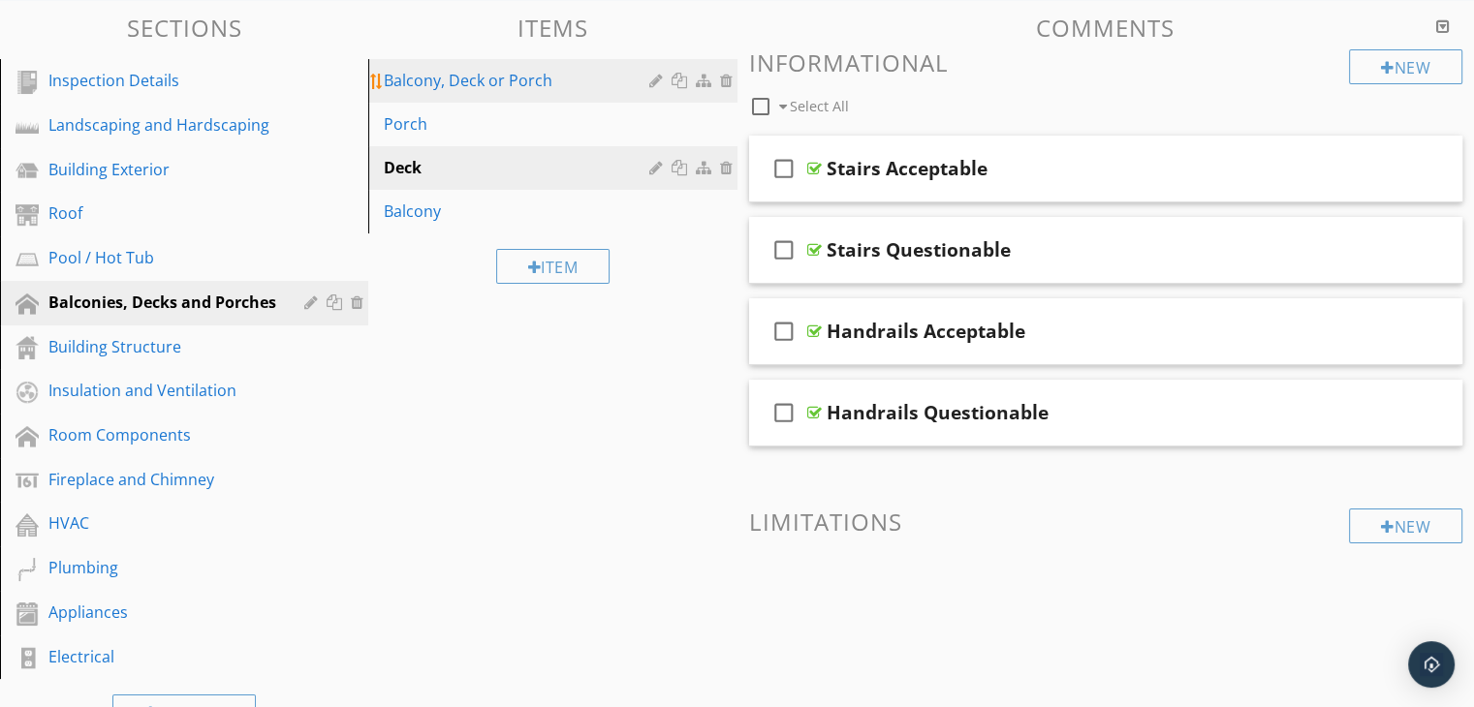
click at [494, 82] on div "Balcony, Deck or Porch" at bounding box center [519, 80] width 270 height 23
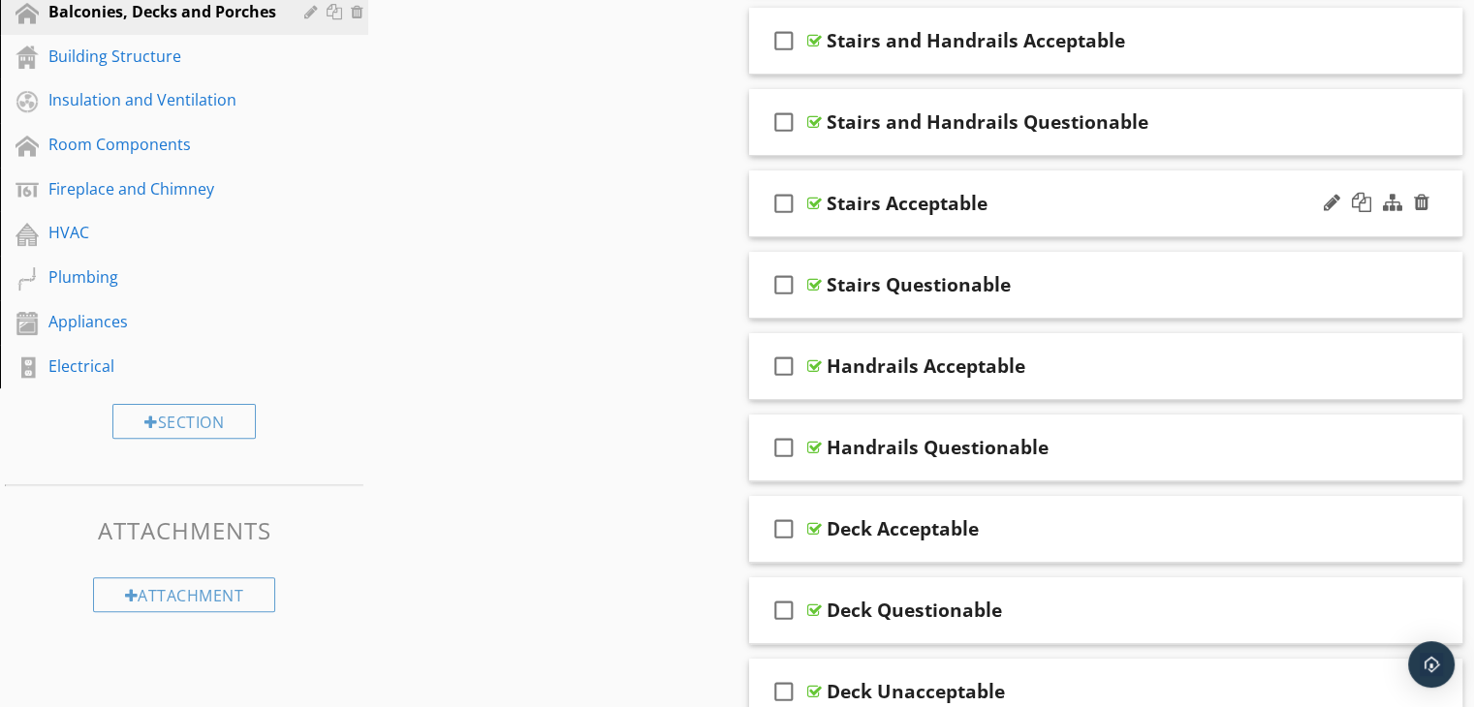
scroll to position [581, 0]
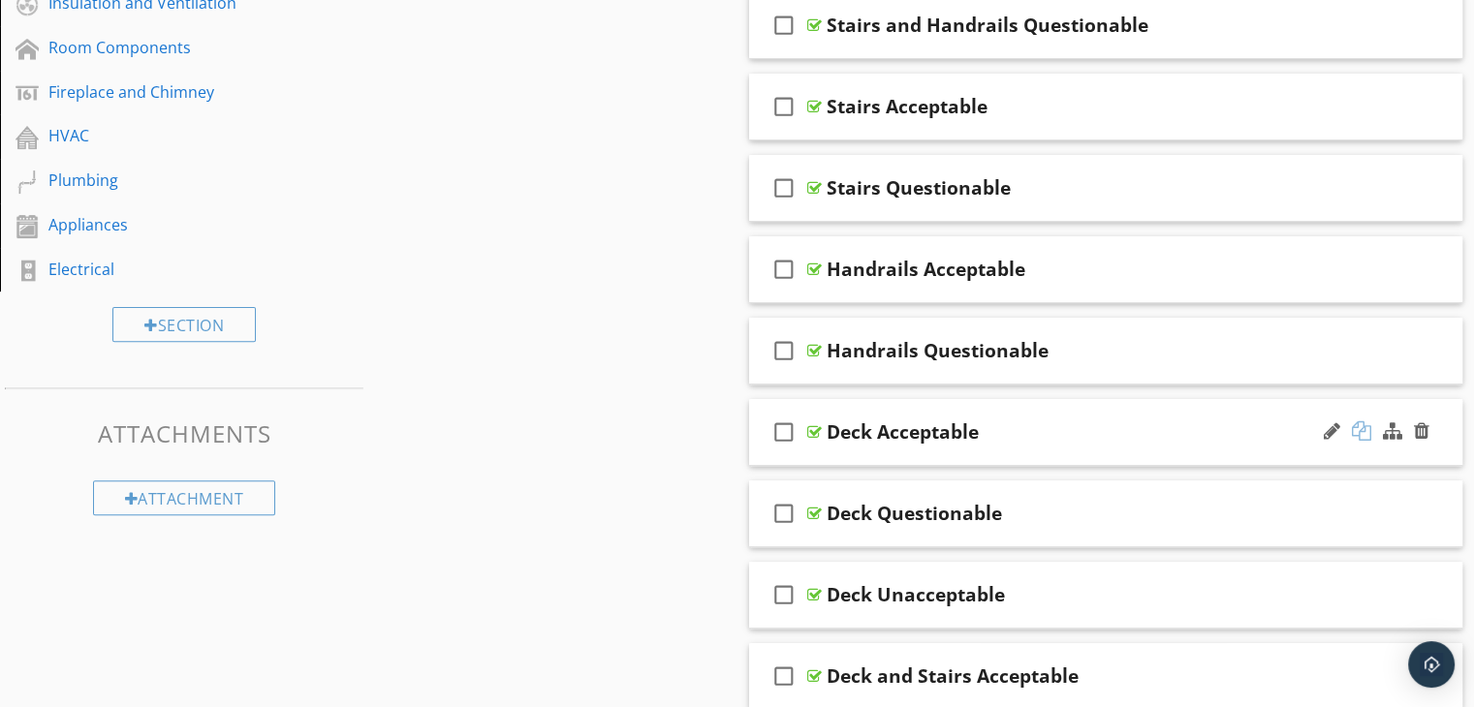
click at [1356, 427] on div at bounding box center [1361, 430] width 19 height 19
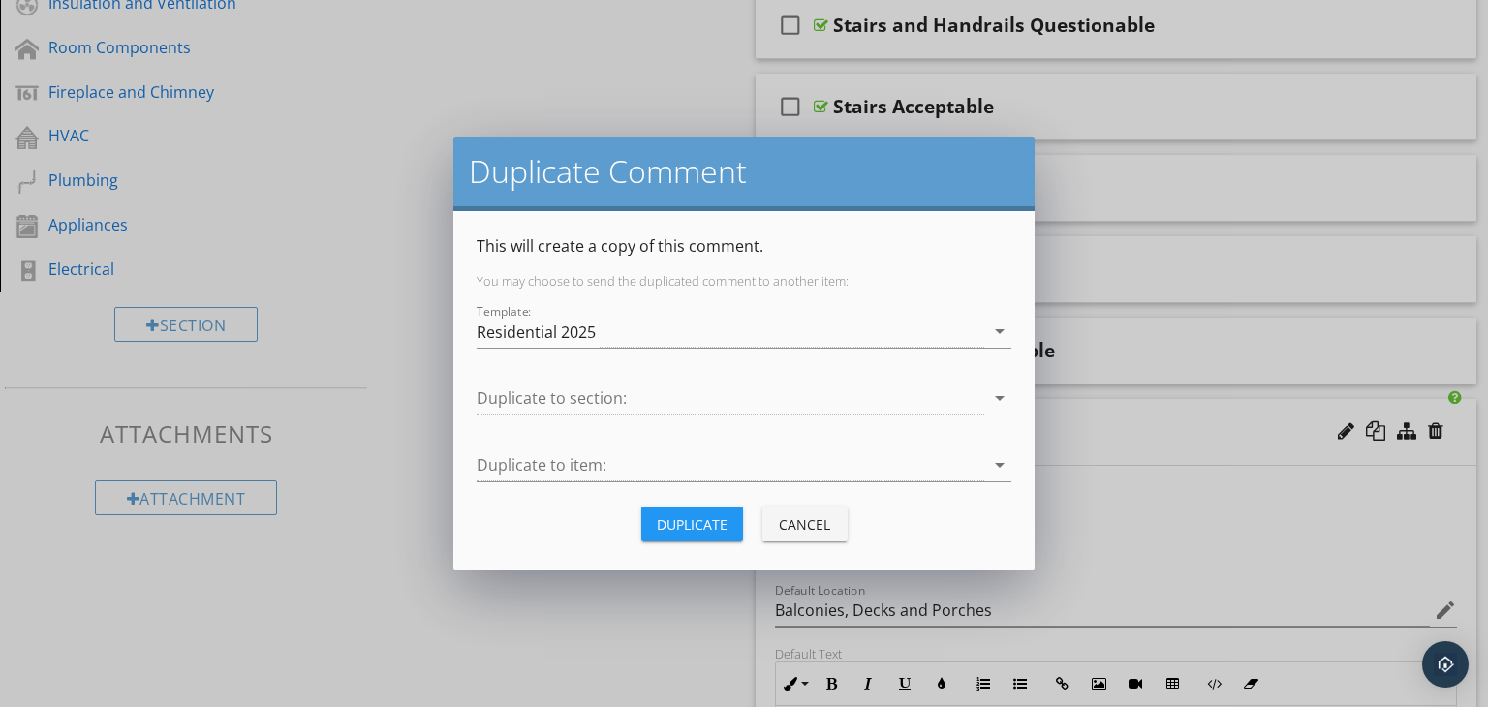
click at [655, 392] on div at bounding box center [731, 399] width 508 height 32
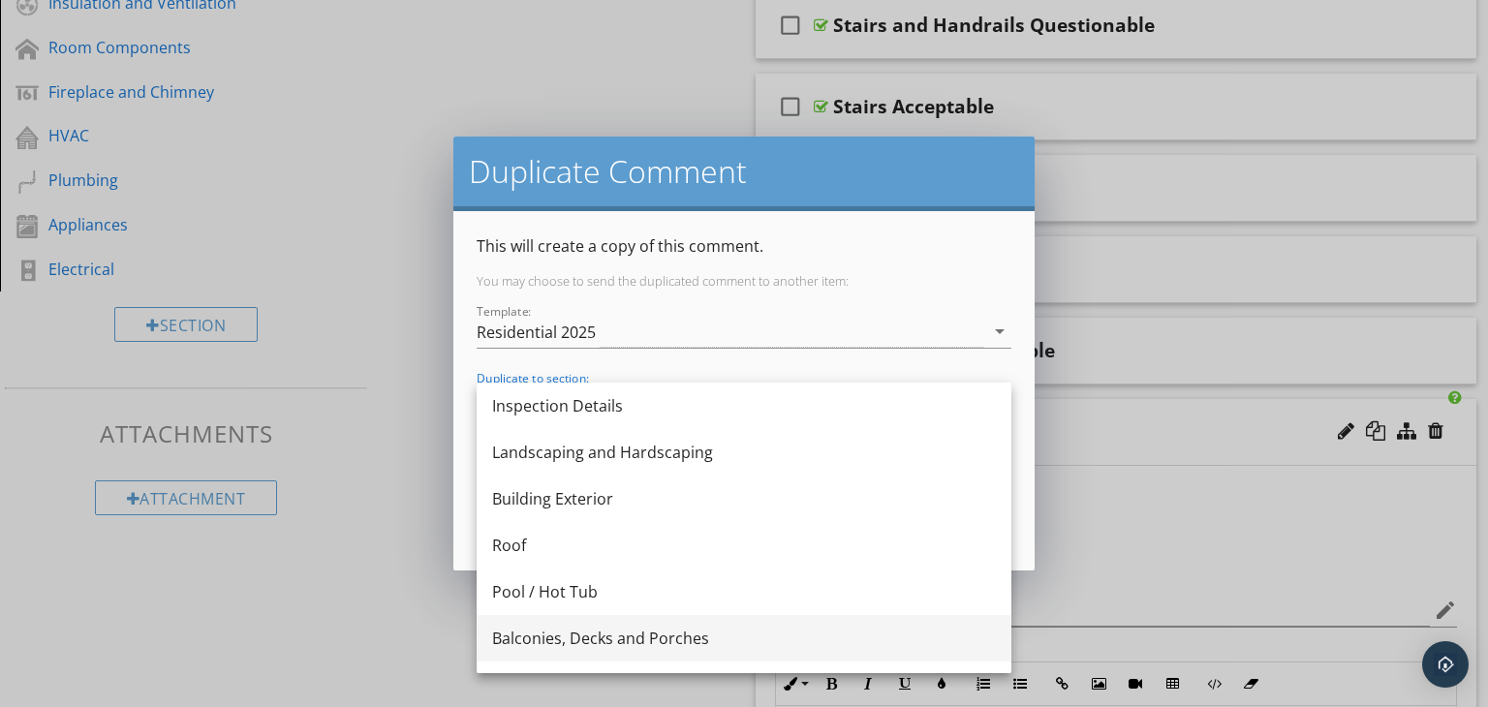
click at [597, 638] on div "Balconies, Decks and Porches" at bounding box center [744, 638] width 504 height 23
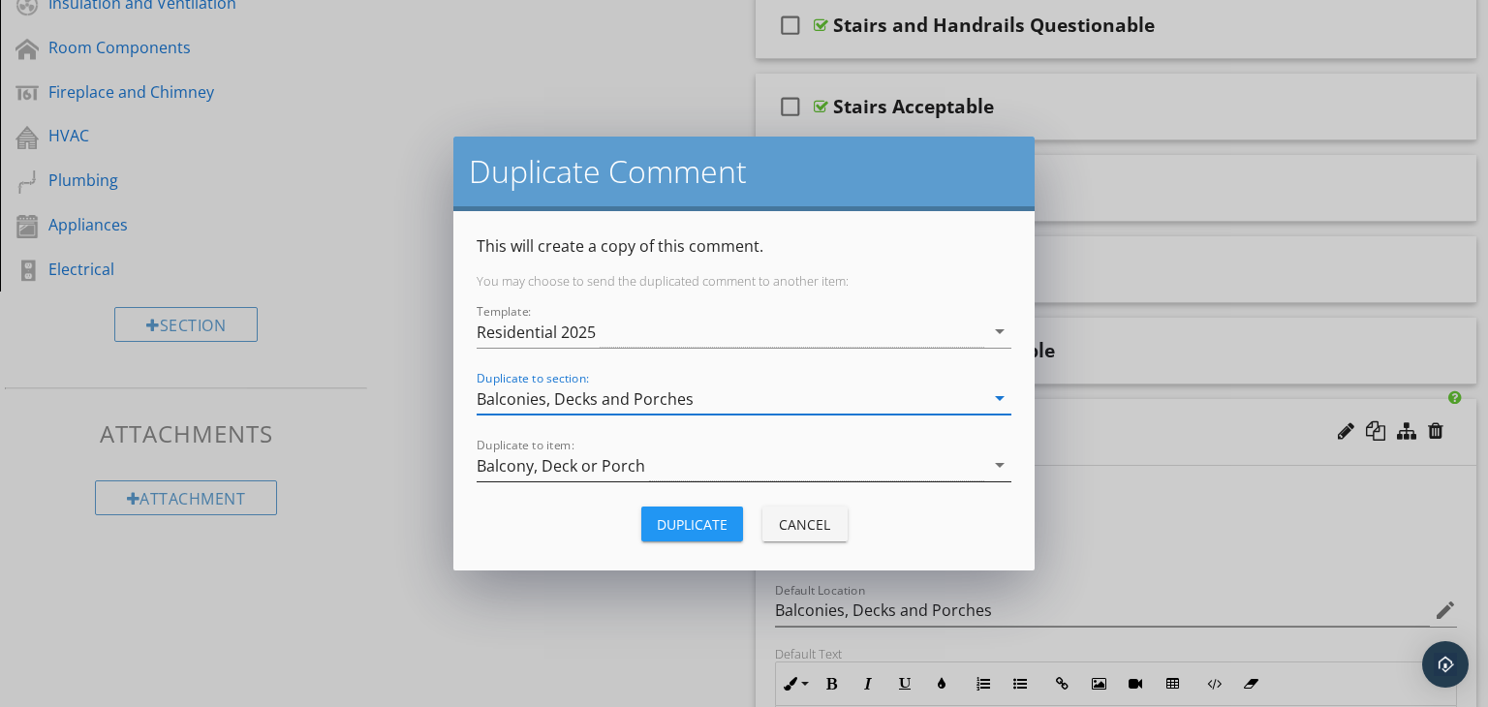
click at [713, 467] on div "Balcony, Deck or Porch" at bounding box center [731, 466] width 508 height 32
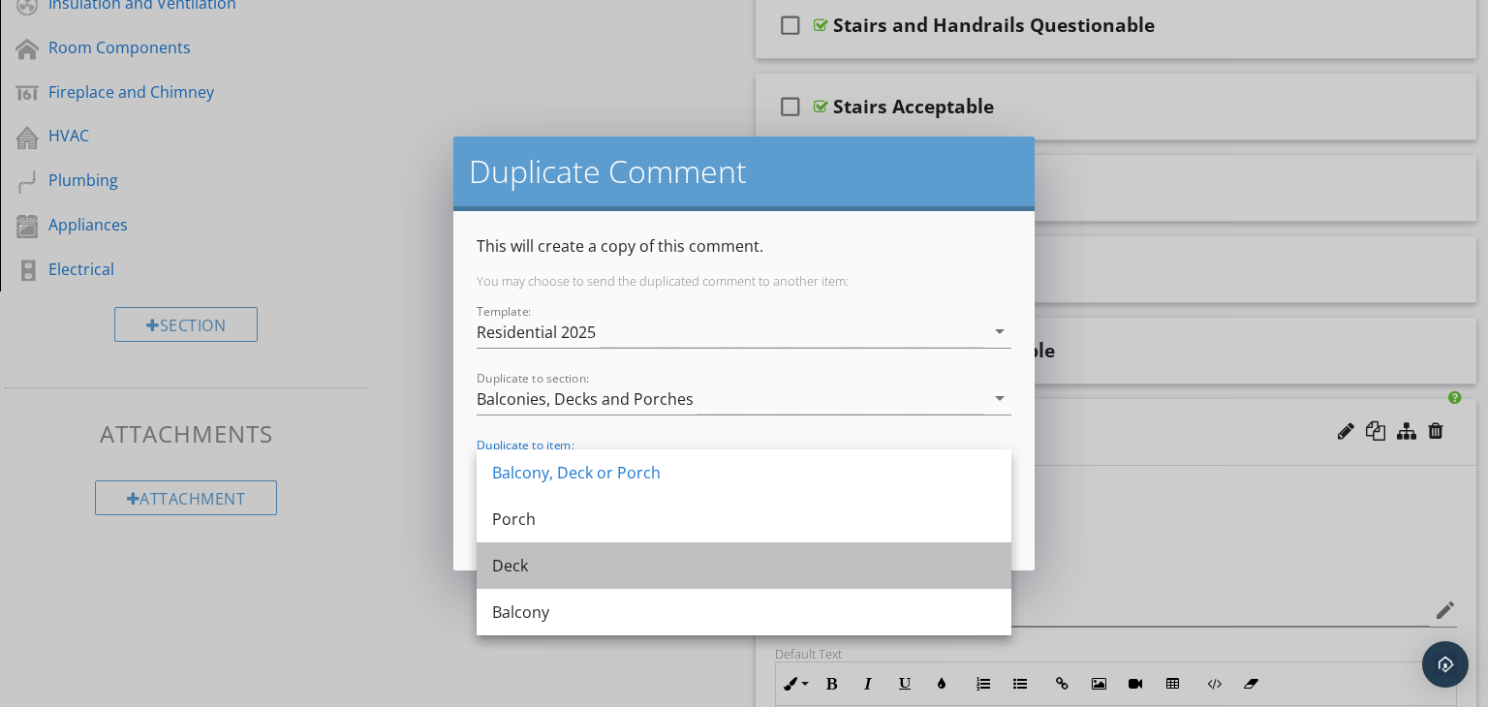
click at [576, 564] on div "Deck" at bounding box center [744, 565] width 504 height 23
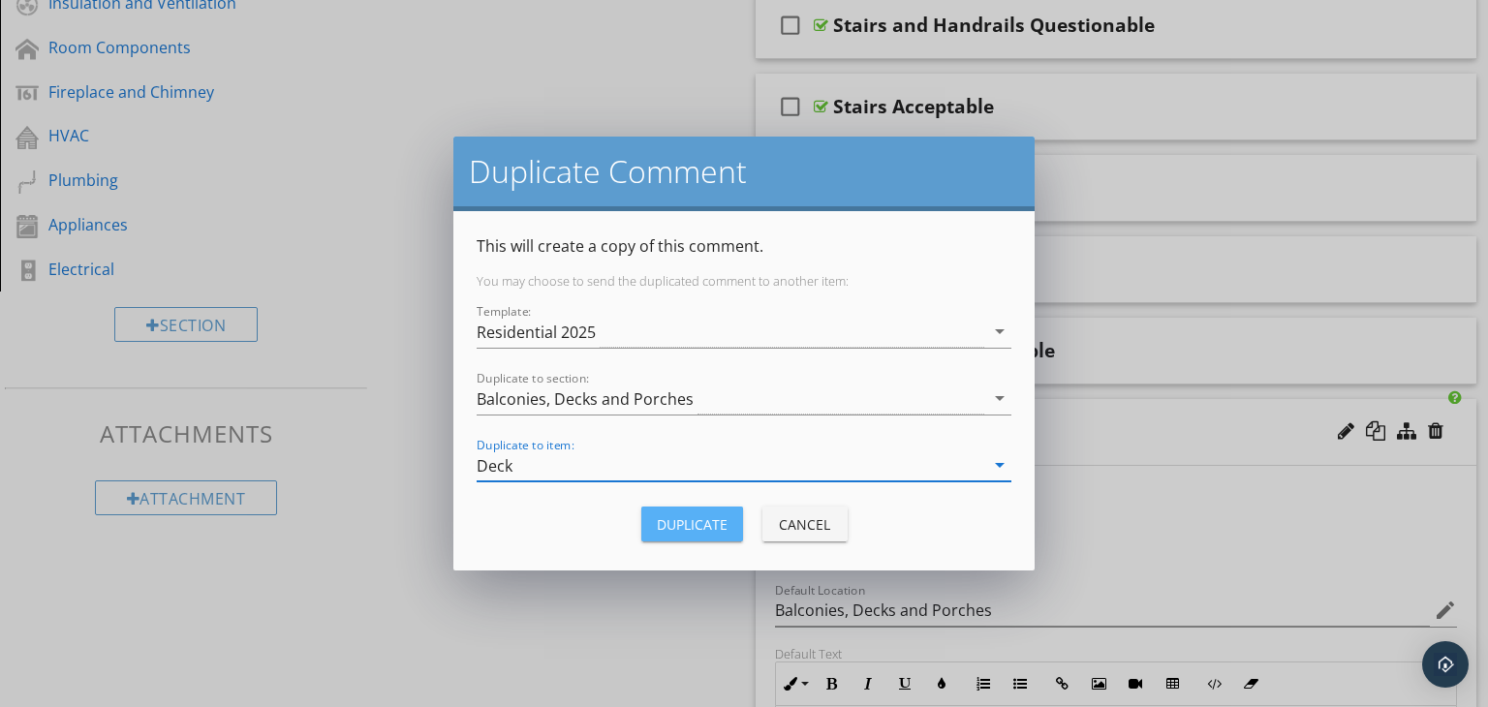
click at [685, 525] on div "Duplicate" at bounding box center [692, 524] width 71 height 20
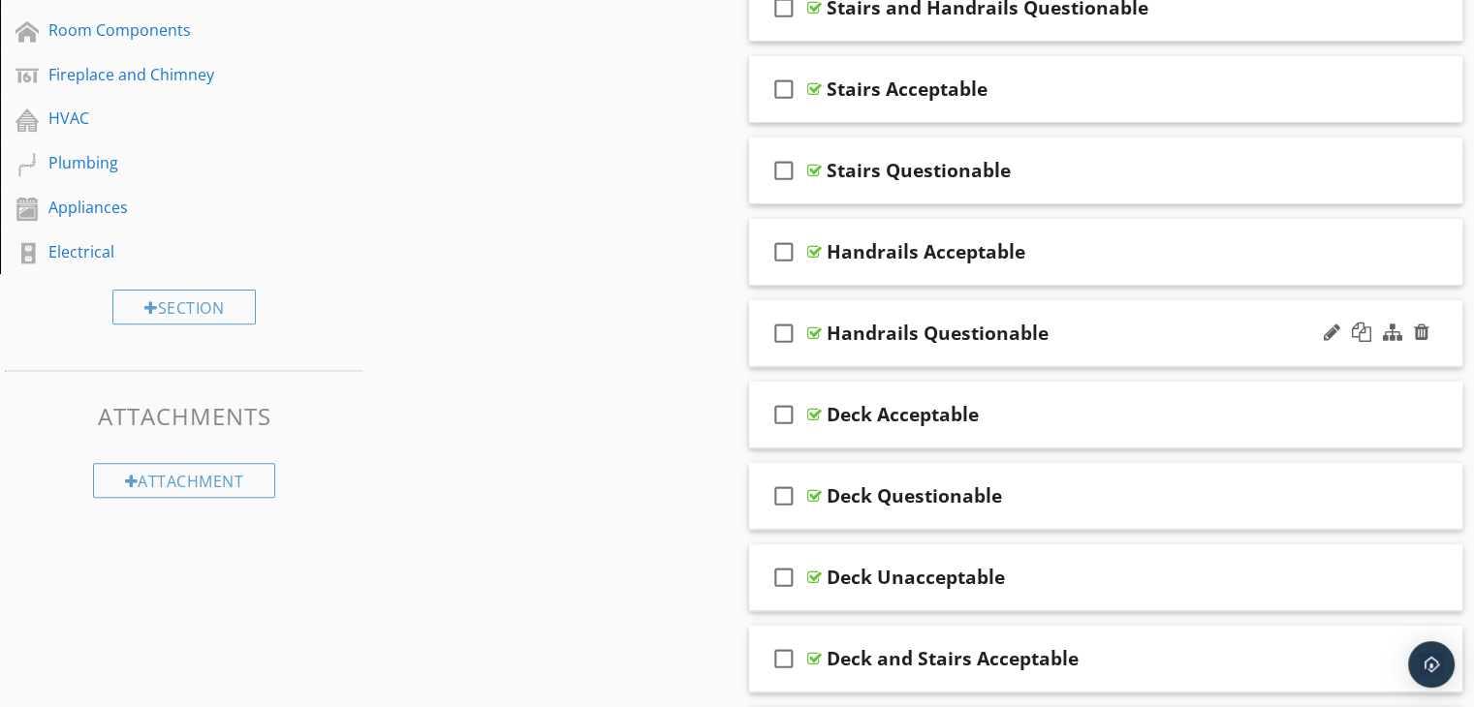
scroll to position [611, 0]
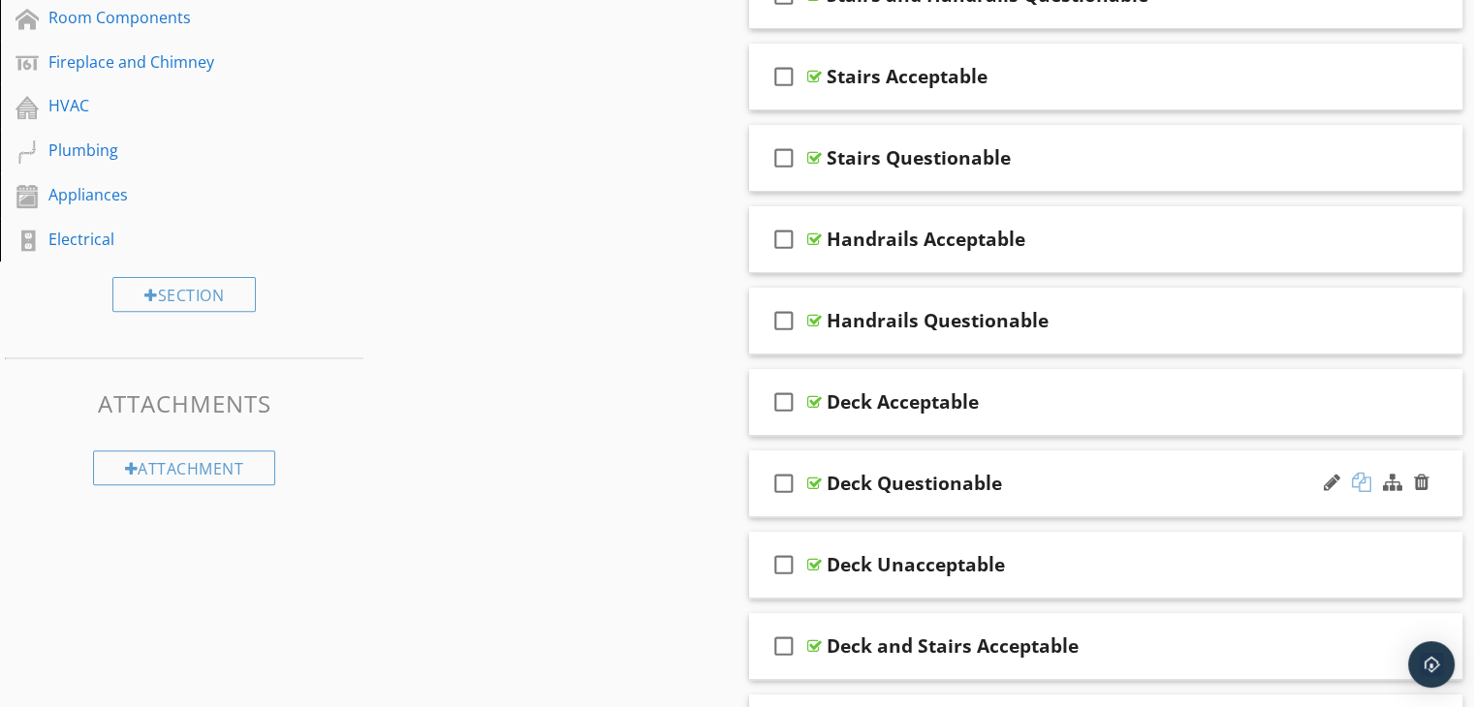
click at [1359, 478] on div at bounding box center [1361, 482] width 19 height 19
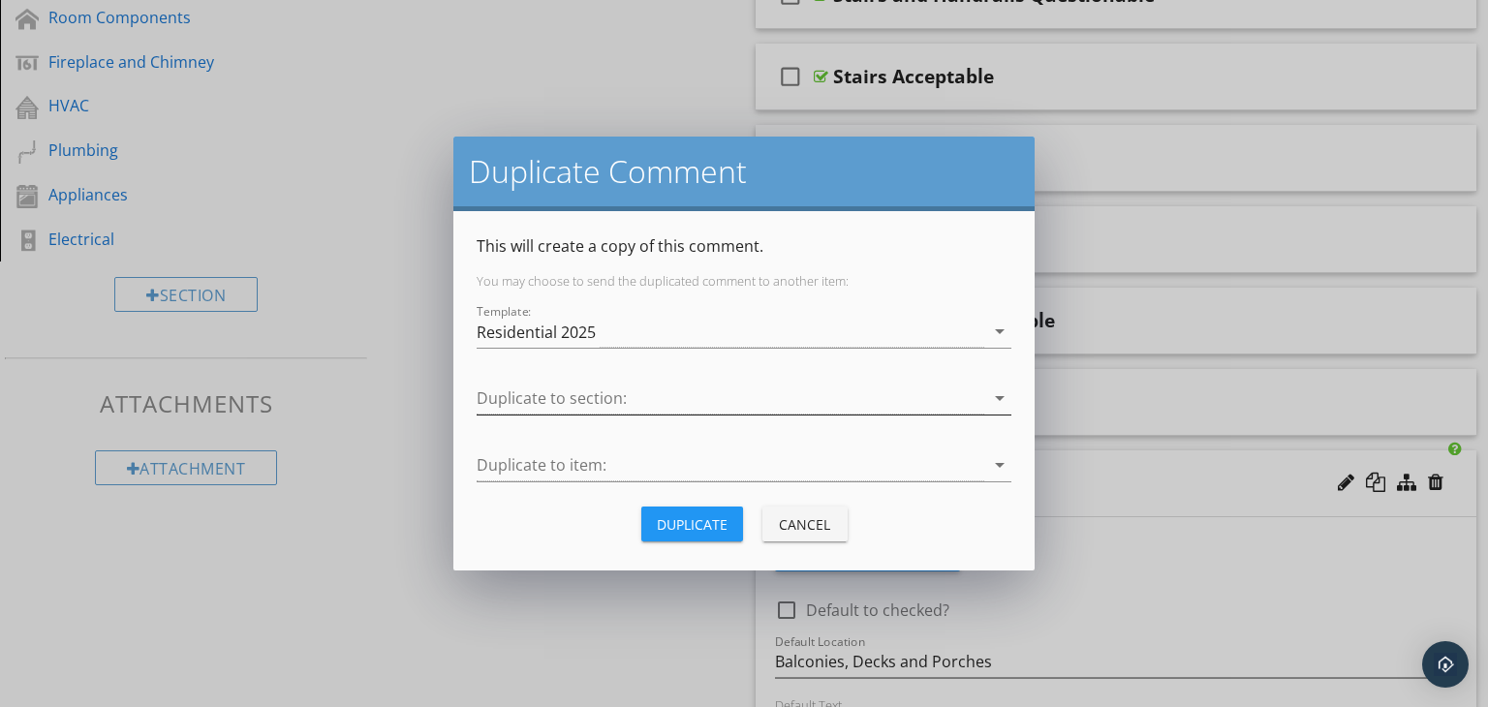
click at [616, 396] on div at bounding box center [731, 399] width 508 height 32
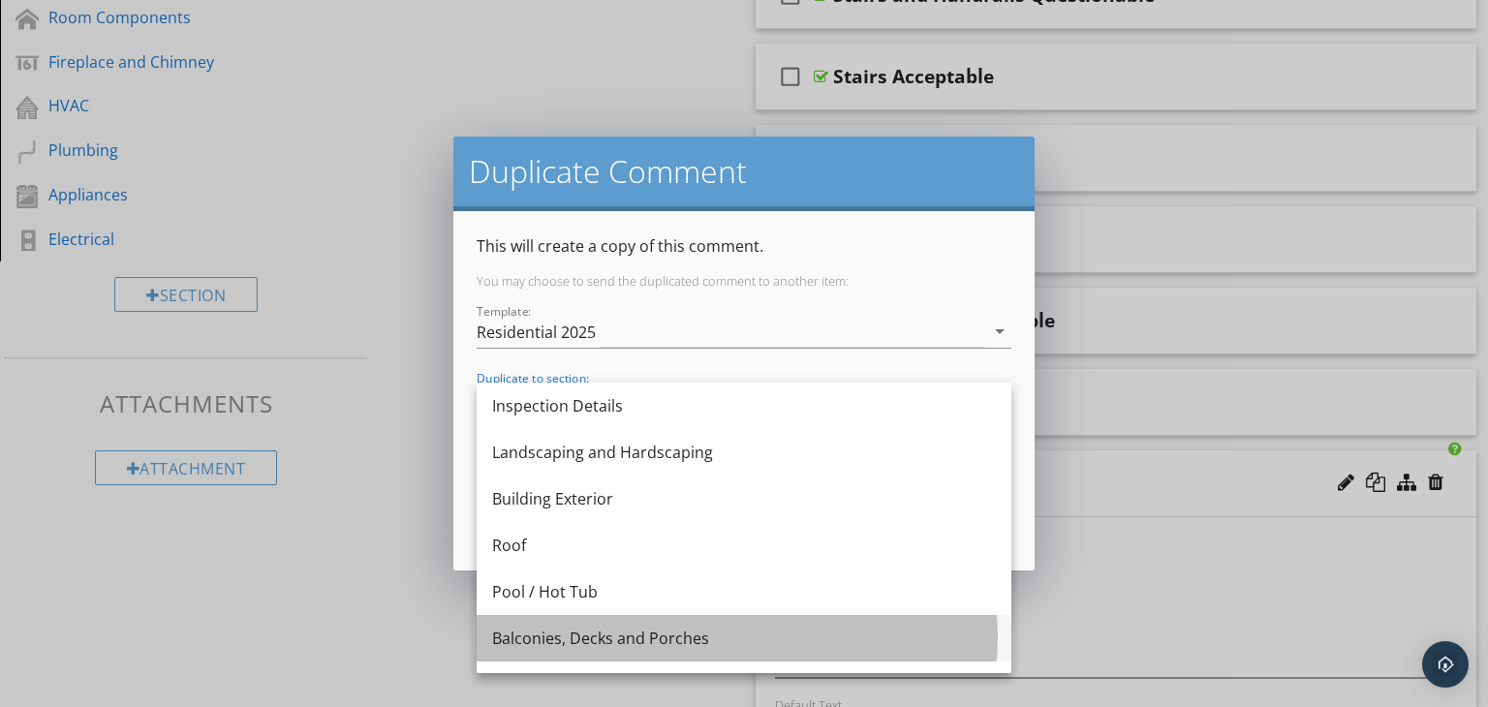
click at [663, 635] on div "Balconies, Decks and Porches" at bounding box center [744, 638] width 504 height 23
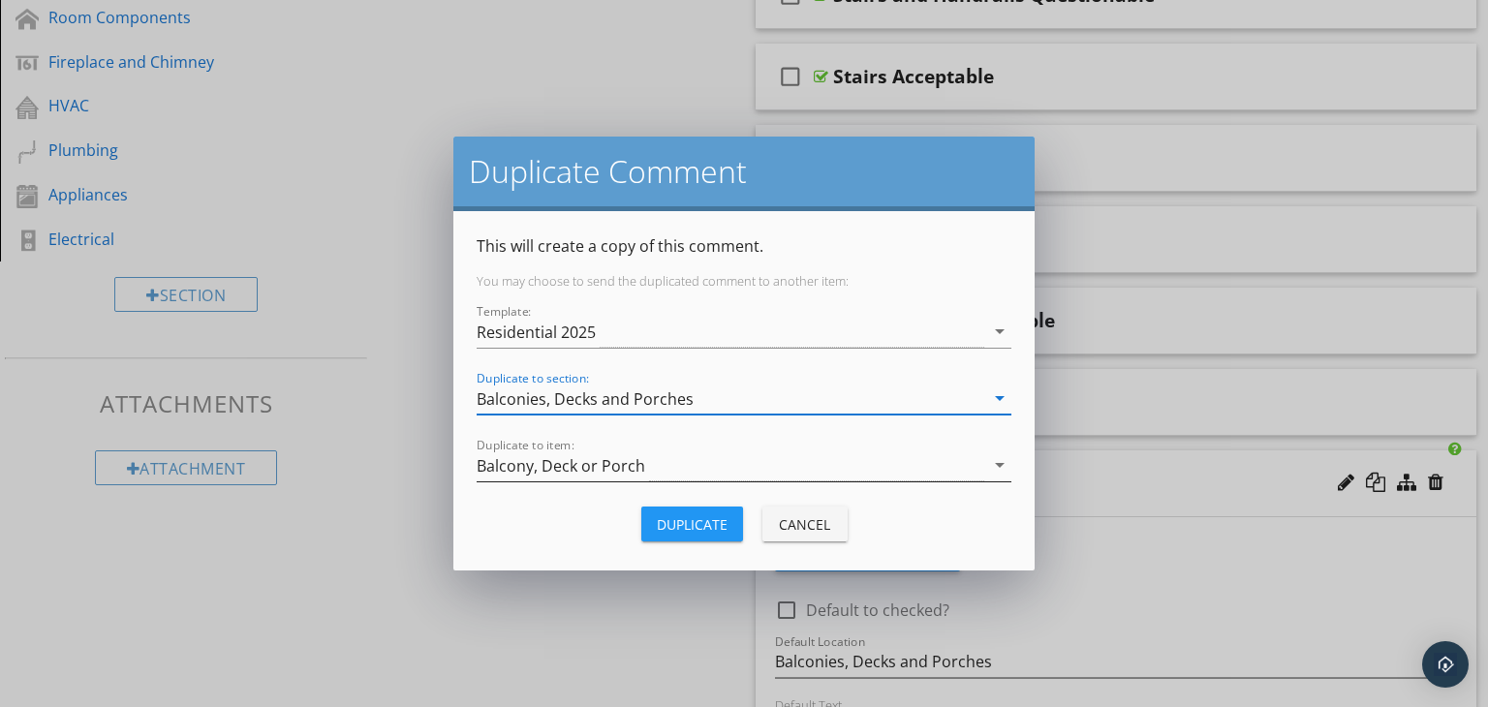
click at [710, 464] on div "Balcony, Deck or Porch" at bounding box center [731, 466] width 508 height 32
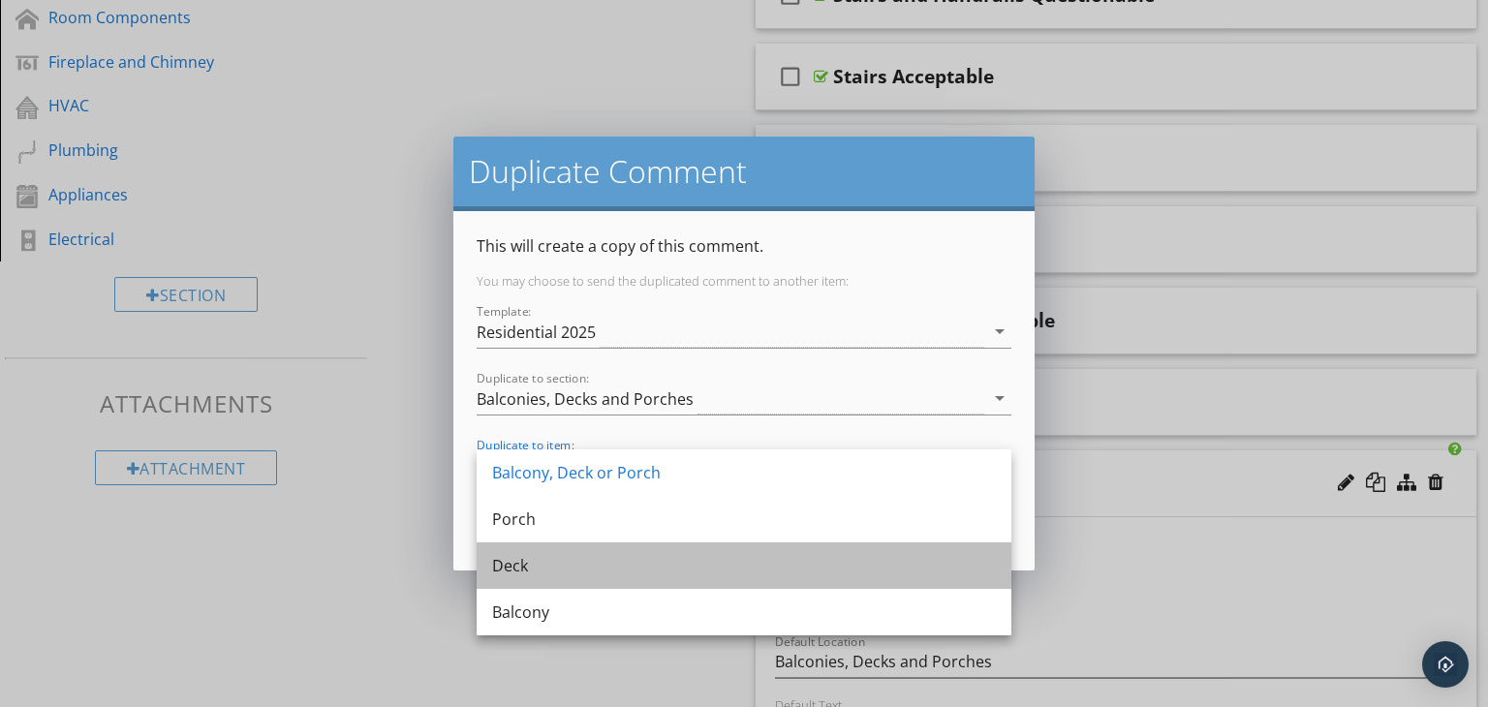
click at [539, 570] on div "Deck" at bounding box center [744, 565] width 504 height 23
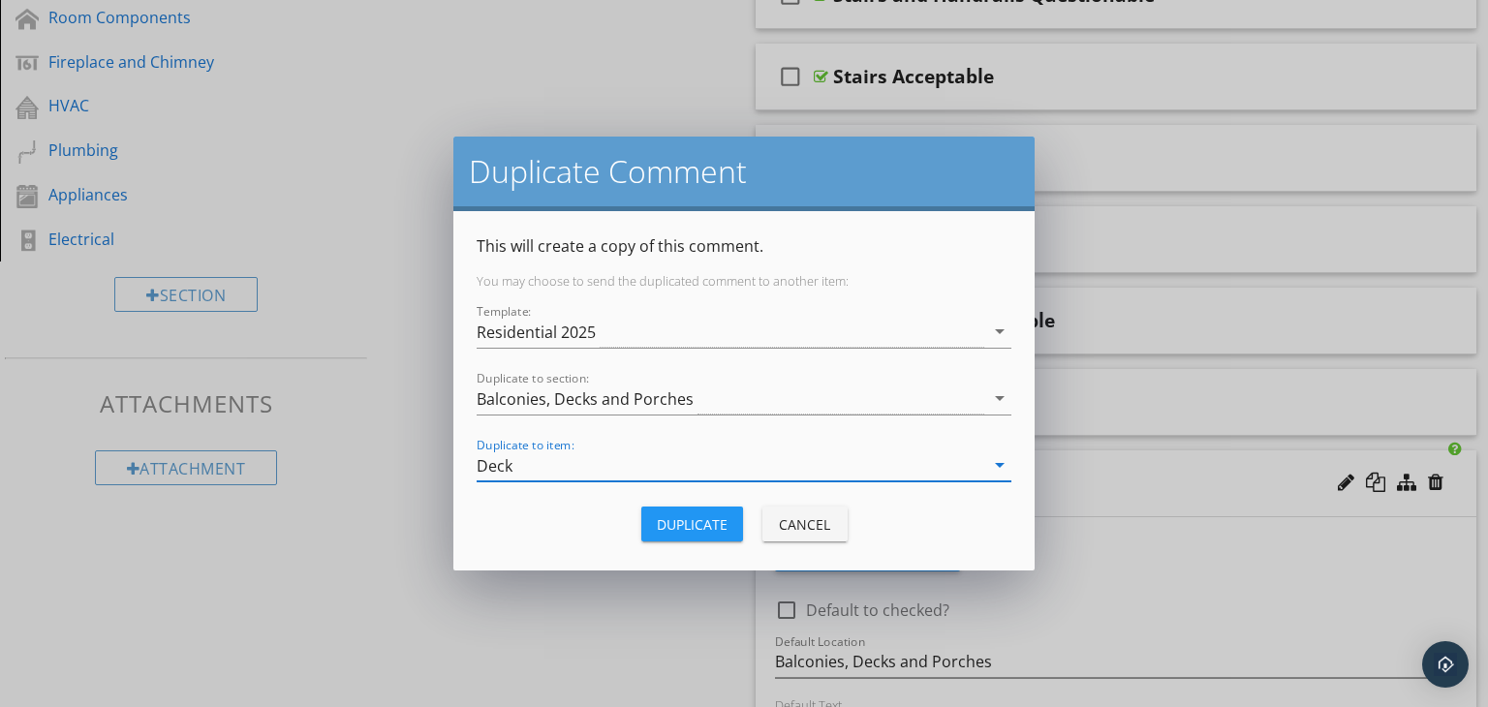
click at [709, 520] on div "Duplicate" at bounding box center [692, 524] width 71 height 20
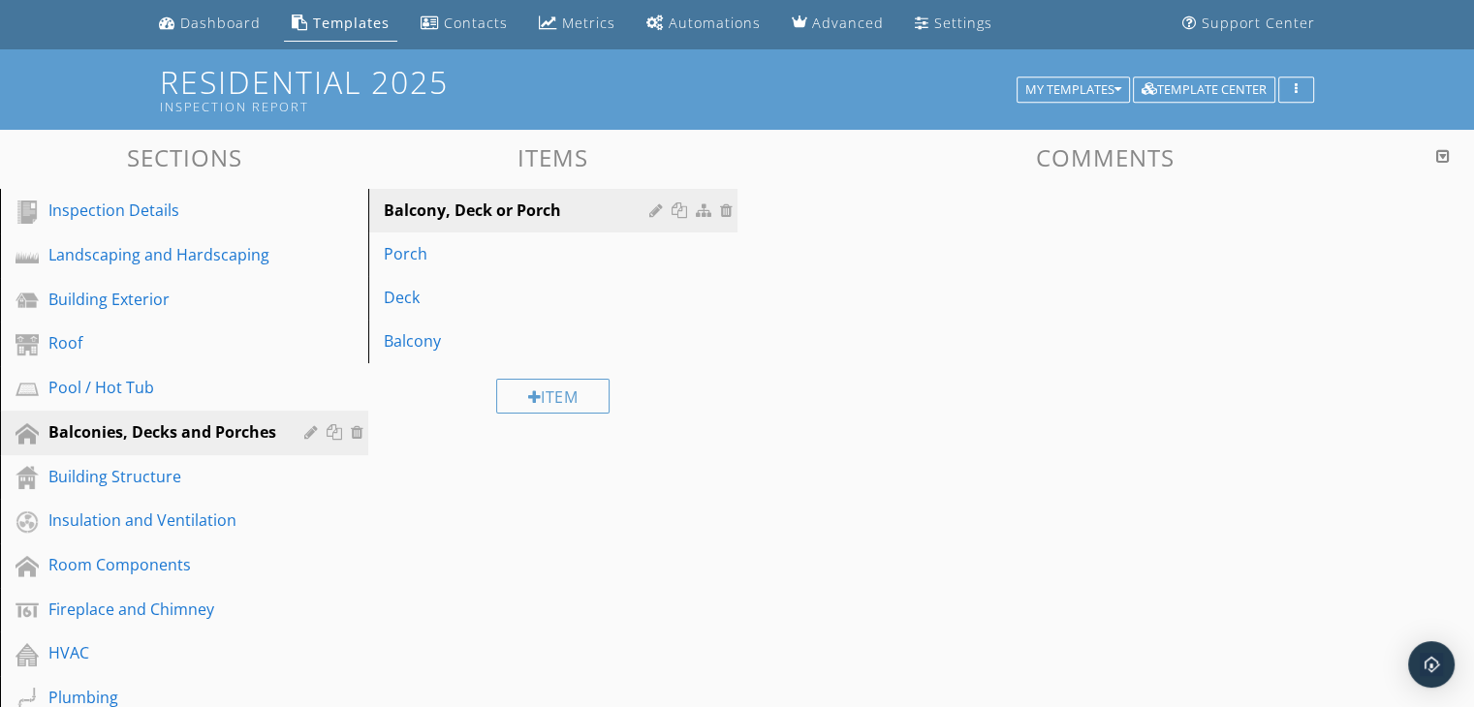
scroll to position [30, 0]
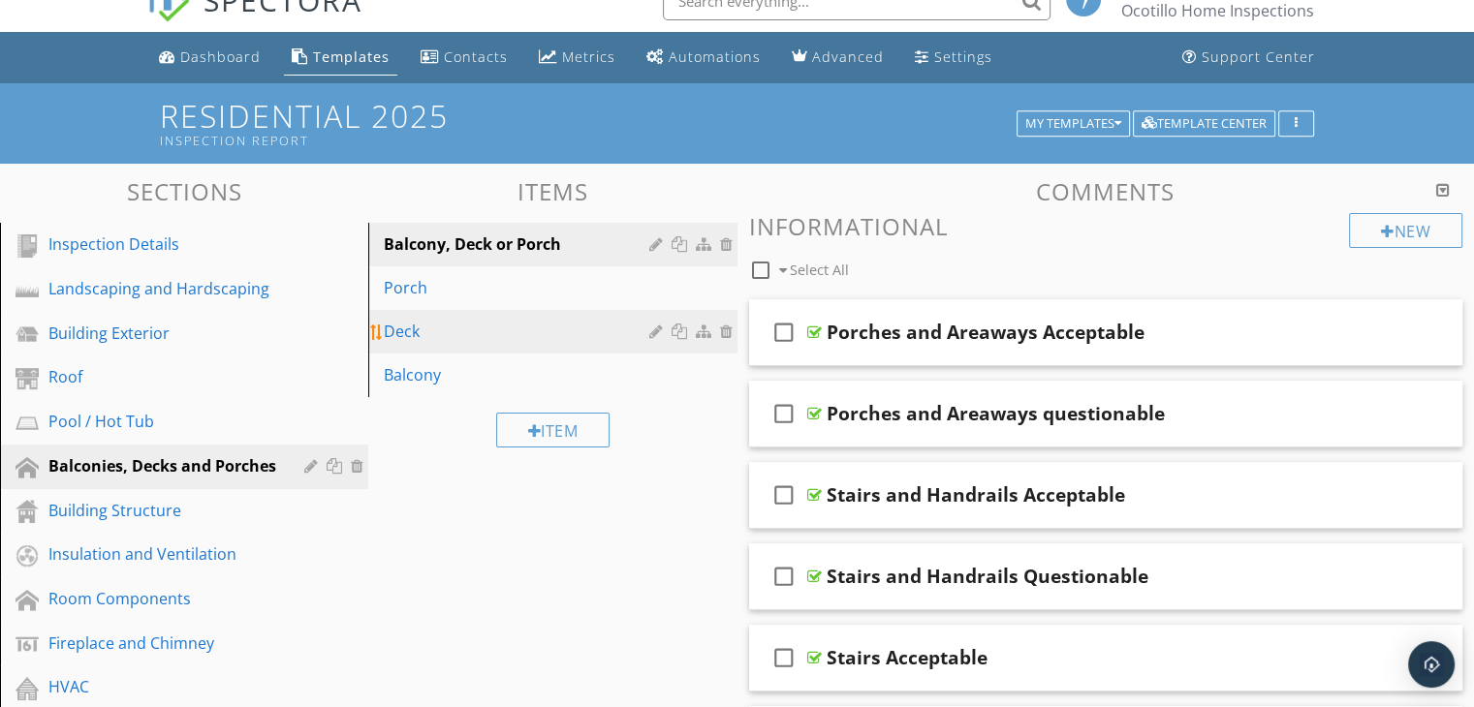
click at [478, 327] on div "Deck" at bounding box center [519, 331] width 270 height 23
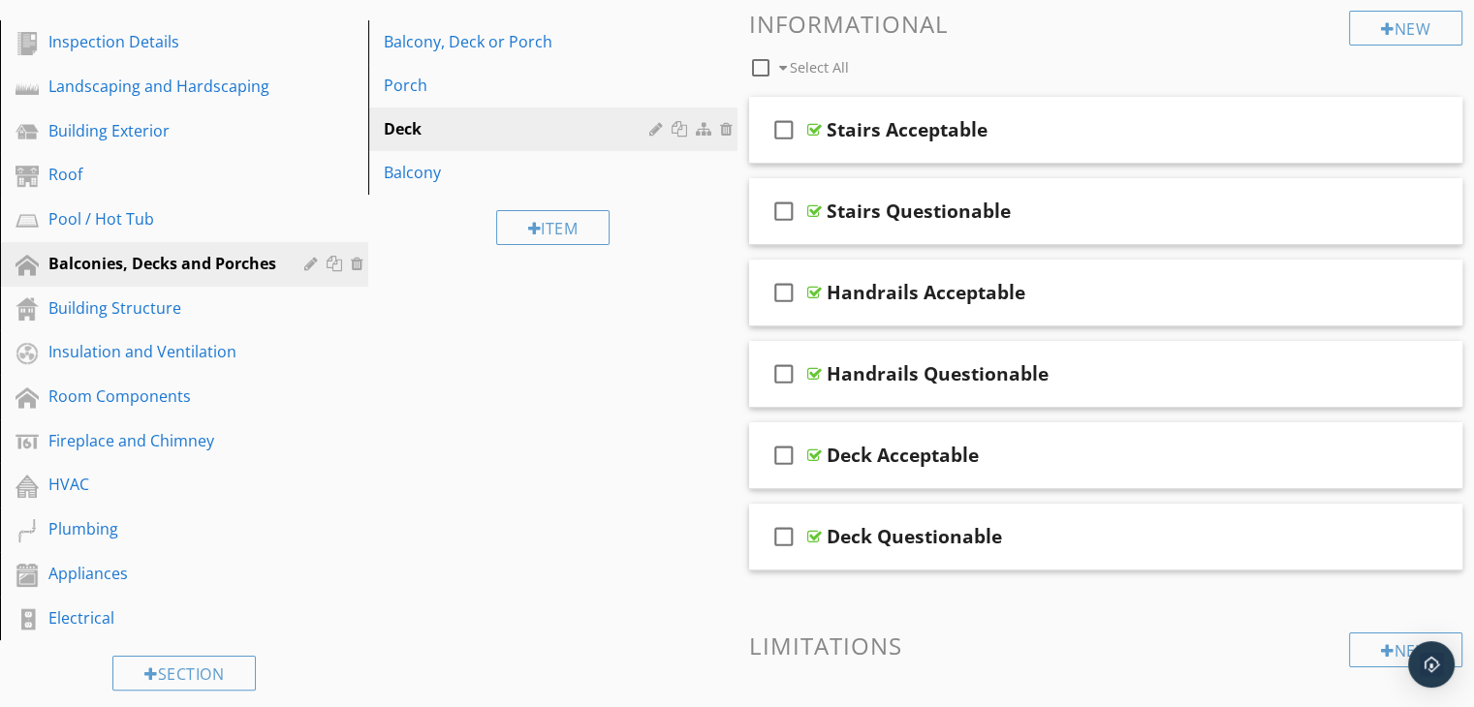
scroll to position [127, 0]
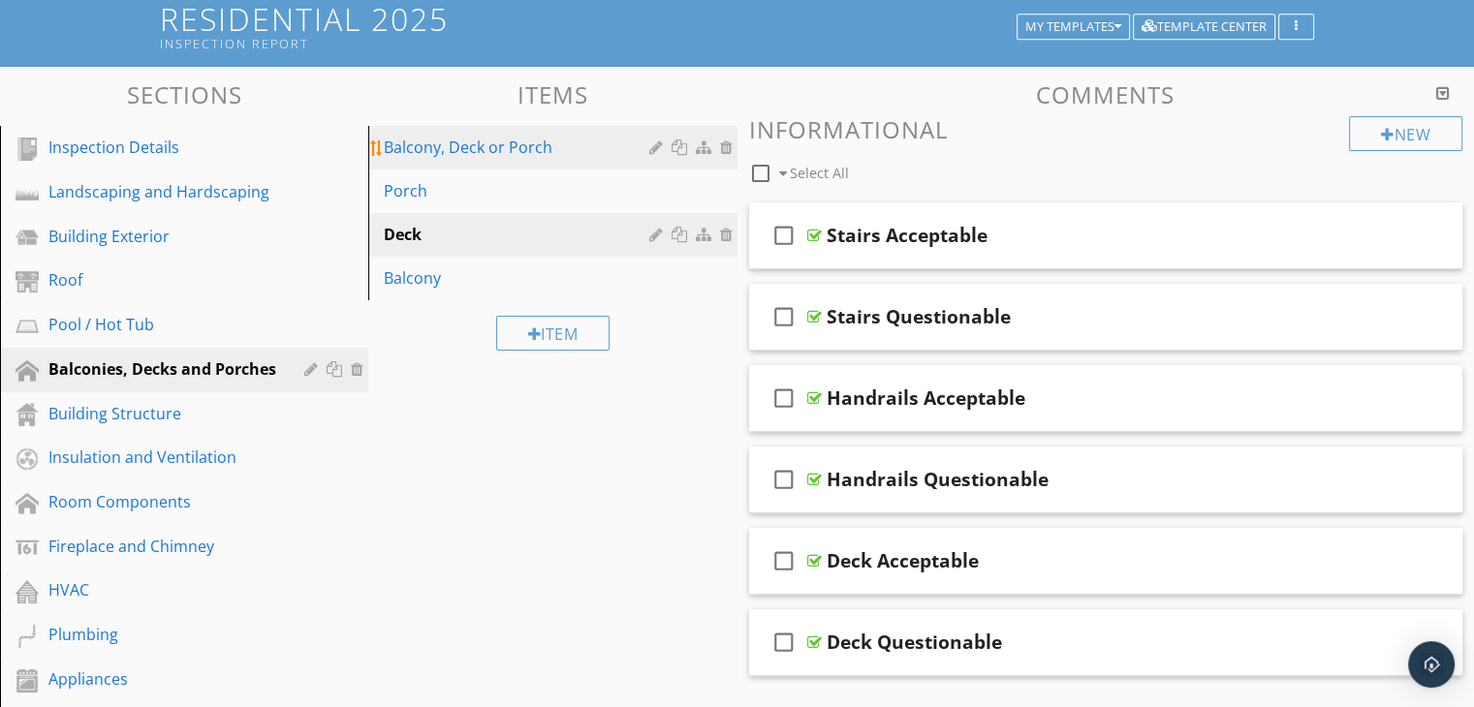
click at [523, 151] on div "Balcony, Deck or Porch" at bounding box center [519, 147] width 270 height 23
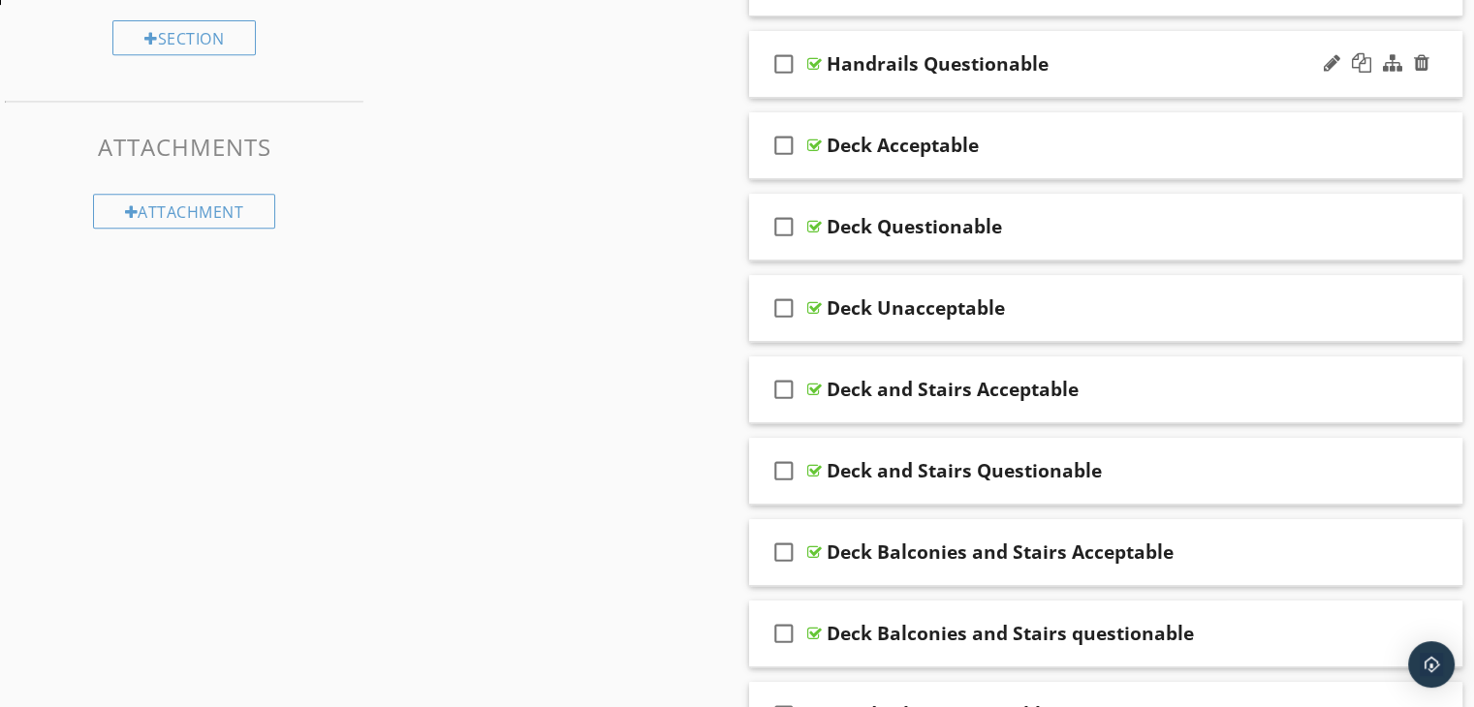
scroll to position [902, 0]
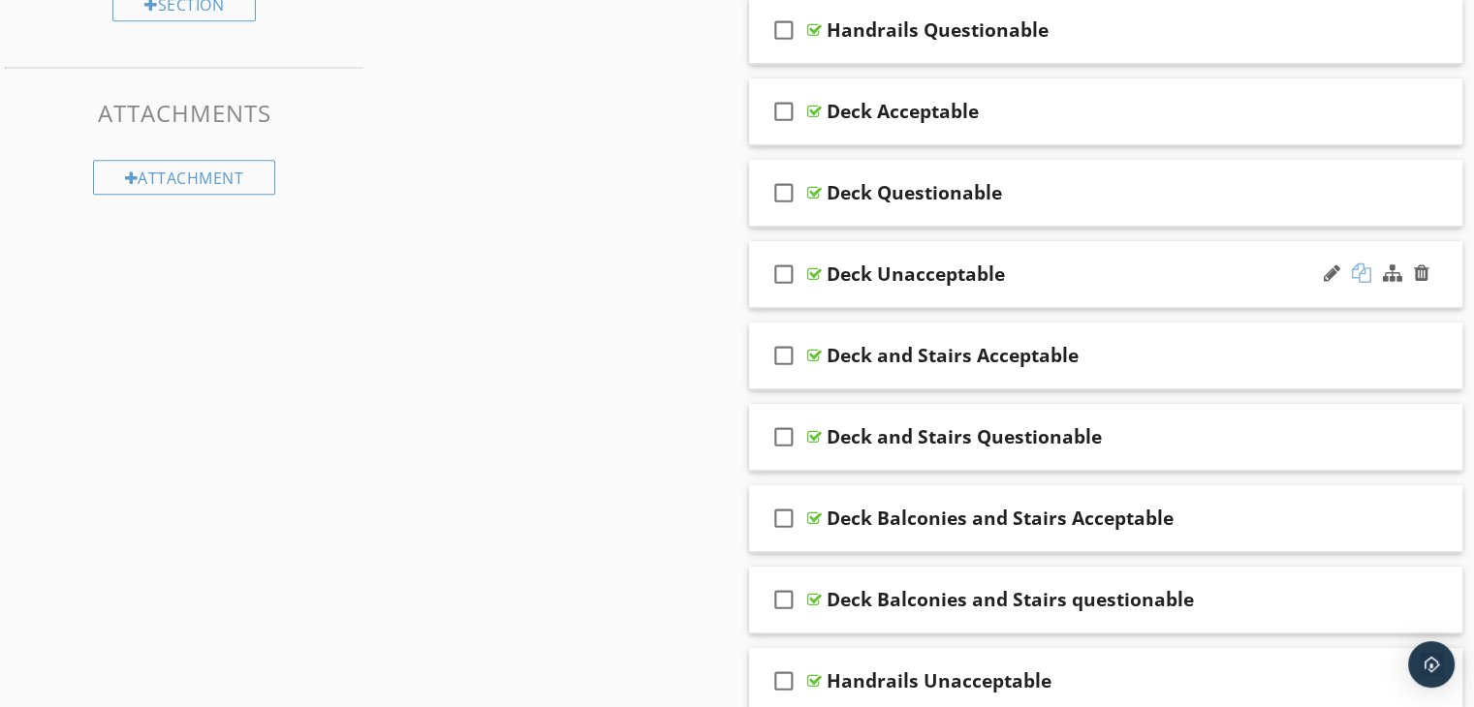
click at [1361, 268] on div at bounding box center [1361, 273] width 19 height 19
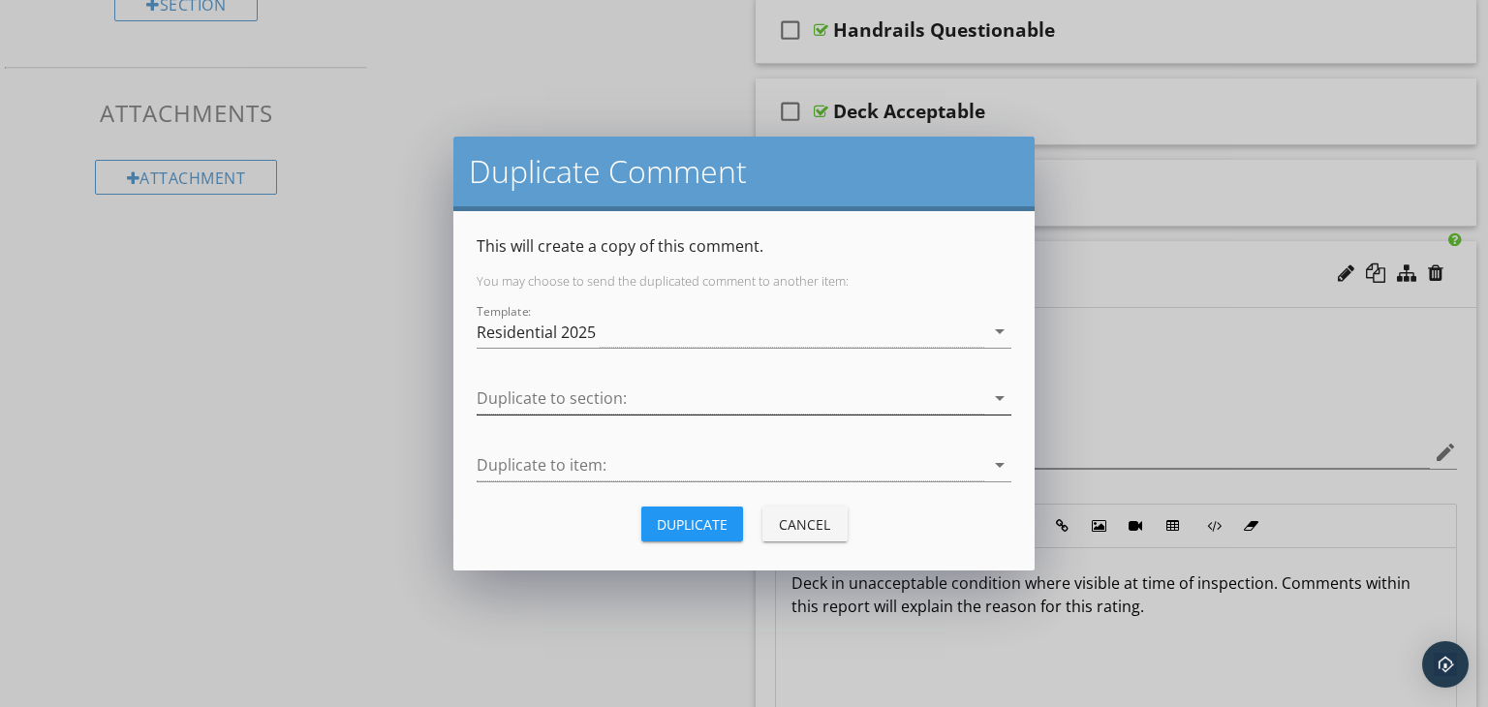
click at [650, 396] on div at bounding box center [731, 399] width 508 height 32
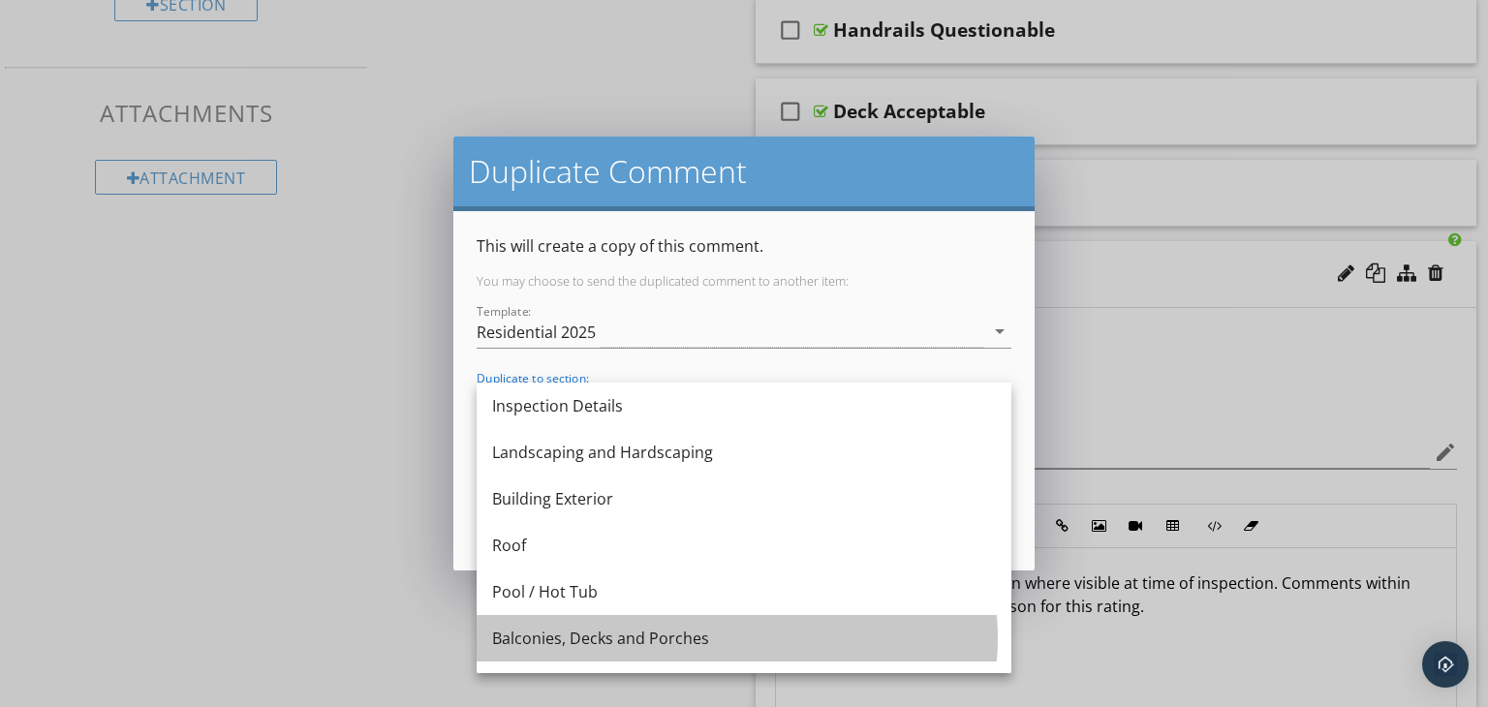
drag, startPoint x: 605, startPoint y: 634, endPoint x: 630, endPoint y: 584, distance: 55.5
click at [605, 634] on div "Balconies, Decks and Porches" at bounding box center [744, 638] width 504 height 23
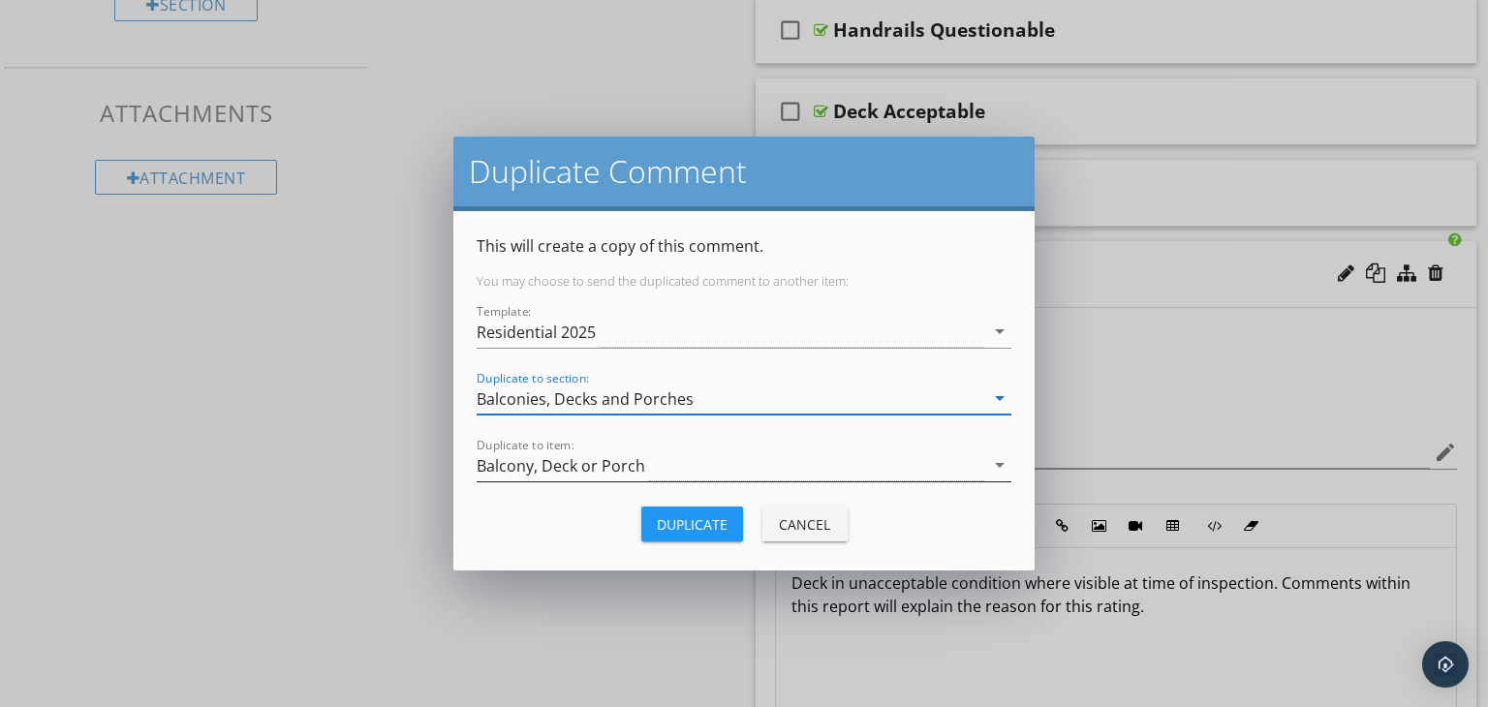
click at [689, 465] on div "Balcony, Deck or Porch" at bounding box center [731, 466] width 508 height 32
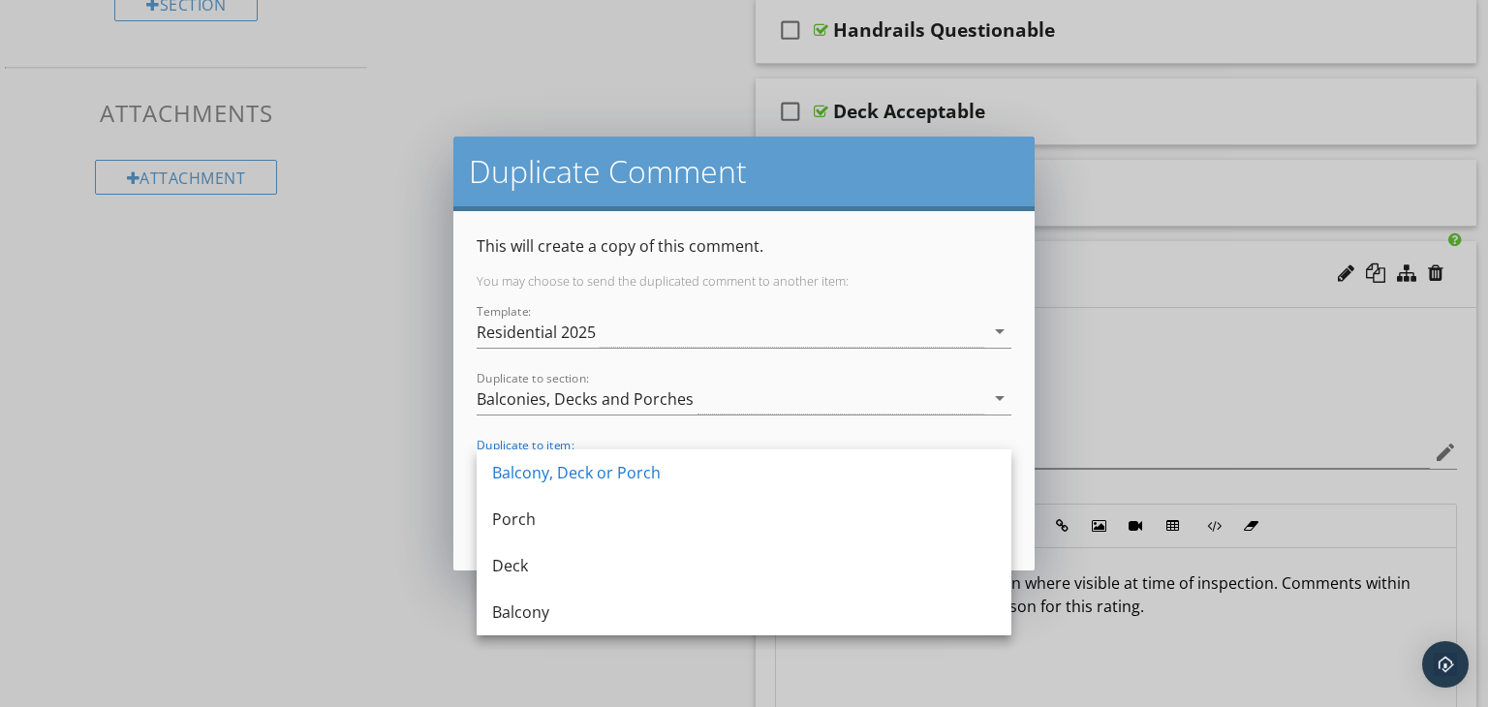
click at [577, 556] on div "Deck" at bounding box center [744, 565] width 504 height 23
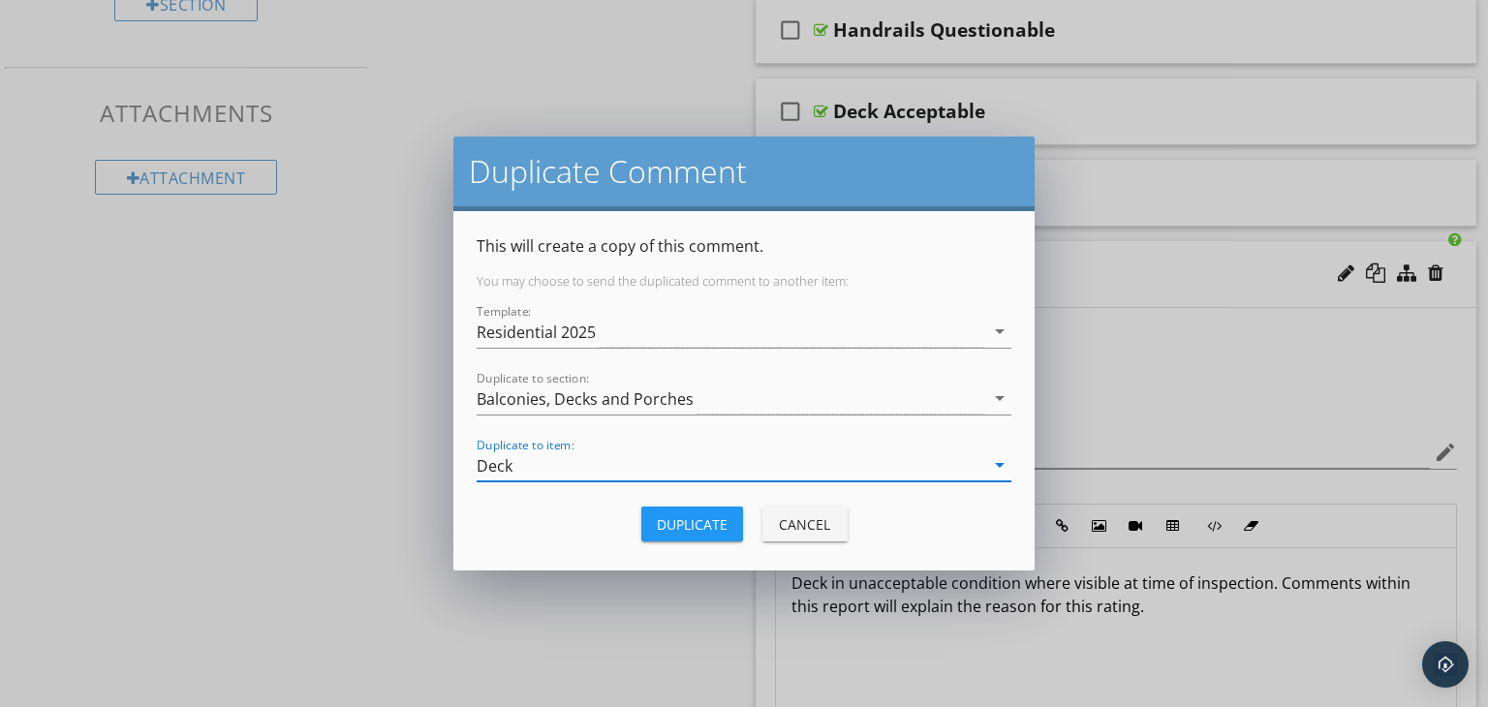
click at [676, 514] on div "Duplicate" at bounding box center [692, 524] width 71 height 20
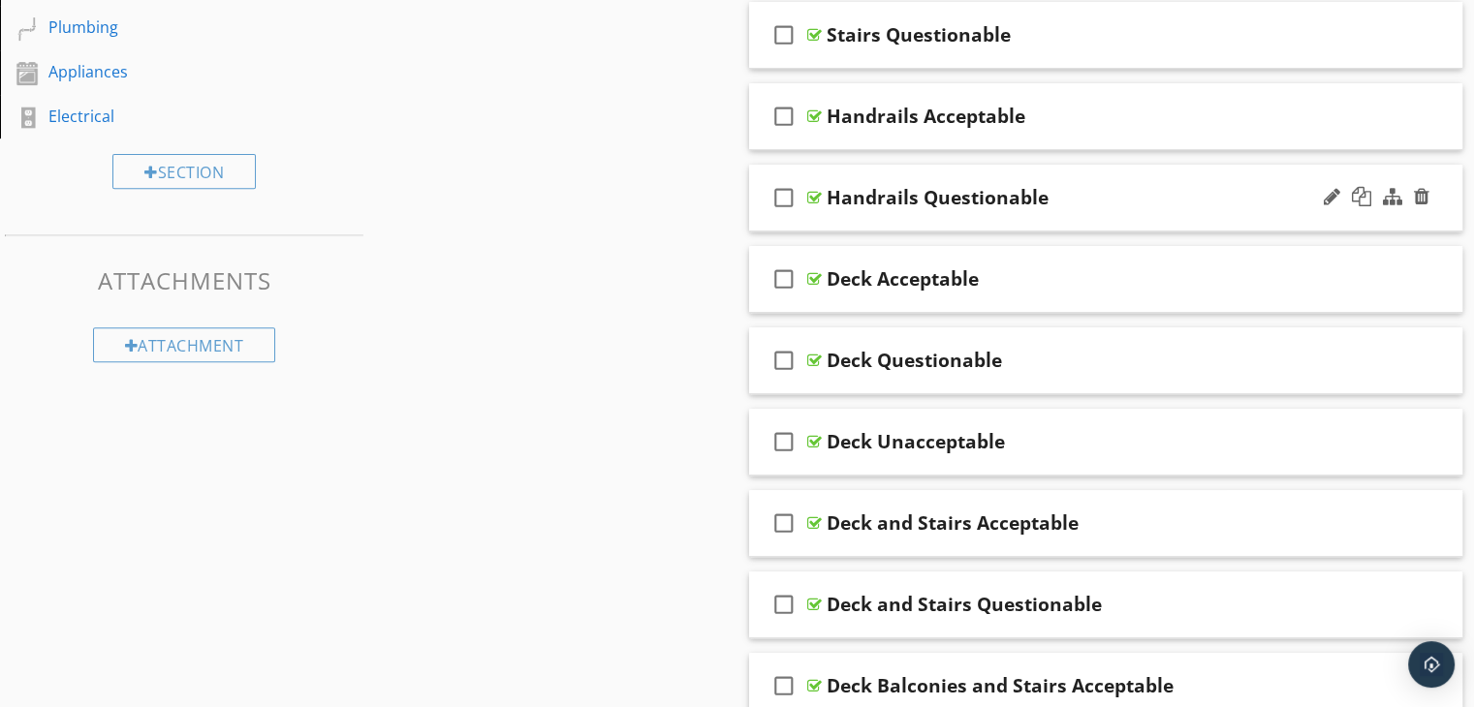
scroll to position [805, 0]
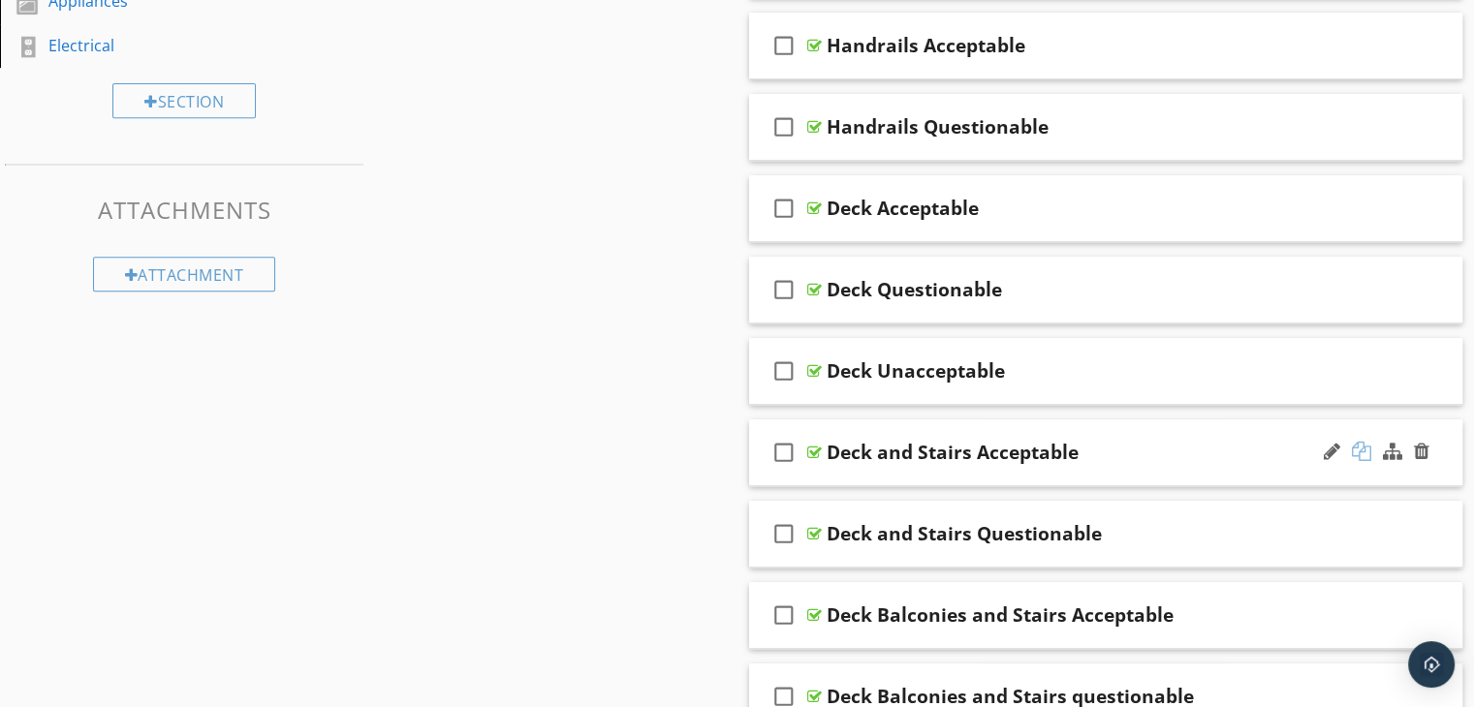
click at [1357, 447] on div at bounding box center [1361, 451] width 19 height 19
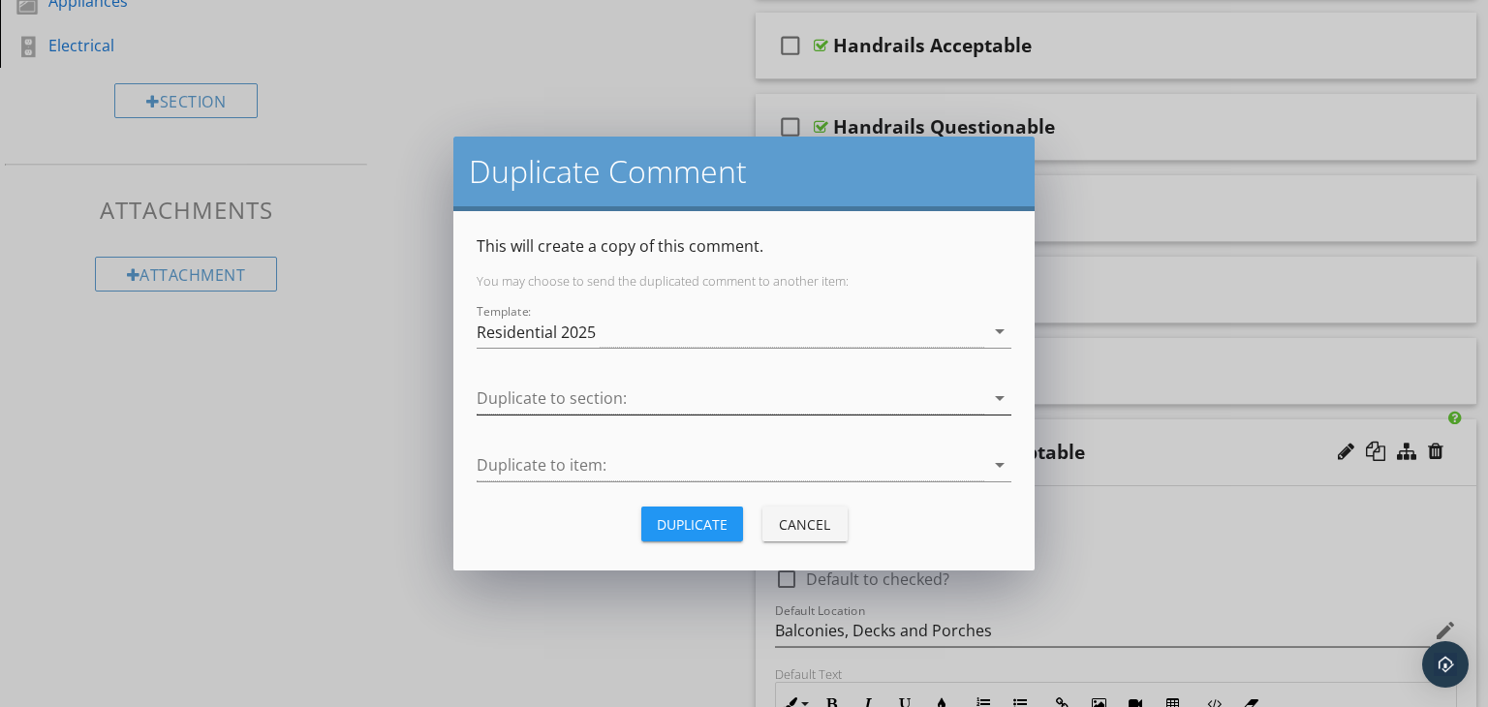
click at [658, 398] on div at bounding box center [731, 399] width 508 height 32
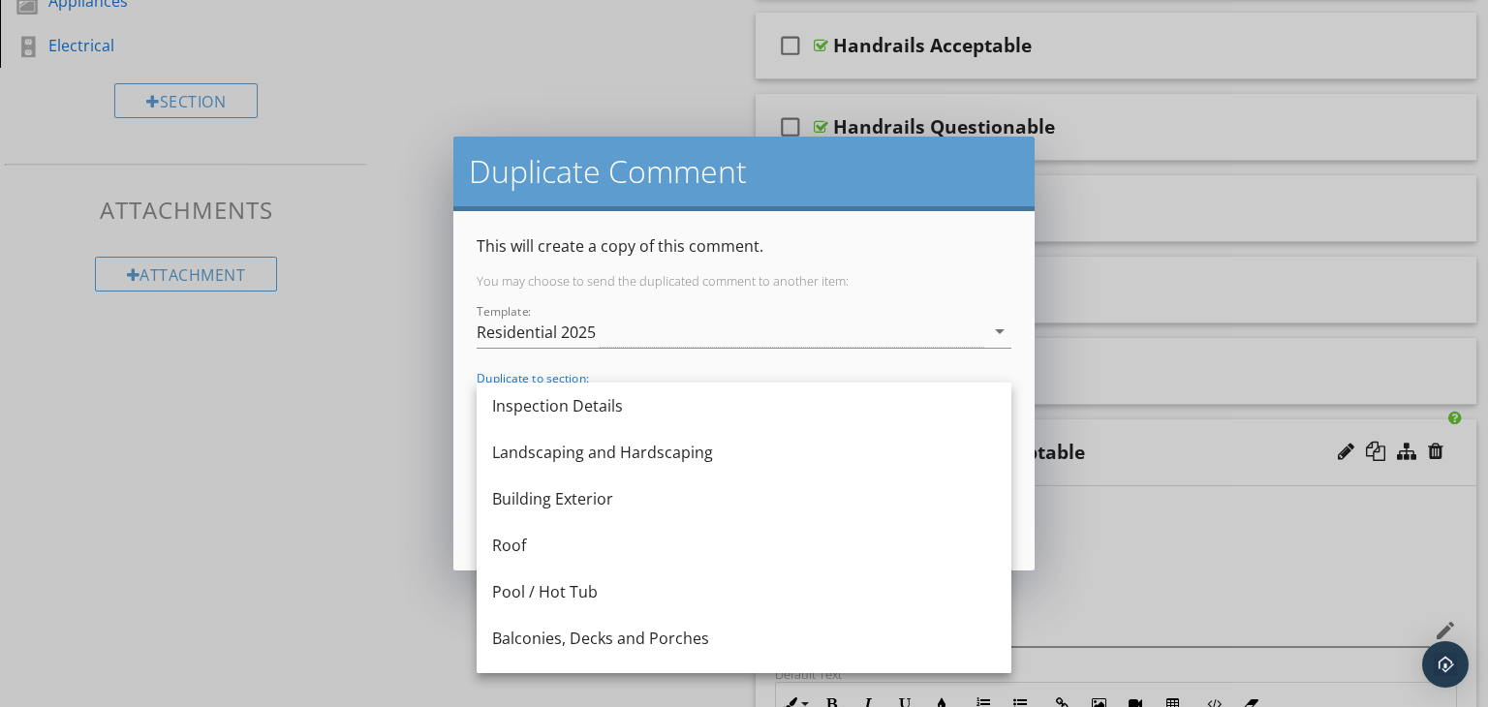
drag, startPoint x: 581, startPoint y: 631, endPoint x: 593, endPoint y: 614, distance: 20.2
click at [582, 631] on div "Balconies, Decks and Porches" at bounding box center [744, 638] width 504 height 23
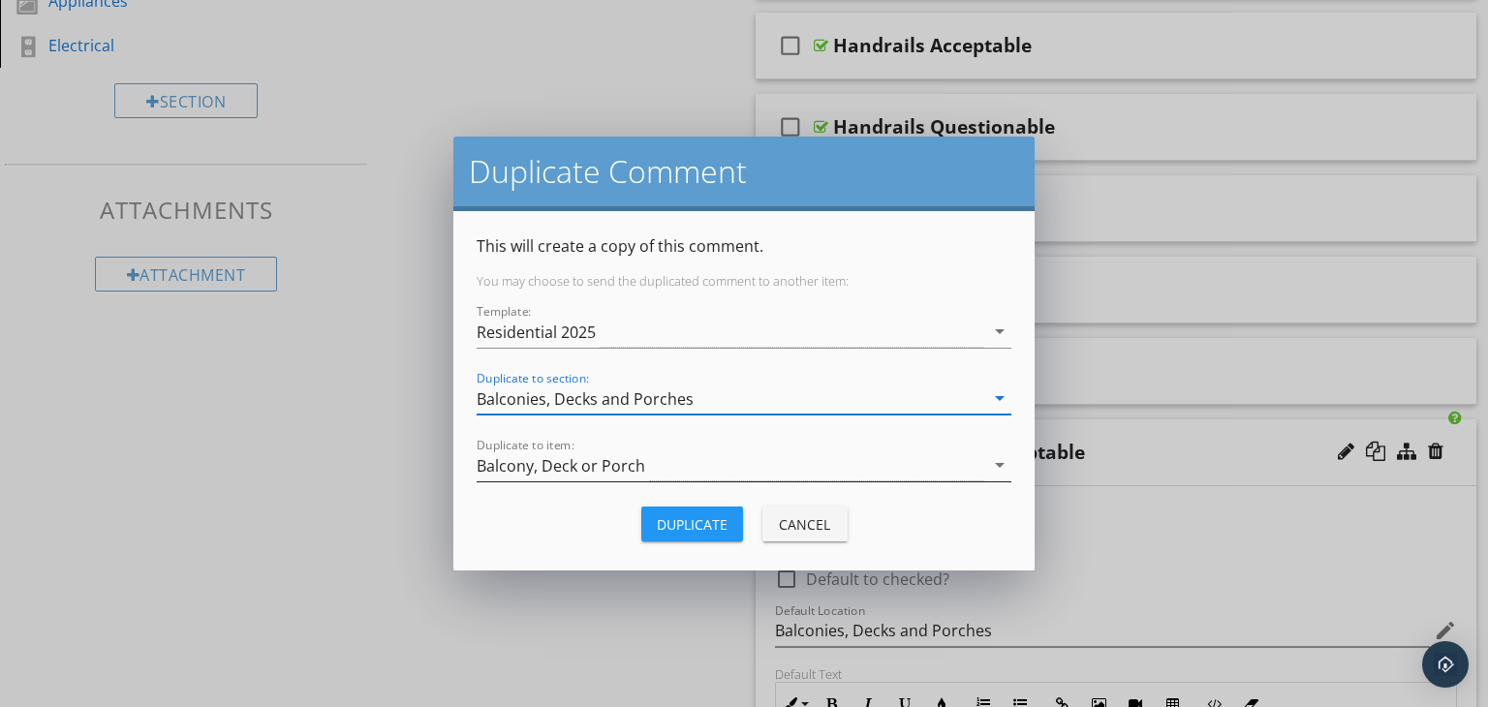
click at [714, 462] on div "Balcony, Deck or Porch" at bounding box center [731, 466] width 508 height 32
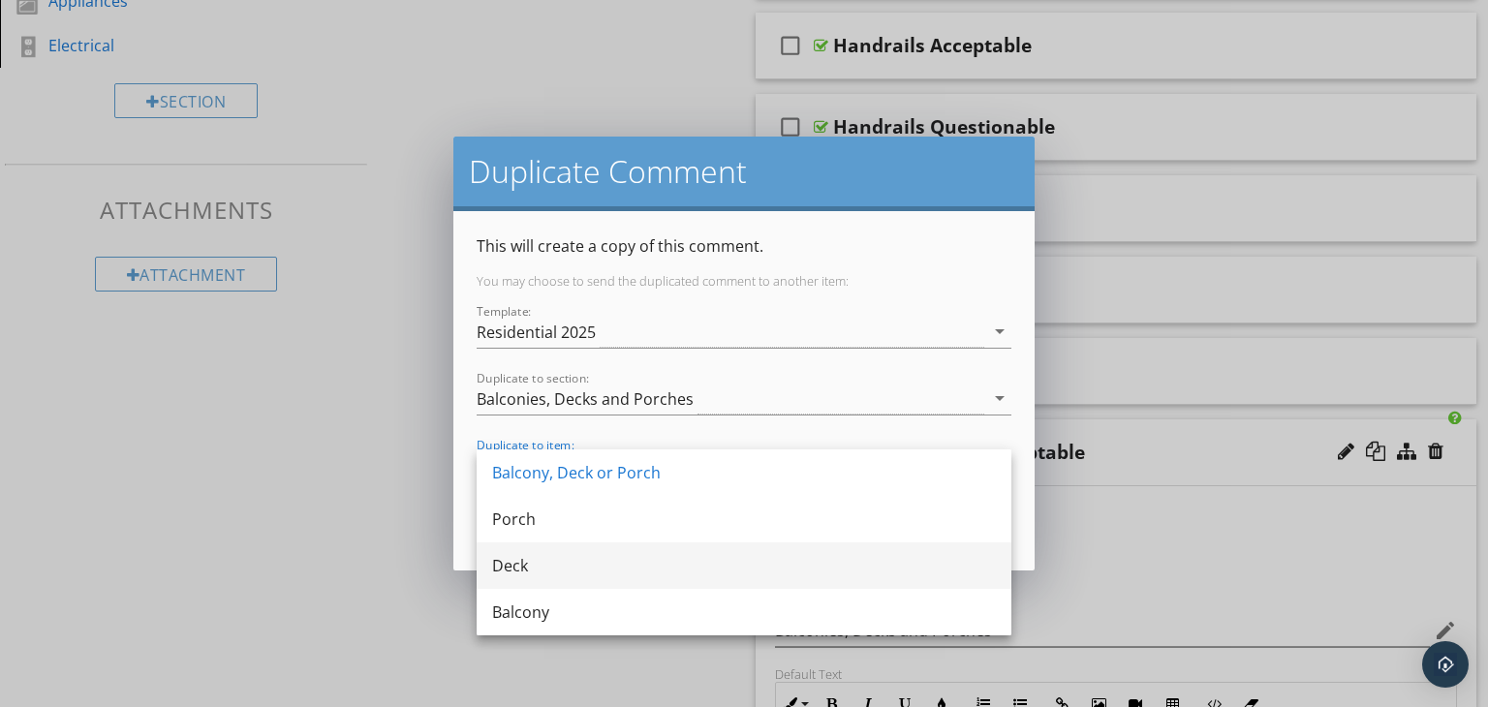
click at [588, 570] on div "Deck" at bounding box center [744, 565] width 504 height 23
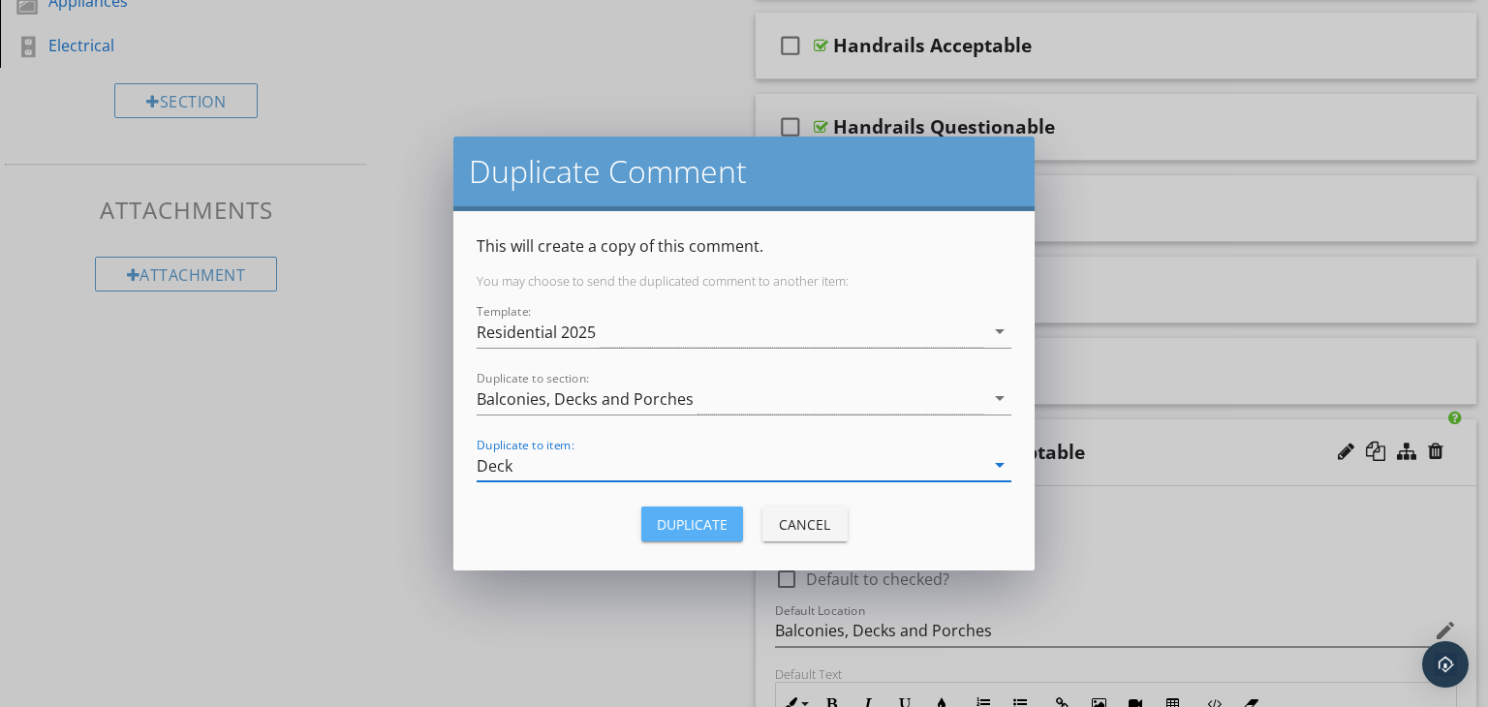
click at [705, 519] on div "Duplicate" at bounding box center [692, 524] width 71 height 20
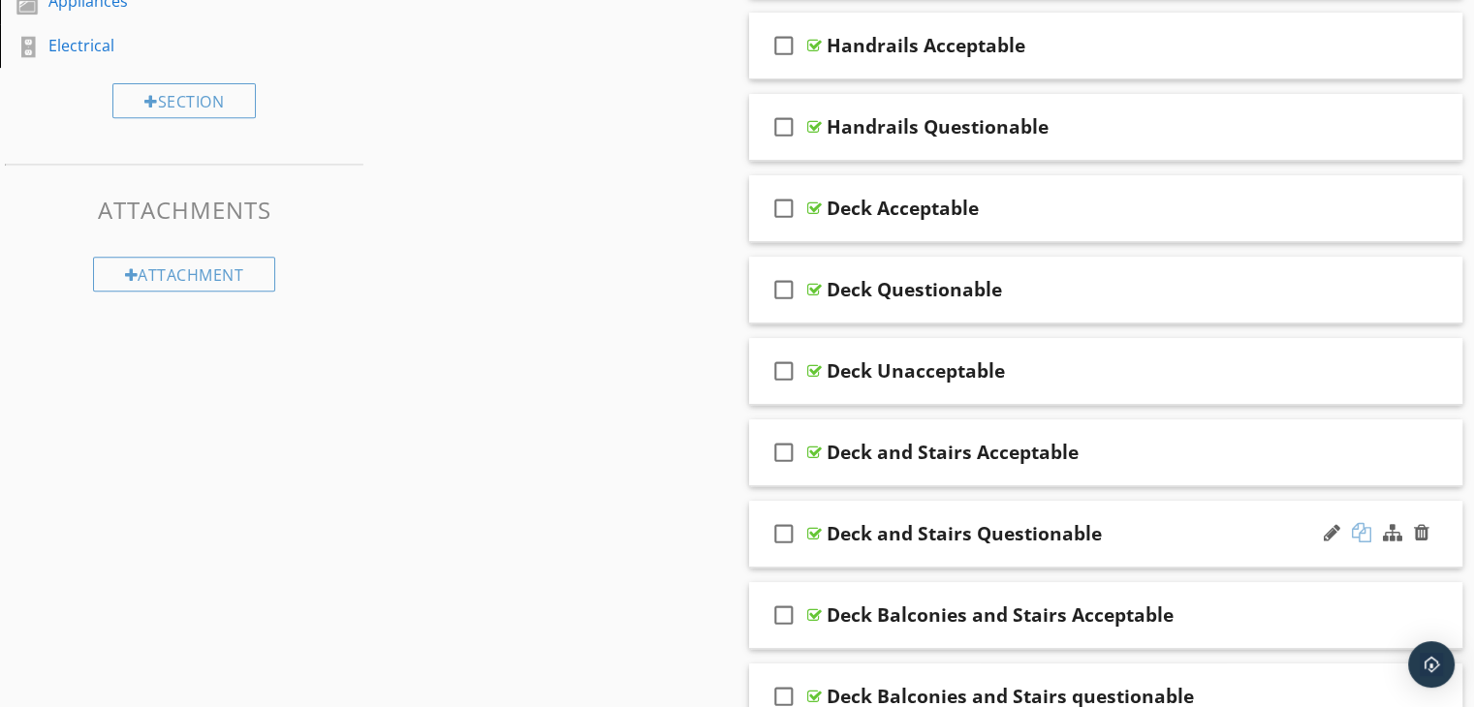
click at [1364, 531] on div at bounding box center [1361, 532] width 19 height 19
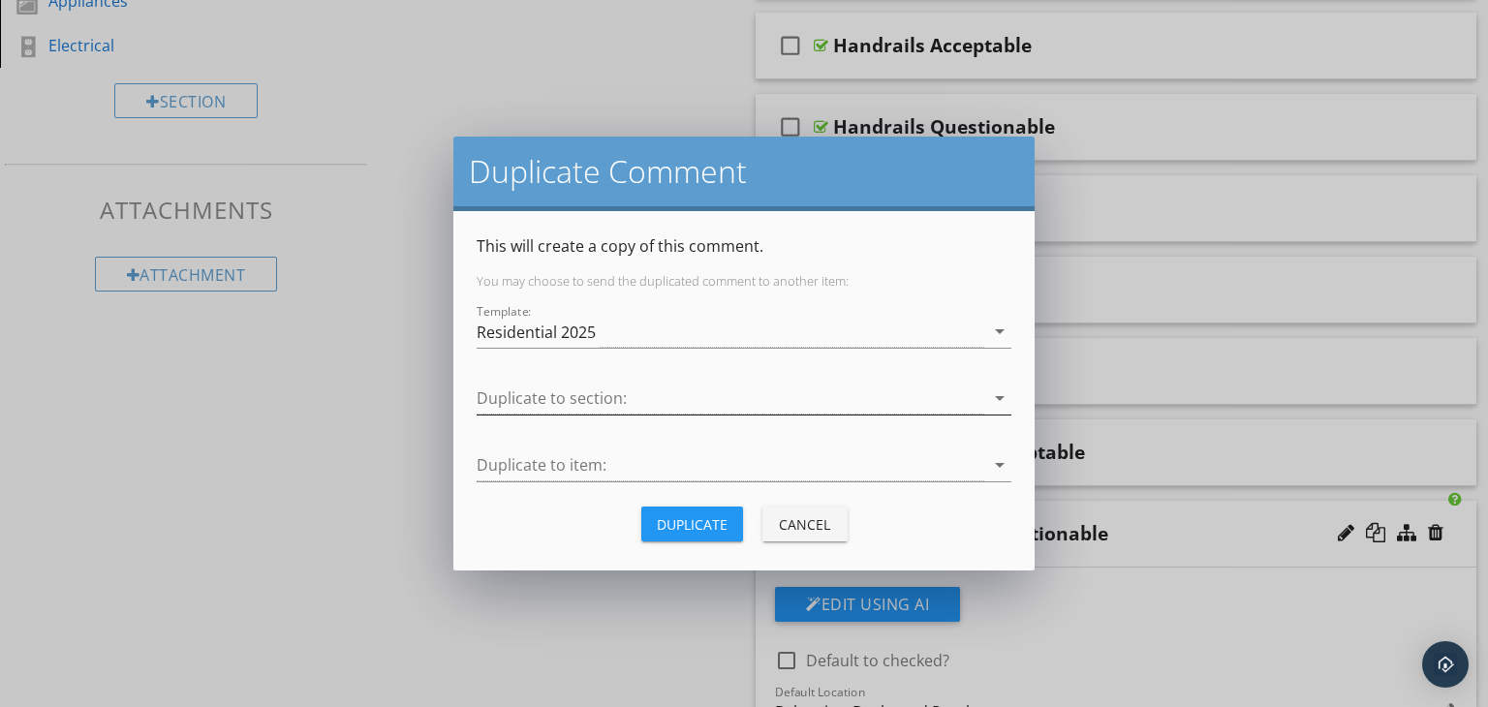
click at [601, 392] on div at bounding box center [731, 399] width 508 height 32
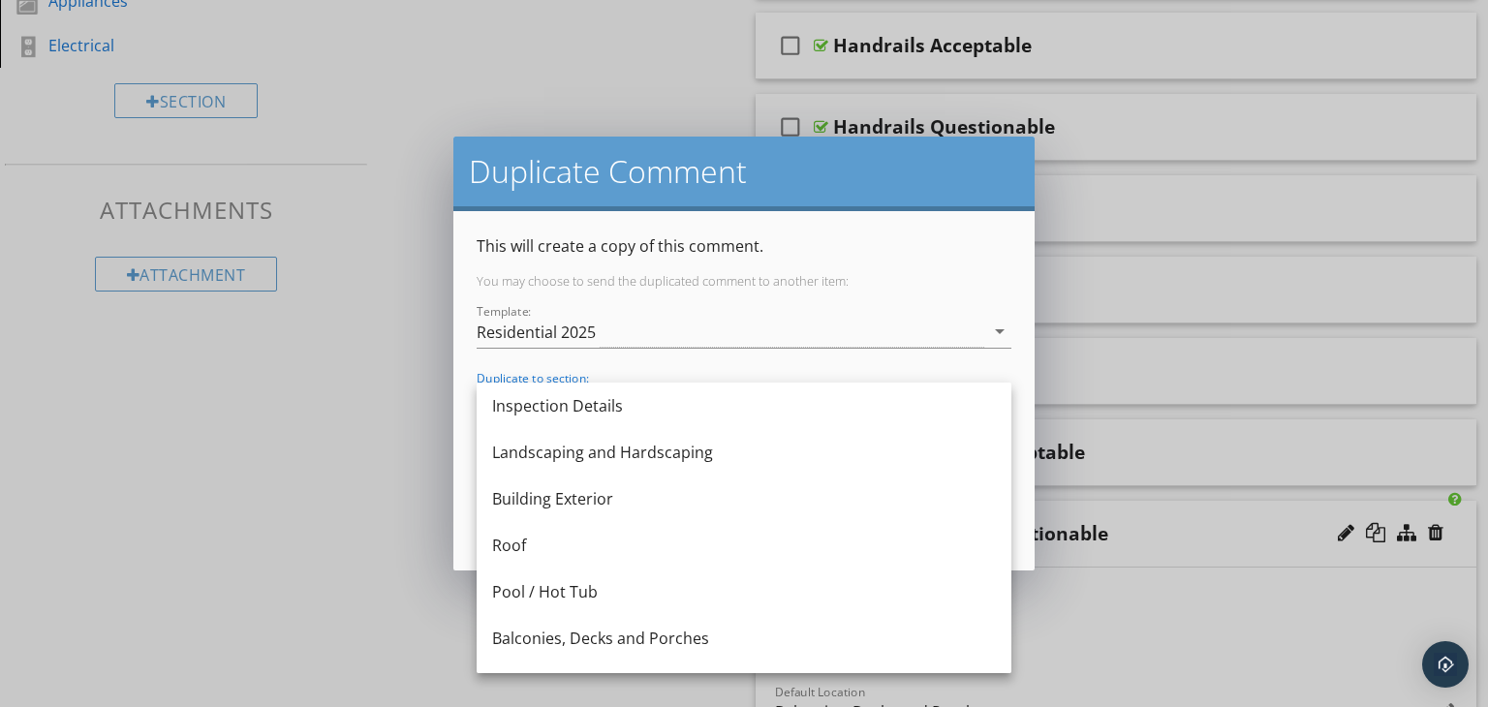
click at [592, 629] on div "Balconies, Decks and Porches" at bounding box center [744, 638] width 504 height 23
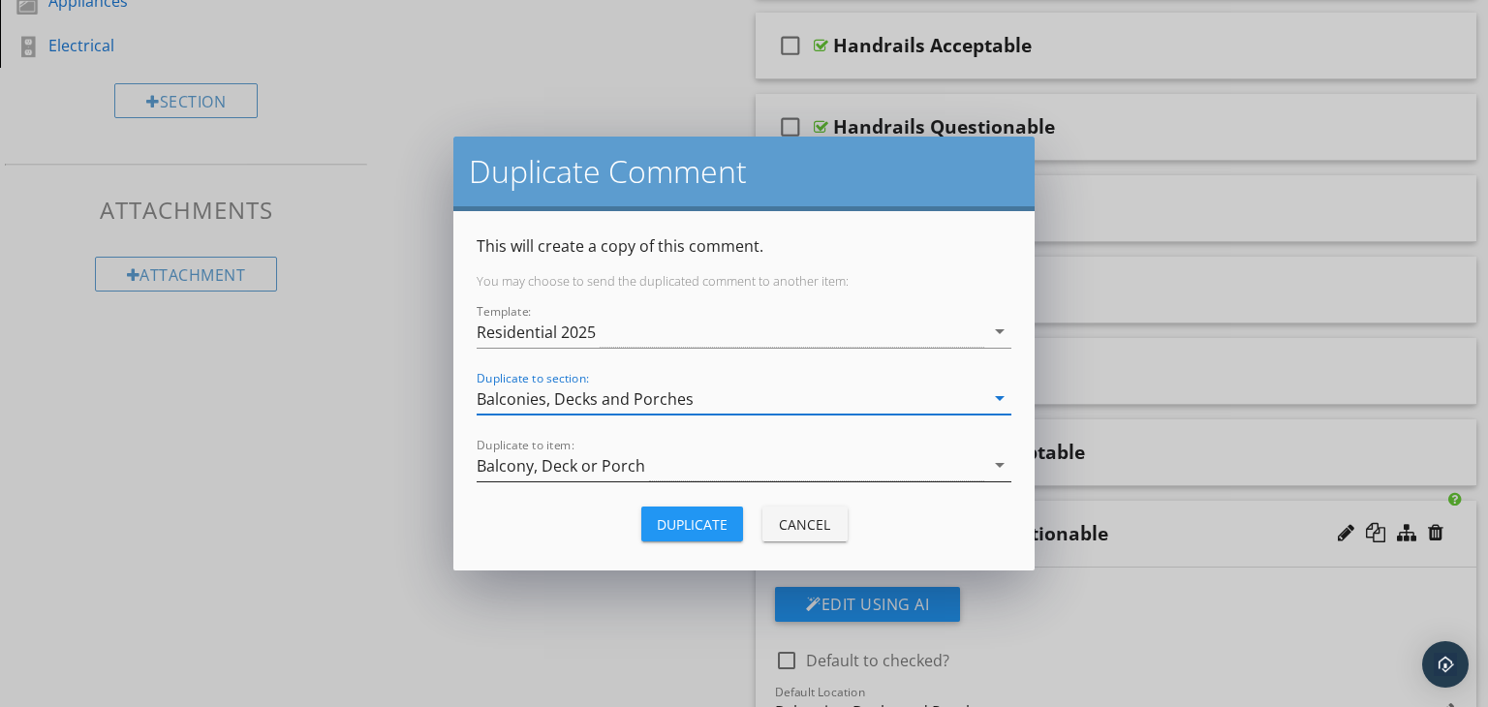
click at [670, 463] on div "Balcony, Deck or Porch" at bounding box center [731, 466] width 508 height 32
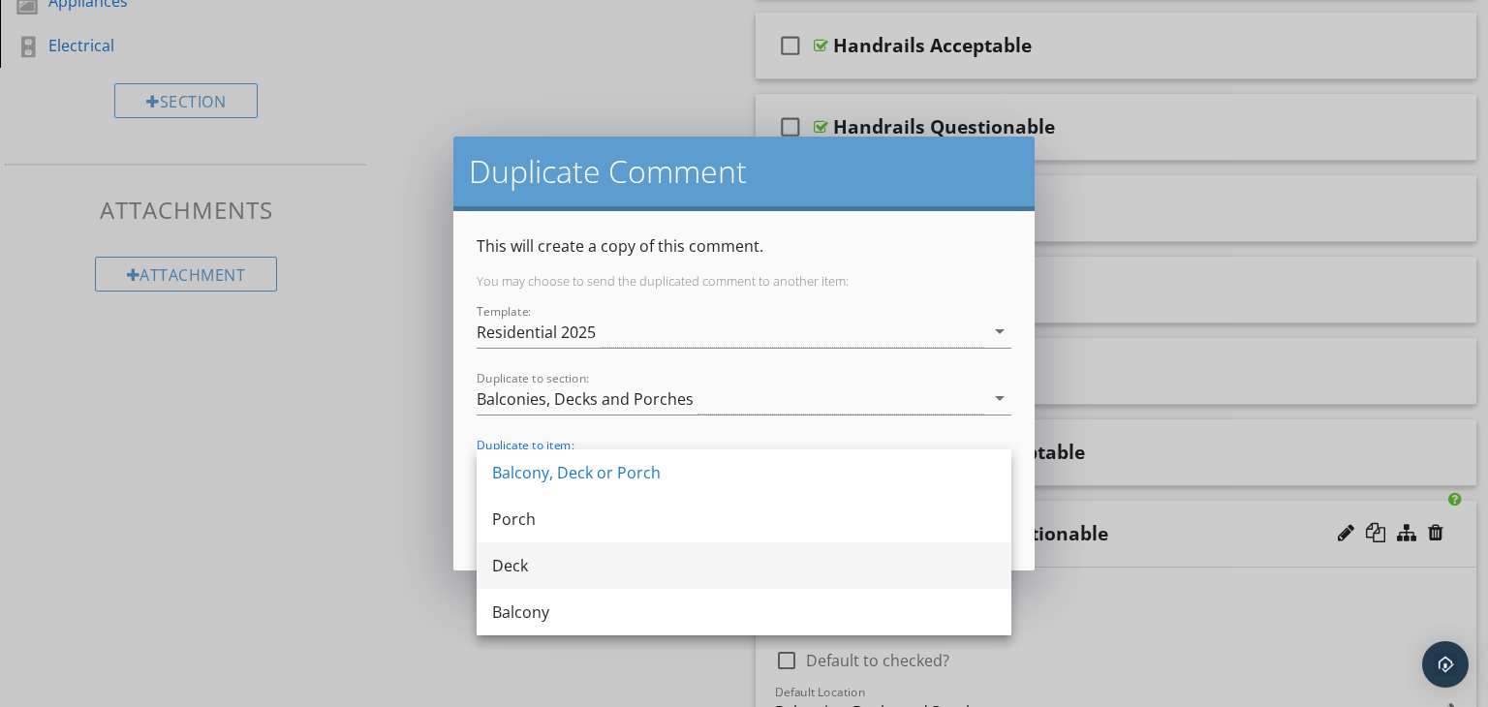
click at [570, 563] on div "Deck" at bounding box center [744, 565] width 504 height 23
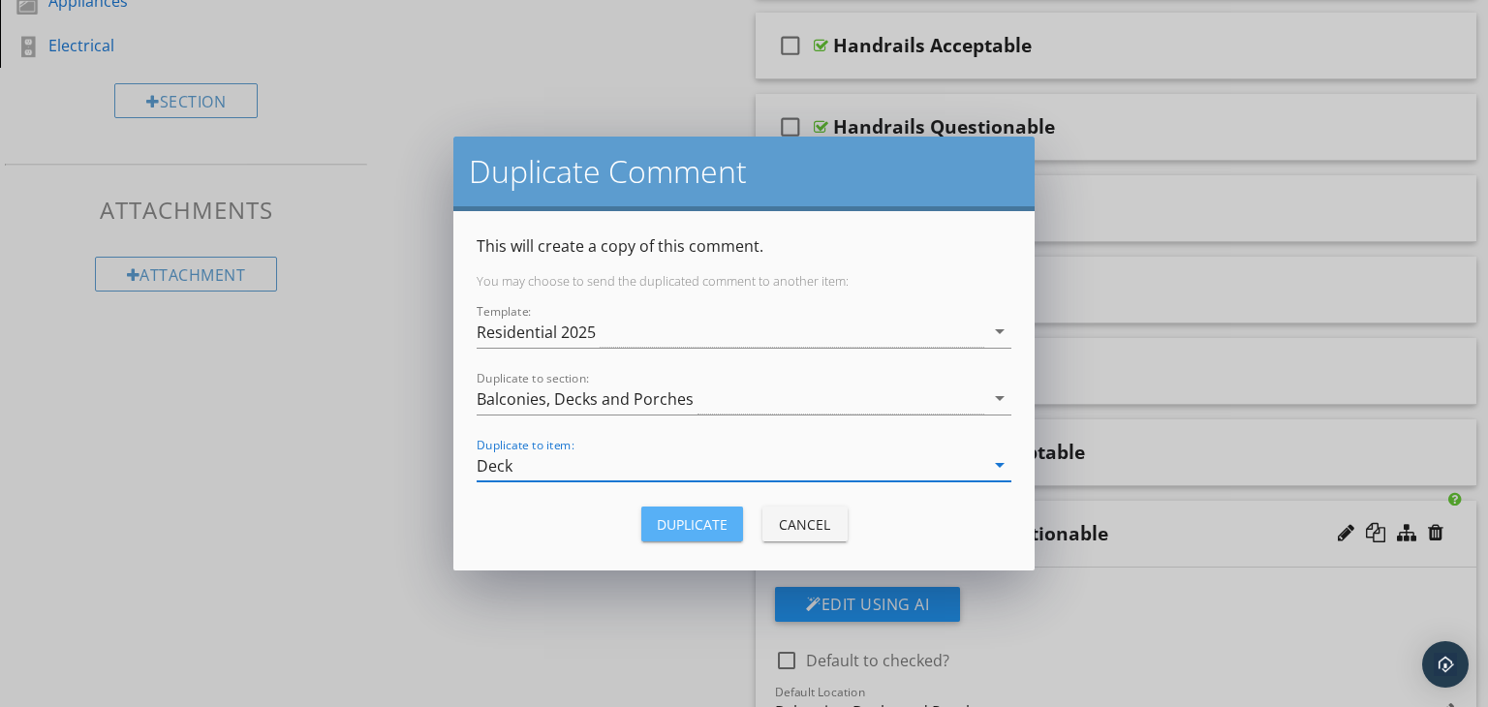
click at [694, 522] on div "Duplicate" at bounding box center [692, 524] width 71 height 20
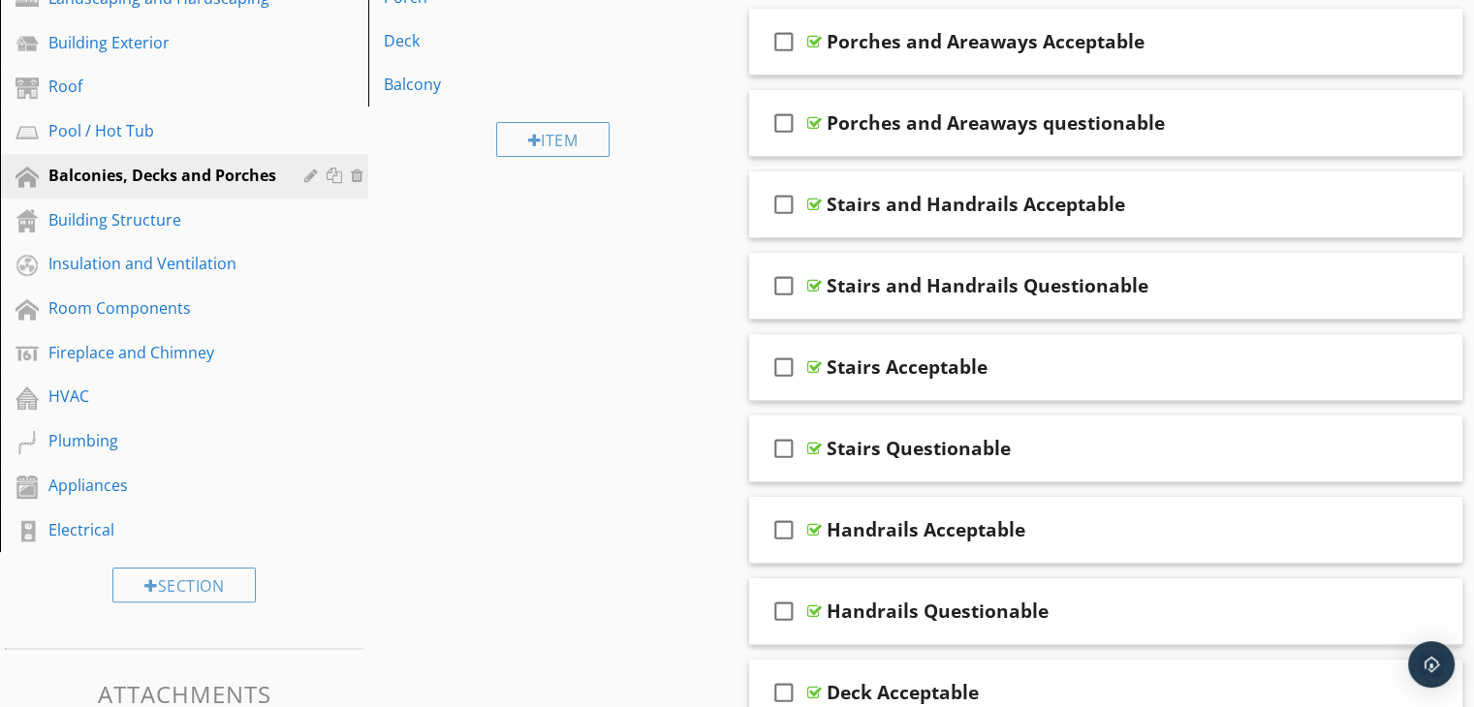
scroll to position [0, 0]
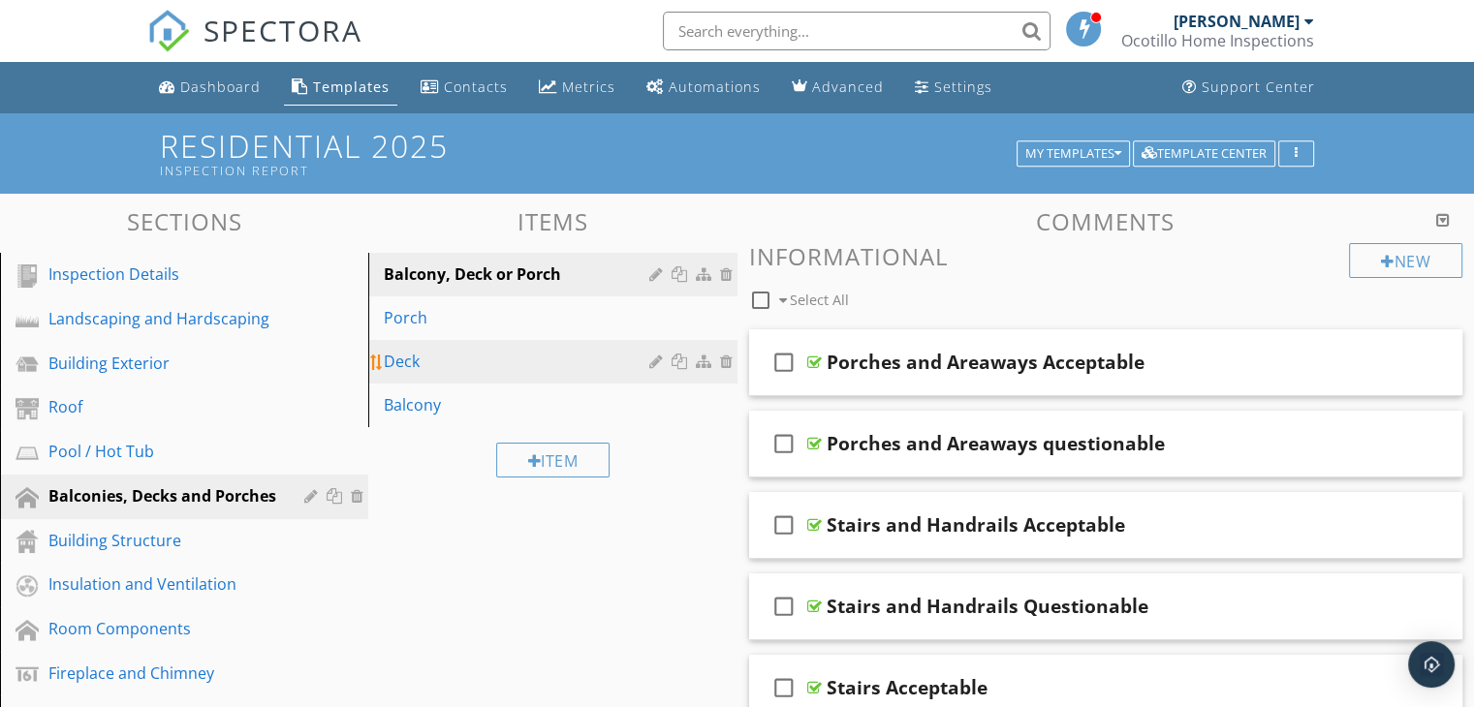
click at [542, 360] on div "Deck" at bounding box center [519, 361] width 270 height 23
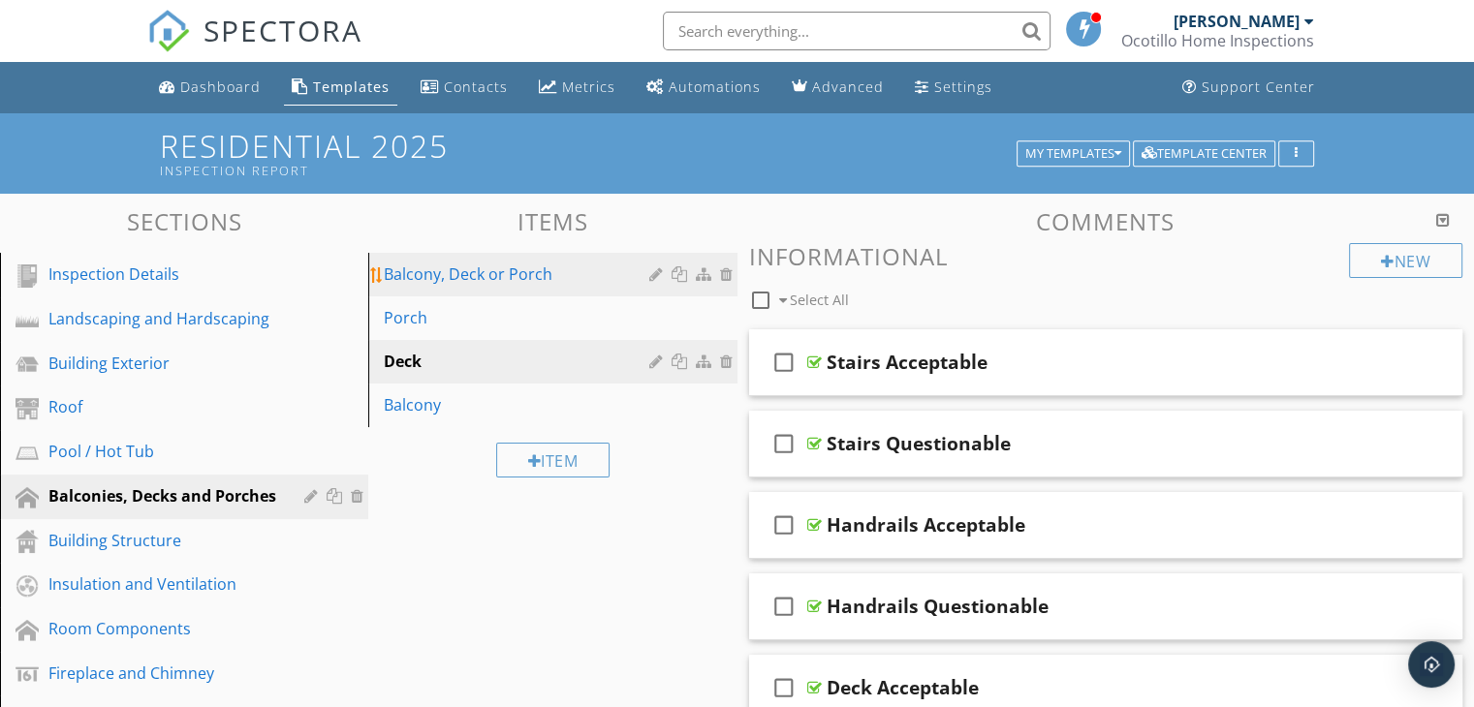
click at [554, 275] on div "Balcony, Deck or Porch" at bounding box center [519, 274] width 270 height 23
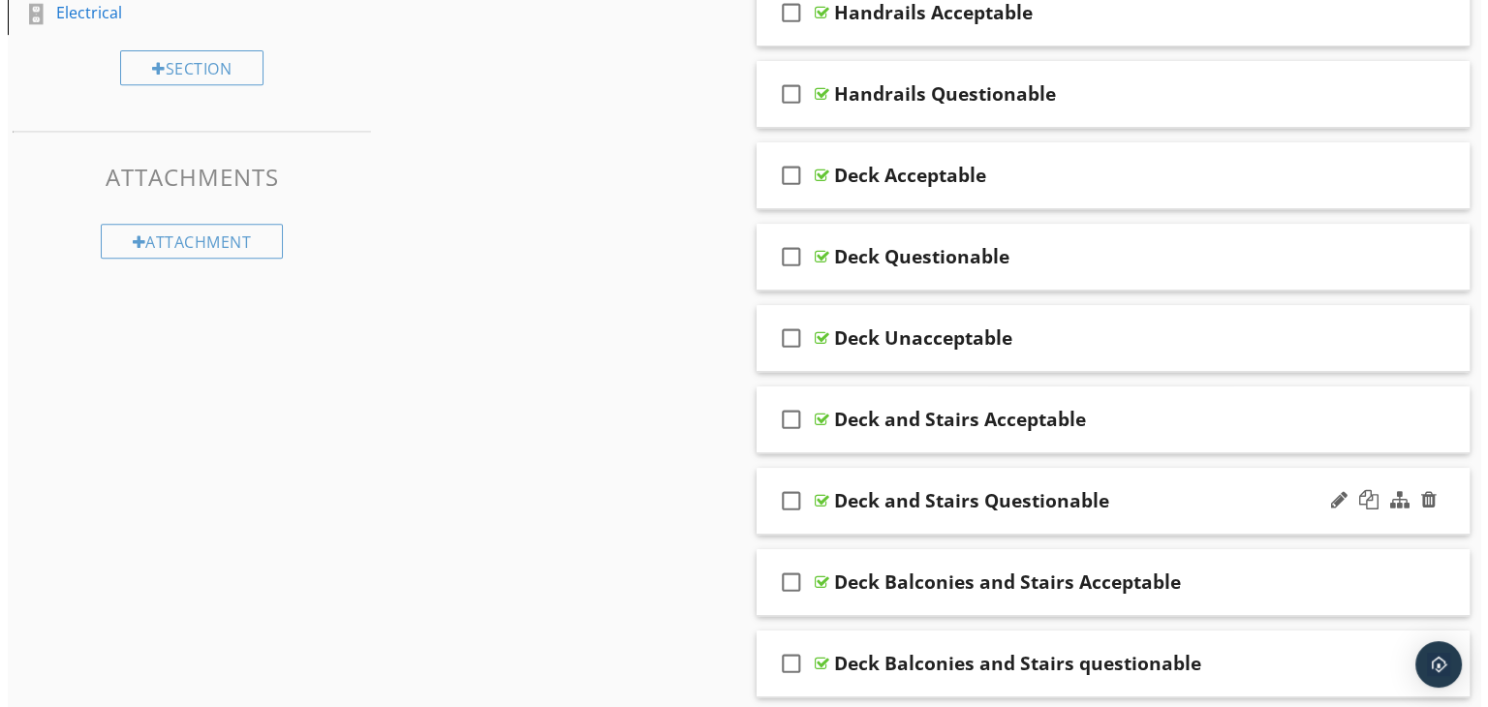
scroll to position [872, 0]
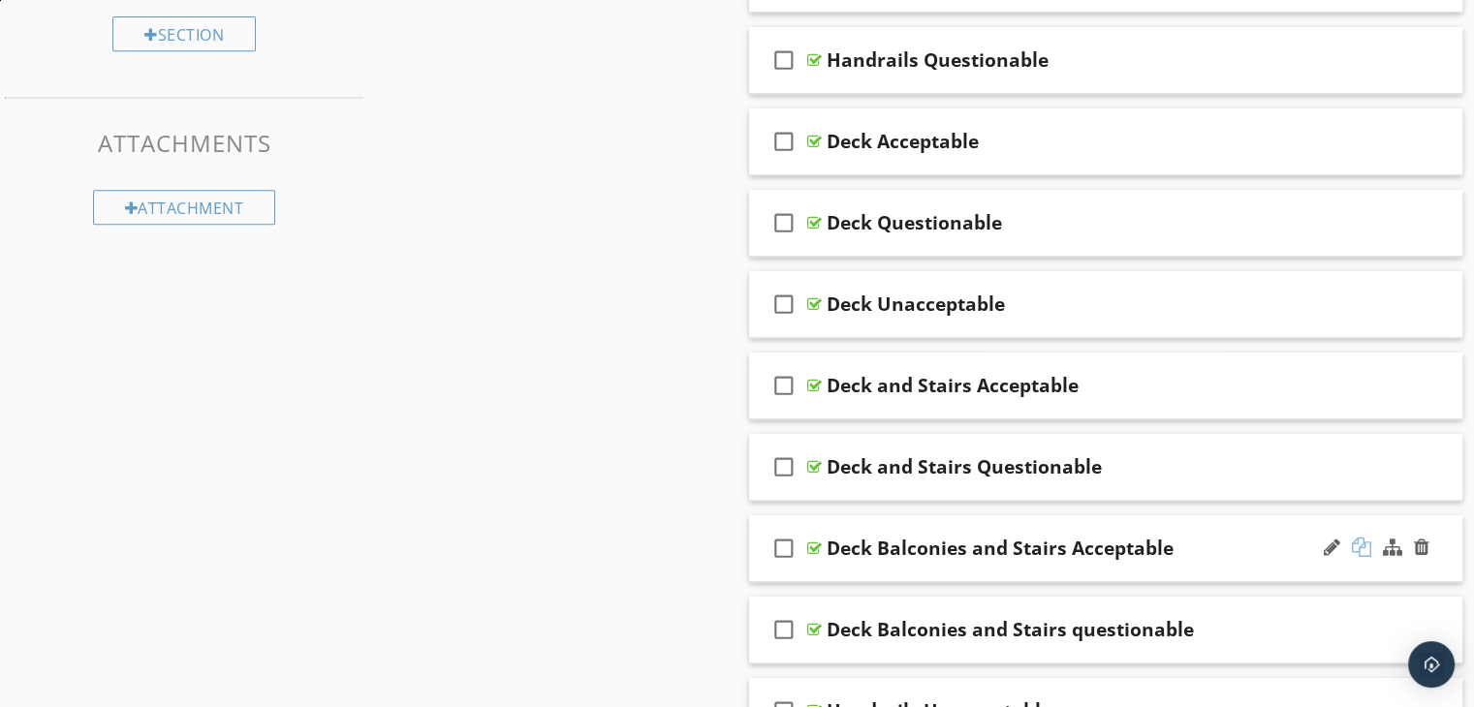
click at [1356, 544] on div at bounding box center [1361, 547] width 19 height 19
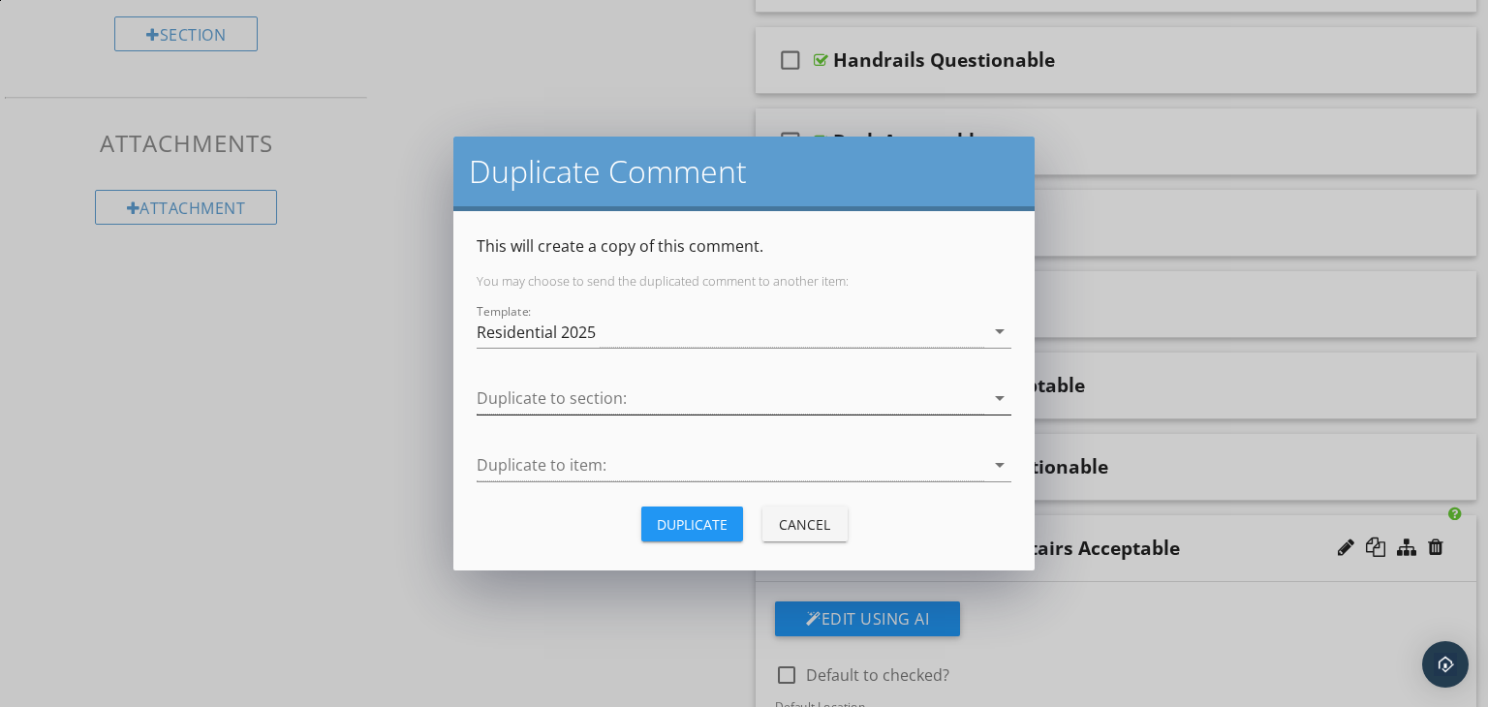
click at [681, 385] on div at bounding box center [731, 399] width 508 height 32
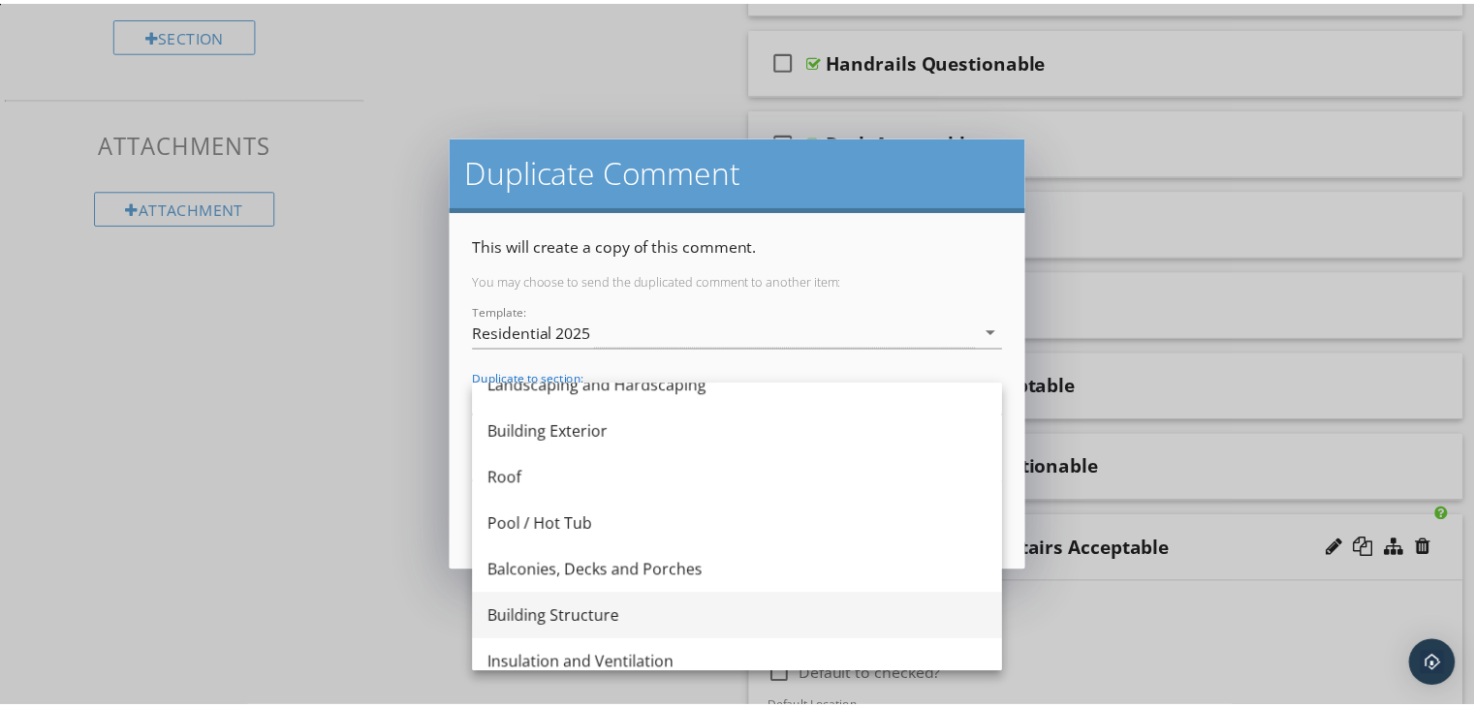
scroll to position [97, 0]
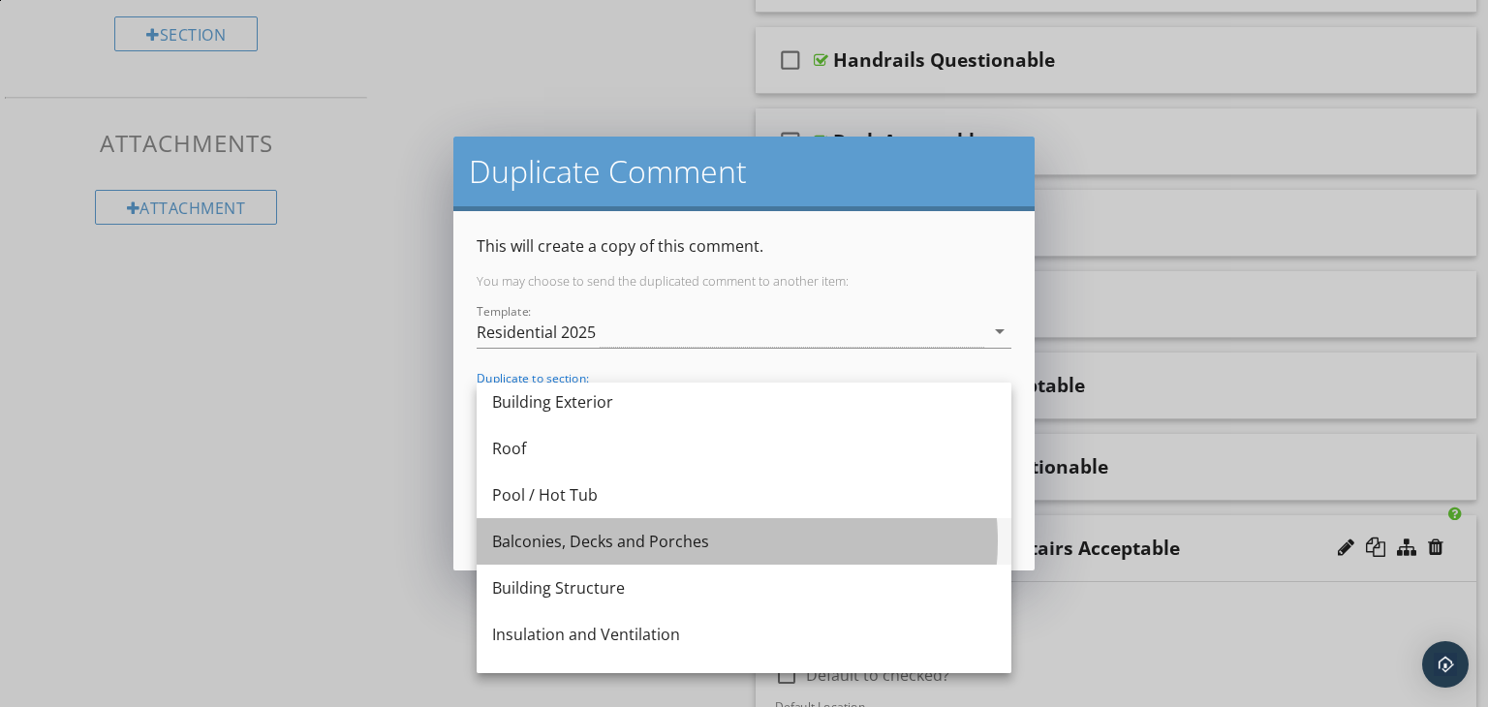
click at [612, 540] on div "Balconies, Decks and Porches" at bounding box center [744, 541] width 504 height 23
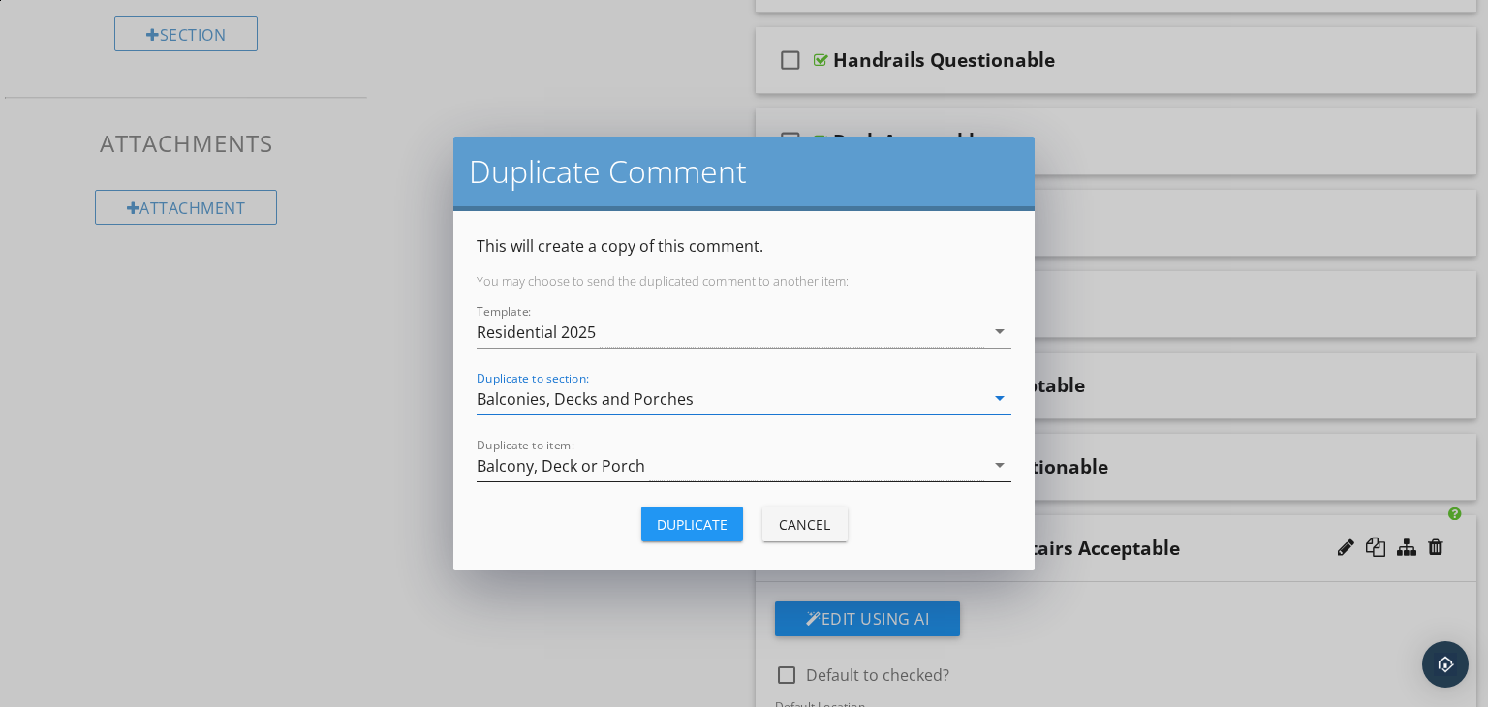
click at [687, 461] on div "Balcony, Deck or Porch" at bounding box center [731, 466] width 508 height 32
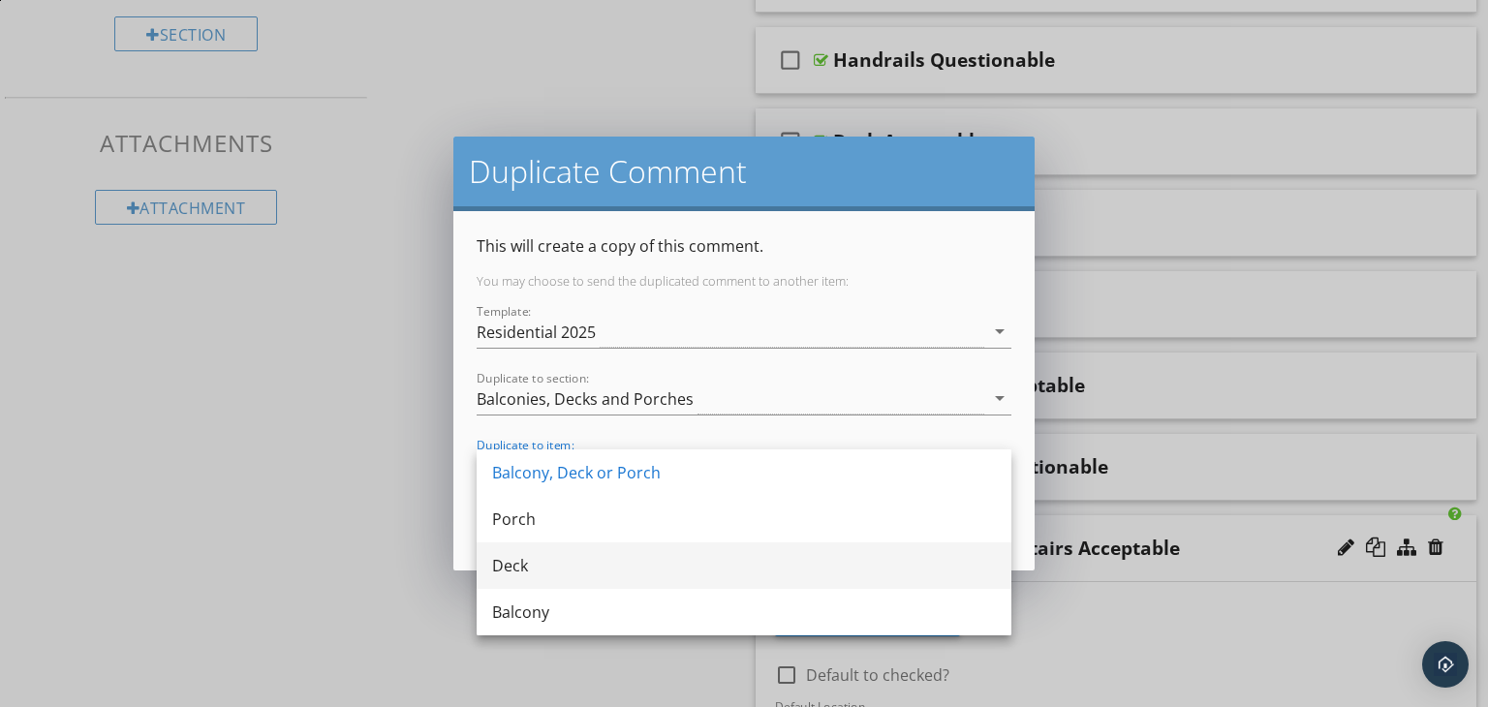
click at [552, 569] on div "Deck" at bounding box center [744, 565] width 504 height 23
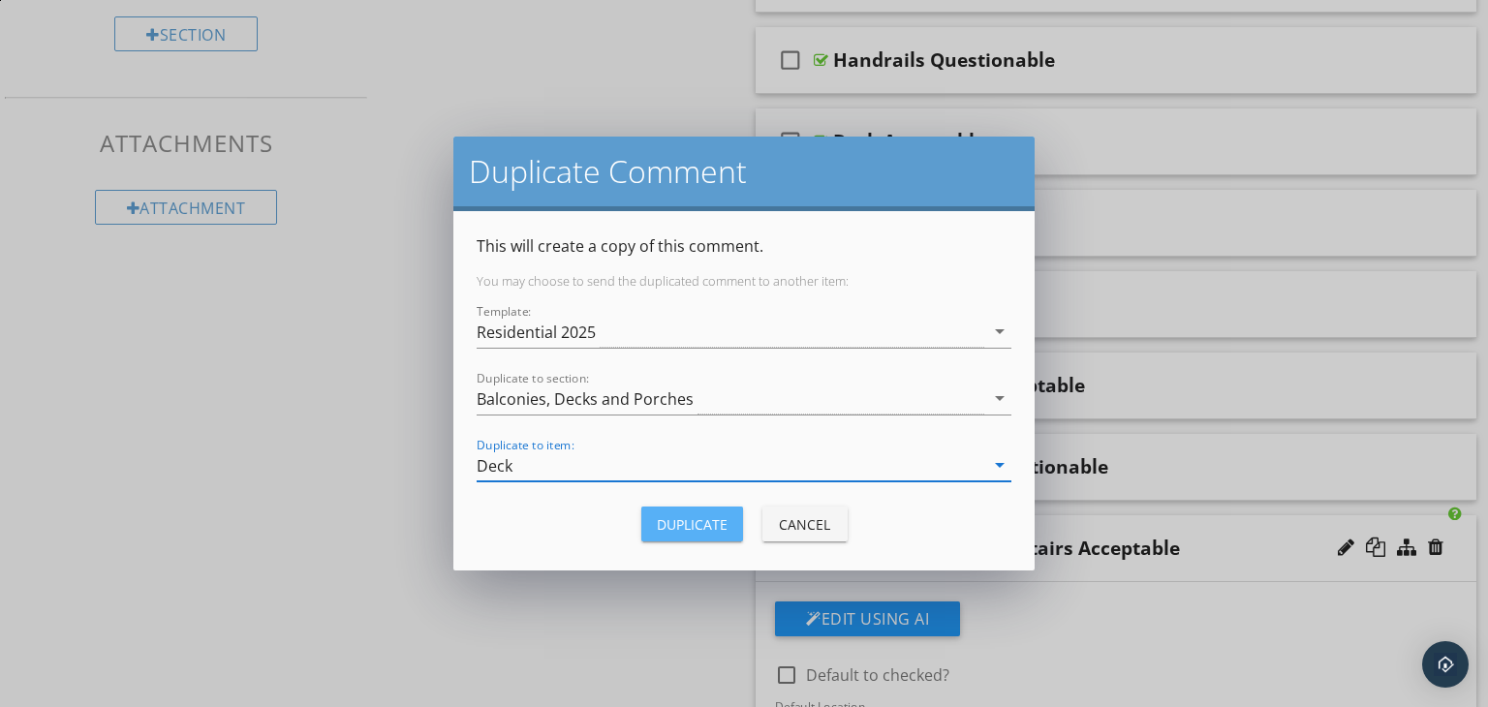
click at [701, 518] on div "Duplicate" at bounding box center [692, 524] width 71 height 20
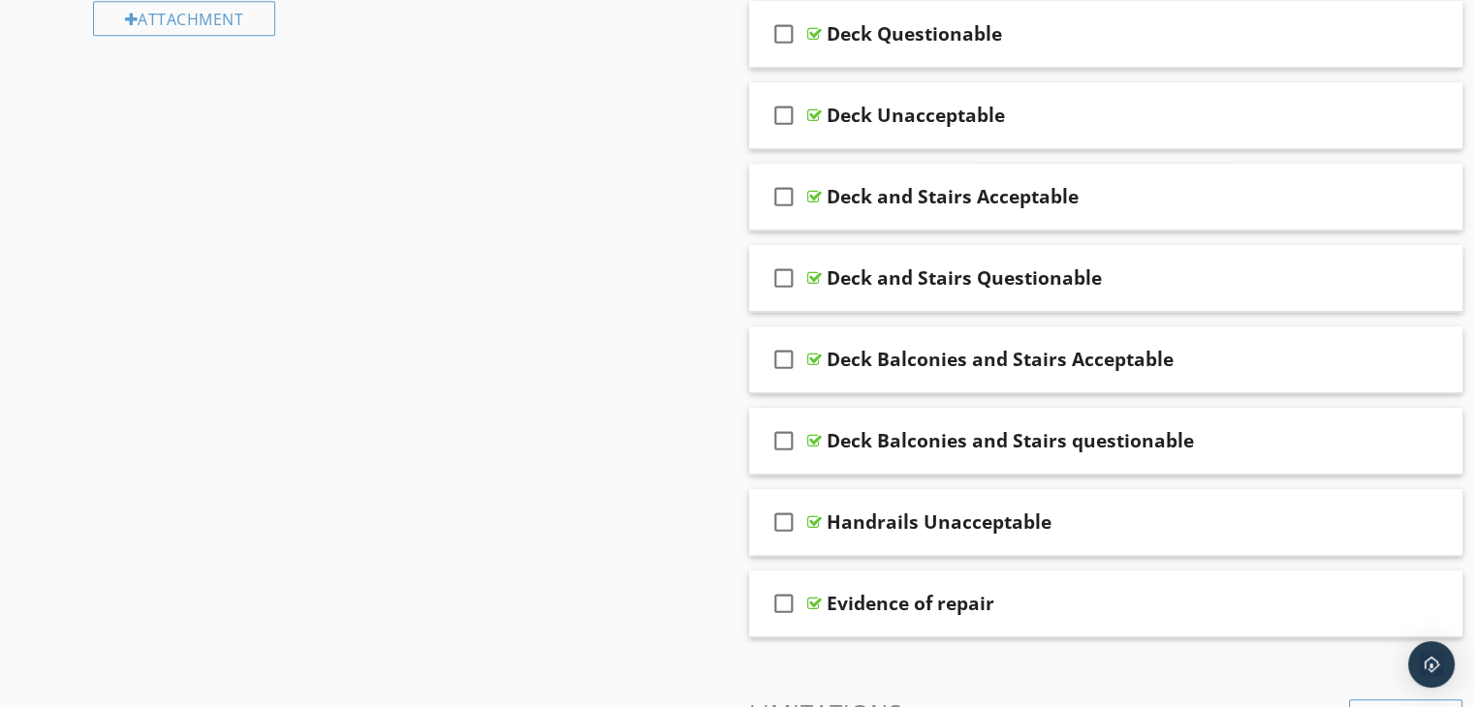
scroll to position [1066, 0]
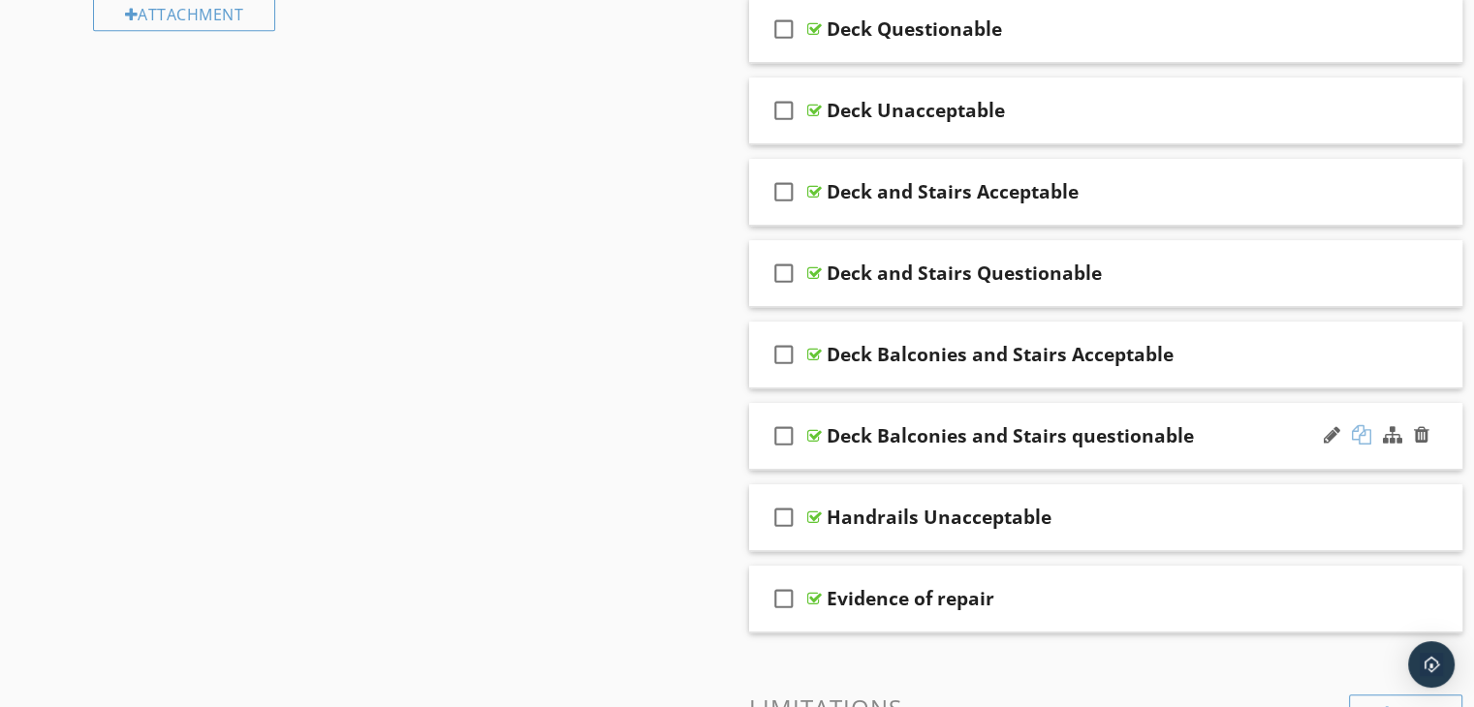
click at [1360, 435] on div at bounding box center [1361, 434] width 19 height 19
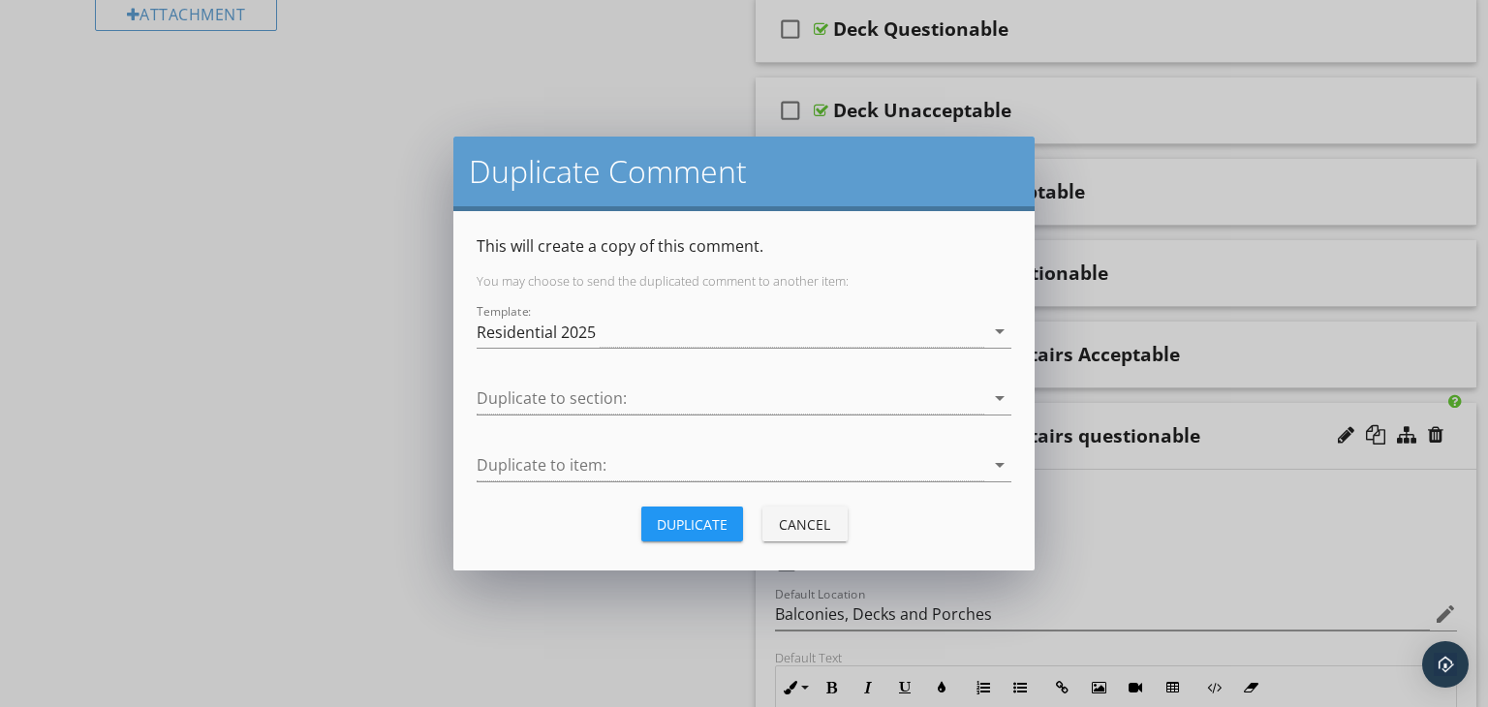
click at [605, 381] on div "Duplicate to section: arrow_drop_down" at bounding box center [744, 402] width 535 height 63
click at [572, 402] on div at bounding box center [731, 399] width 508 height 32
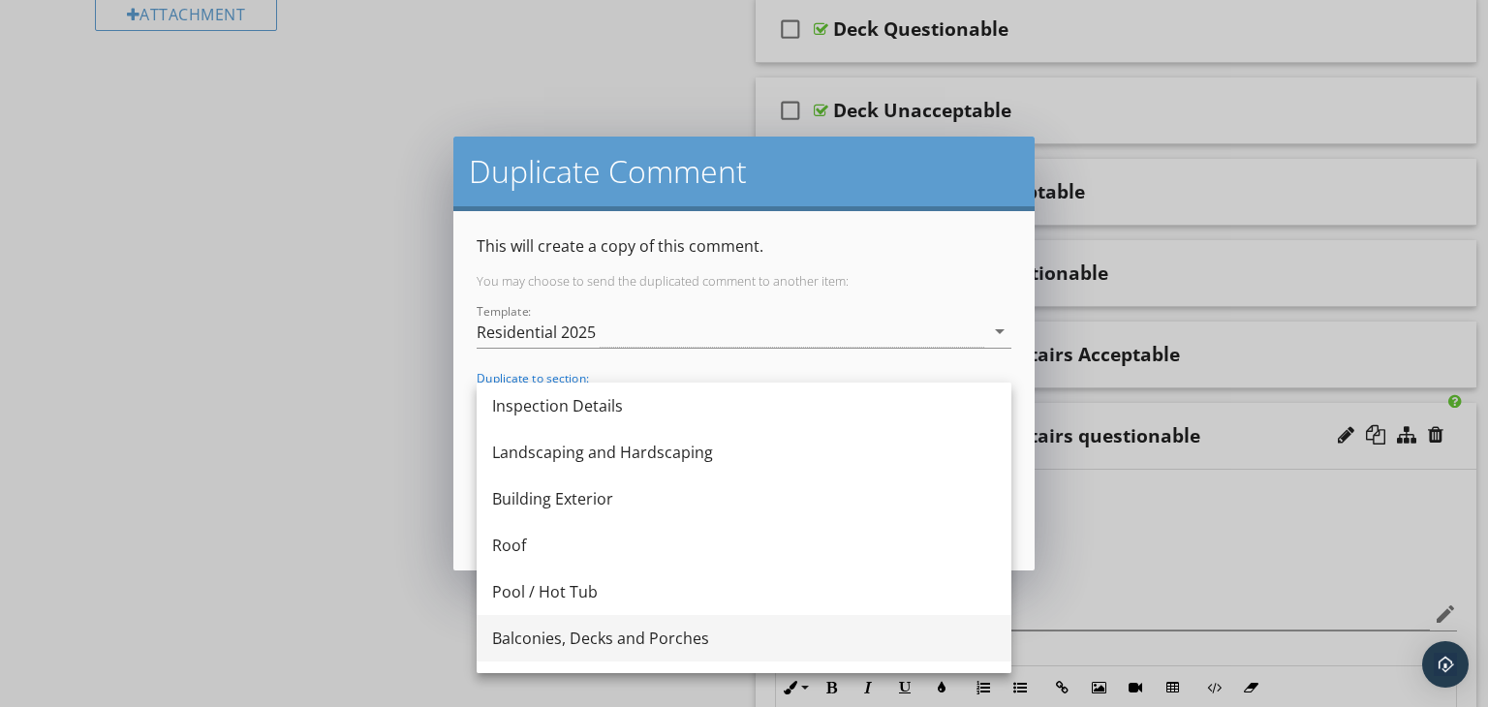
click at [569, 640] on div "Balconies, Decks and Porches" at bounding box center [744, 638] width 504 height 23
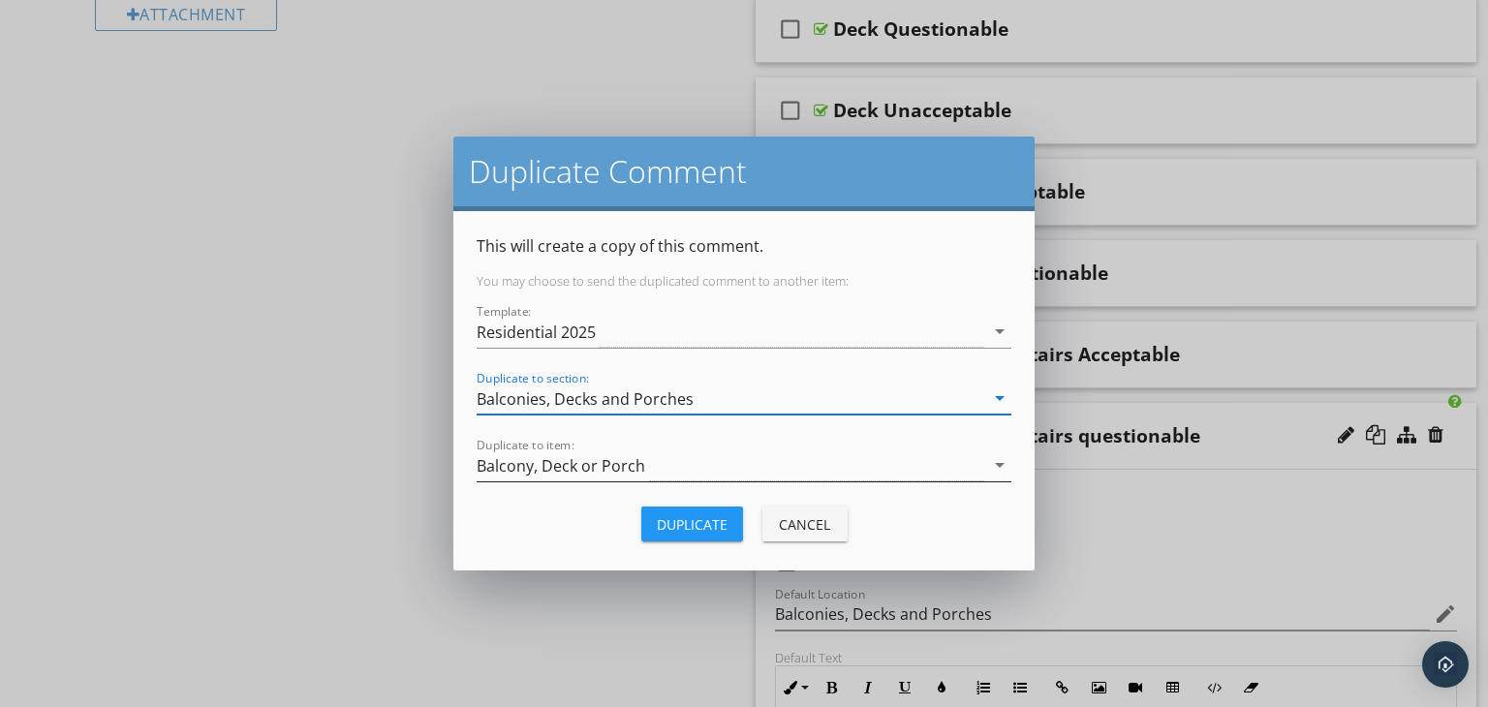
click at [648, 460] on div "Balcony, Deck or Porch" at bounding box center [731, 466] width 508 height 32
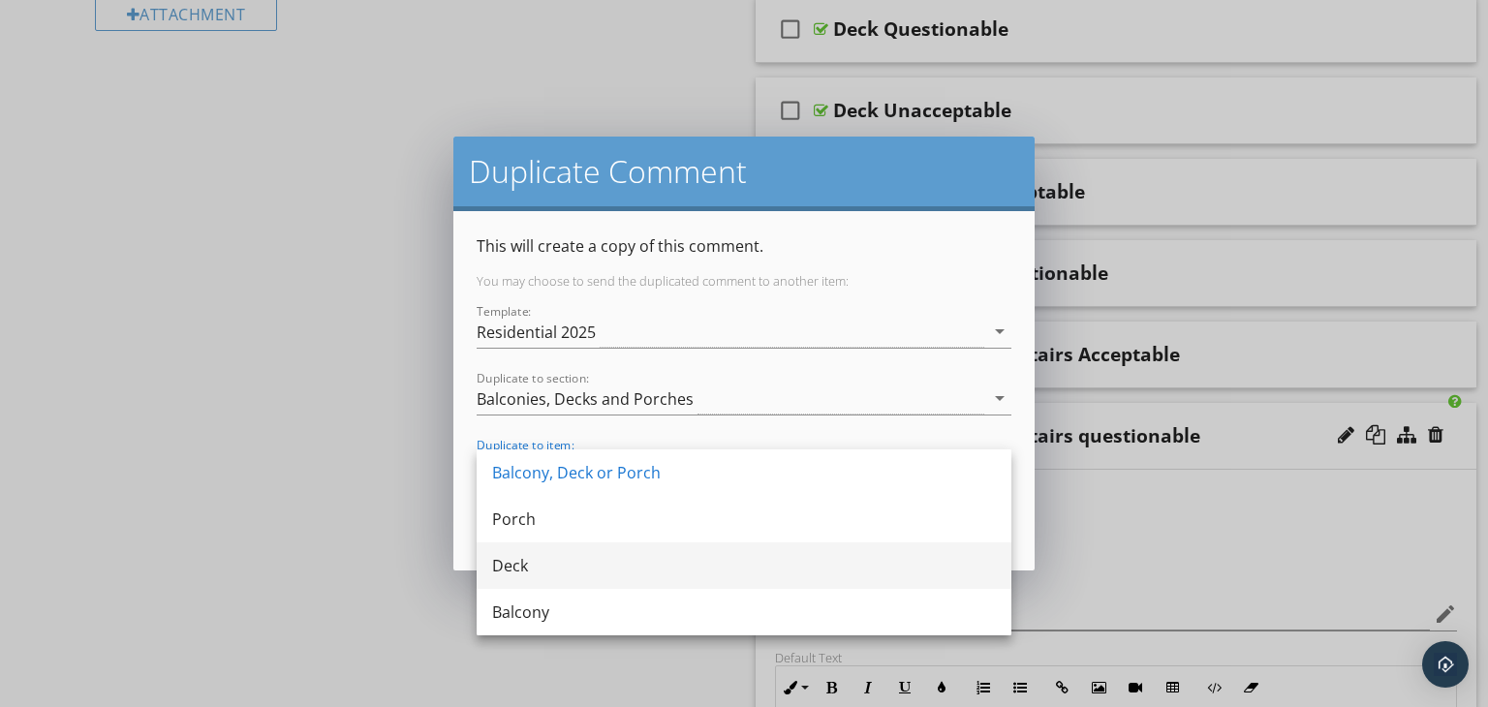
click at [564, 571] on div "Deck" at bounding box center [744, 565] width 504 height 23
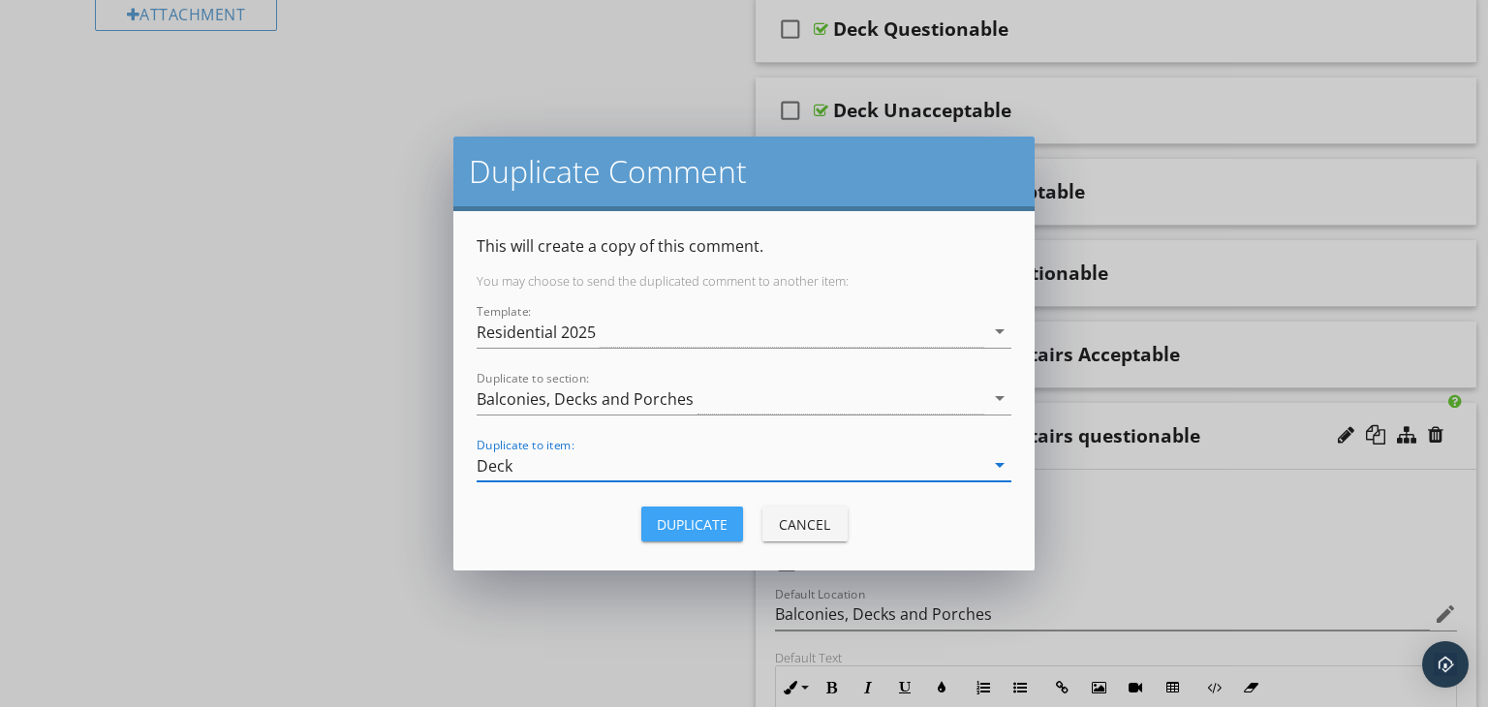
click at [714, 522] on div "Duplicate" at bounding box center [692, 524] width 71 height 20
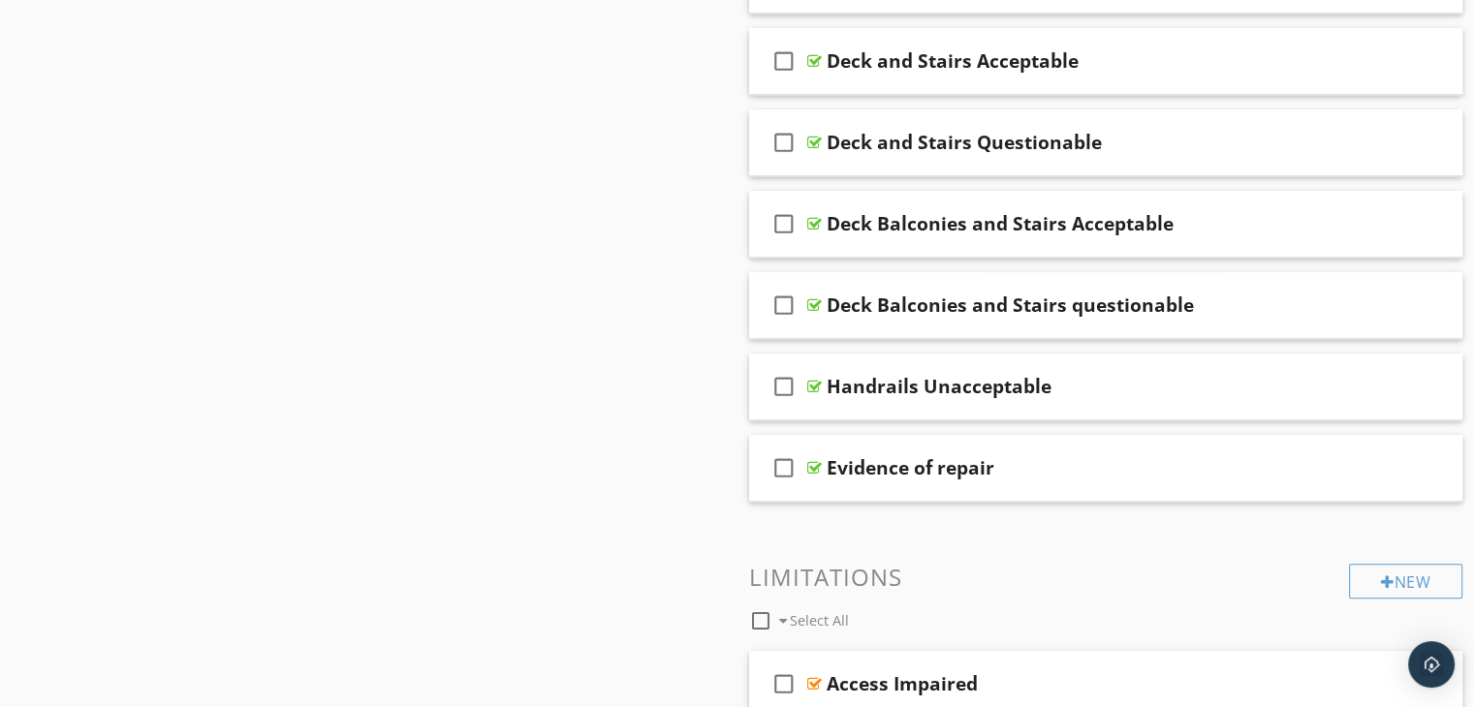
scroll to position [1163, 0]
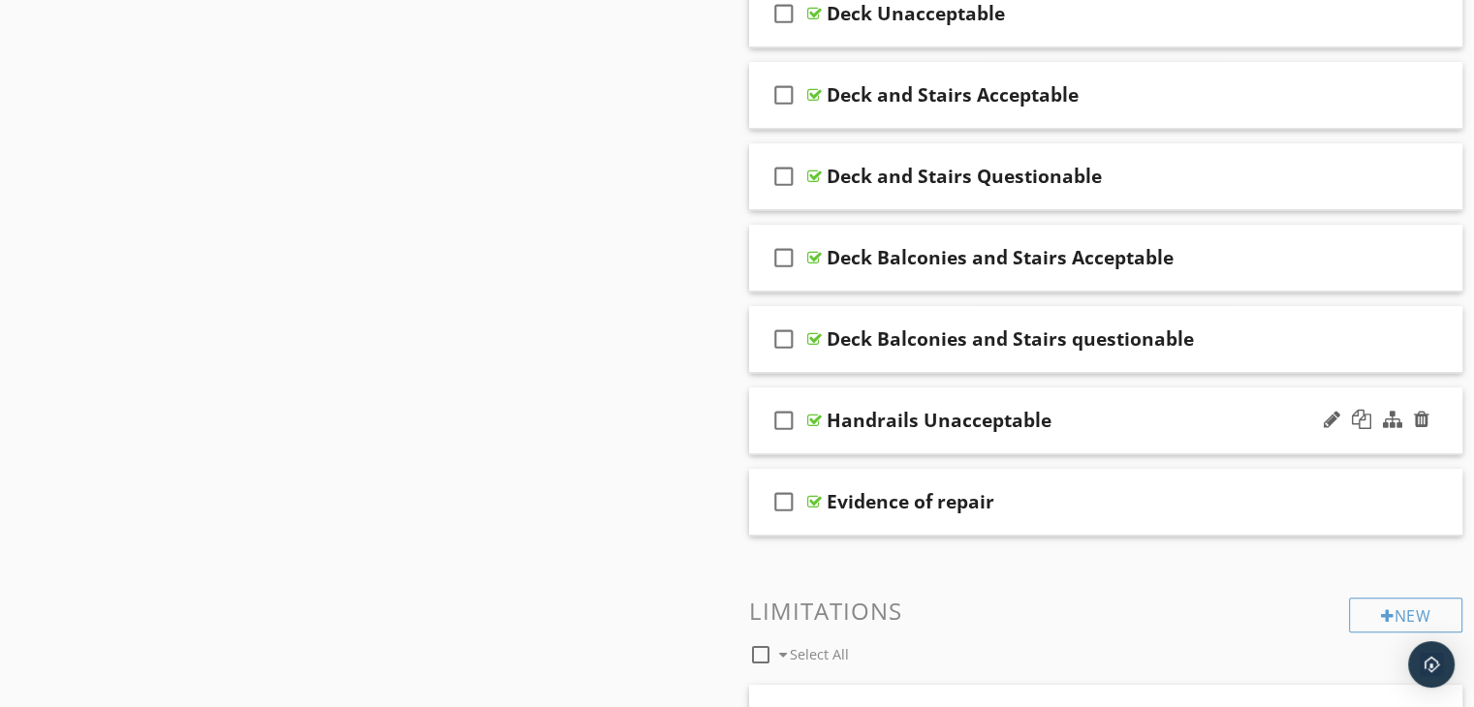
click at [922, 439] on div "check_box_outline_blank Handrails Unacceptable" at bounding box center [1106, 421] width 714 height 67
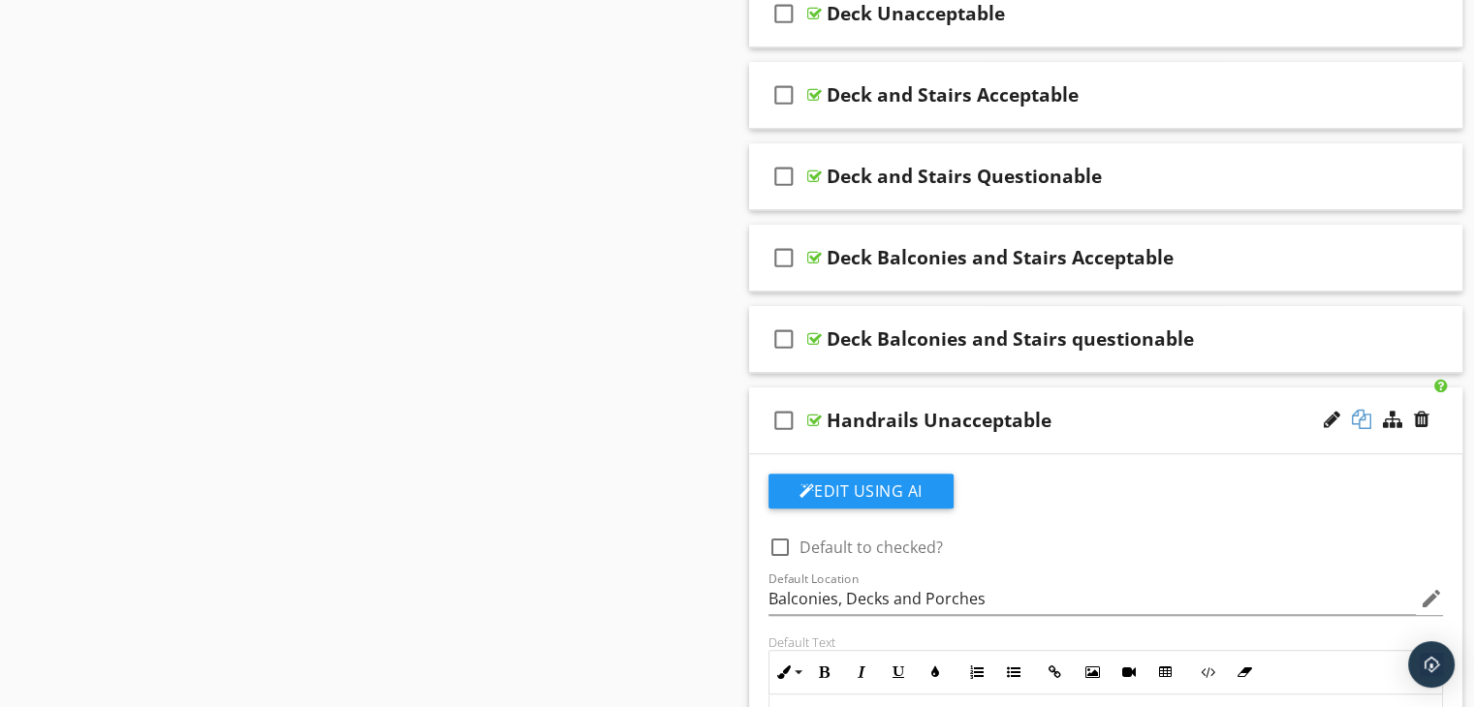
click at [1365, 416] on div at bounding box center [1361, 419] width 19 height 19
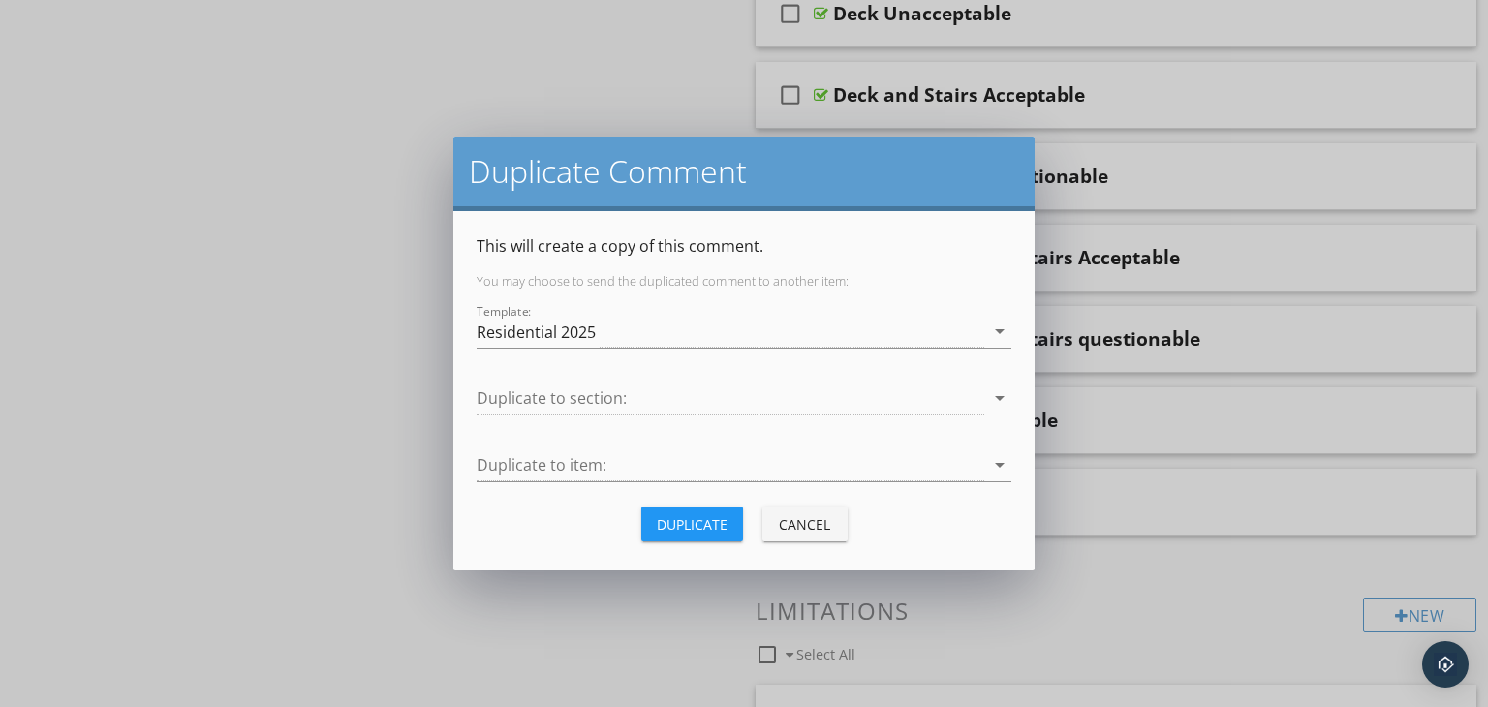
click at [662, 396] on div at bounding box center [731, 399] width 508 height 32
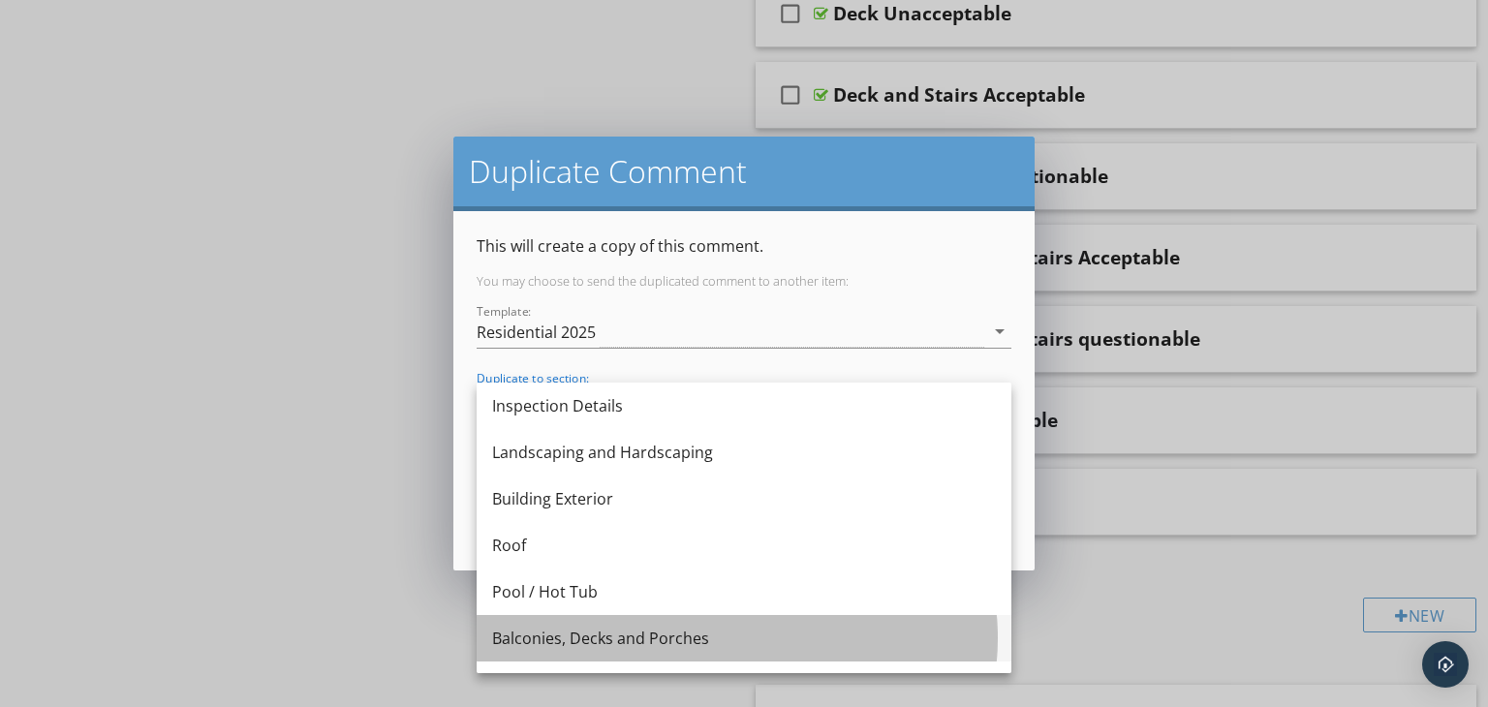
click at [609, 625] on div "Balconies, Decks and Porches" at bounding box center [744, 638] width 504 height 47
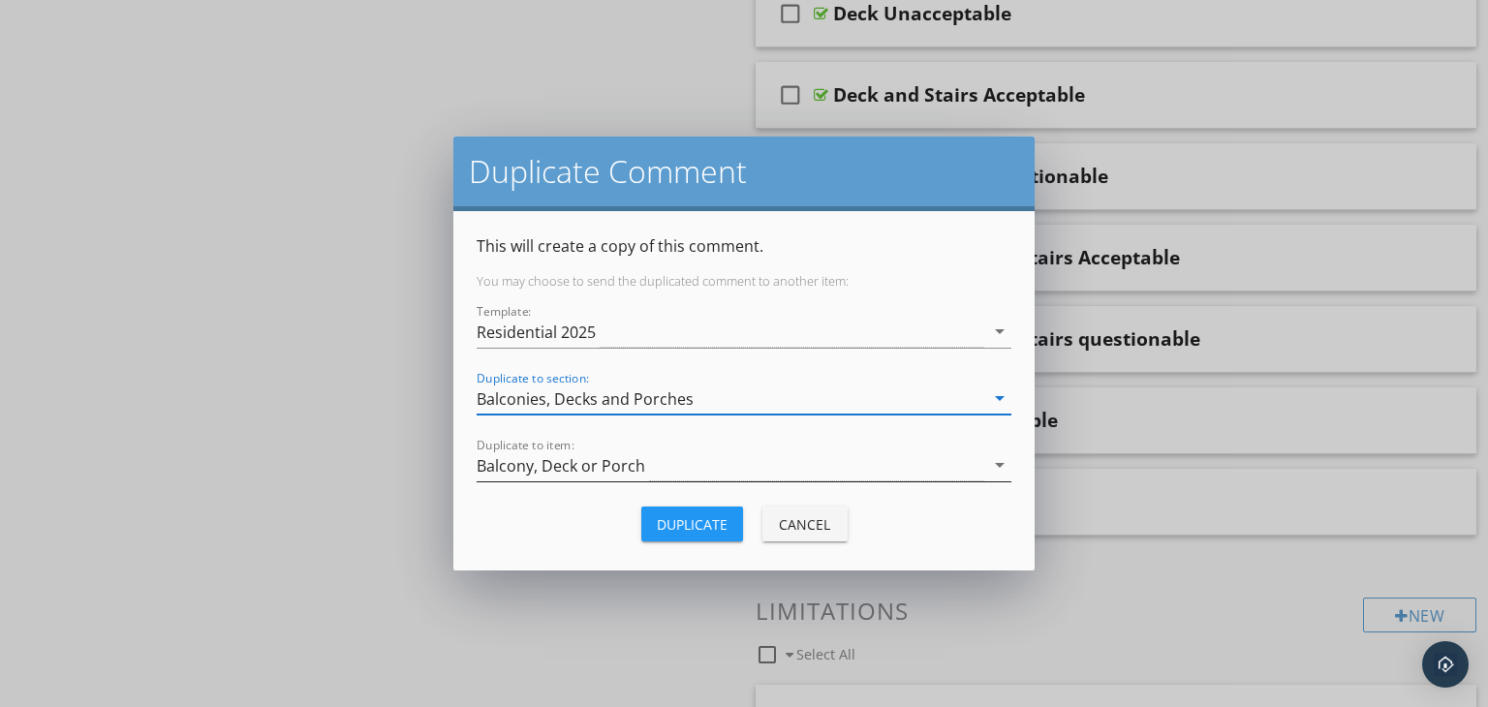
click at [663, 462] on div "Balcony, Deck or Porch" at bounding box center [731, 466] width 508 height 32
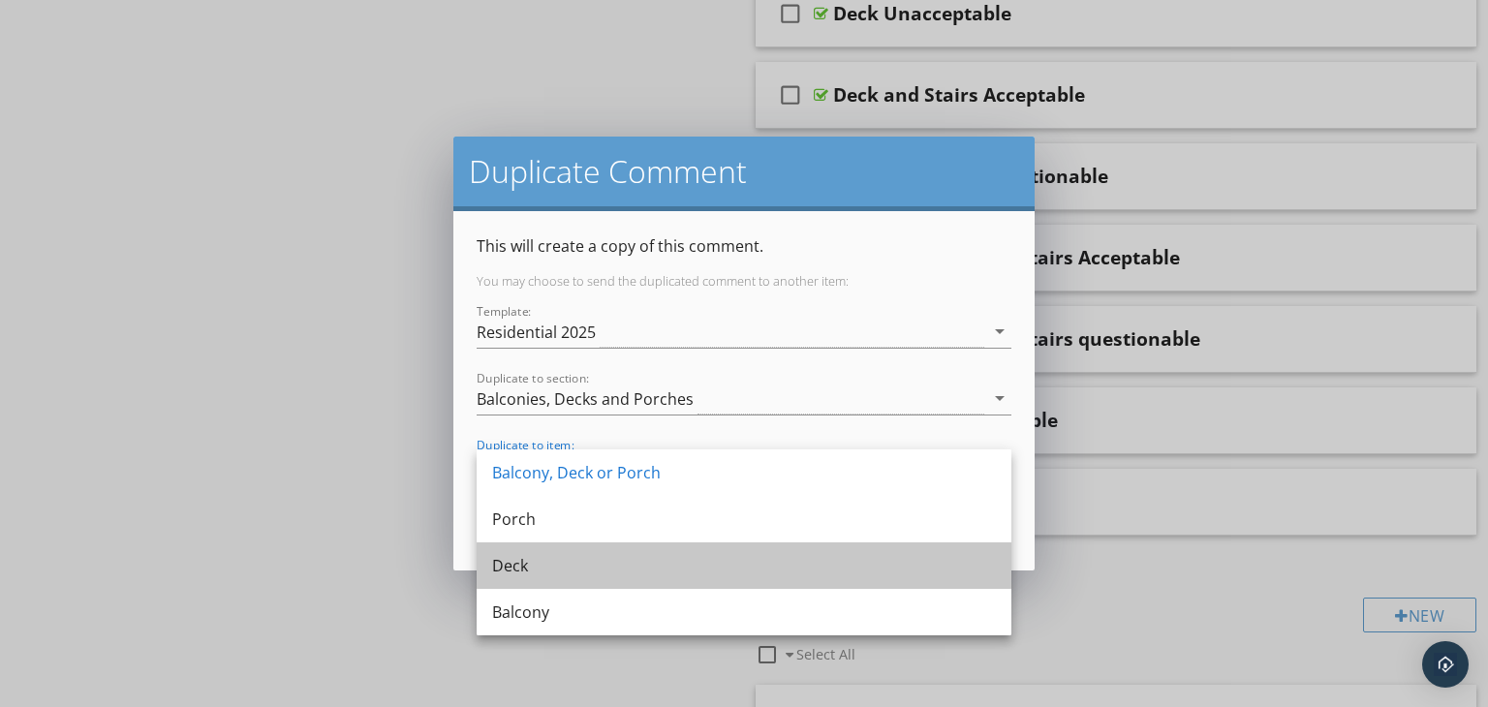
click at [558, 567] on div "Deck" at bounding box center [744, 565] width 504 height 23
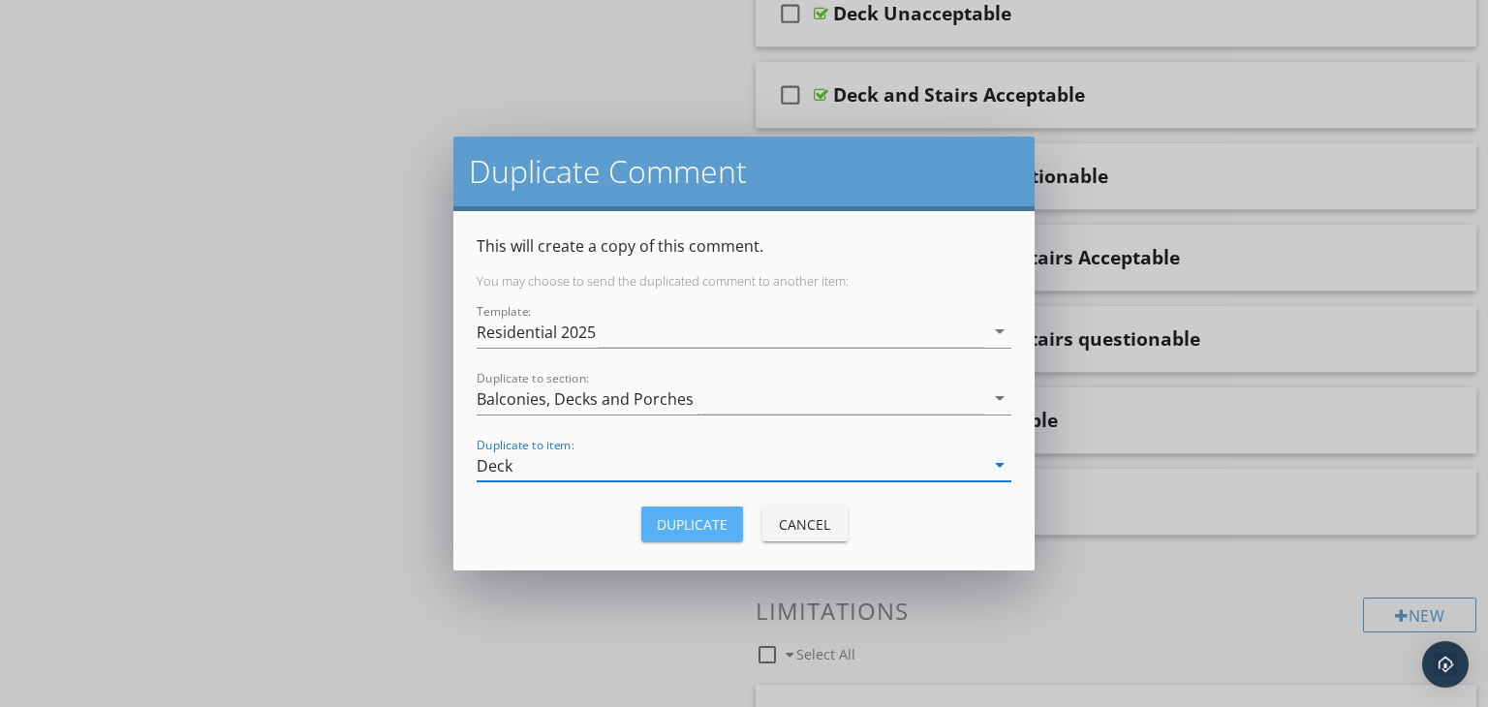
click at [678, 524] on div "Duplicate" at bounding box center [692, 524] width 71 height 20
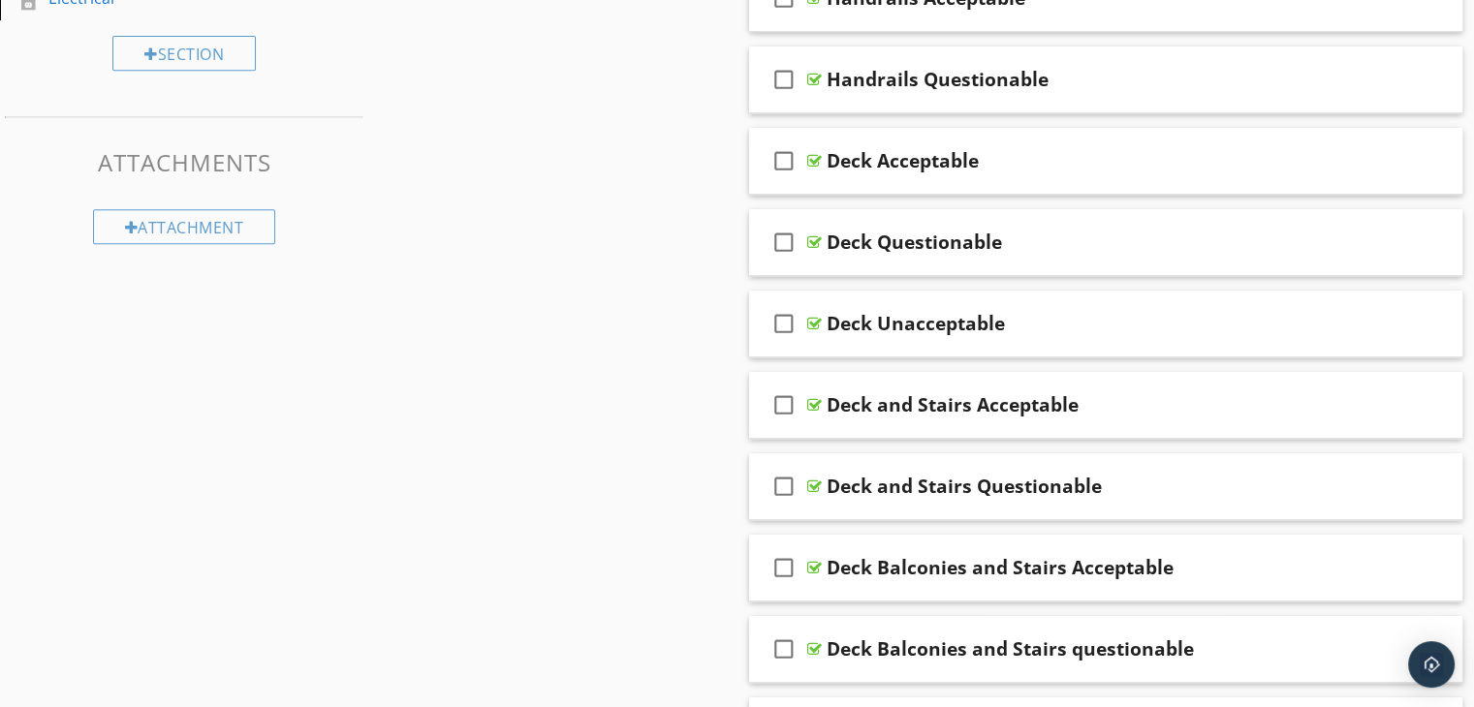
scroll to position [969, 0]
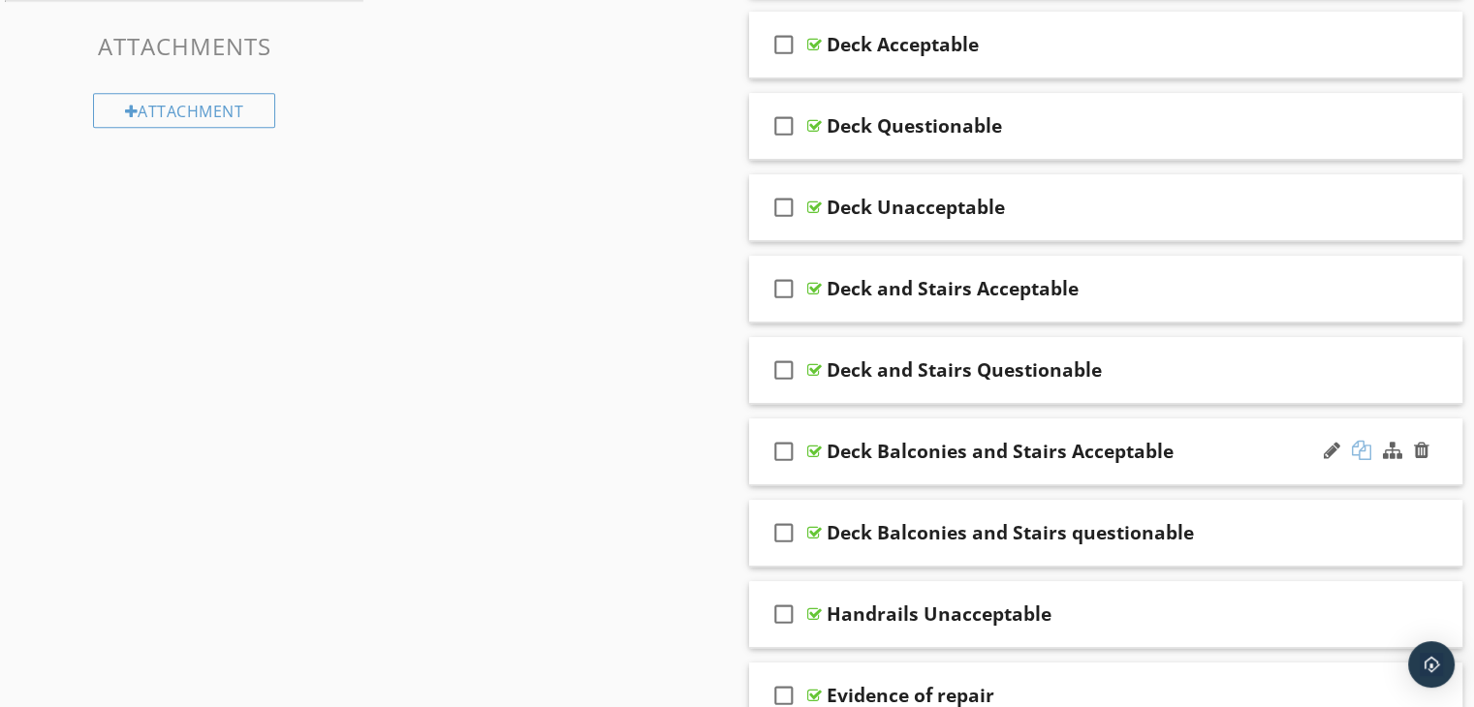
click at [1359, 447] on div at bounding box center [1361, 450] width 19 height 19
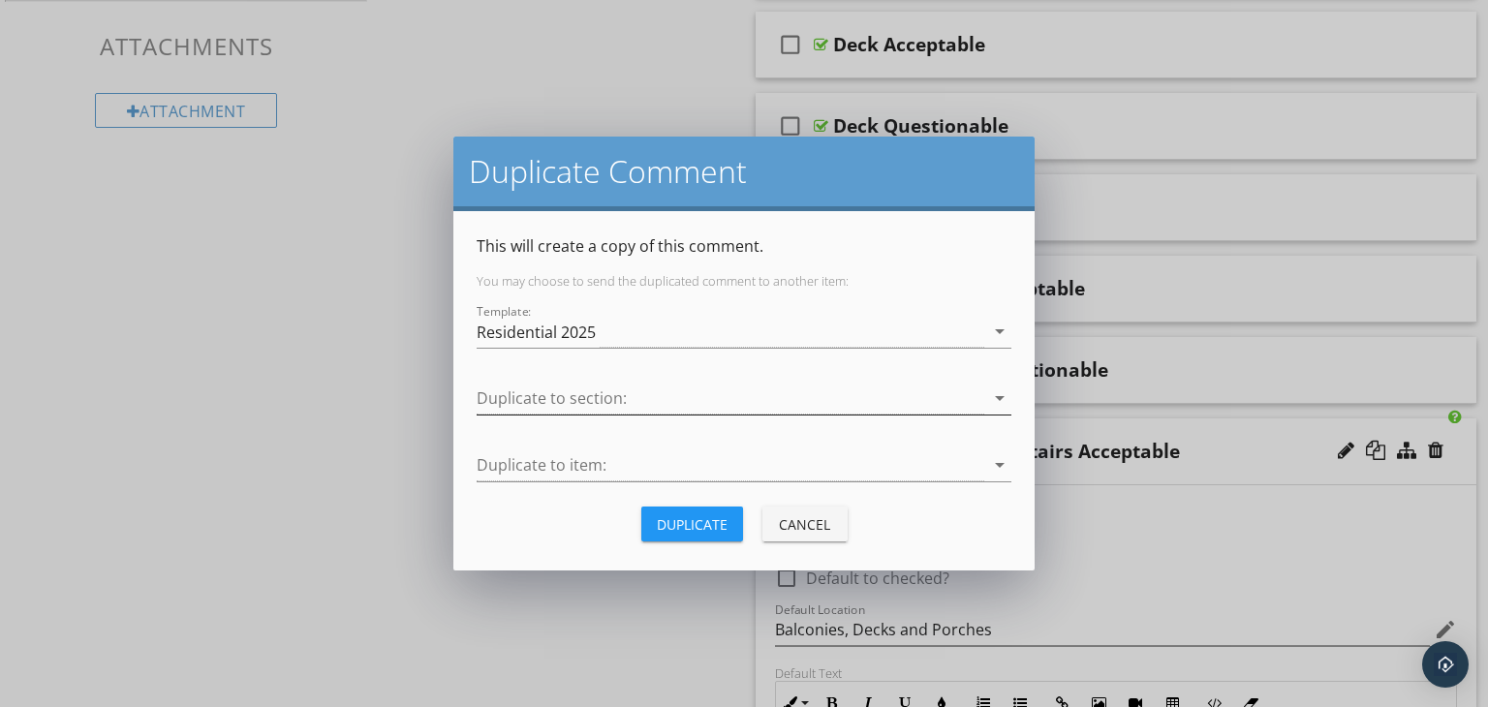
click at [647, 396] on div at bounding box center [731, 399] width 508 height 32
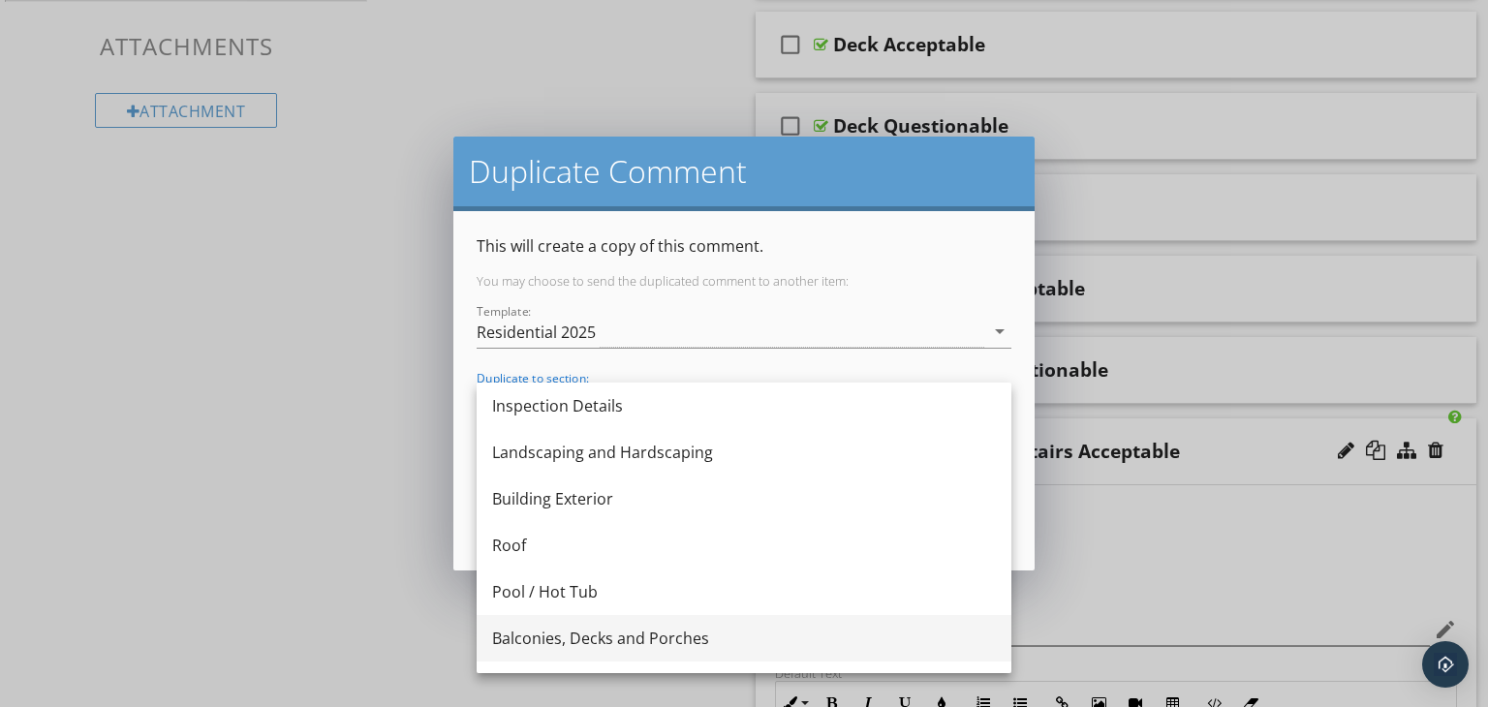
click at [604, 637] on div "Balconies, Decks and Porches" at bounding box center [744, 638] width 504 height 23
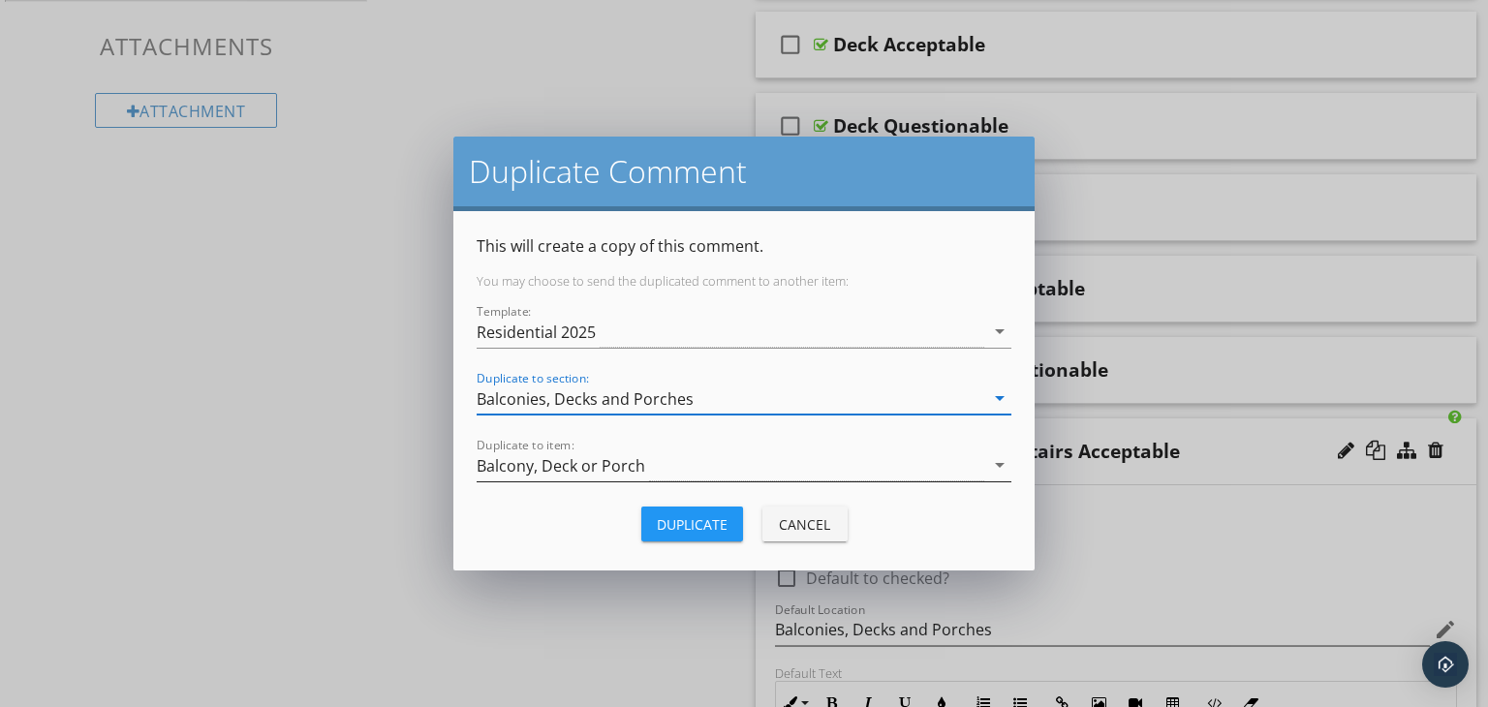
click at [669, 464] on div "Balcony, Deck or Porch" at bounding box center [731, 466] width 508 height 32
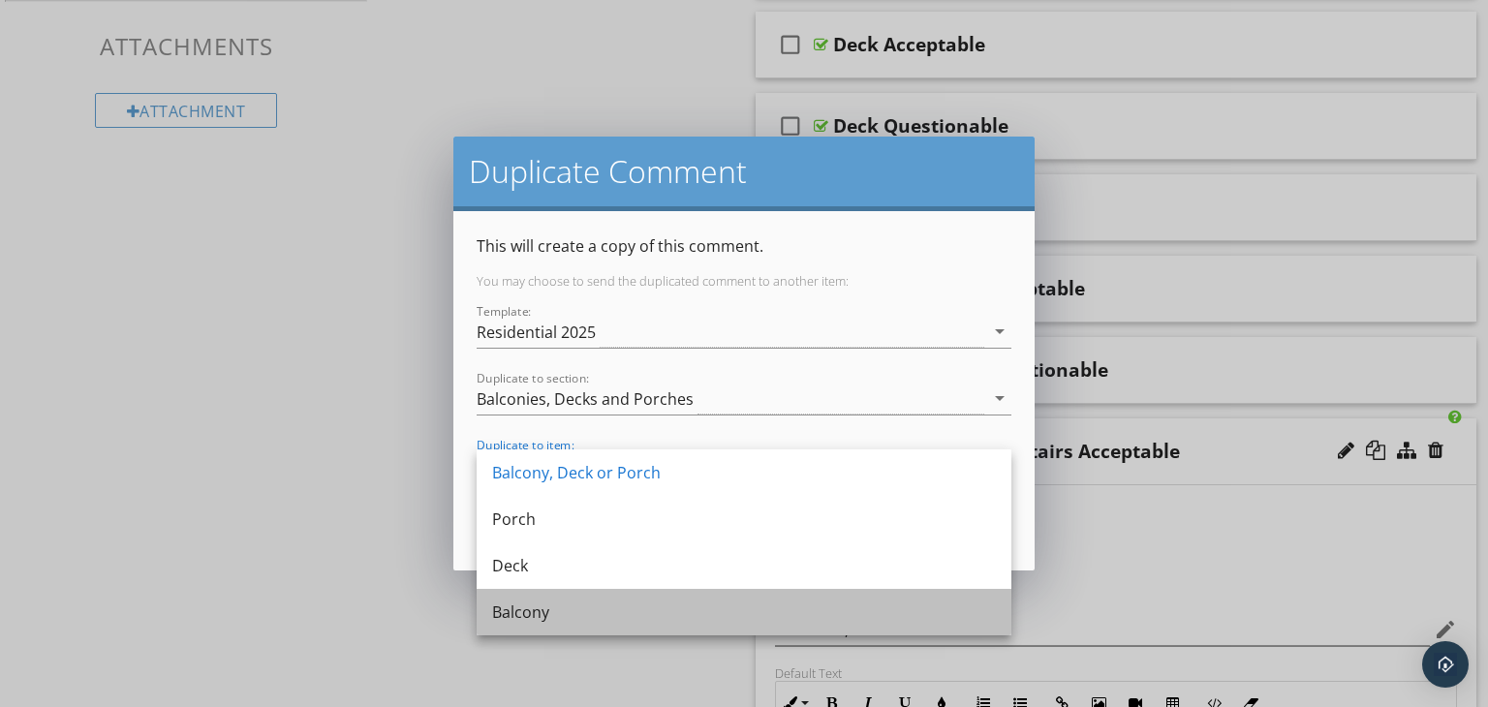
click at [588, 621] on div "Balcony" at bounding box center [744, 612] width 504 height 23
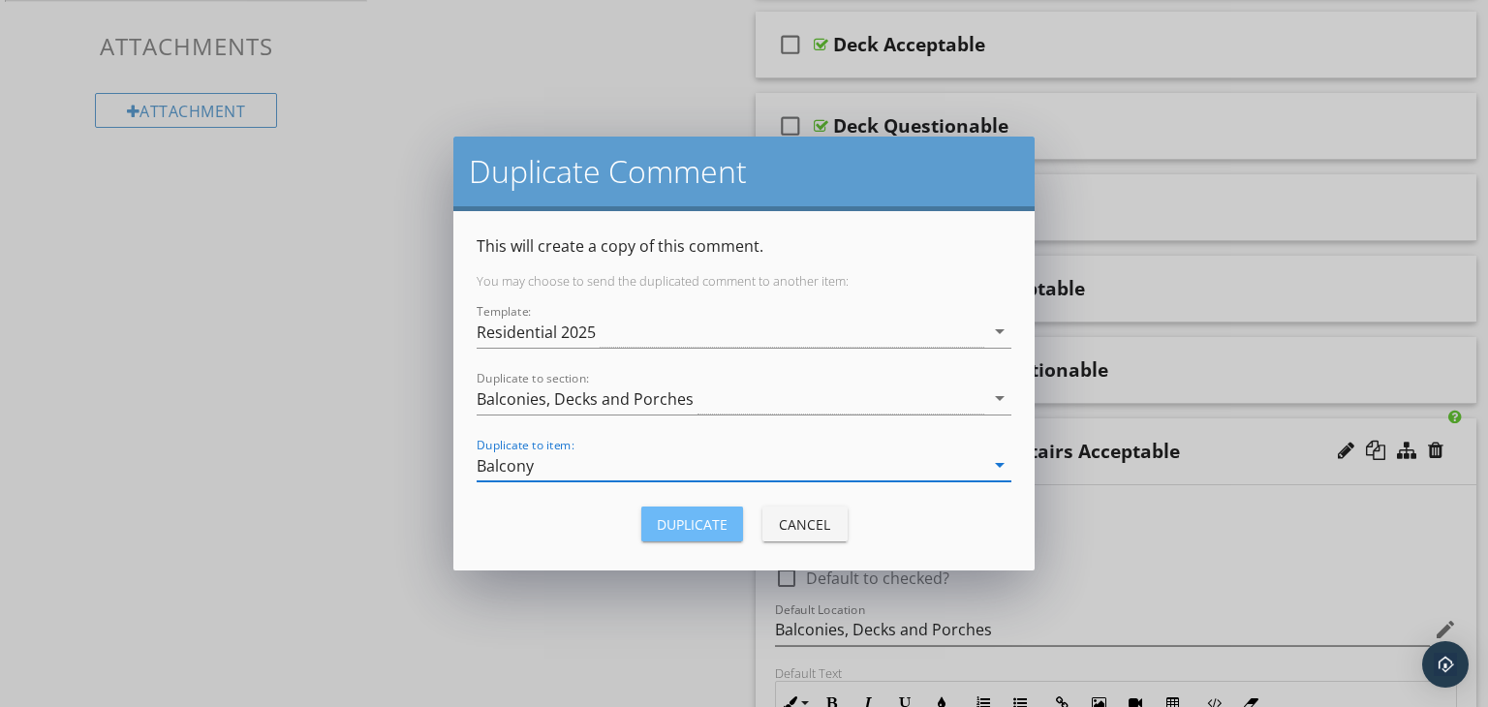
click at [689, 526] on div "Duplicate" at bounding box center [692, 524] width 71 height 20
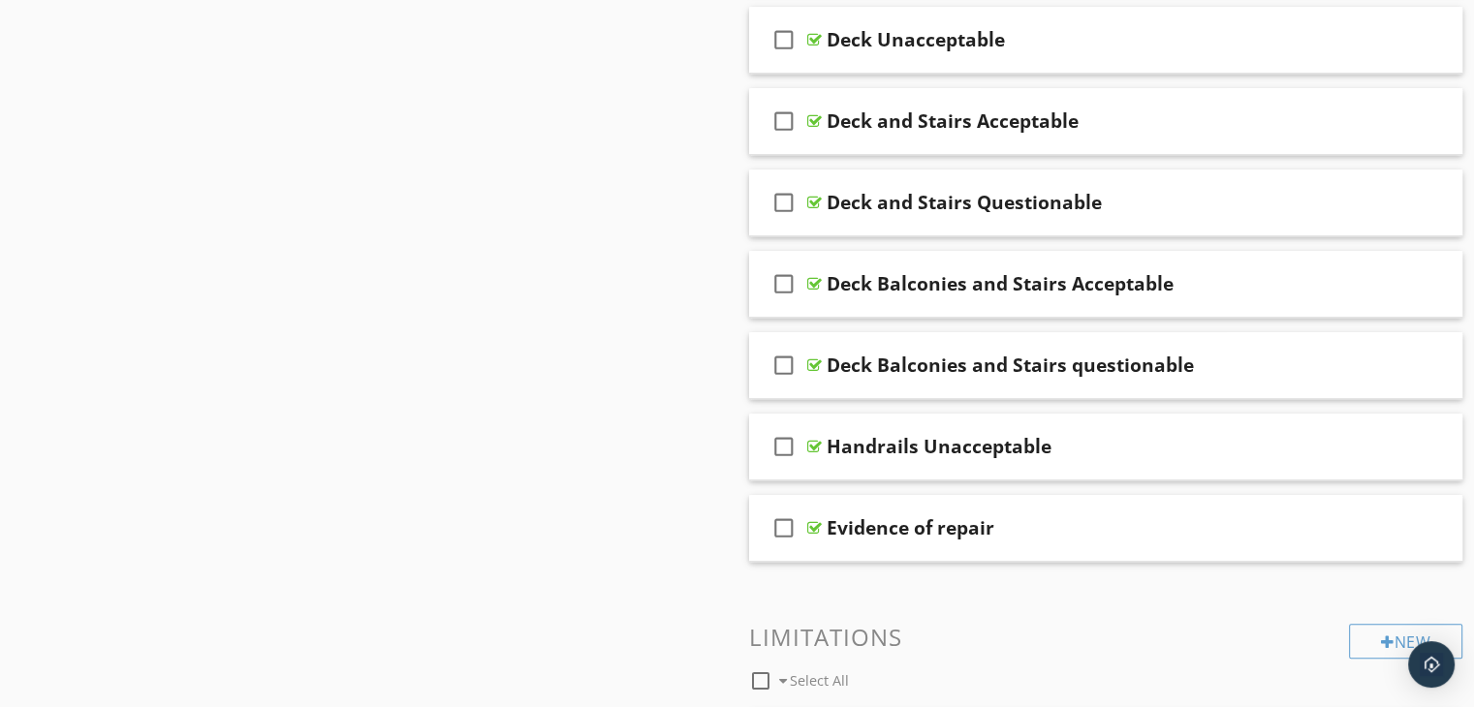
scroll to position [1066, 0]
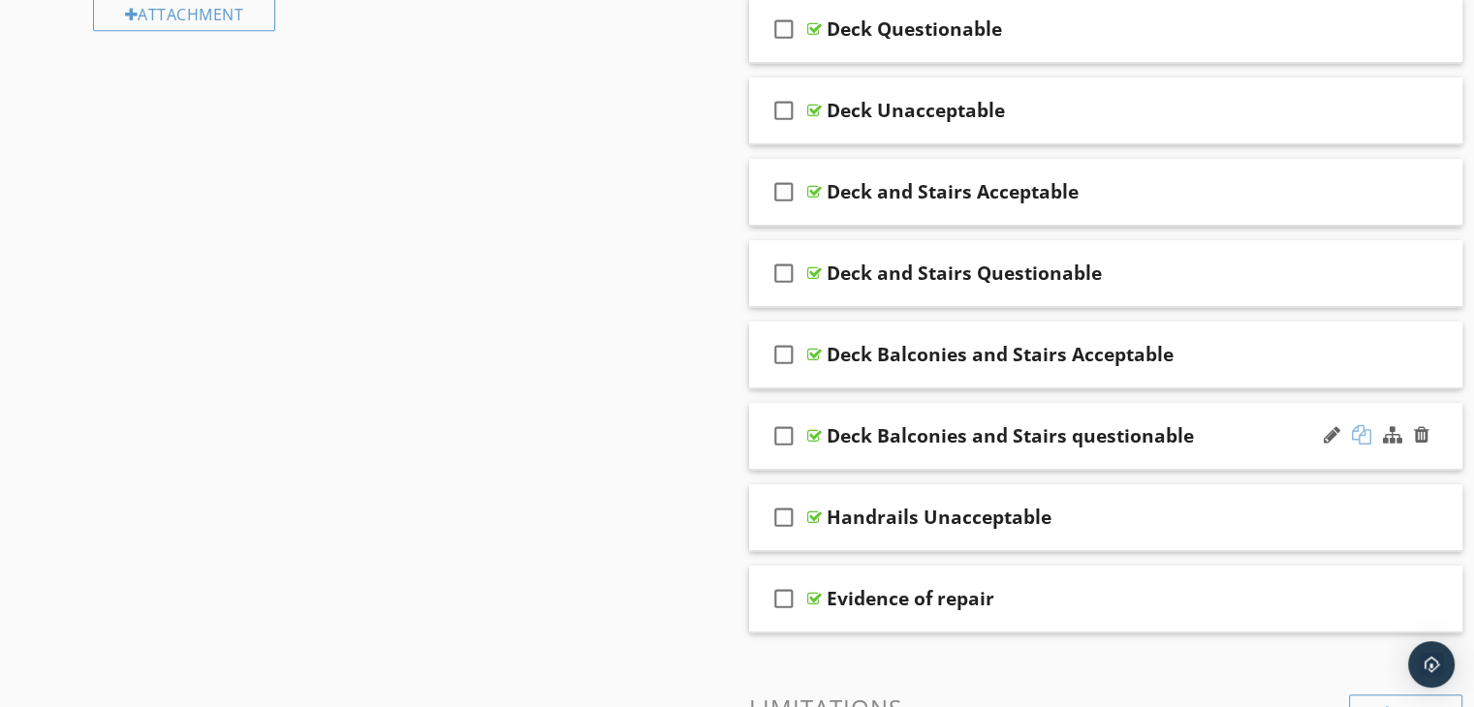
click at [1360, 431] on div at bounding box center [1361, 434] width 19 height 19
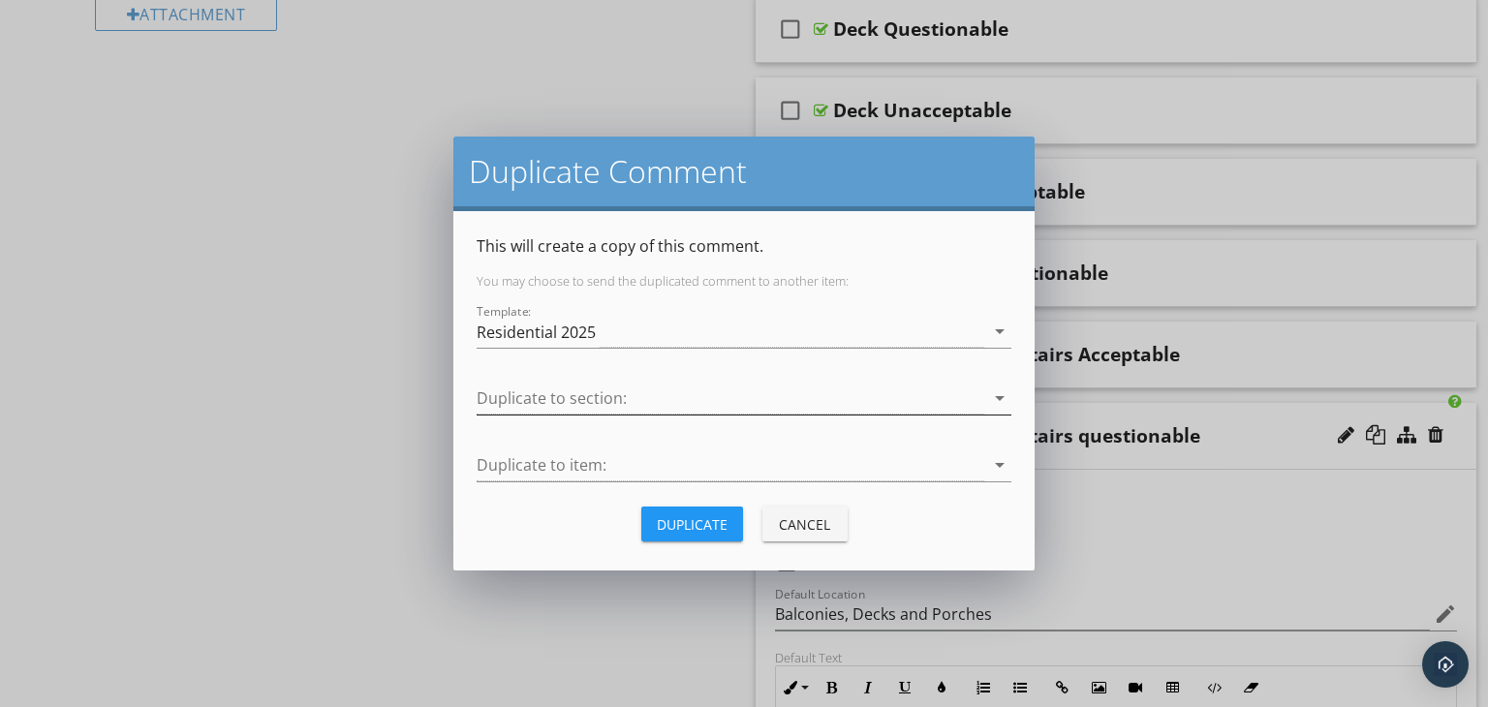
click at [575, 394] on div at bounding box center [731, 399] width 508 height 32
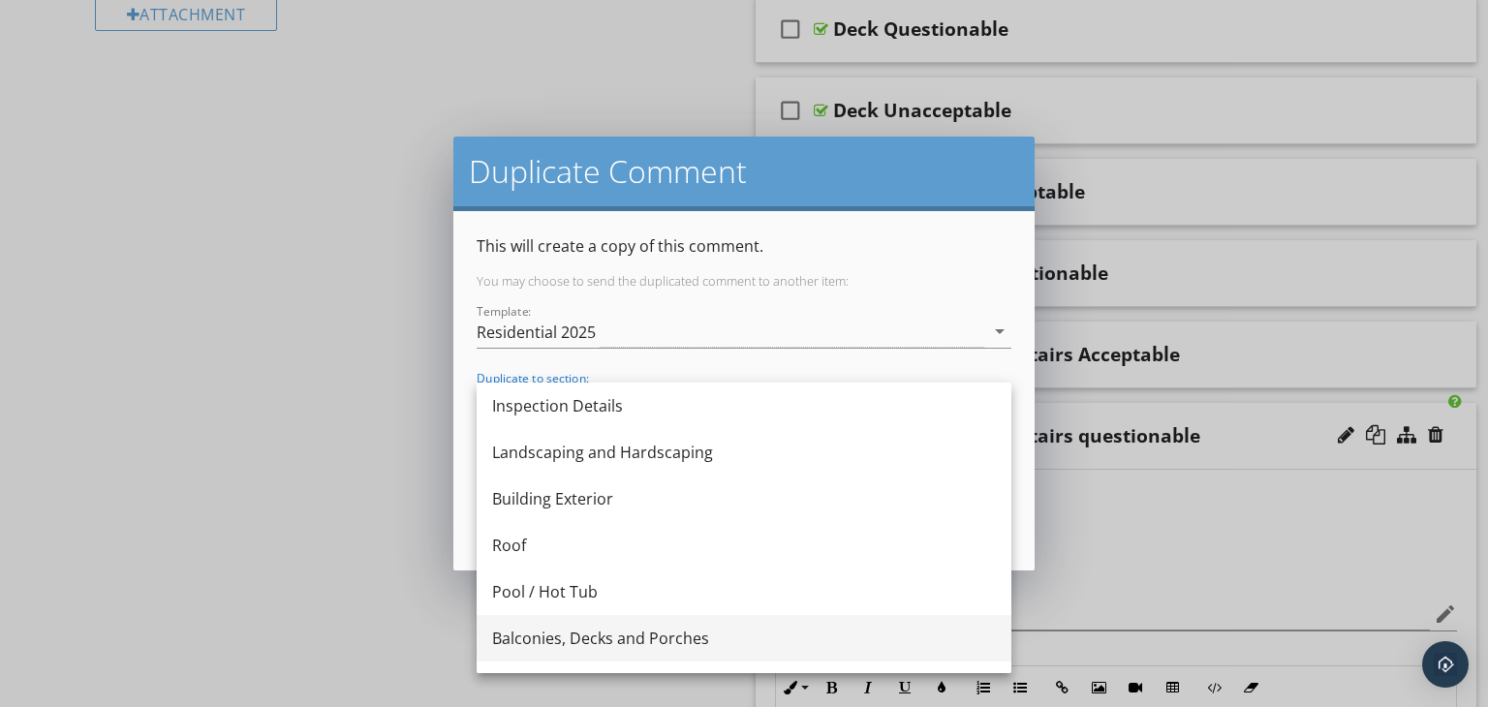
click at [587, 630] on div "Balconies, Decks and Porches" at bounding box center [744, 638] width 504 height 23
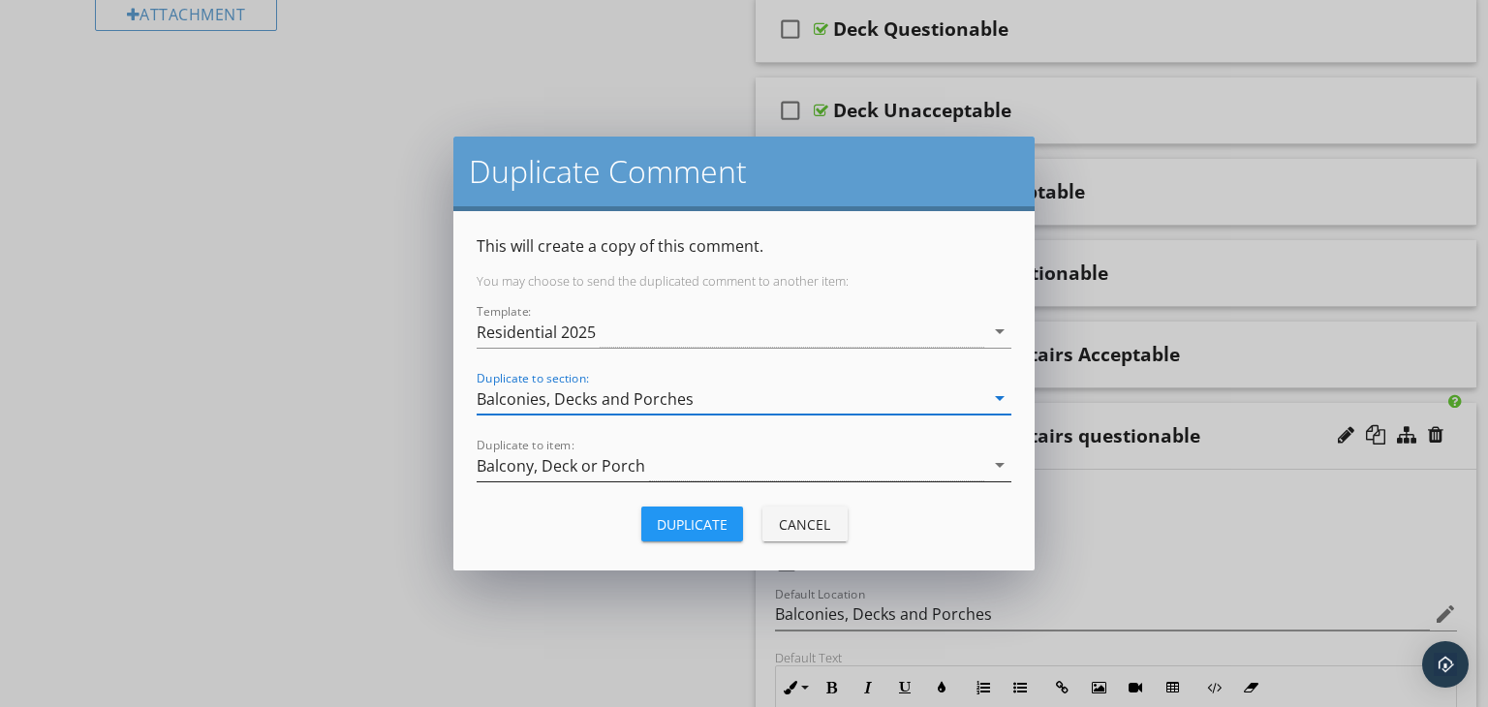
click at [676, 467] on div "Balcony, Deck or Porch" at bounding box center [731, 466] width 508 height 32
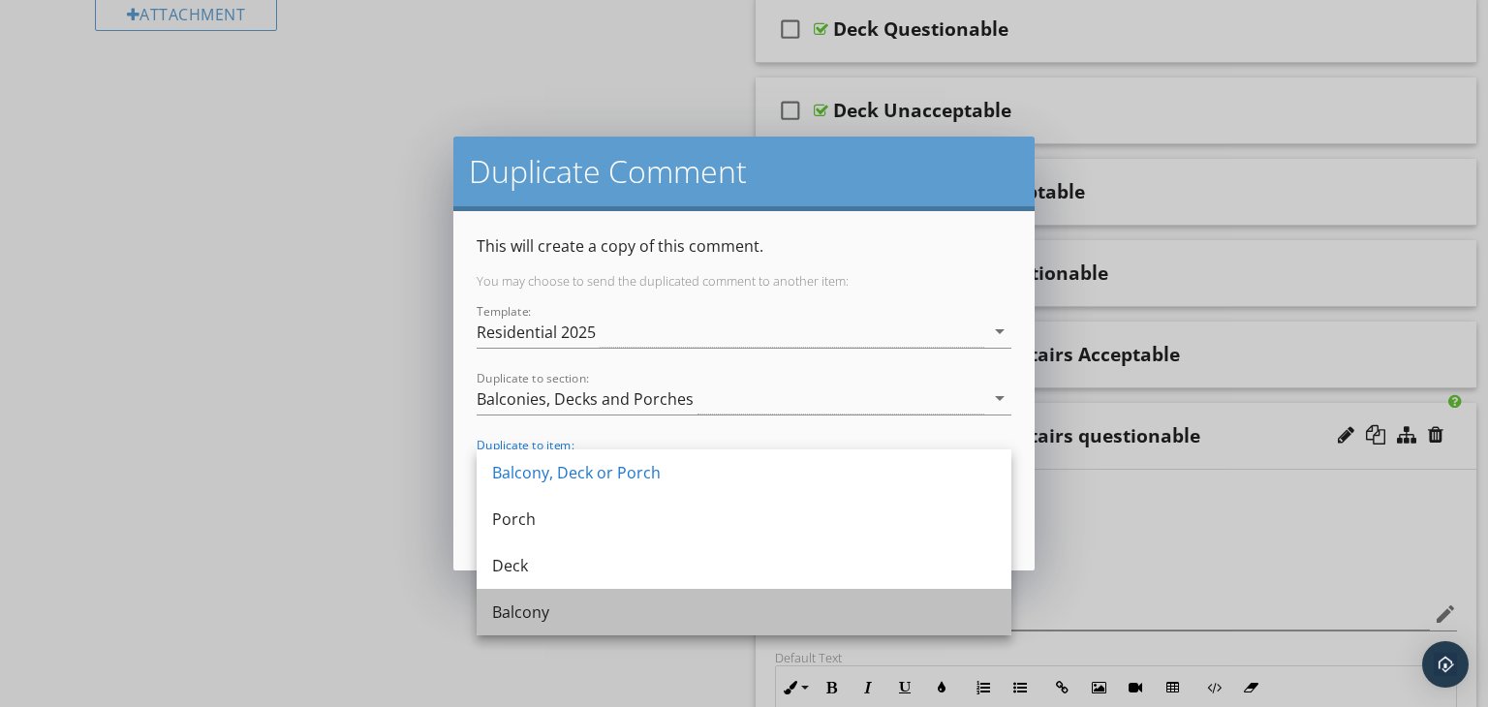
click at [588, 607] on div "Balcony" at bounding box center [744, 612] width 504 height 23
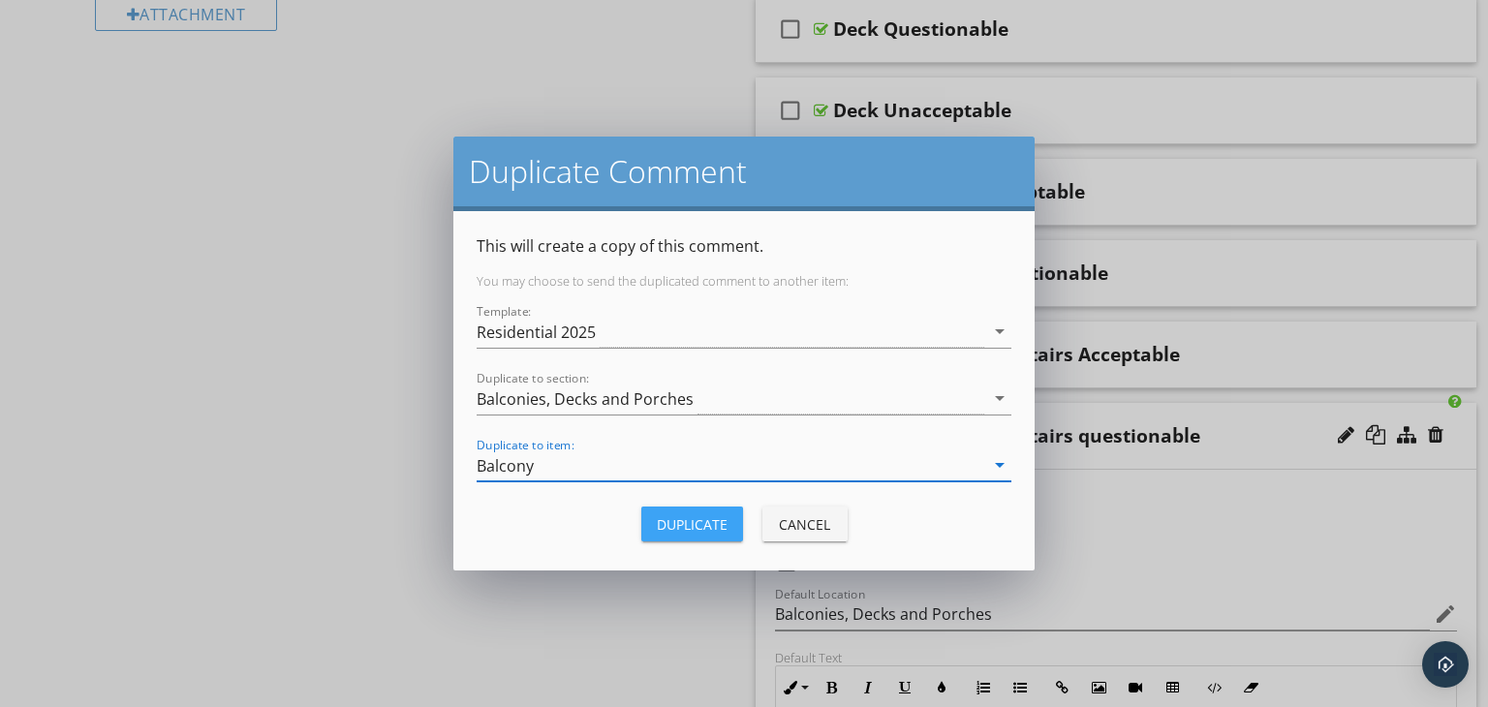
click at [694, 528] on div "Duplicate" at bounding box center [692, 524] width 71 height 20
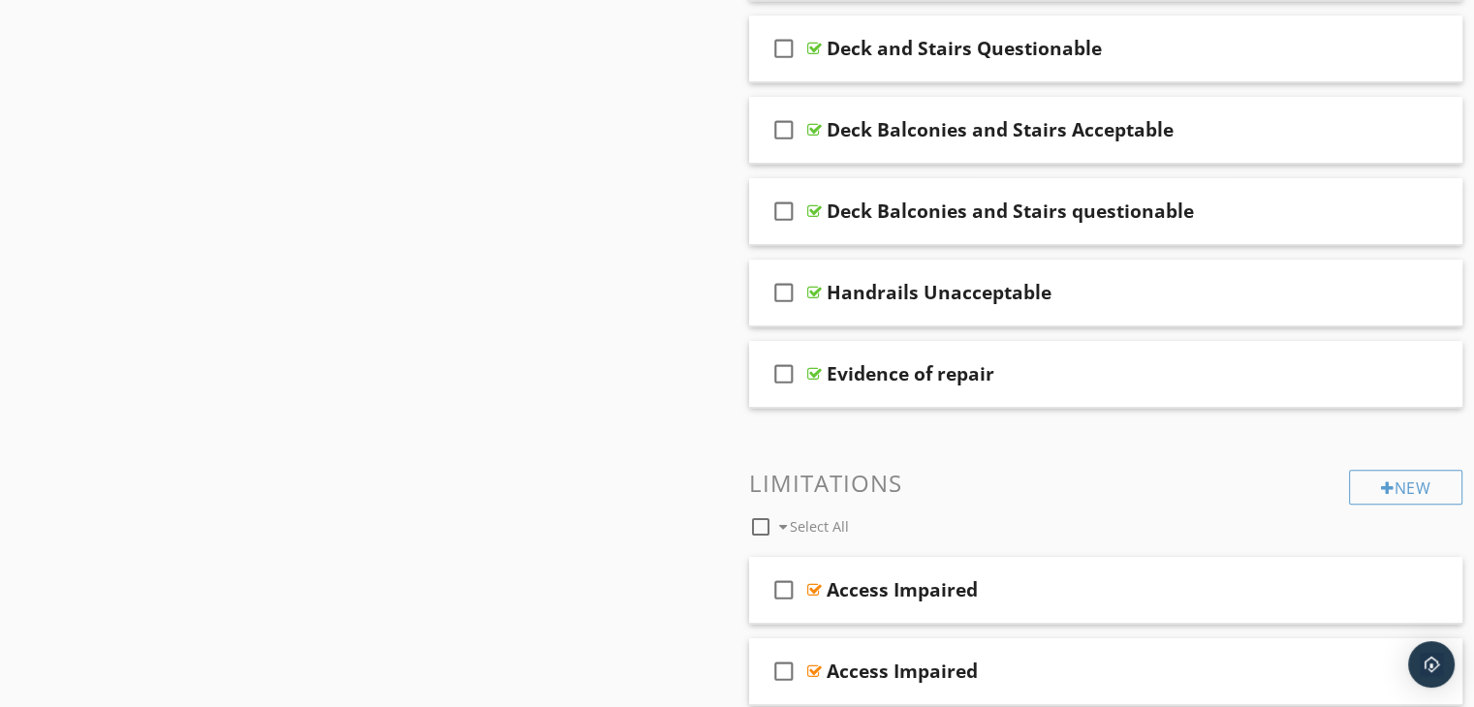
scroll to position [1580, 0]
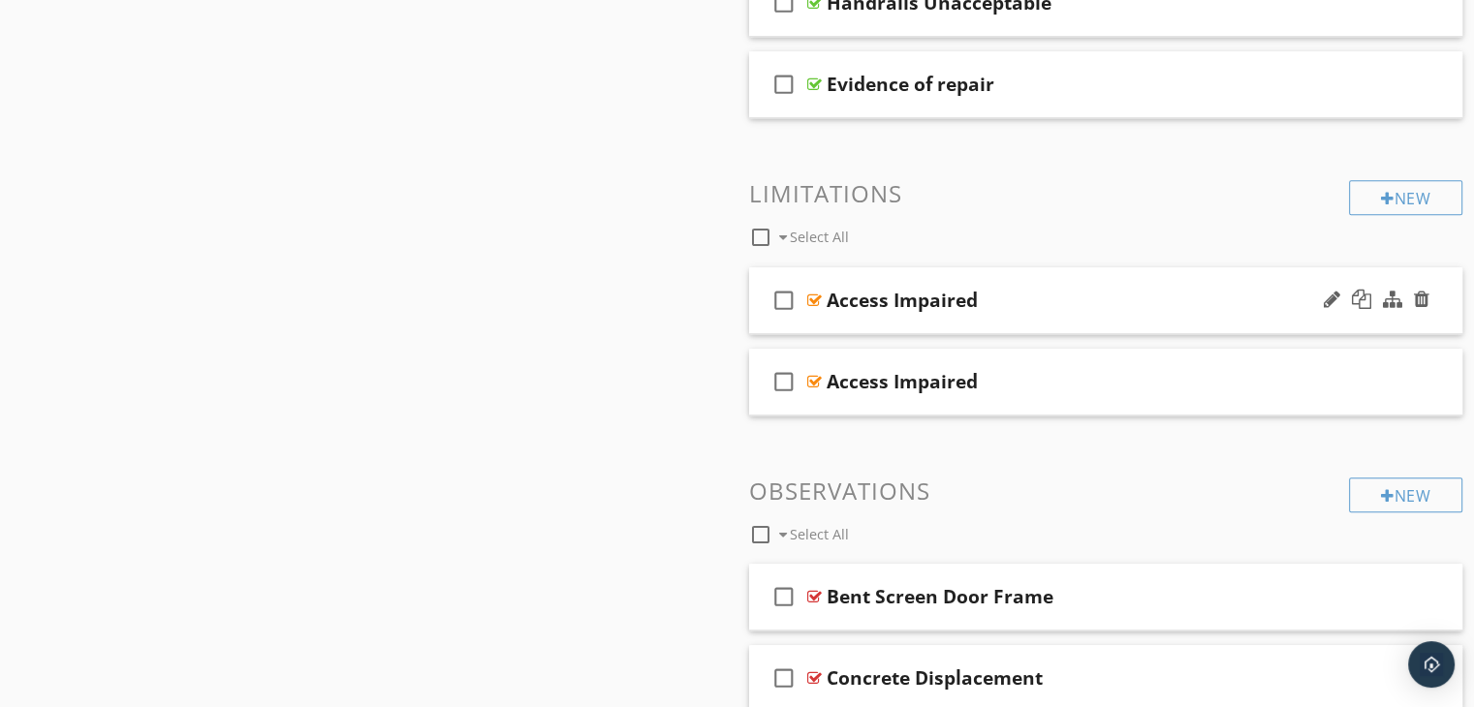
click at [1000, 320] on div "check_box_outline_blank Access Impaired" at bounding box center [1106, 300] width 714 height 67
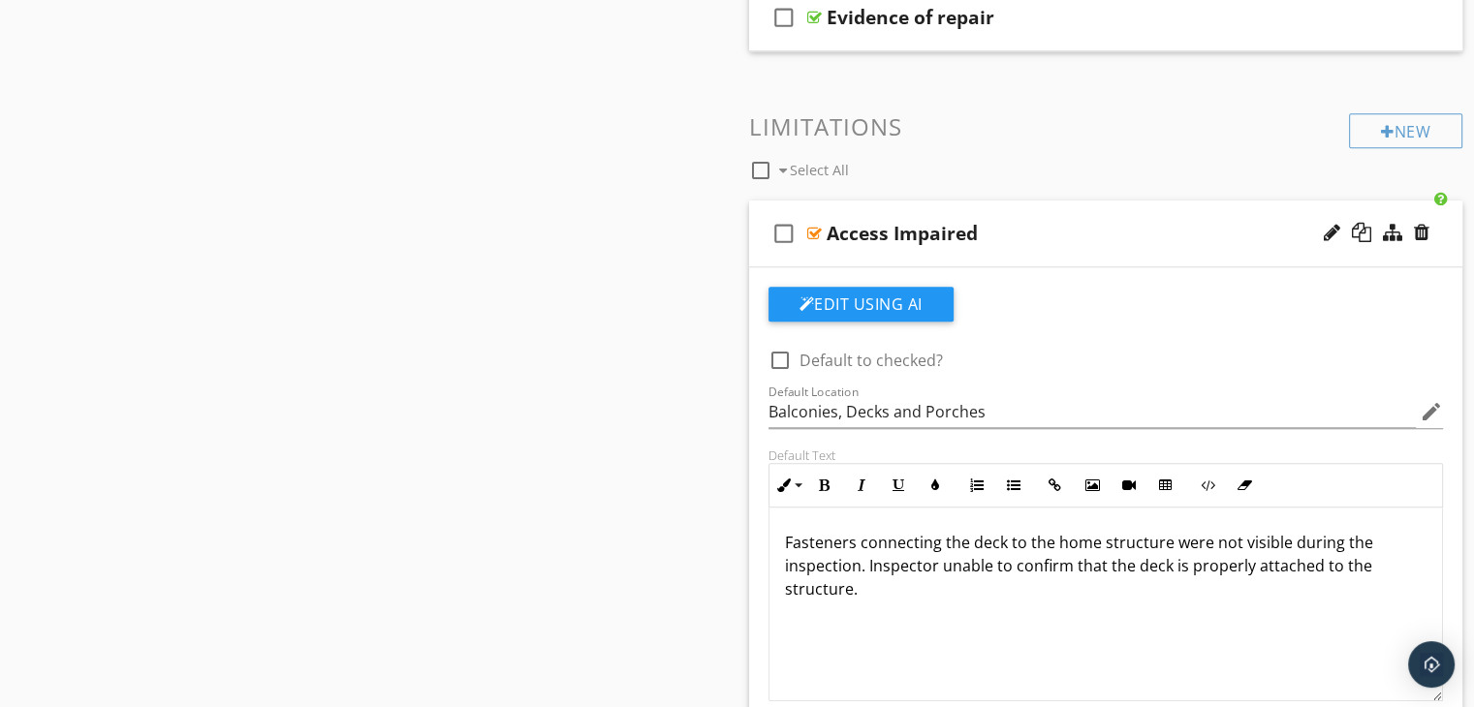
scroll to position [1774, 0]
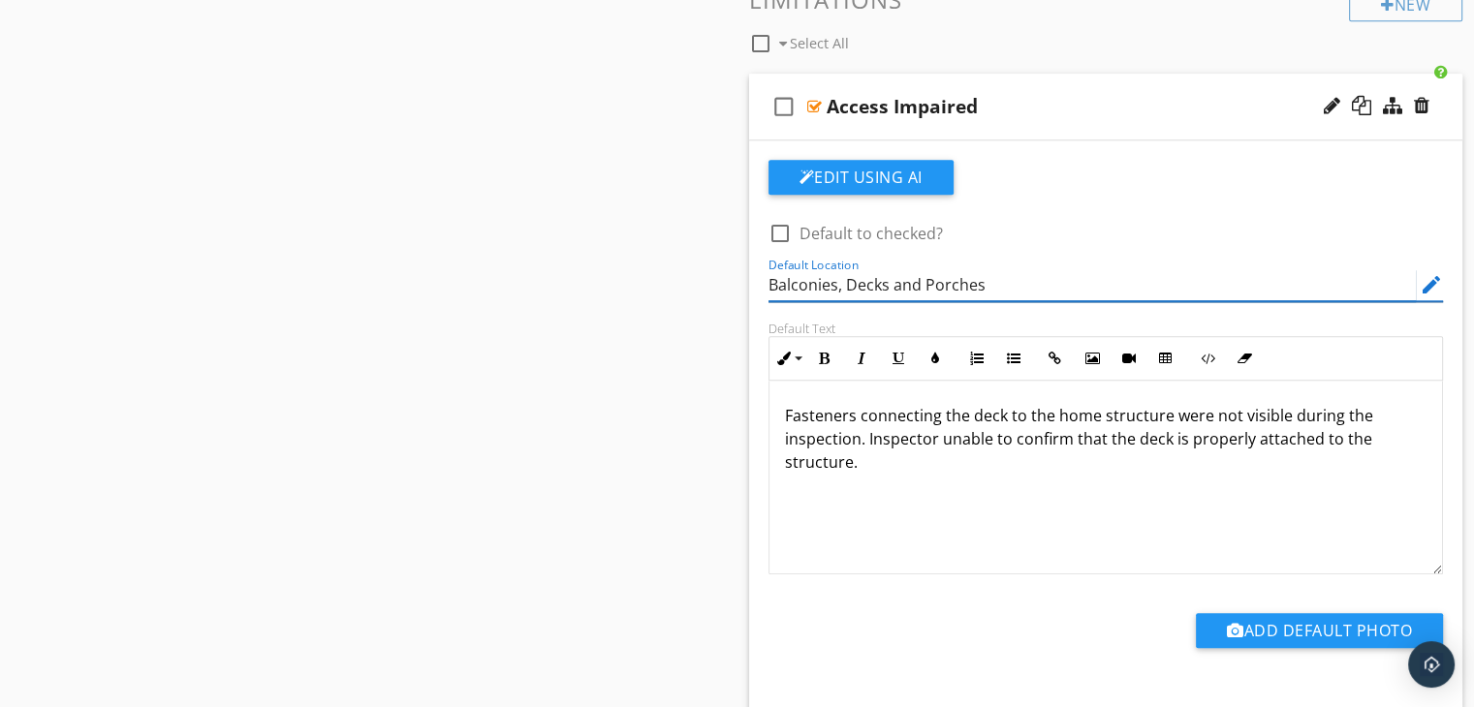
click at [1000, 281] on input "Balconies, Decks and Porches" at bounding box center [1092, 285] width 648 height 32
type input "B"
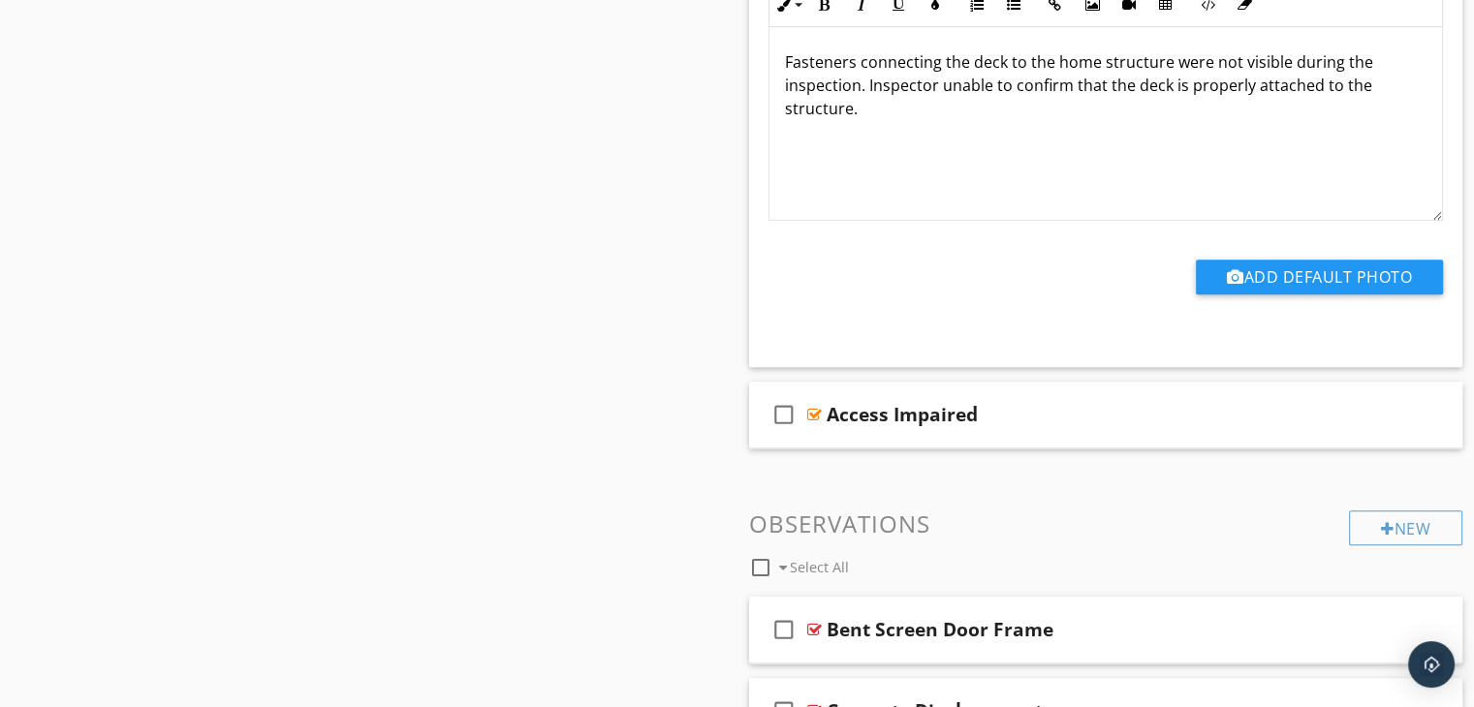
scroll to position [2162, 0]
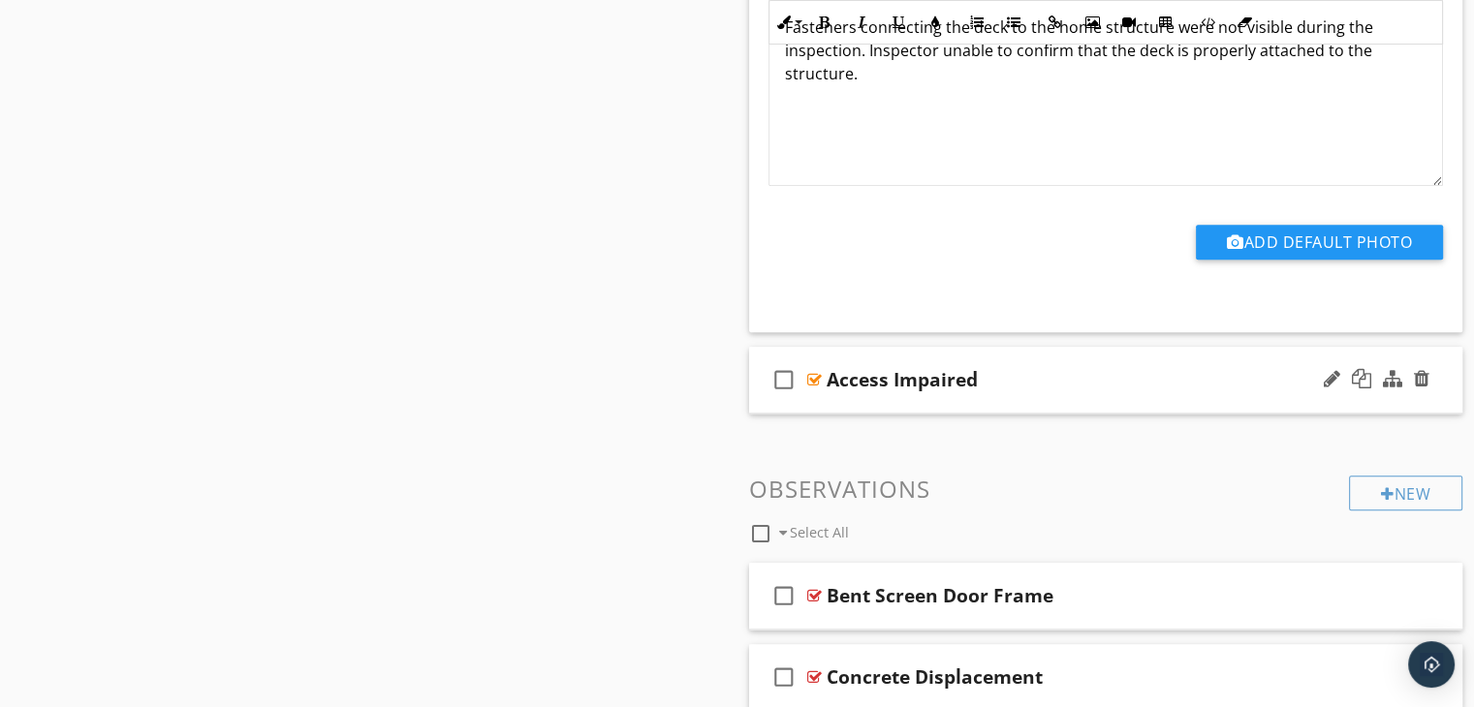
click at [901, 399] on div "check_box_outline_blank Access Impaired" at bounding box center [1106, 380] width 714 height 67
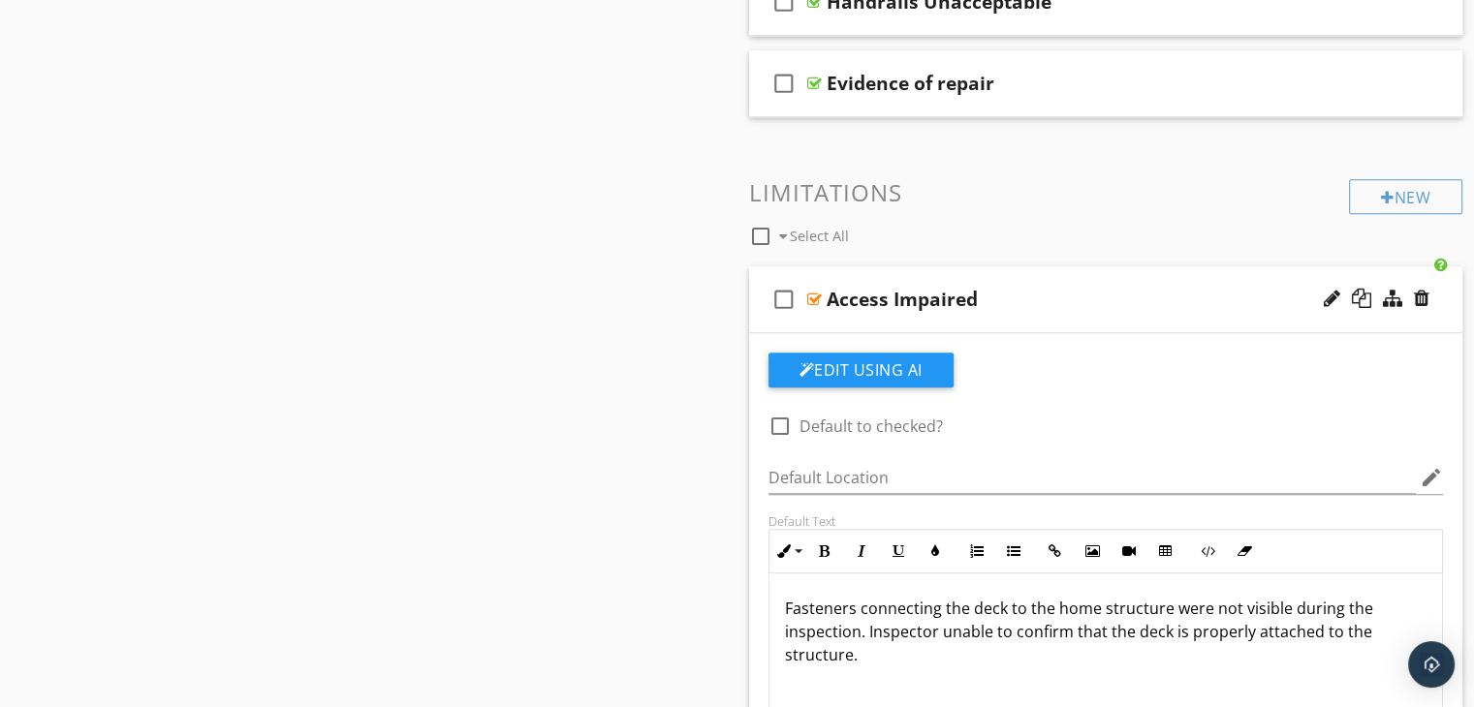
scroll to position [1580, 0]
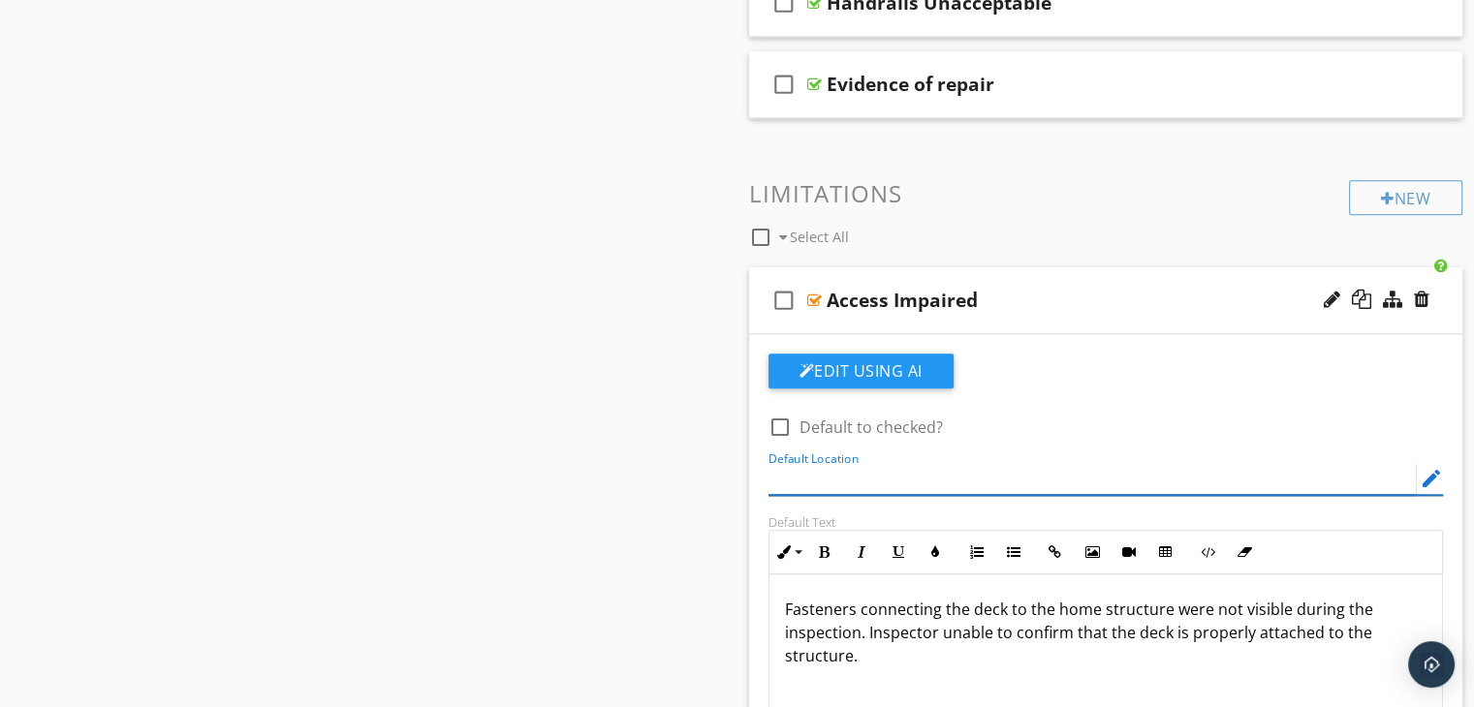
click at [787, 468] on input "Default Location" at bounding box center [1092, 479] width 648 height 32
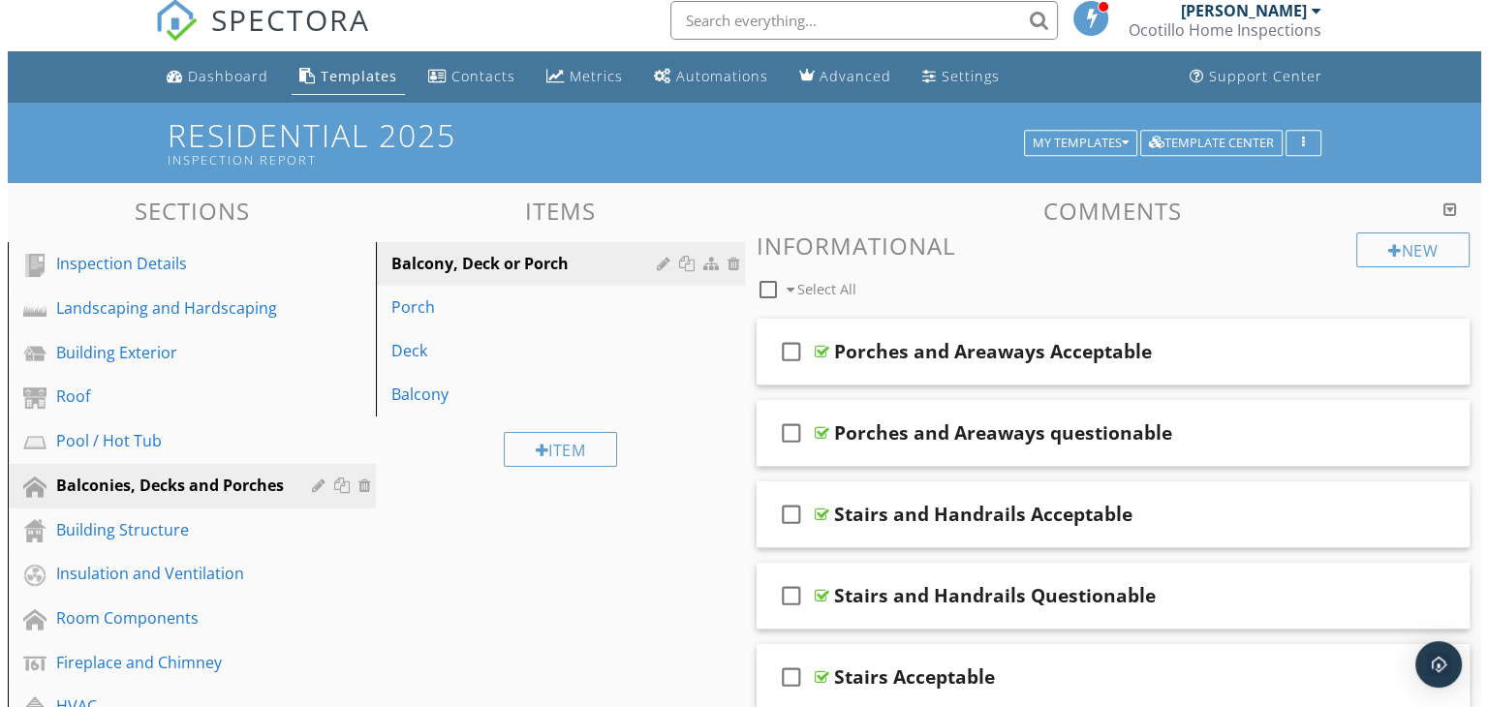
scroll to position [0, 0]
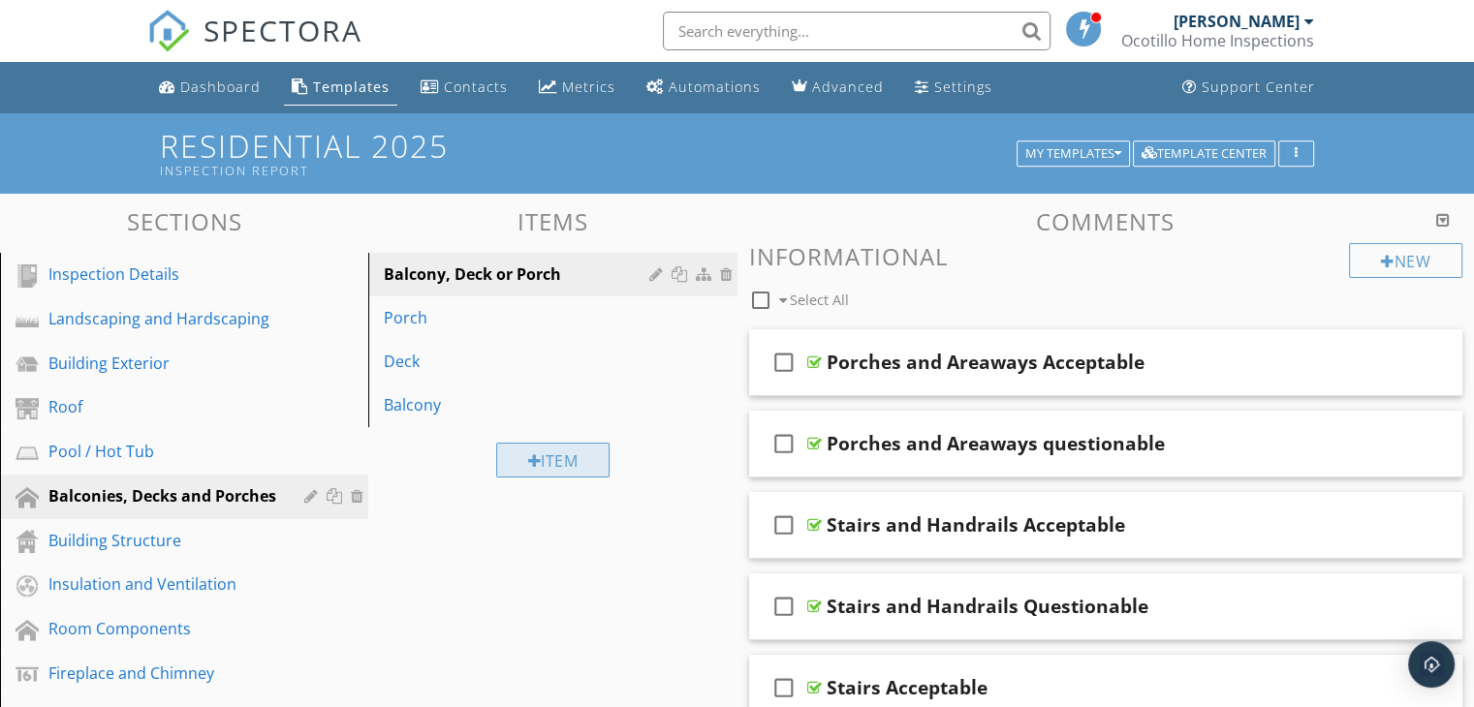
type input "Back side of home"
click at [578, 454] on div "Item" at bounding box center [553, 460] width 114 height 35
click at [1378, 124] on div at bounding box center [737, 353] width 1474 height 707
click at [306, 626] on div at bounding box center [313, 629] width 18 height 16
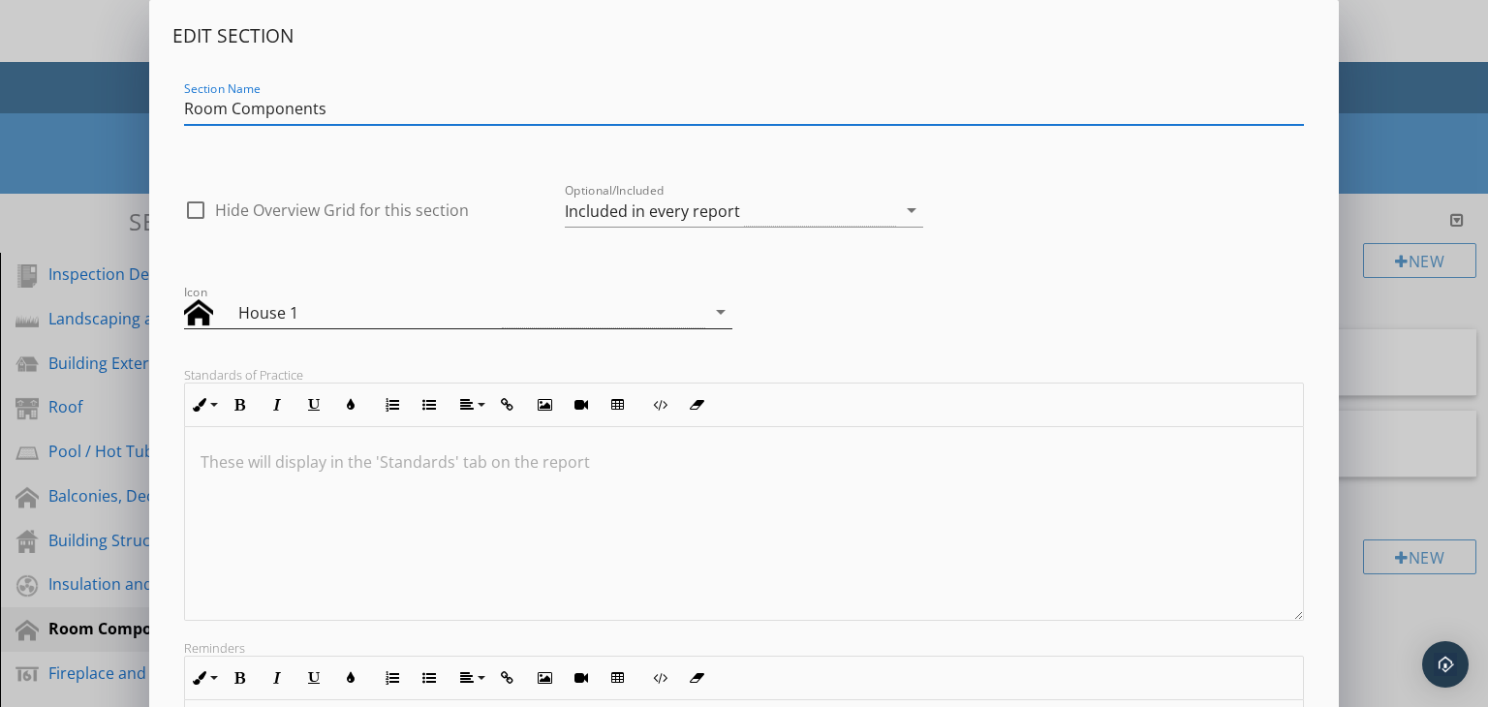
click at [721, 314] on icon "arrow_drop_down" at bounding box center [720, 311] width 23 height 23
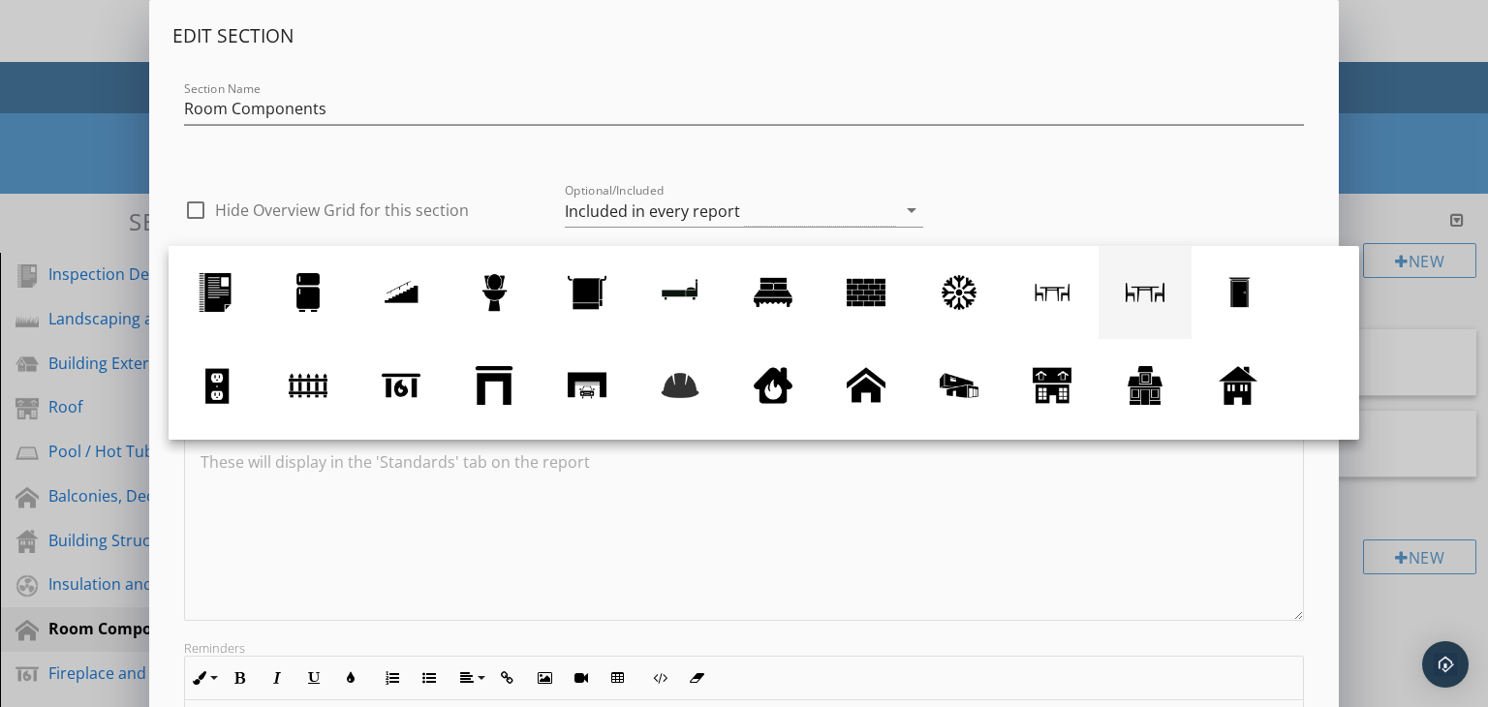
scroll to position [97, 0]
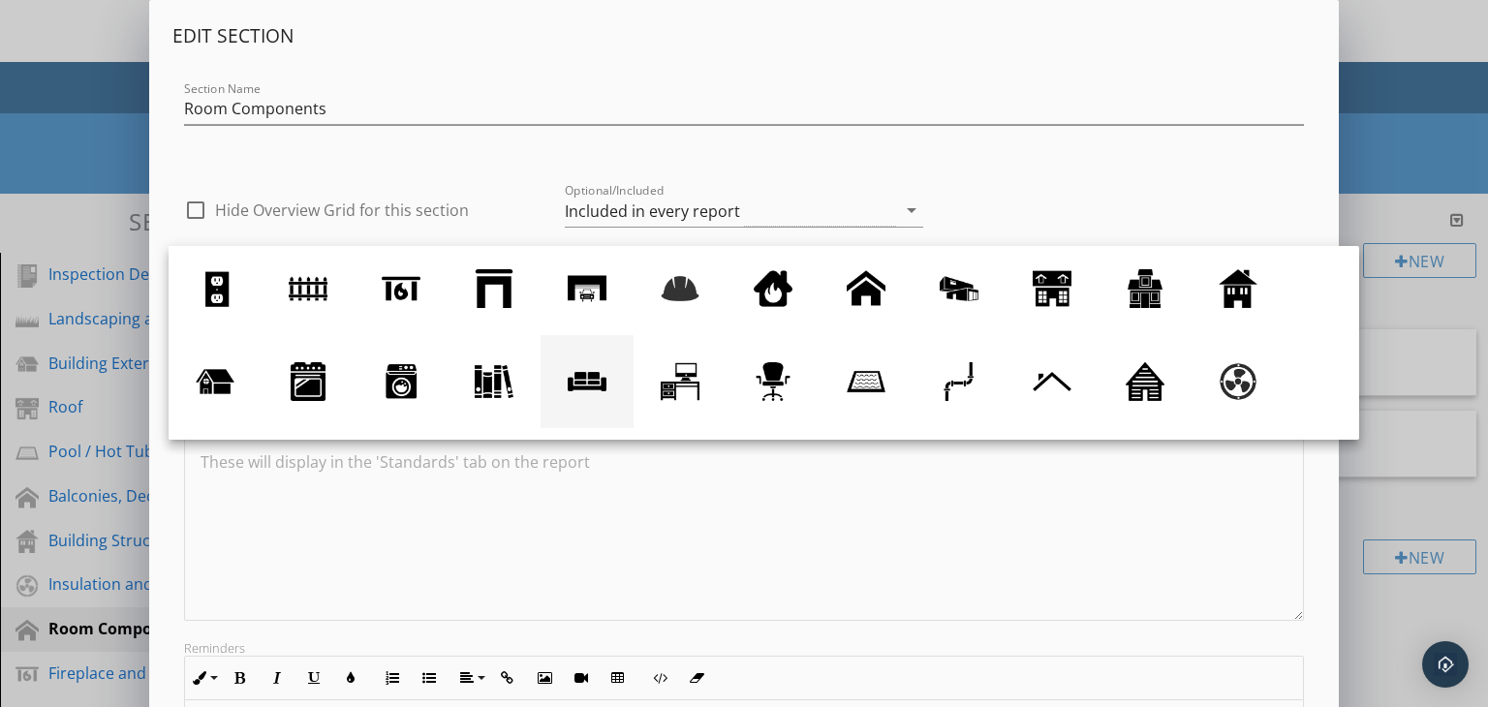
click at [583, 380] on div at bounding box center [587, 381] width 39 height 39
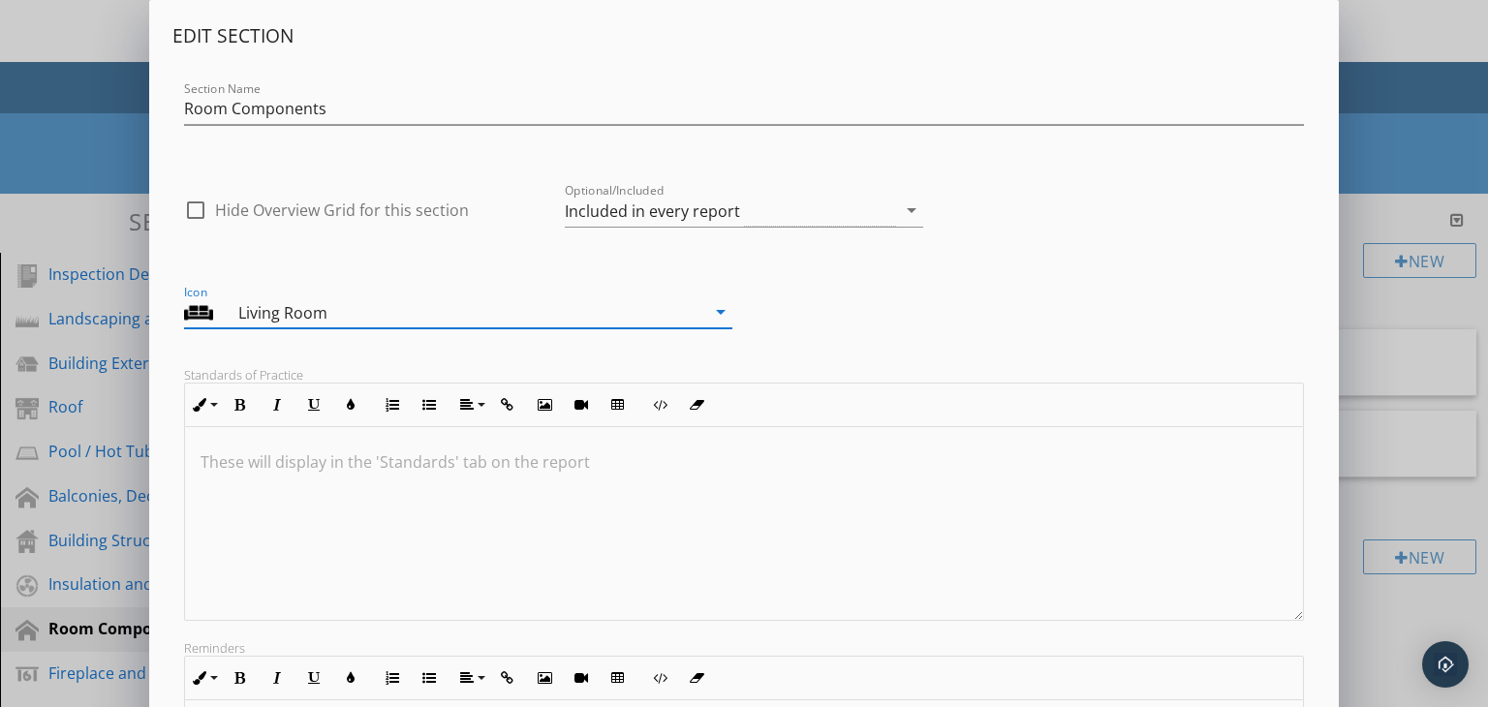
click at [719, 315] on icon "arrow_drop_down" at bounding box center [720, 311] width 23 height 23
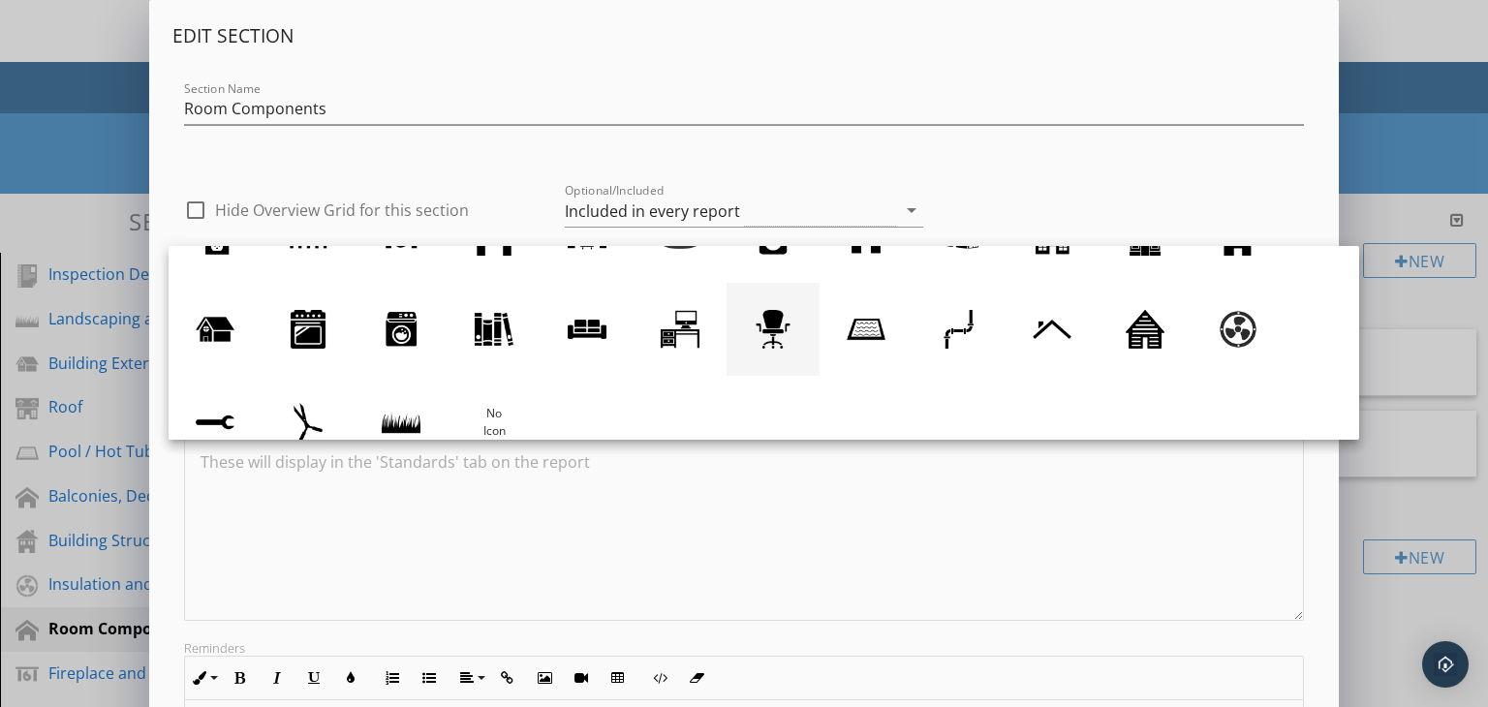
scroll to position [178, 0]
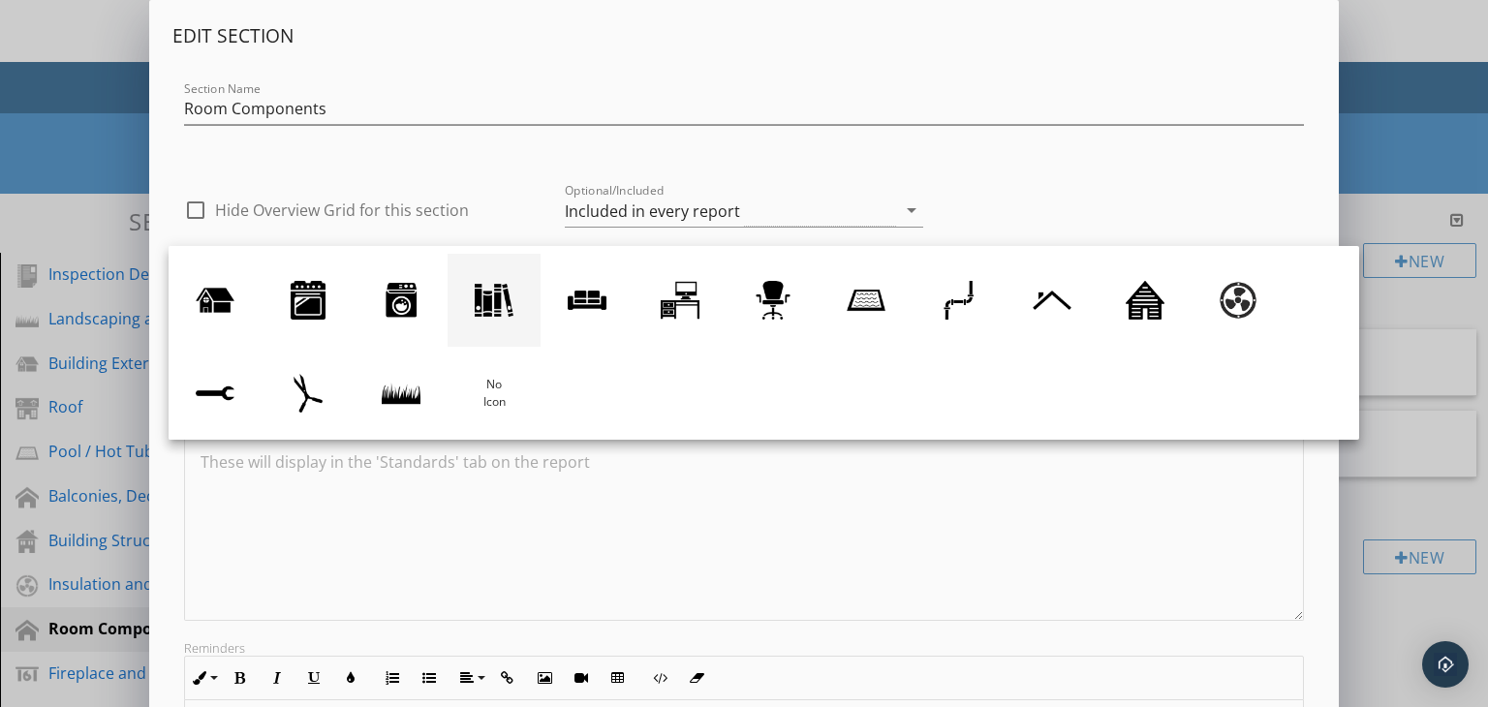
click at [479, 296] on div at bounding box center [494, 300] width 39 height 39
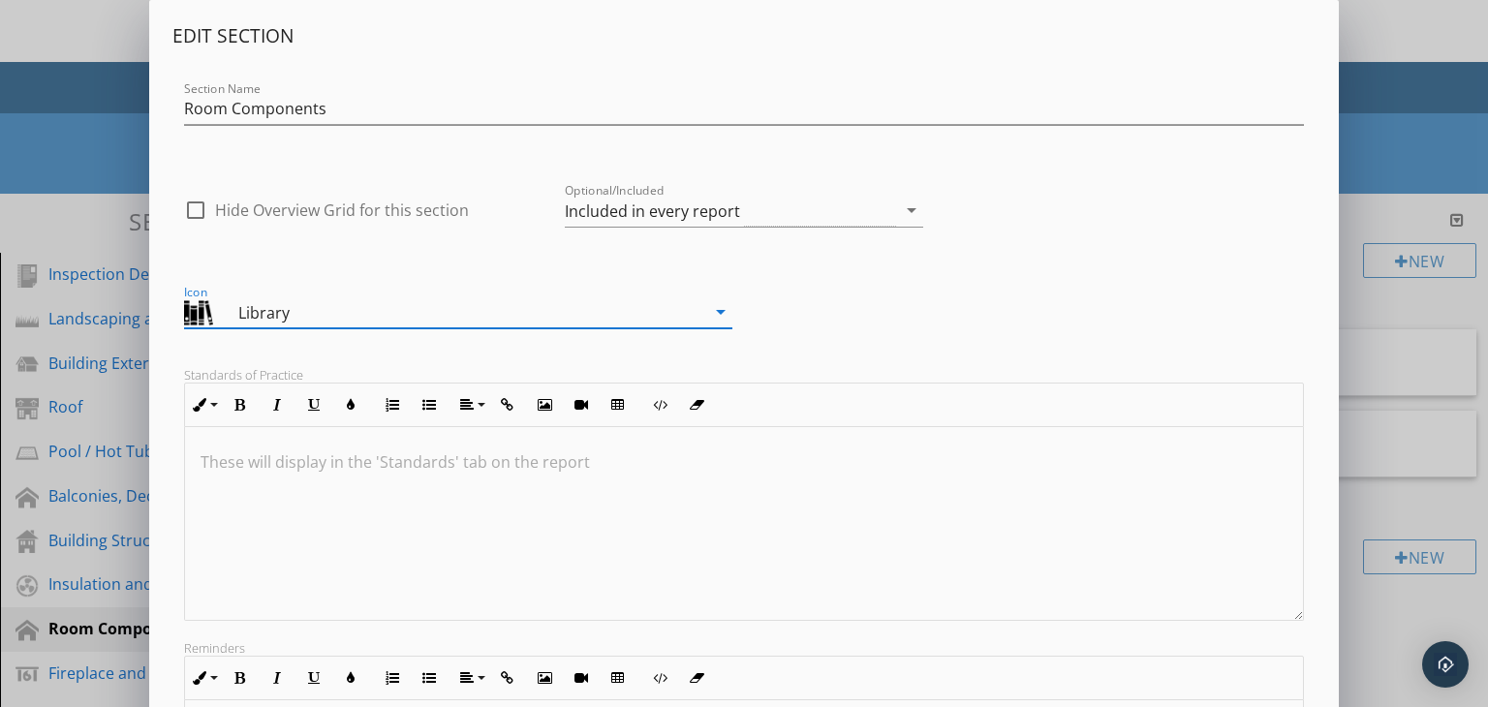
click at [725, 311] on icon "arrow_drop_down" at bounding box center [720, 311] width 23 height 23
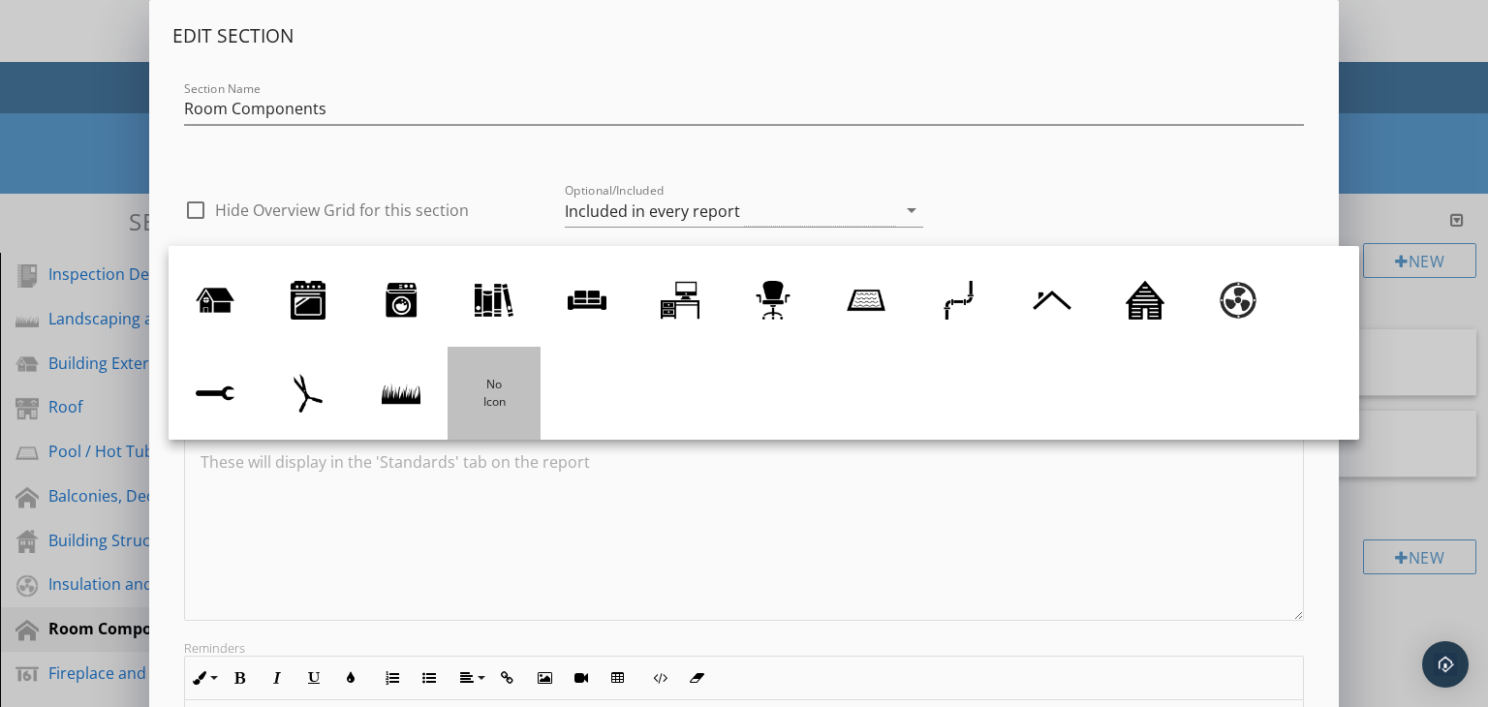
click at [500, 390] on div at bounding box center [494, 393] width 39 height 39
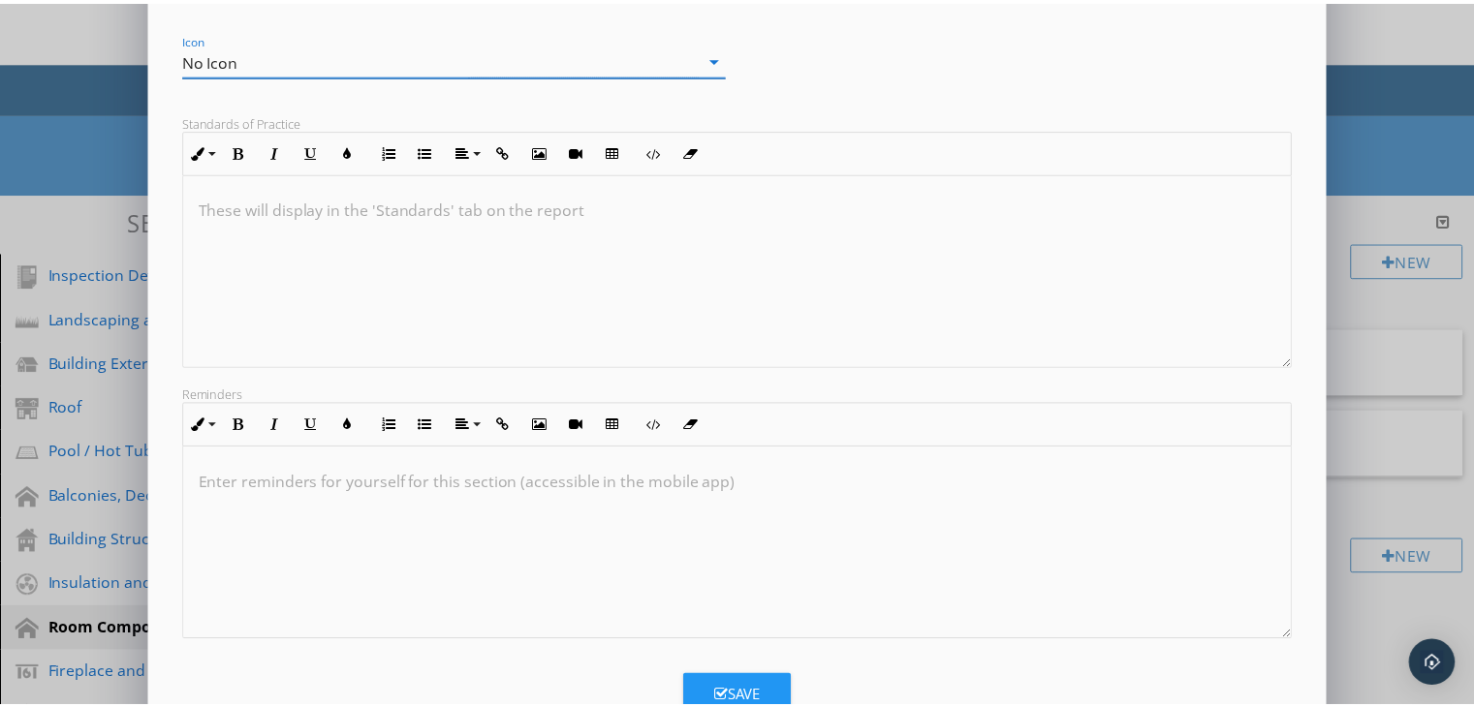
scroll to position [318, 0]
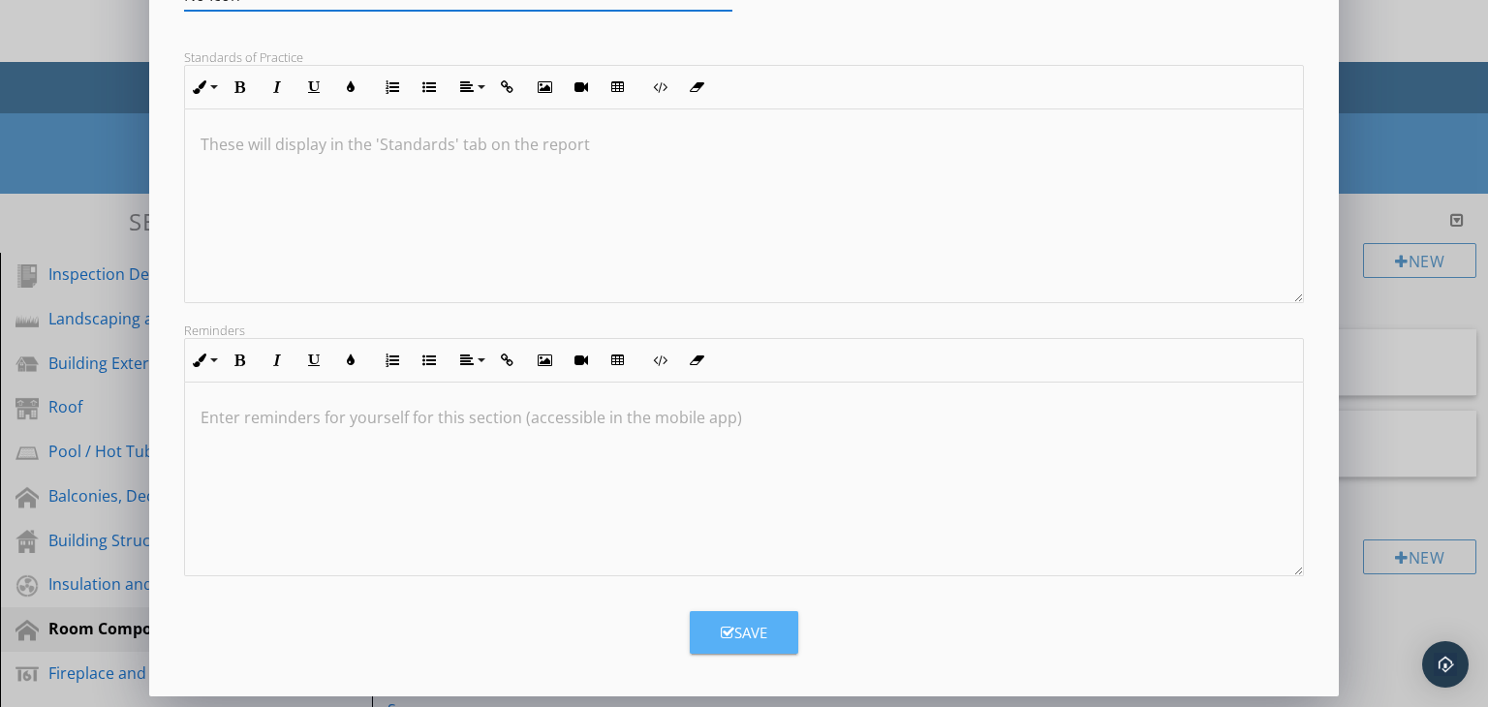
click at [735, 638] on div "Save" at bounding box center [744, 633] width 47 height 22
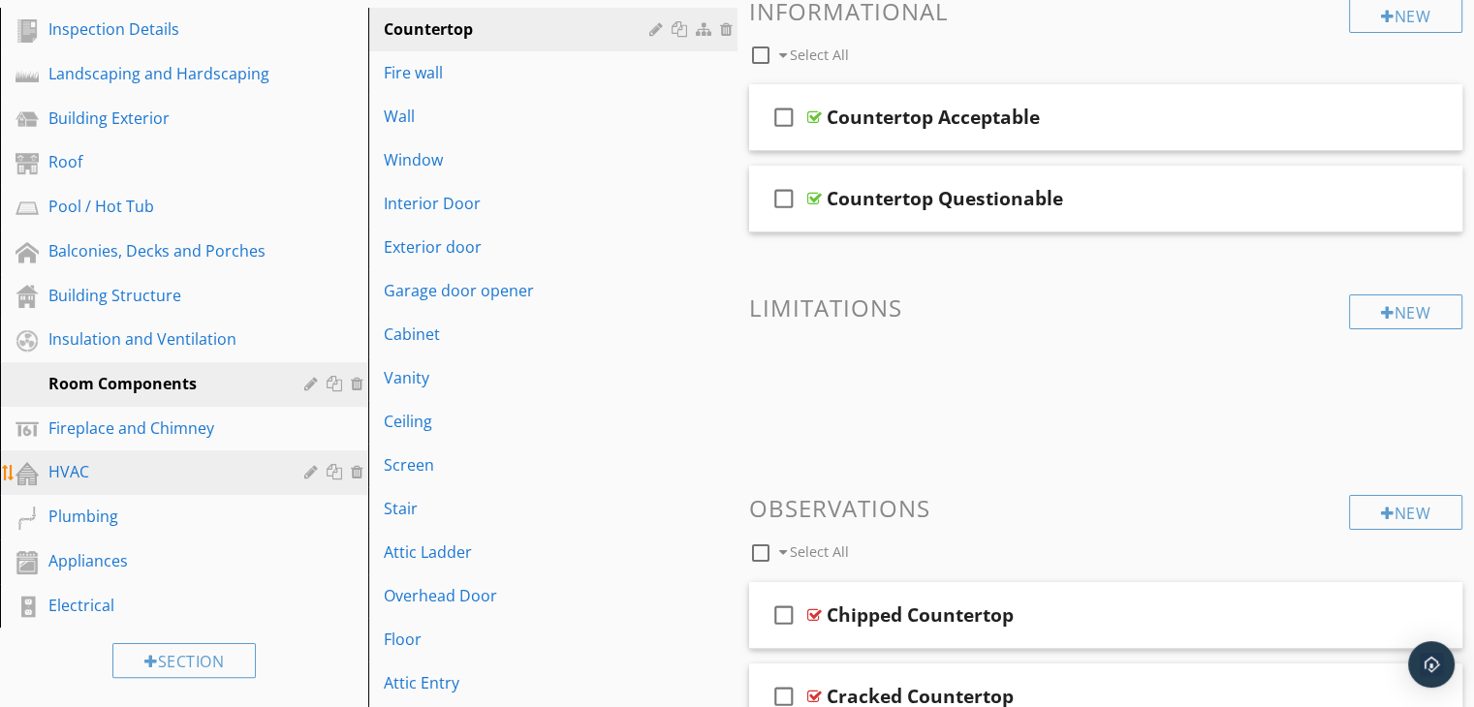
scroll to position [291, 0]
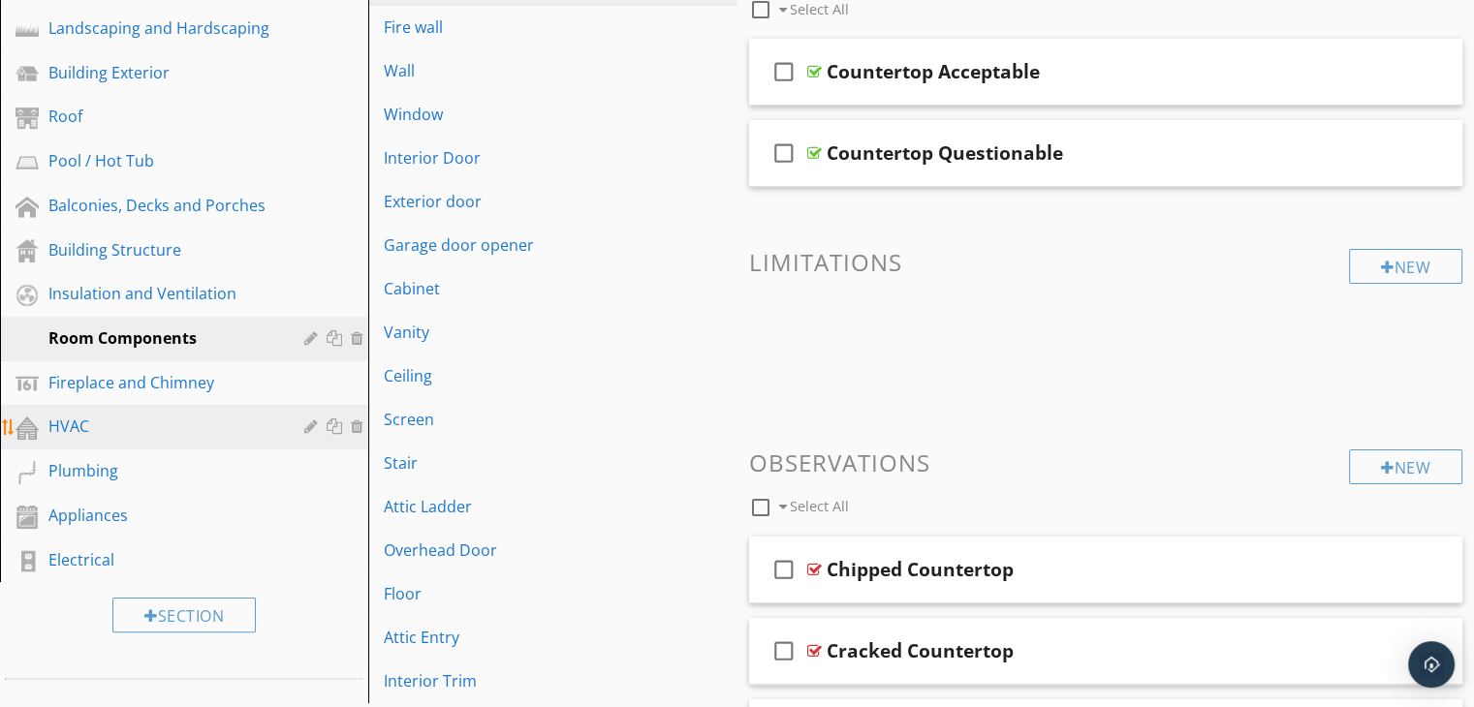
click at [199, 415] on div "HVAC" at bounding box center [162, 426] width 228 height 23
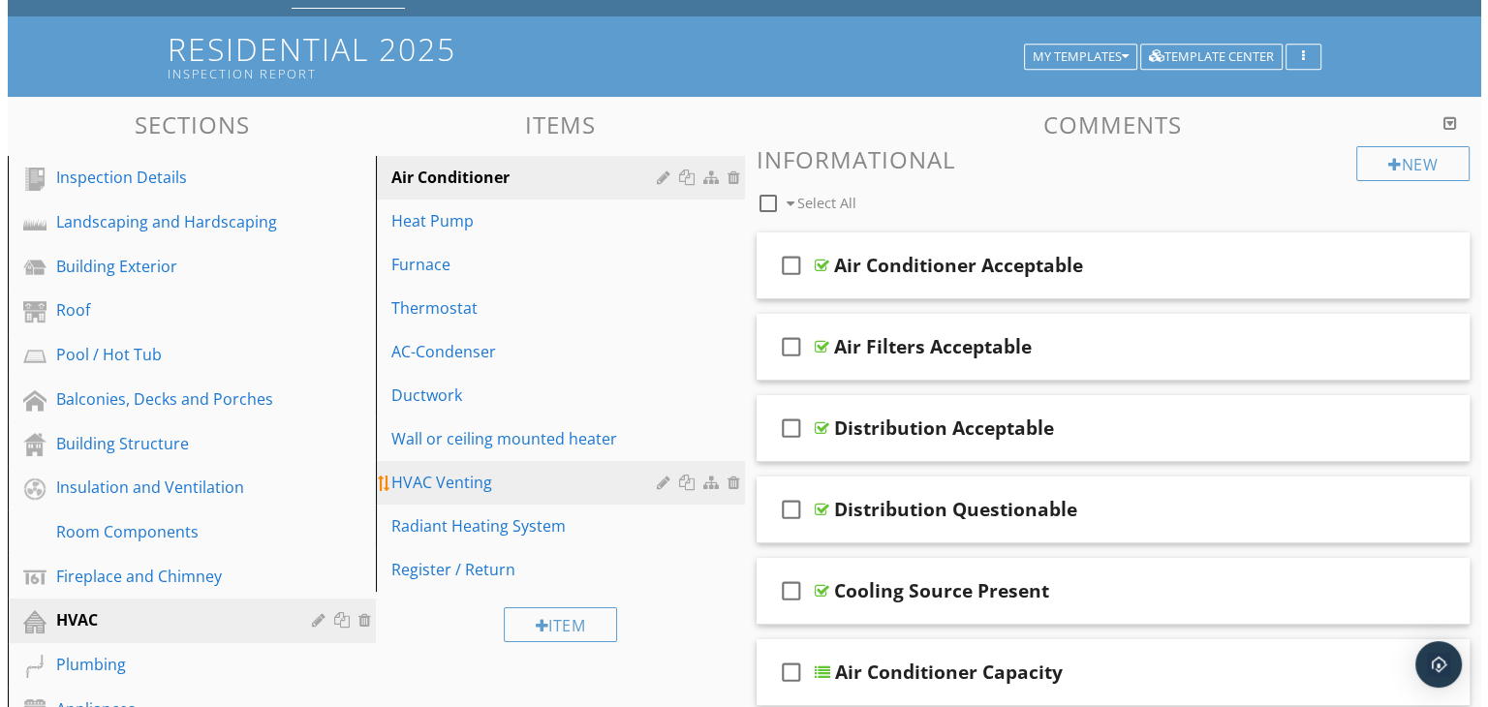
scroll to position [0, 0]
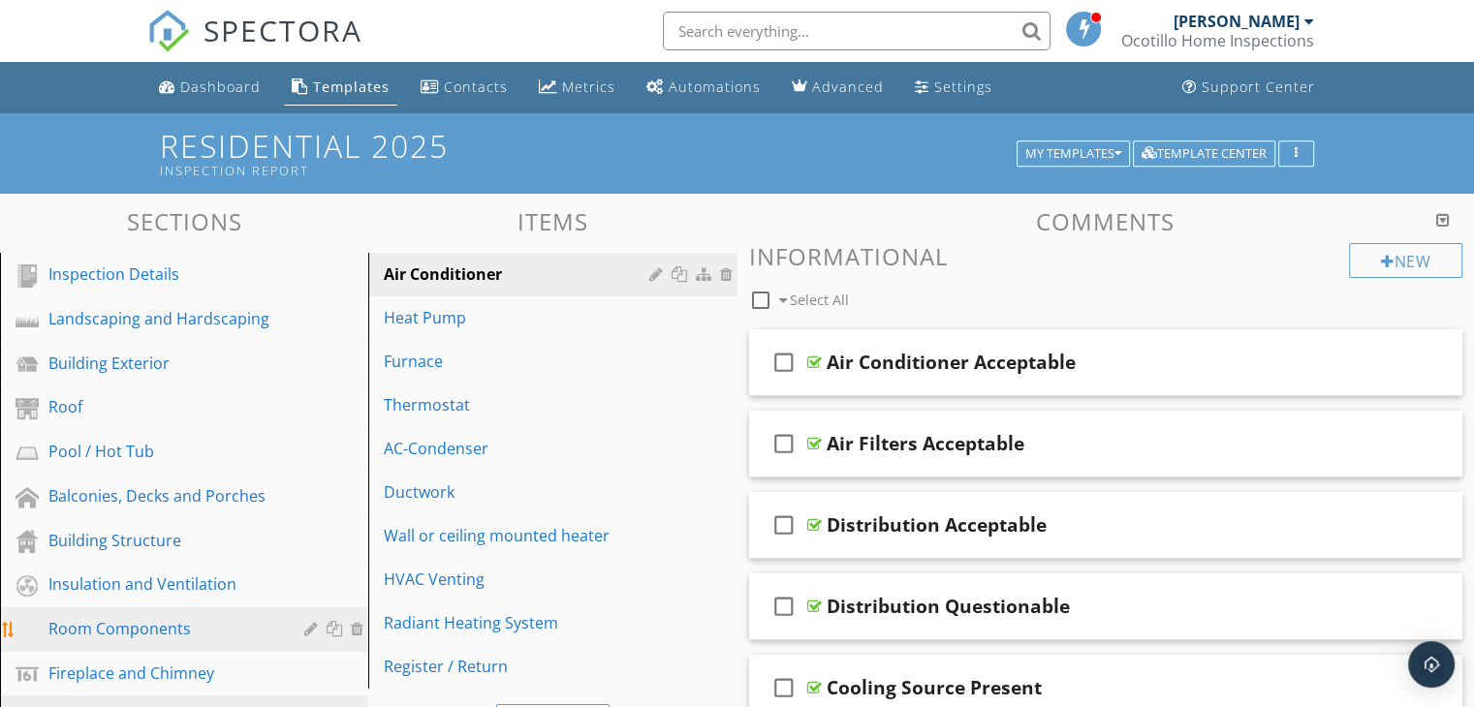
click at [307, 621] on div at bounding box center [313, 629] width 18 height 16
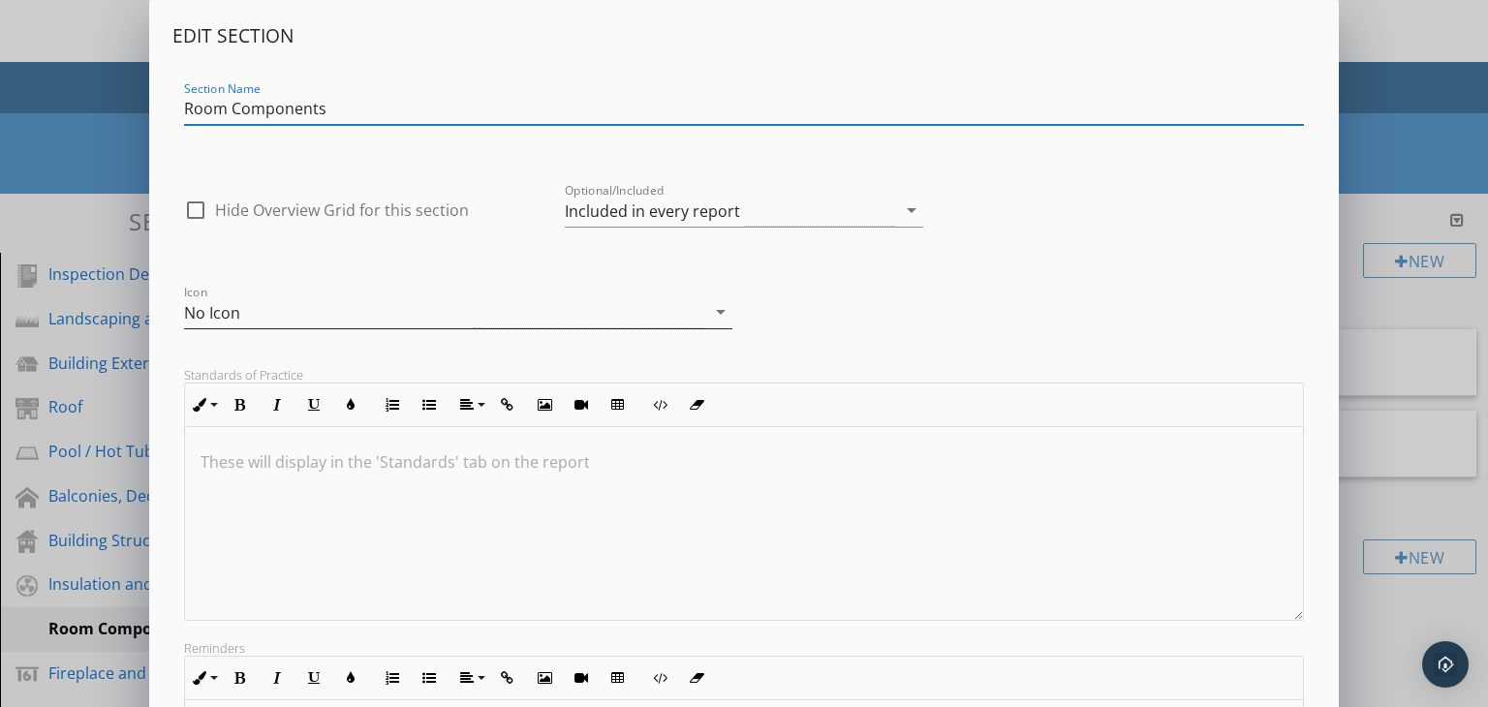
click at [721, 314] on icon "arrow_drop_down" at bounding box center [720, 311] width 23 height 23
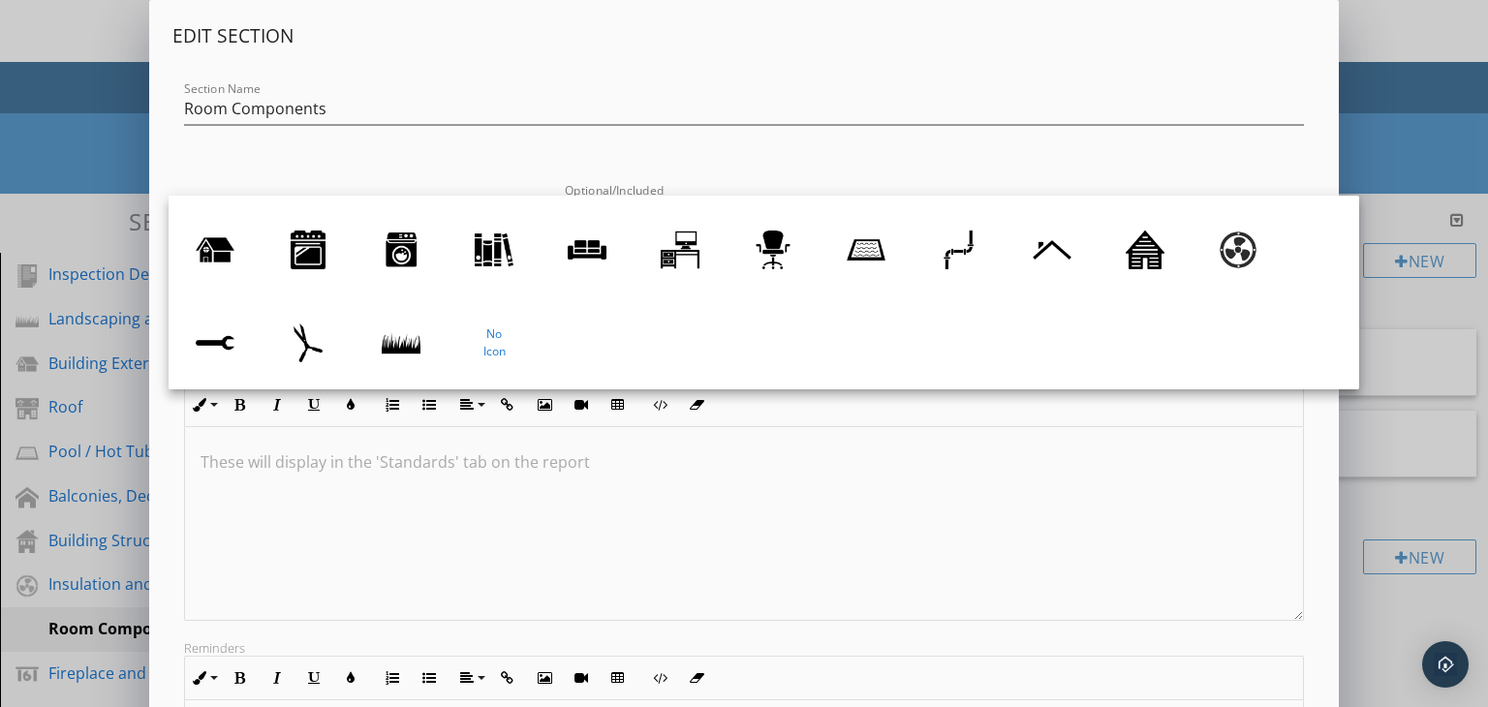
scroll to position [81, 0]
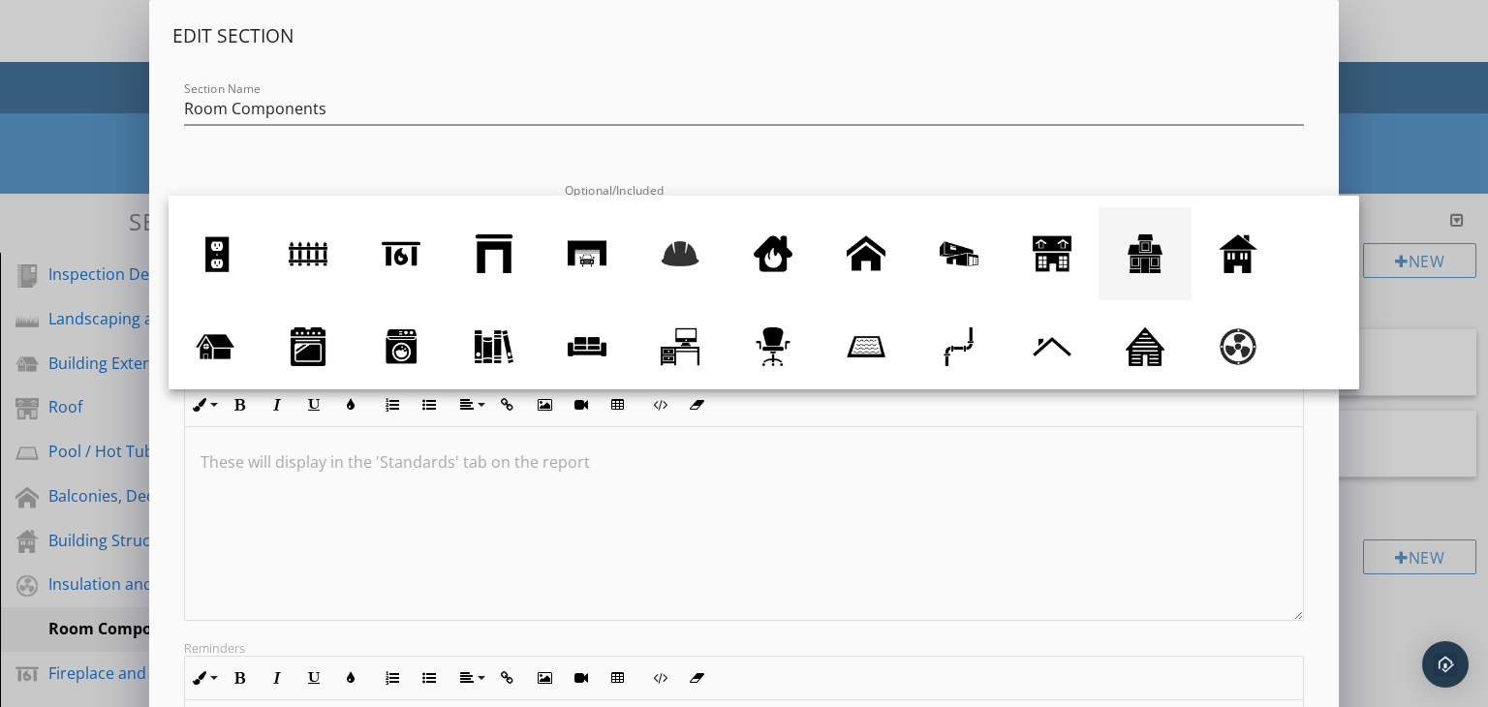
click at [1144, 272] on div at bounding box center [1145, 253] width 39 height 39
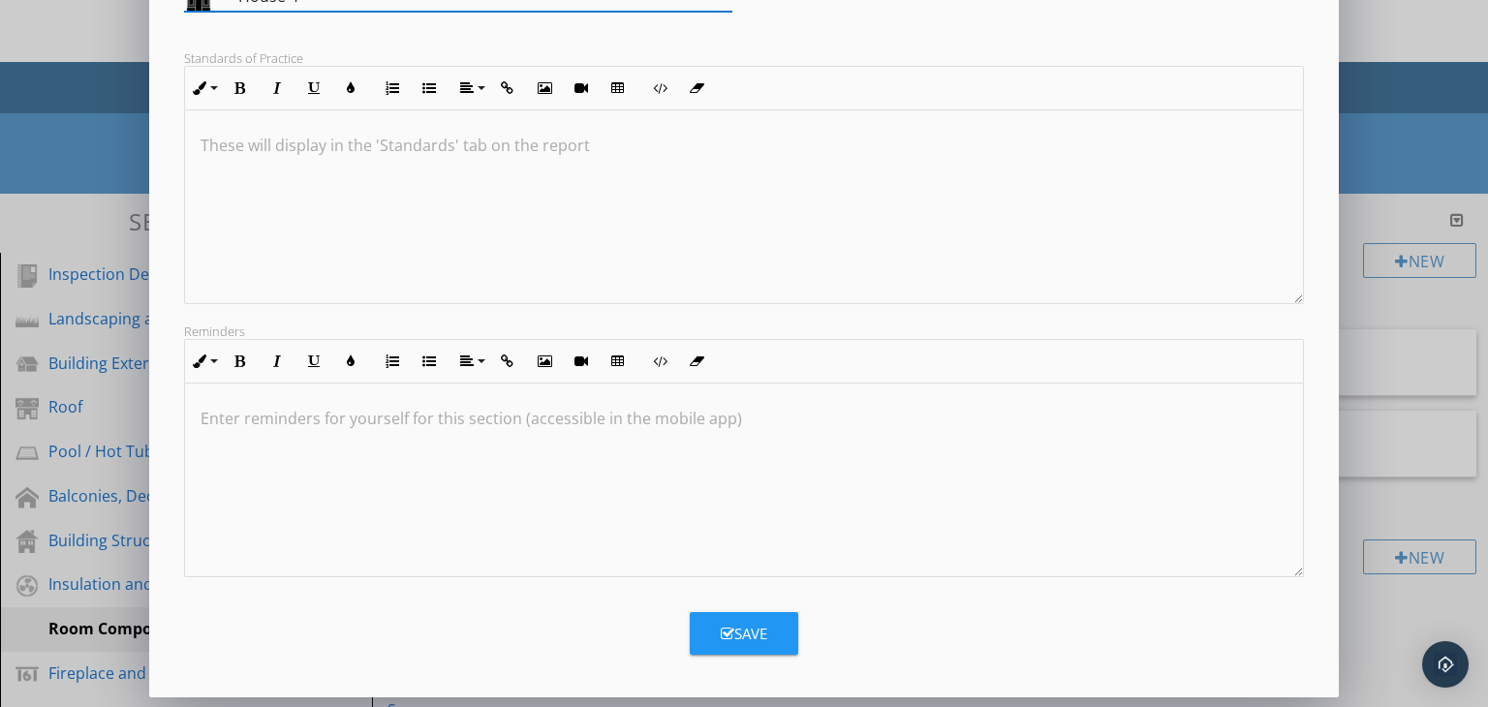
scroll to position [318, 0]
click at [736, 622] on div "Save" at bounding box center [744, 633] width 47 height 22
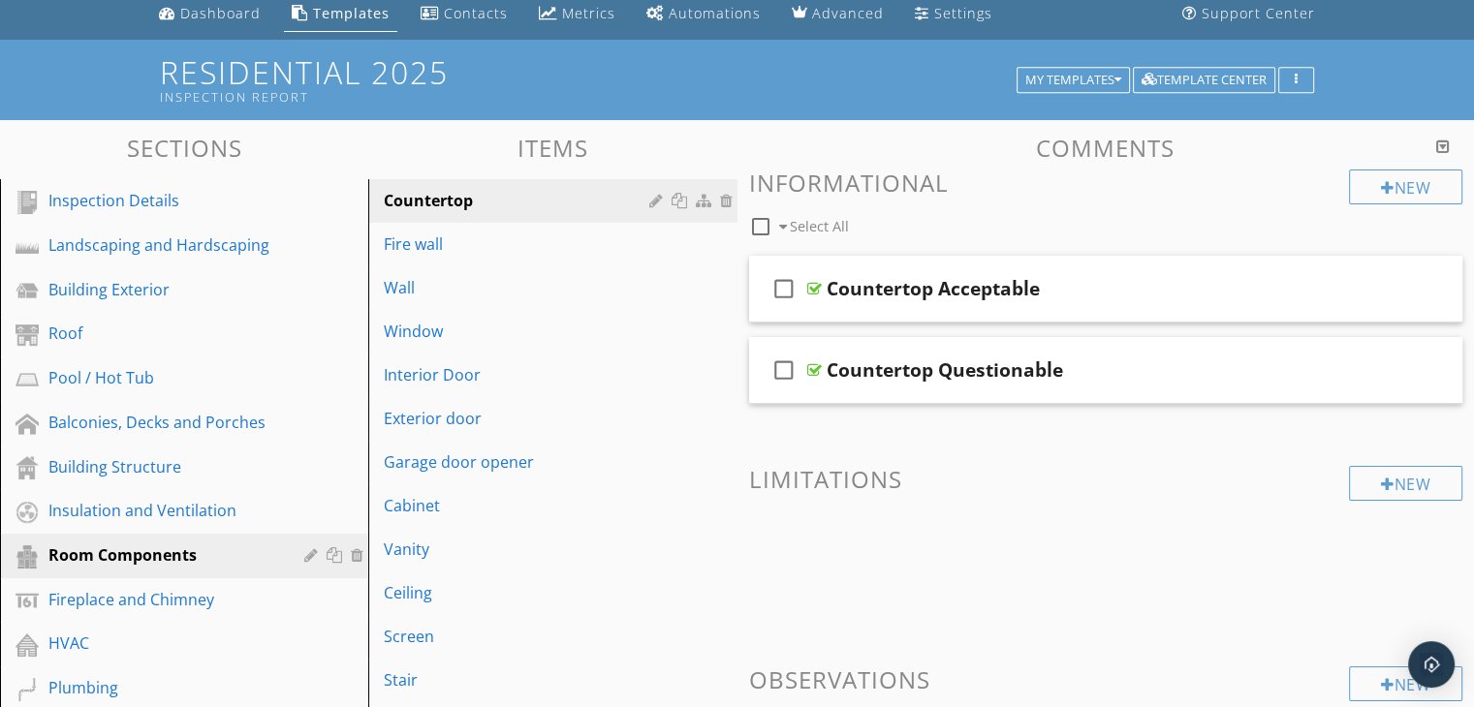
scroll to position [0, 0]
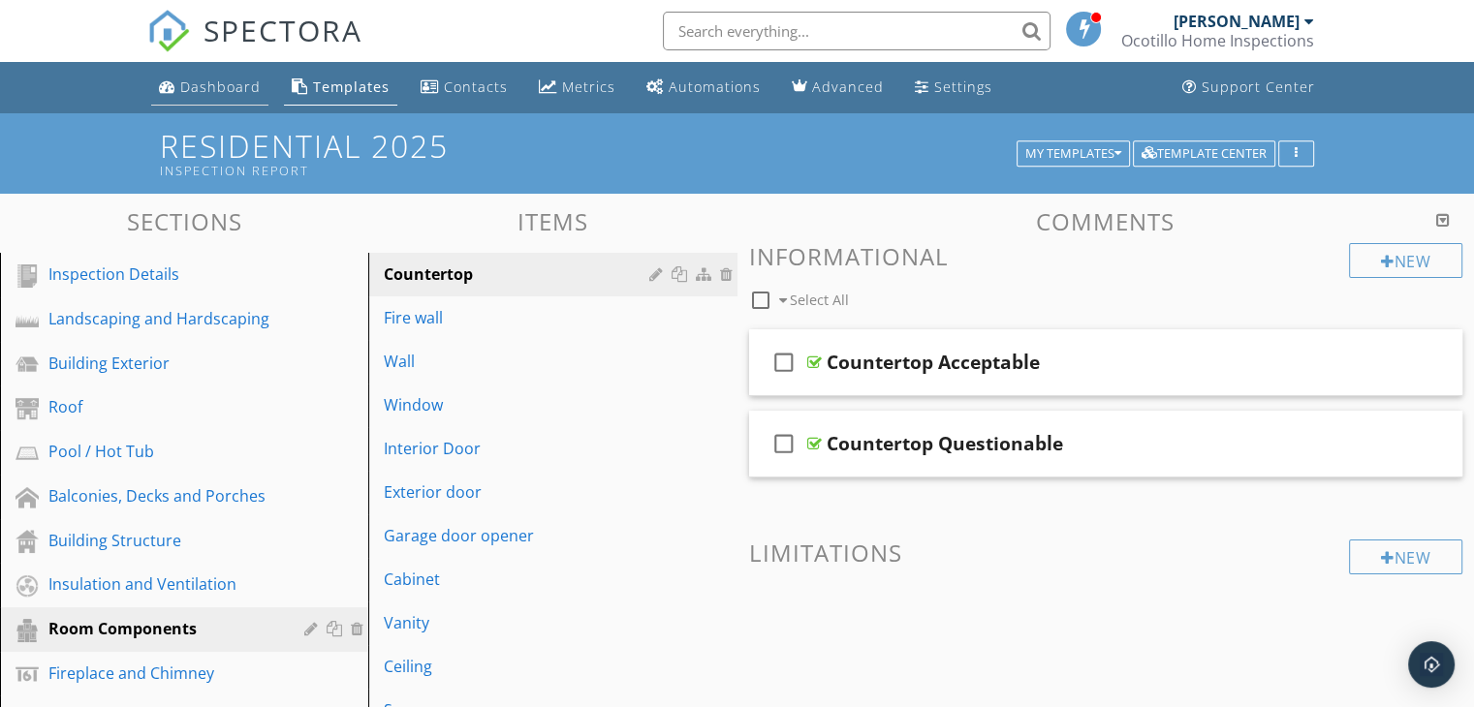
click at [238, 92] on div "Dashboard" at bounding box center [220, 87] width 80 height 18
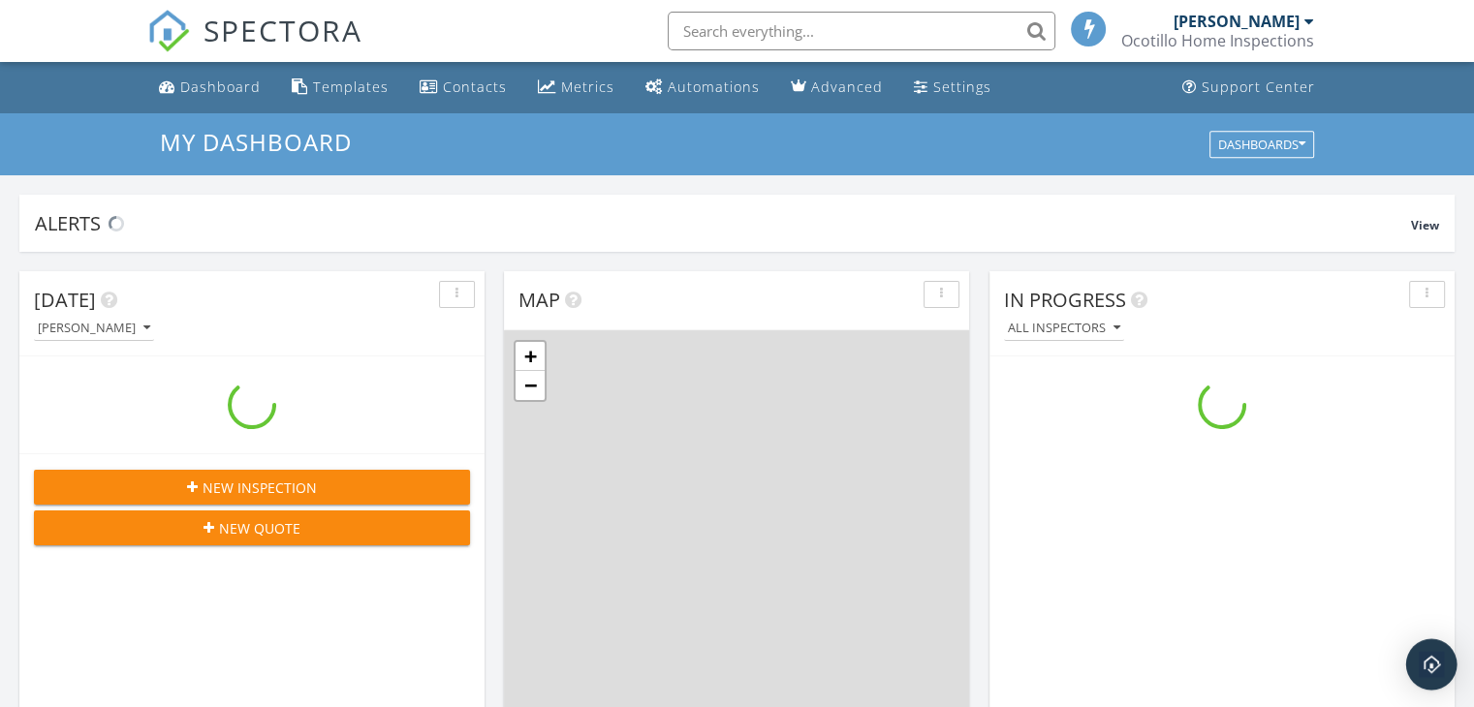
scroll to position [1793, 1504]
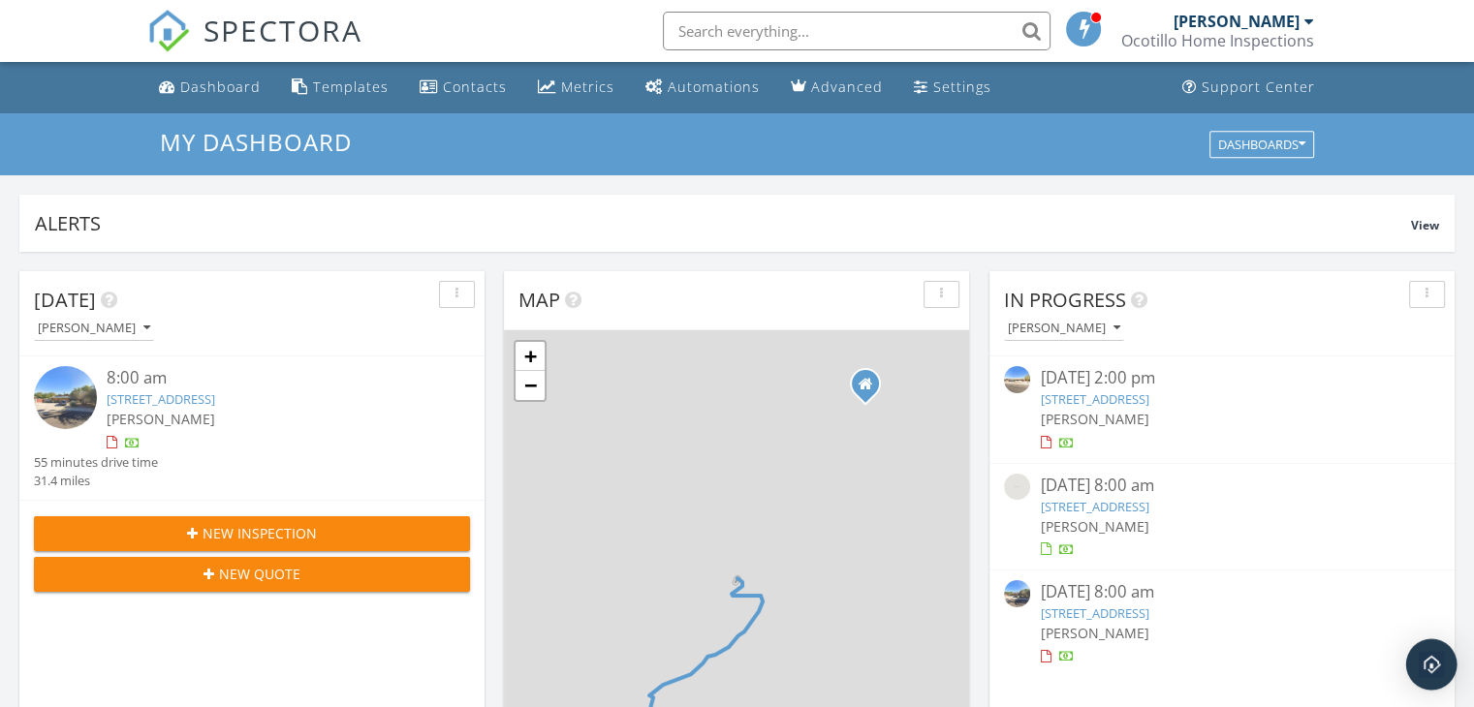
click at [1430, 661] on img "Open Intercom Messenger" at bounding box center [1430, 664] width 25 height 25
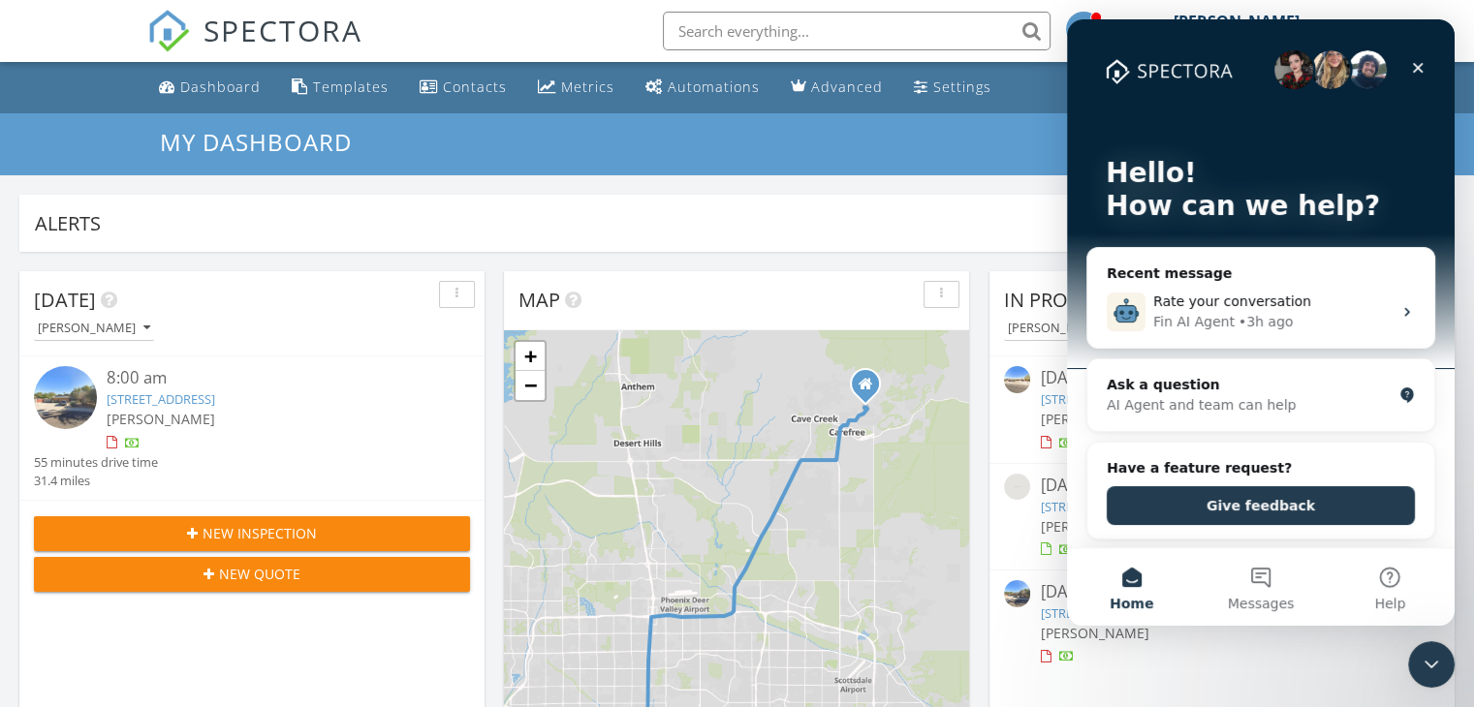
scroll to position [0, 0]
click at [1160, 390] on div "Ask a question" at bounding box center [1248, 385] width 285 height 20
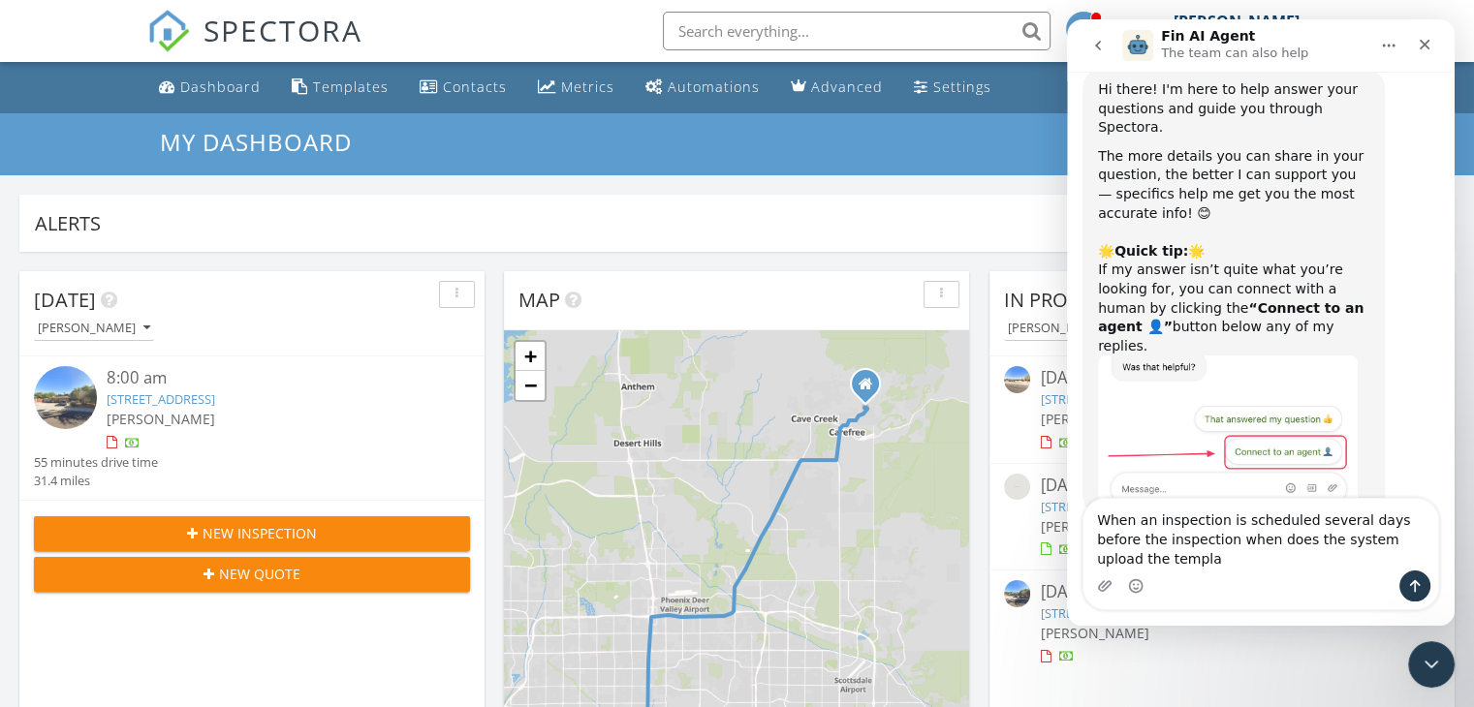
scroll to position [46, 0]
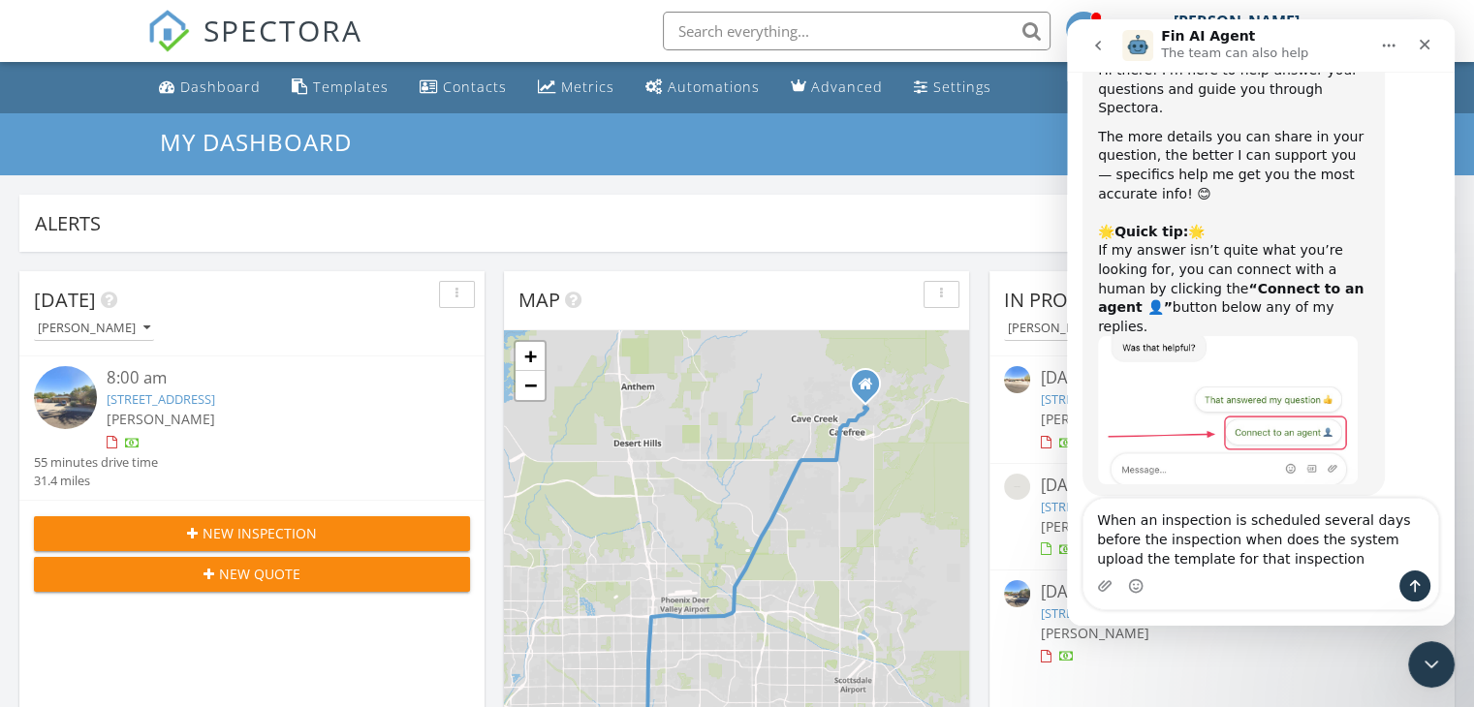
type textarea "When an inspection is scheduled several days before the inspection when does th…"
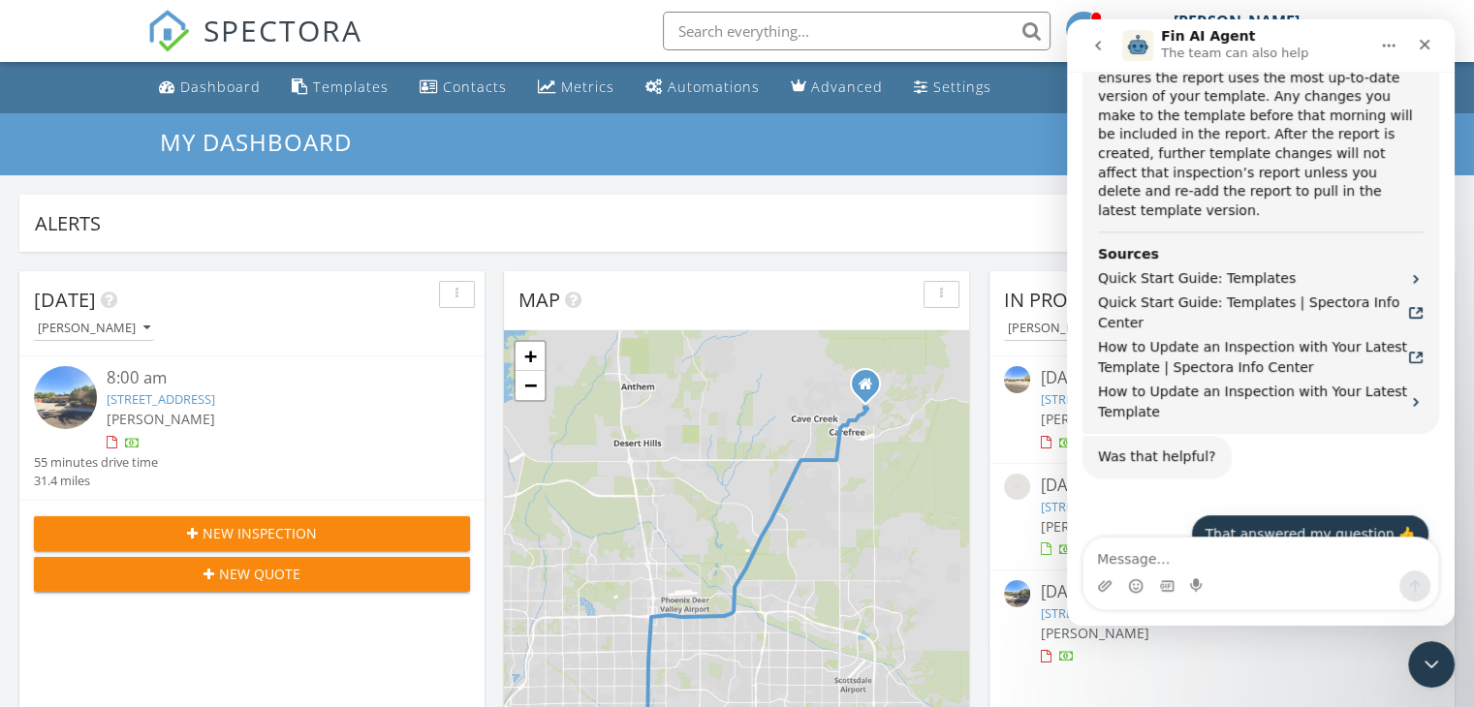
scroll to position [749, 0]
click at [1268, 514] on button "That answered my question 👍" at bounding box center [1310, 533] width 238 height 39
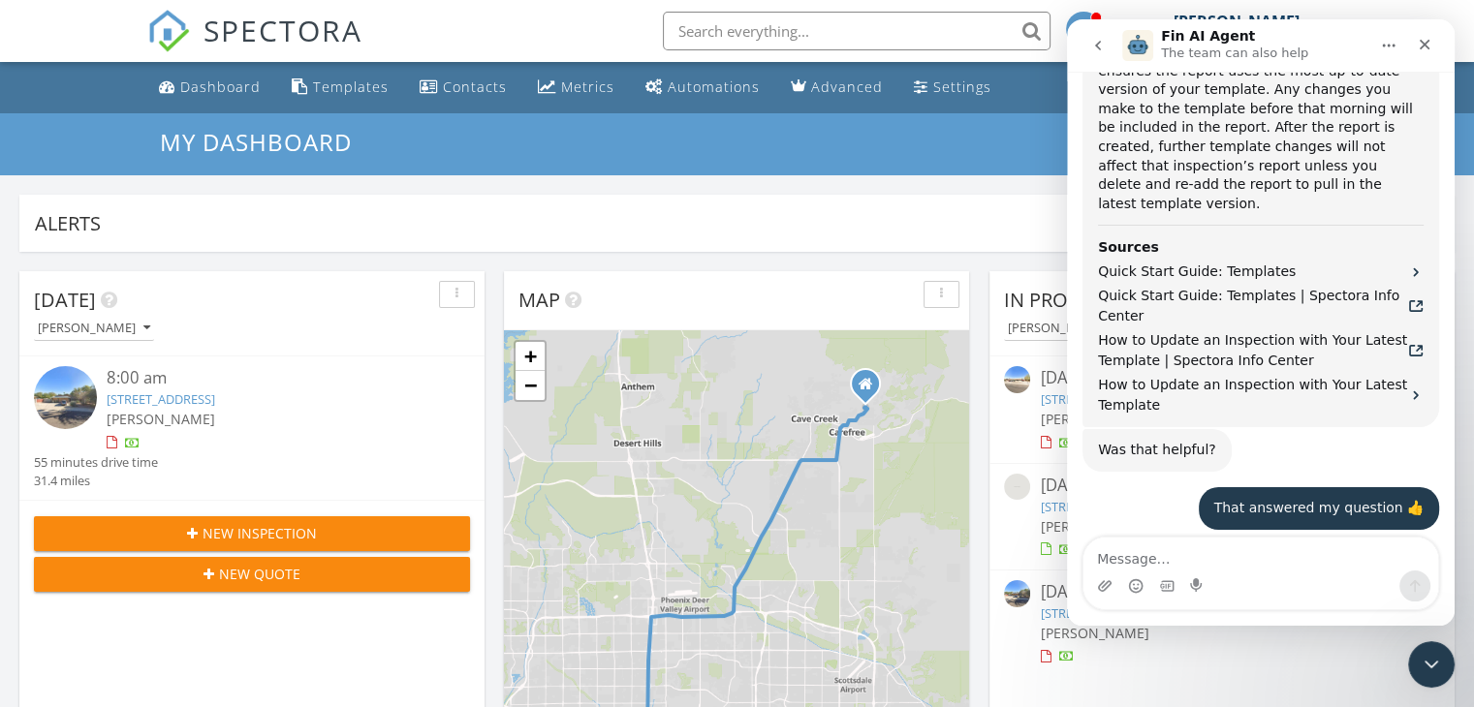
scroll to position [788, 0]
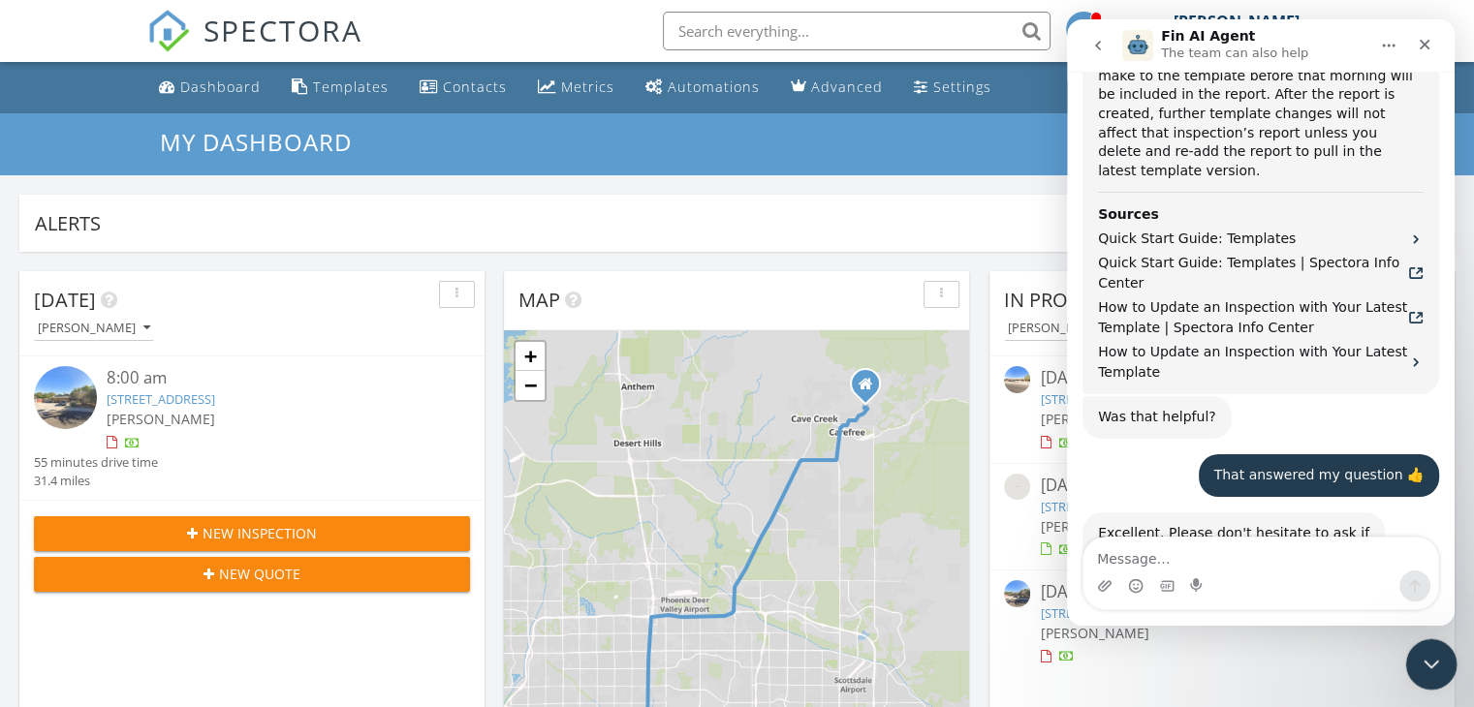
click at [1420, 650] on icon "Close Intercom Messenger" at bounding box center [1428, 661] width 23 height 23
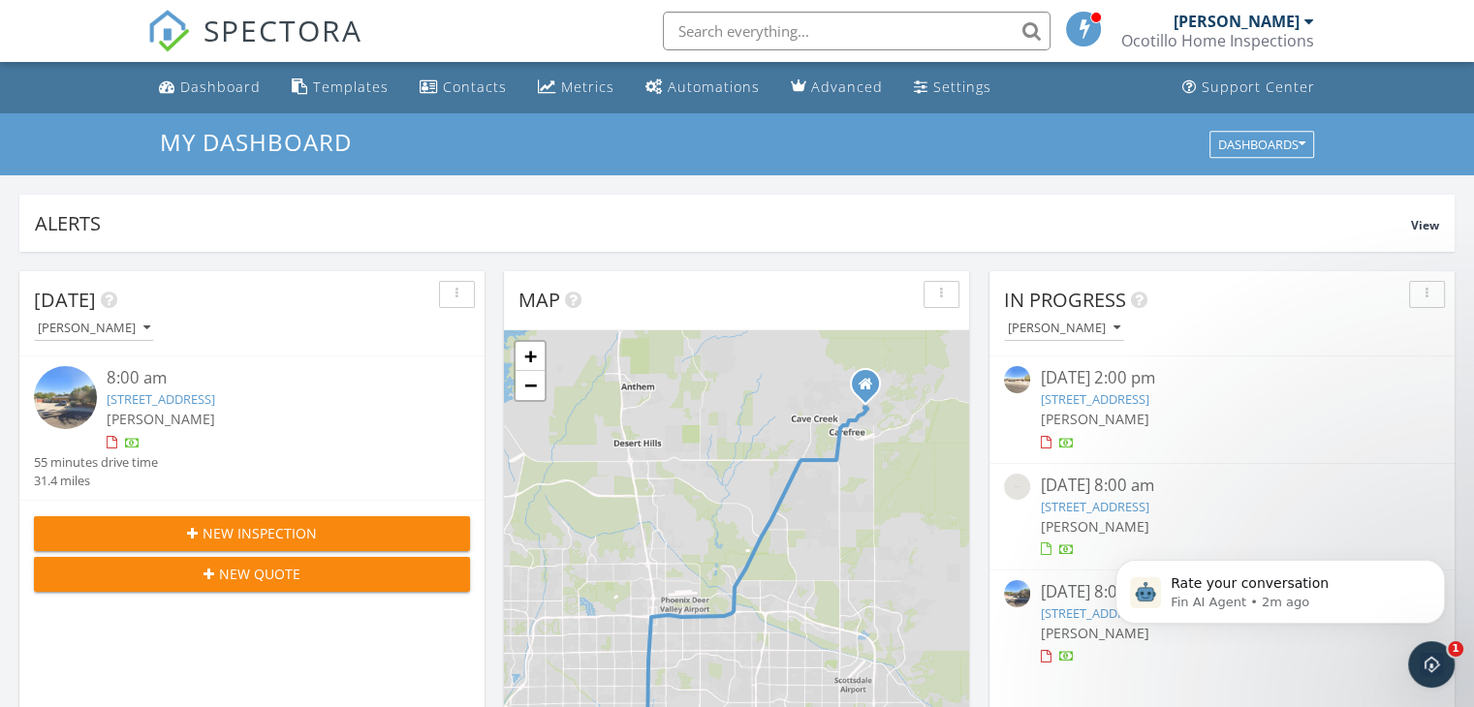
scroll to position [948, 0]
click at [774, 212] on div "Alerts" at bounding box center [723, 223] width 1376 height 26
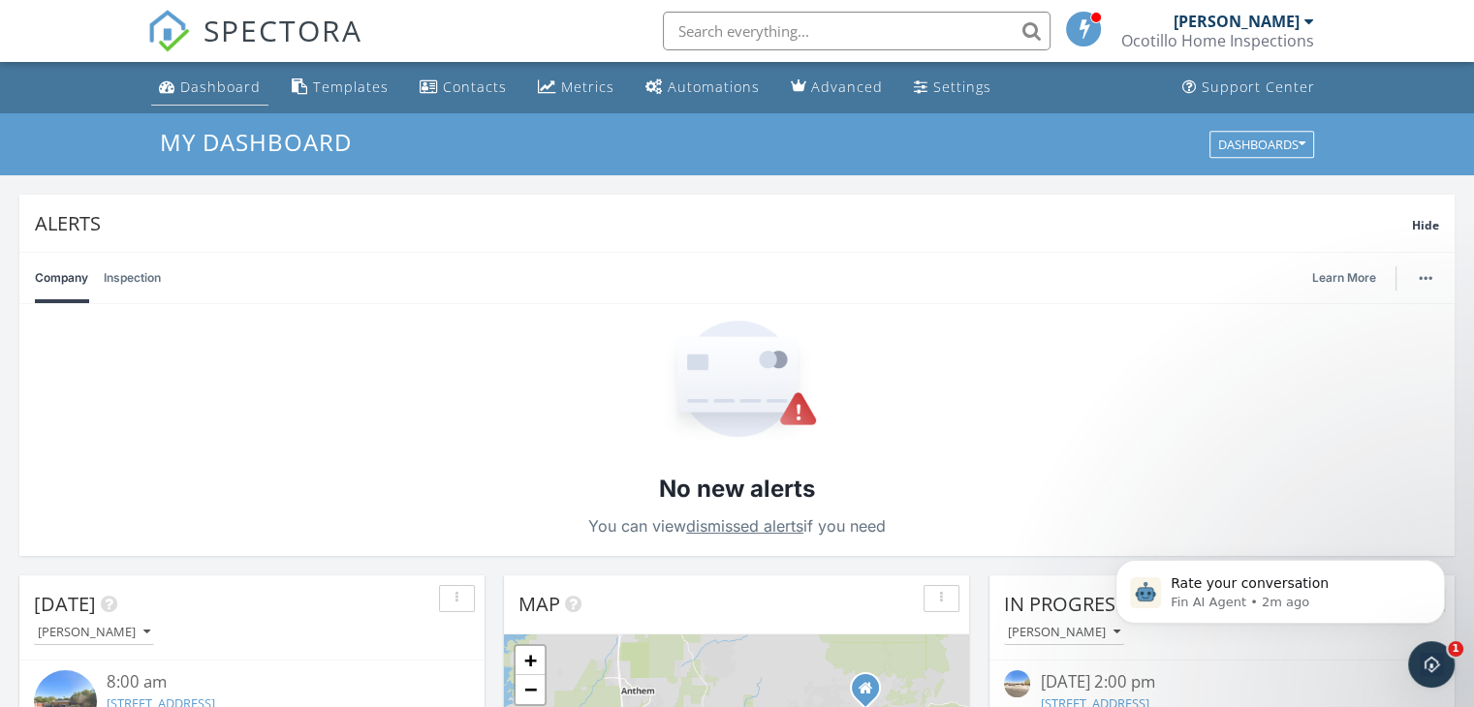
click at [233, 78] on div "Dashboard" at bounding box center [220, 87] width 80 height 18
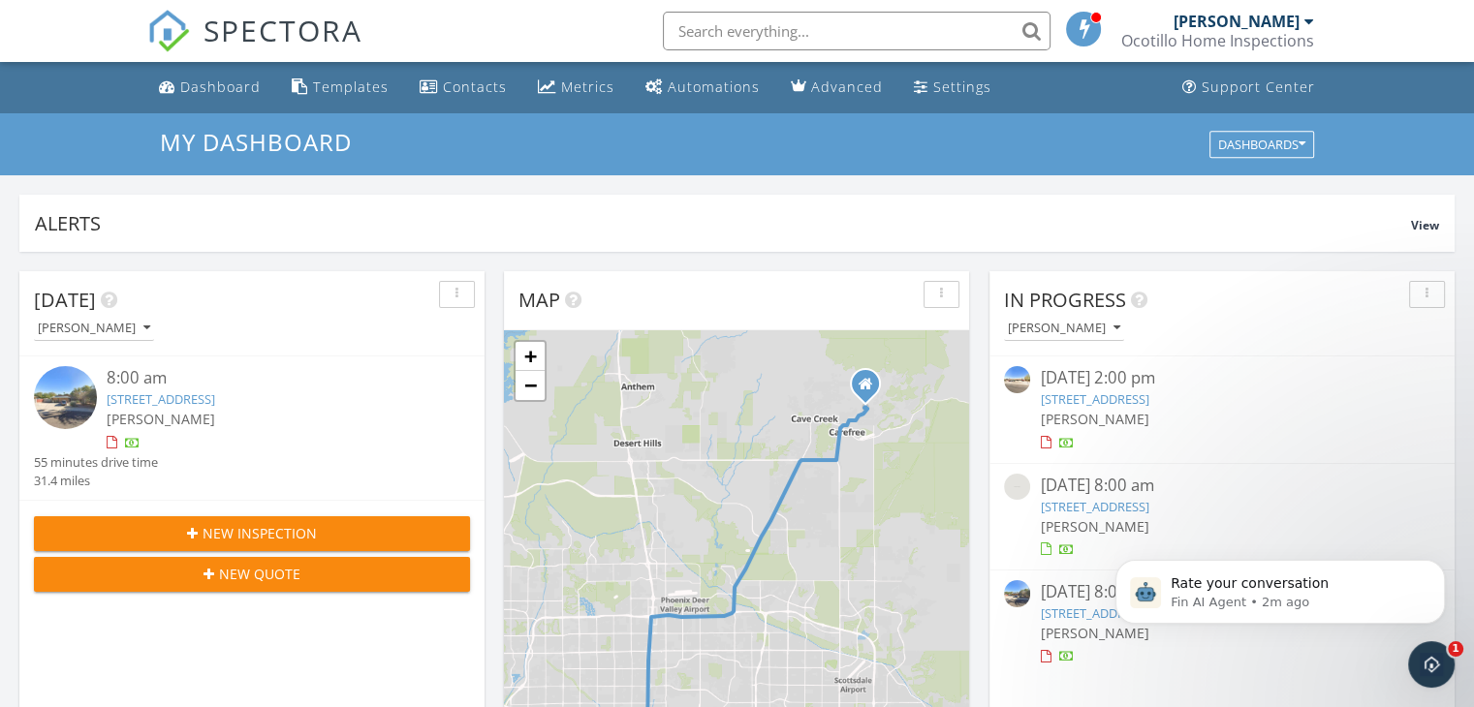
click at [1225, 24] on div "[PERSON_NAME]" at bounding box center [1236, 21] width 126 height 19
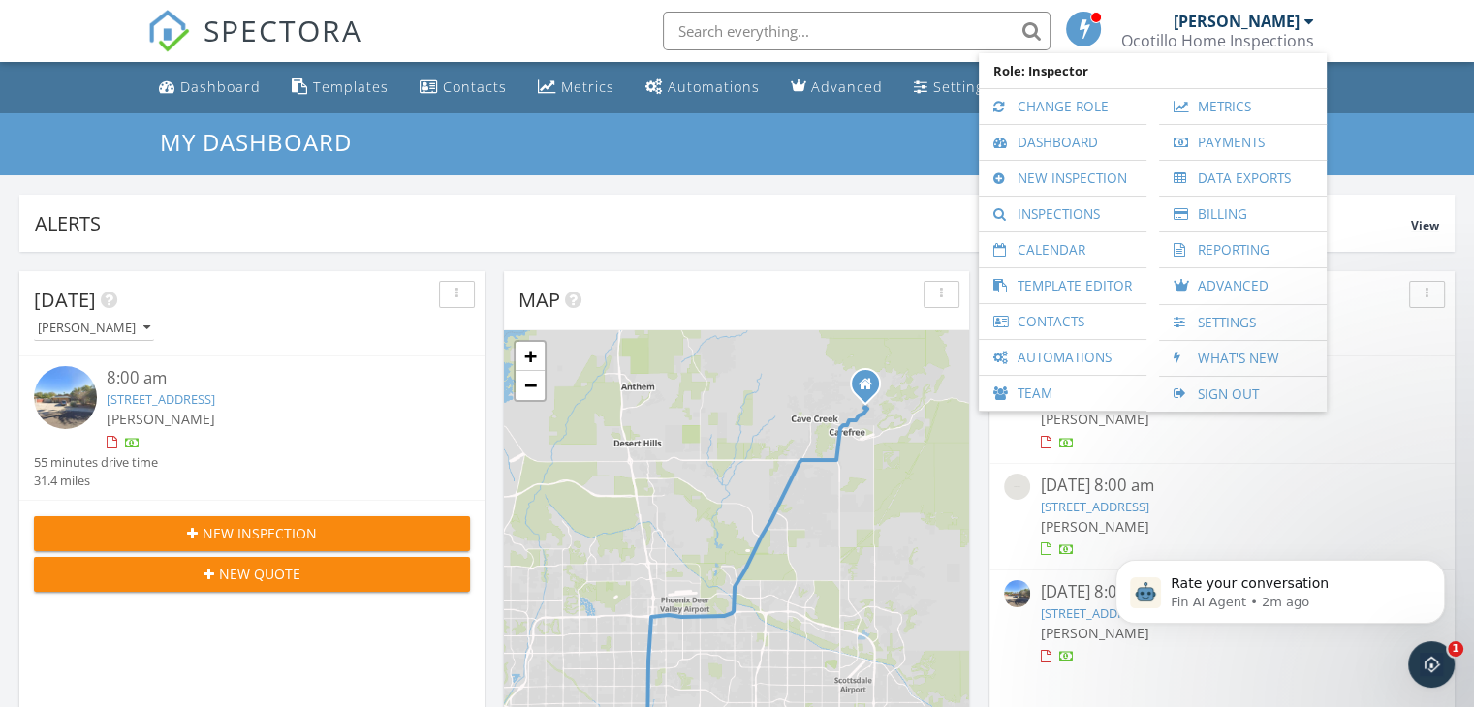
click at [709, 202] on div "Alerts View" at bounding box center [736, 223] width 1435 height 57
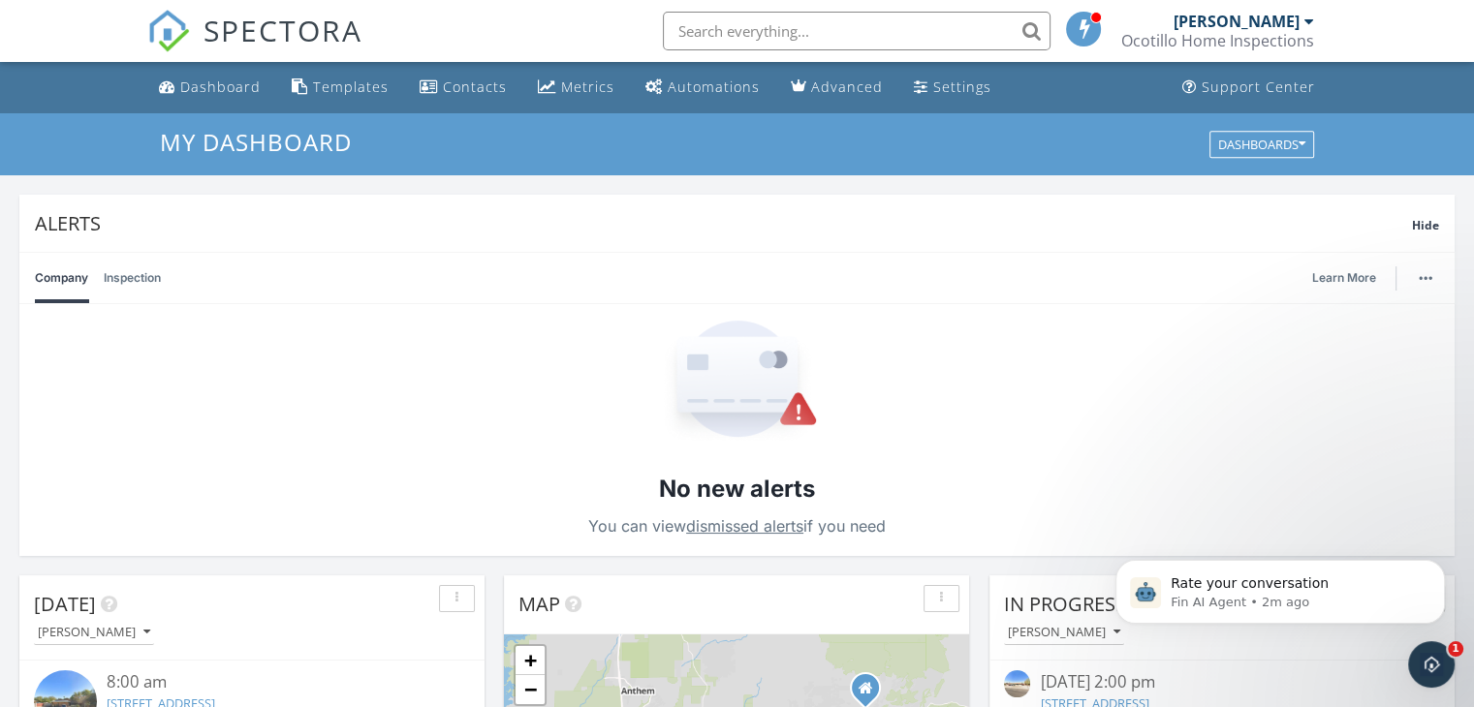
click at [1254, 36] on div "Ocotillo Home Inspections" at bounding box center [1217, 40] width 193 height 19
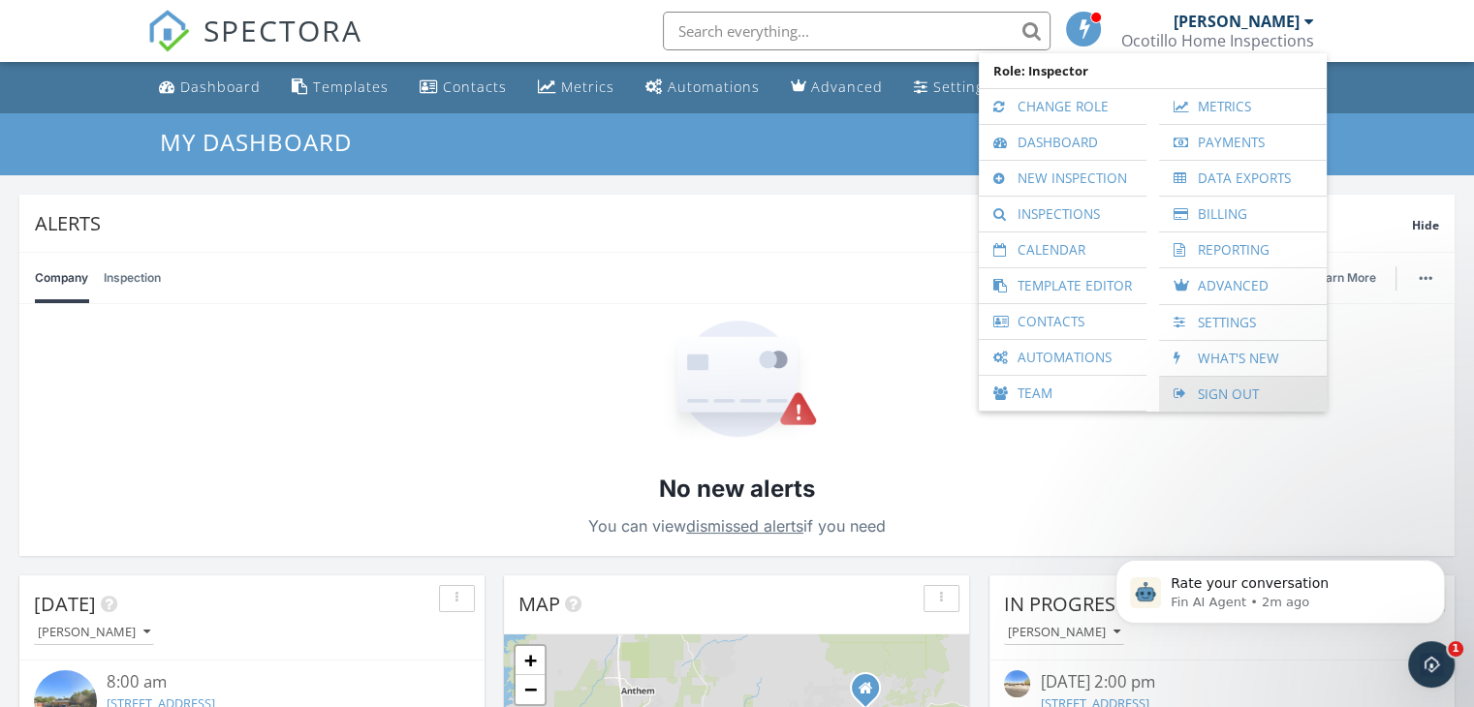
click at [1221, 395] on link "Sign Out" at bounding box center [1242, 394] width 148 height 35
